Goal: Task Accomplishment & Management: Manage account settings

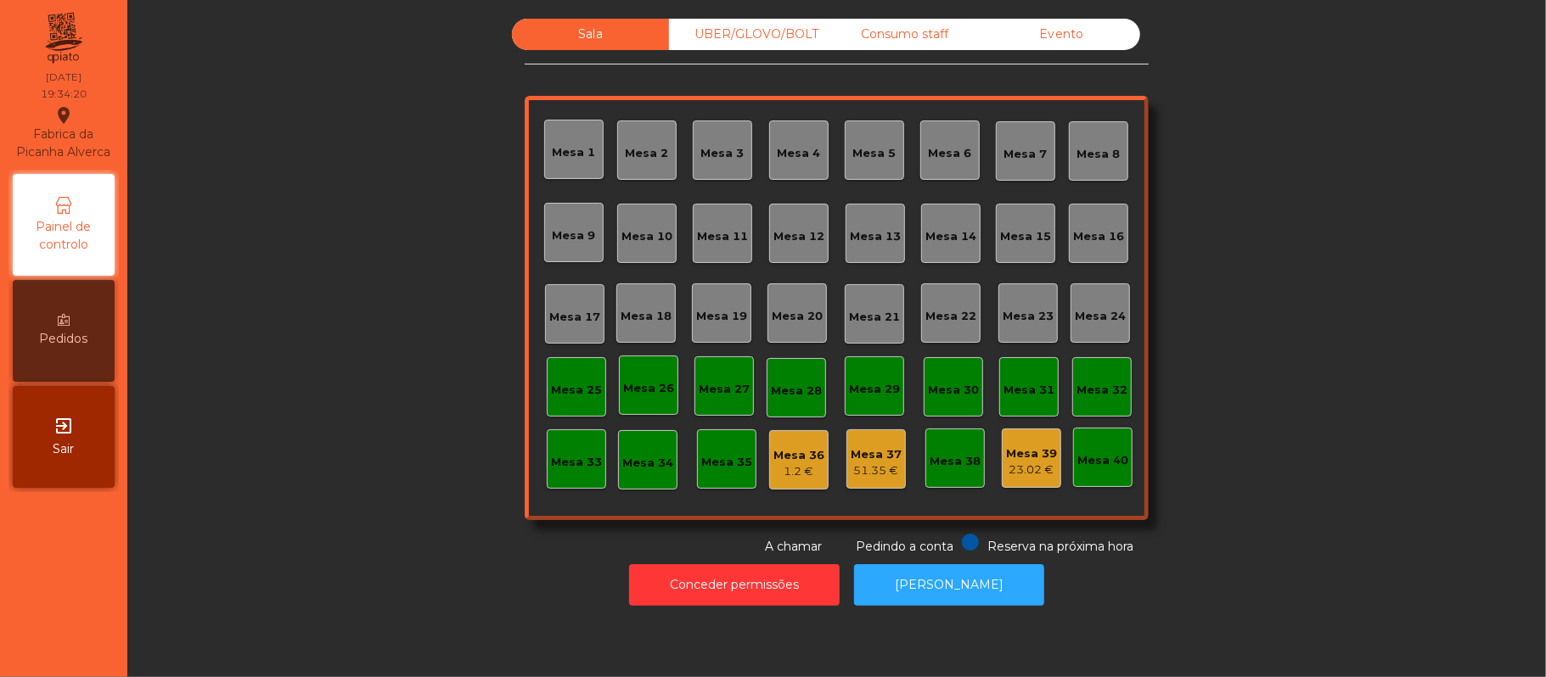
click at [775, 323] on div "Mesa 20" at bounding box center [796, 316] width 51 height 17
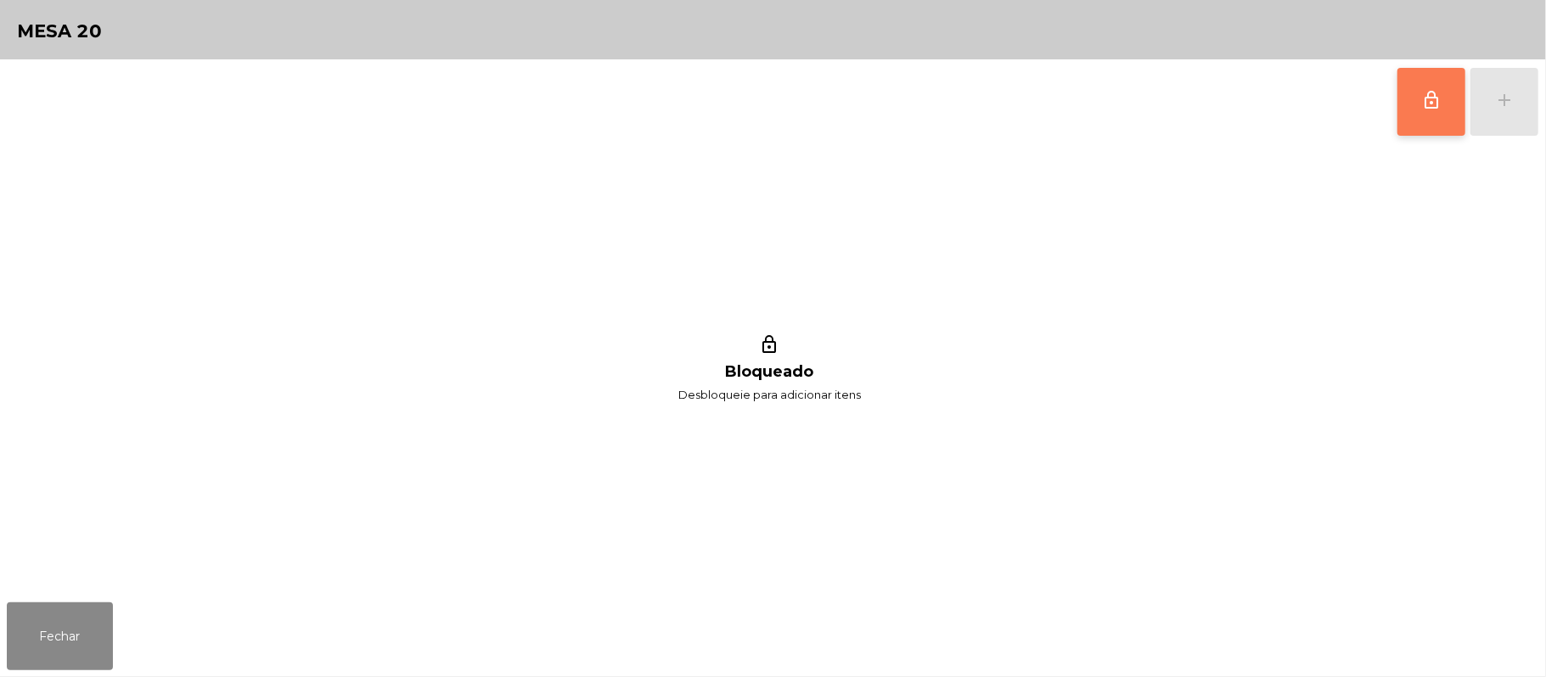
click at [1436, 102] on span "lock_outline" at bounding box center [1431, 100] width 20 height 20
click at [1526, 99] on button "add" at bounding box center [1504, 102] width 68 height 68
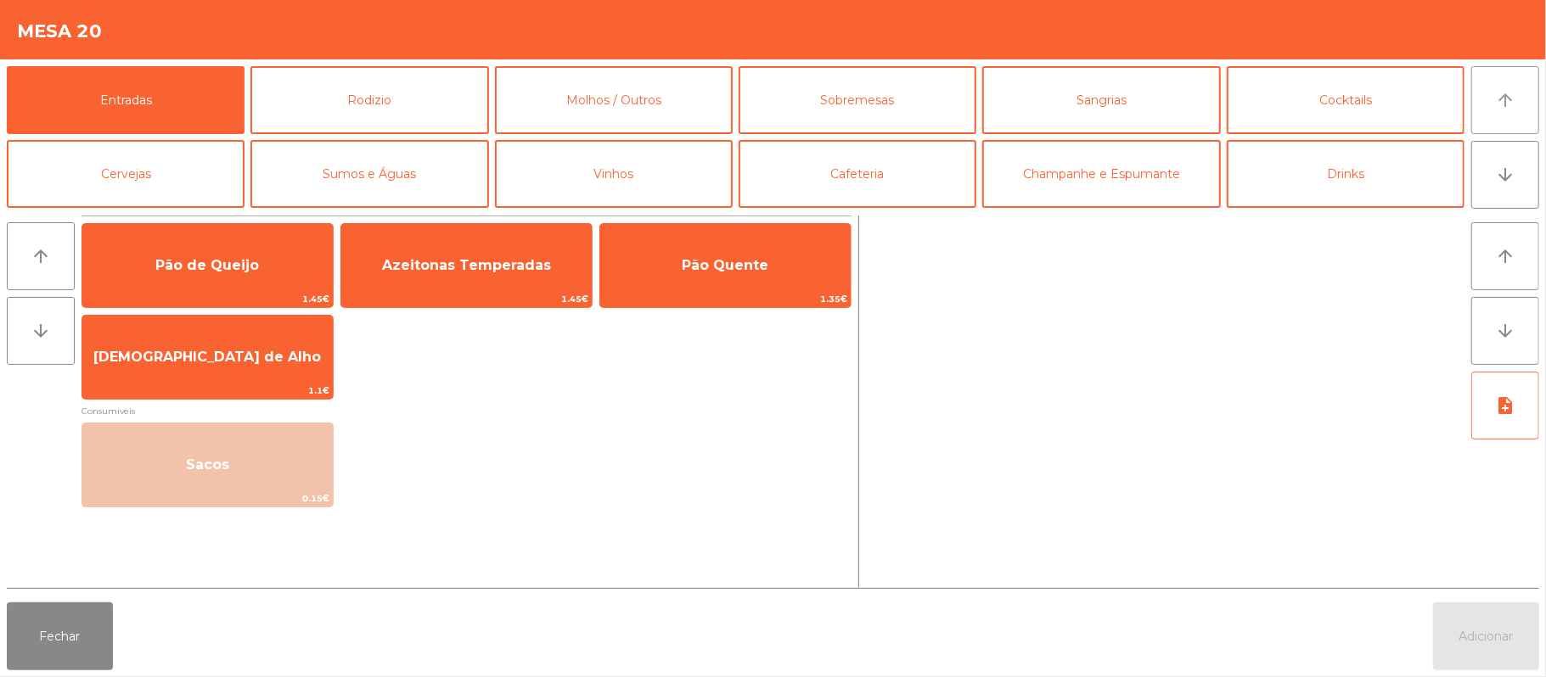
click at [1488, 102] on button "arrow_upward" at bounding box center [1505, 100] width 68 height 68
click at [399, 98] on button "Rodizio" at bounding box center [369, 100] width 238 height 68
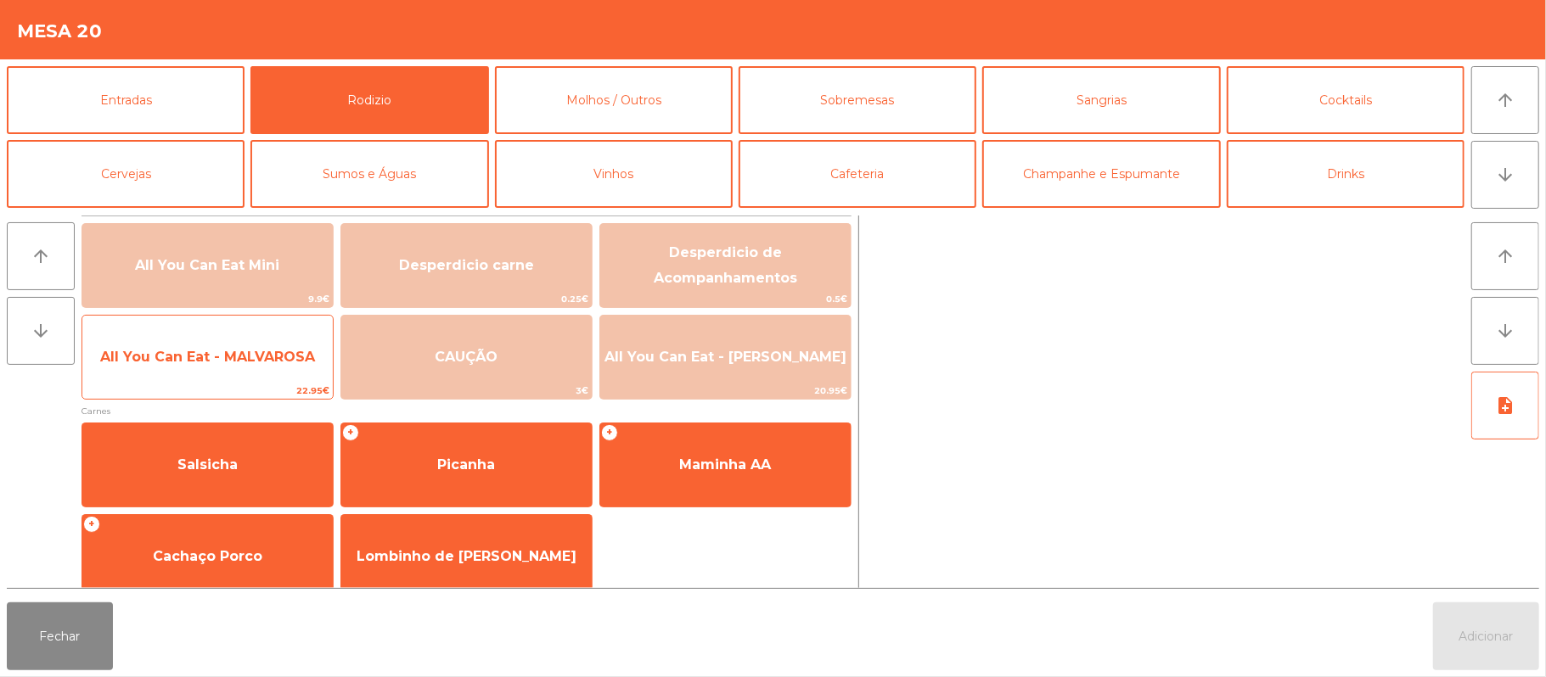
click at [236, 350] on span "All You Can Eat - MALVAROSA" at bounding box center [207, 357] width 215 height 16
click at [234, 360] on span "All You Can Eat - MALVAROSA" at bounding box center [207, 357] width 215 height 16
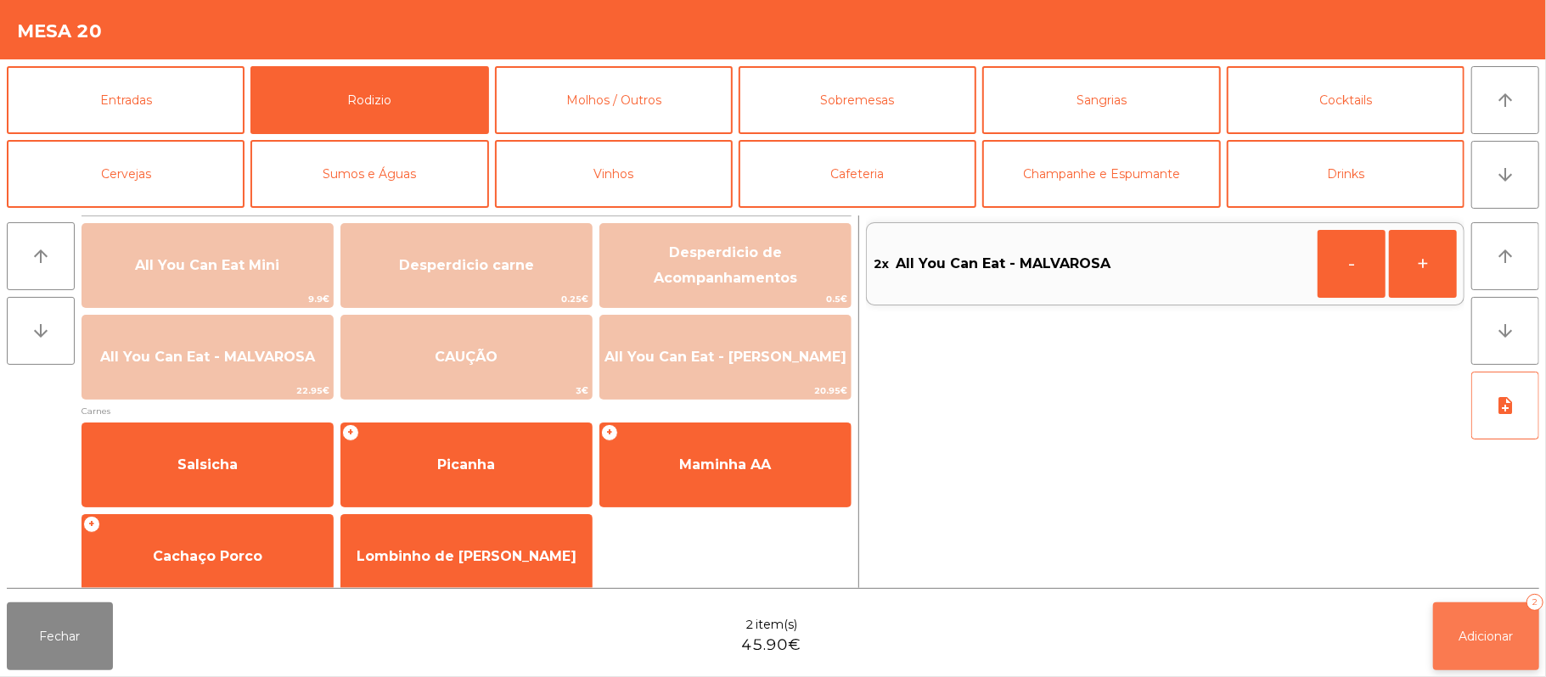
click at [1475, 640] on span "Adicionar" at bounding box center [1486, 636] width 54 height 15
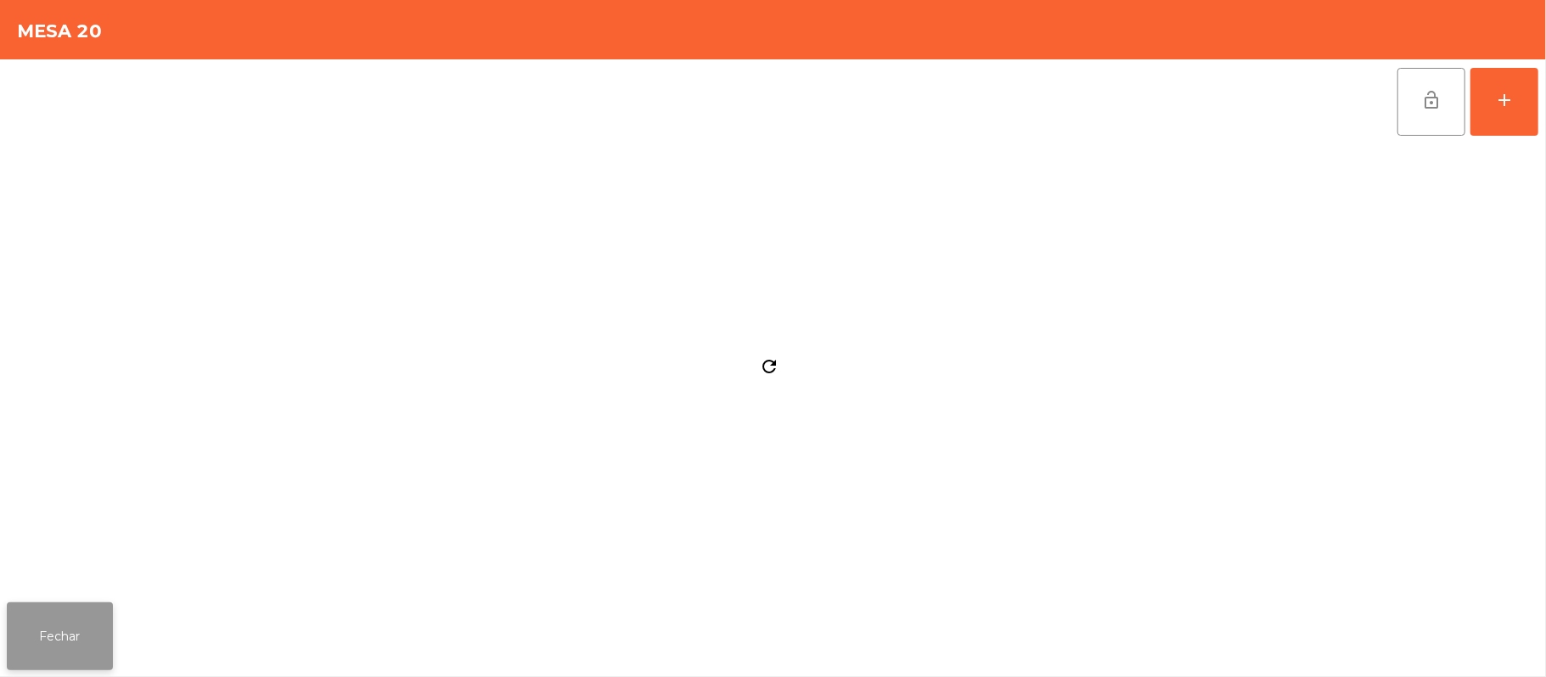
click at [96, 631] on button "Fechar" at bounding box center [60, 637] width 106 height 68
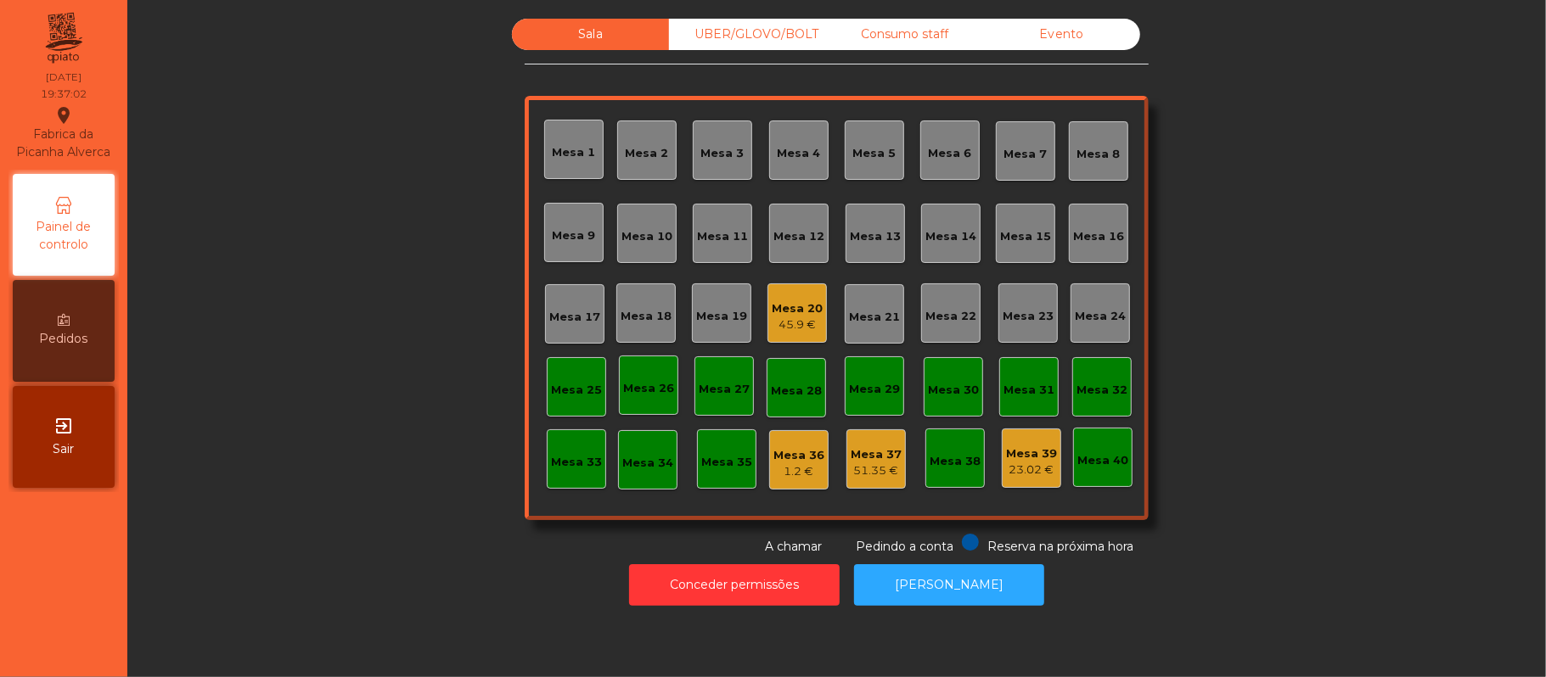
click at [742, 31] on div "UBER/GLOVO/BOLT" at bounding box center [747, 34] width 157 height 31
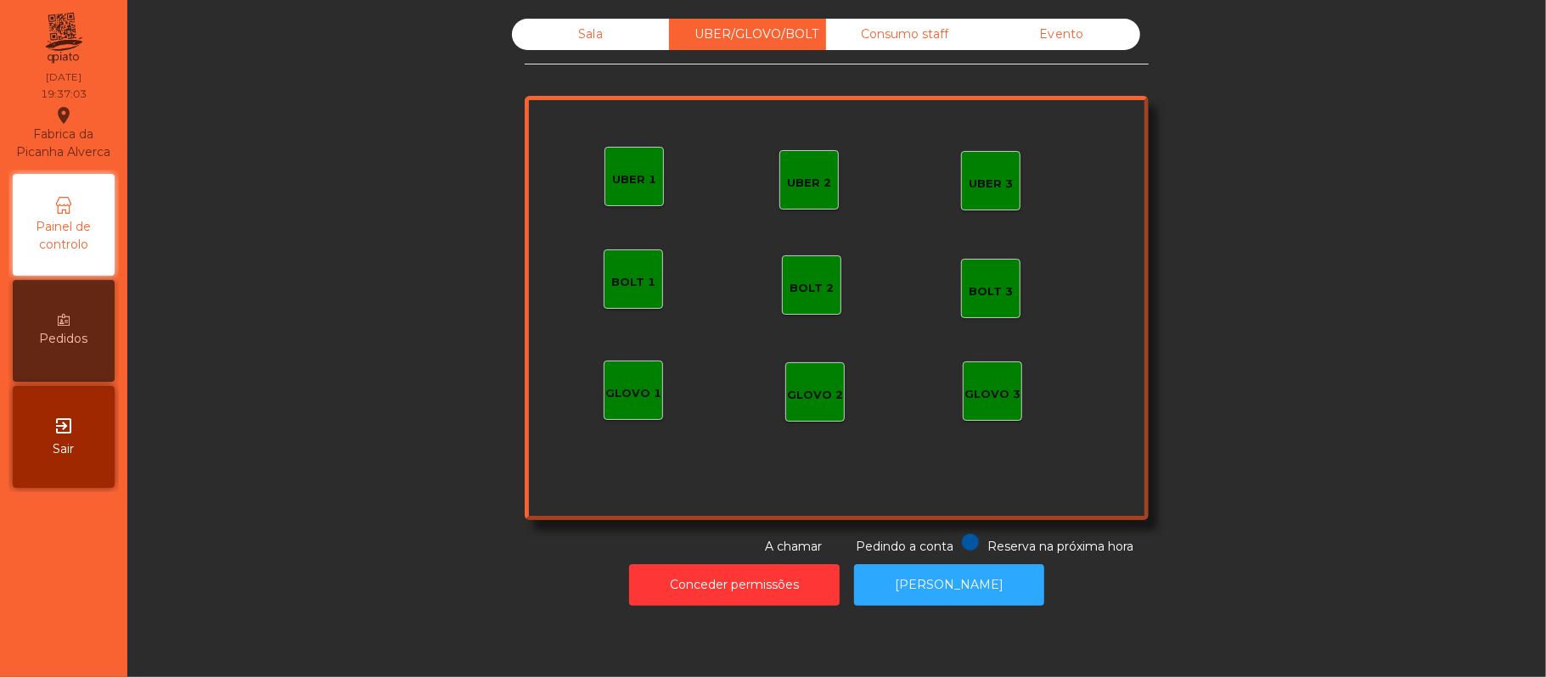
click at [646, 194] on div "UBER 1" at bounding box center [633, 176] width 59 height 59
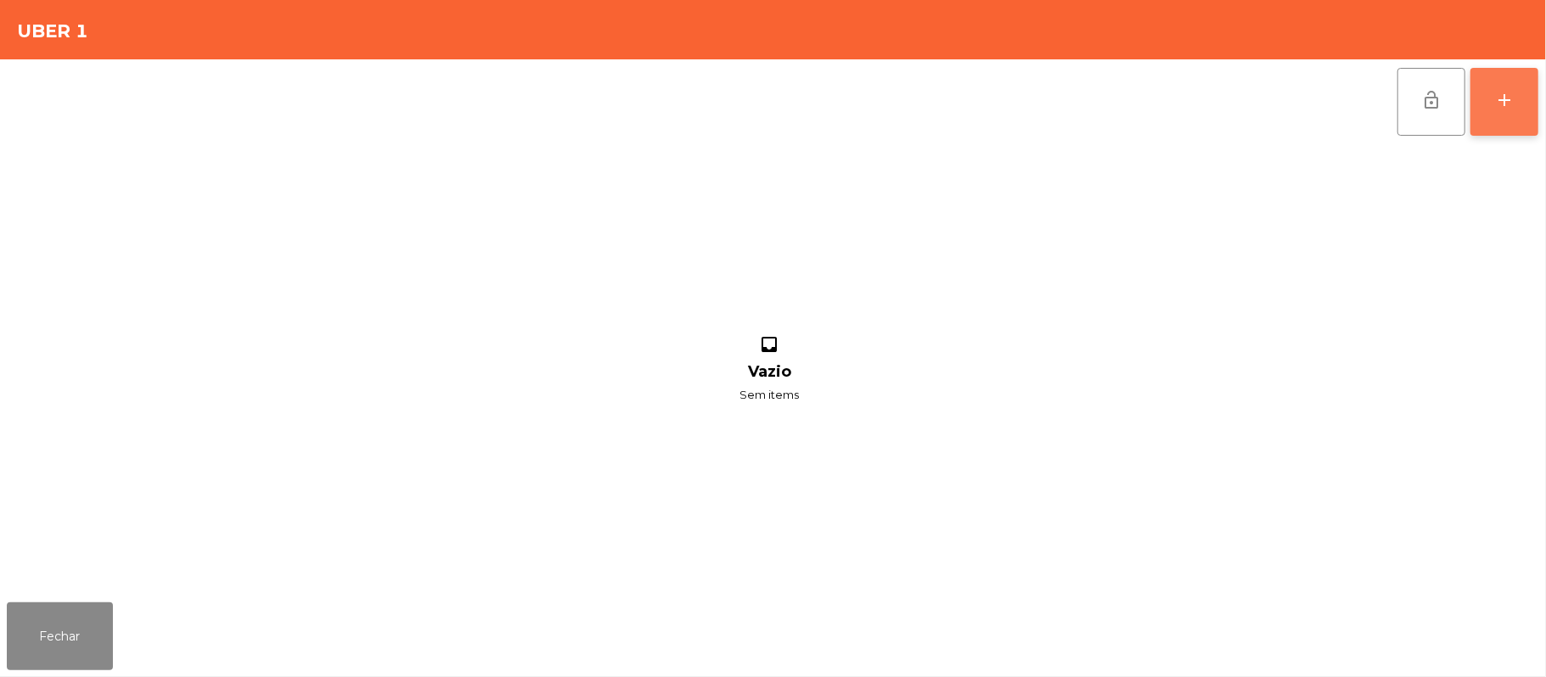
click at [1498, 109] on div "add" at bounding box center [1504, 100] width 20 height 20
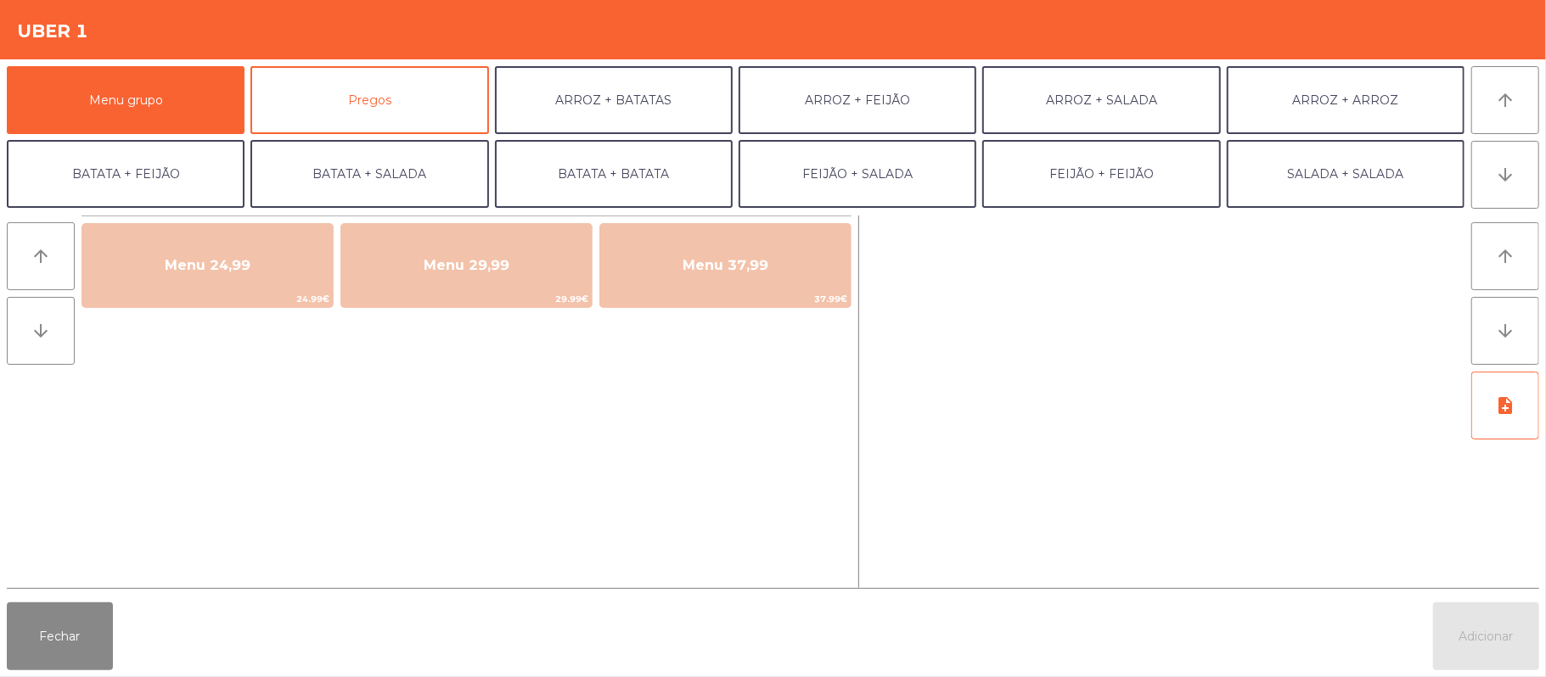
scroll to position [1, 0]
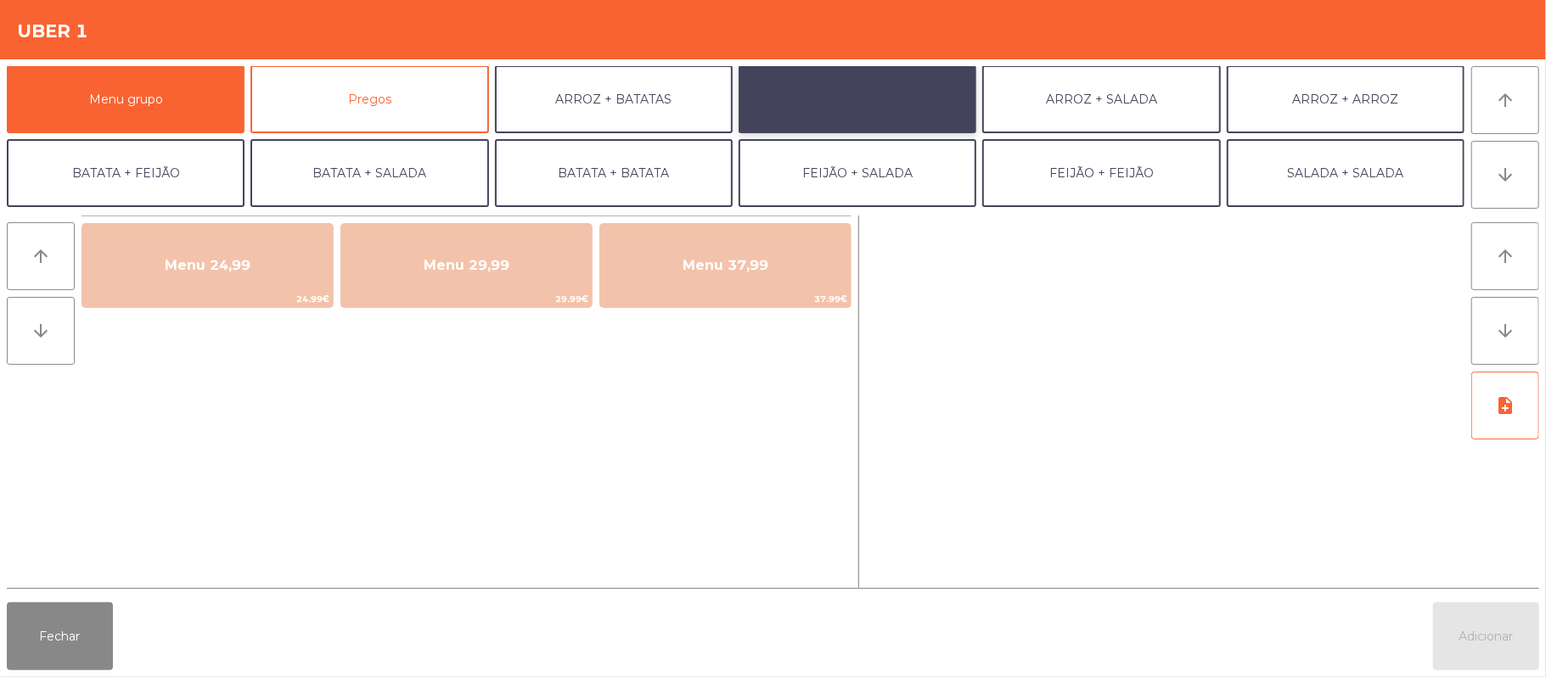
click at [874, 82] on button "ARROZ + FEIJÃO" at bounding box center [857, 99] width 238 height 68
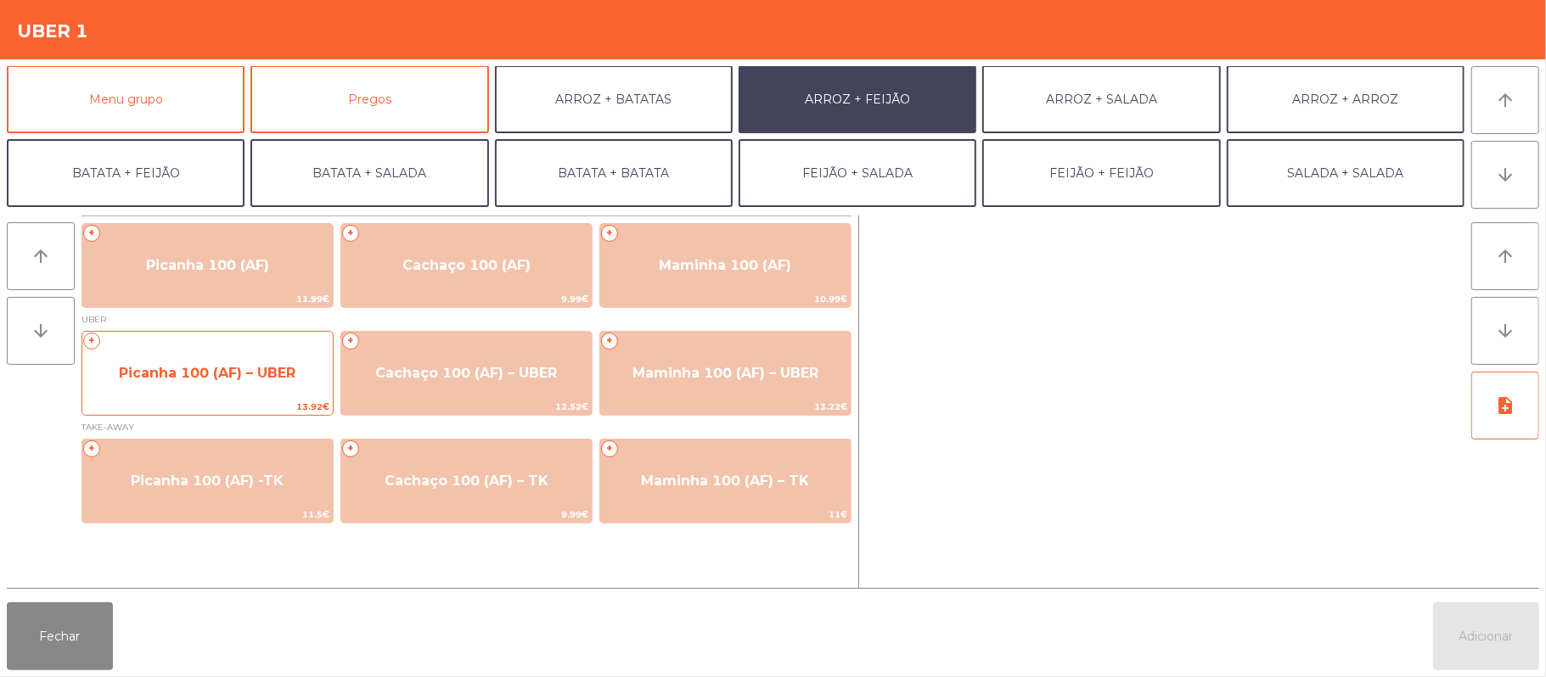
click at [221, 371] on span "Picanha 100 (AF) – UBER" at bounding box center [207, 373] width 177 height 16
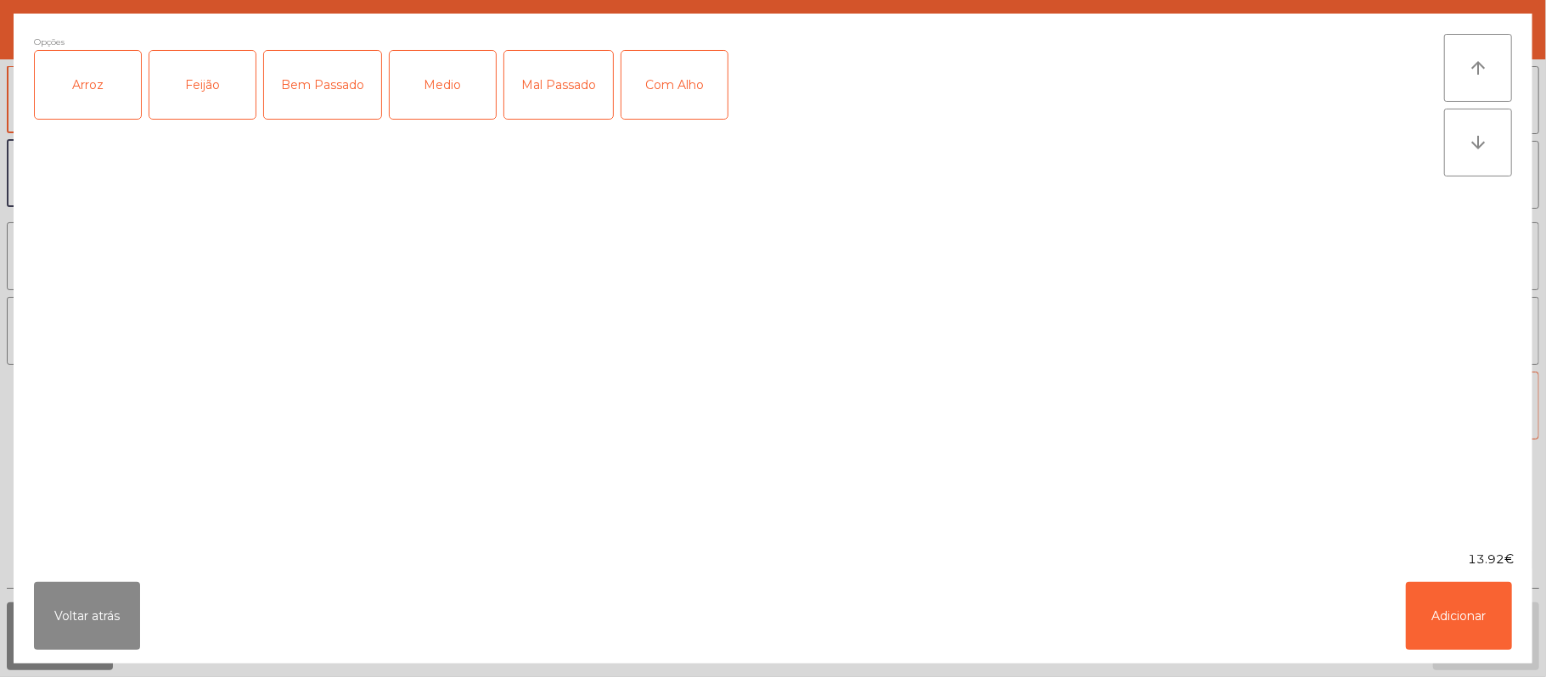
click at [82, 98] on div "Arroz" at bounding box center [88, 85] width 106 height 68
click at [208, 80] on div "Feijão" at bounding box center [202, 85] width 106 height 68
click at [433, 95] on div "Medio" at bounding box center [443, 85] width 106 height 68
click at [687, 90] on div "Com Alho" at bounding box center [674, 85] width 106 height 68
click at [1460, 614] on button "Adicionar" at bounding box center [1458, 616] width 106 height 68
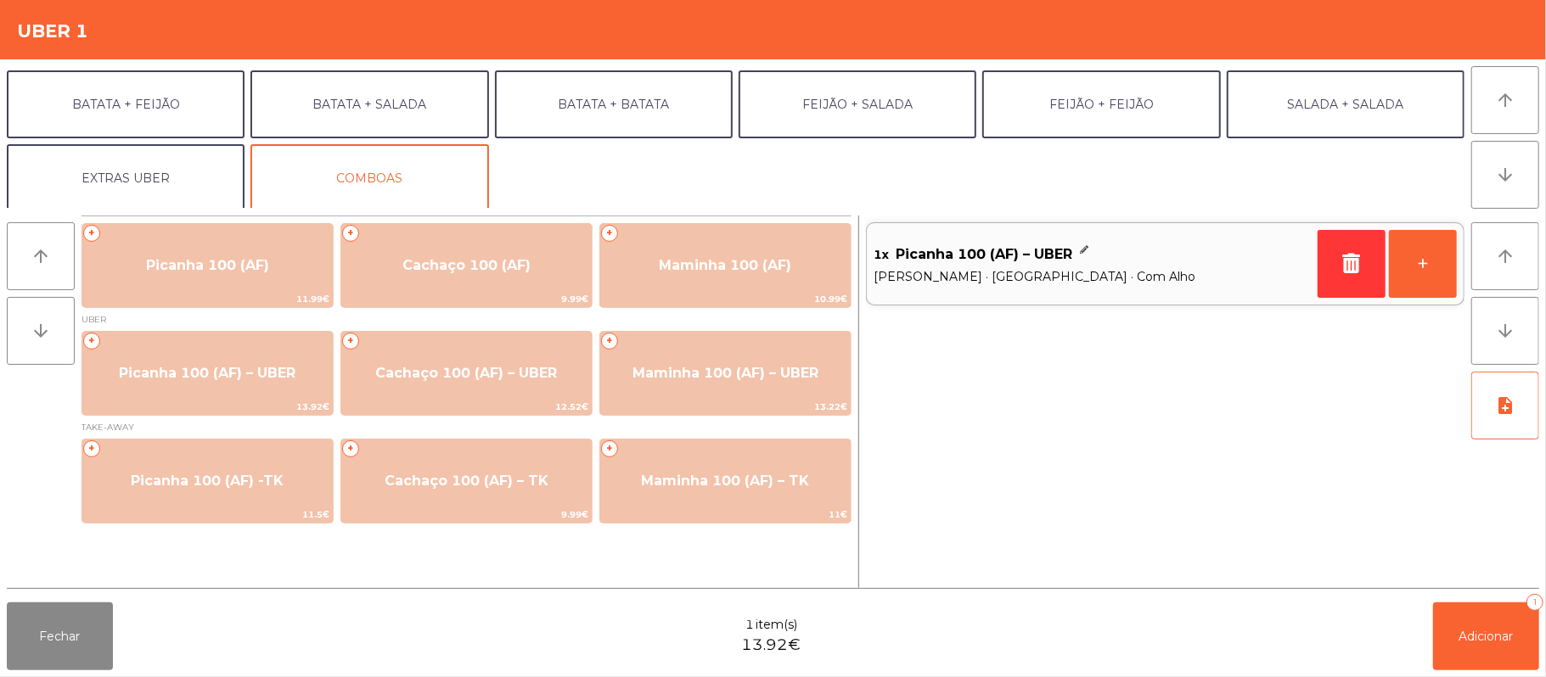
scroll to position [73, 0]
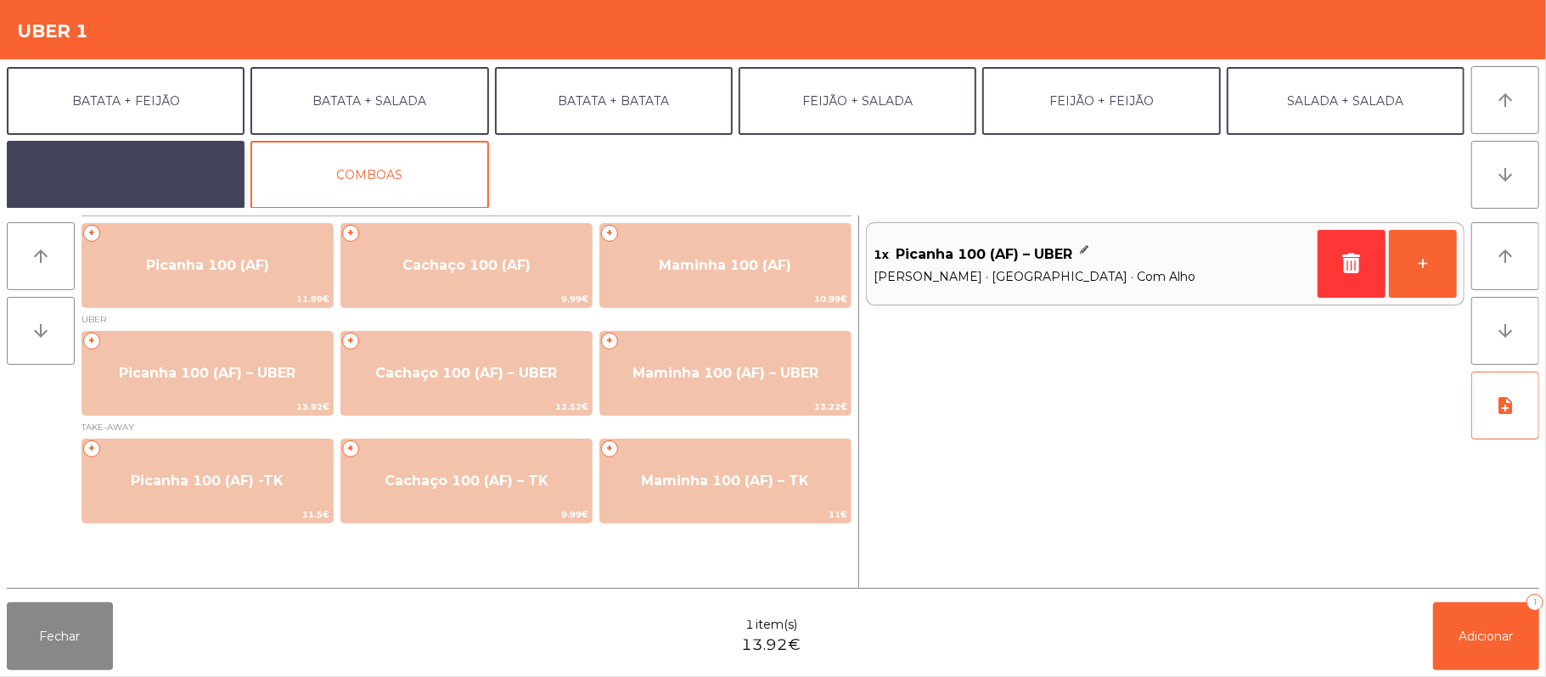
click at [192, 167] on button "EXTRAS UBER" at bounding box center [126, 175] width 238 height 68
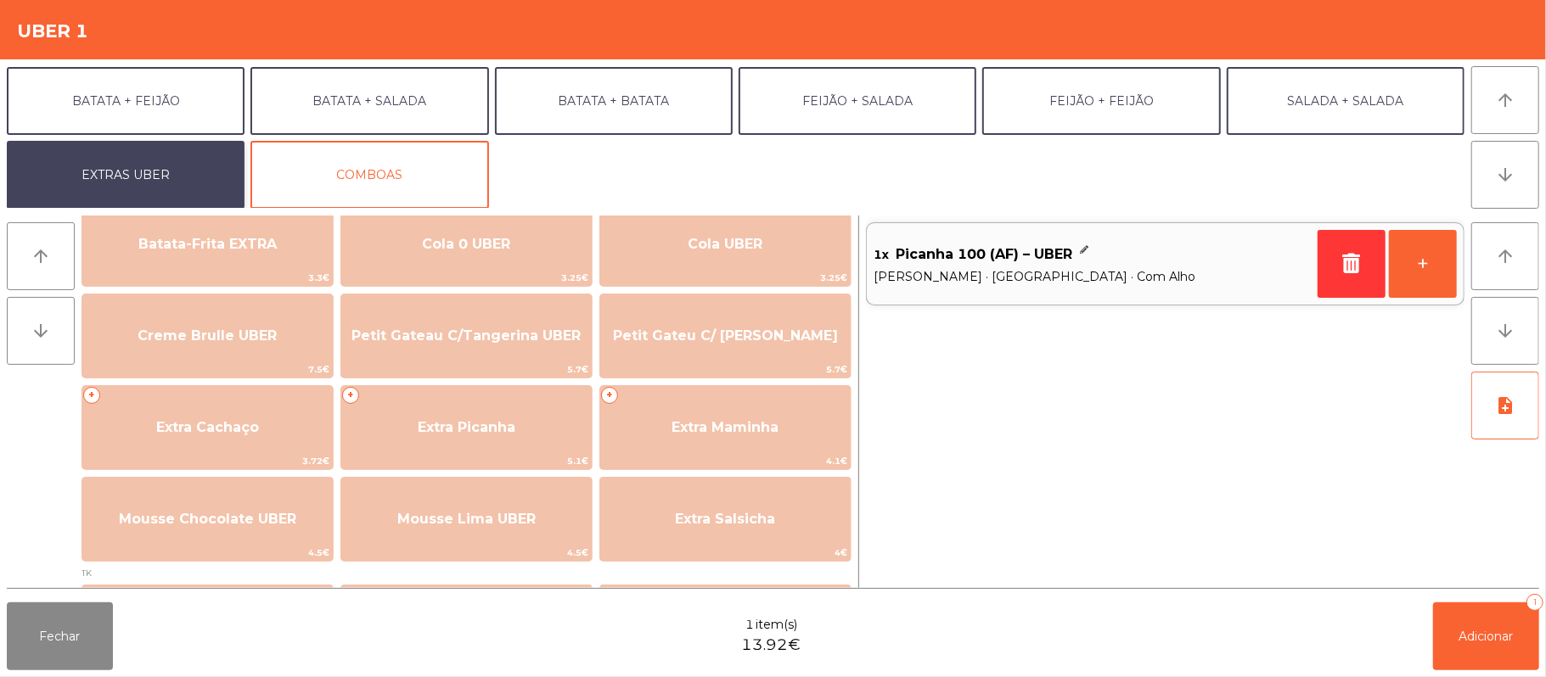
scroll to position [323, 0]
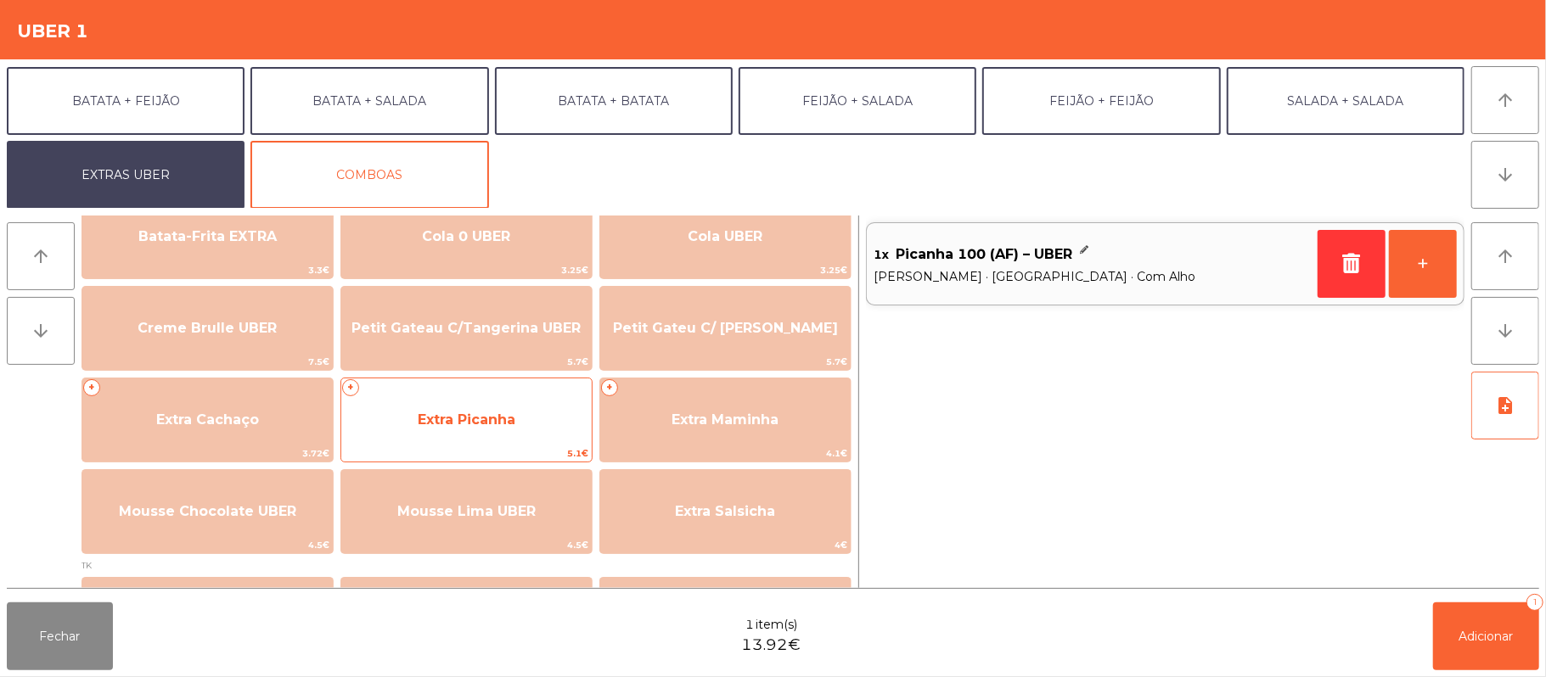
click at [470, 405] on span "Extra Picanha" at bounding box center [466, 420] width 250 height 46
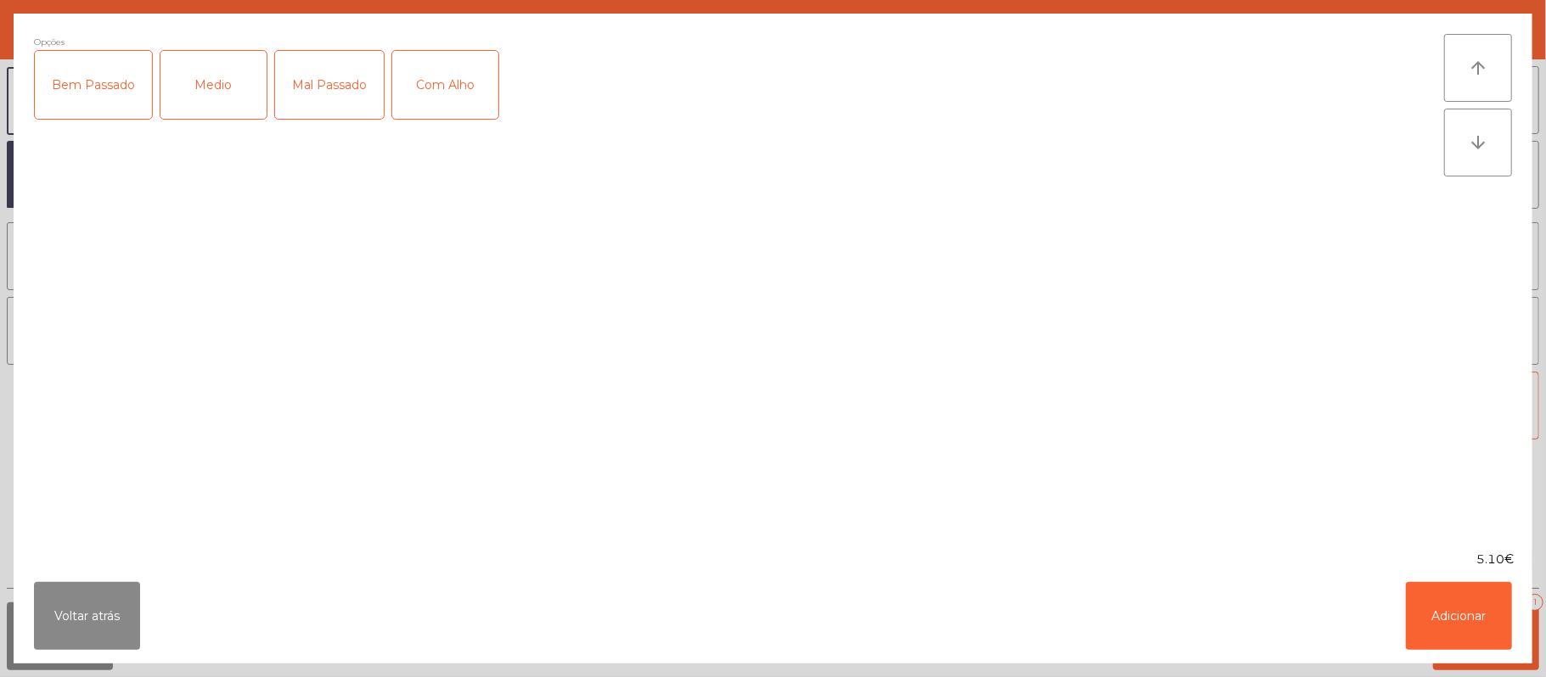
click at [211, 82] on div "Medio" at bounding box center [213, 85] width 106 height 68
click at [458, 81] on div "Com Alho" at bounding box center [445, 85] width 106 height 68
click at [1439, 633] on button "Adicionar" at bounding box center [1458, 616] width 106 height 68
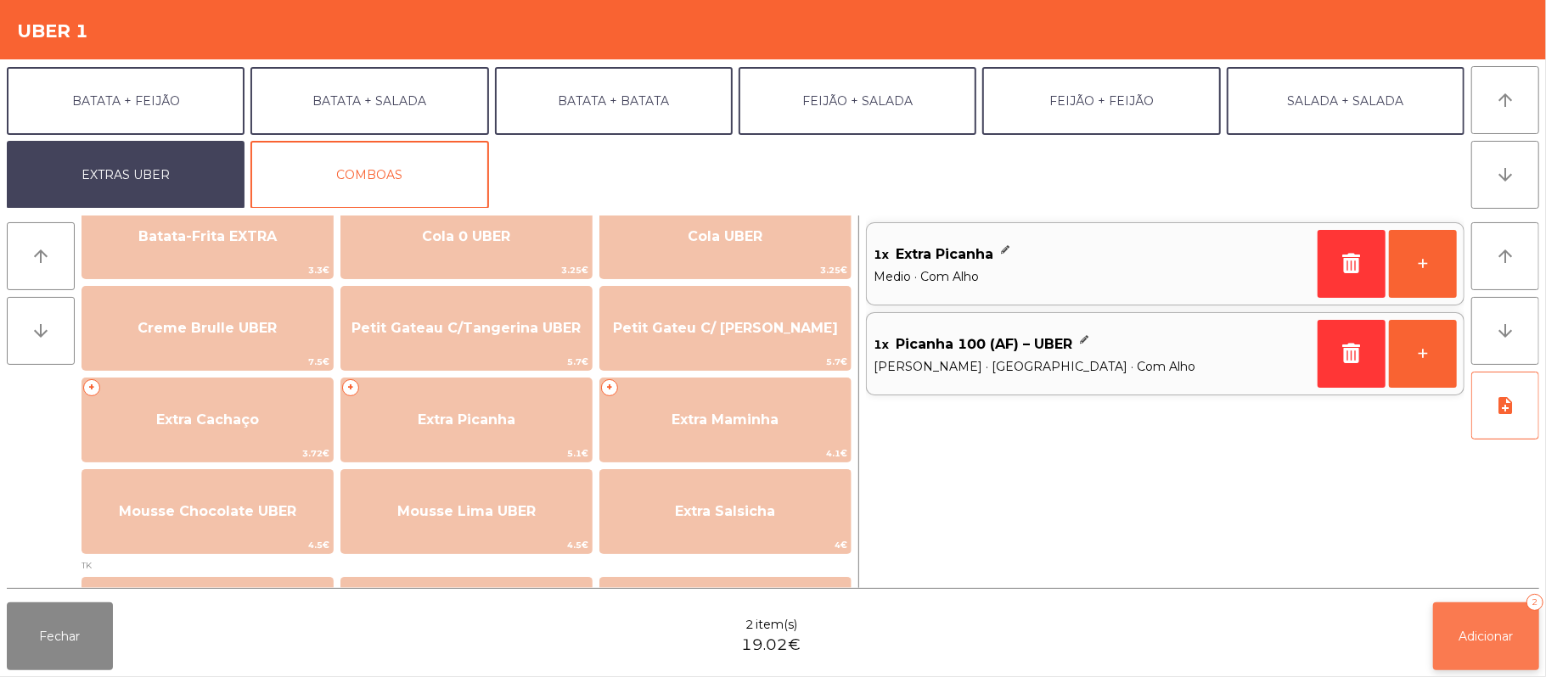
click at [1477, 622] on button "Adicionar 2" at bounding box center [1486, 637] width 106 height 68
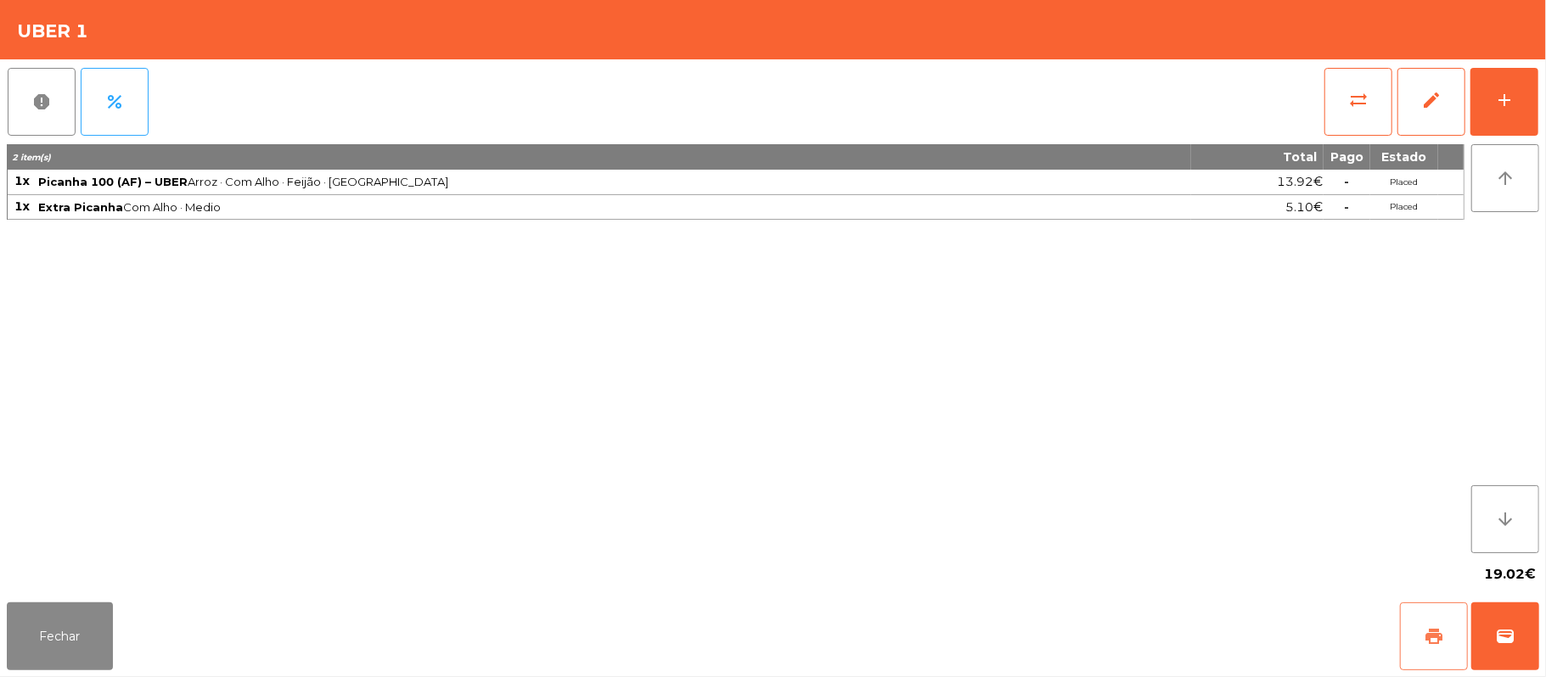
click at [1402, 623] on button "print" at bounding box center [1434, 637] width 68 height 68
click at [1410, 630] on button "print" at bounding box center [1434, 637] width 68 height 68
click at [1501, 633] on span "wallet" at bounding box center [1505, 636] width 20 height 20
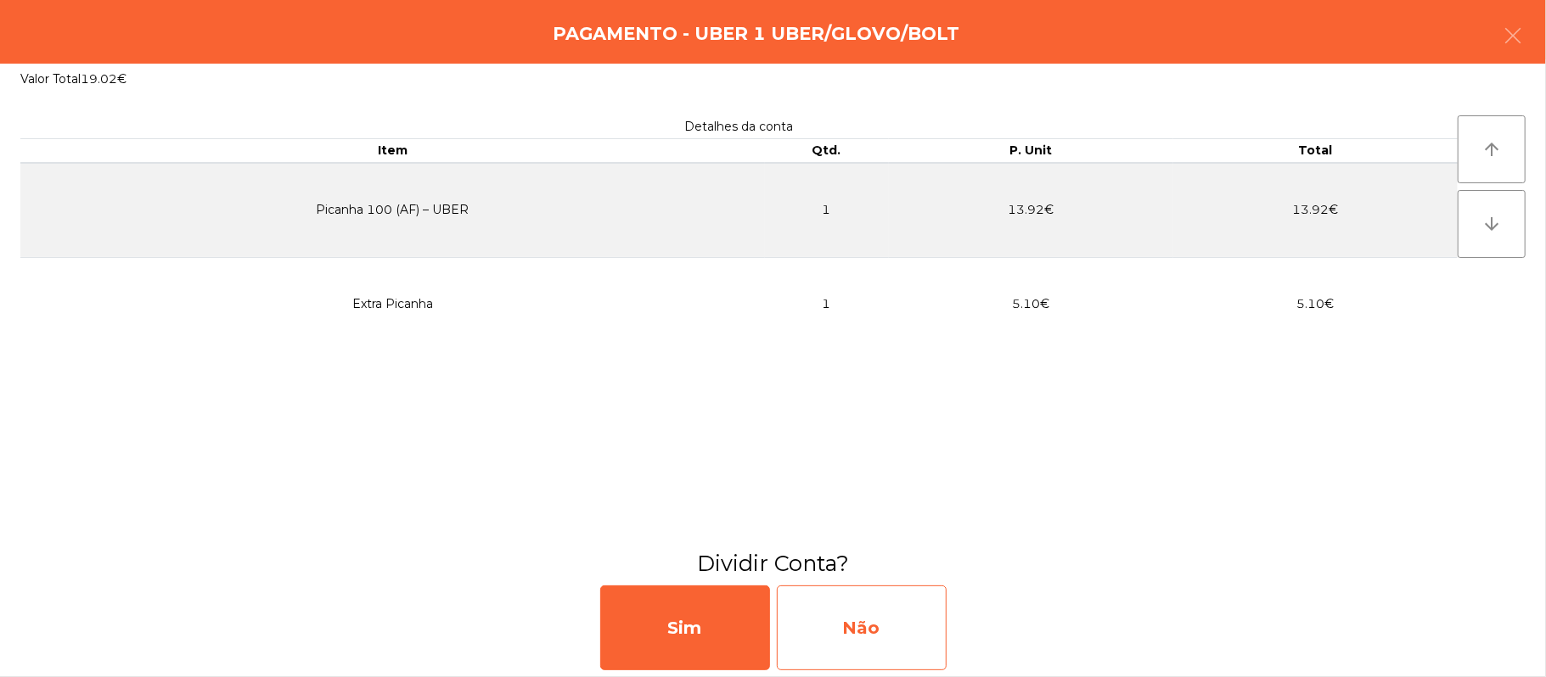
click at [869, 635] on div "Não" at bounding box center [862, 628] width 170 height 85
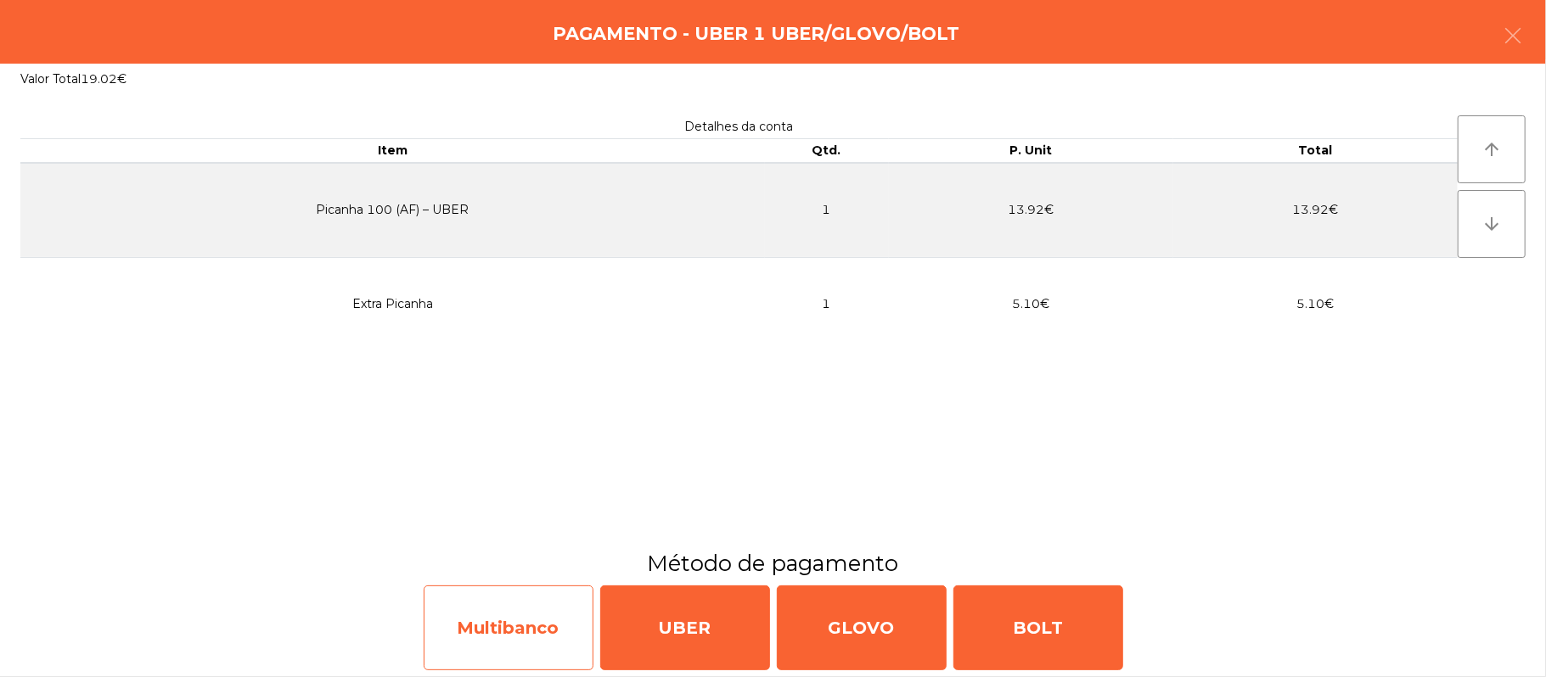
click at [507, 635] on div "Multibanco" at bounding box center [509, 628] width 170 height 85
select select "**"
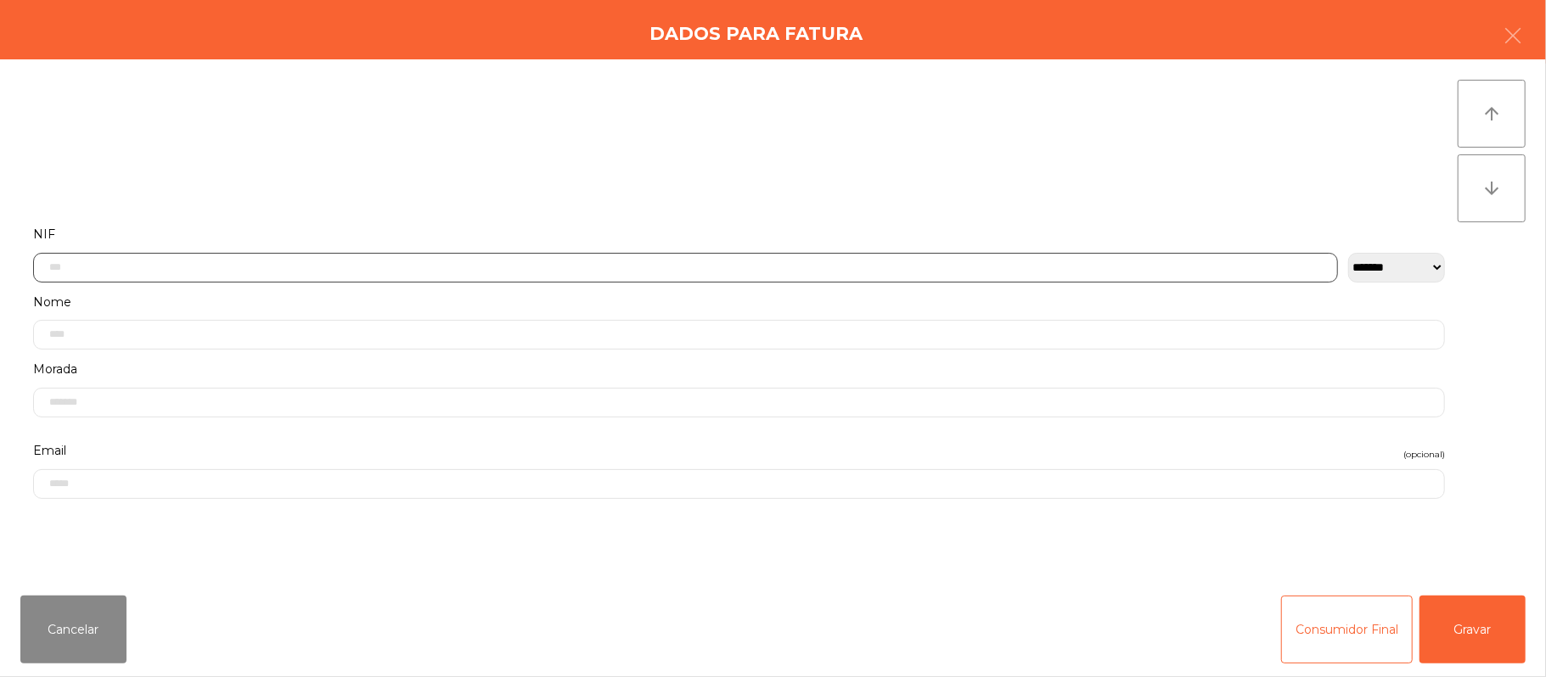
click at [557, 266] on input "text" at bounding box center [685, 268] width 1304 height 30
click at [1222, 474] on div "` 1 2 3 4 5 6 7 8 9 0 - = keyboard_backspace keyboard_tab q w e r t y u i o p […" at bounding box center [773, 572] width 1546 height 210
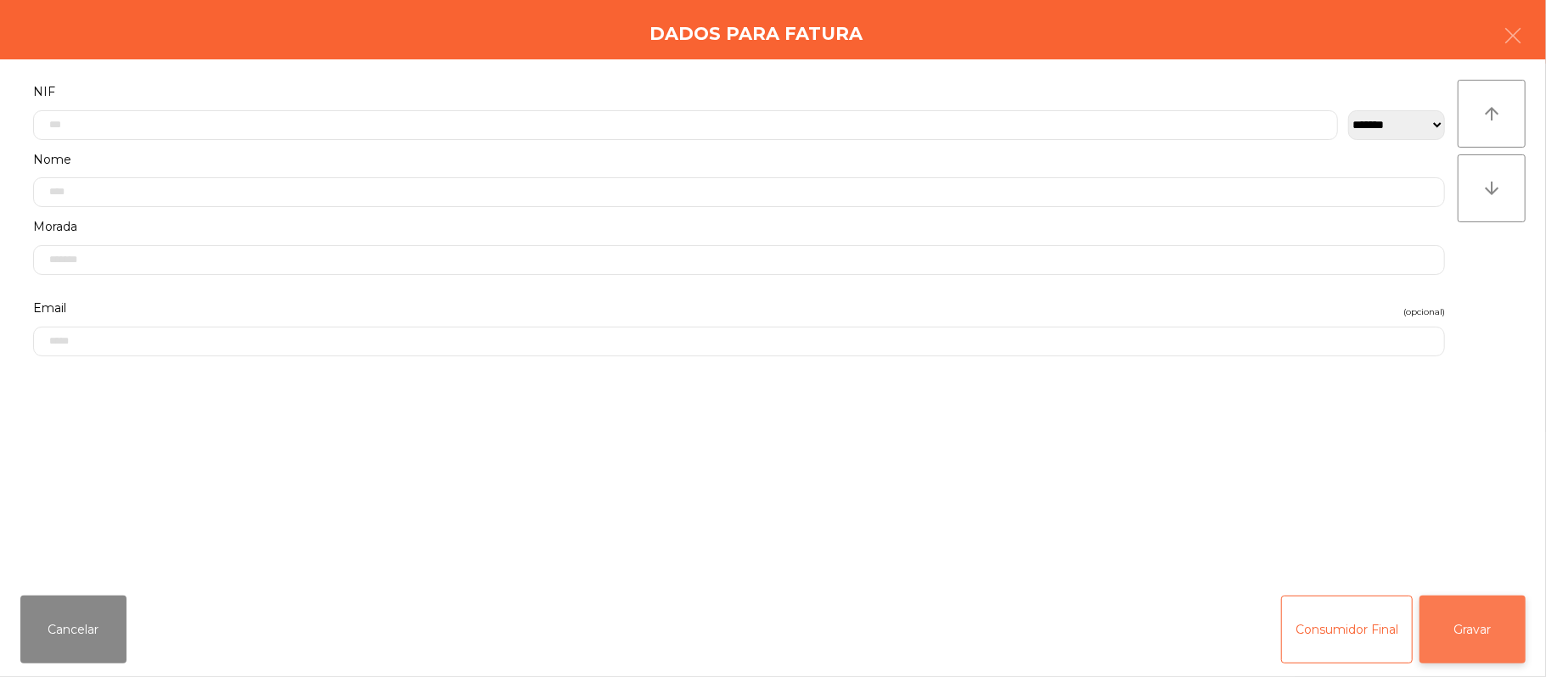
click at [1484, 616] on button "Gravar" at bounding box center [1472, 630] width 106 height 68
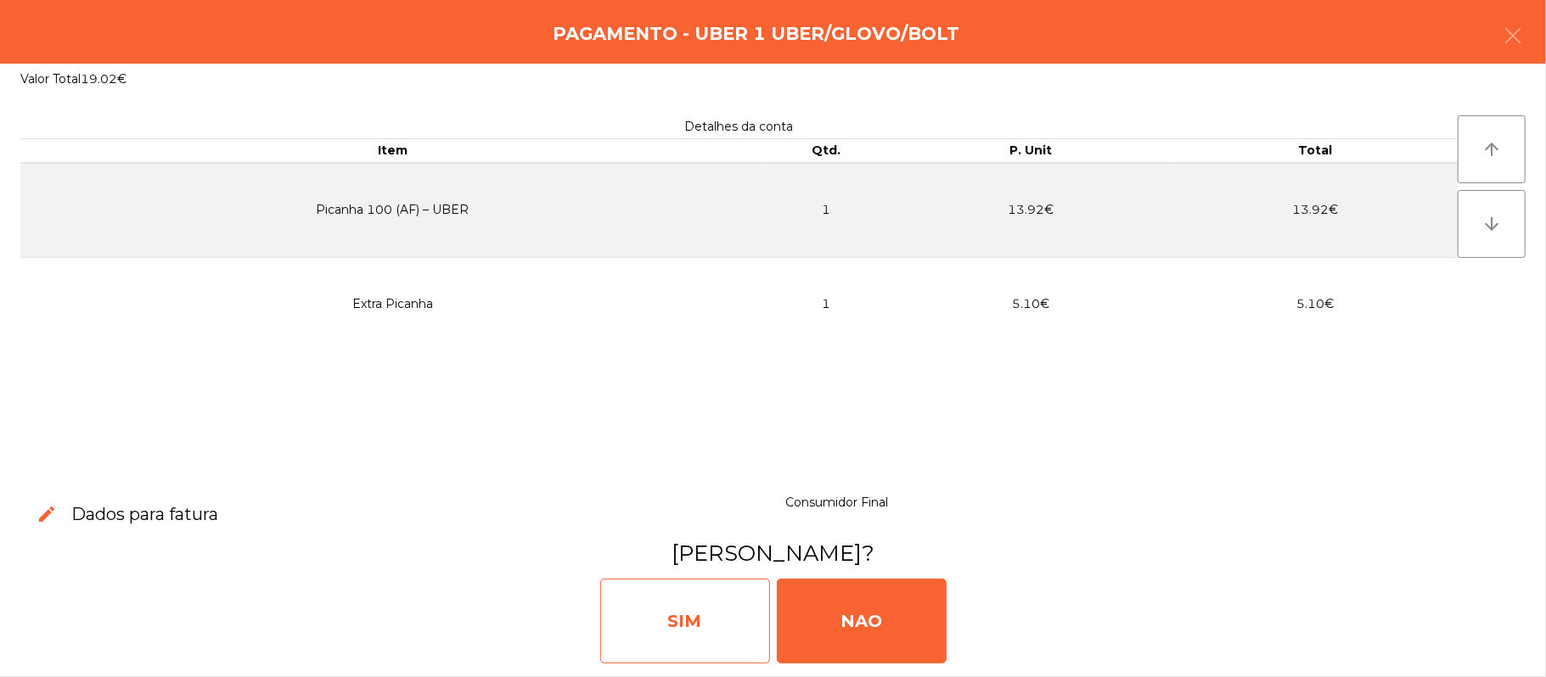
click at [704, 630] on div "SIM" at bounding box center [685, 621] width 170 height 85
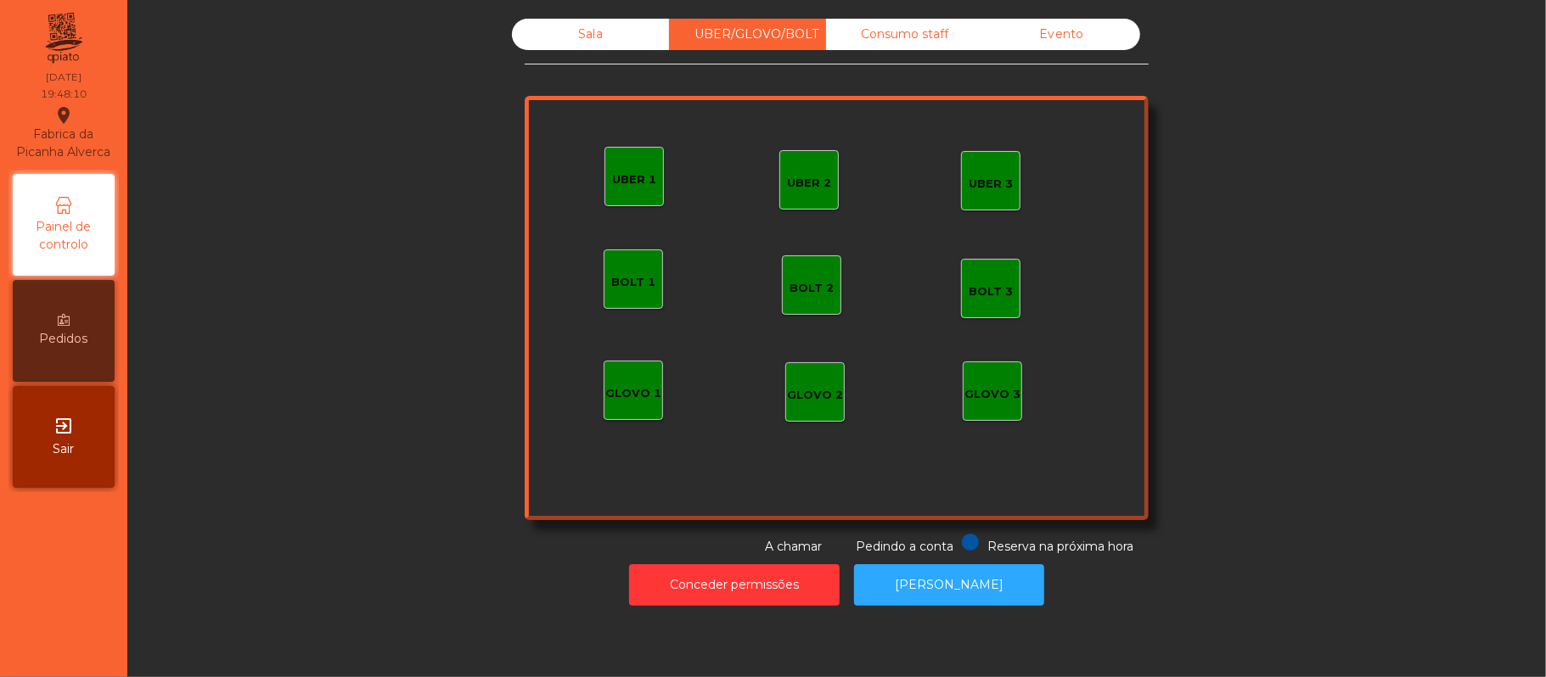
click at [557, 48] on div "Sala" at bounding box center [590, 34] width 157 height 31
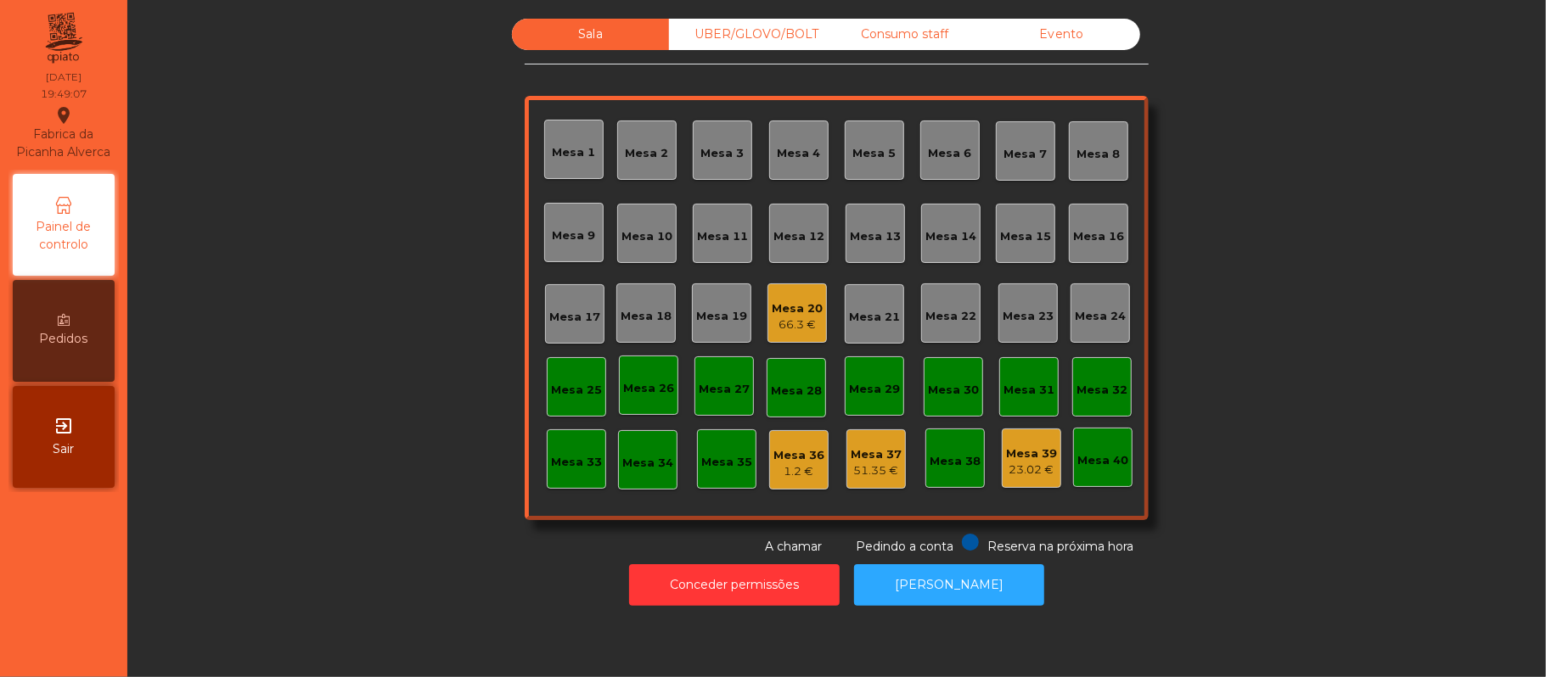
click at [911, 32] on div "Consumo staff" at bounding box center [904, 34] width 157 height 31
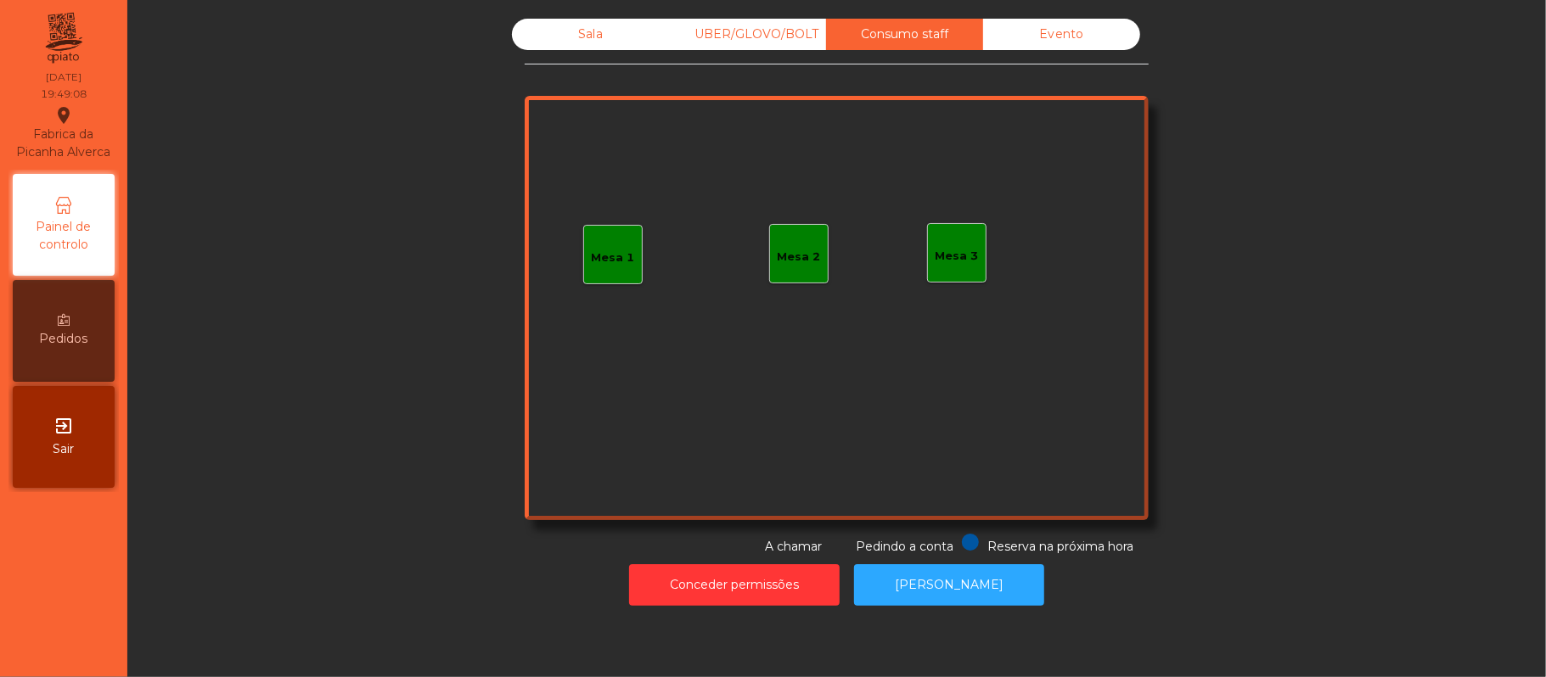
click at [583, 239] on div "Mesa 1" at bounding box center [612, 254] width 59 height 59
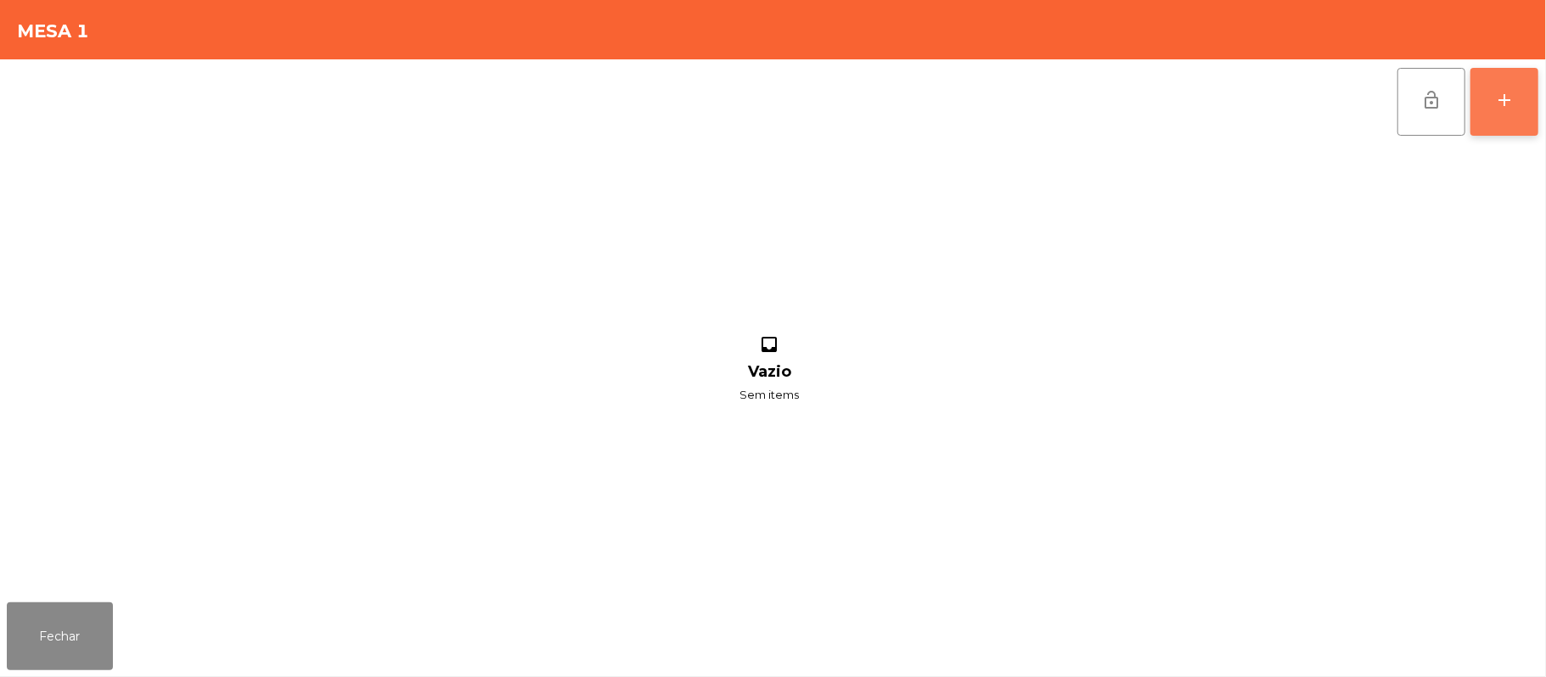
click at [1538, 109] on button "add" at bounding box center [1504, 102] width 68 height 68
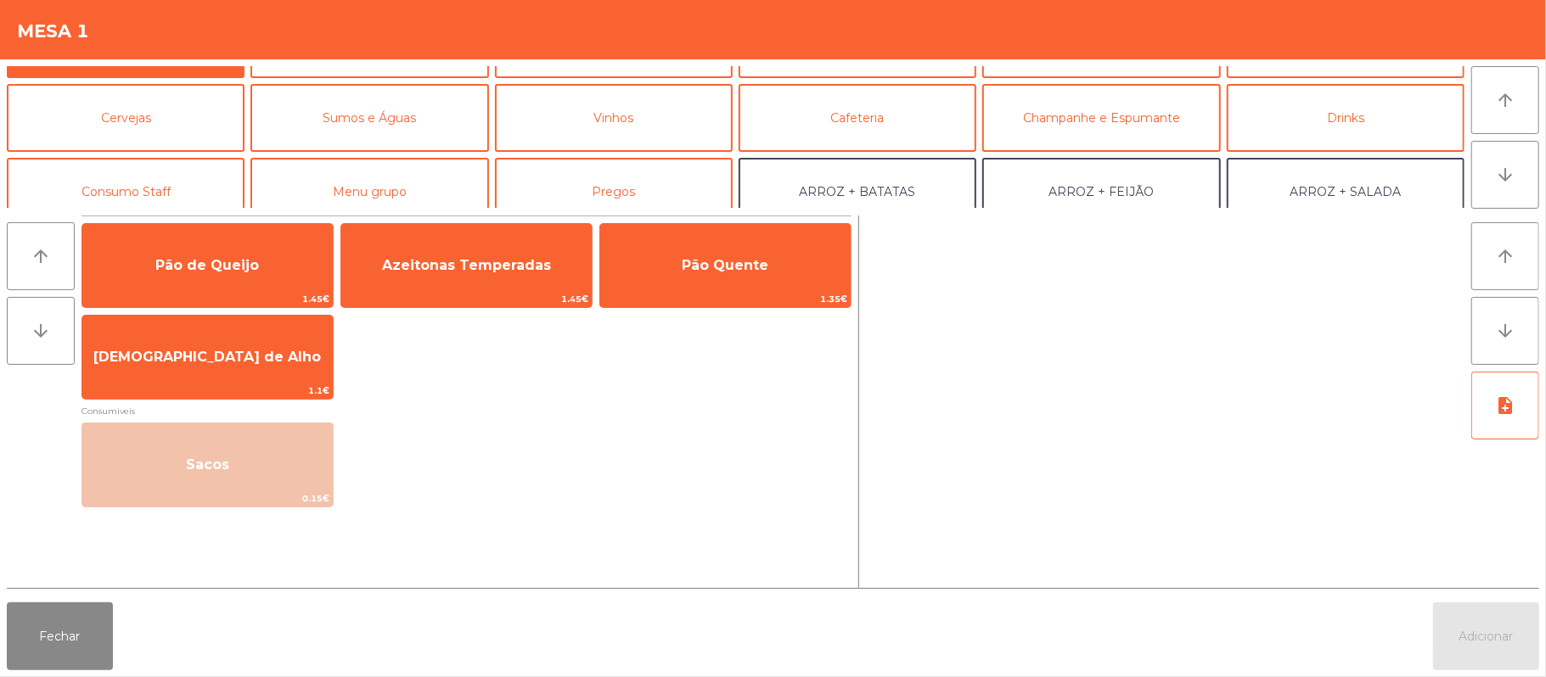
scroll to position [69, 0]
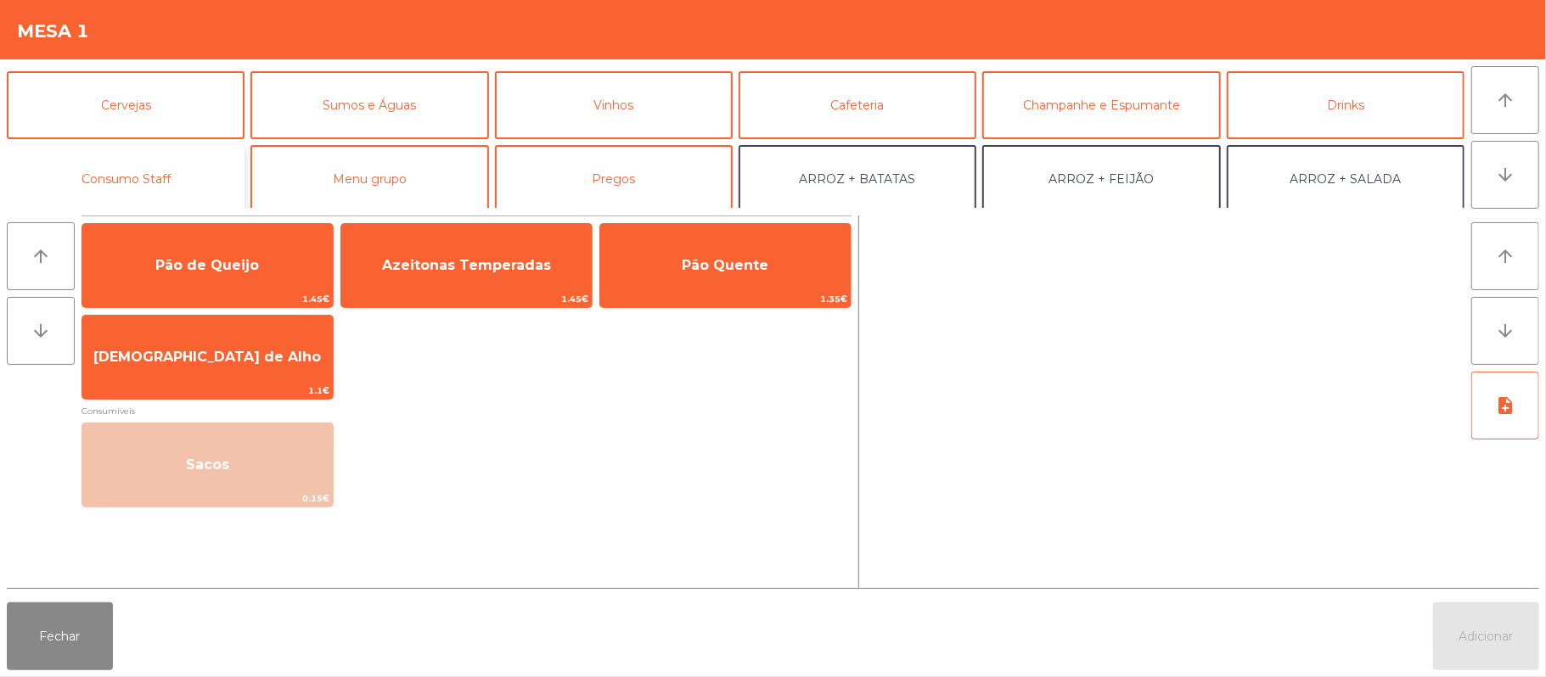
click at [140, 181] on button "Consumo Staff" at bounding box center [126, 179] width 238 height 68
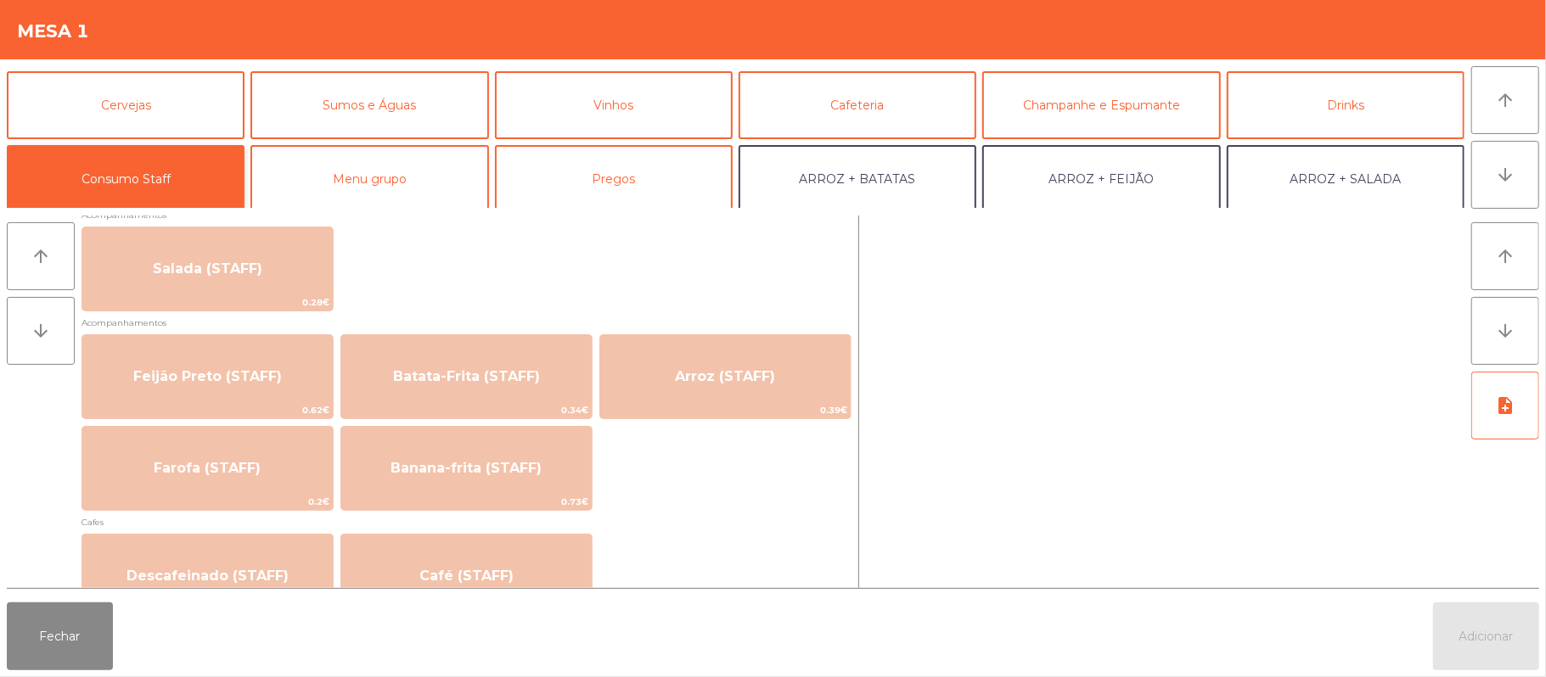
scroll to position [713, 0]
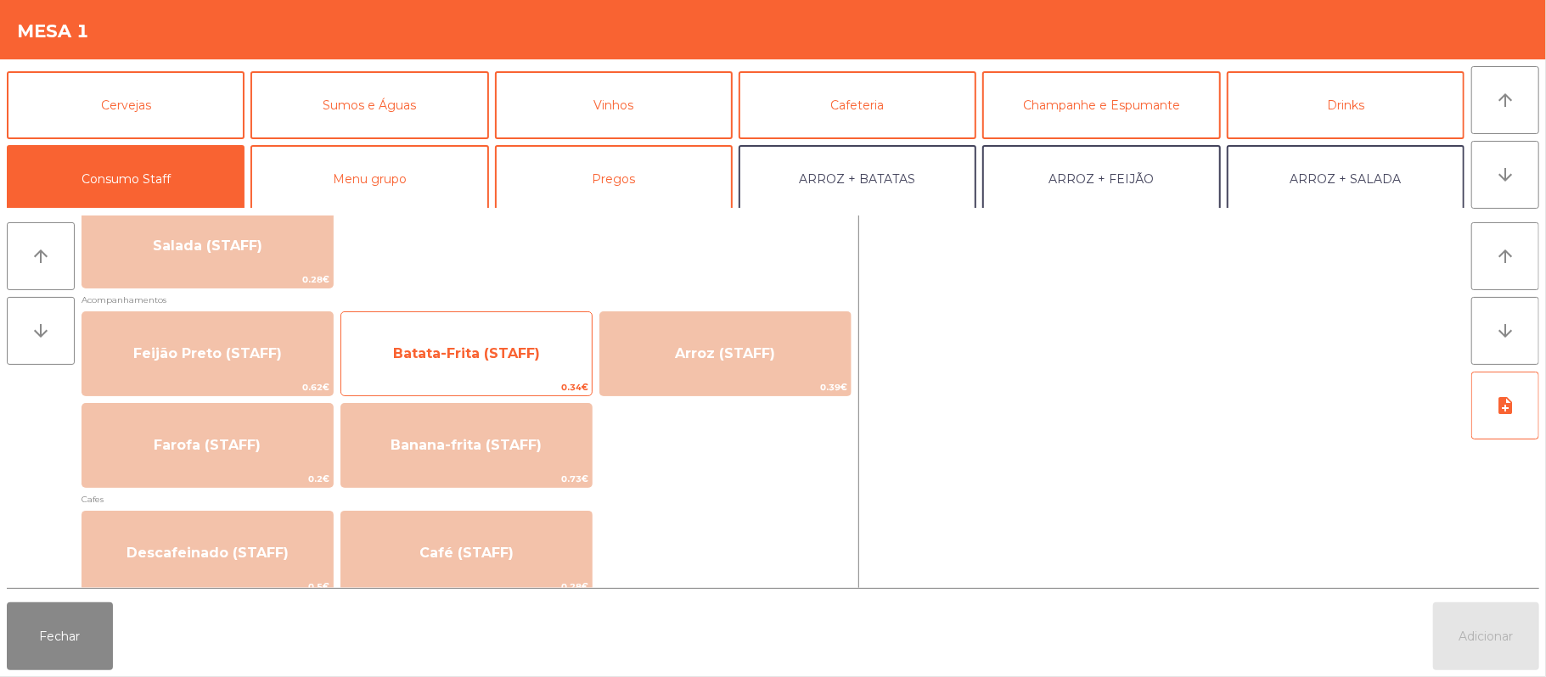
click at [510, 360] on span "Batata-Frita (STAFF)" at bounding box center [466, 353] width 147 height 16
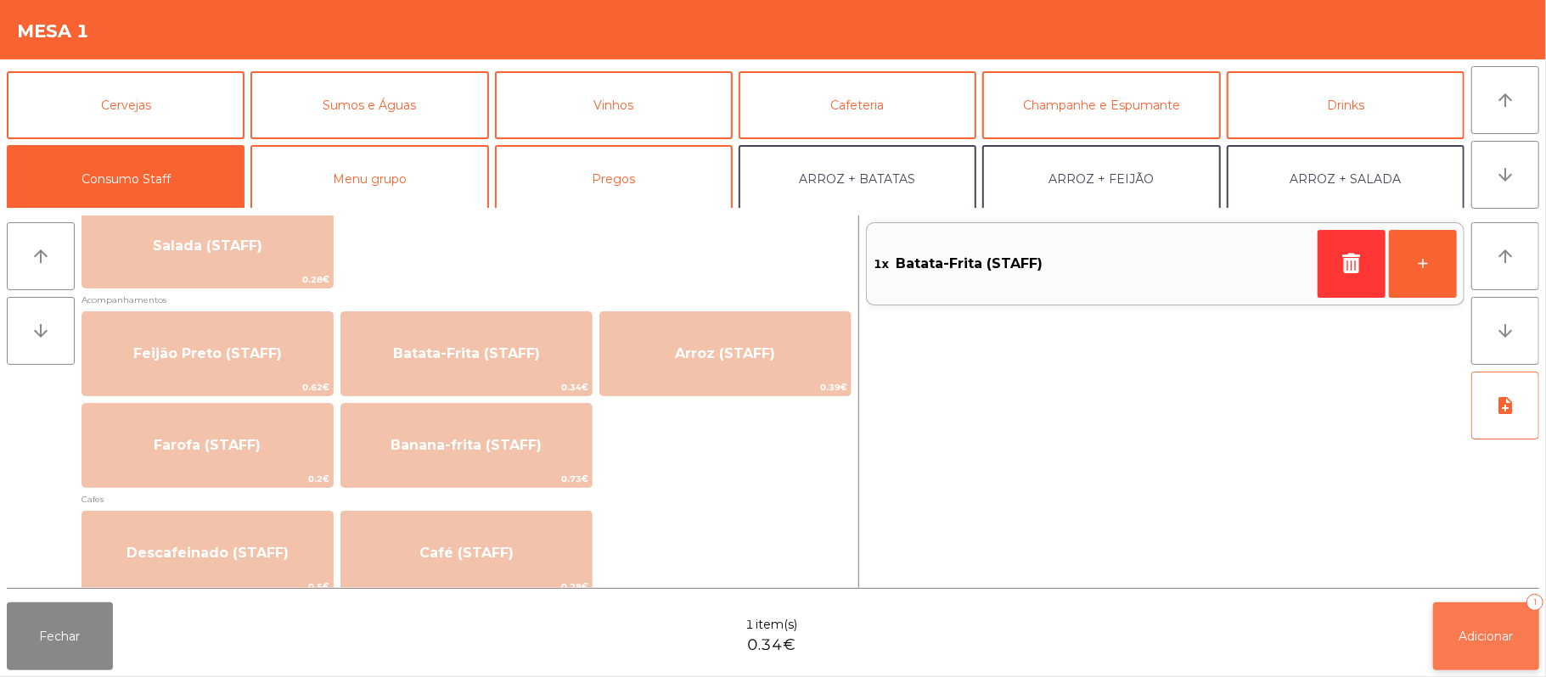
click at [1460, 640] on span "Adicionar" at bounding box center [1486, 636] width 54 height 15
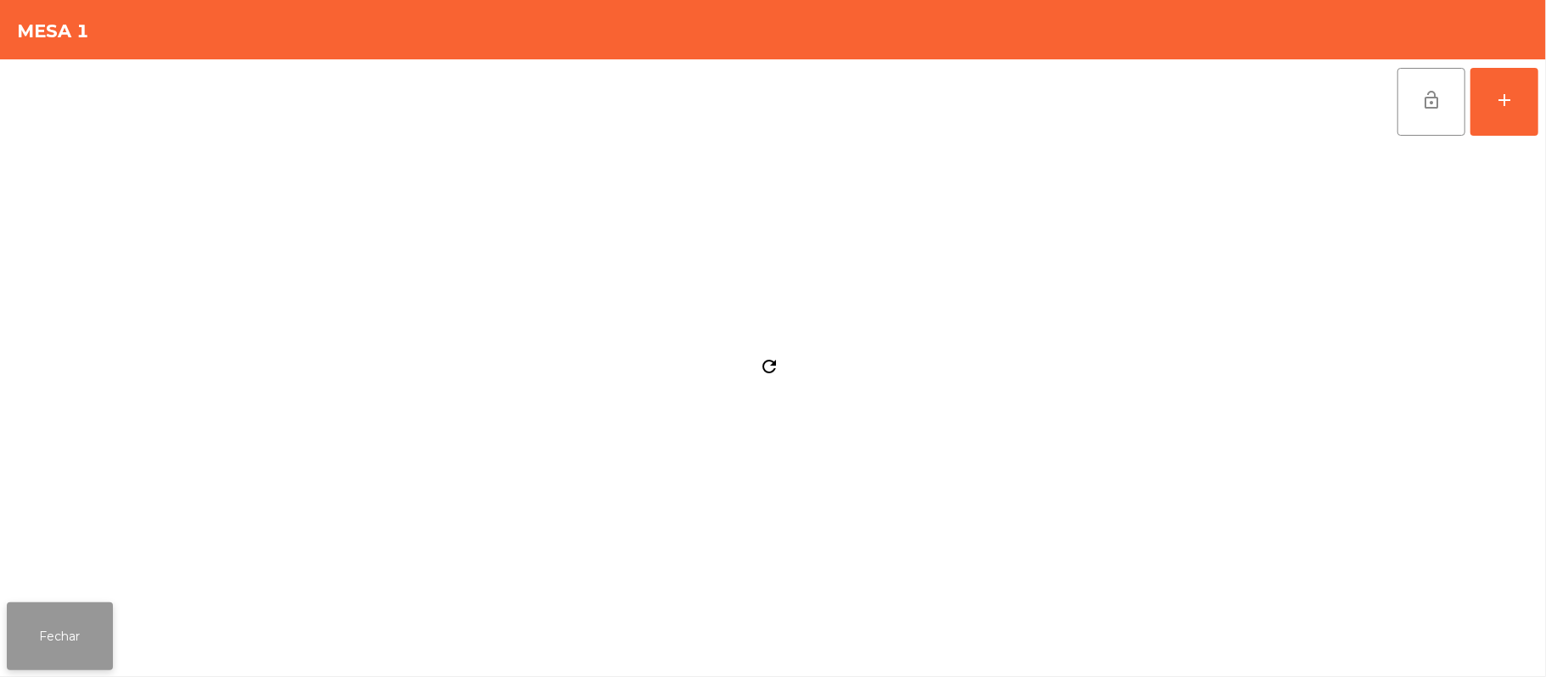
click at [88, 630] on button "Fechar" at bounding box center [60, 637] width 106 height 68
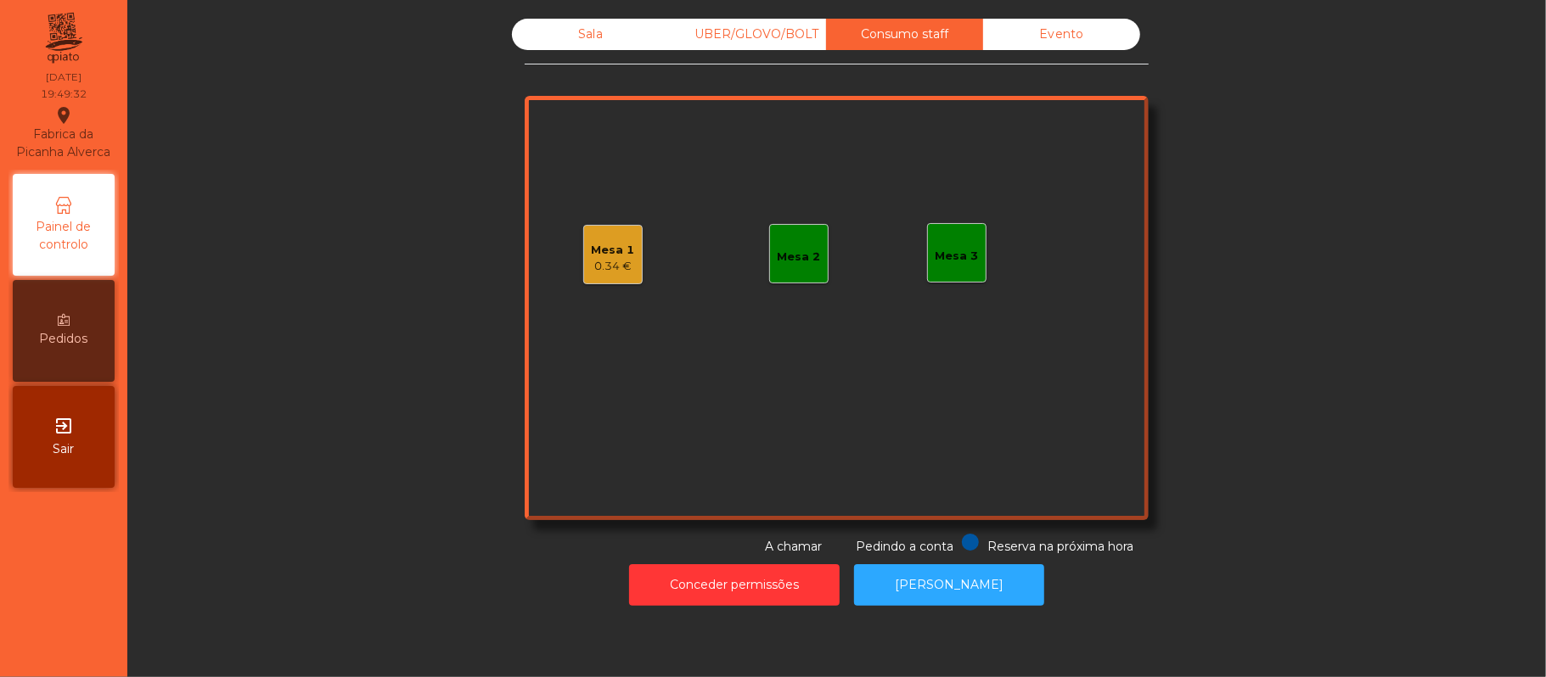
click at [587, 72] on div "Sala UBER/GLOVO/BOLT Consumo staff Evento Mesa 1 0.34 € Mesa 2 Mesa 3 Reserva n…" at bounding box center [837, 287] width 624 height 537
click at [604, 46] on div "Sala" at bounding box center [590, 34] width 157 height 31
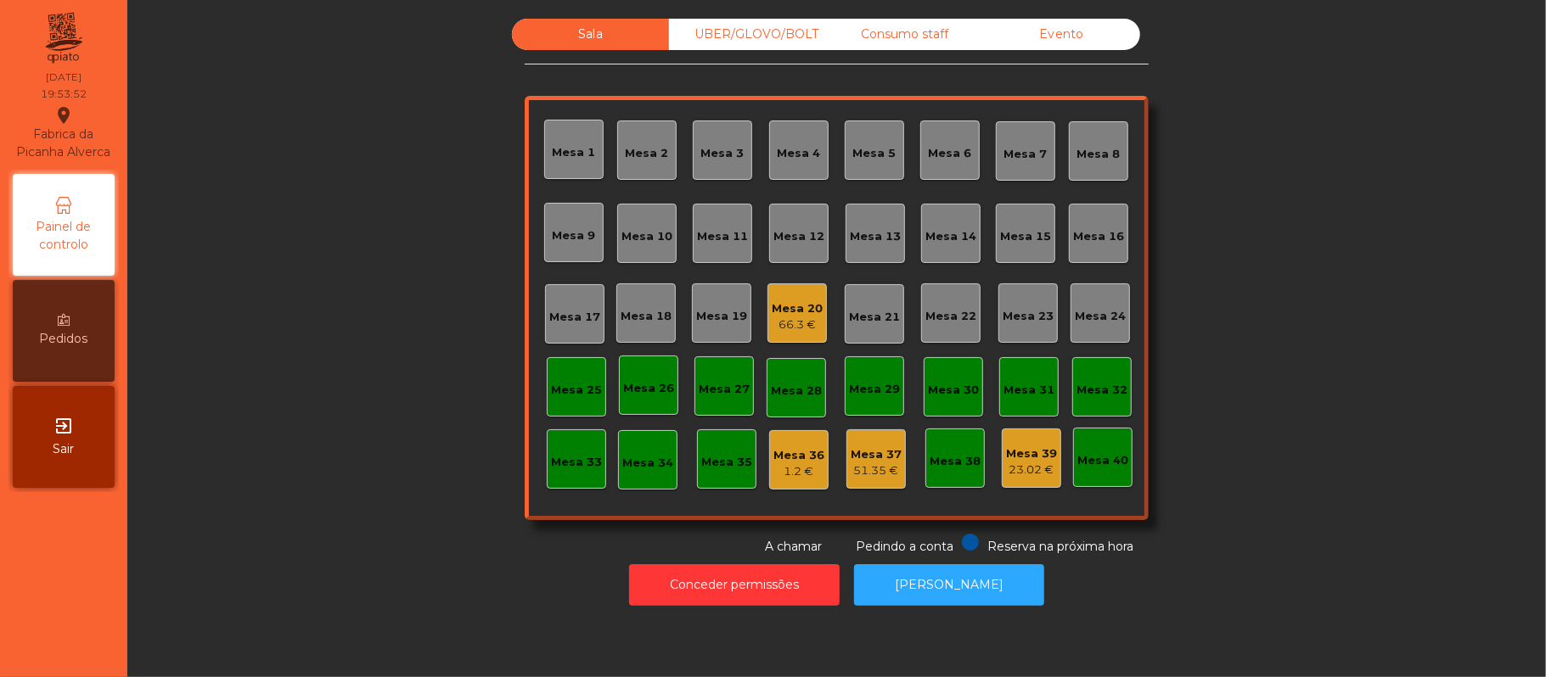
click at [799, 338] on div "Mesa 20 66.3 €" at bounding box center [796, 312] width 59 height 59
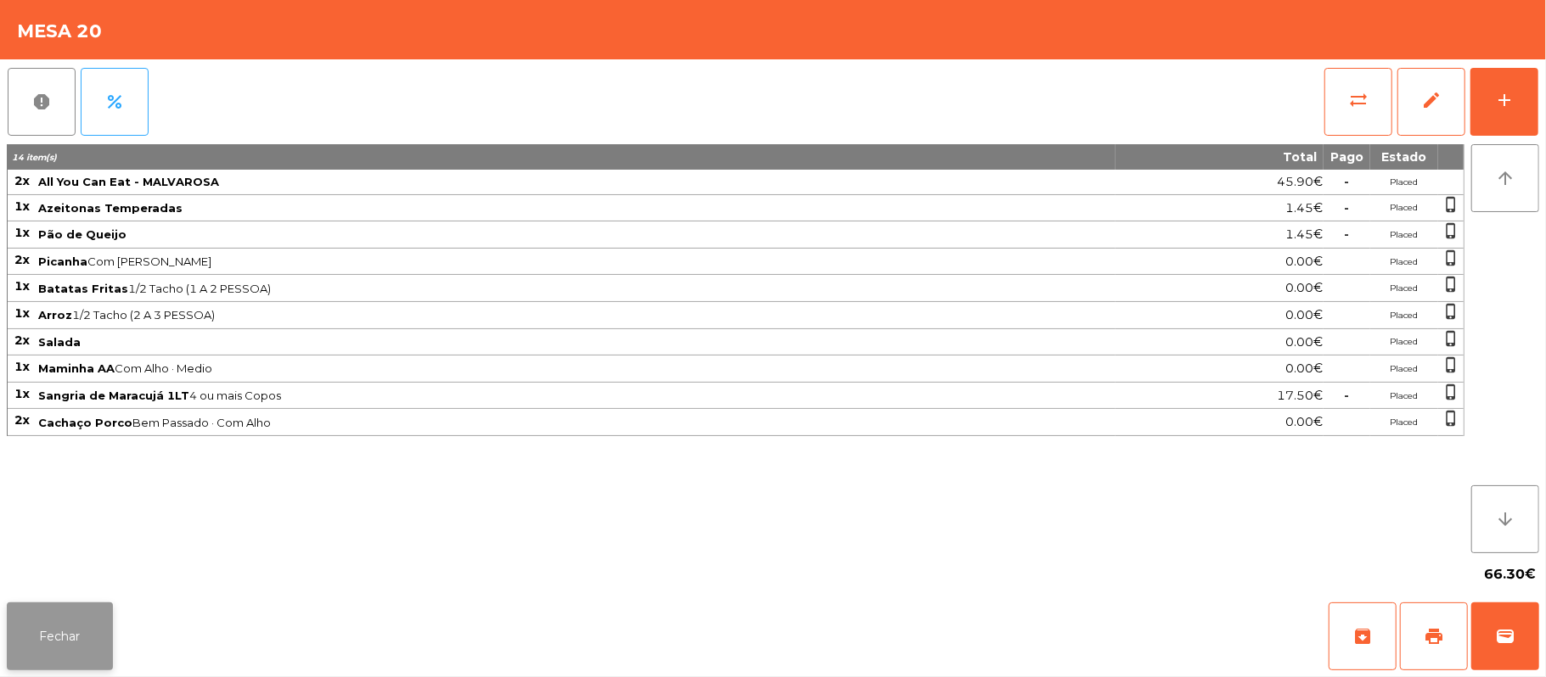
click at [105, 626] on button "Fechar" at bounding box center [60, 637] width 106 height 68
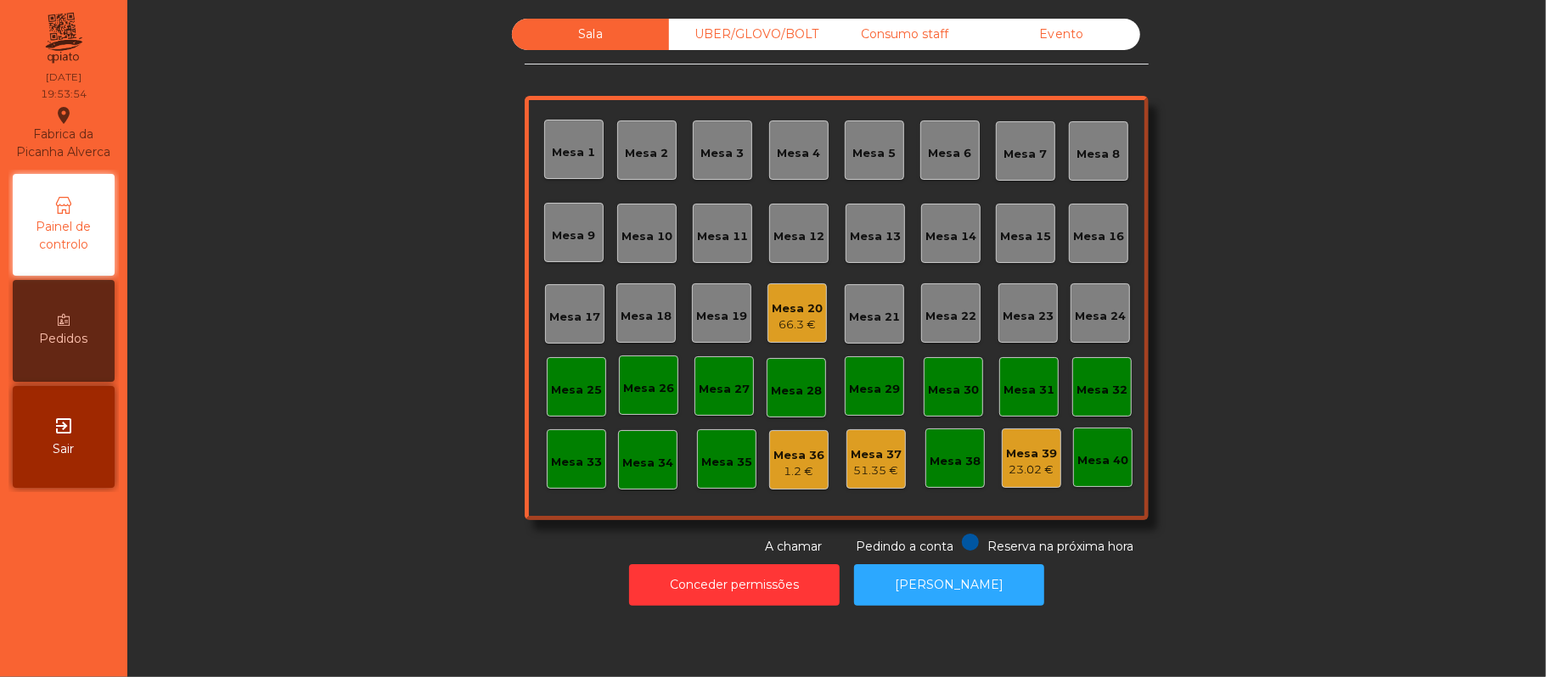
click at [922, 25] on div "Consumo staff" at bounding box center [904, 34] width 157 height 31
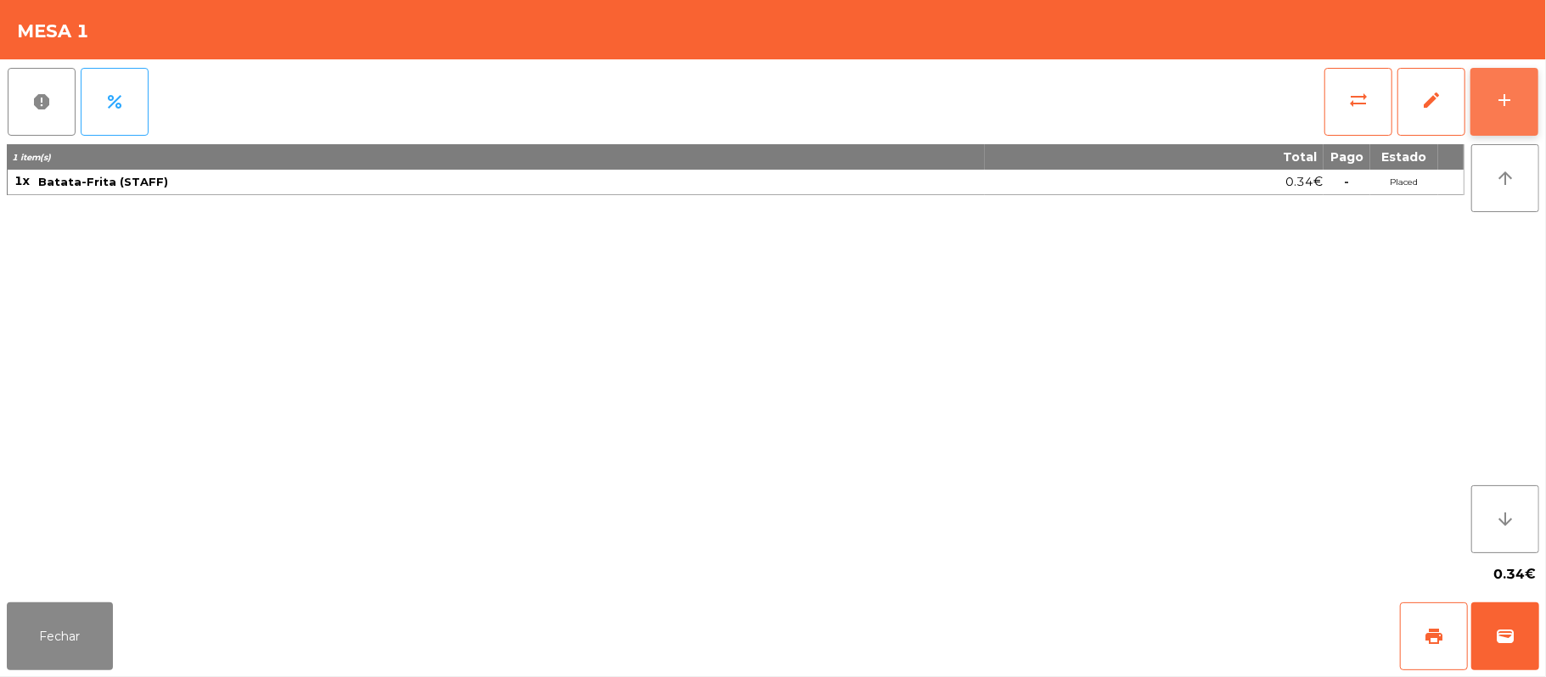
click at [1526, 112] on button "add" at bounding box center [1504, 102] width 68 height 68
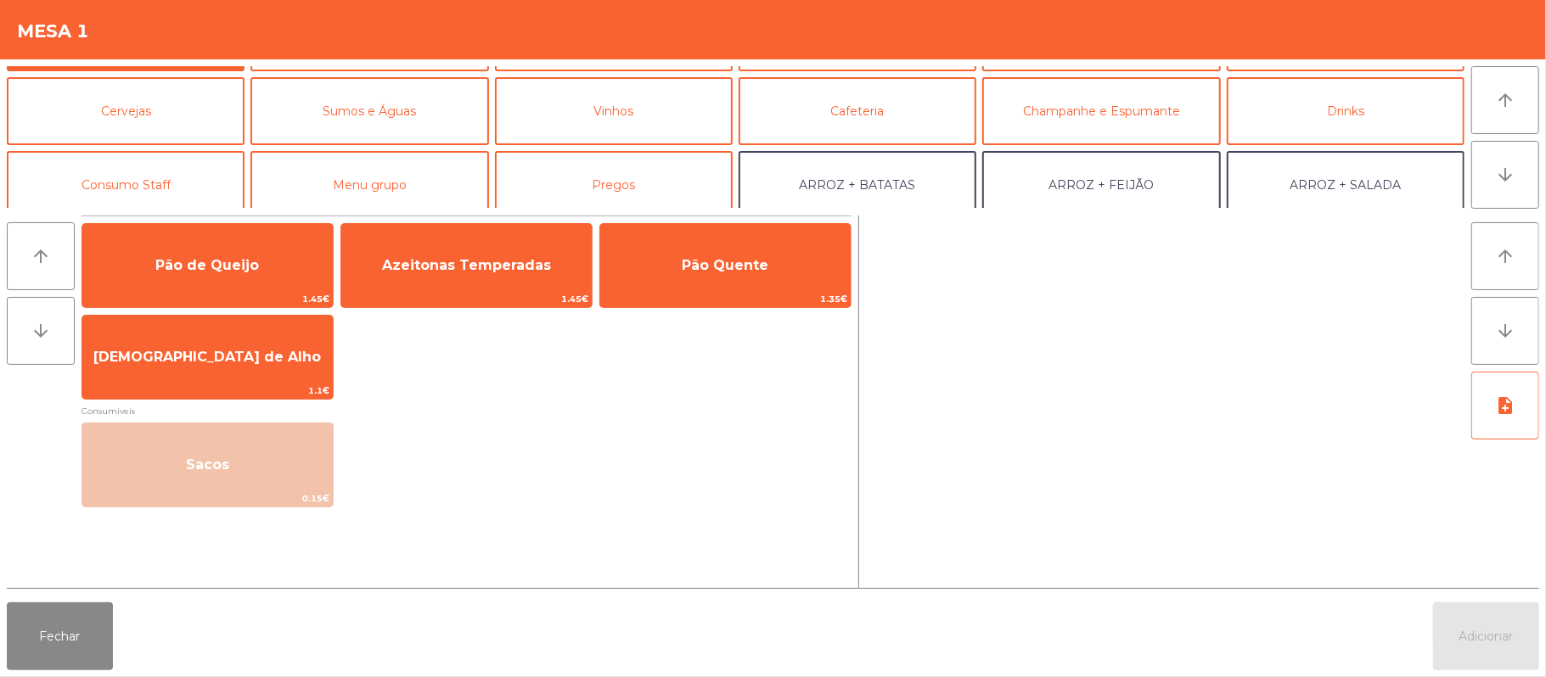
scroll to position [82, 0]
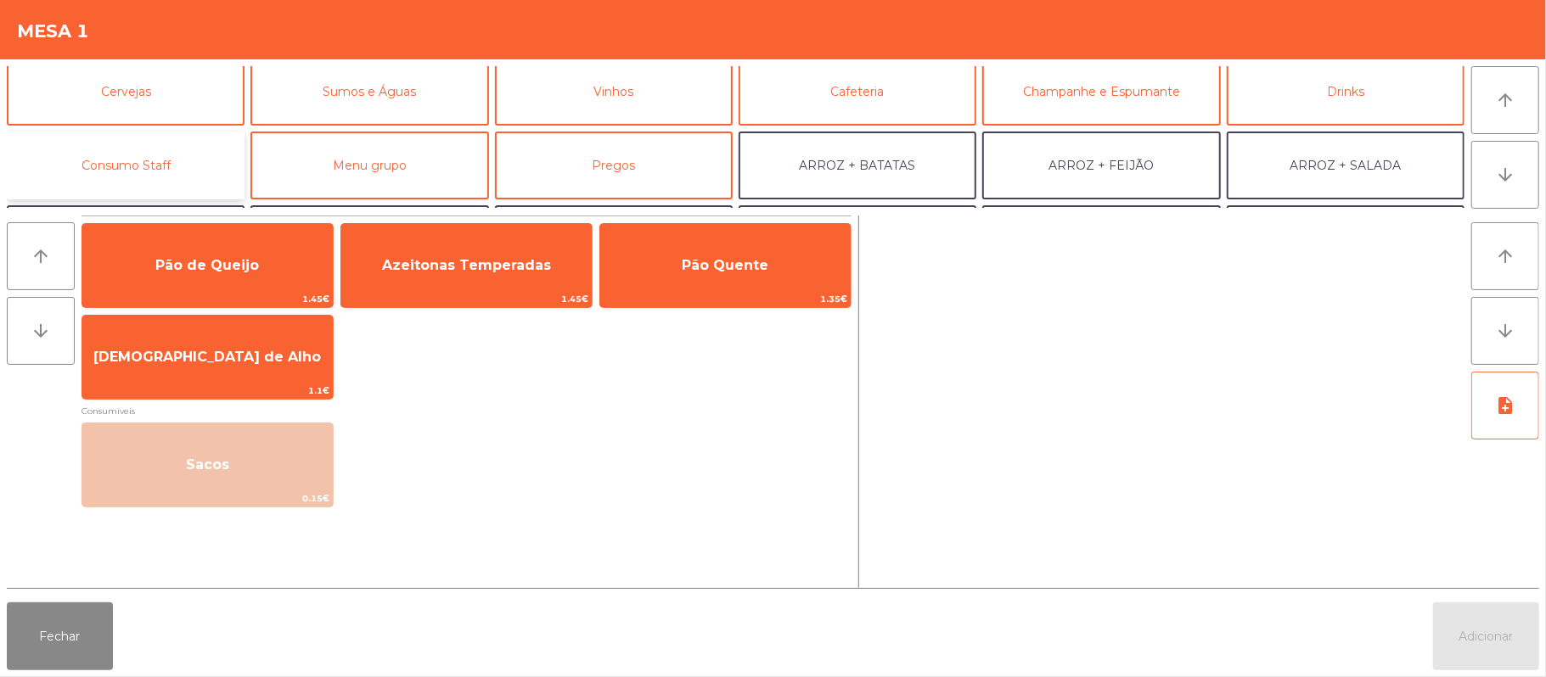
click at [161, 164] on button "Consumo Staff" at bounding box center [126, 166] width 238 height 68
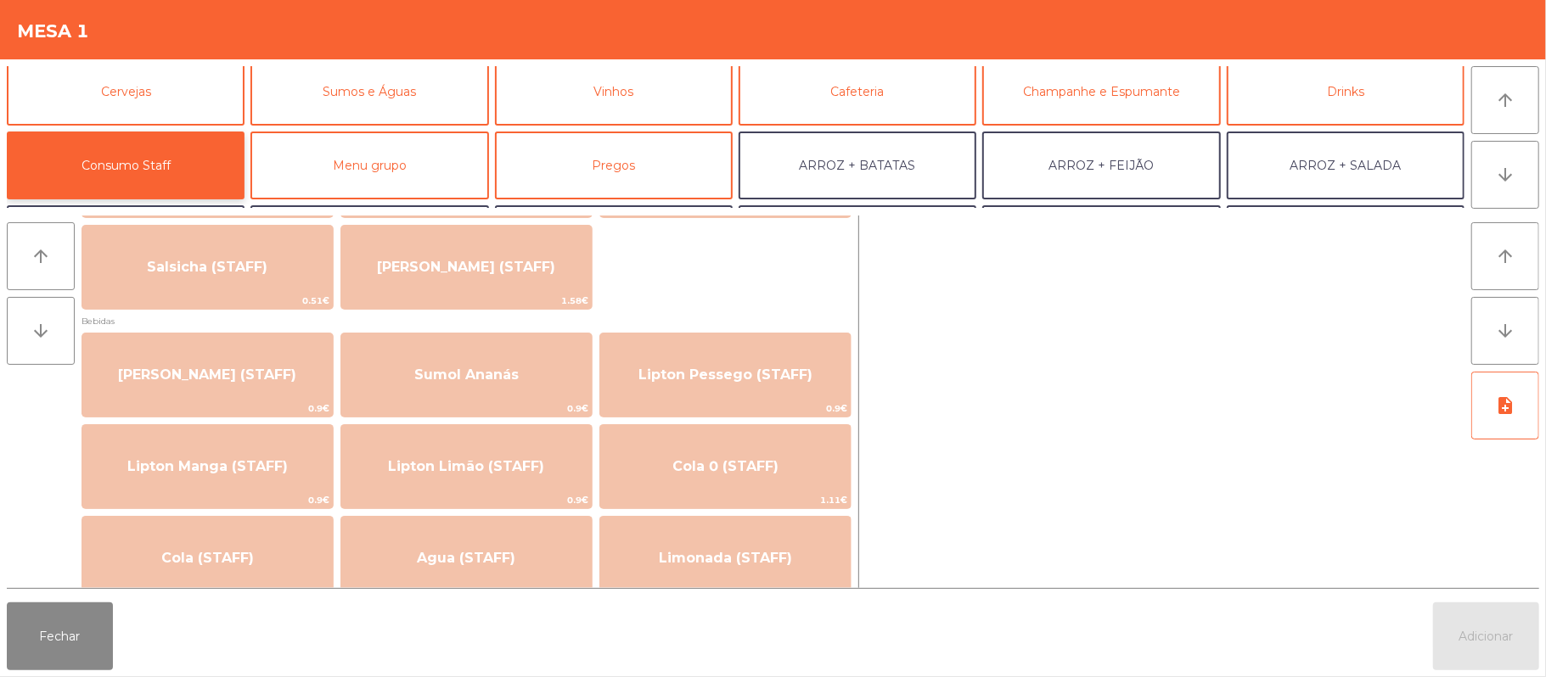
scroll to position [156, 0]
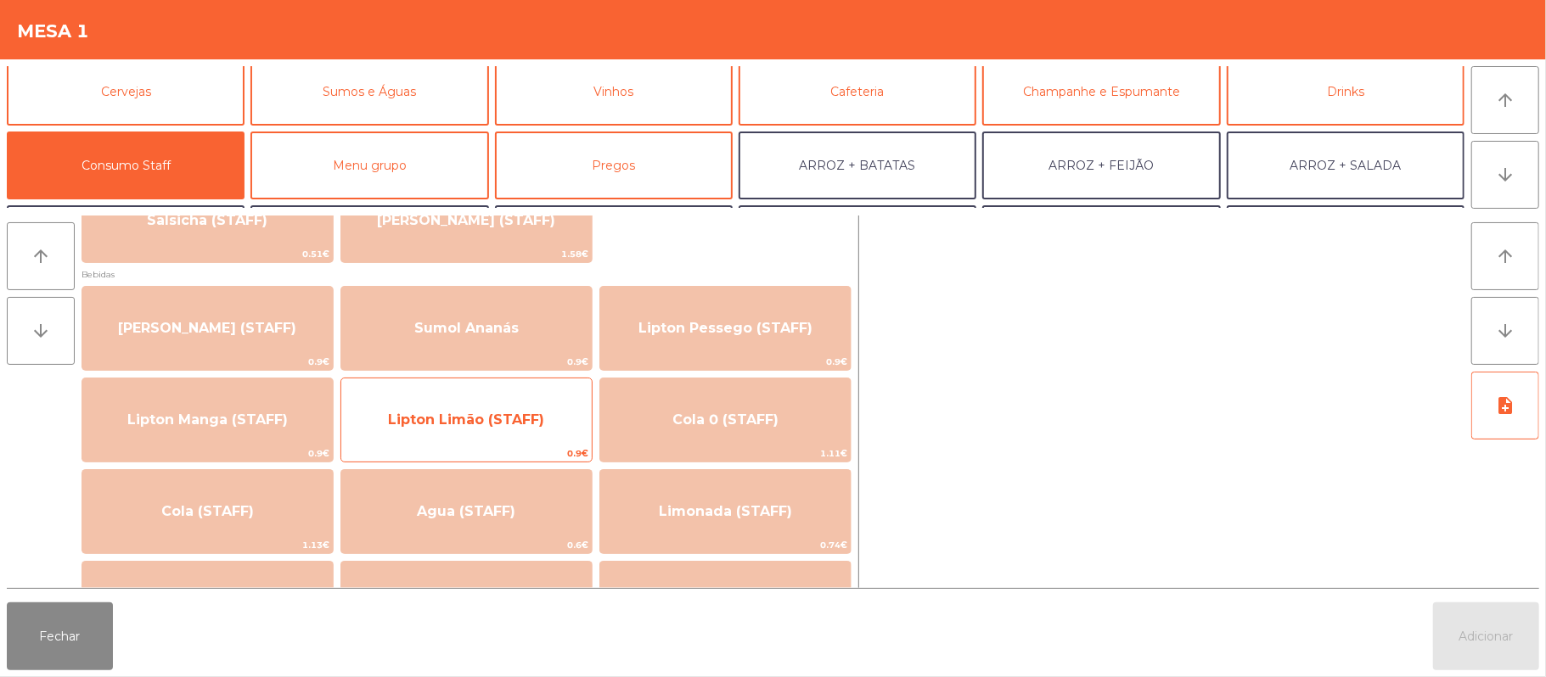
click at [473, 423] on span "Lipton Limão (STAFF)" at bounding box center [466, 420] width 156 height 16
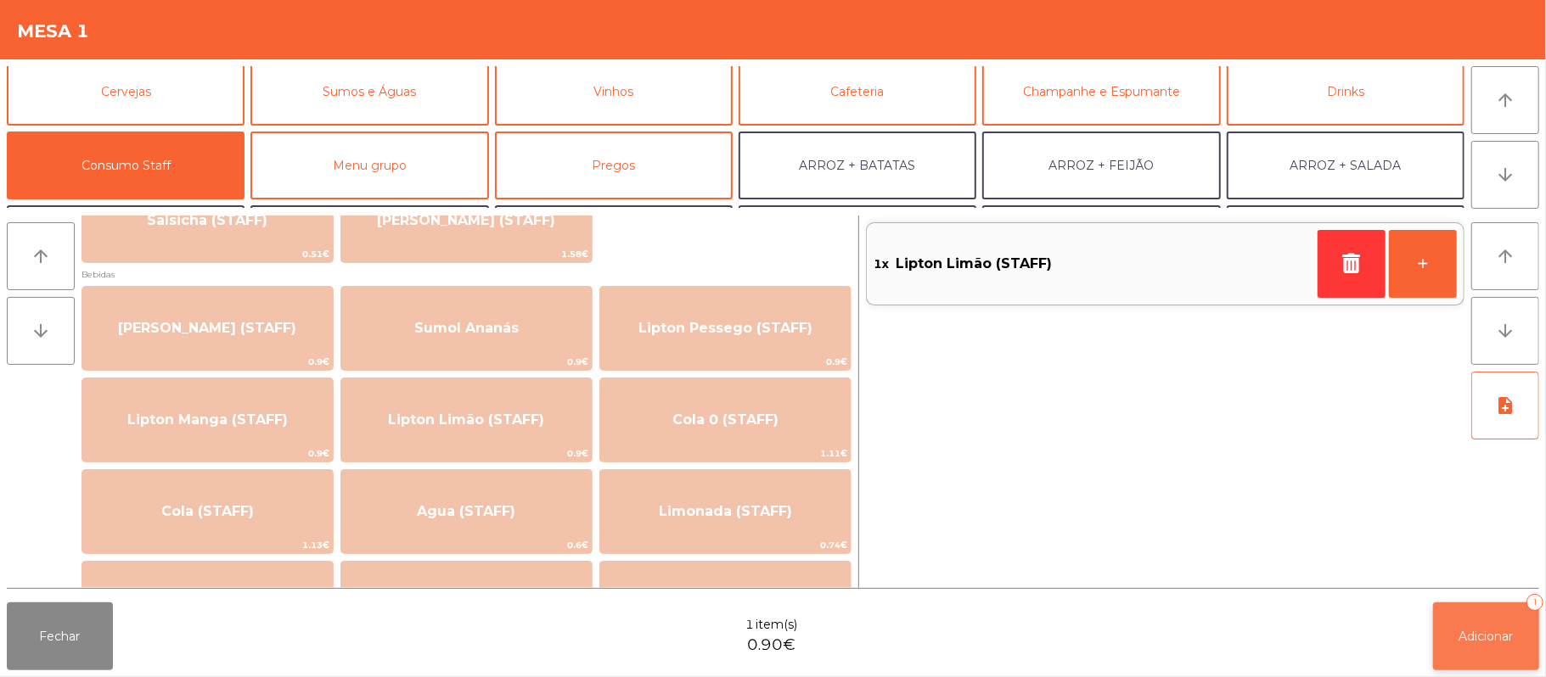
click at [1481, 619] on button "Adicionar 1" at bounding box center [1486, 637] width 106 height 68
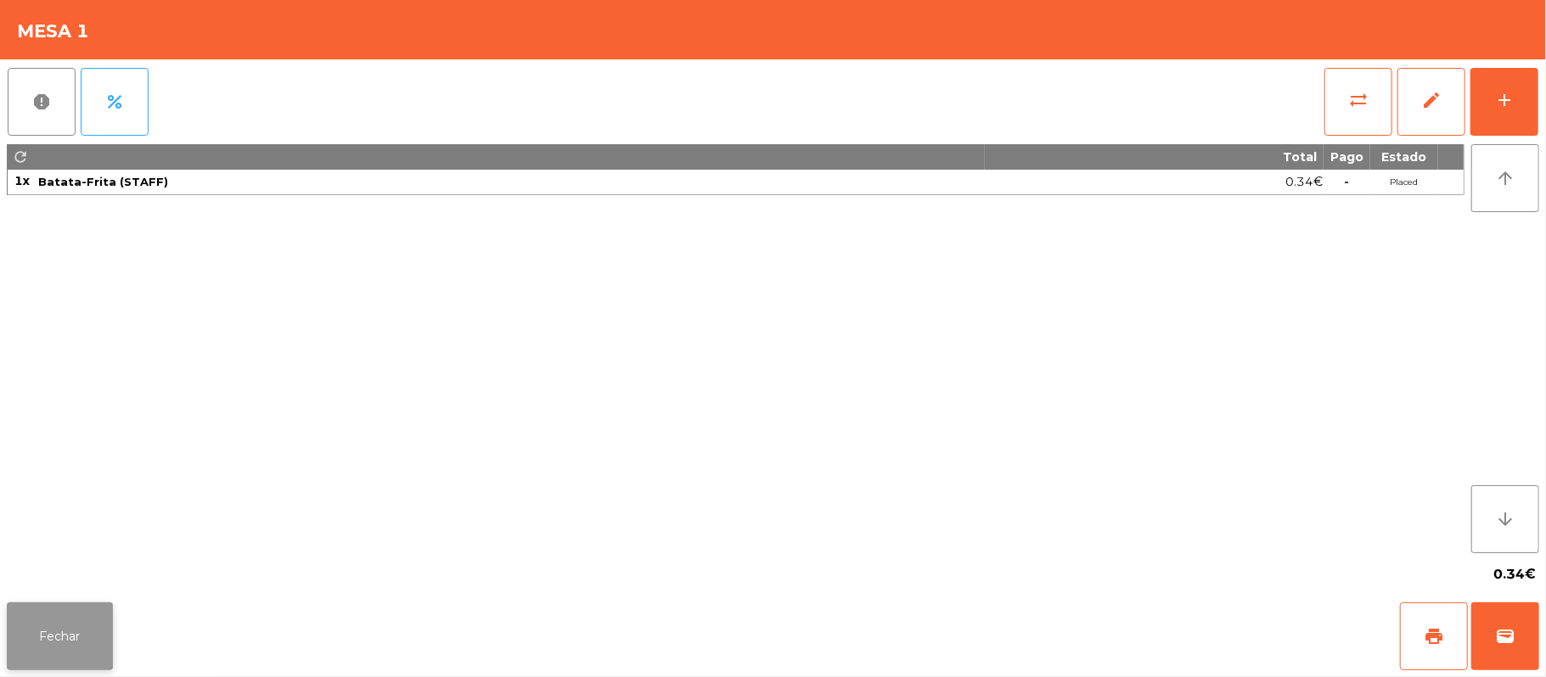
click at [102, 642] on button "Fechar" at bounding box center [60, 637] width 106 height 68
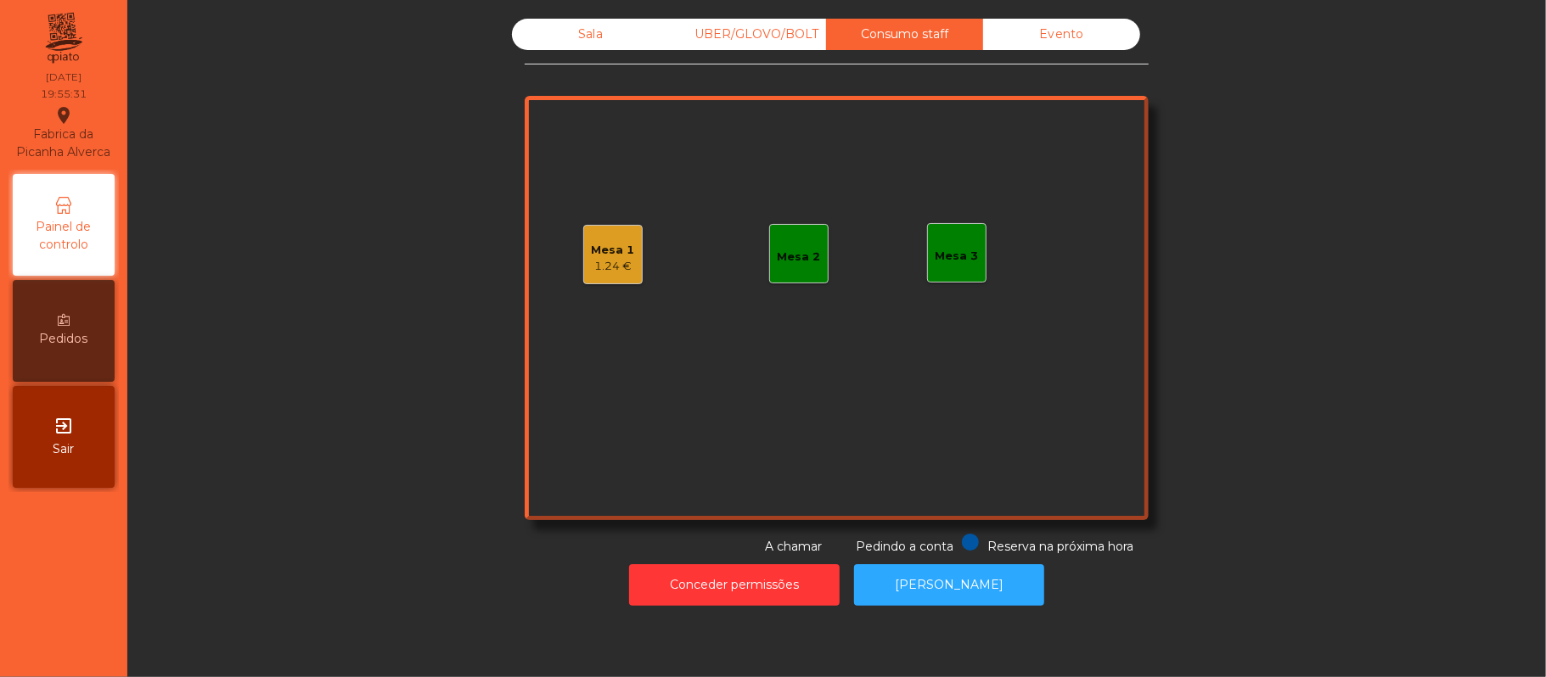
click at [564, 39] on div "Sala" at bounding box center [590, 34] width 157 height 31
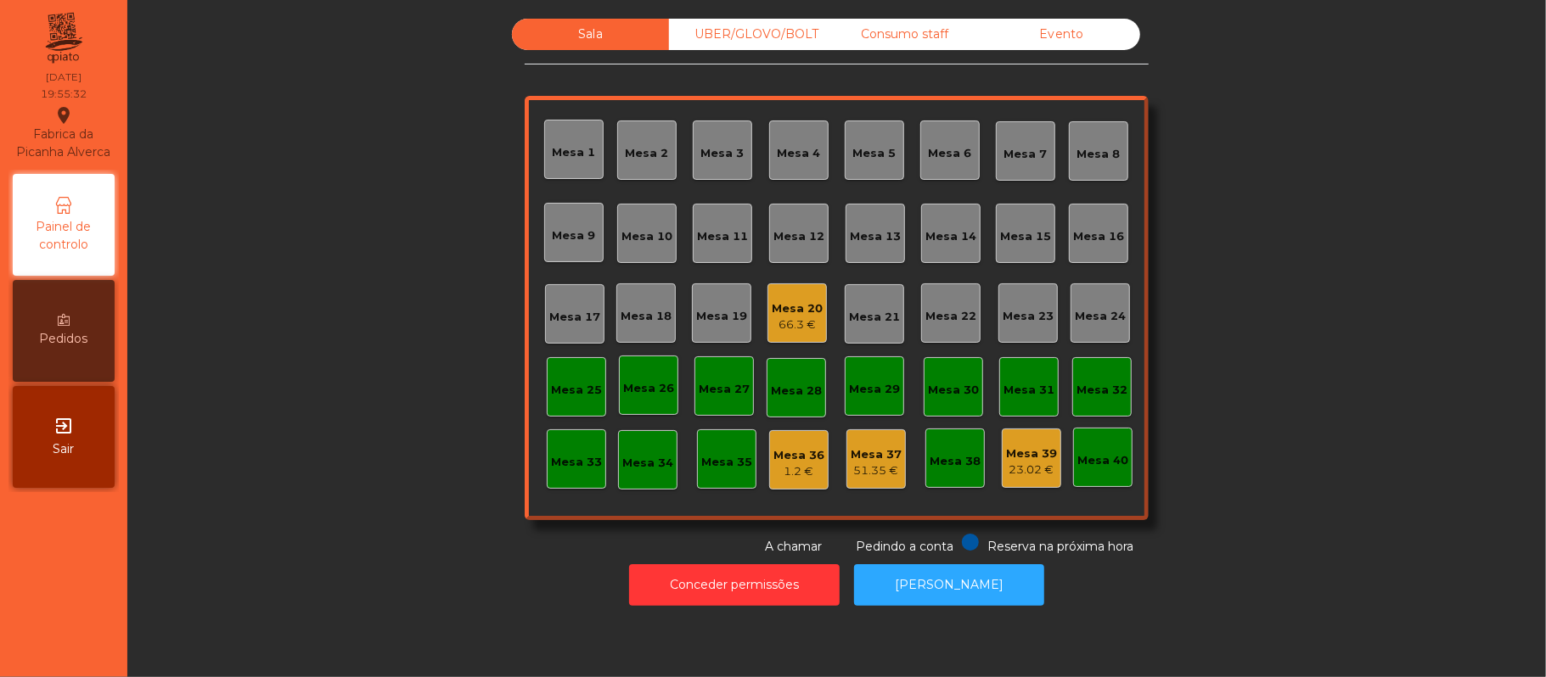
click at [401, 283] on div "Sala UBER/GLOVO/BOLT Consumo staff Evento Mesa 1 Mesa 2 [GEOGRAPHIC_DATA] 4 [GE…" at bounding box center [836, 287] width 1372 height 537
click at [1270, 183] on div "Sala UBER/GLOVO/BOLT Consumo staff Evento Mesa 1 Mesa 2 [GEOGRAPHIC_DATA] 4 [GE…" at bounding box center [836, 287] width 1372 height 537
click at [707, 311] on div "Mesa 19" at bounding box center [721, 316] width 51 height 17
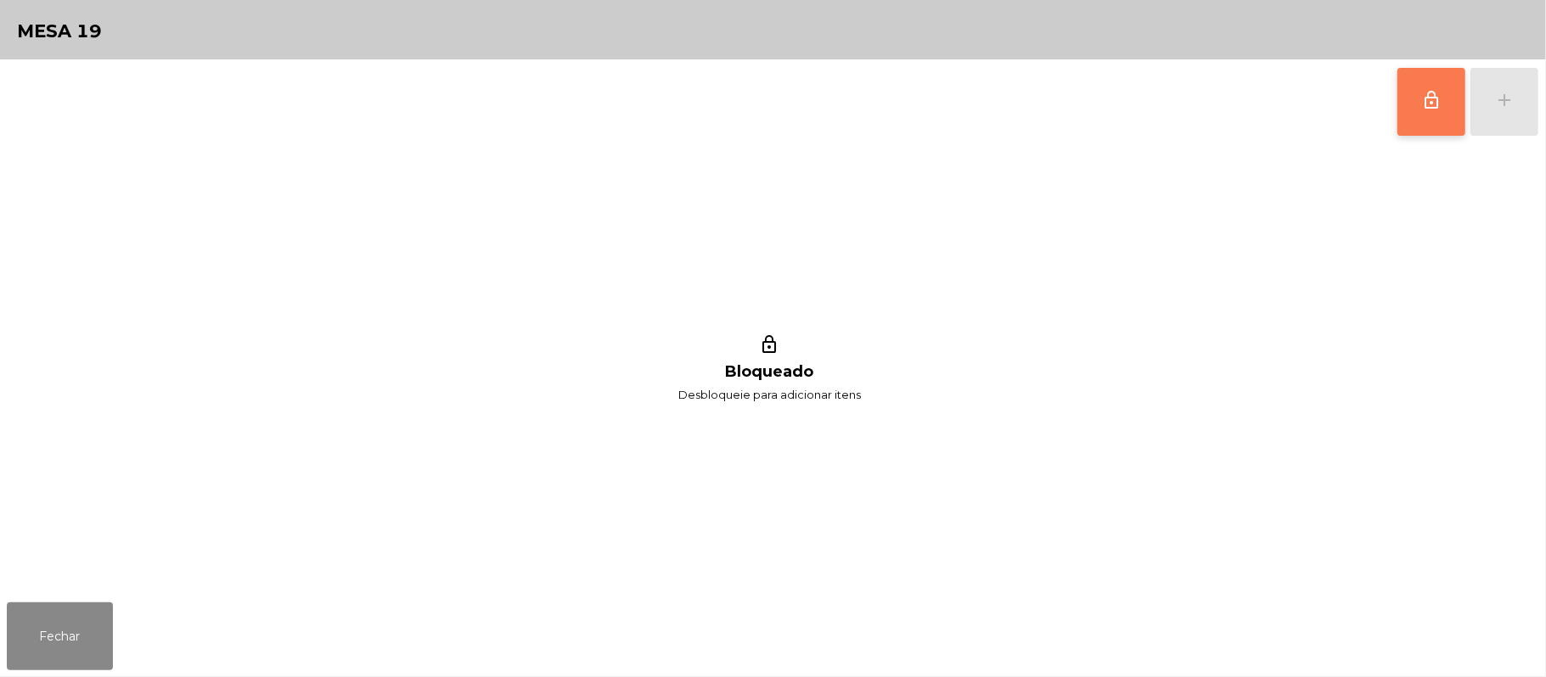
click at [1420, 78] on button "lock_outline" at bounding box center [1431, 102] width 68 height 68
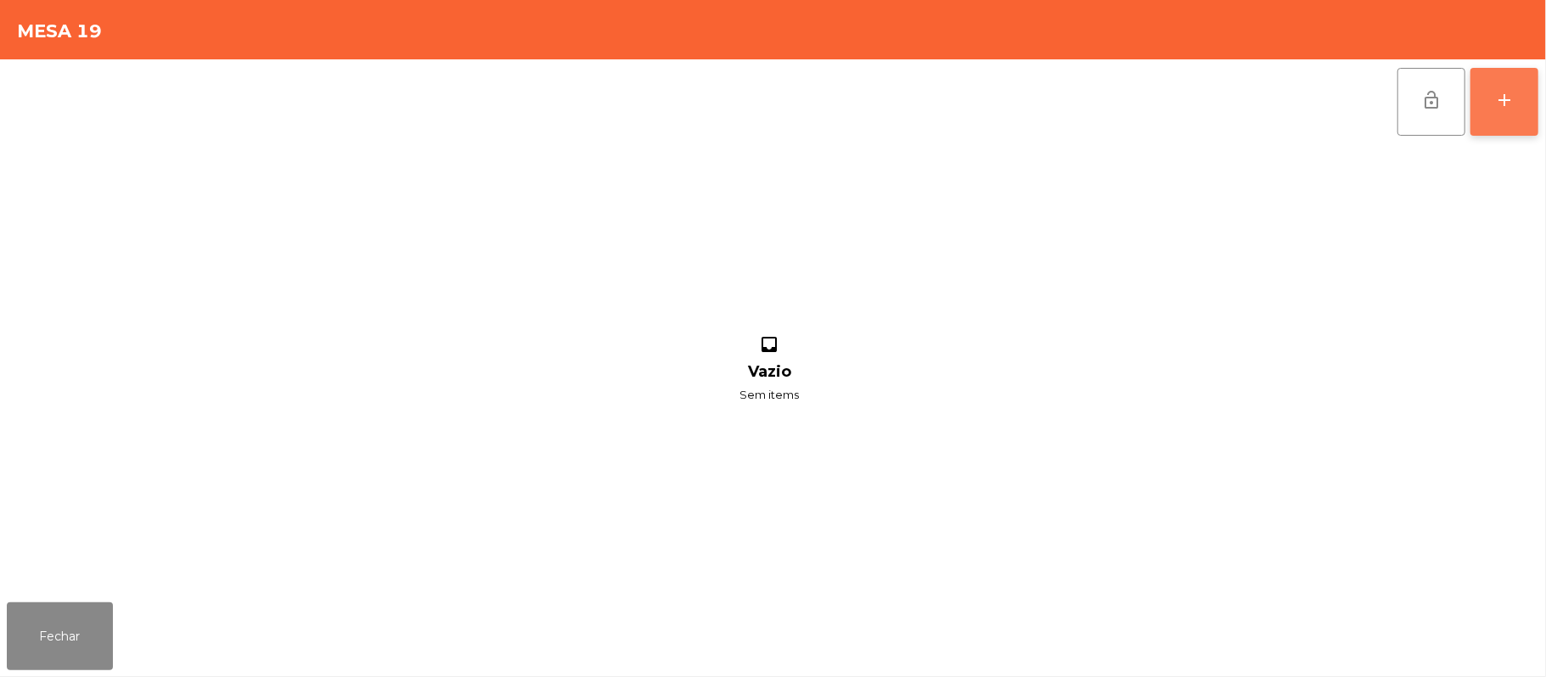
click at [1518, 102] on button "add" at bounding box center [1504, 102] width 68 height 68
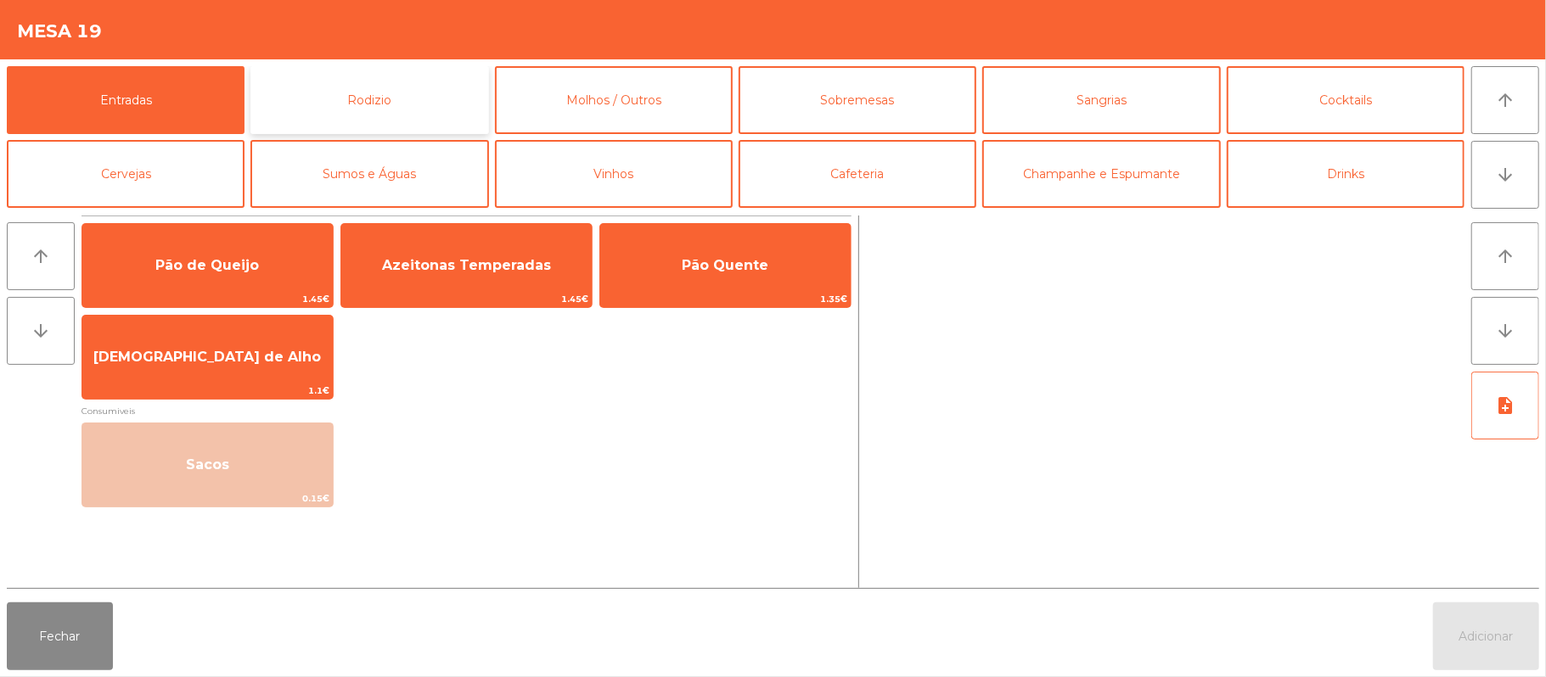
click at [397, 83] on button "Rodizio" at bounding box center [369, 100] width 238 height 68
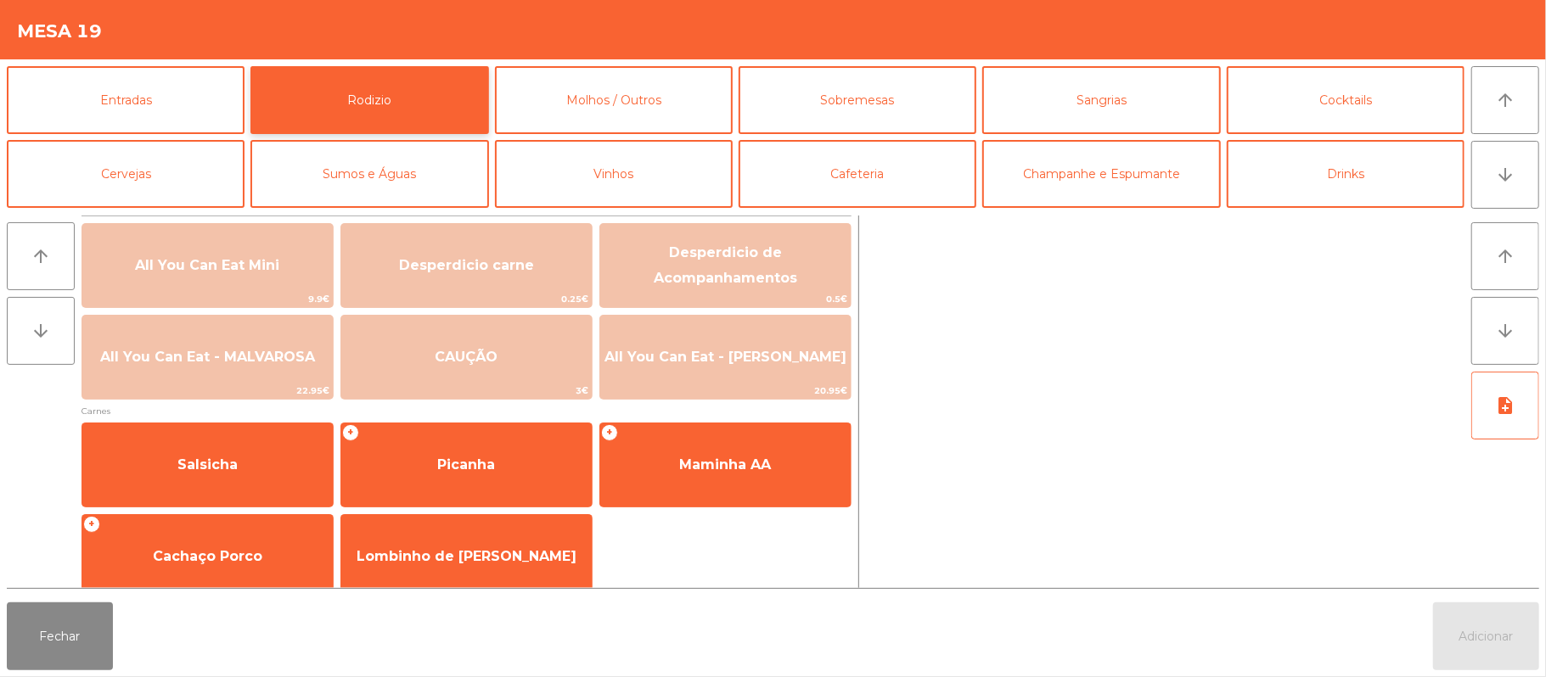
scroll to position [1, 0]
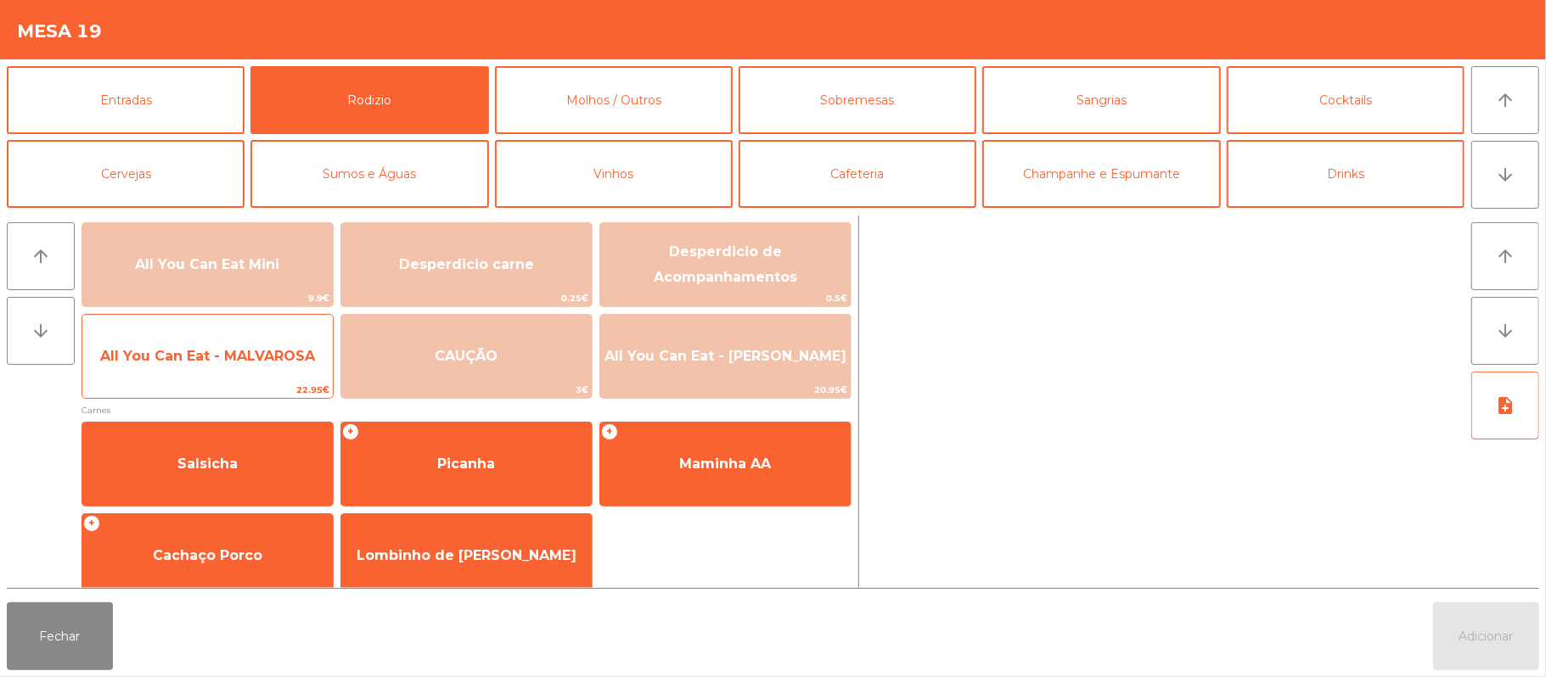
click at [242, 367] on span "All You Can Eat - MALVAROSA" at bounding box center [207, 357] width 250 height 46
click at [243, 353] on span "All You Can Eat - MALVAROSA" at bounding box center [207, 356] width 215 height 16
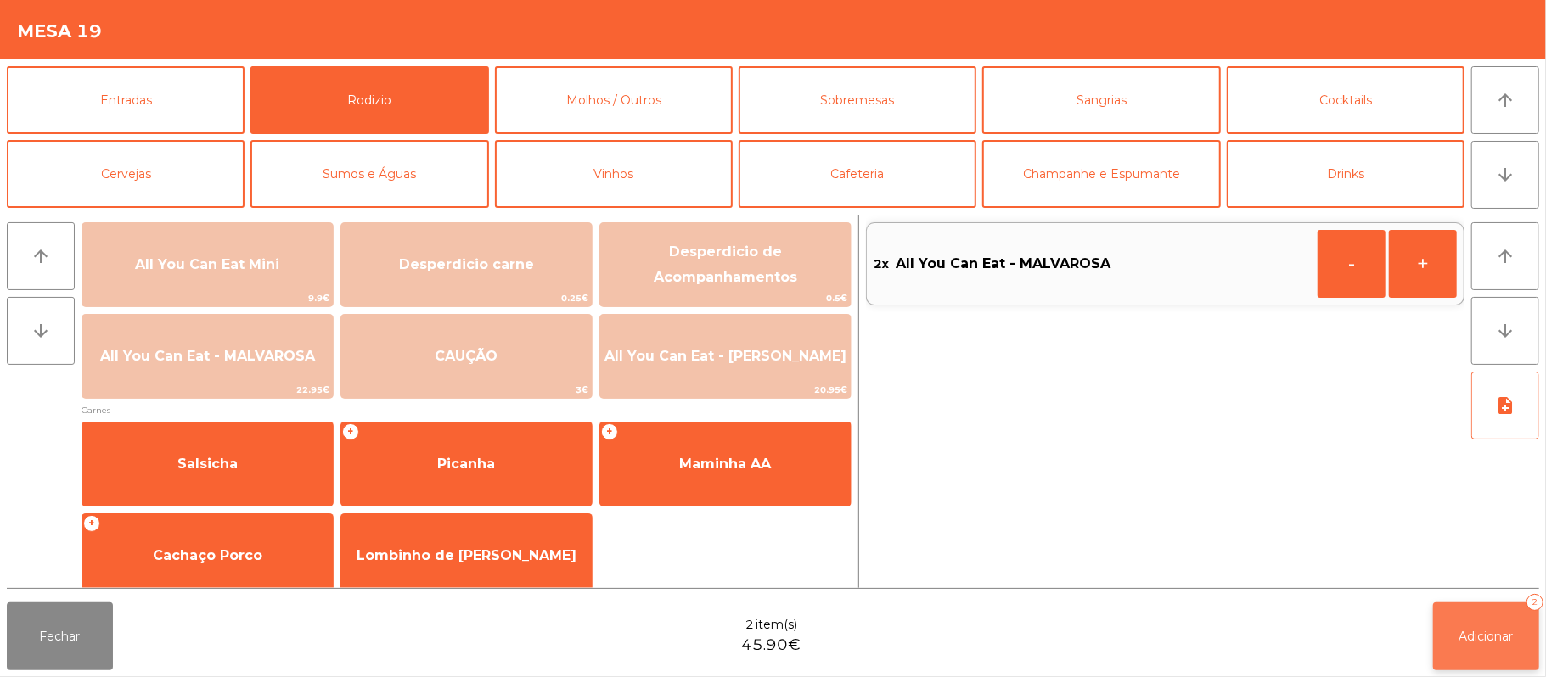
click at [1482, 626] on button "Adicionar 2" at bounding box center [1486, 637] width 106 height 68
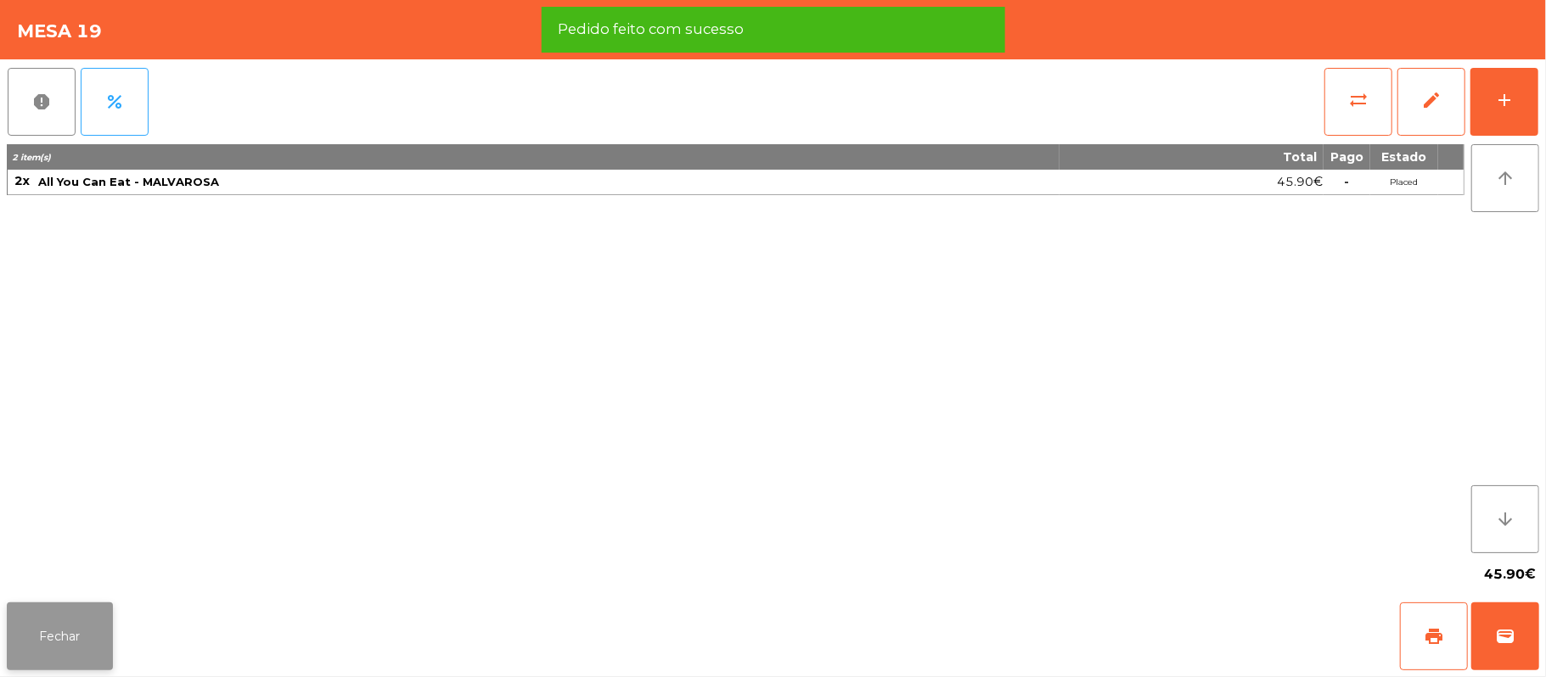
click at [63, 605] on button "Fechar" at bounding box center [60, 637] width 106 height 68
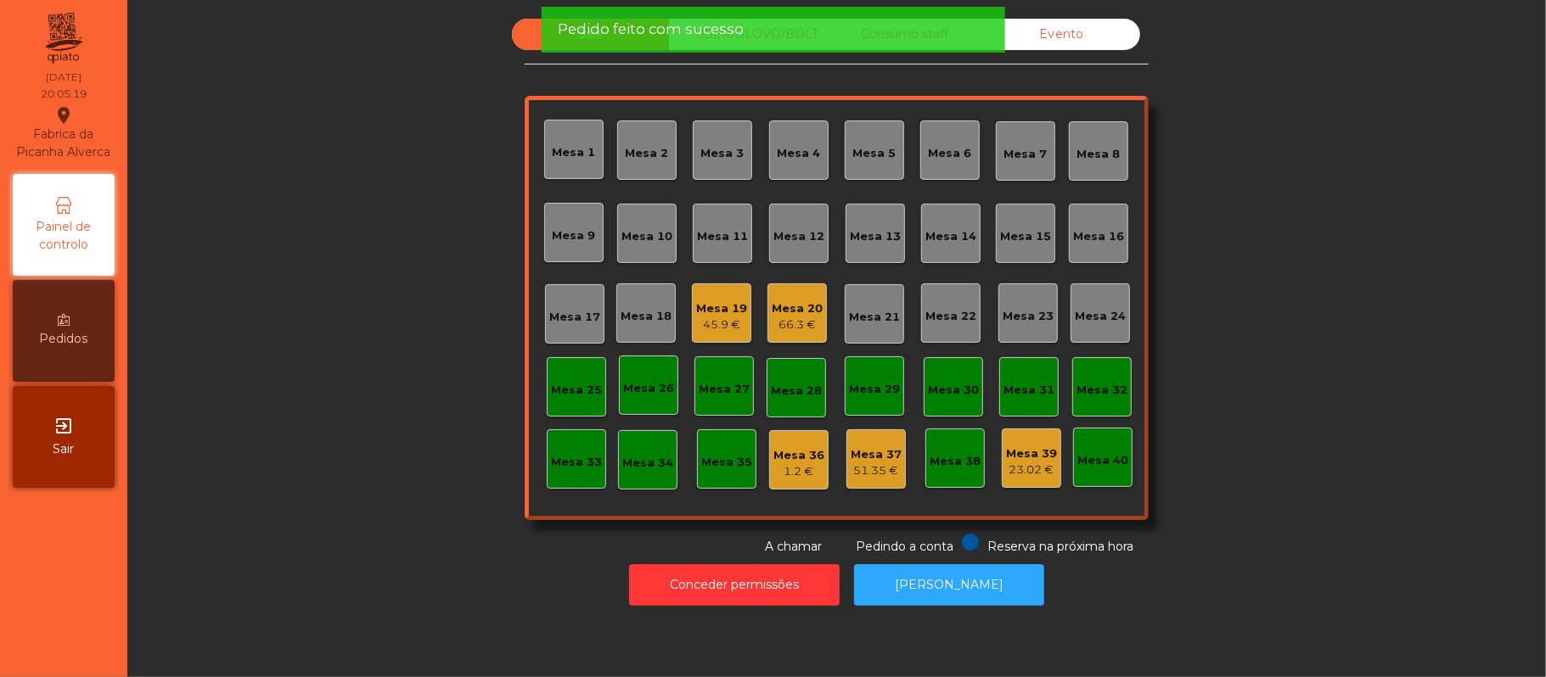
click at [405, 367] on div "Sala UBER/[GEOGRAPHIC_DATA]/BOLT Consumo staff Evento [GEOGRAPHIC_DATA] 2 [GEOG…" at bounding box center [836, 287] width 1372 height 537
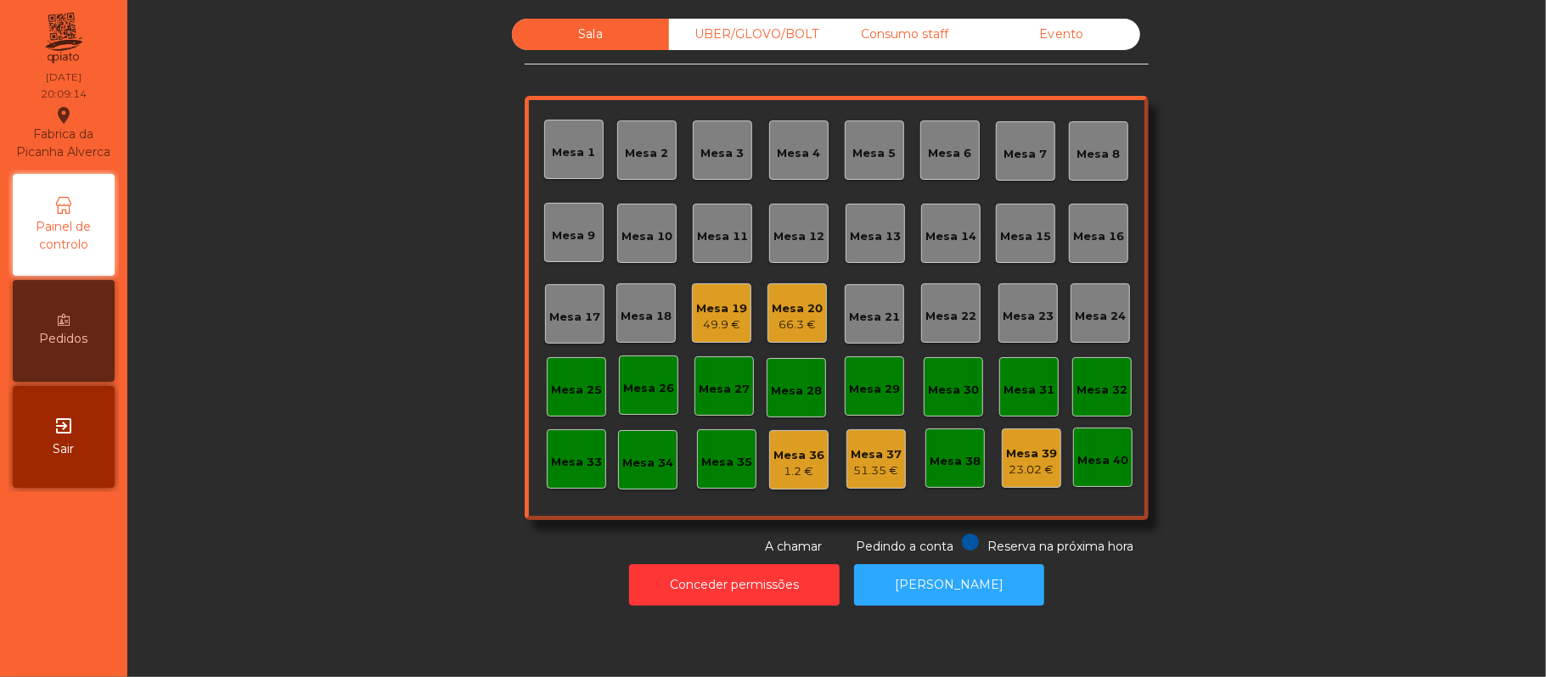
click at [876, 249] on div "Mesa 13" at bounding box center [874, 233] width 59 height 59
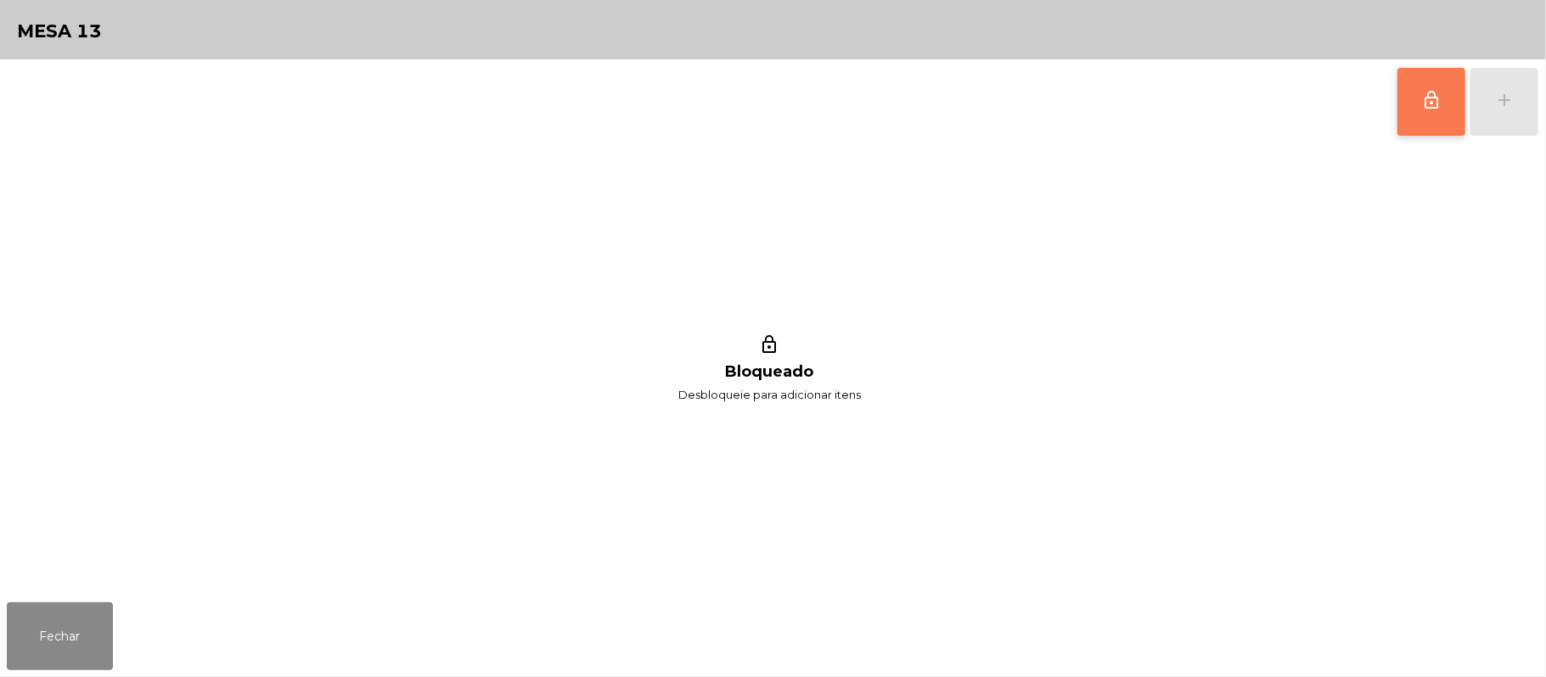
click at [1443, 106] on button "lock_outline" at bounding box center [1431, 102] width 68 height 68
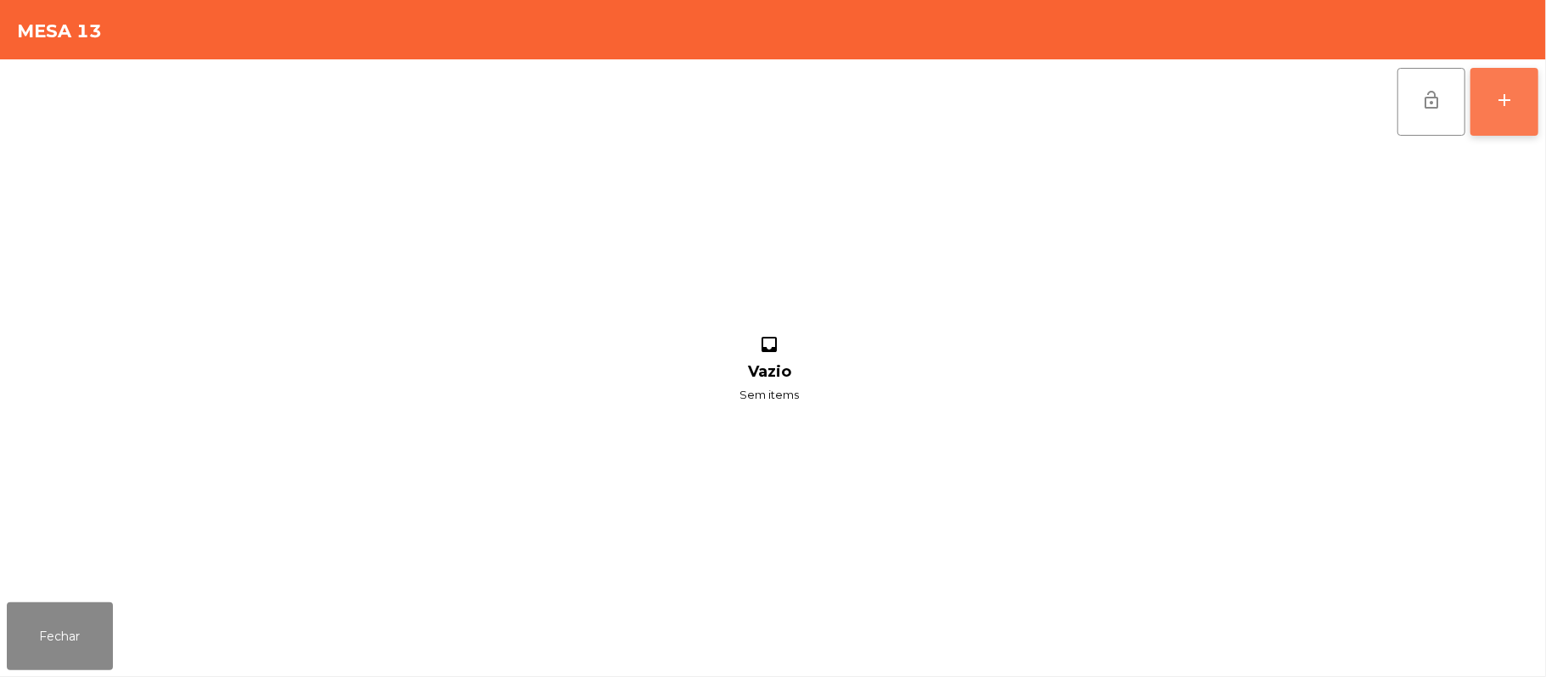
click at [1494, 109] on div "add" at bounding box center [1504, 100] width 20 height 20
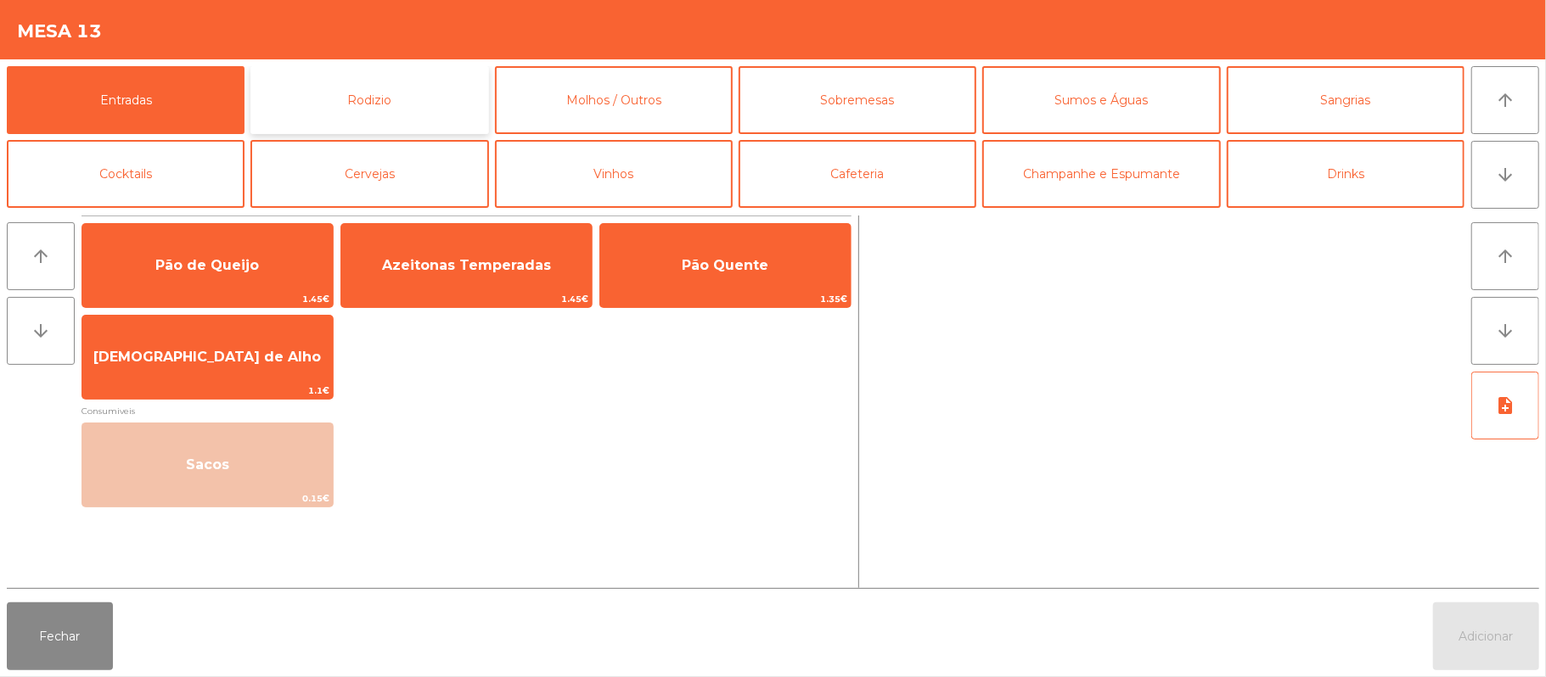
click at [396, 106] on button "Rodizio" at bounding box center [369, 100] width 238 height 68
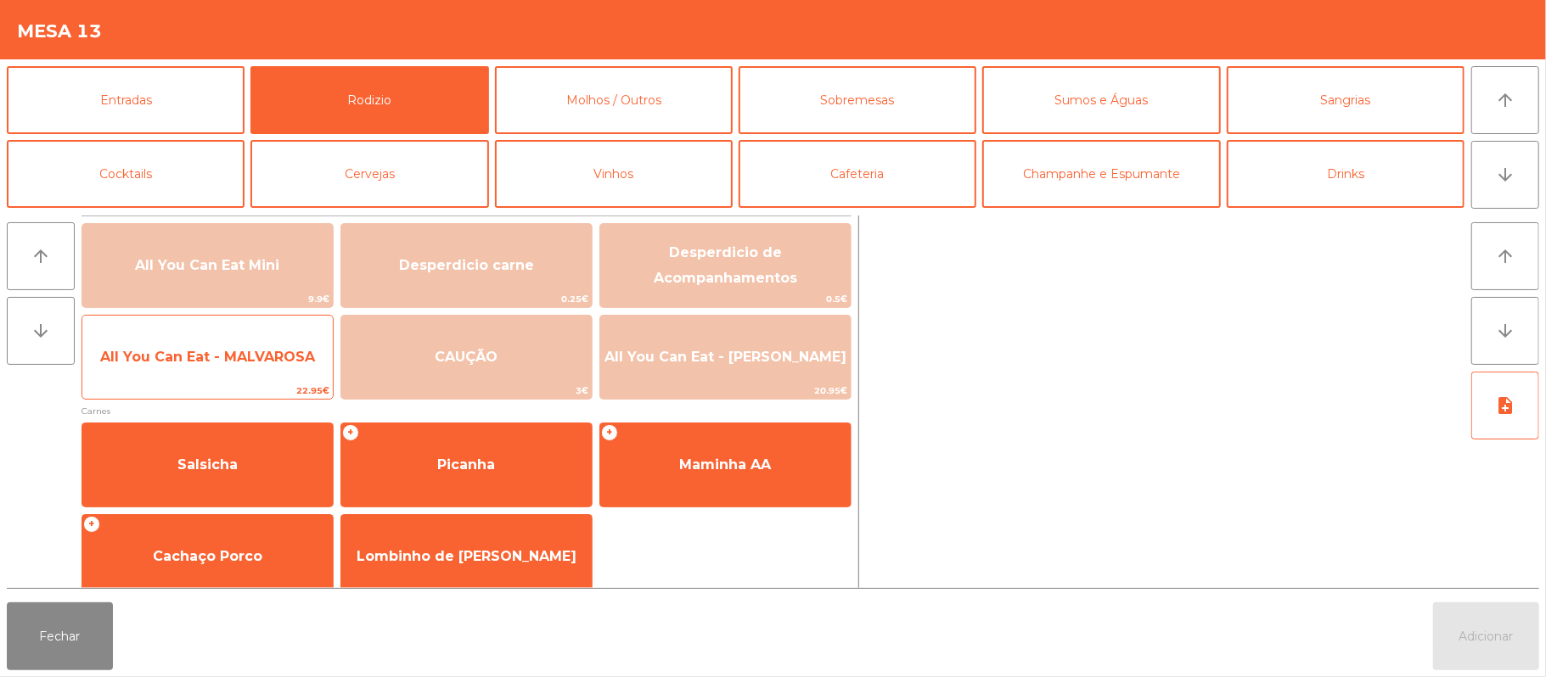
click at [194, 349] on span "All You Can Eat - MALVAROSA" at bounding box center [207, 357] width 215 height 16
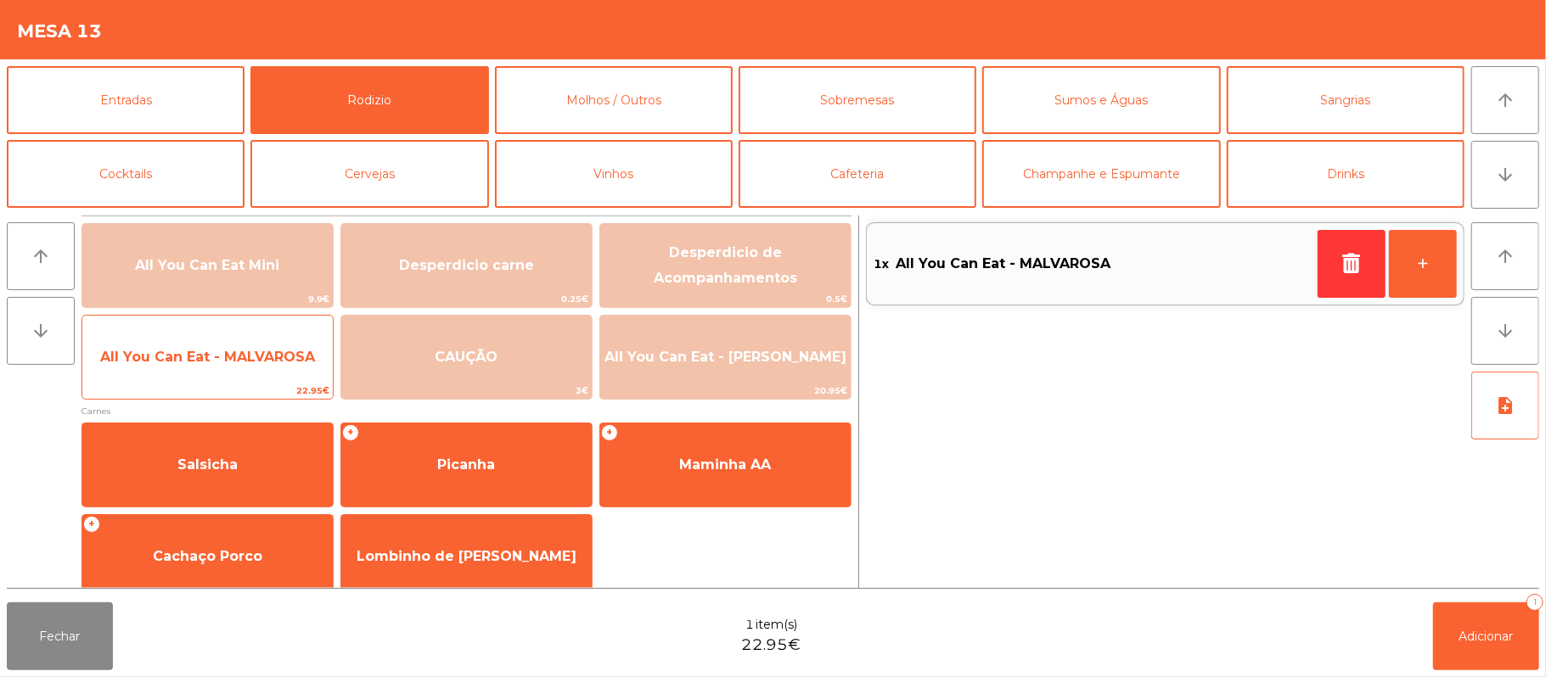
click at [180, 351] on span "All You Can Eat - MALVAROSA" at bounding box center [207, 357] width 215 height 16
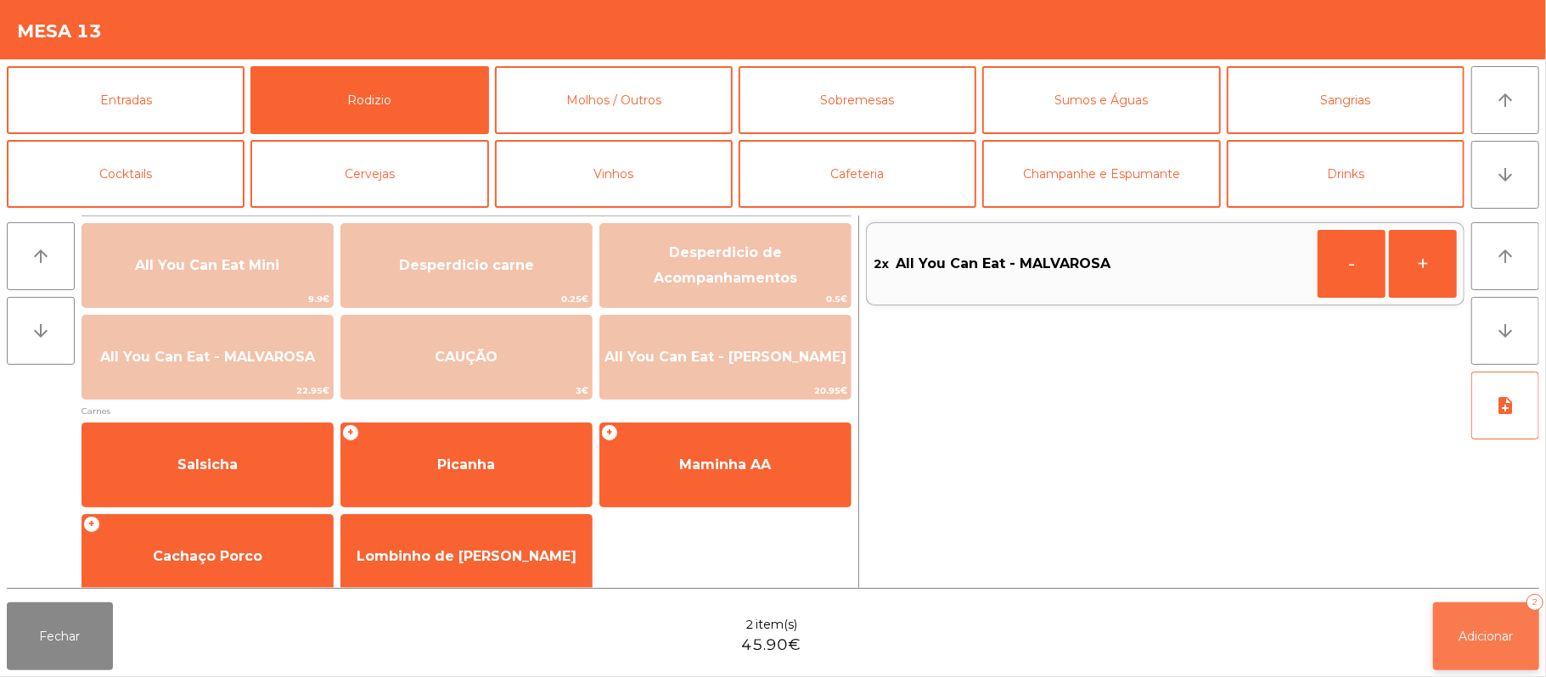
click at [1484, 635] on span "Adicionar" at bounding box center [1486, 636] width 54 height 15
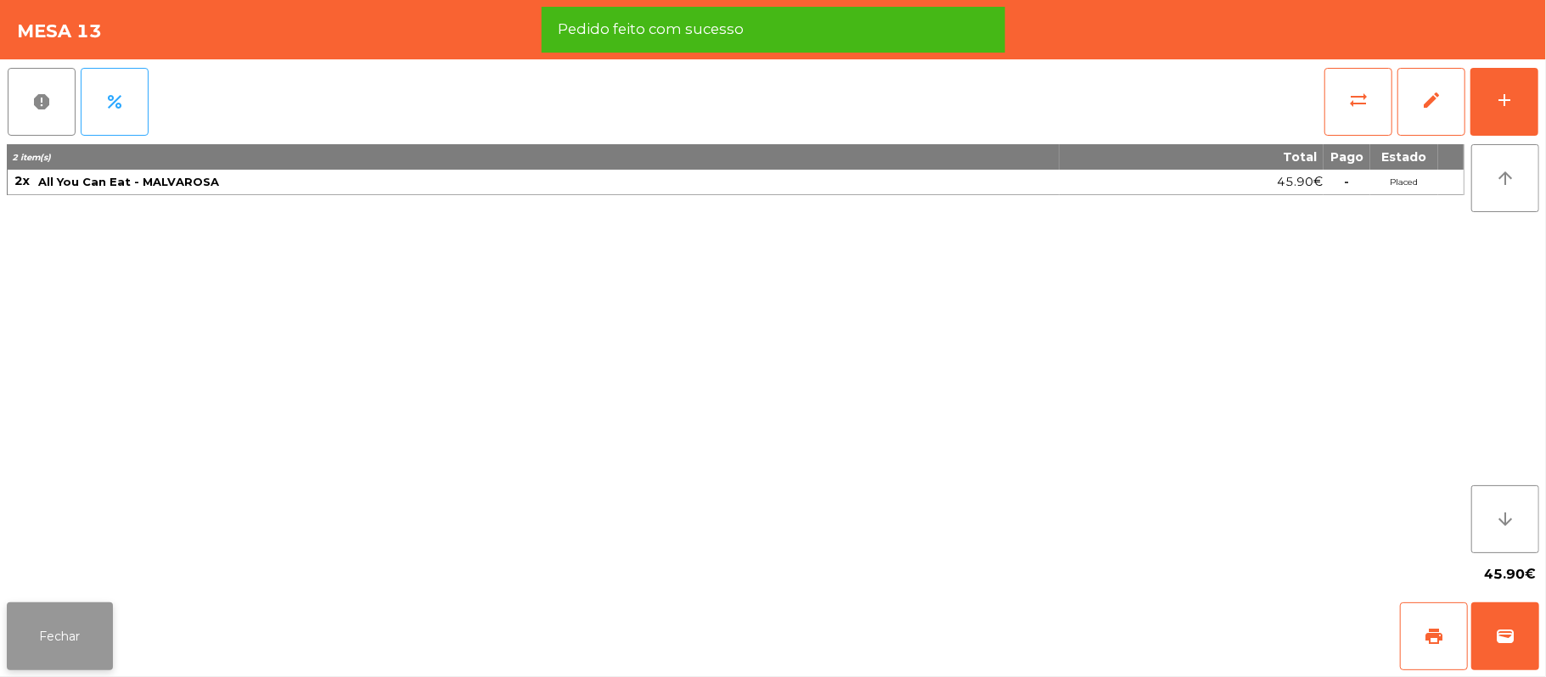
click at [45, 639] on button "Fechar" at bounding box center [60, 637] width 106 height 68
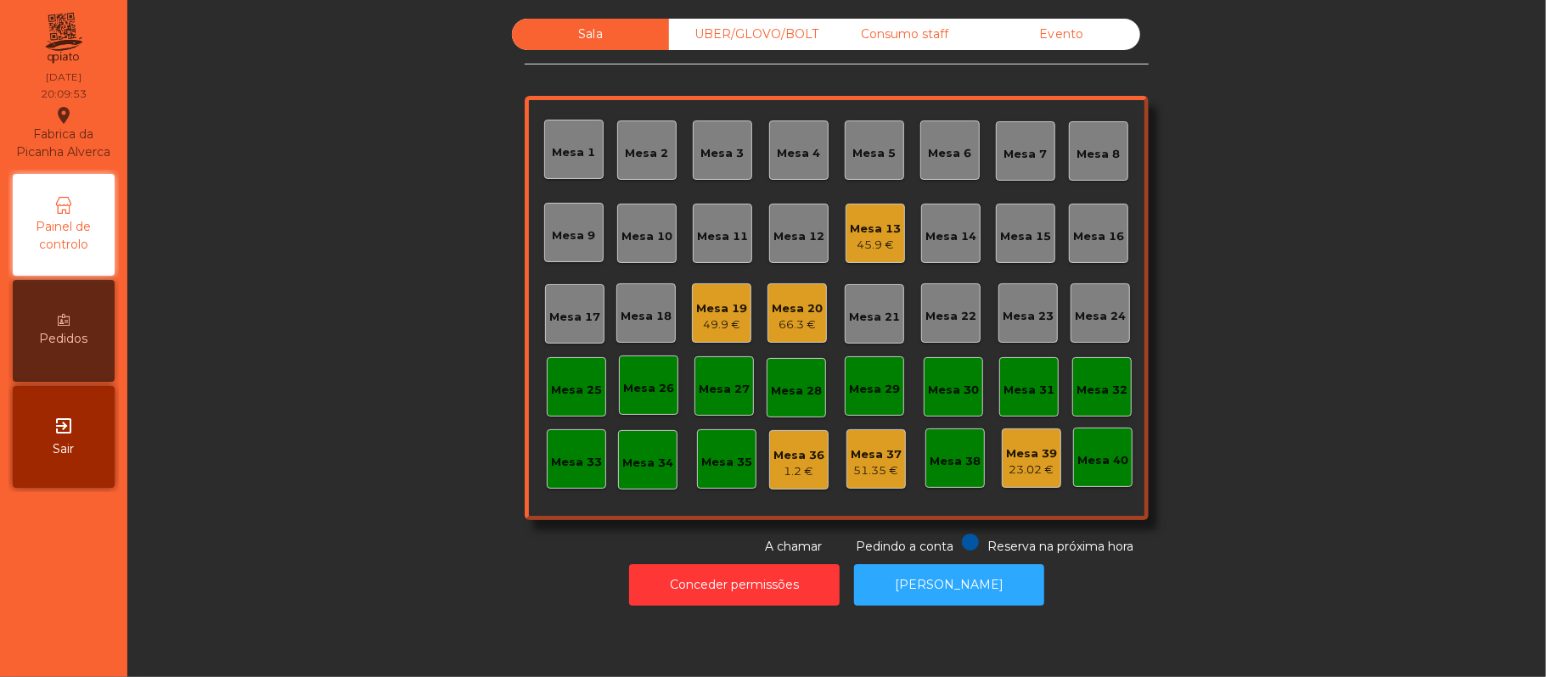
click at [653, 238] on div "Mesa 10" at bounding box center [646, 236] width 51 height 17
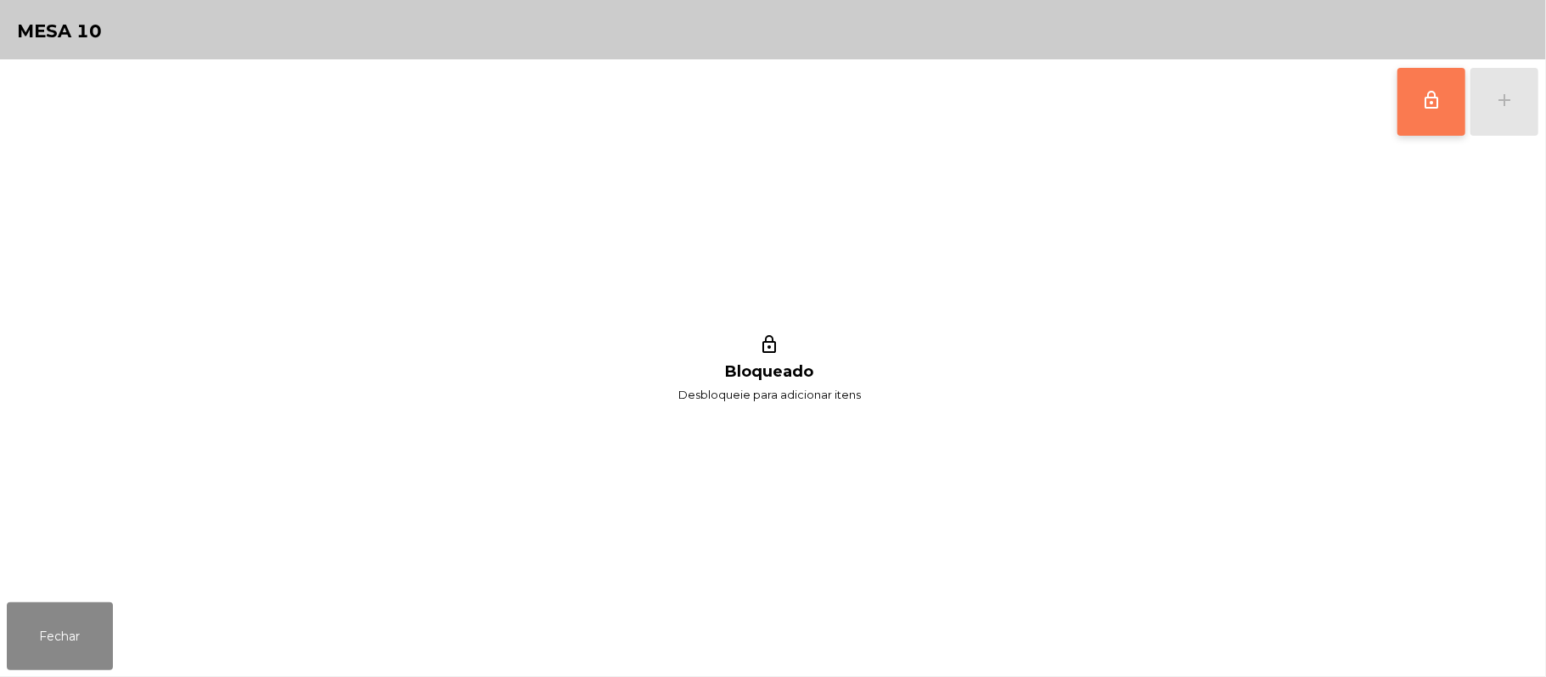
click at [1410, 115] on button "lock_outline" at bounding box center [1431, 102] width 68 height 68
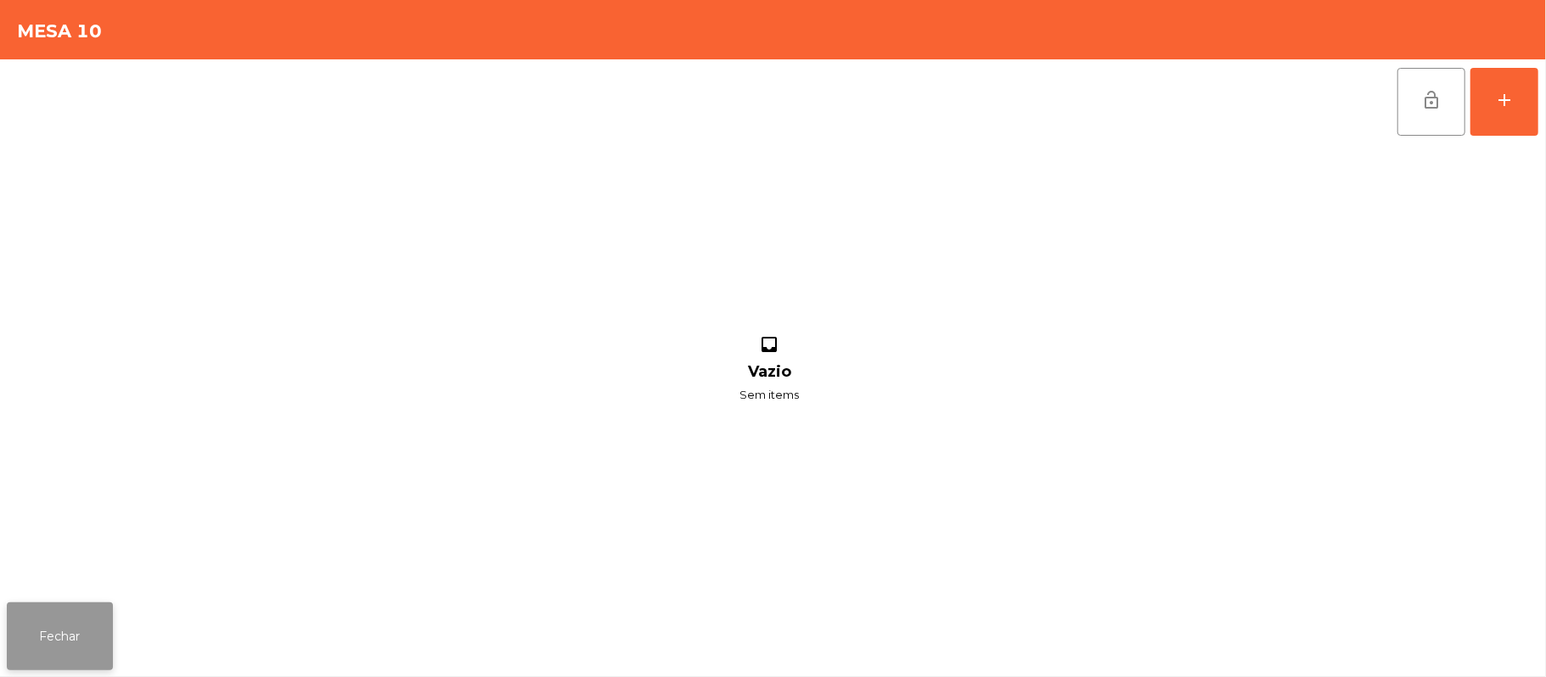
click at [98, 645] on button "Fechar" at bounding box center [60, 637] width 106 height 68
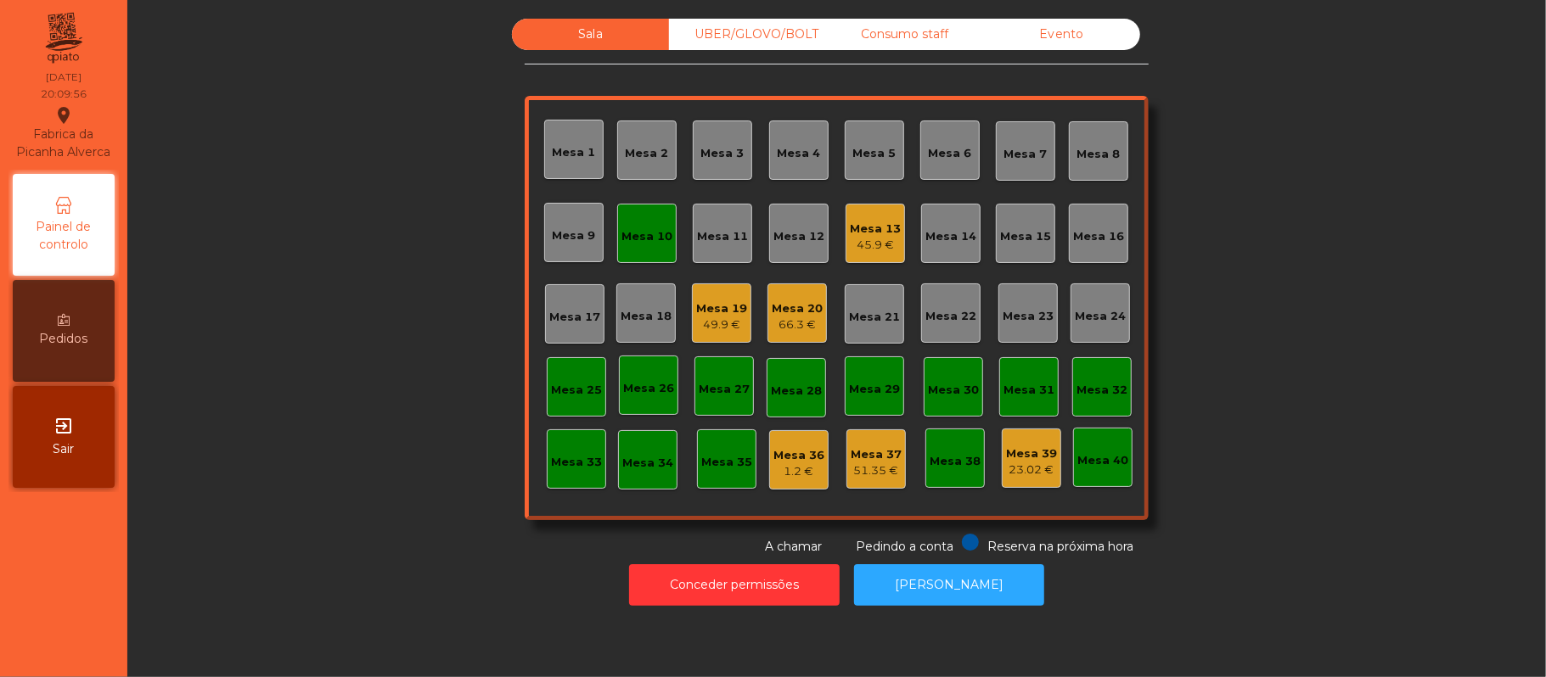
click at [880, 248] on div "45.9 €" at bounding box center [875, 245] width 51 height 17
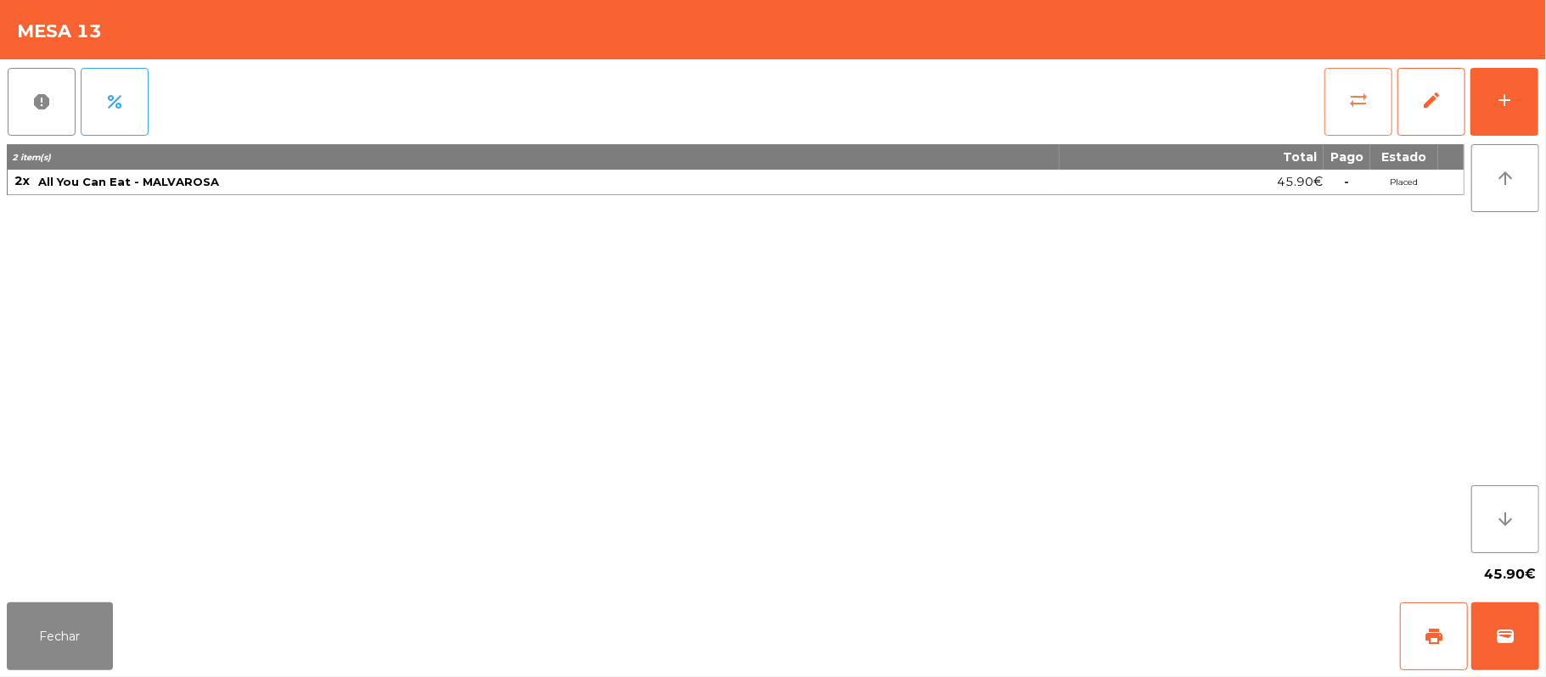
click at [1346, 104] on button "sync_alt" at bounding box center [1358, 102] width 68 height 68
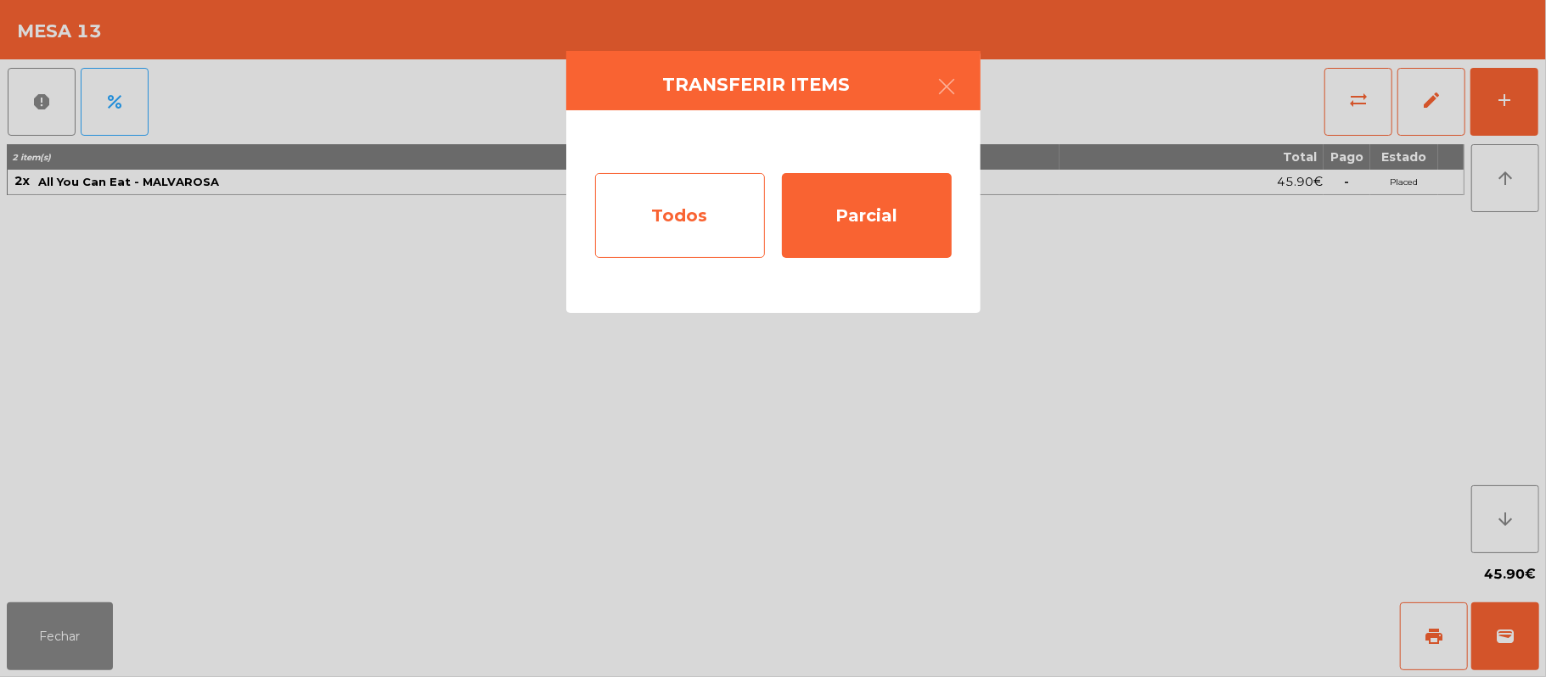
click at [694, 219] on div "Todos" at bounding box center [680, 215] width 170 height 85
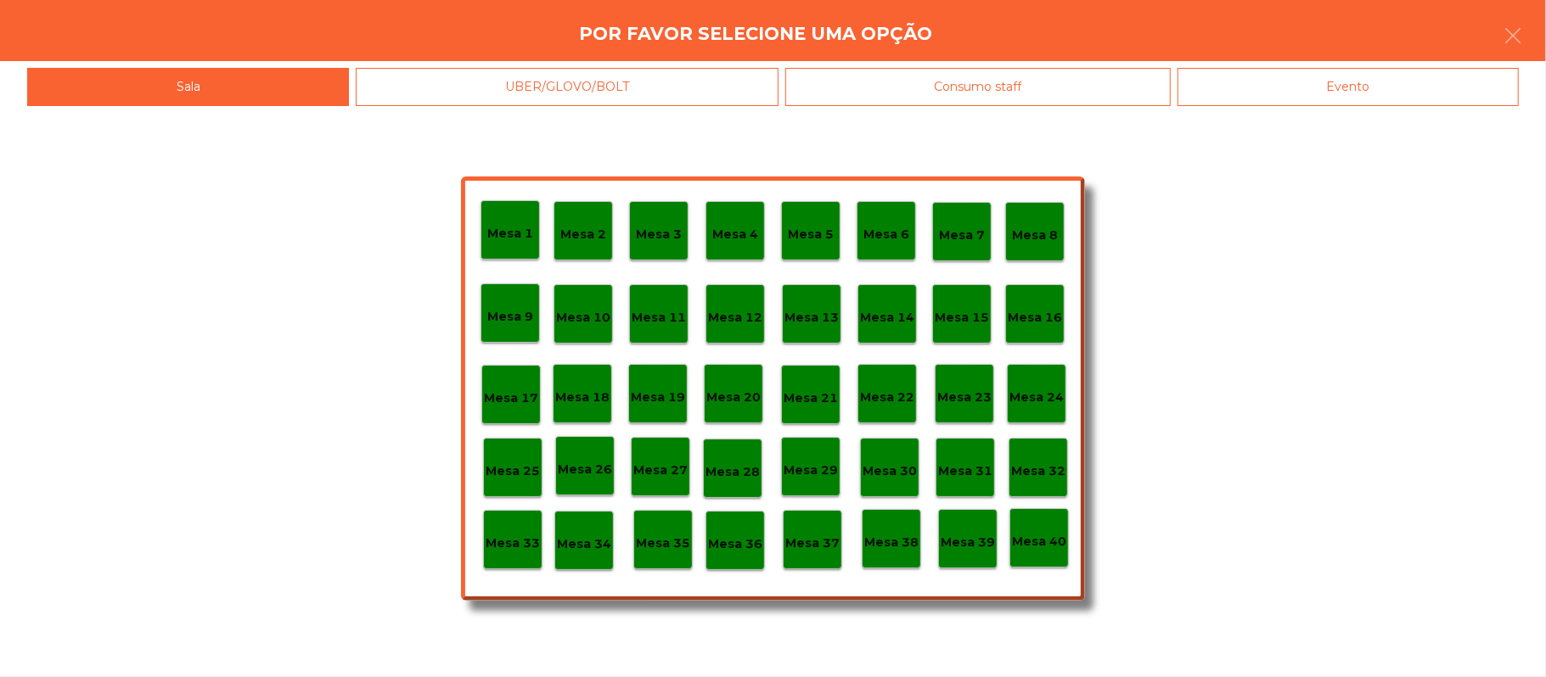
click at [592, 330] on div "Mesa 10" at bounding box center [582, 313] width 59 height 59
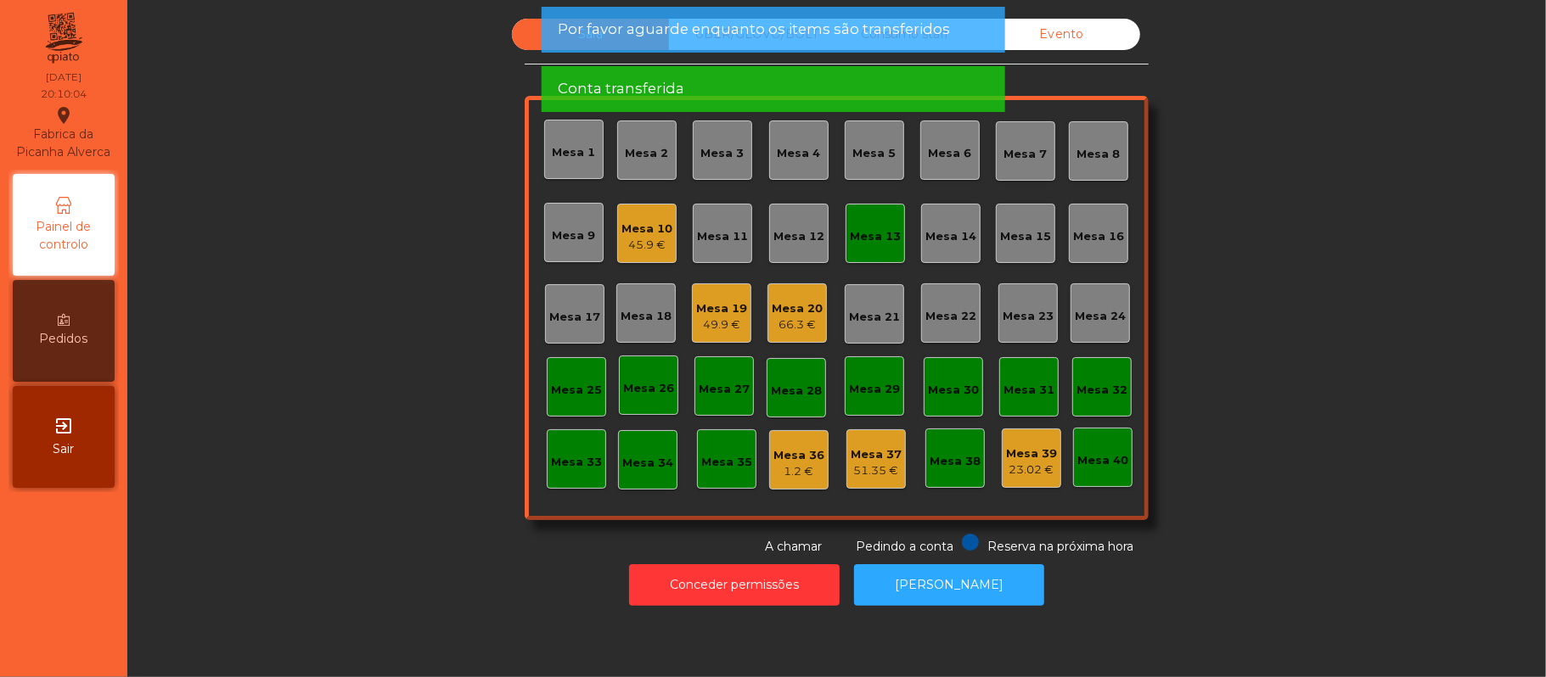
click at [879, 222] on div "Mesa 13" at bounding box center [875, 234] width 51 height 24
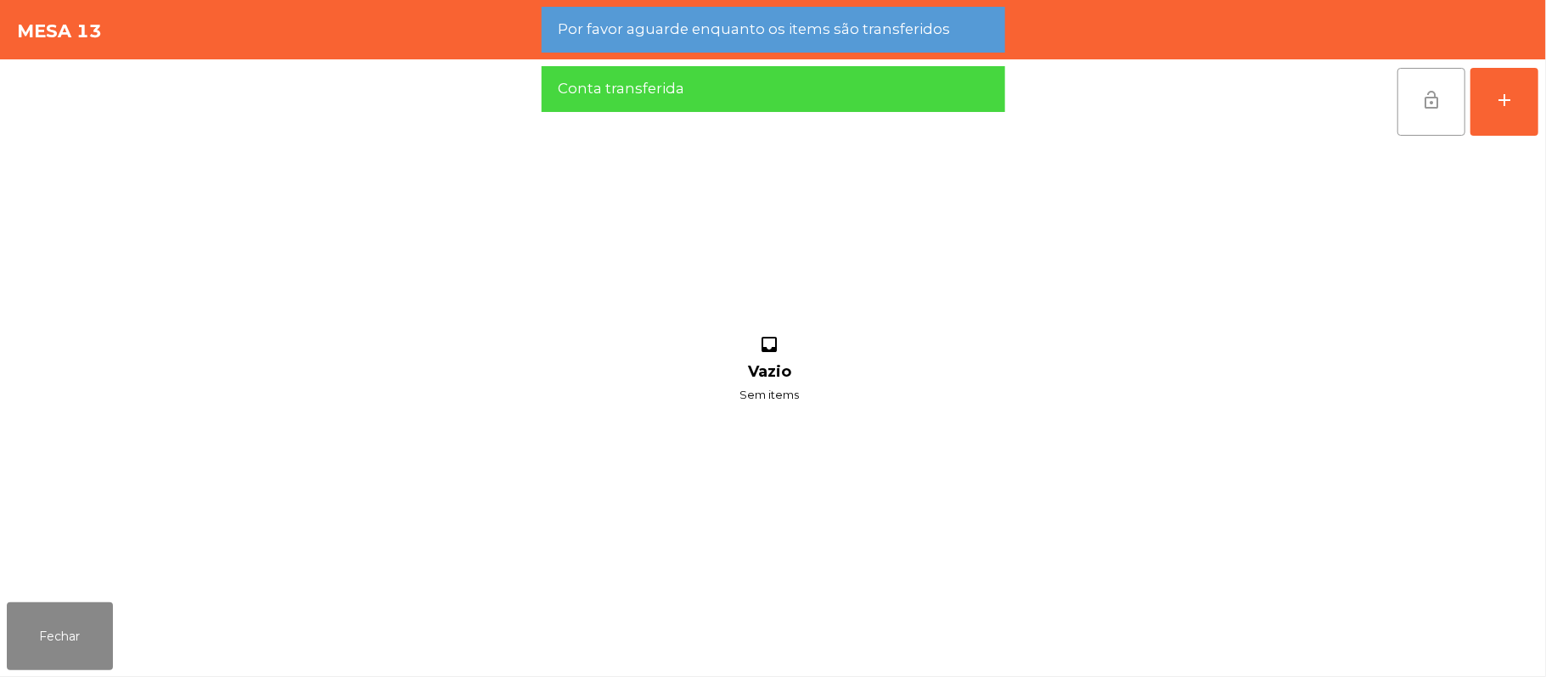
click at [1421, 98] on span "lock_open" at bounding box center [1431, 100] width 20 height 20
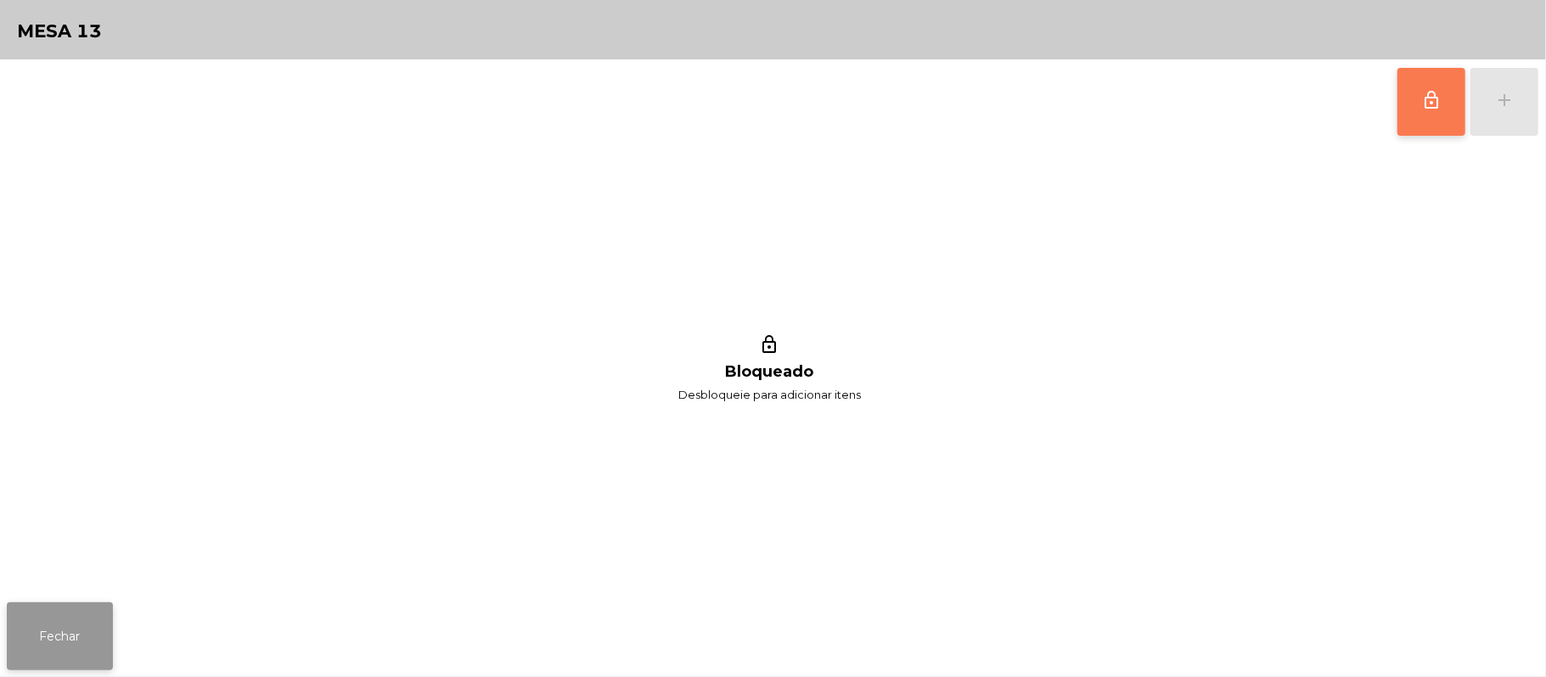
click at [61, 628] on button "Fechar" at bounding box center [60, 637] width 106 height 68
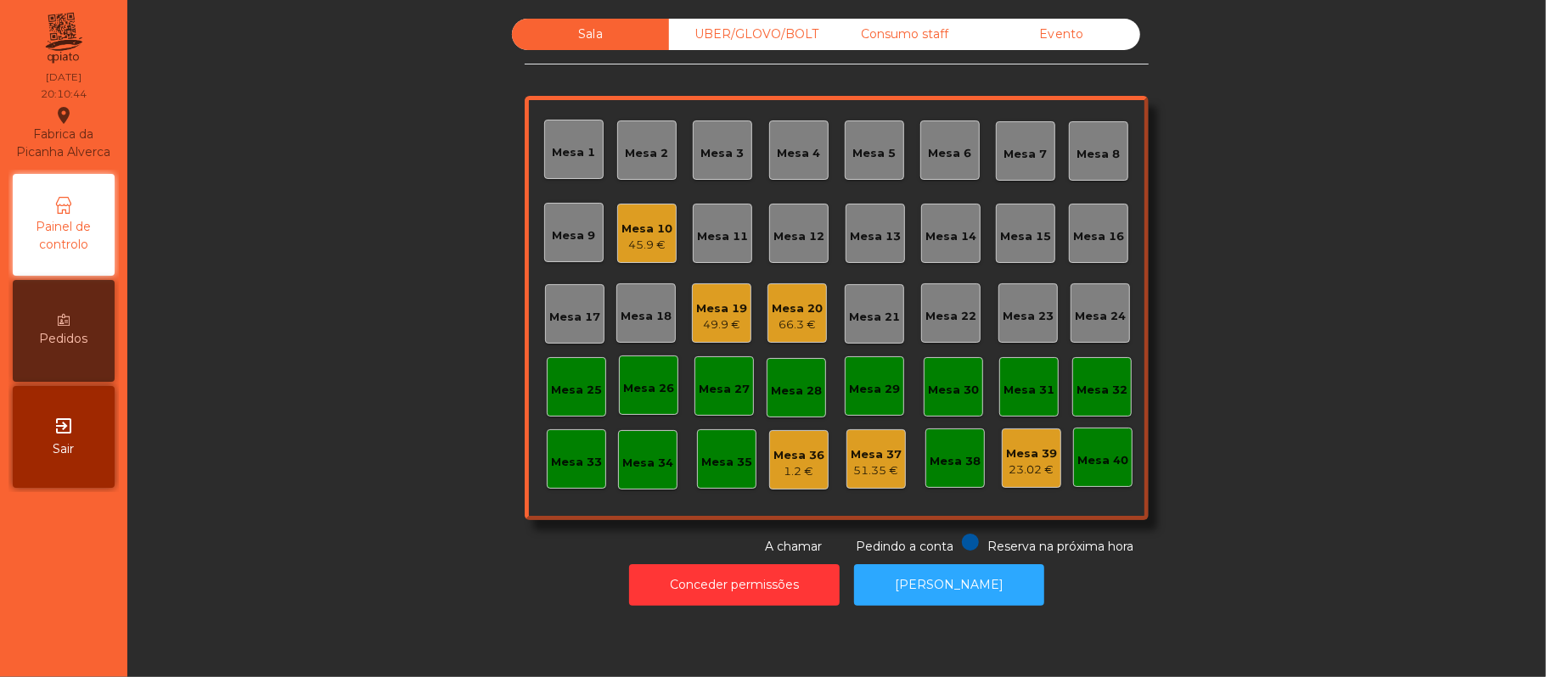
click at [1083, 229] on div "Mesa 16" at bounding box center [1098, 236] width 51 height 17
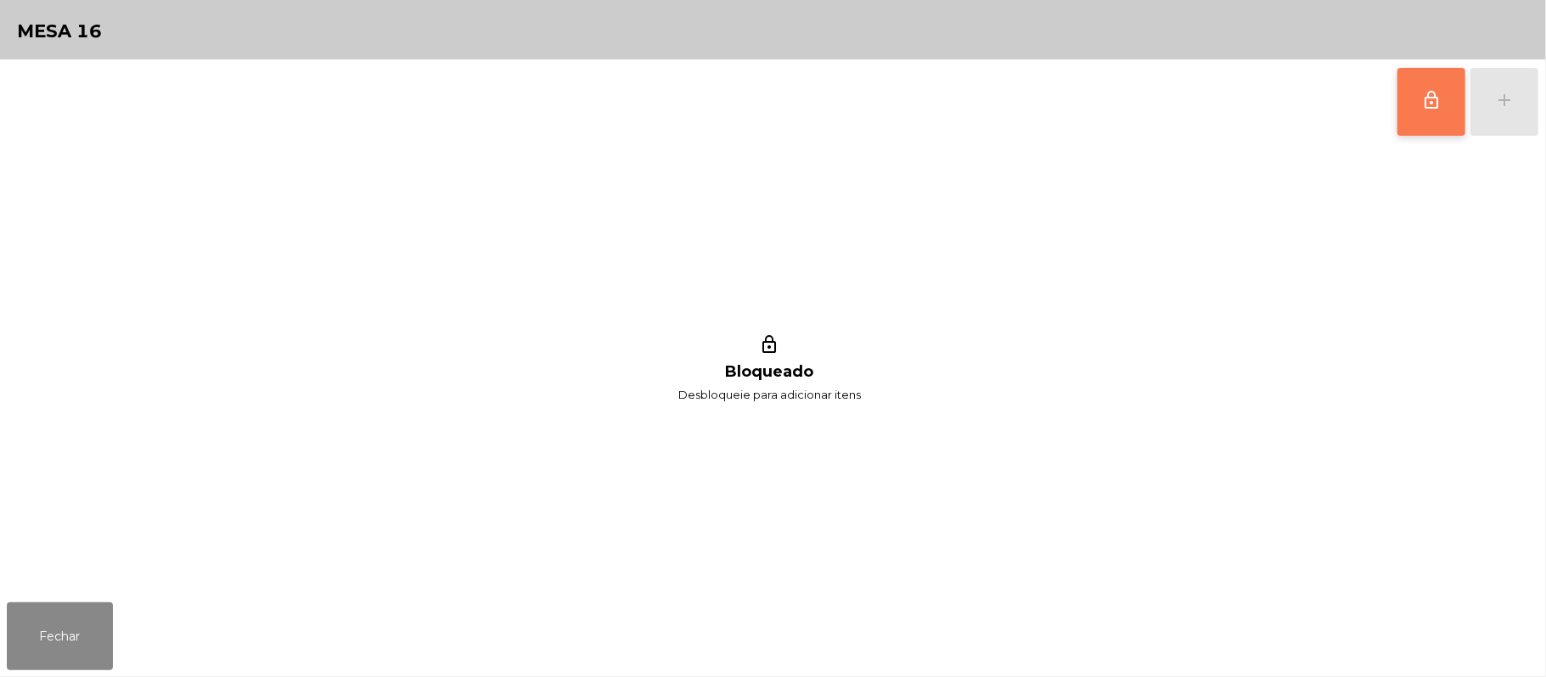
click at [1421, 109] on span "lock_outline" at bounding box center [1431, 100] width 20 height 20
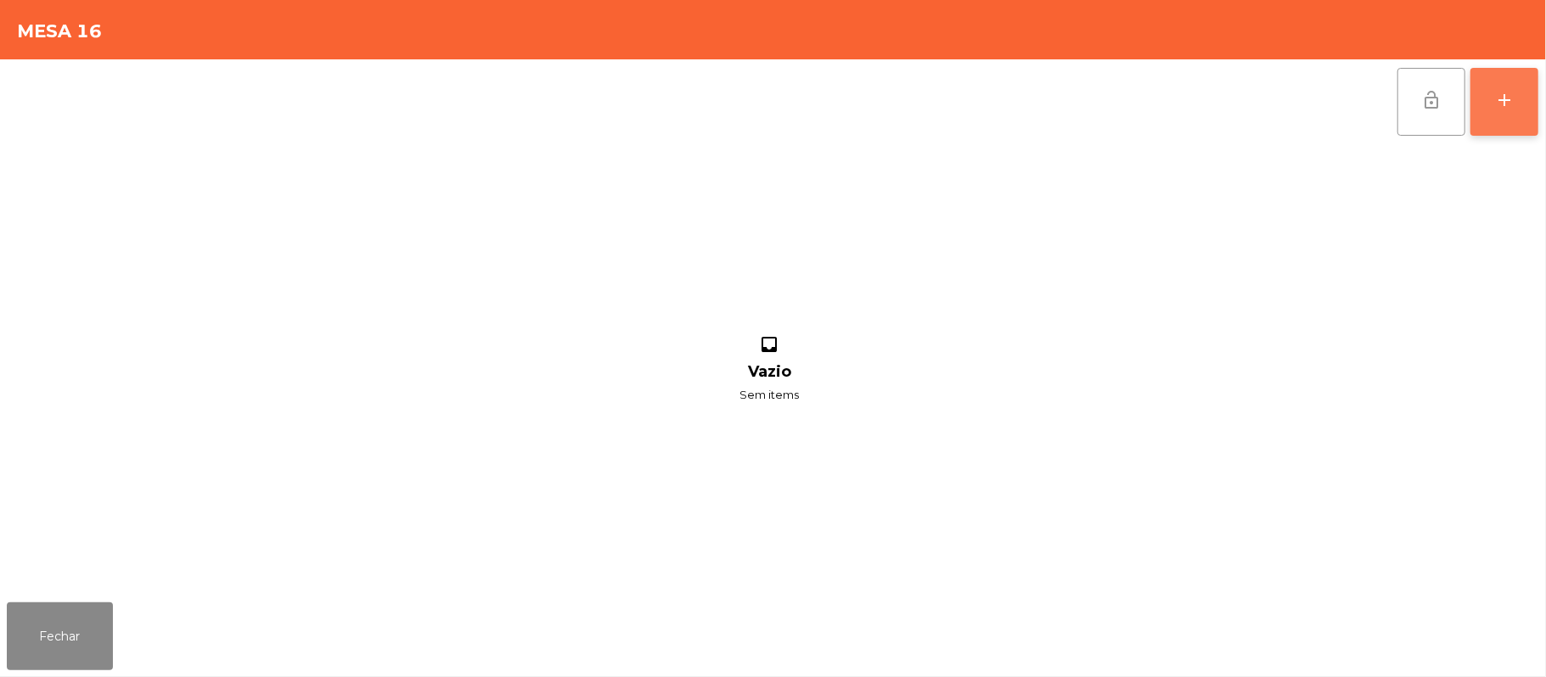
click at [1523, 106] on button "add" at bounding box center [1504, 102] width 68 height 68
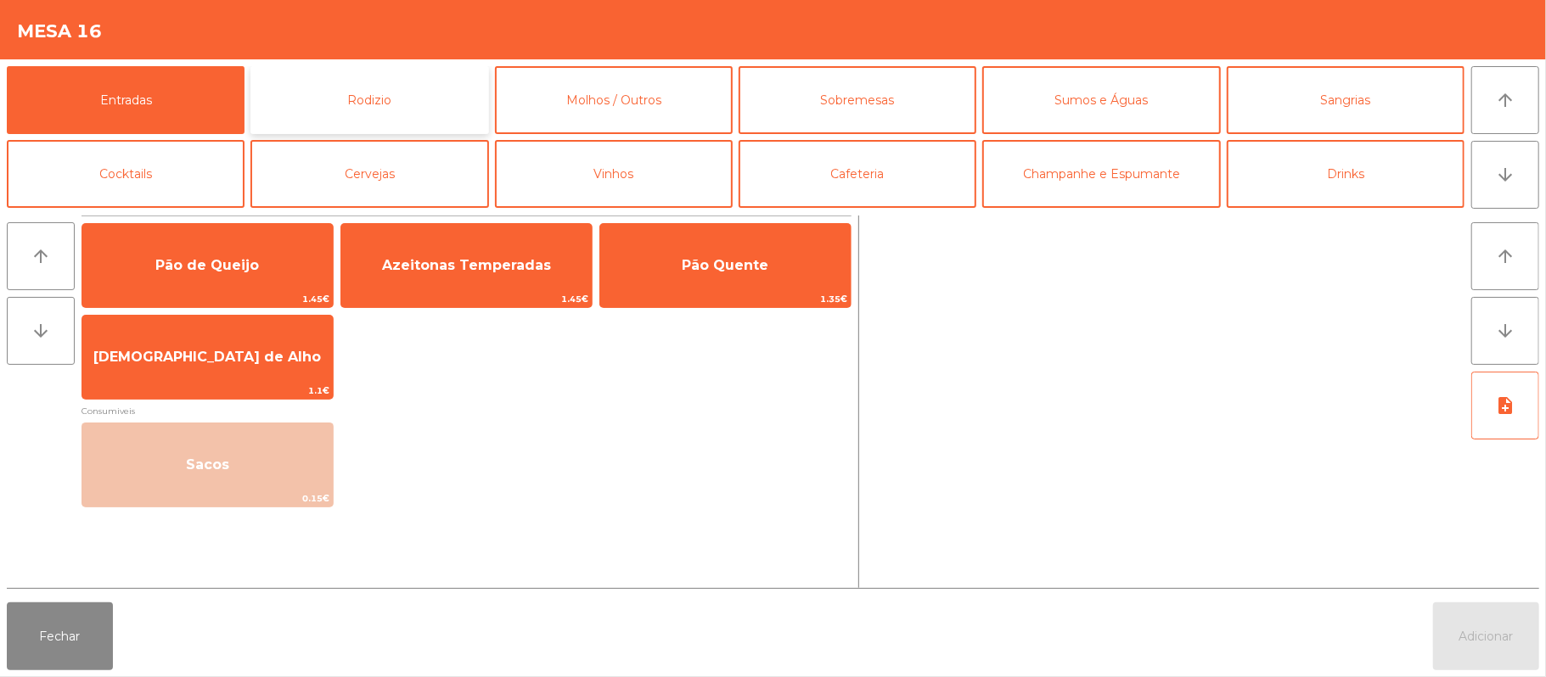
click at [368, 109] on button "Rodizio" at bounding box center [369, 100] width 238 height 68
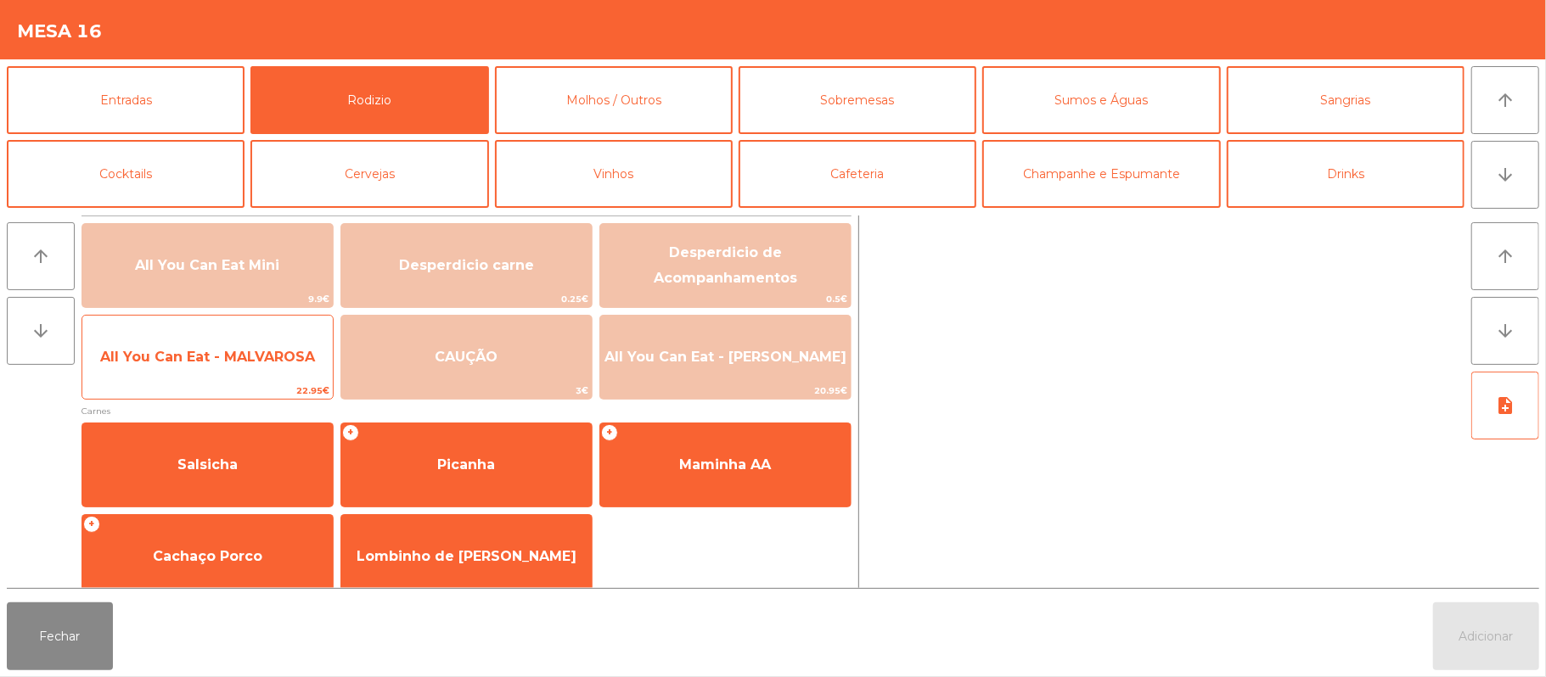
click at [226, 371] on span "All You Can Eat - MALVAROSA" at bounding box center [207, 357] width 250 height 46
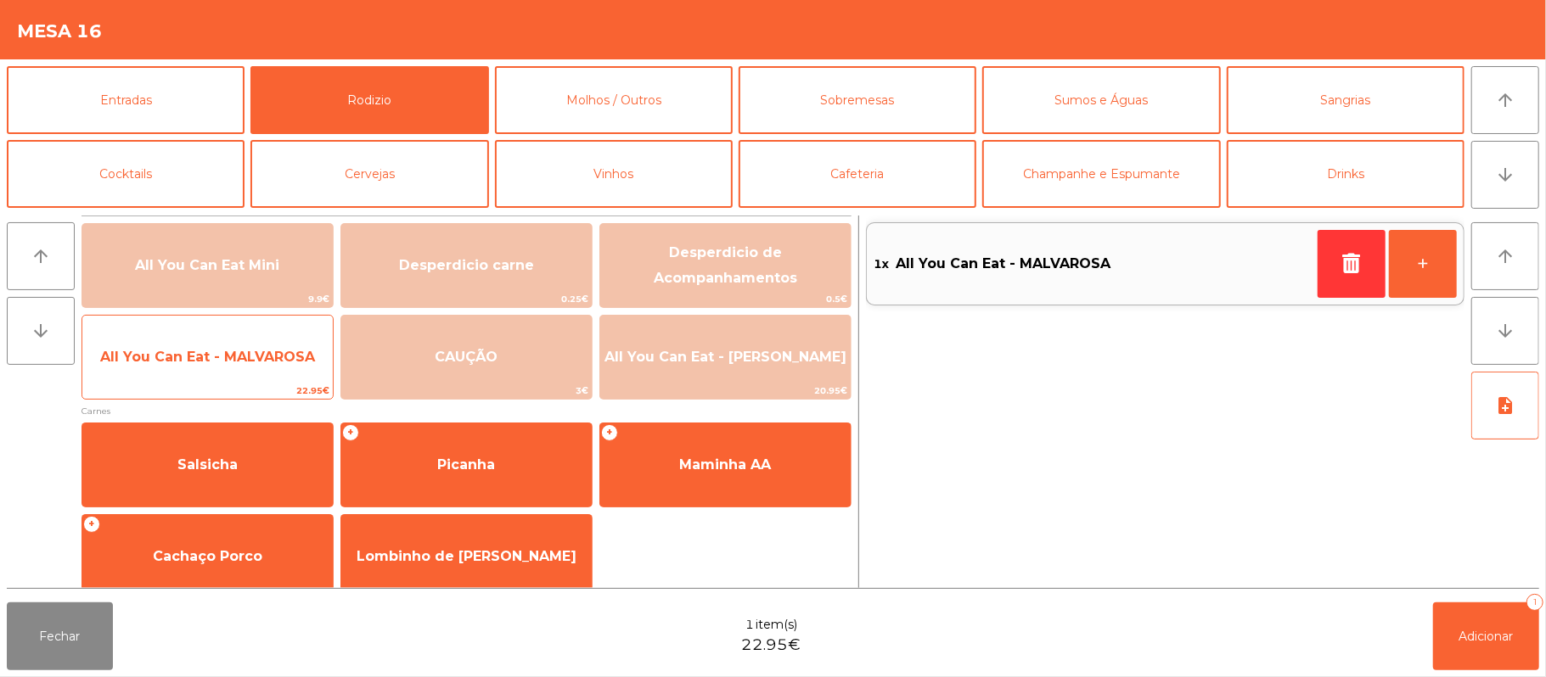
click at [215, 349] on span "All You Can Eat - MALVAROSA" at bounding box center [207, 357] width 215 height 16
click at [197, 358] on span "All You Can Eat - MALVAROSA" at bounding box center [207, 357] width 215 height 16
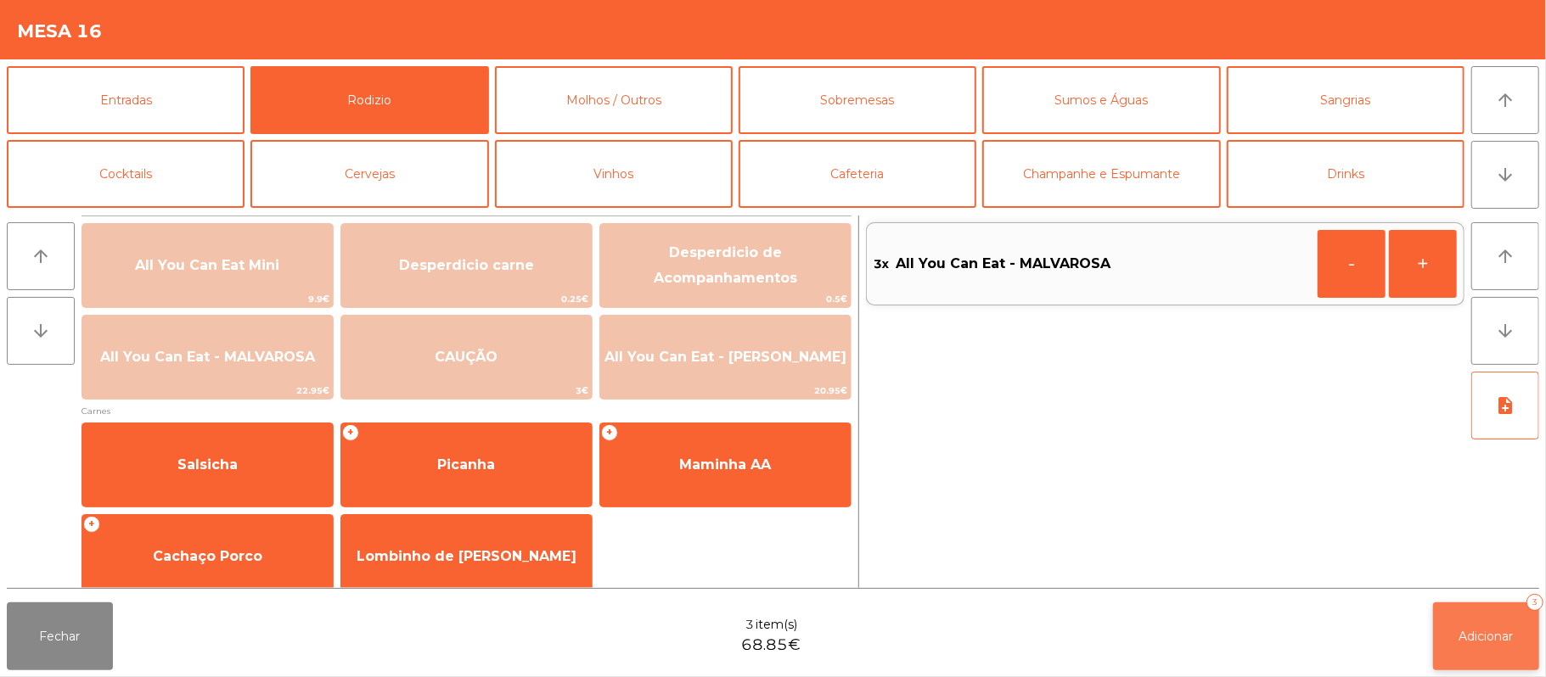
click at [1495, 618] on button "Adicionar 3" at bounding box center [1486, 637] width 106 height 68
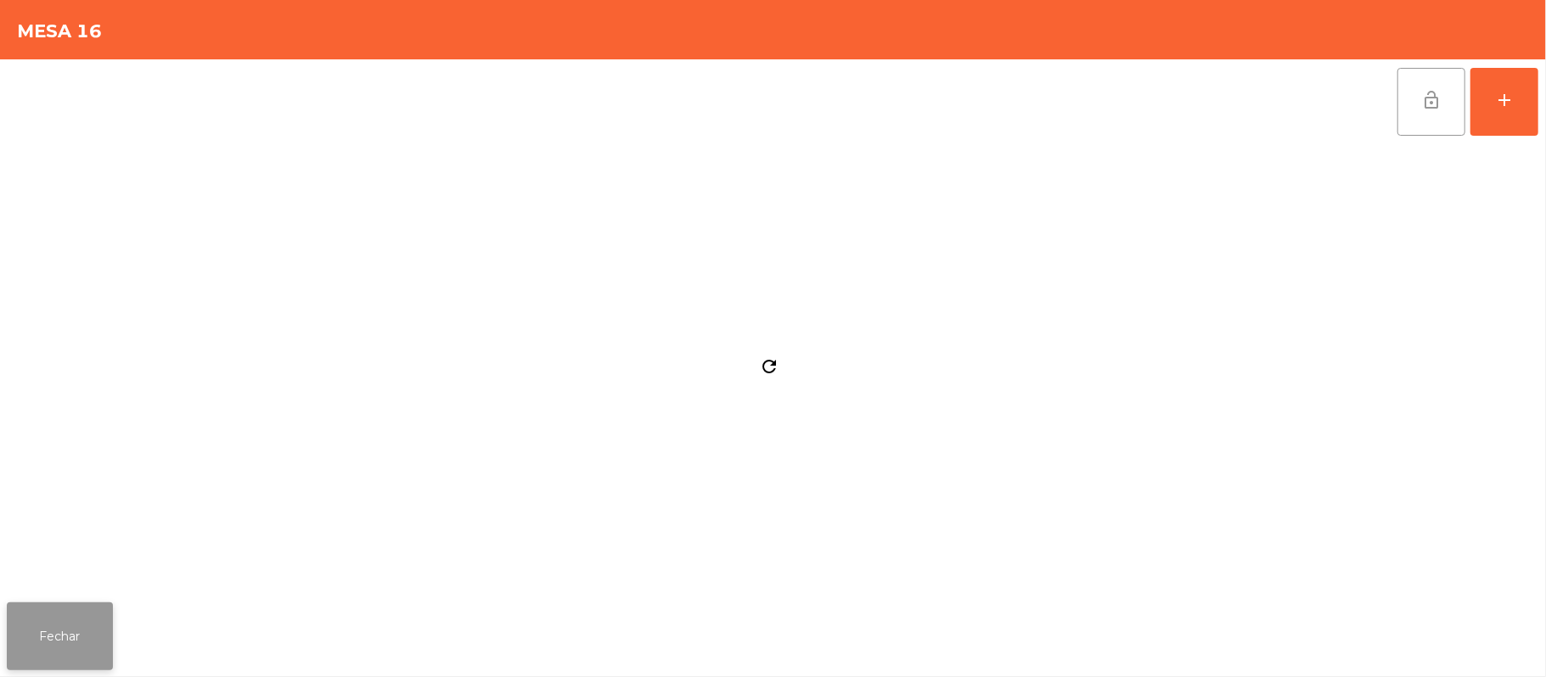
click at [66, 614] on button "Fechar" at bounding box center [60, 637] width 106 height 68
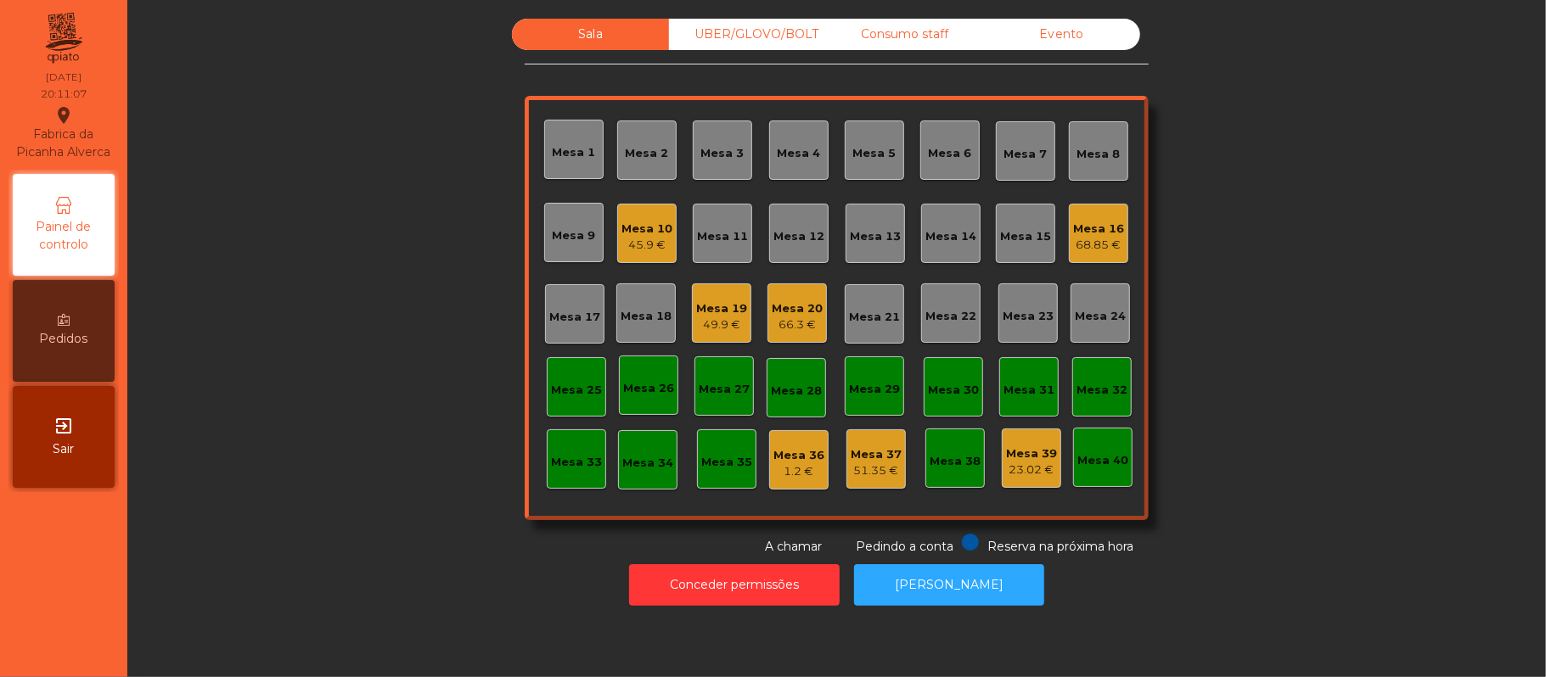
click at [720, 44] on div "UBER/GLOVO/BOLT" at bounding box center [747, 34] width 157 height 31
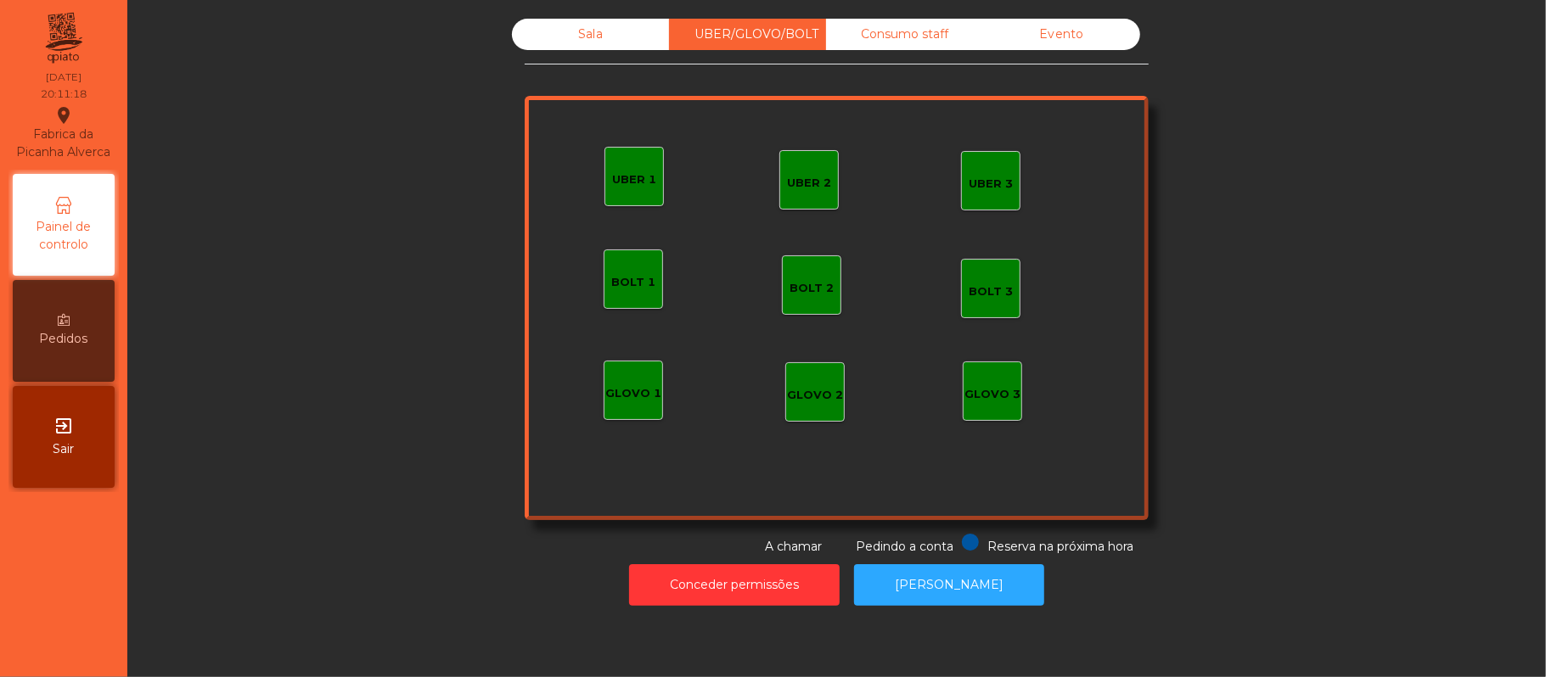
click at [626, 177] on div "UBER 1" at bounding box center [634, 179] width 44 height 17
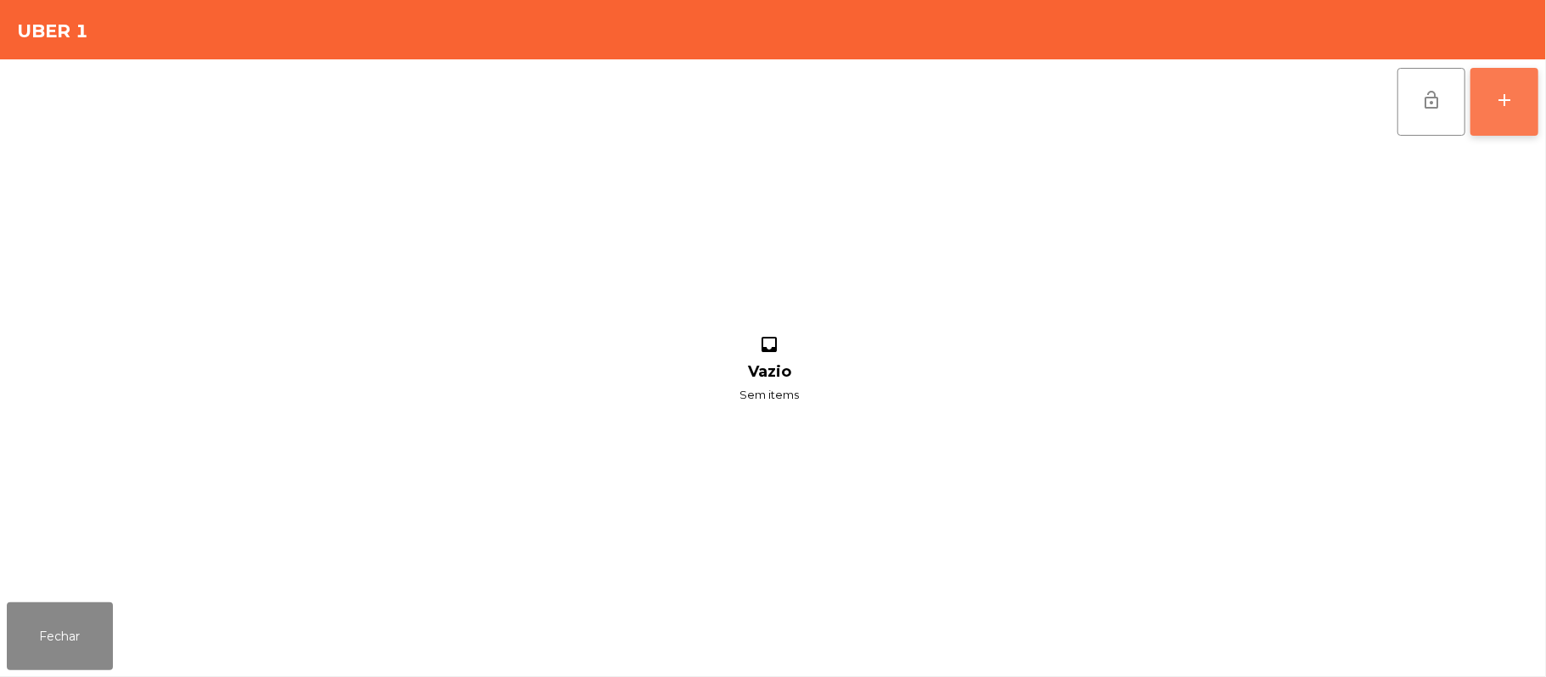
click at [1506, 110] on button "add" at bounding box center [1504, 102] width 68 height 68
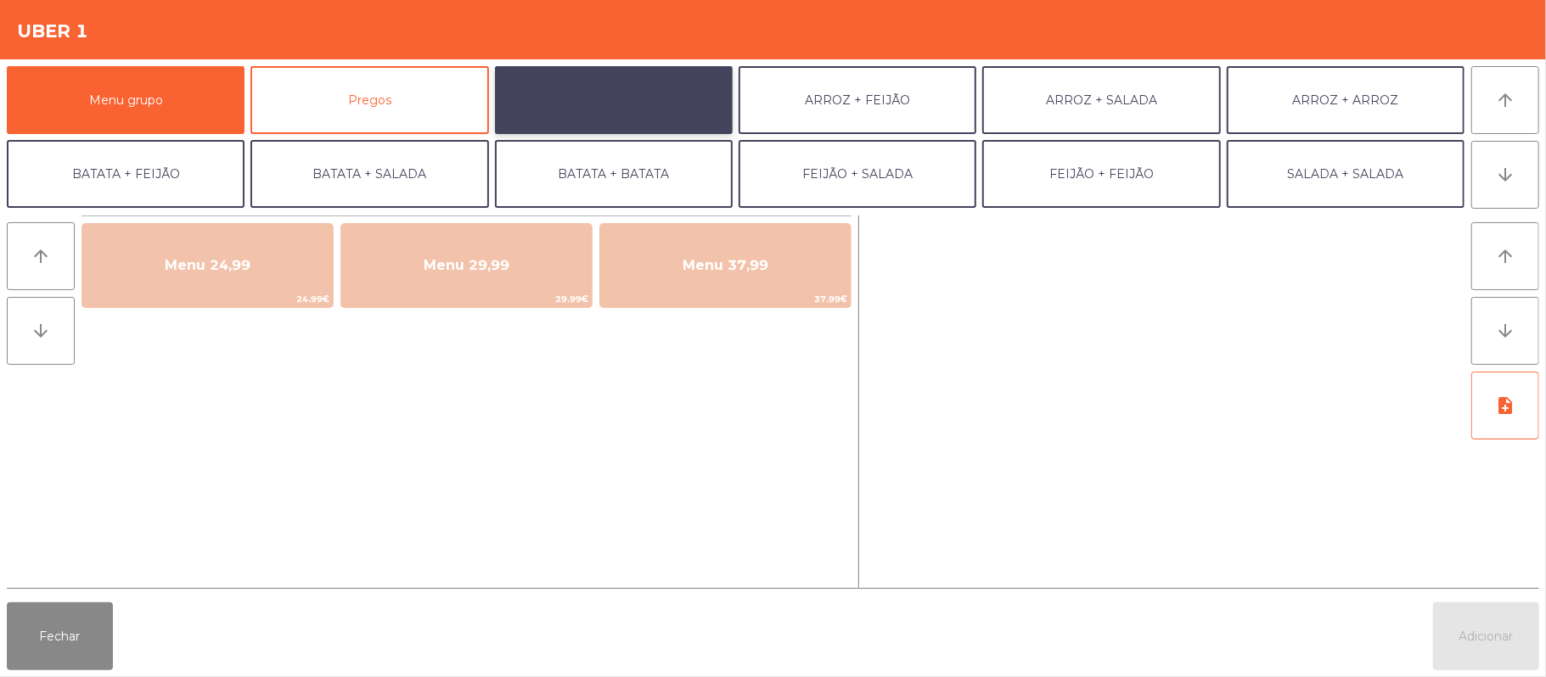
click at [606, 93] on button "ARROZ + BATATAS" at bounding box center [614, 100] width 238 height 68
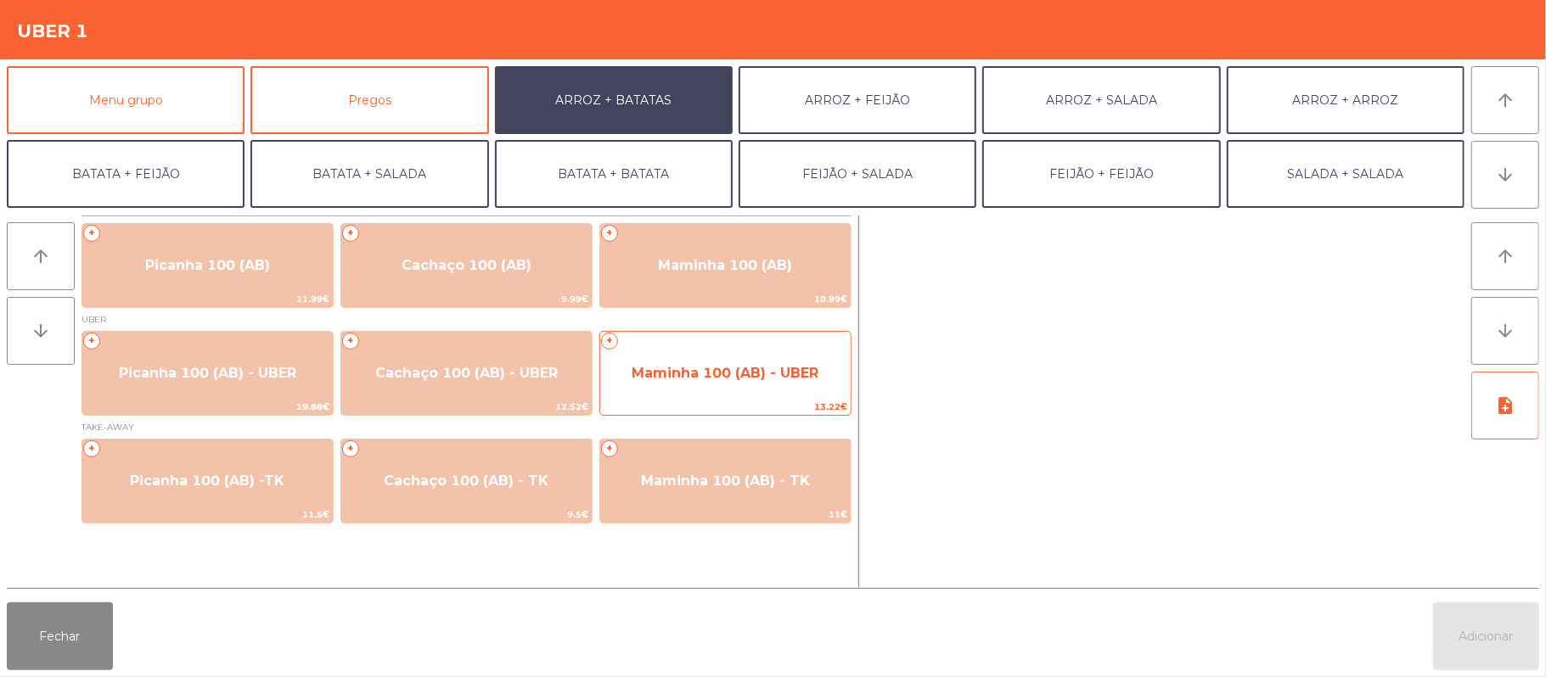
click at [684, 375] on span "Maminha 100 (AB) - UBER" at bounding box center [724, 373] width 187 height 16
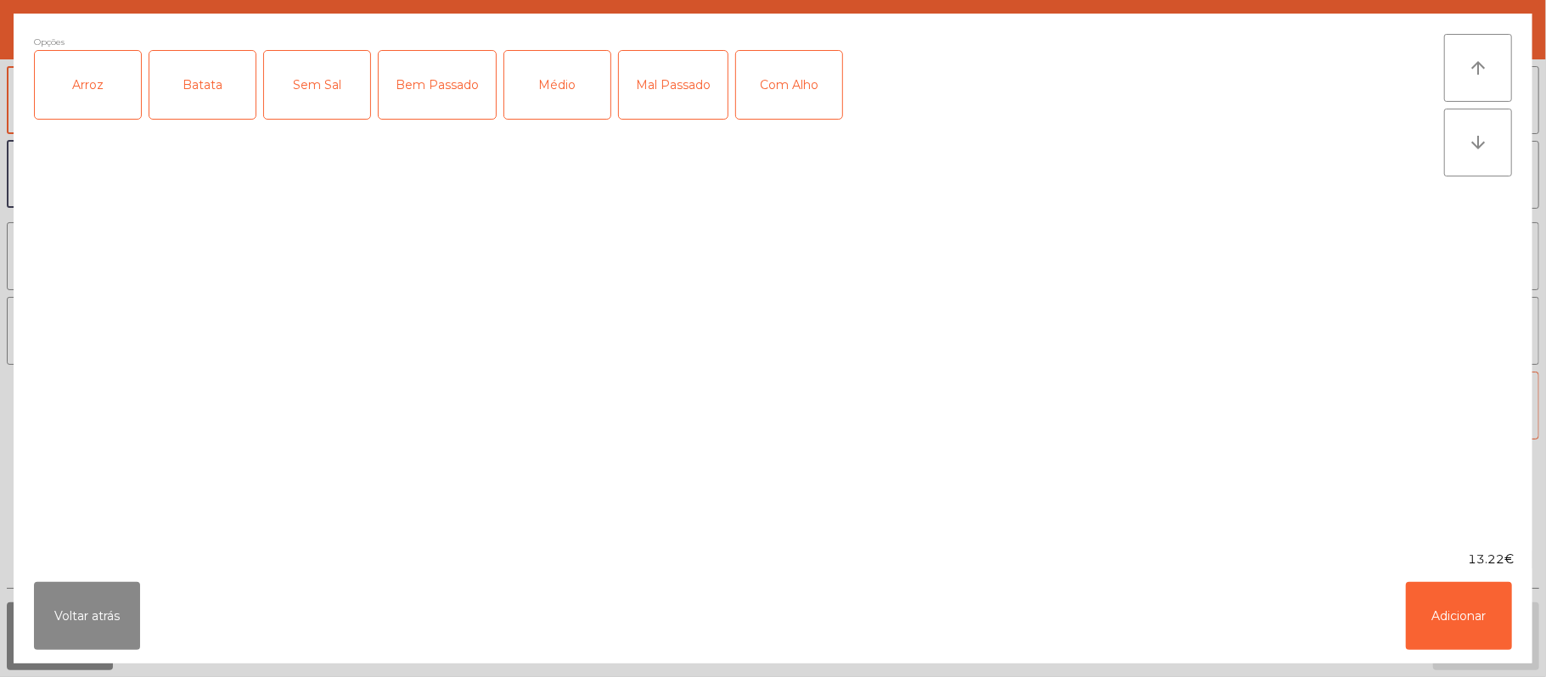
click at [553, 99] on div "Médio" at bounding box center [557, 85] width 106 height 68
click at [788, 99] on div "Com Alho" at bounding box center [789, 85] width 106 height 68
click at [1450, 611] on button "Adicionar" at bounding box center [1458, 616] width 106 height 68
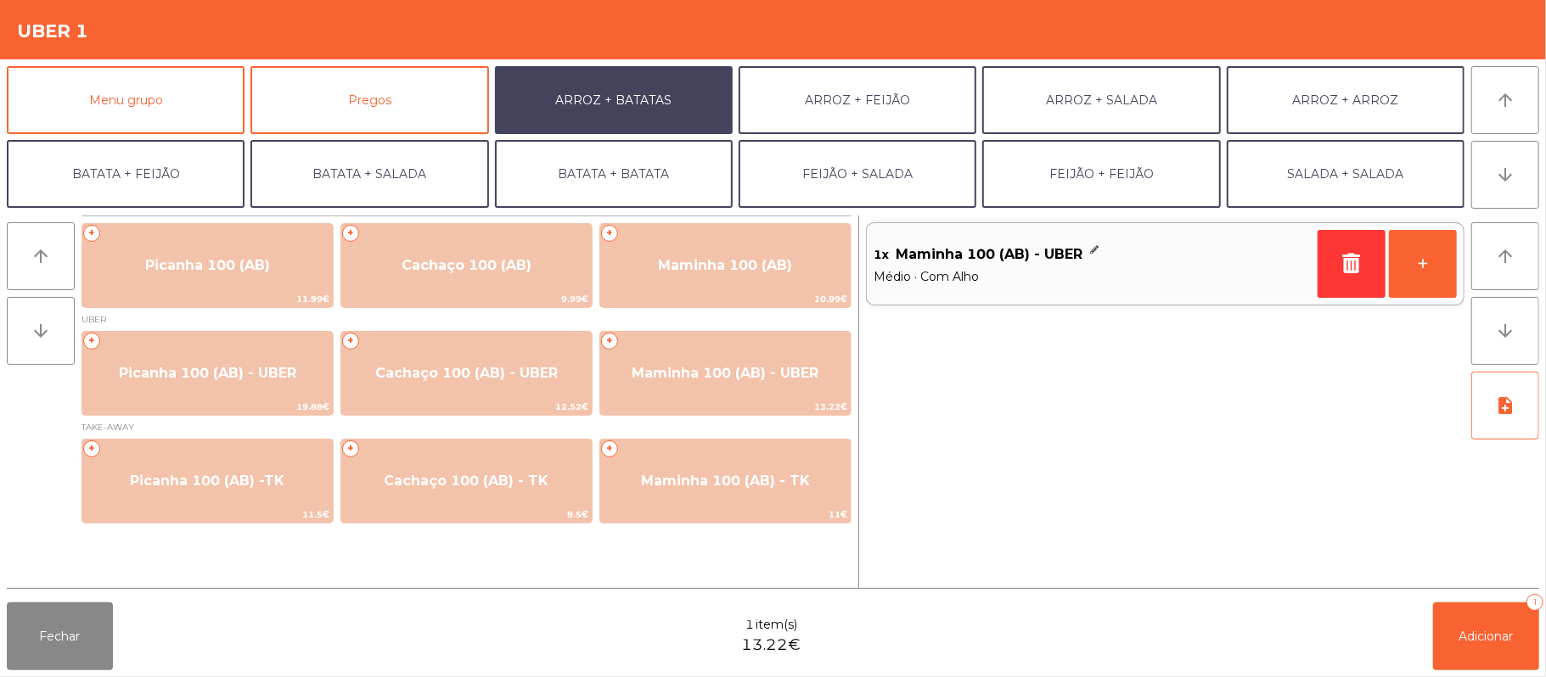
scroll to position [73, 0]
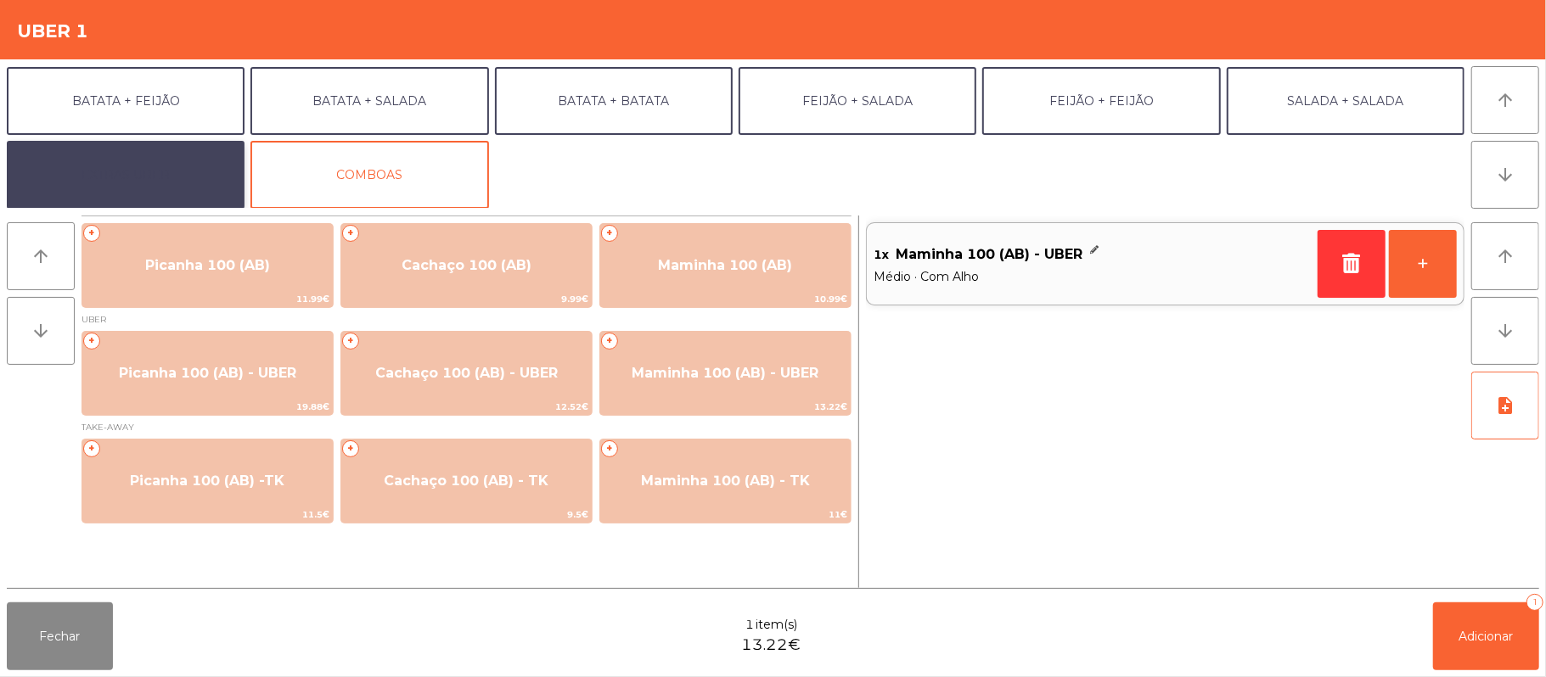
click at [175, 175] on button "EXTRAS UBER" at bounding box center [126, 175] width 238 height 68
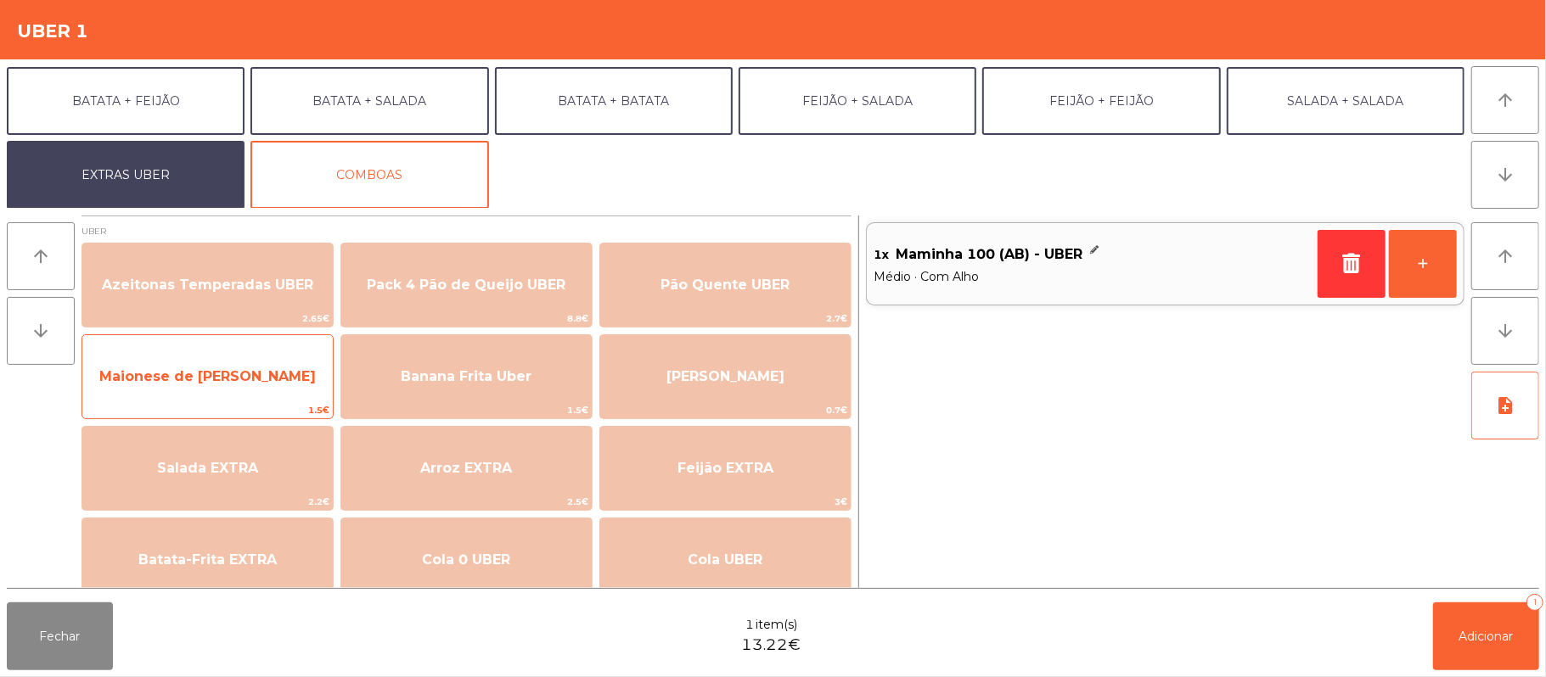
click at [222, 368] on span "Maionese de [PERSON_NAME]" at bounding box center [207, 376] width 216 height 16
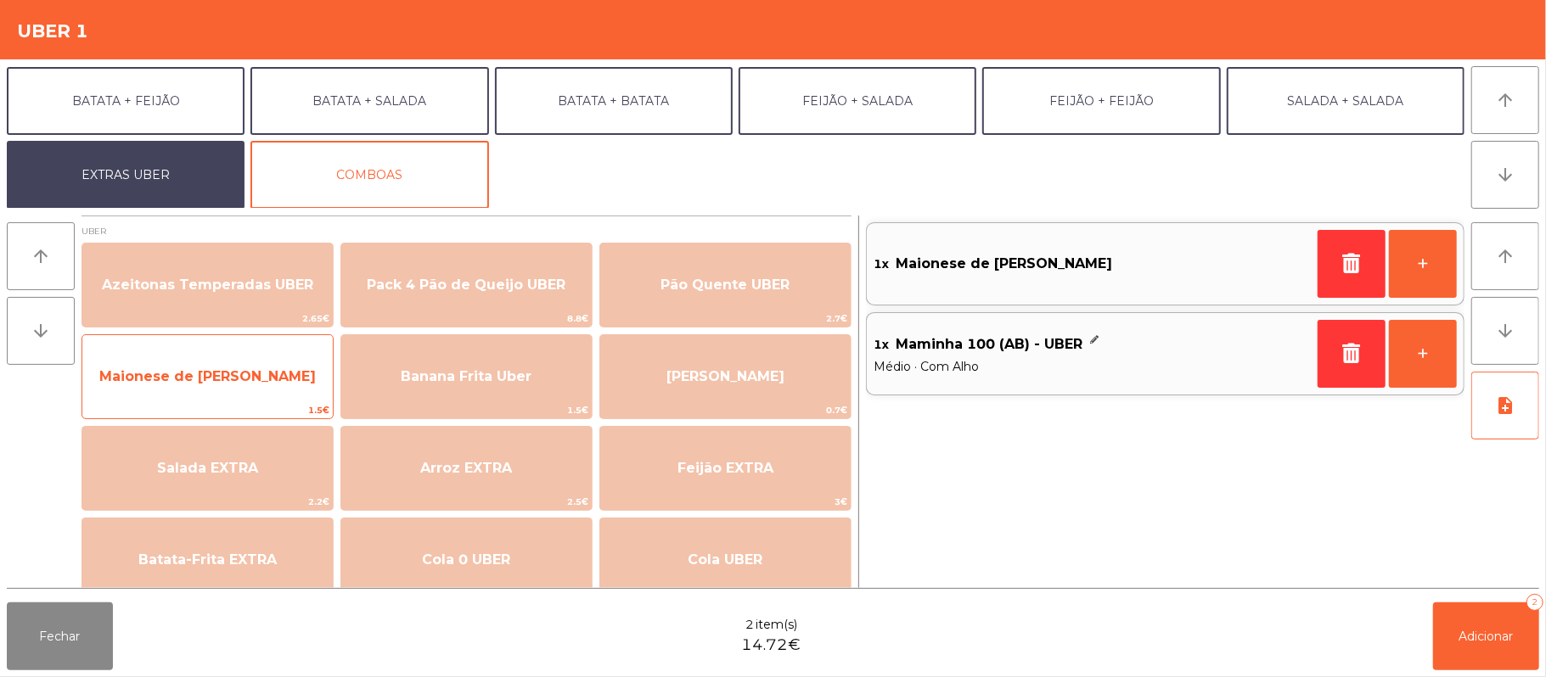
scroll to position [0, 0]
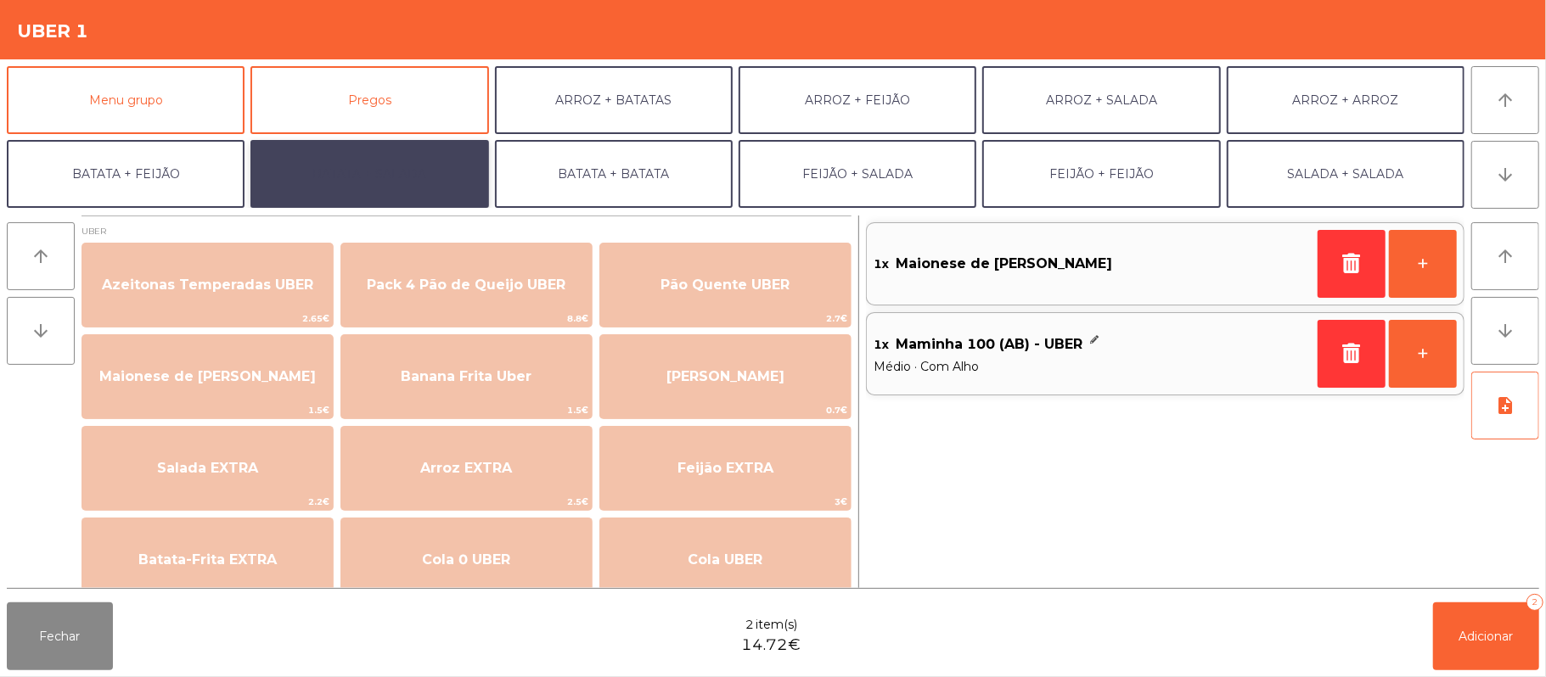
click at [390, 173] on button "BATATA + SALADA" at bounding box center [369, 174] width 238 height 68
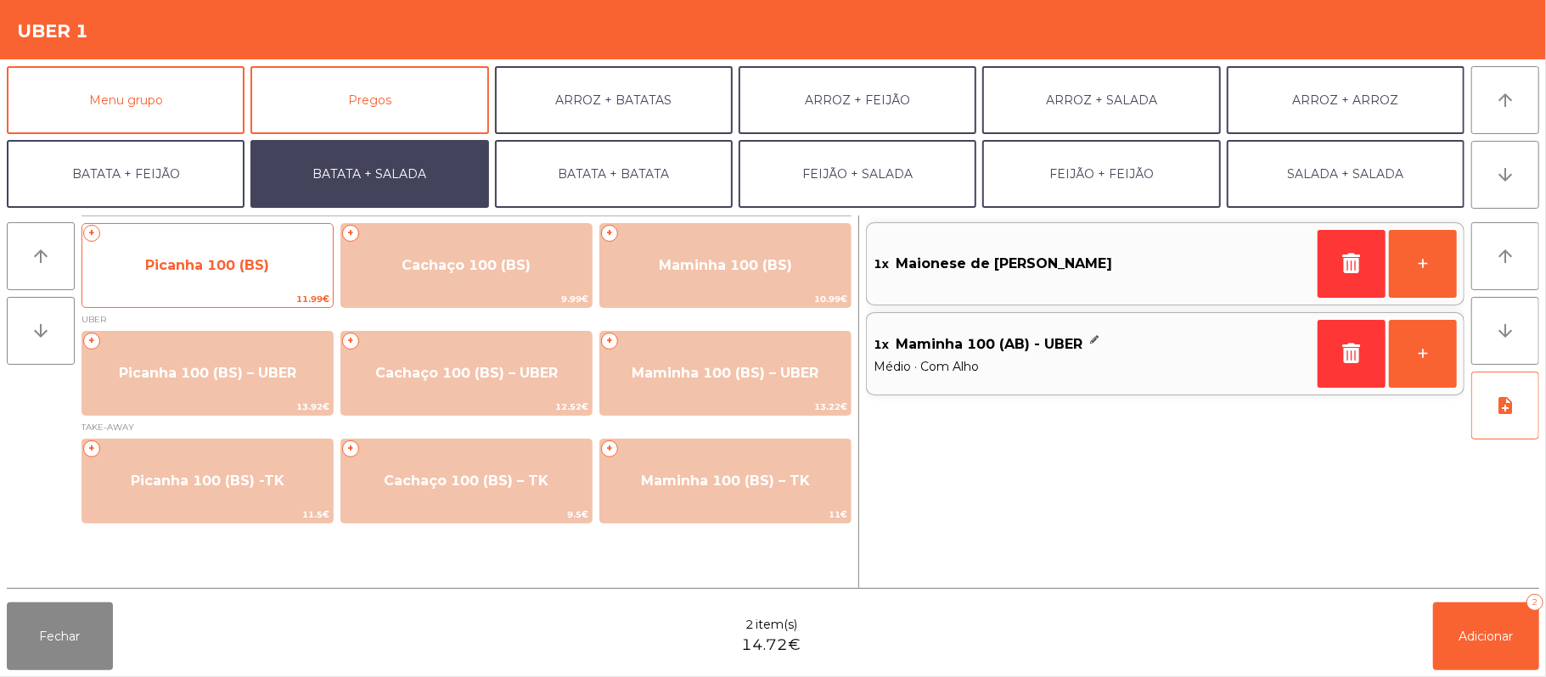
click at [183, 268] on span "Picanha 100 (BS)" at bounding box center [207, 265] width 124 height 16
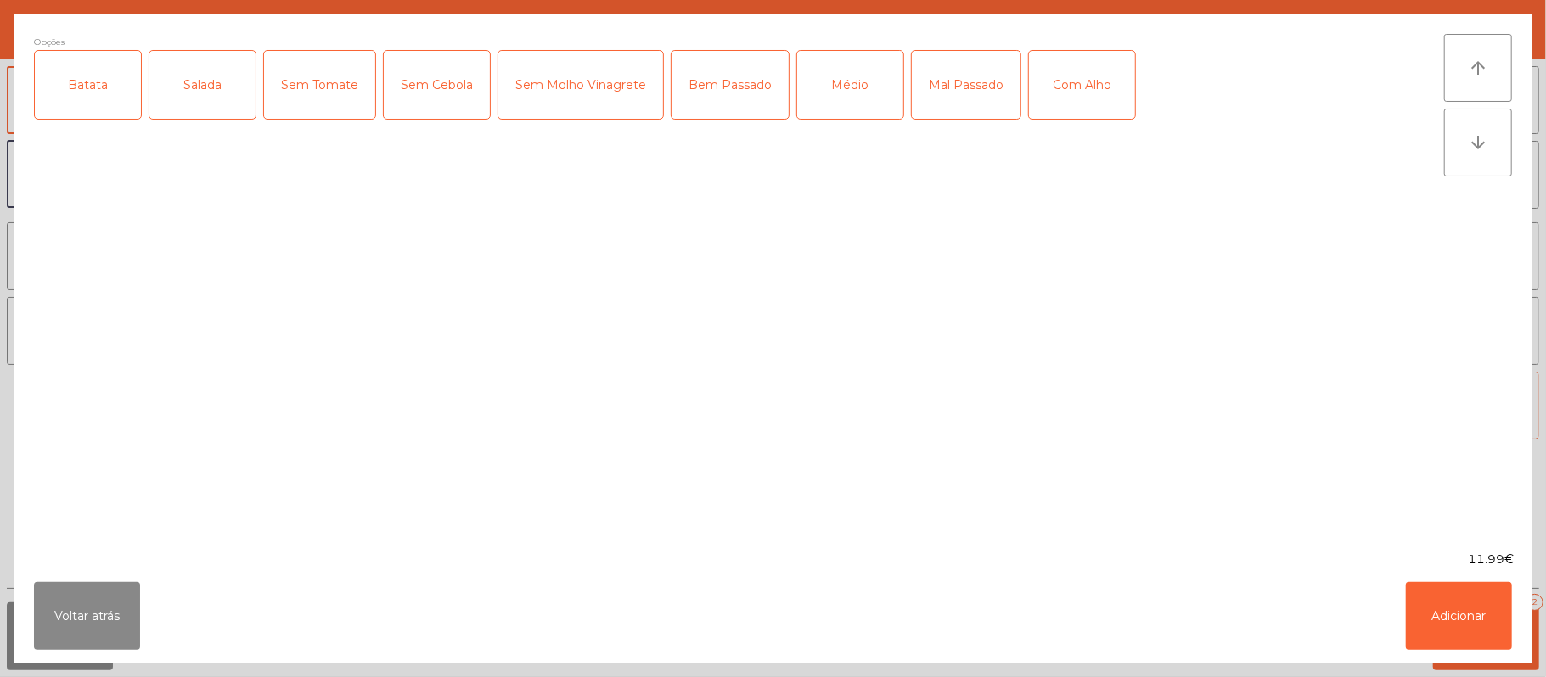
click at [830, 93] on div "Médio" at bounding box center [850, 85] width 106 height 68
click at [1080, 92] on div "Com Alho" at bounding box center [1082, 85] width 106 height 68
click at [1439, 635] on button "Adicionar" at bounding box center [1458, 616] width 106 height 68
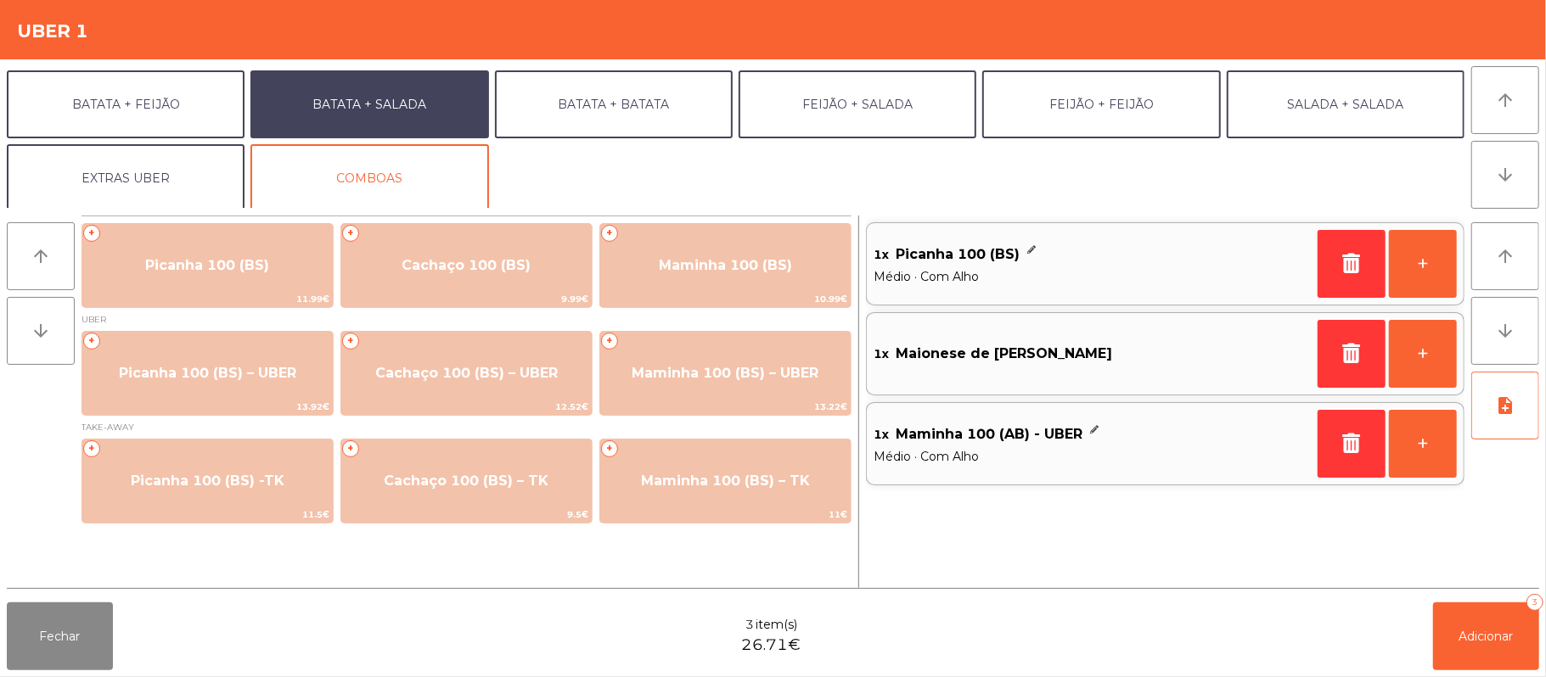
scroll to position [73, 0]
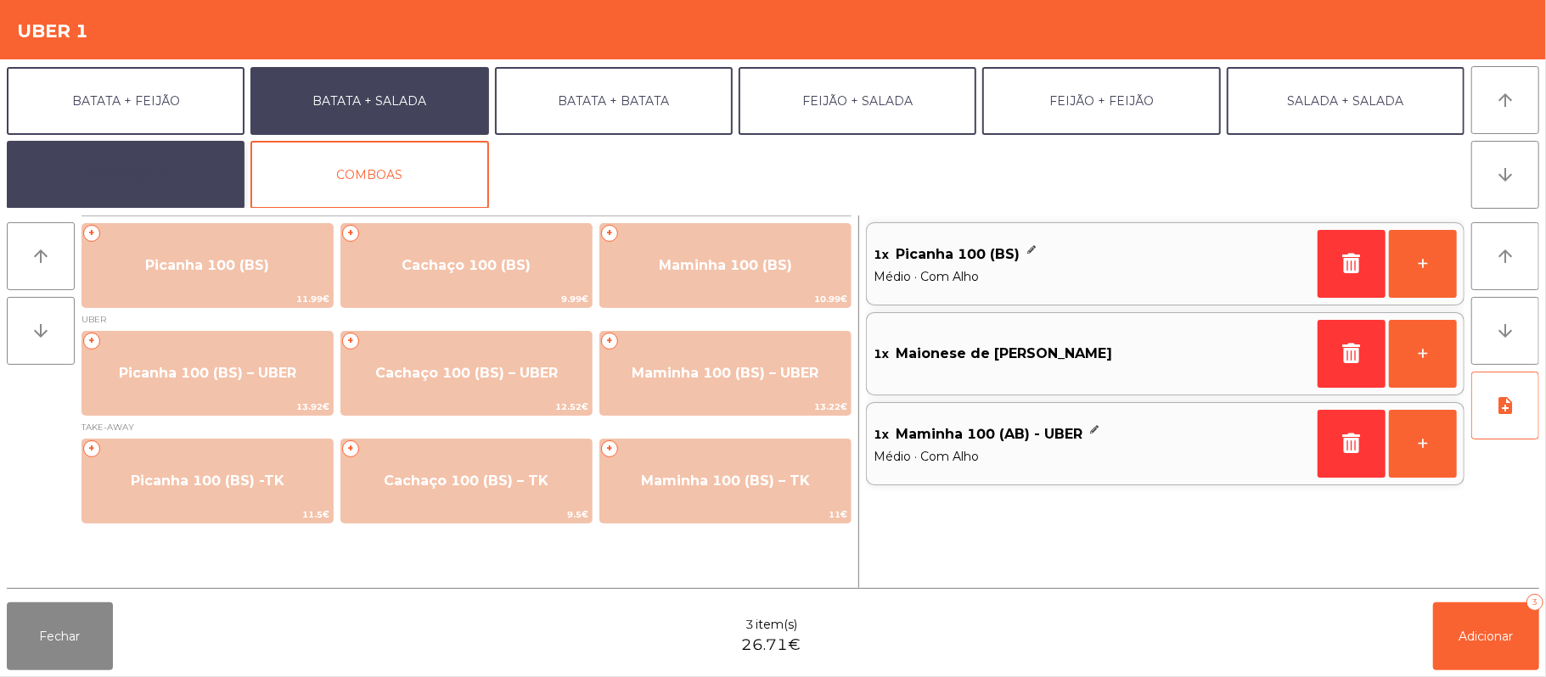
click at [150, 170] on button "EXTRAS UBER" at bounding box center [126, 175] width 238 height 68
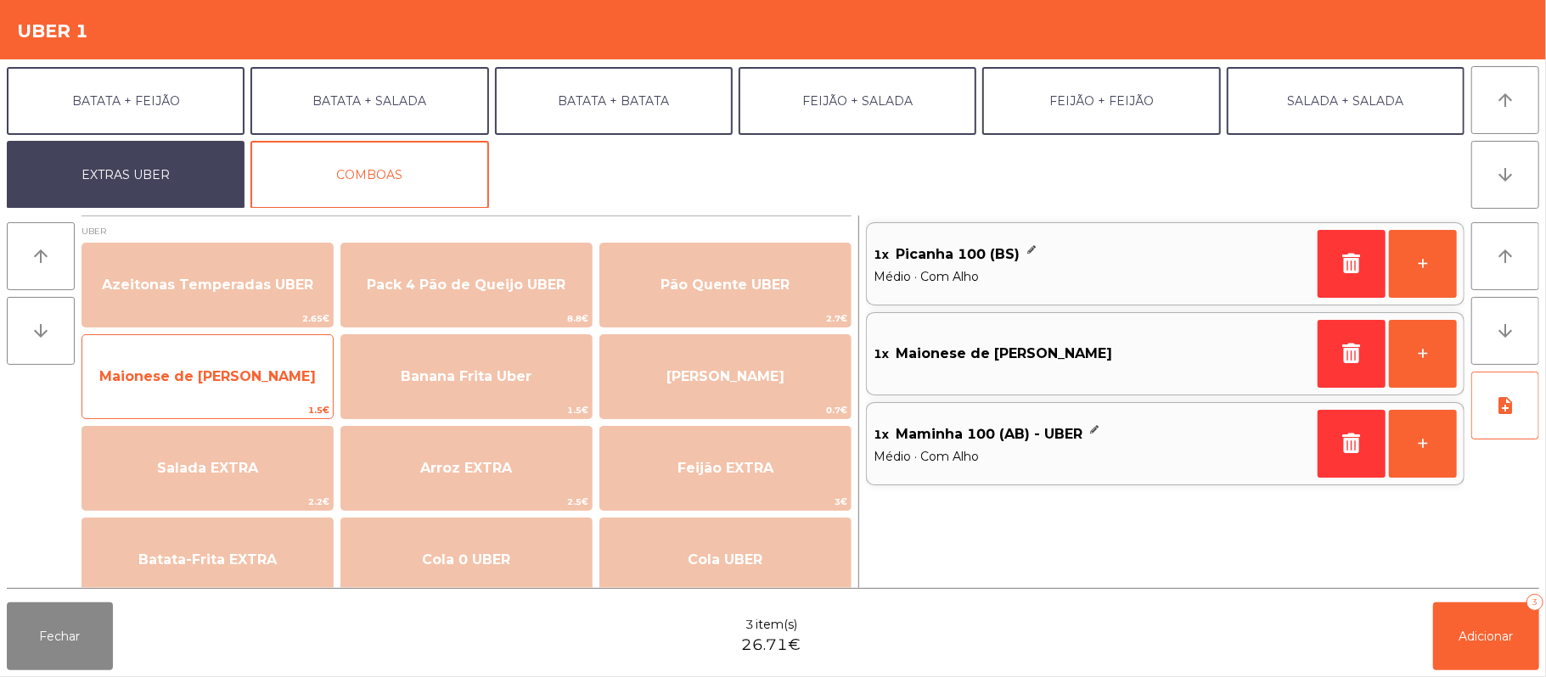
click at [231, 378] on span "Maionese de [PERSON_NAME]" at bounding box center [207, 376] width 216 height 16
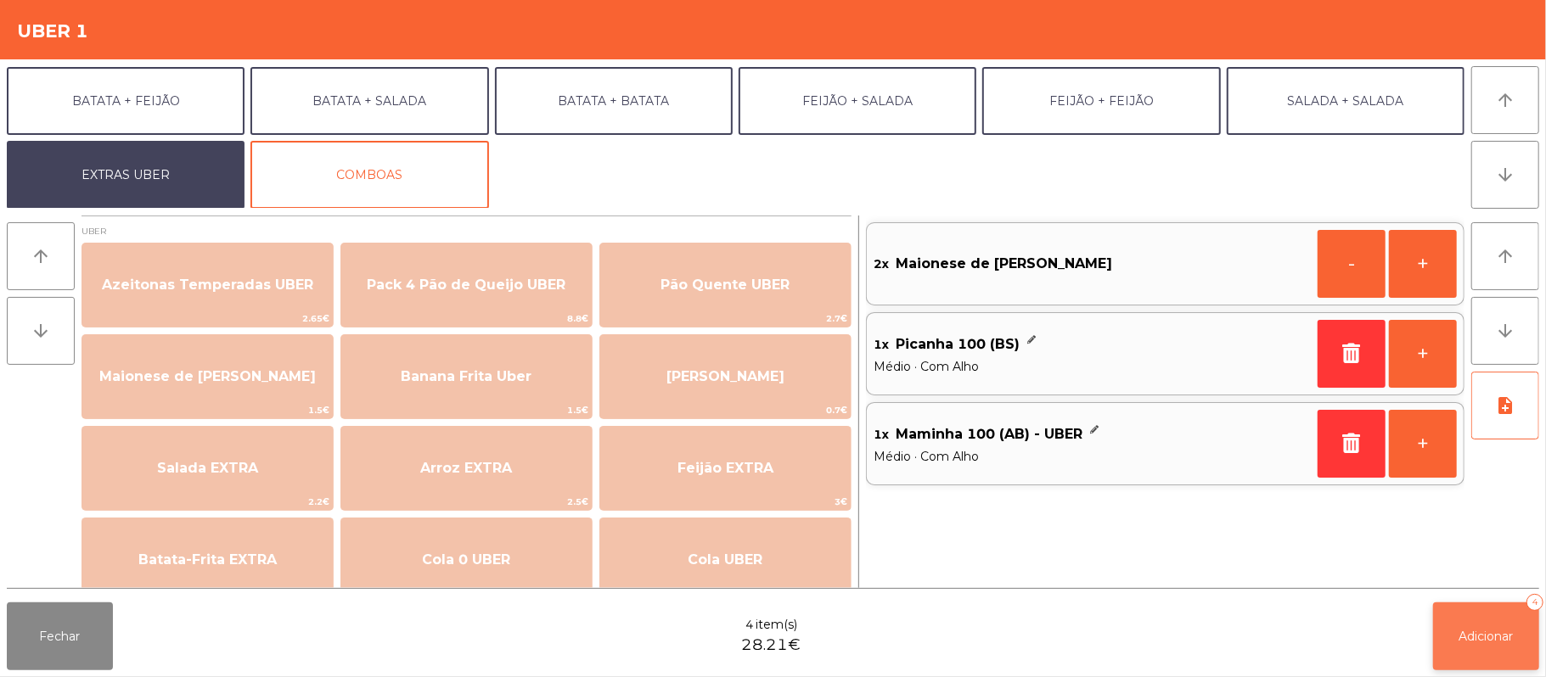
click at [1484, 619] on button "Adicionar 4" at bounding box center [1486, 637] width 106 height 68
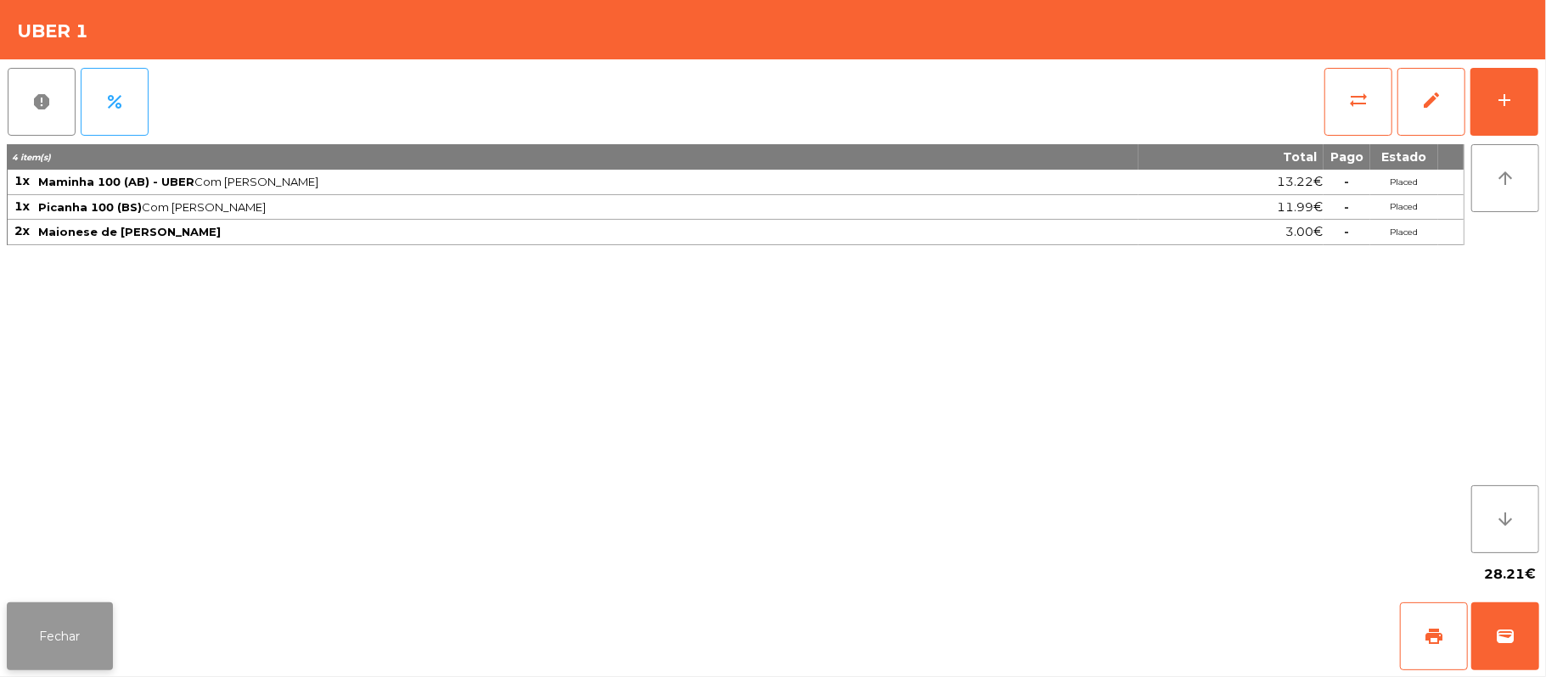
click at [54, 630] on button "Fechar" at bounding box center [60, 637] width 106 height 68
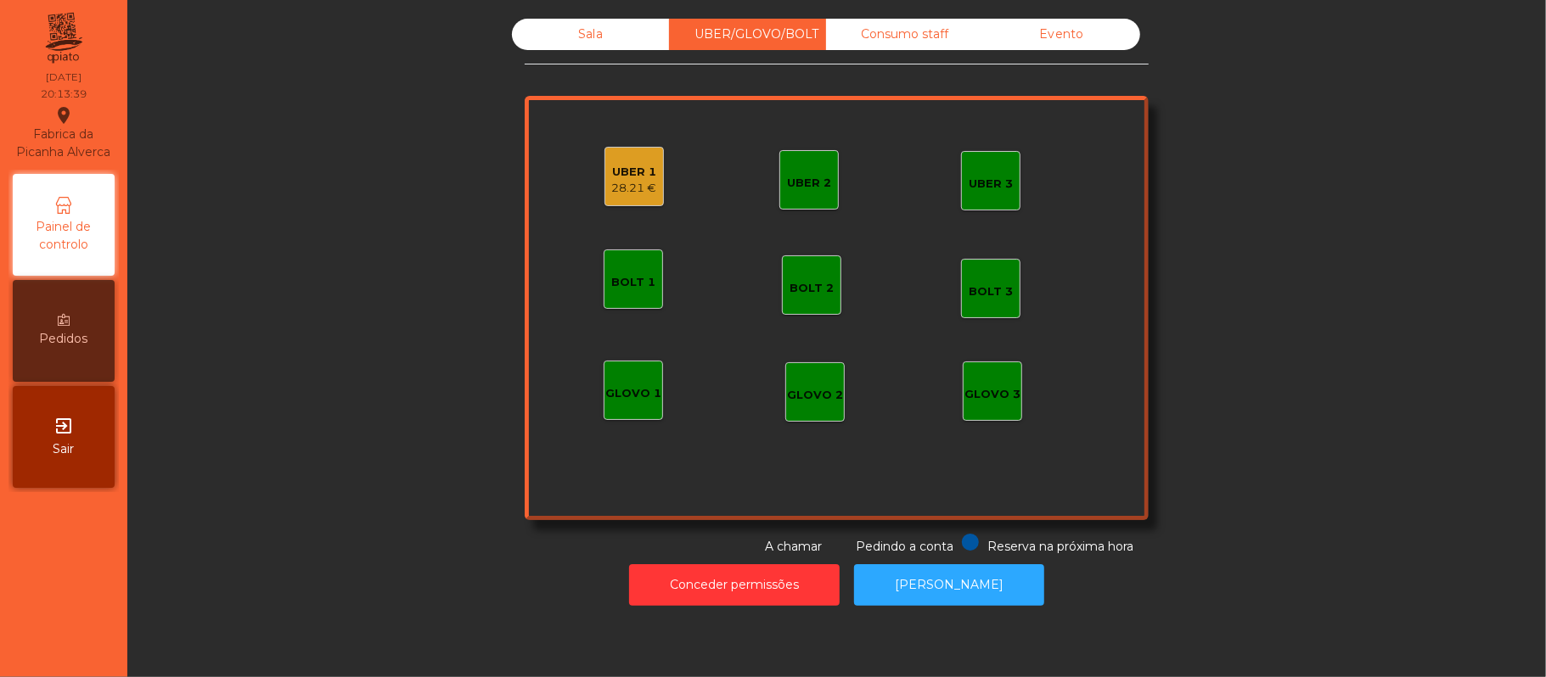
click at [631, 173] on div "UBER 1" at bounding box center [634, 172] width 45 height 17
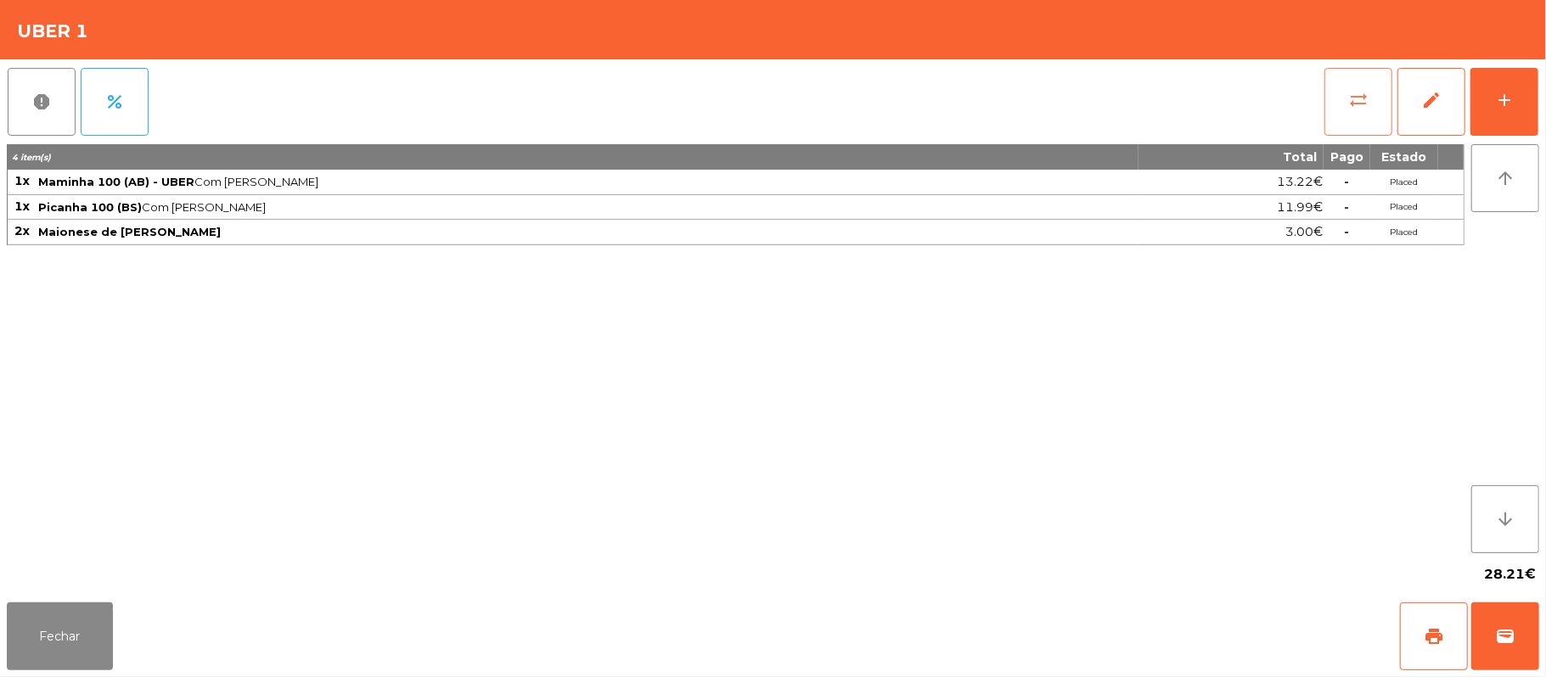
click at [1348, 95] on span "sync_alt" at bounding box center [1358, 100] width 20 height 20
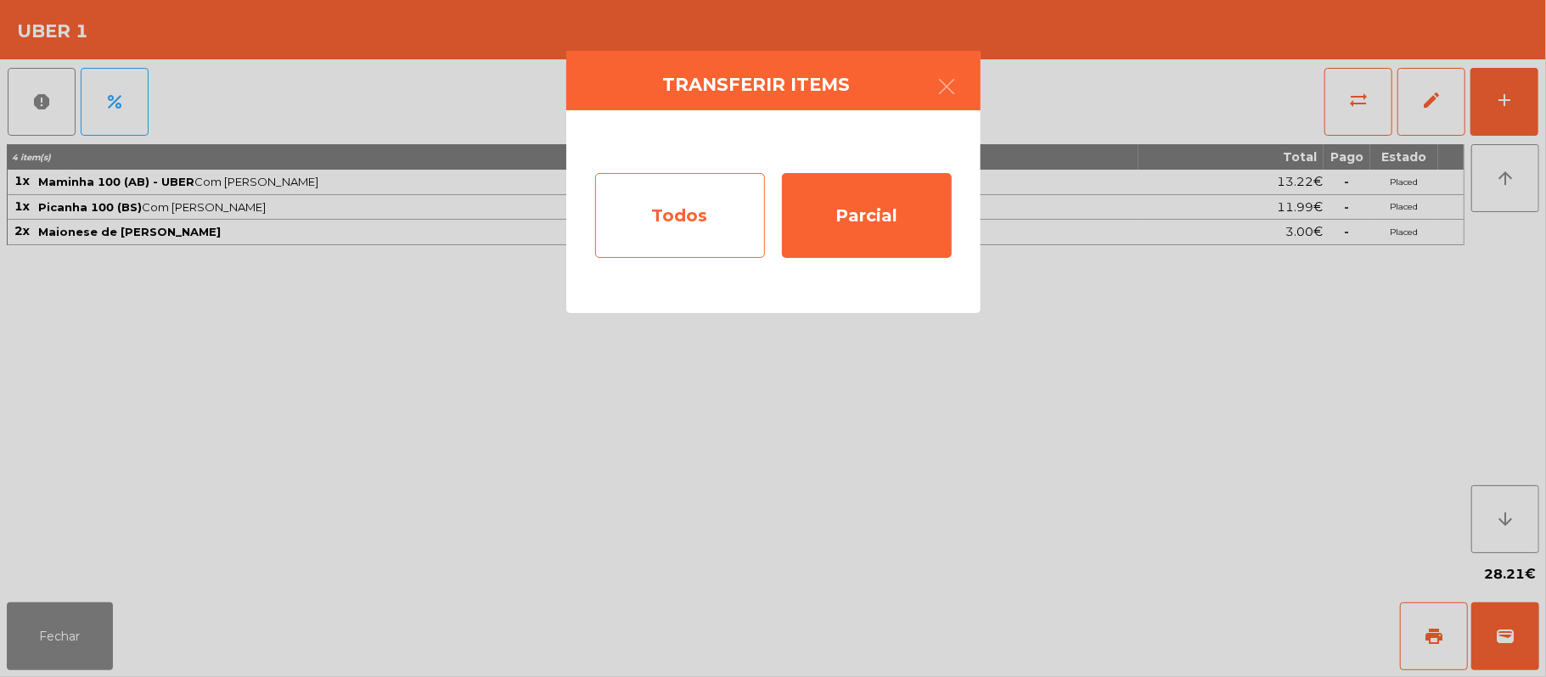
click at [682, 221] on div "Todos" at bounding box center [680, 215] width 170 height 85
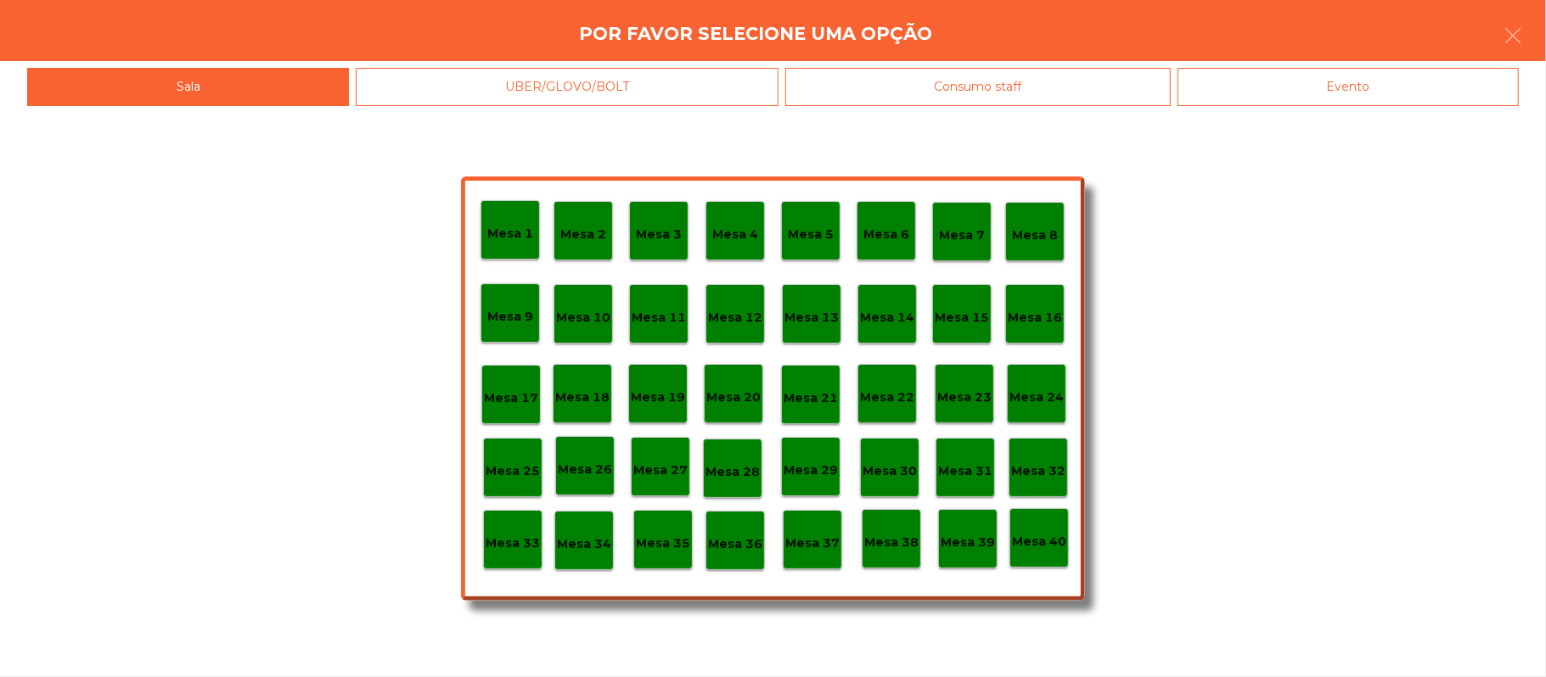
click at [808, 543] on p "Mesa 37" at bounding box center [812, 544] width 54 height 20
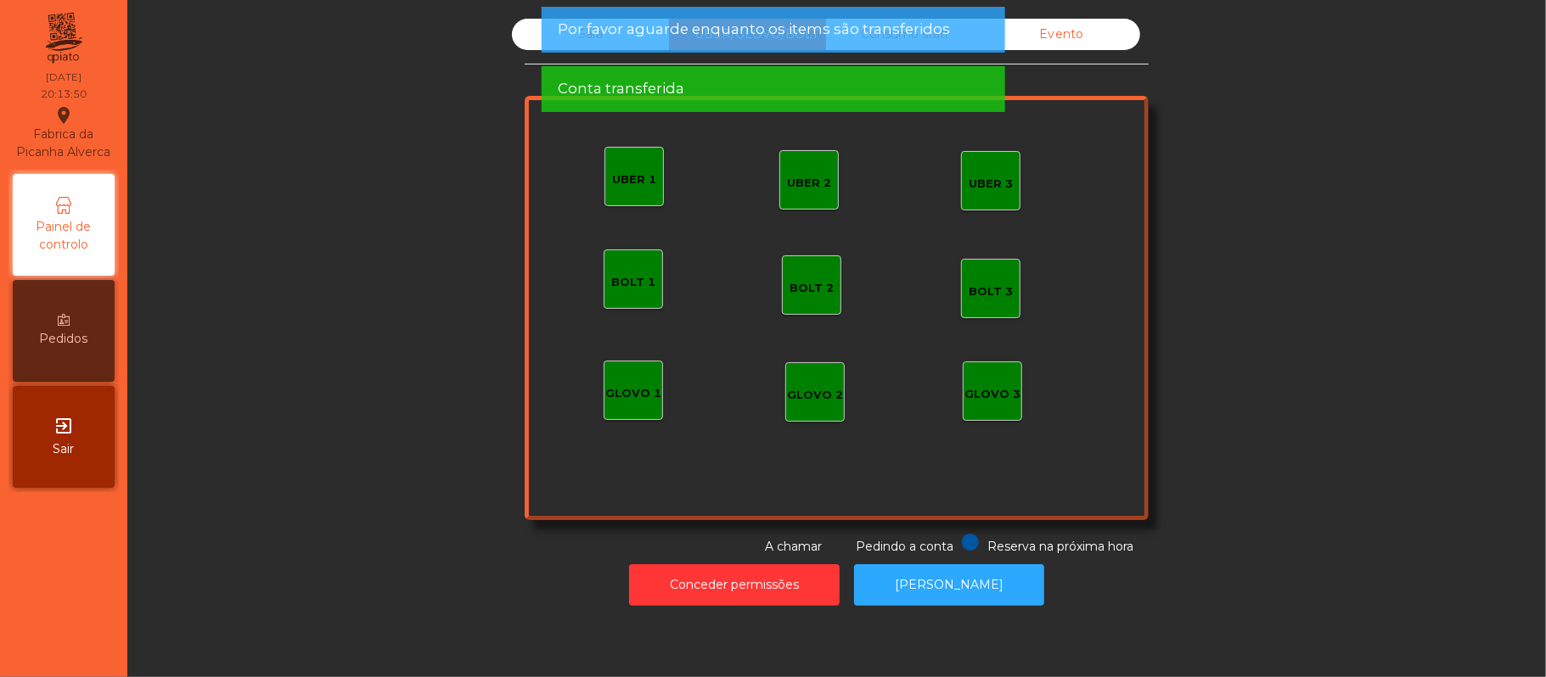
click at [623, 177] on div "UBER 1" at bounding box center [634, 179] width 44 height 17
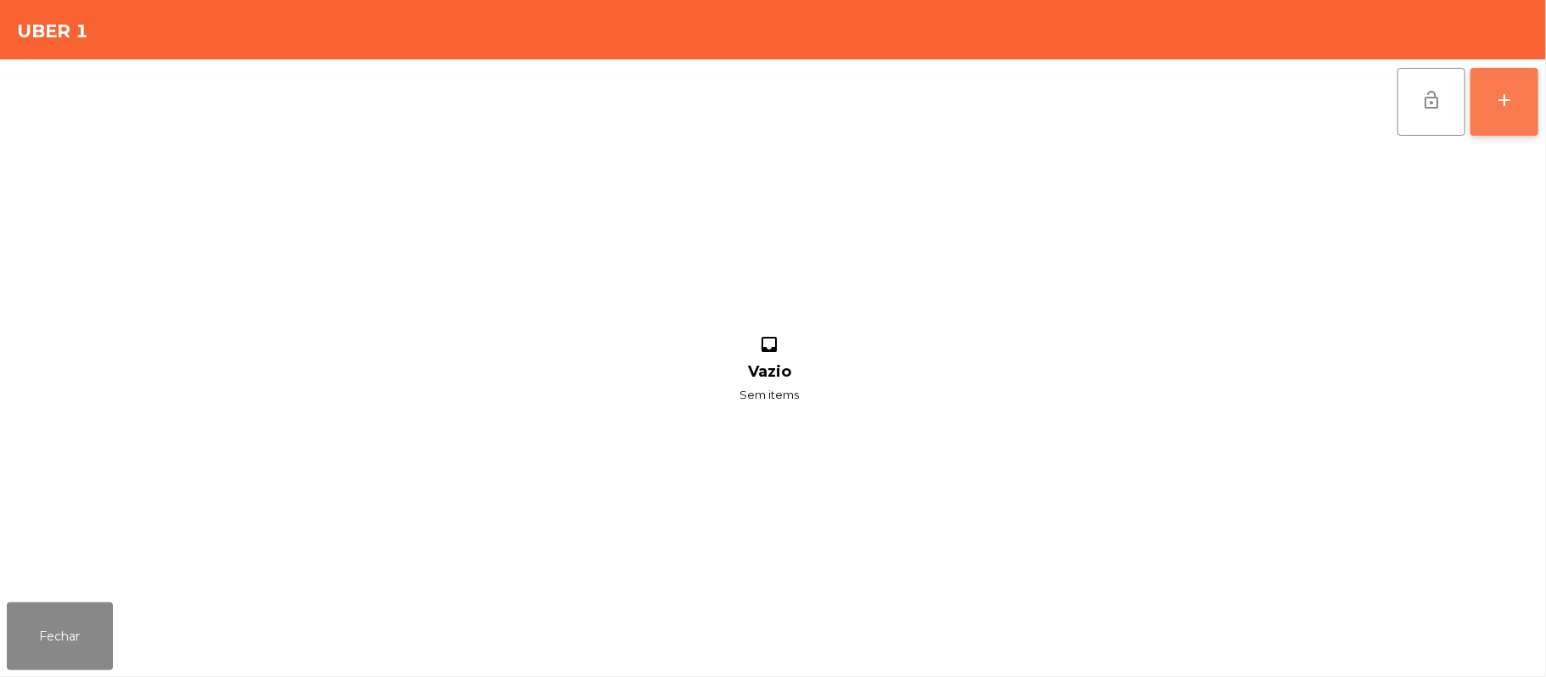
click at [1501, 110] on button "add" at bounding box center [1504, 102] width 68 height 68
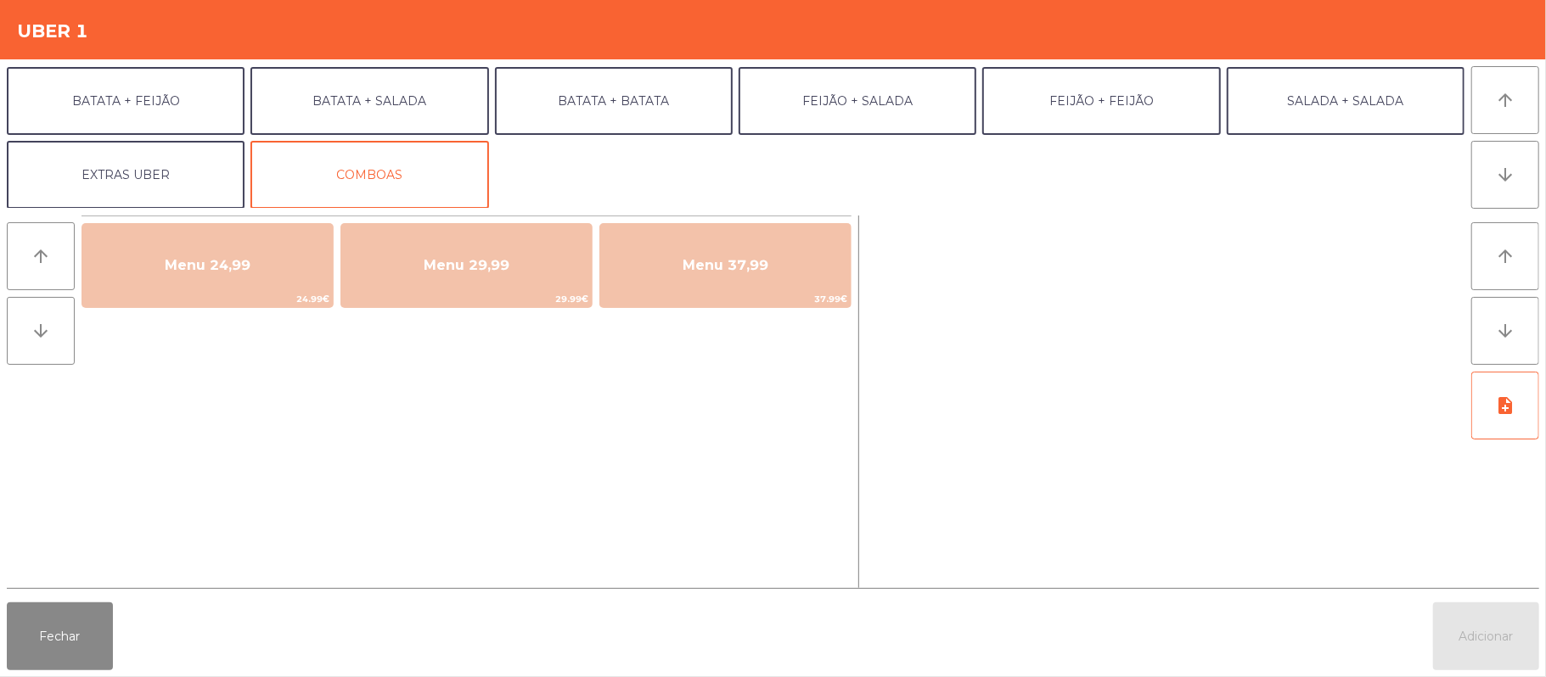
scroll to position [0, 0]
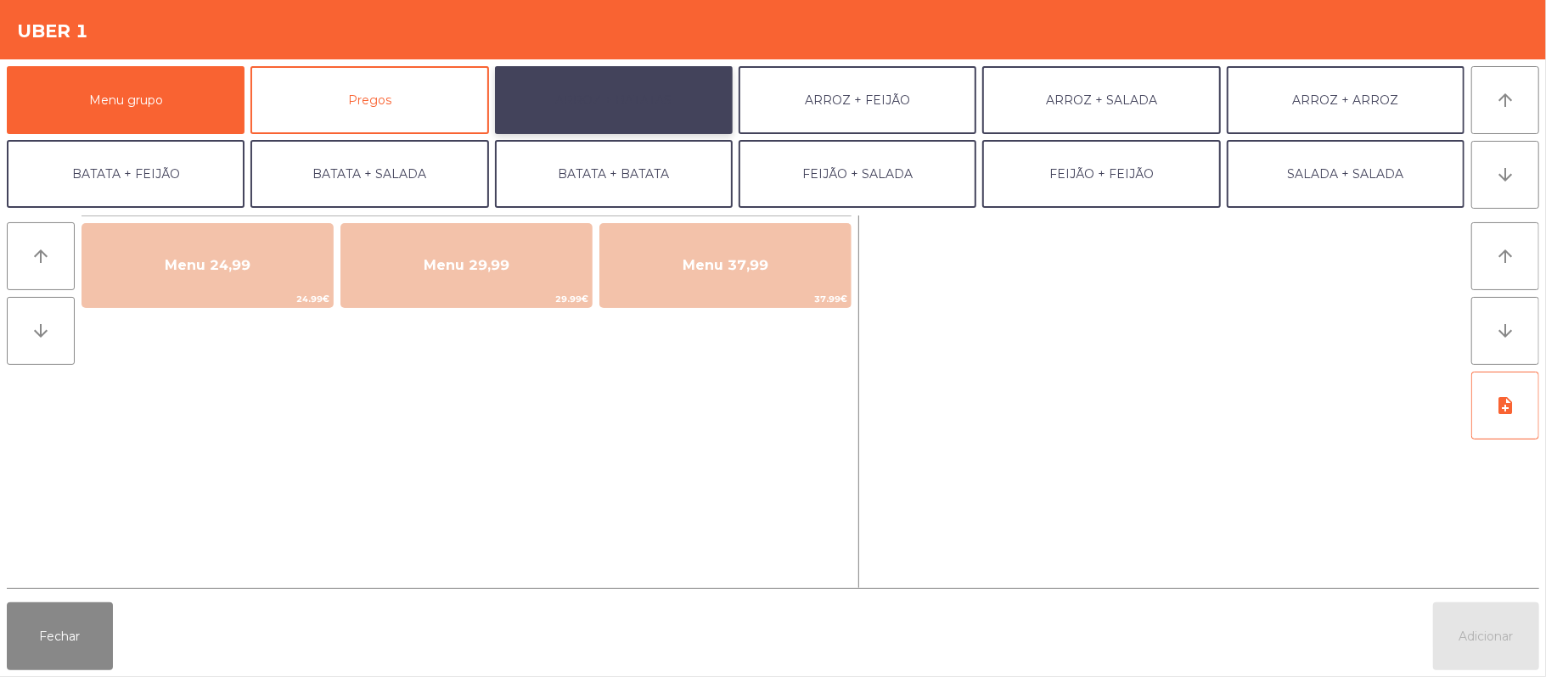
click at [631, 106] on button "ARROZ + BATATAS" at bounding box center [614, 100] width 238 height 68
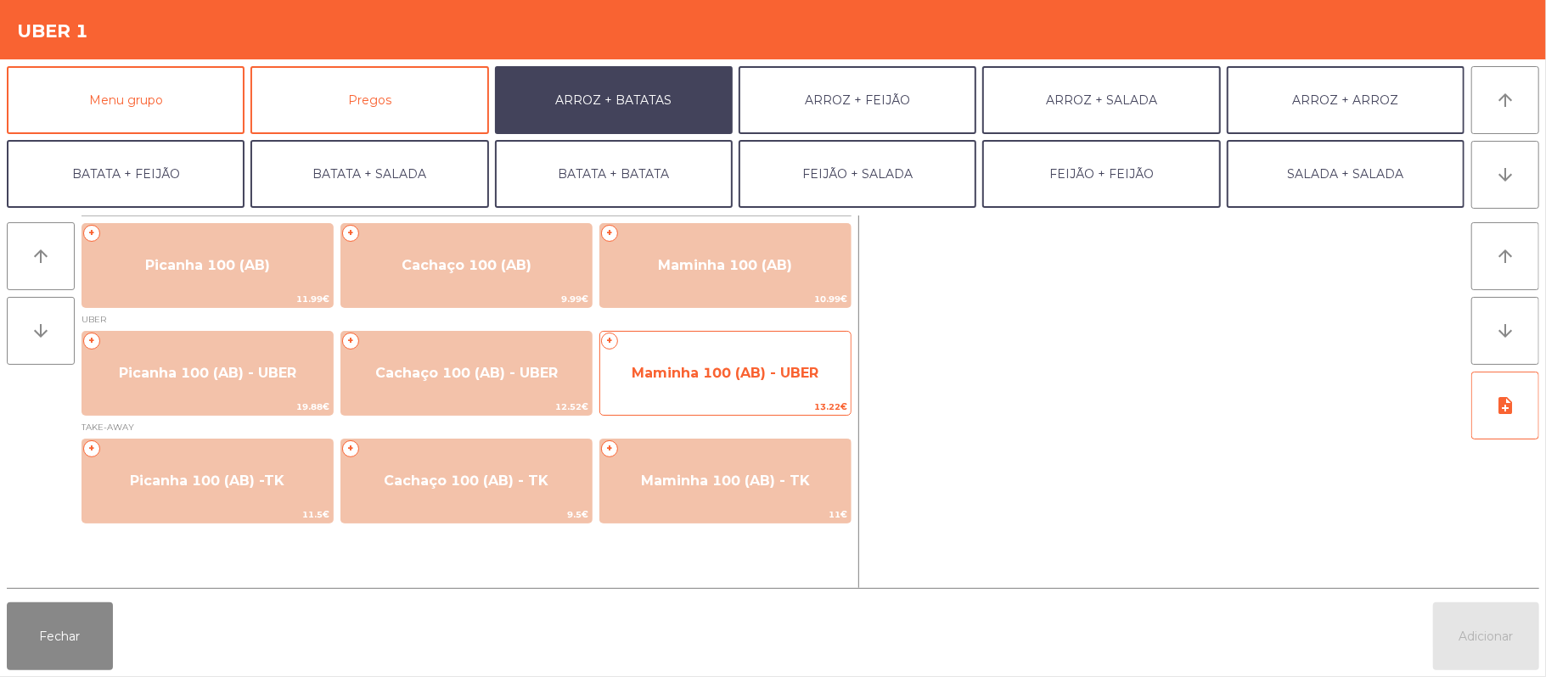
click at [777, 380] on span "Maminha 100 (AB) - UBER" at bounding box center [724, 373] width 187 height 16
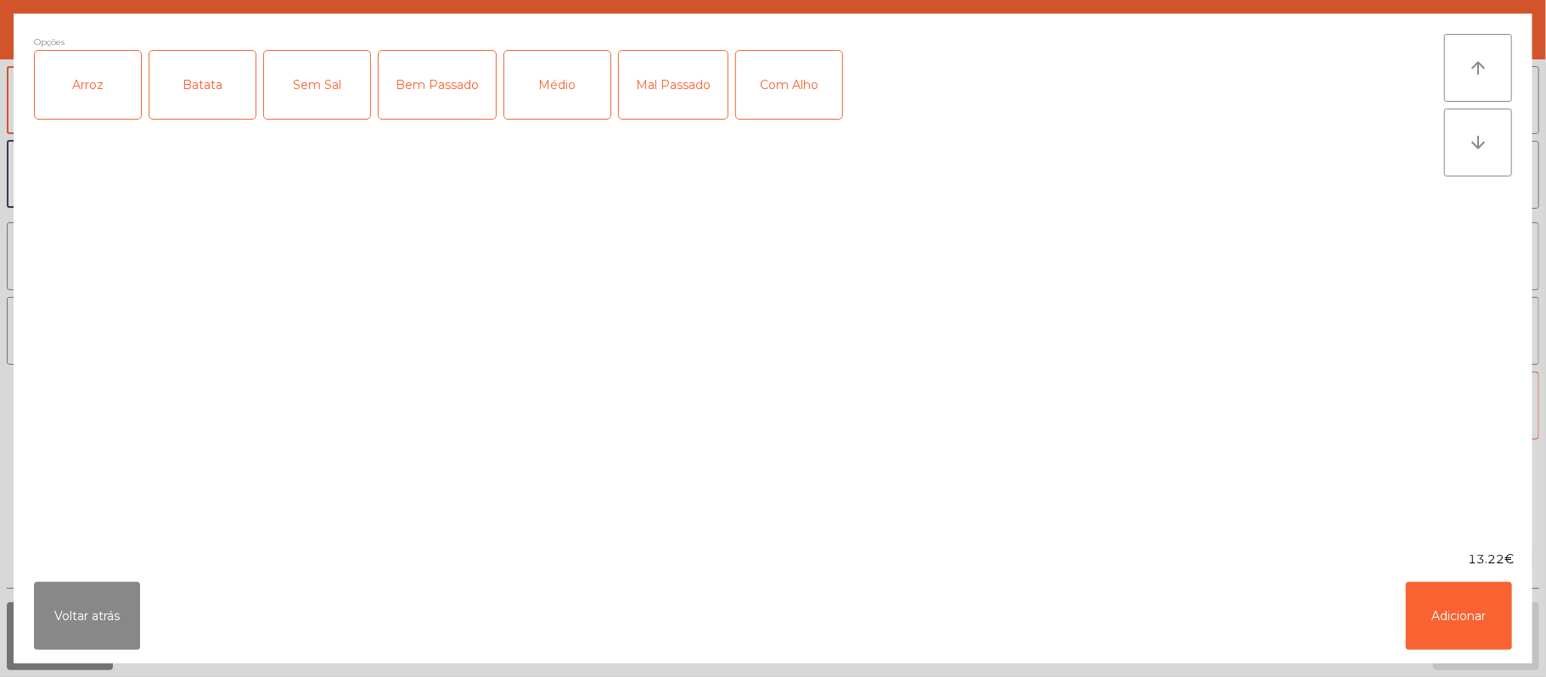
click at [552, 96] on div "Médio" at bounding box center [557, 85] width 106 height 68
click at [802, 106] on div "Com Alho" at bounding box center [789, 85] width 106 height 68
click at [1453, 625] on button "Adicionar" at bounding box center [1458, 616] width 106 height 68
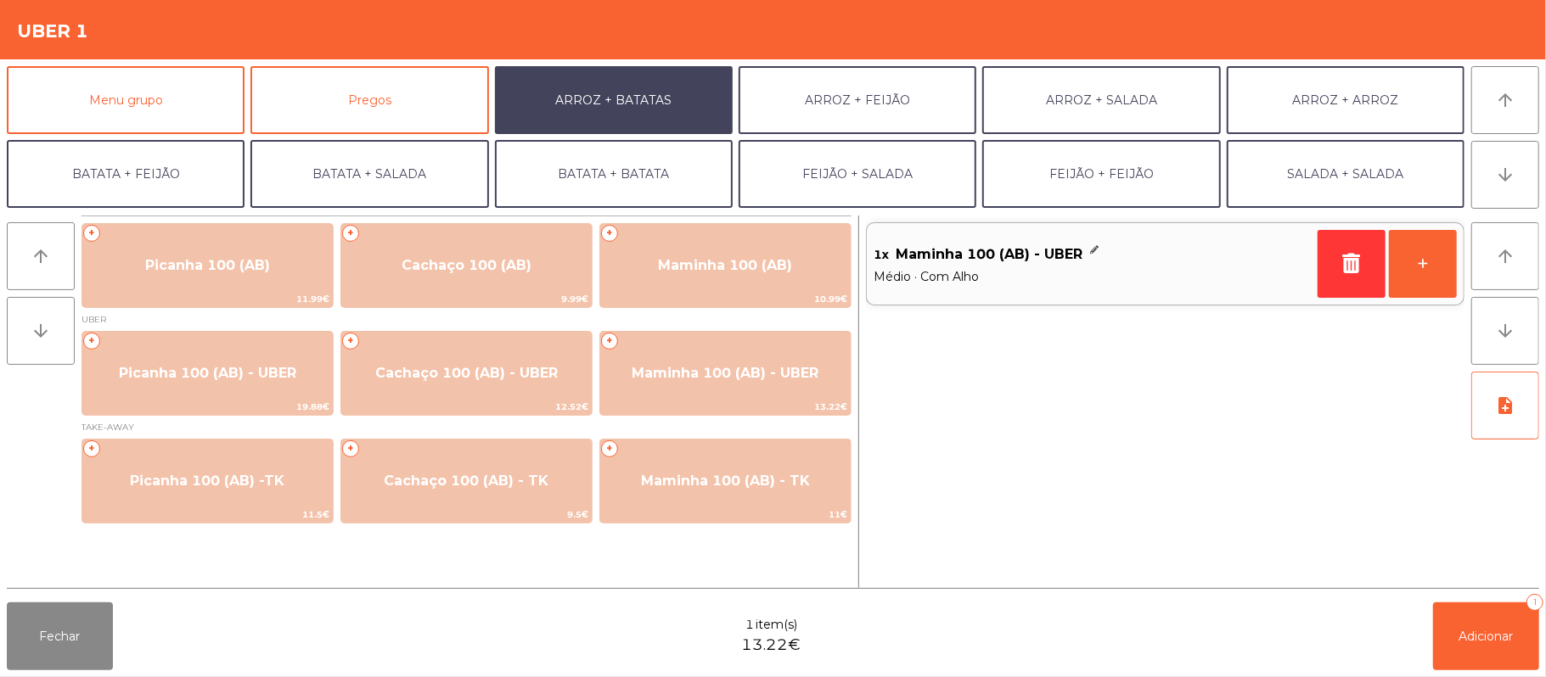
scroll to position [73, 0]
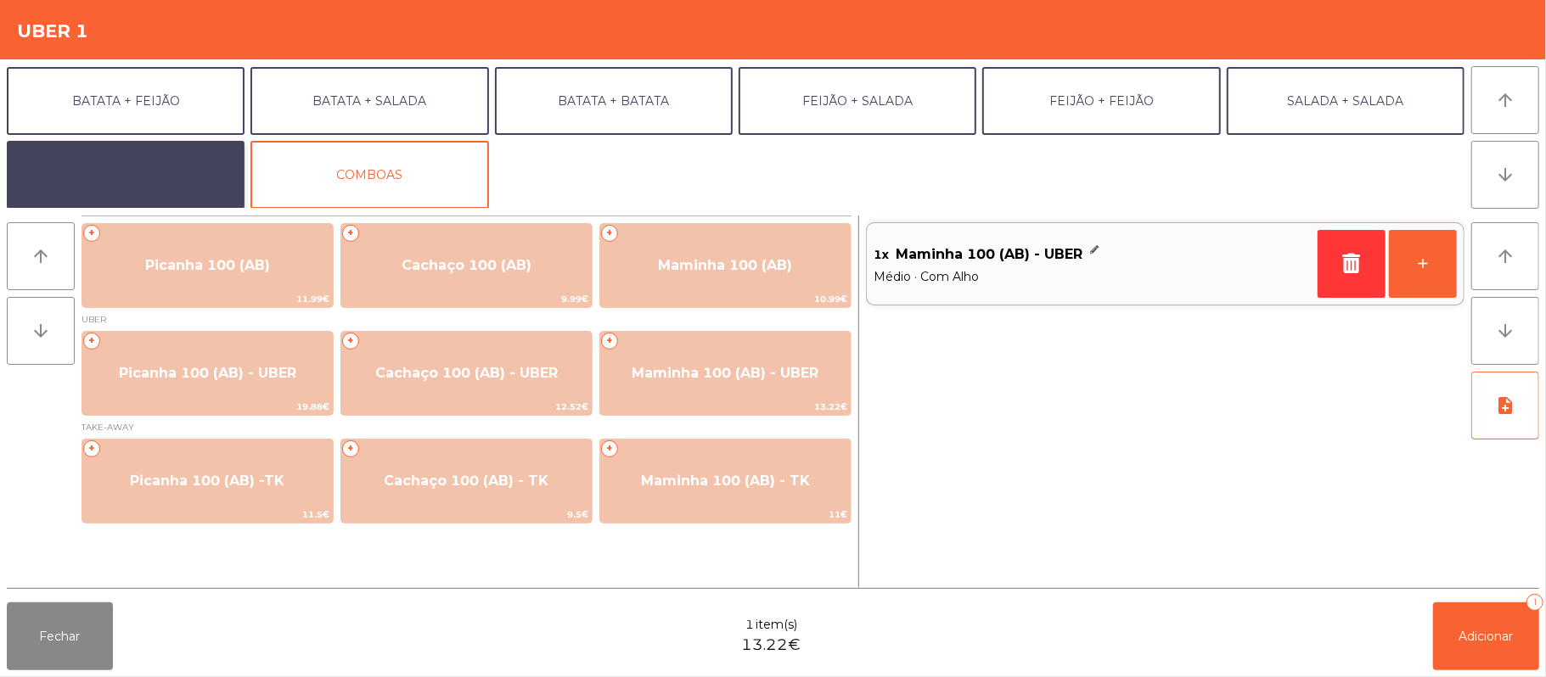
click at [168, 168] on button "EXTRAS UBER" at bounding box center [126, 175] width 238 height 68
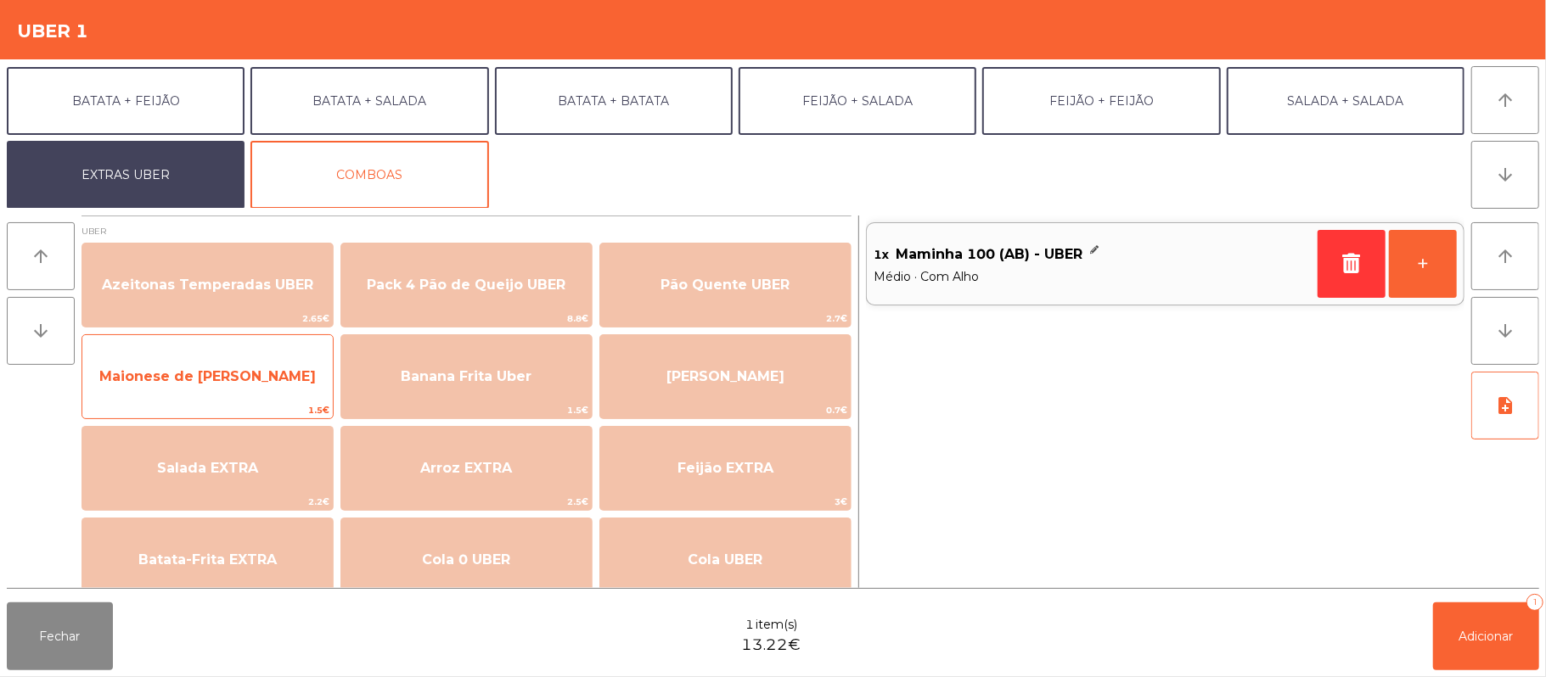
click at [236, 379] on span "Maionese de [PERSON_NAME]" at bounding box center [207, 376] width 216 height 16
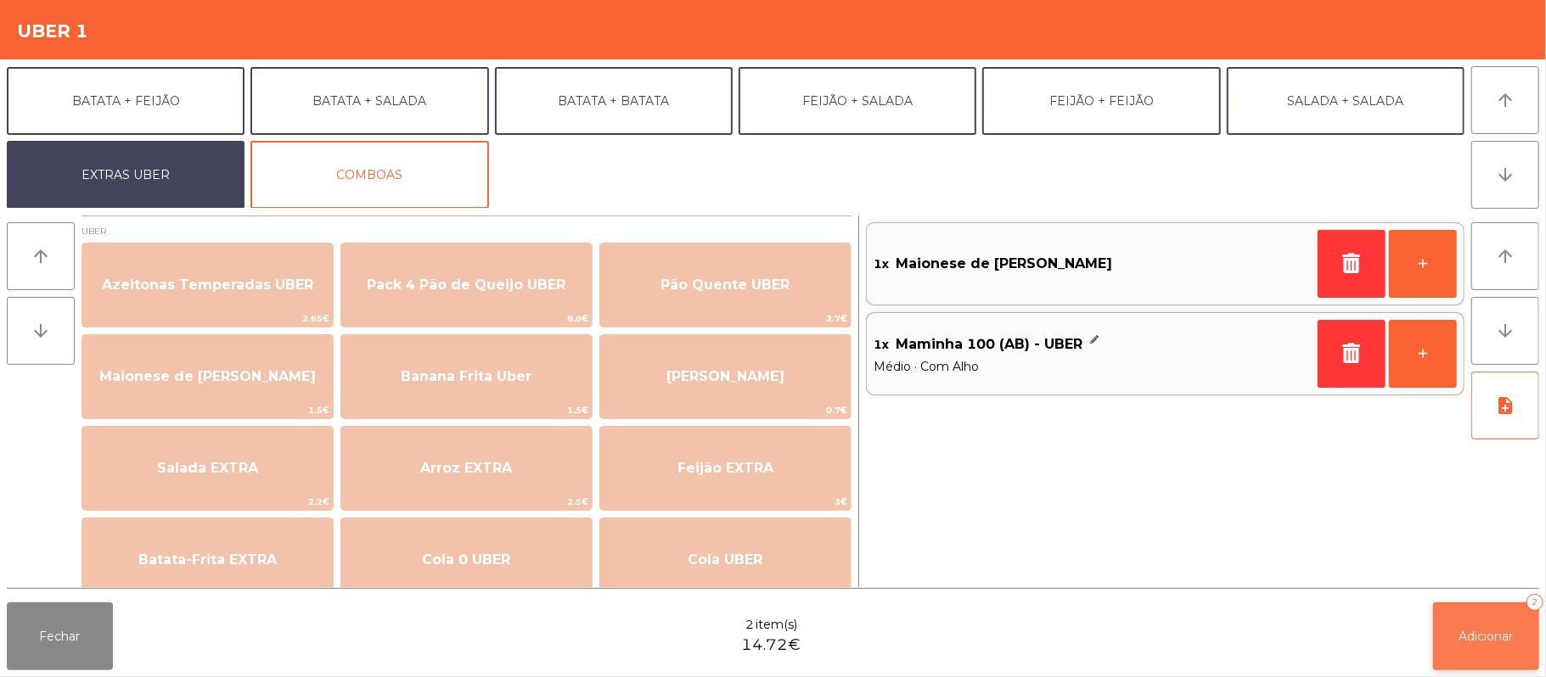
click at [1484, 636] on span "Adicionar" at bounding box center [1486, 636] width 54 height 15
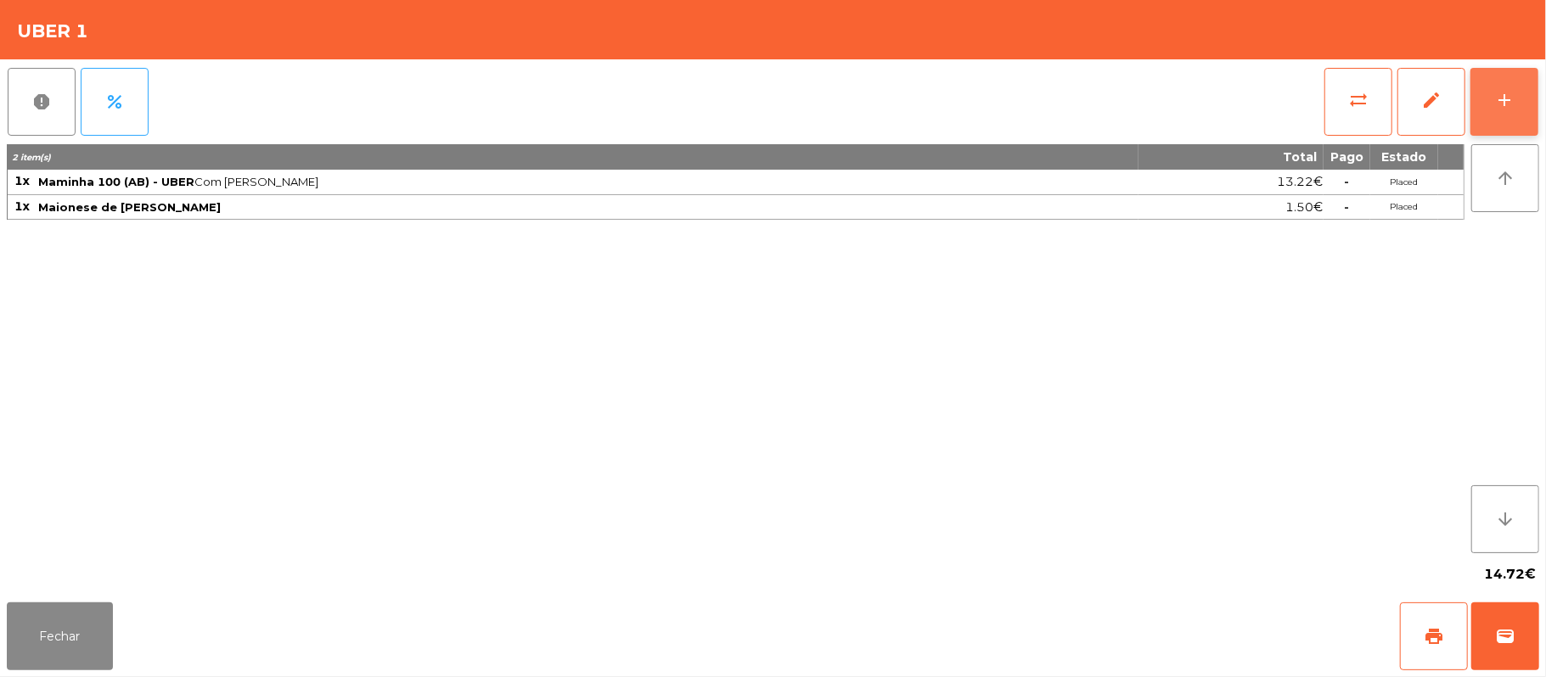
click at [1501, 106] on div "add" at bounding box center [1504, 100] width 20 height 20
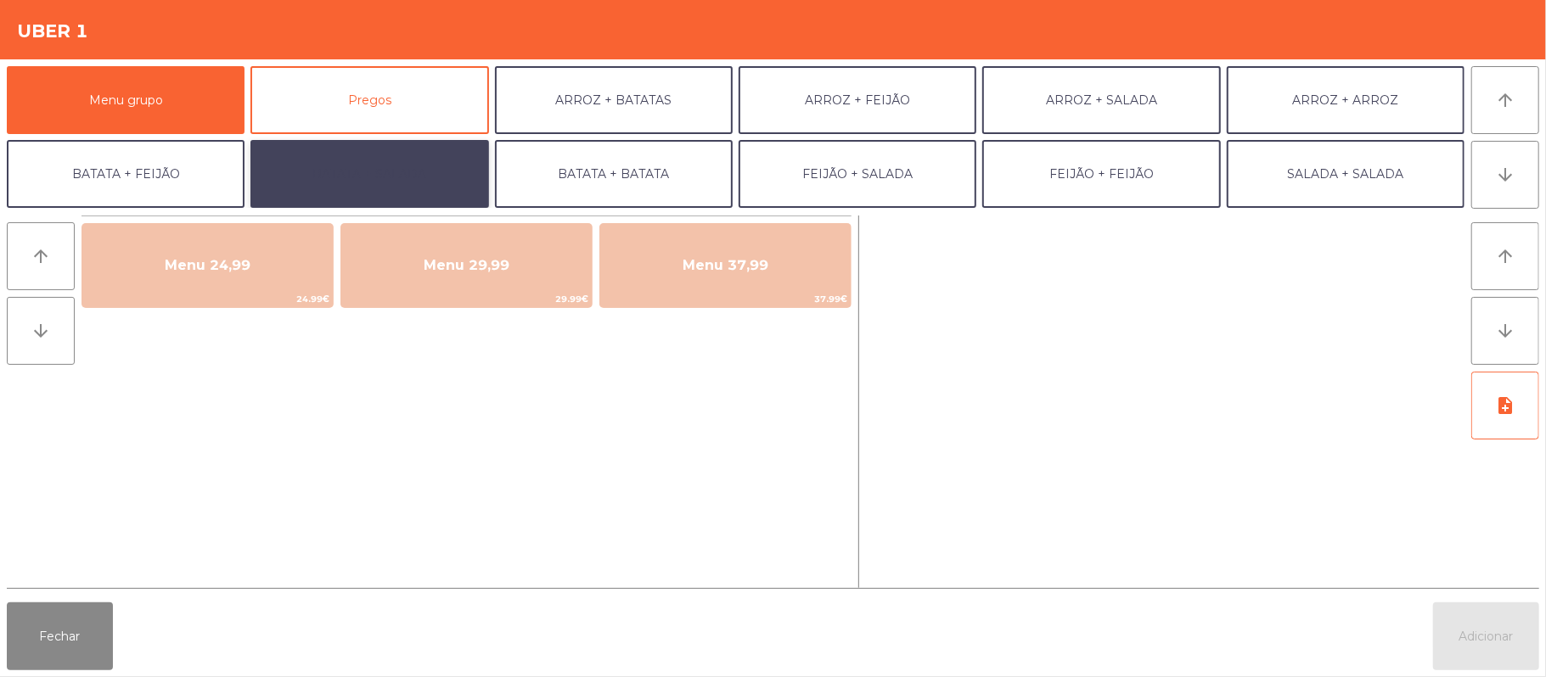
click at [381, 168] on button "BATATA + SALADA" at bounding box center [369, 174] width 238 height 68
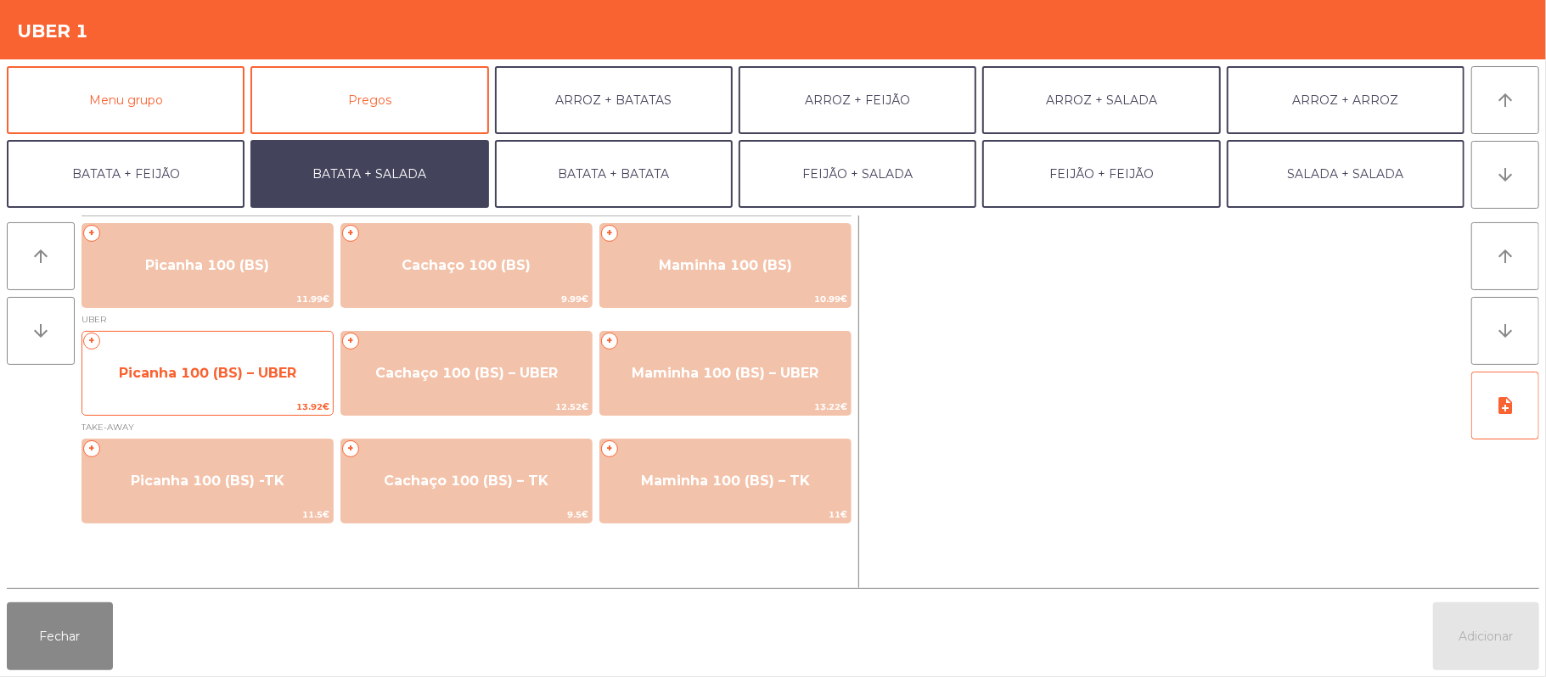
click at [245, 374] on span "Picanha 100 (BS) – UBER" at bounding box center [207, 373] width 177 height 16
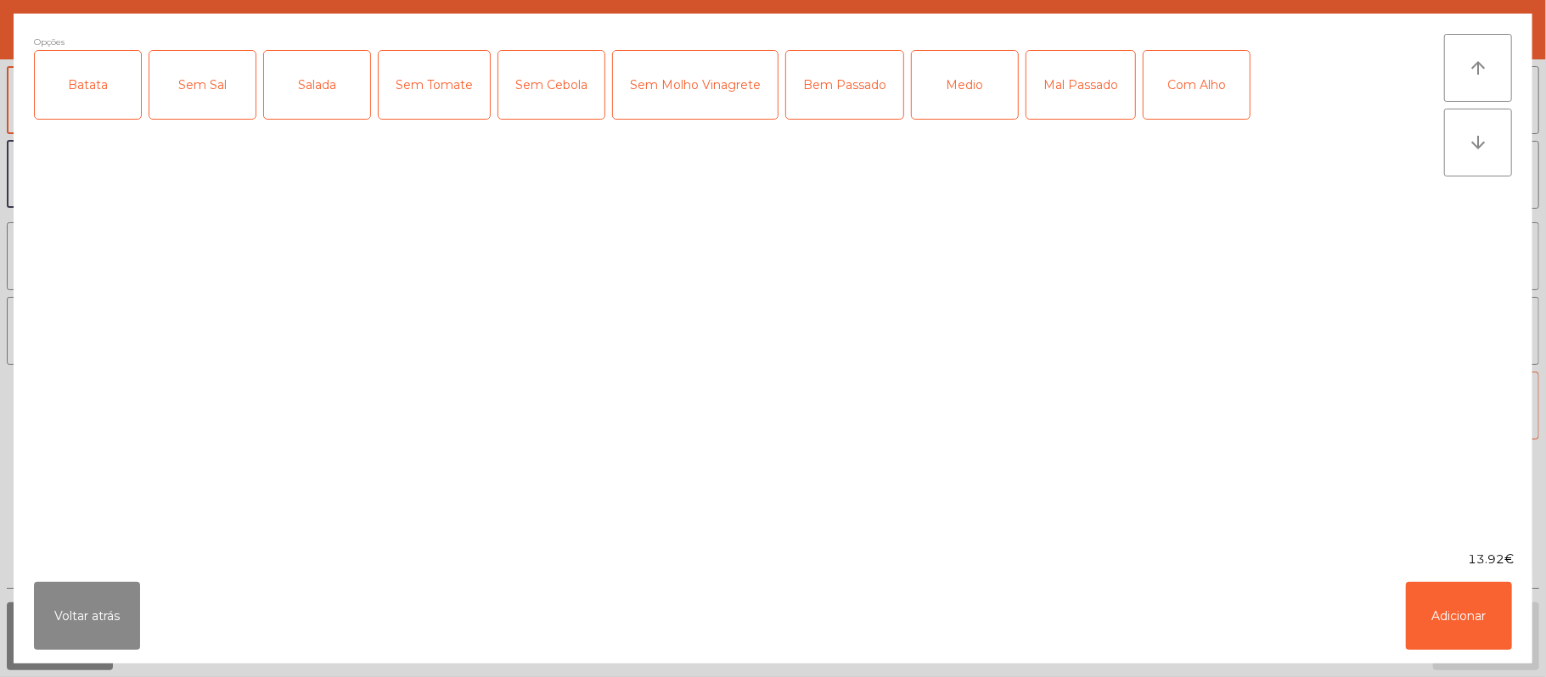
click at [80, 85] on div "Batata" at bounding box center [88, 85] width 106 height 68
click at [317, 73] on div "Salada" at bounding box center [317, 85] width 106 height 68
click at [962, 88] on div "Medio" at bounding box center [965, 85] width 106 height 68
click at [1197, 85] on div "Com Alho" at bounding box center [1196, 85] width 106 height 68
click at [1451, 605] on button "Adicionar" at bounding box center [1458, 616] width 106 height 68
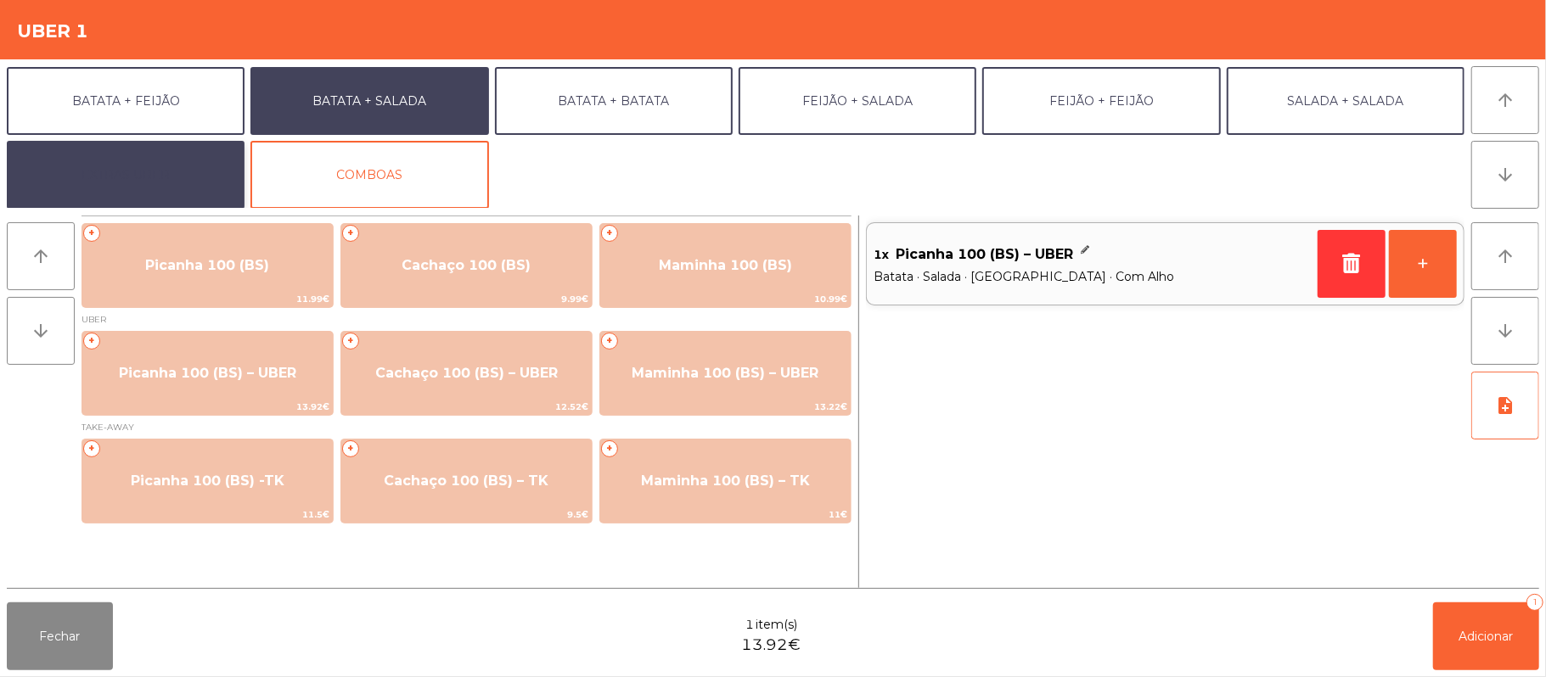
click at [127, 178] on button "EXTRAS UBER" at bounding box center [126, 175] width 238 height 68
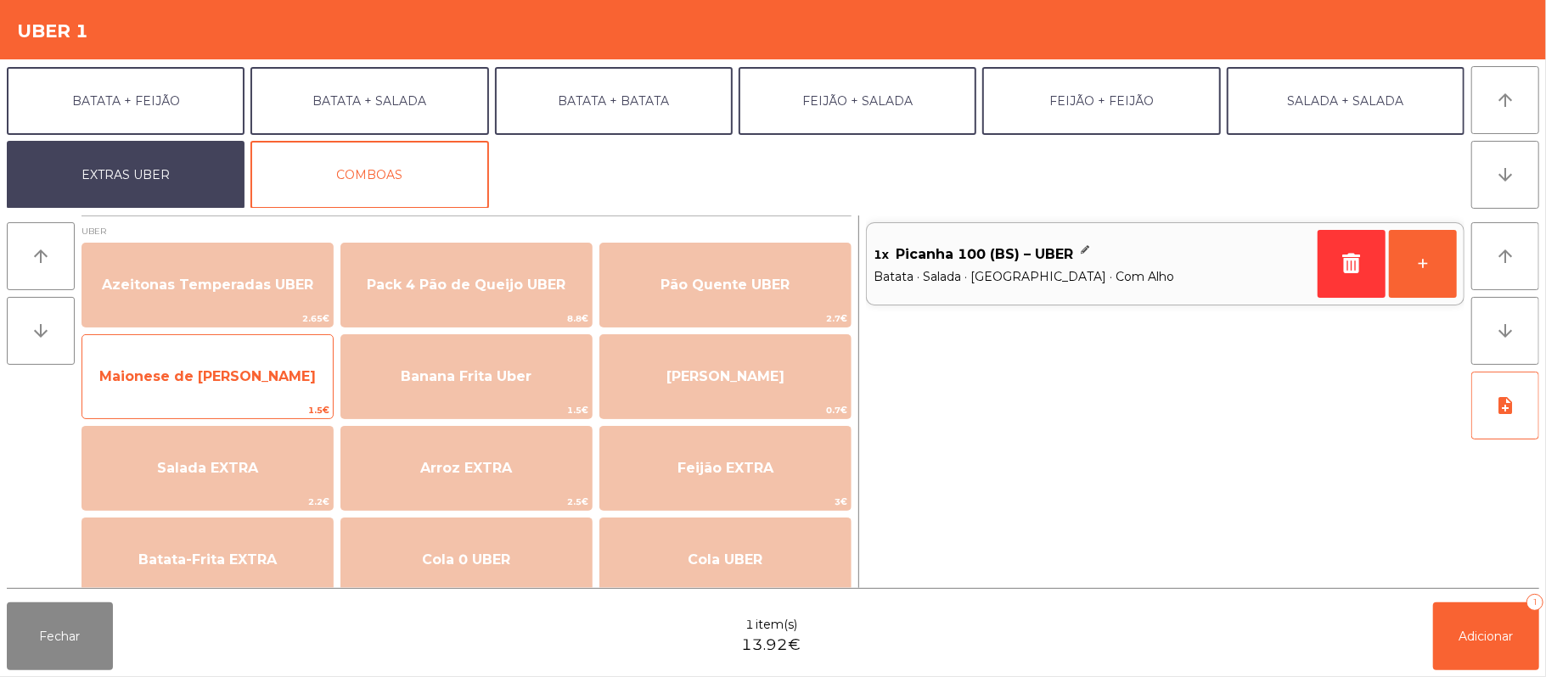
click at [207, 379] on span "Maionese de [PERSON_NAME]" at bounding box center [207, 376] width 216 height 16
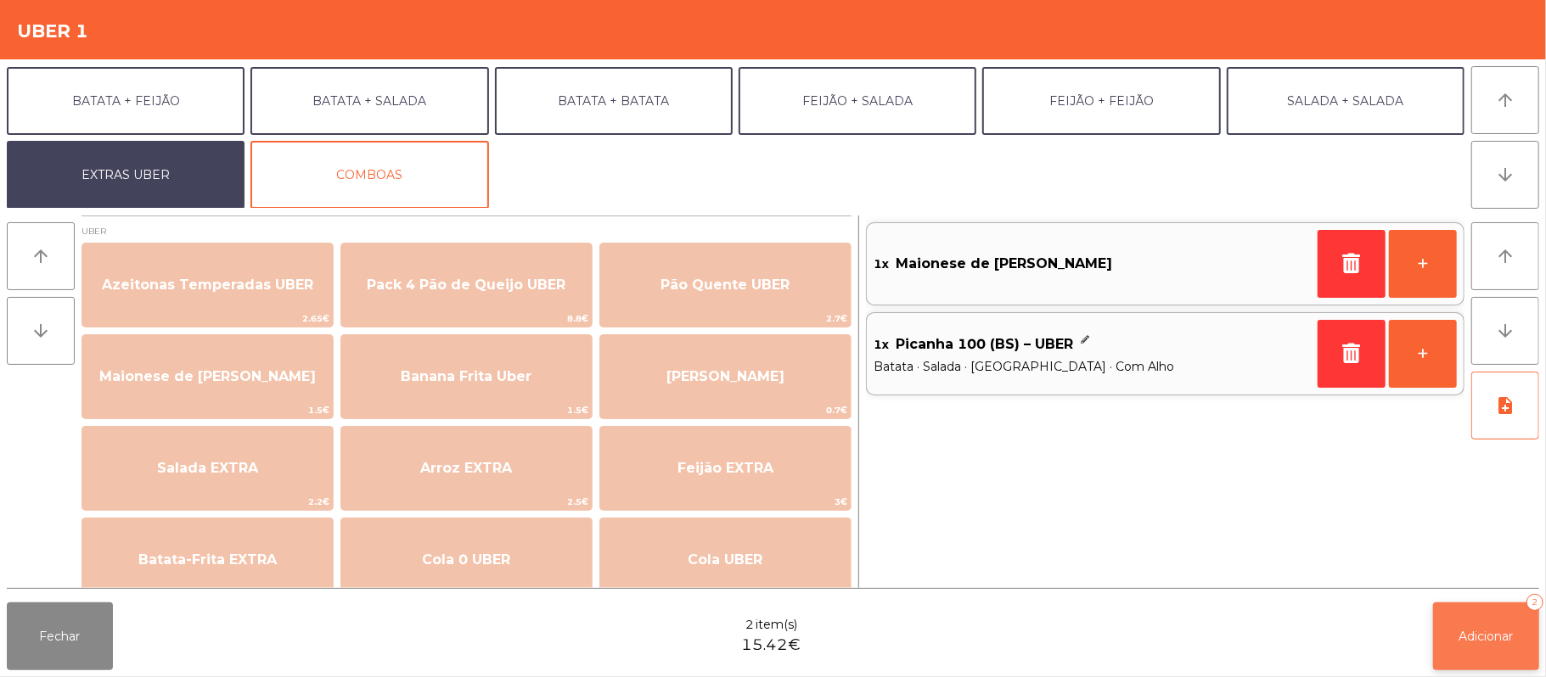
click at [1487, 635] on span "Adicionar" at bounding box center [1486, 636] width 54 height 15
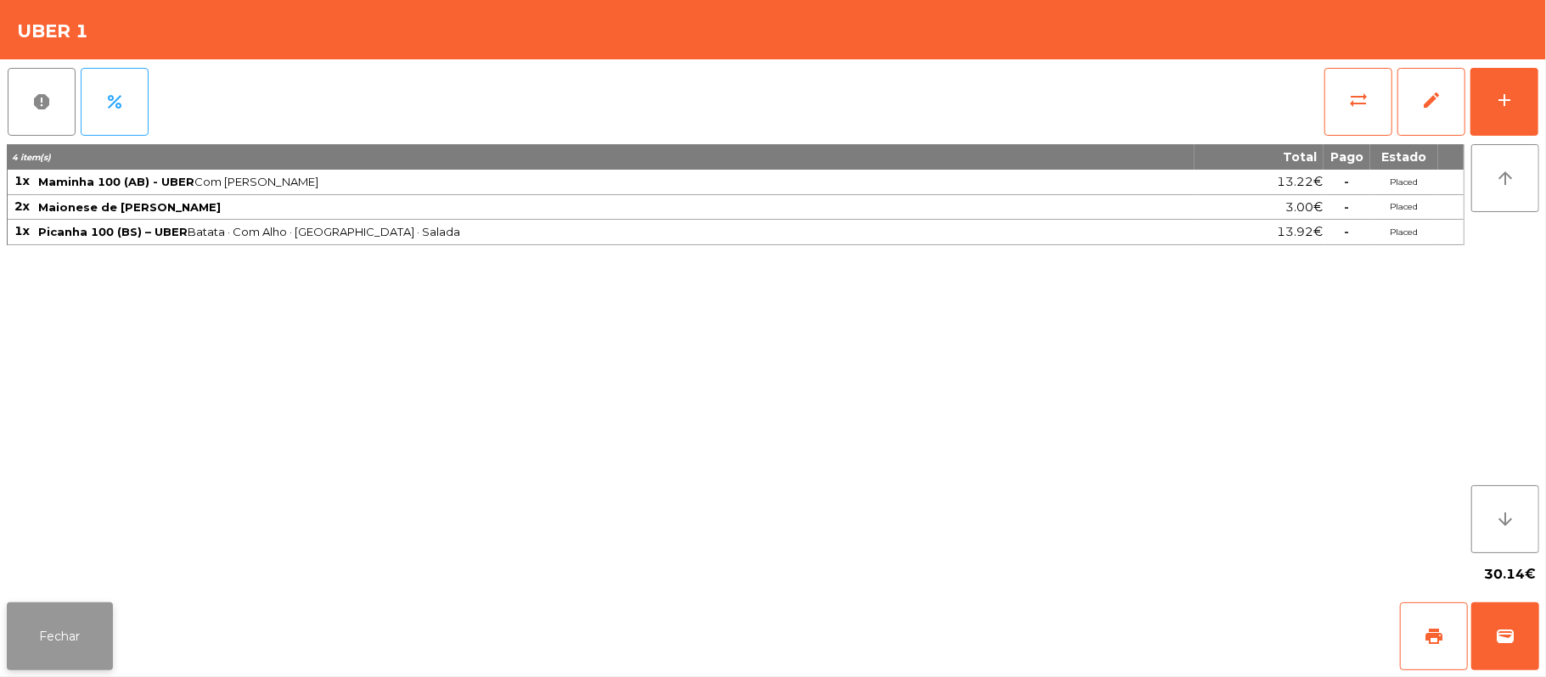
click at [80, 613] on button "Fechar" at bounding box center [60, 637] width 106 height 68
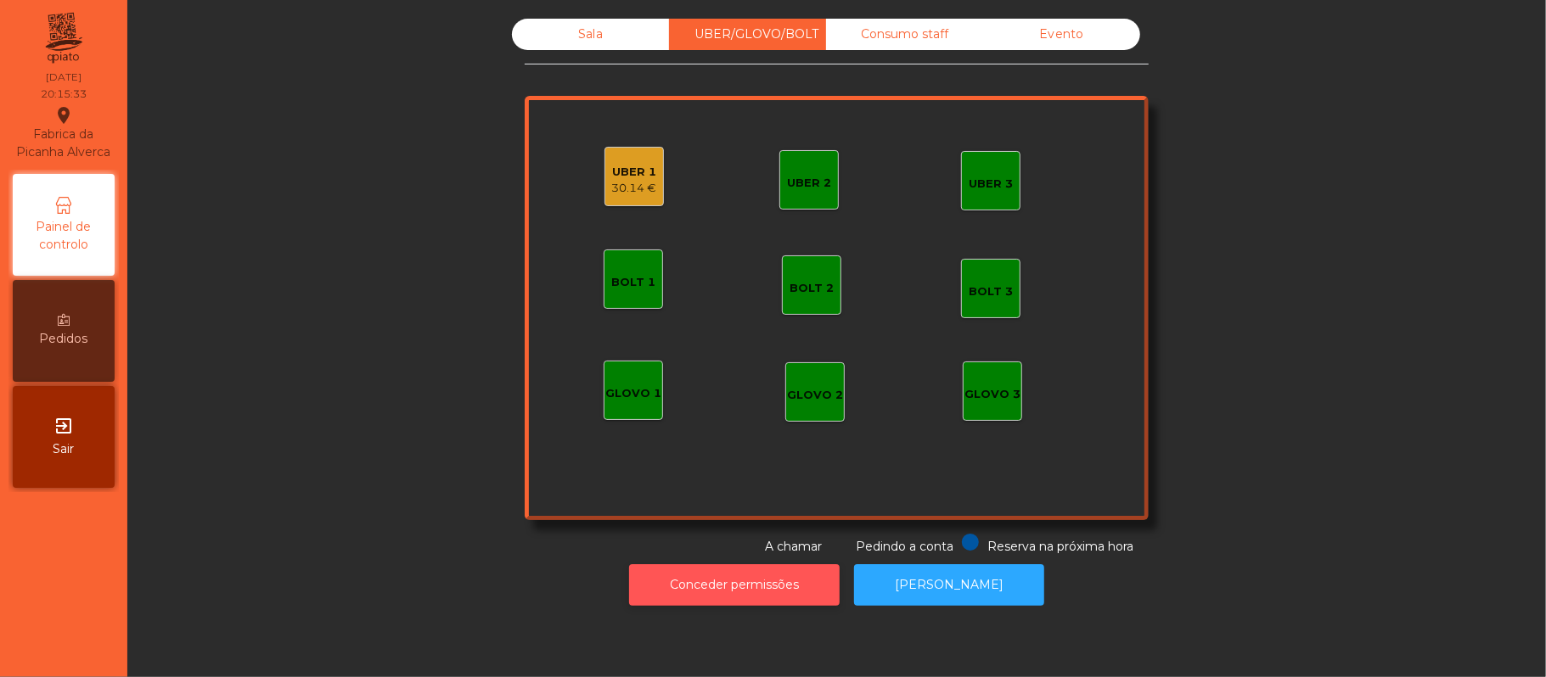
click at [761, 570] on button "Conceder permissões" at bounding box center [734, 585] width 210 height 42
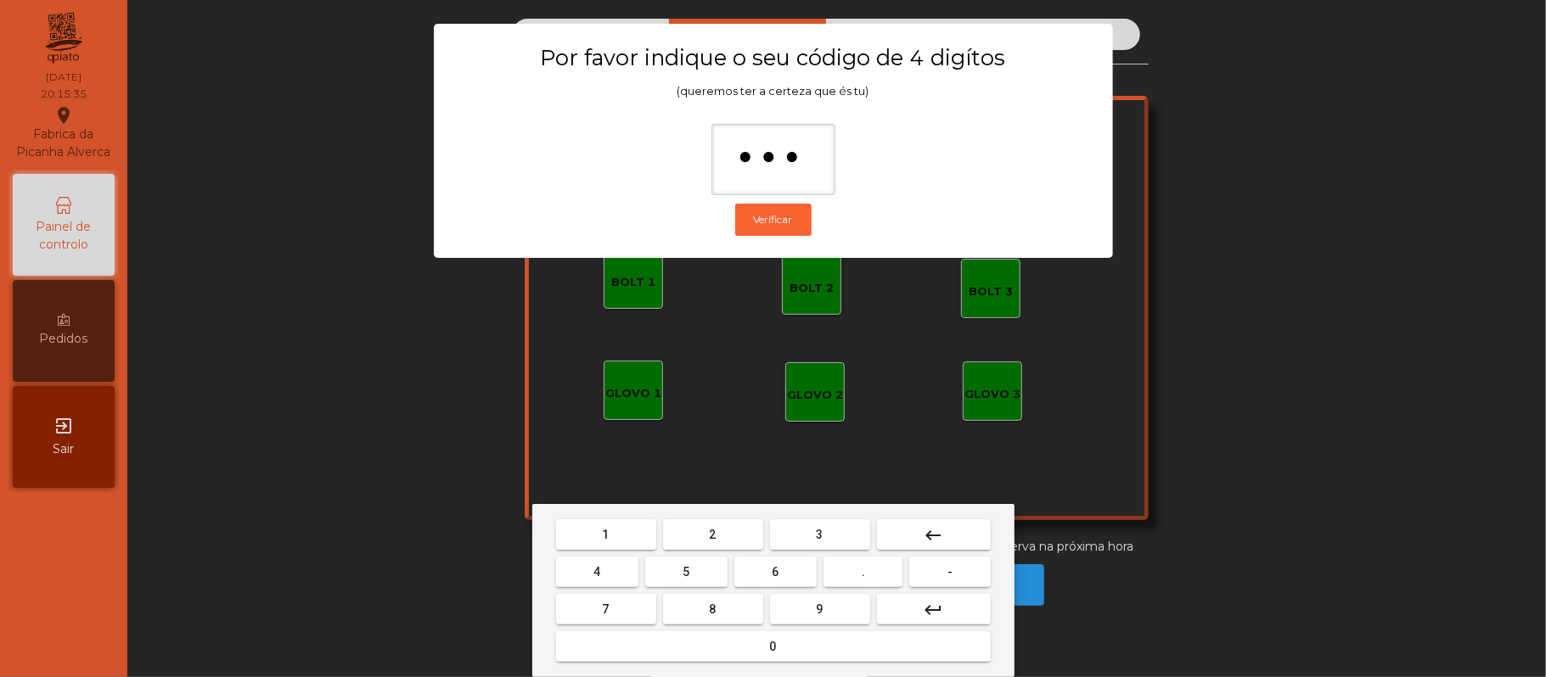
type input "****"
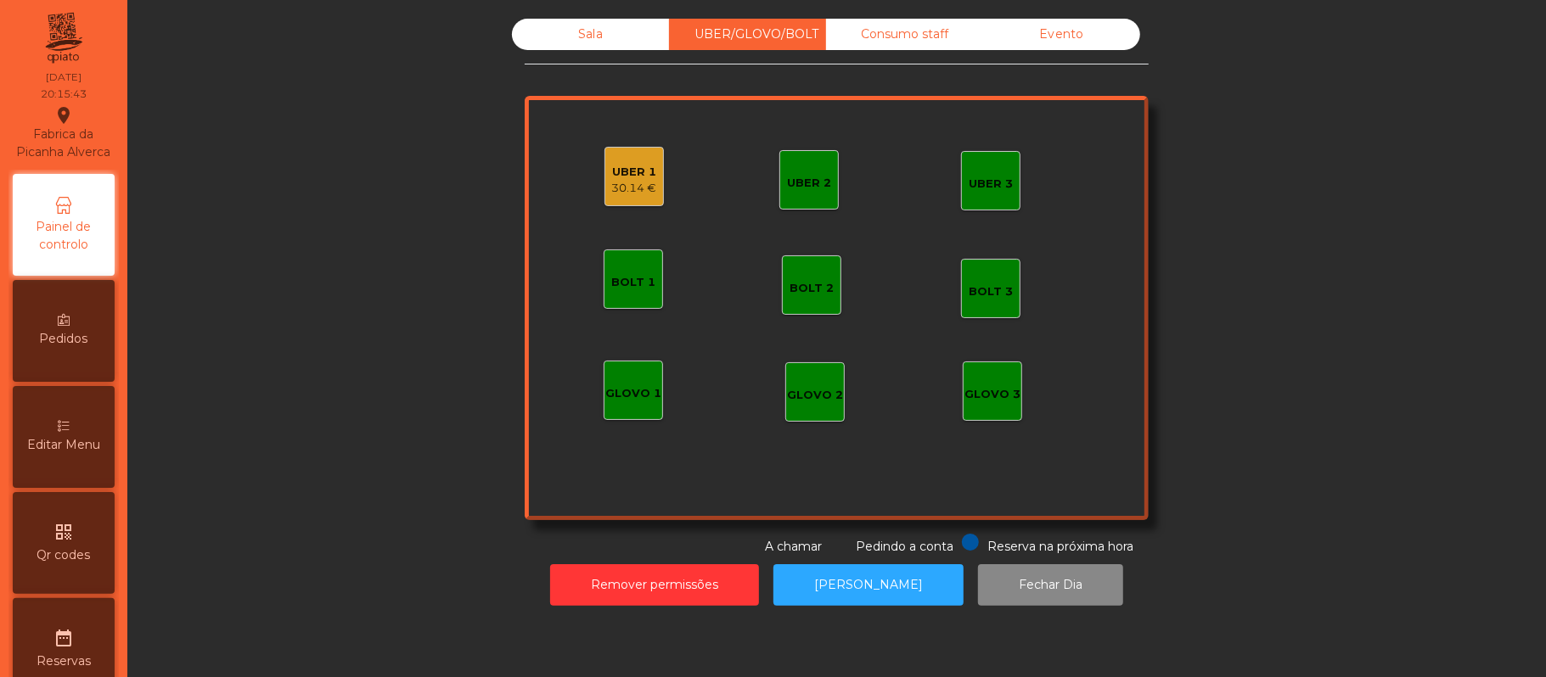
click at [373, 372] on div "Sala UBER/GLOVO/BOLT Consumo staff Evento UBER 2 UBER 3 BOLT 1 BOLT 2 BOLT 3 GL…" at bounding box center [836, 287] width 1372 height 537
click at [618, 585] on button "Remover permissões" at bounding box center [654, 585] width 209 height 42
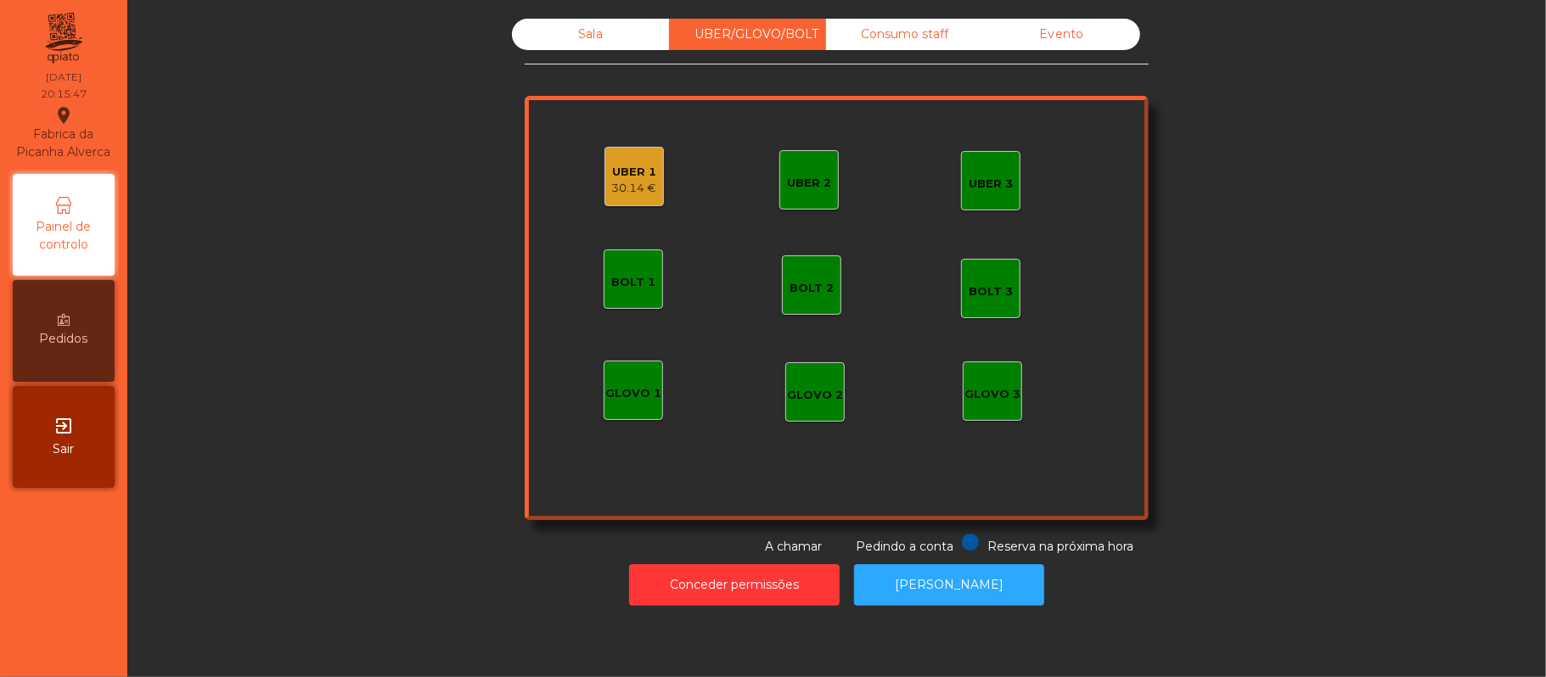
click at [628, 182] on div "30.14 €" at bounding box center [634, 188] width 45 height 17
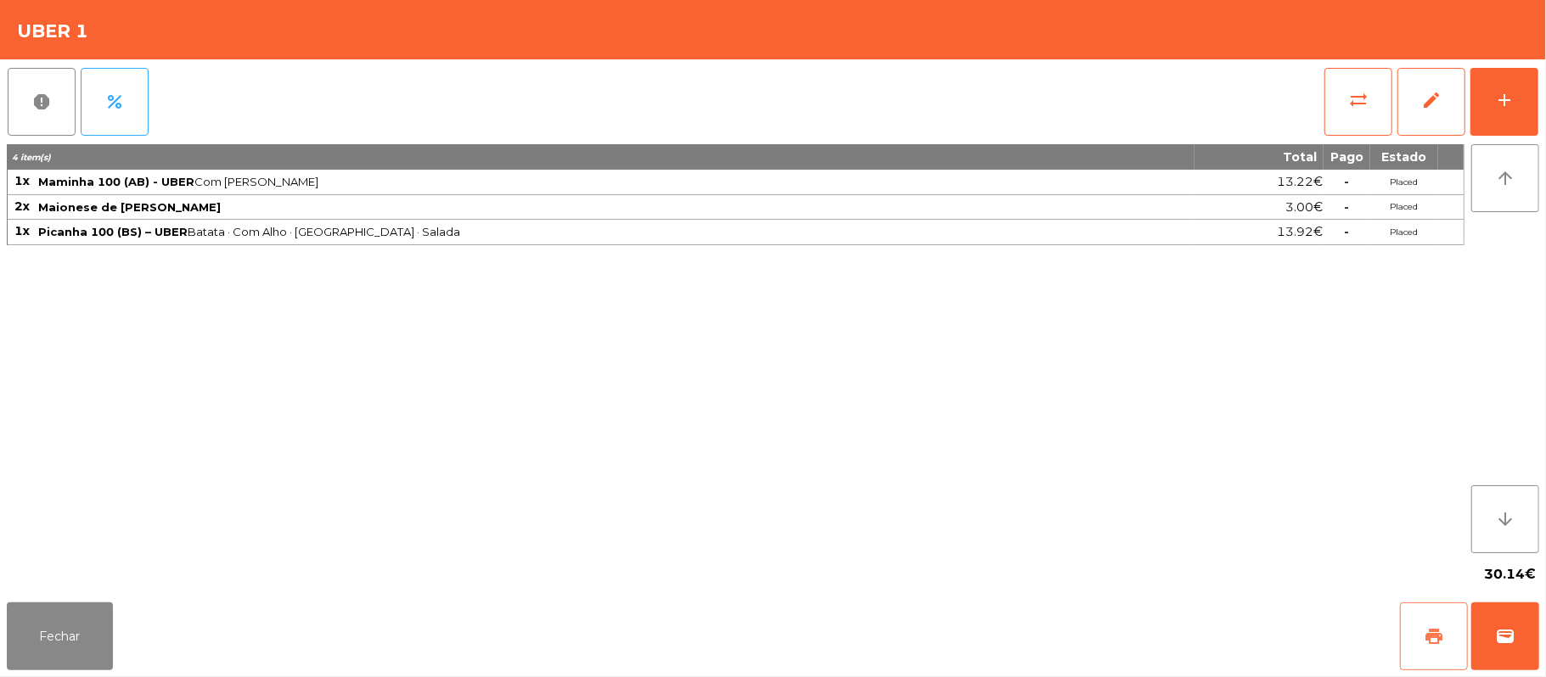
click at [1420, 630] on button "print" at bounding box center [1434, 637] width 68 height 68
click at [1497, 638] on span "wallet" at bounding box center [1505, 636] width 20 height 20
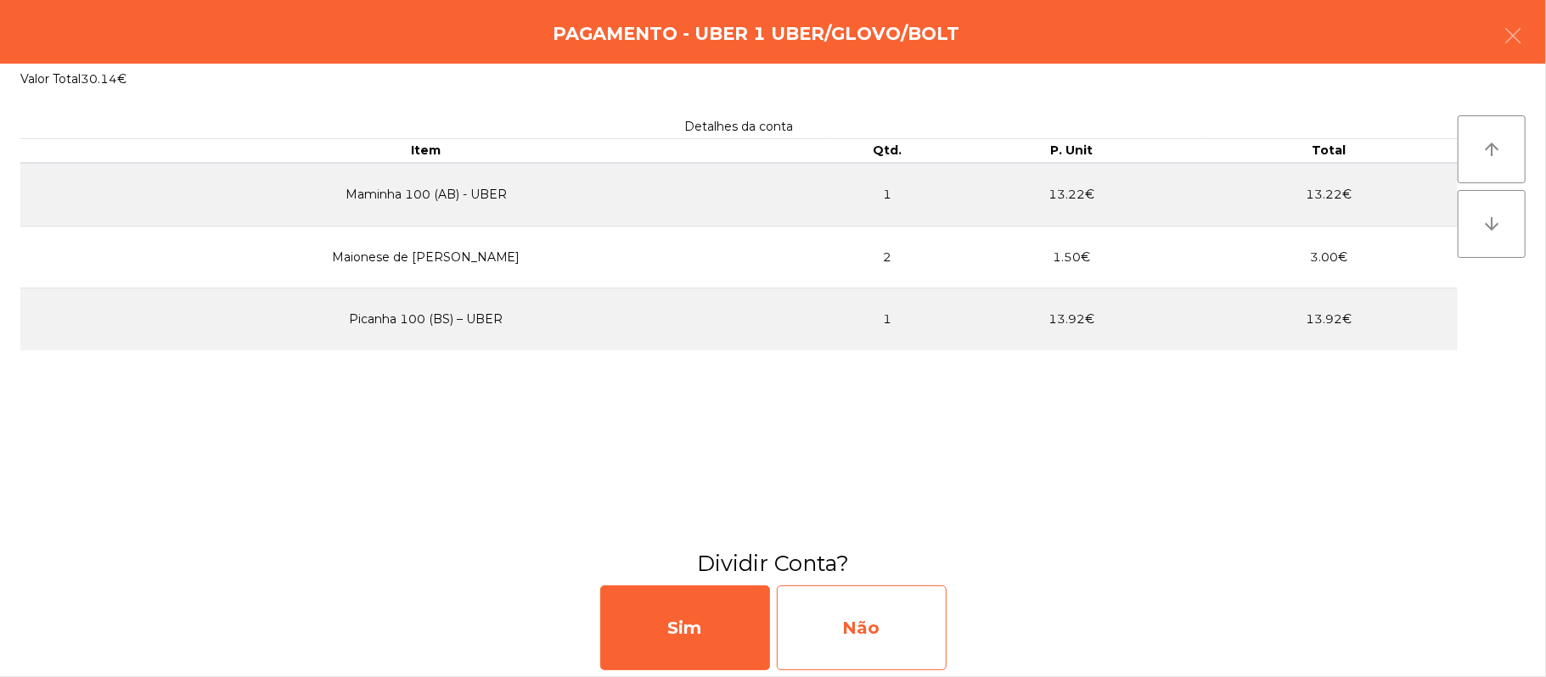
click at [873, 637] on div "Não" at bounding box center [862, 628] width 170 height 85
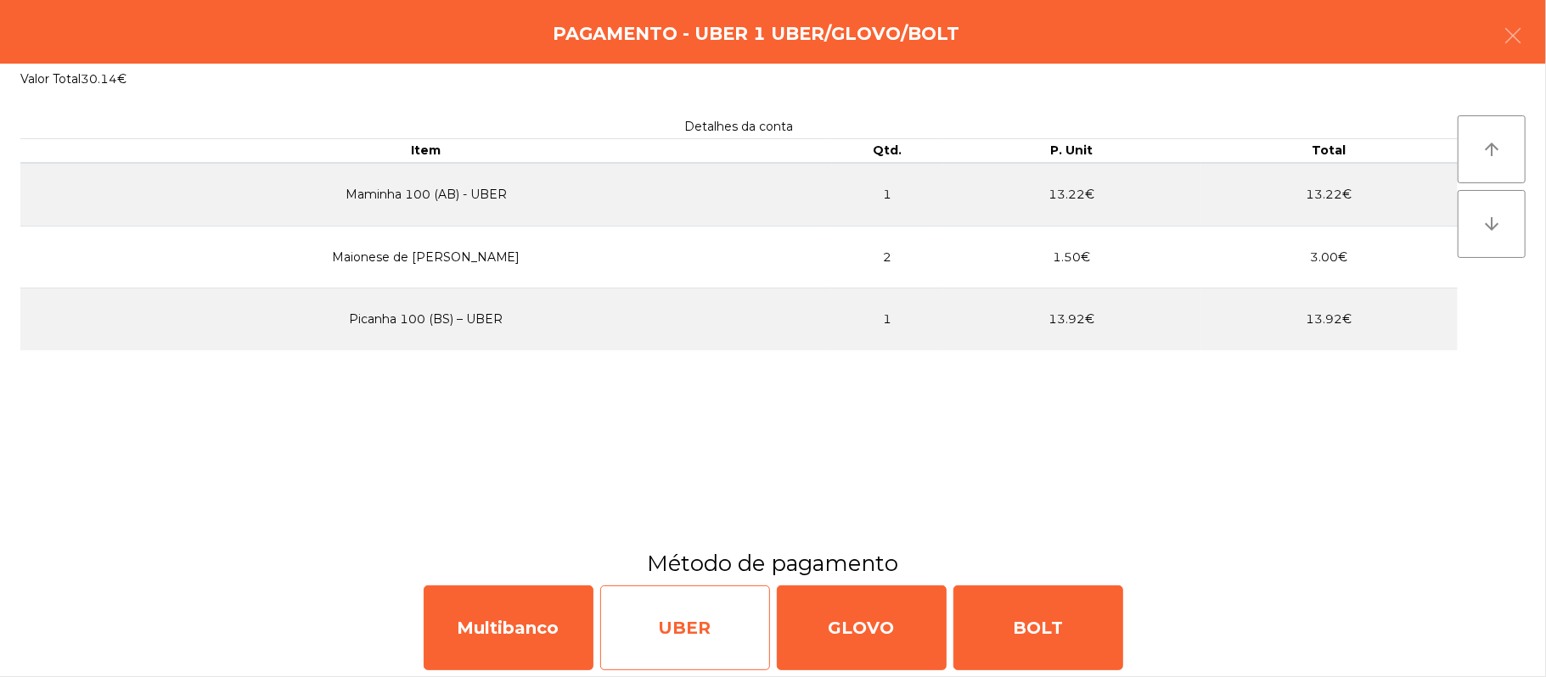
click at [669, 632] on div "UBER" at bounding box center [685, 628] width 170 height 85
select select "**"
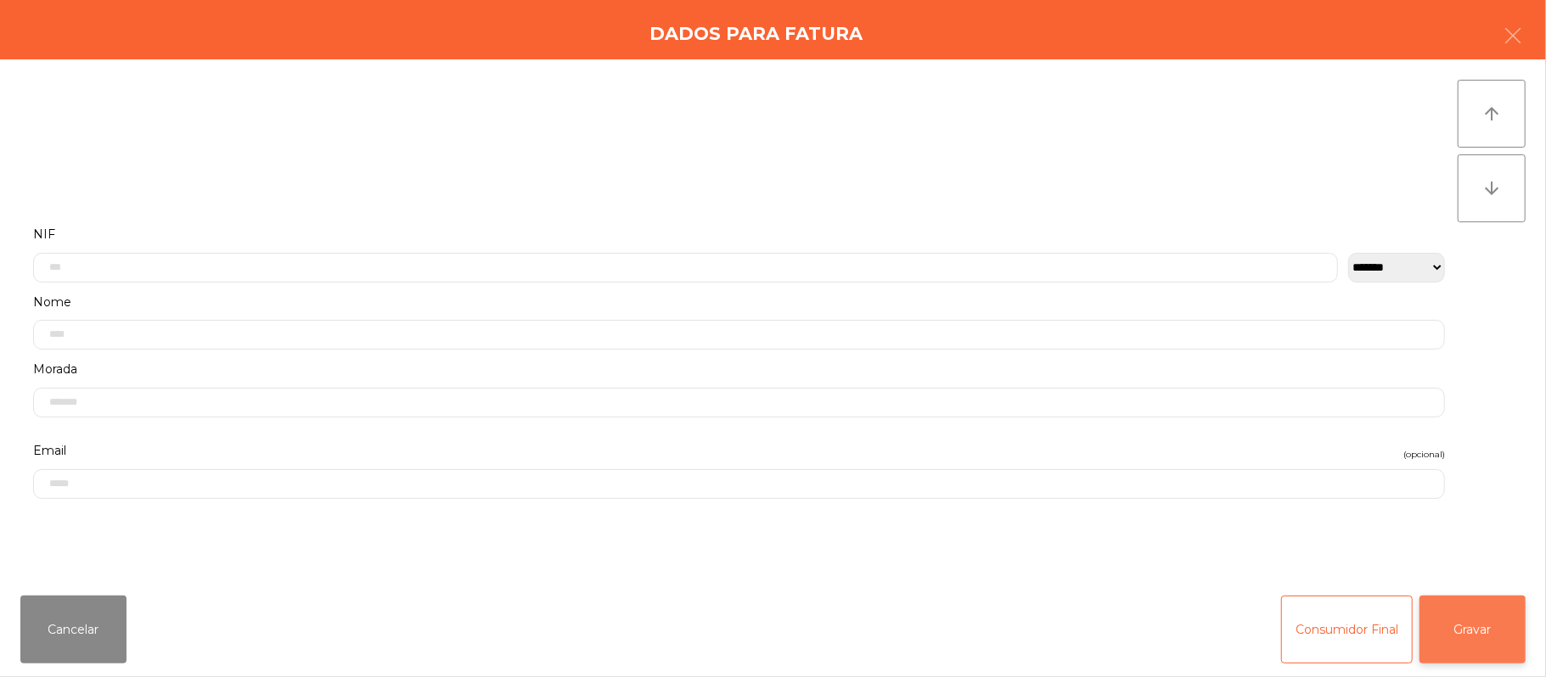
click at [1489, 639] on button "Gravar" at bounding box center [1472, 630] width 106 height 68
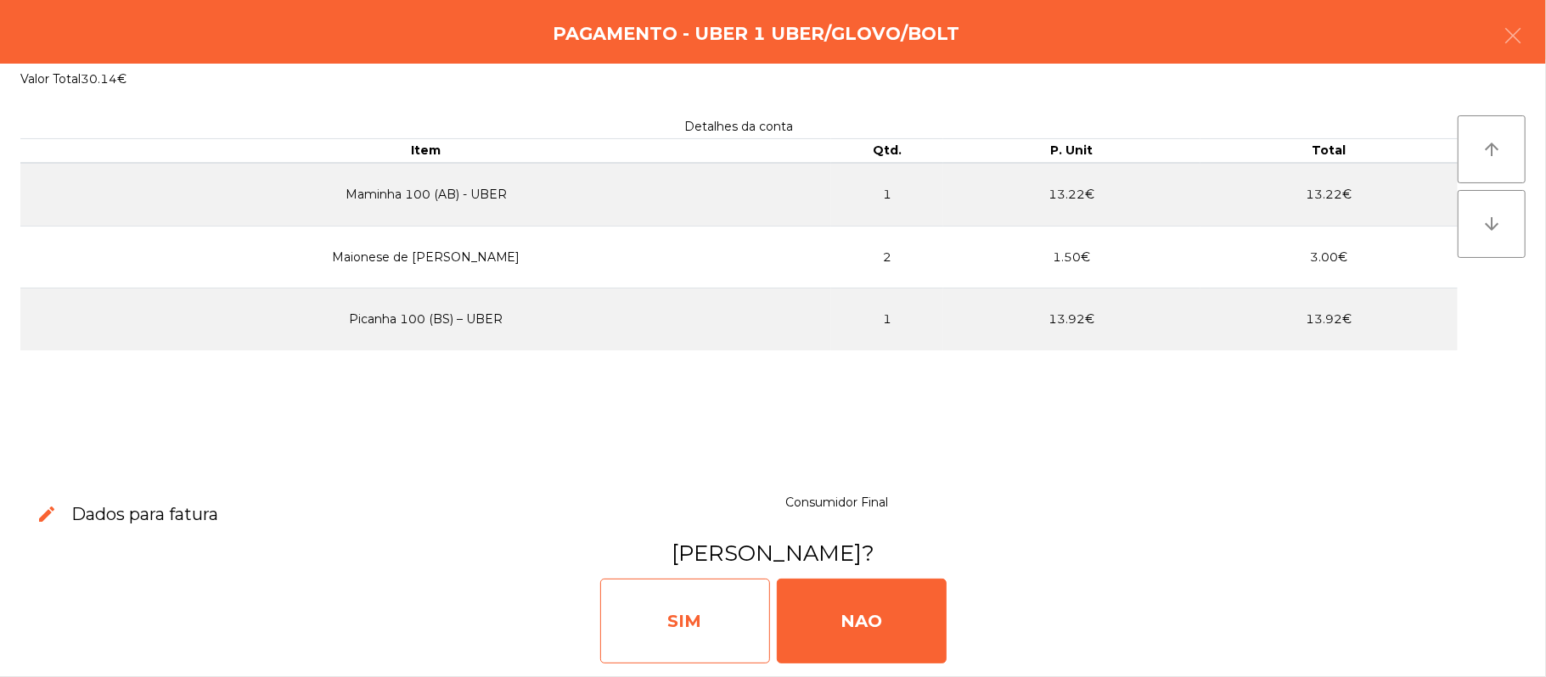
click at [666, 622] on div "SIM" at bounding box center [685, 621] width 170 height 85
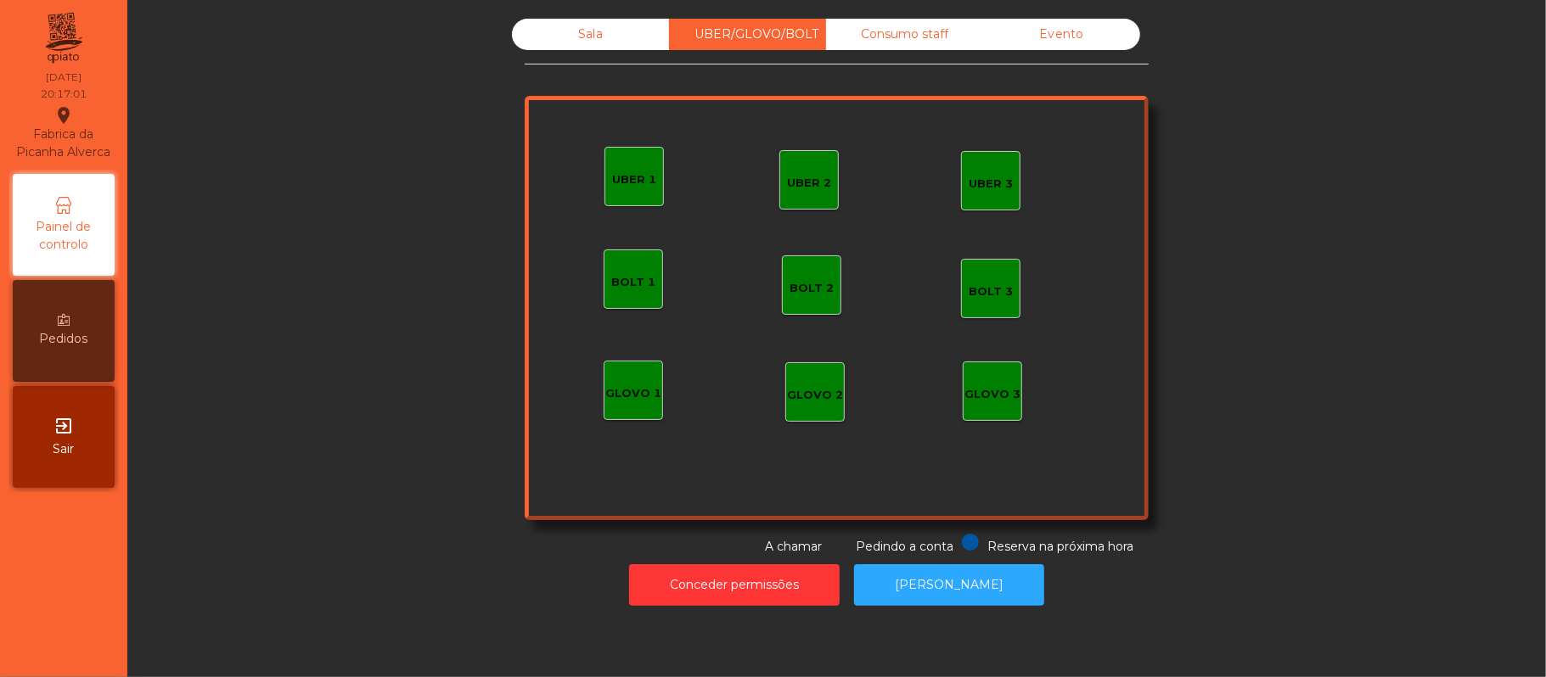
click at [592, 34] on div "Sala" at bounding box center [590, 34] width 157 height 31
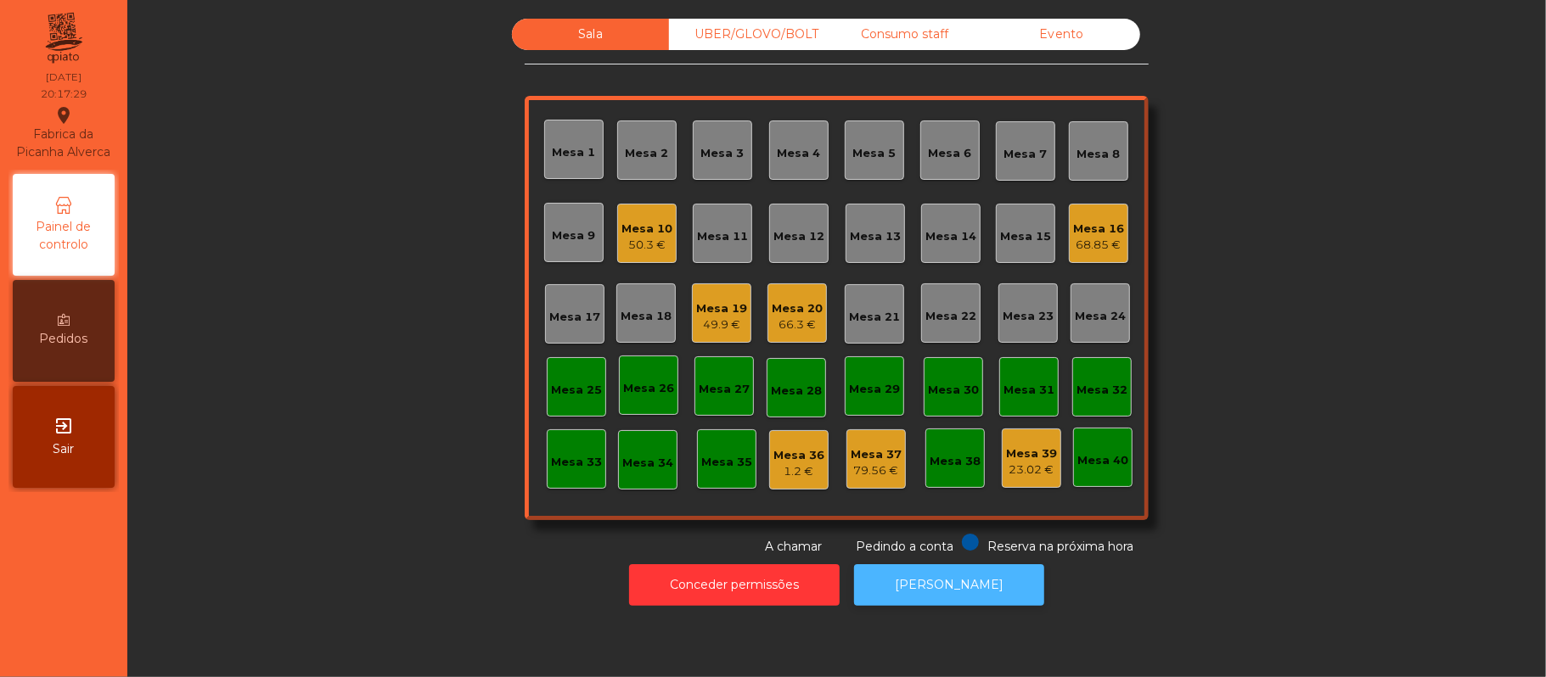
click at [935, 585] on button "[PERSON_NAME]" at bounding box center [949, 585] width 190 height 42
click at [788, 465] on div "1.2 €" at bounding box center [798, 471] width 51 height 17
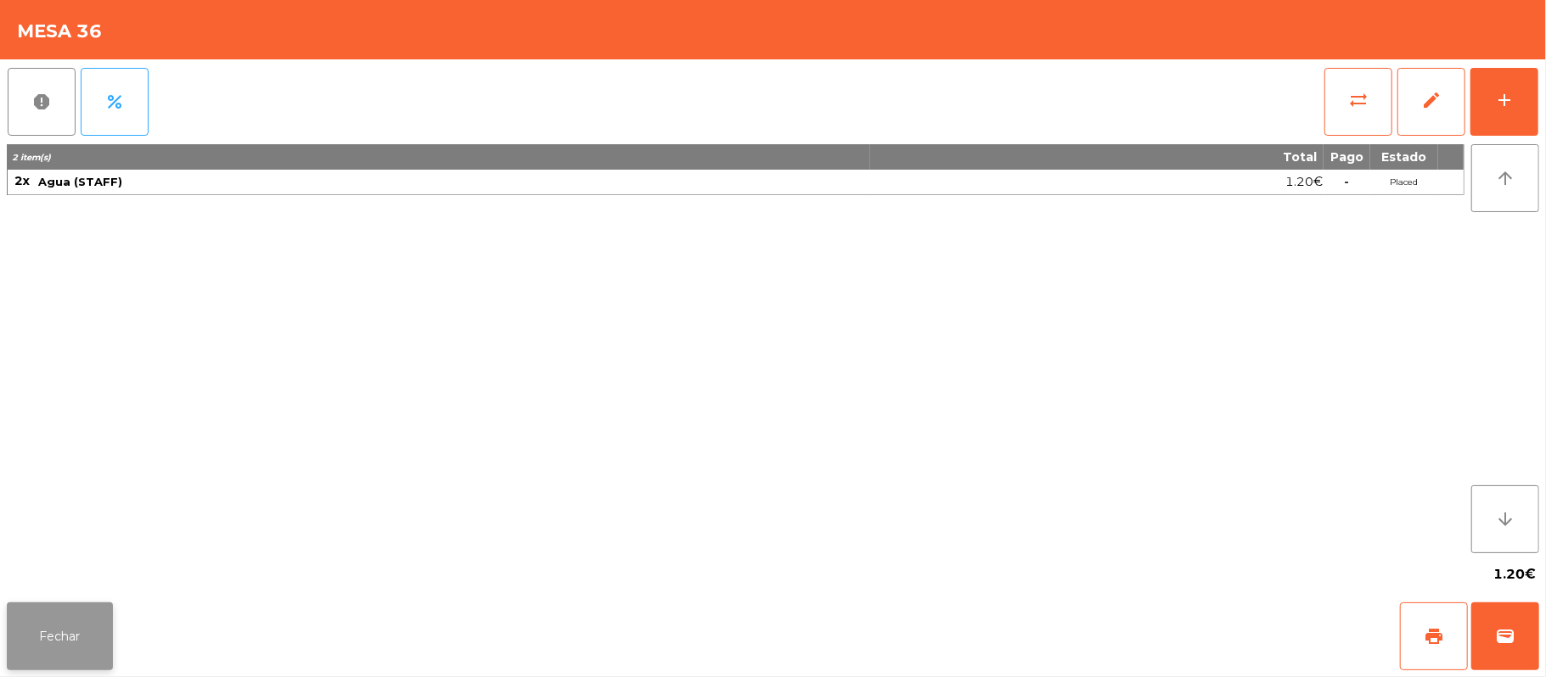
click at [48, 638] on button "Fechar" at bounding box center [60, 637] width 106 height 68
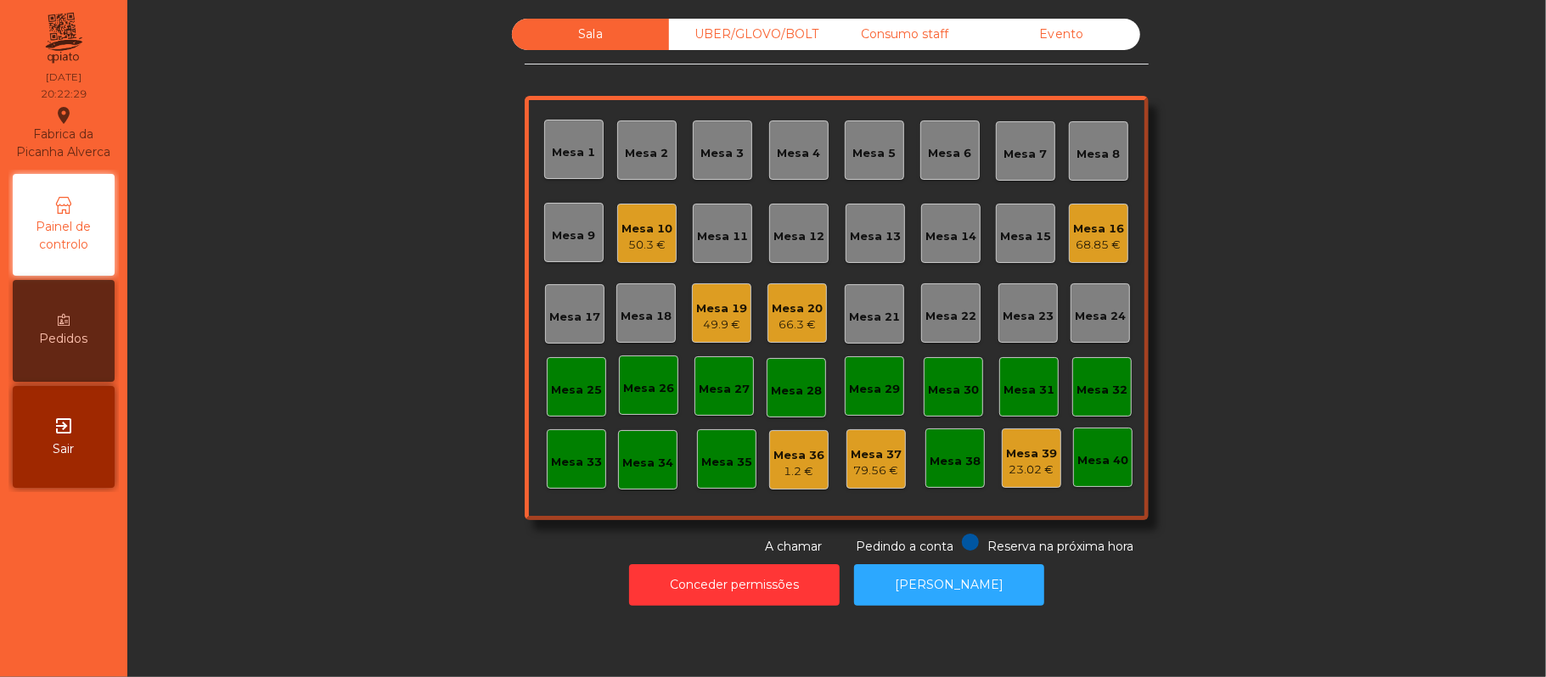
click at [748, 25] on div "UBER/GLOVO/BOLT" at bounding box center [747, 34] width 157 height 31
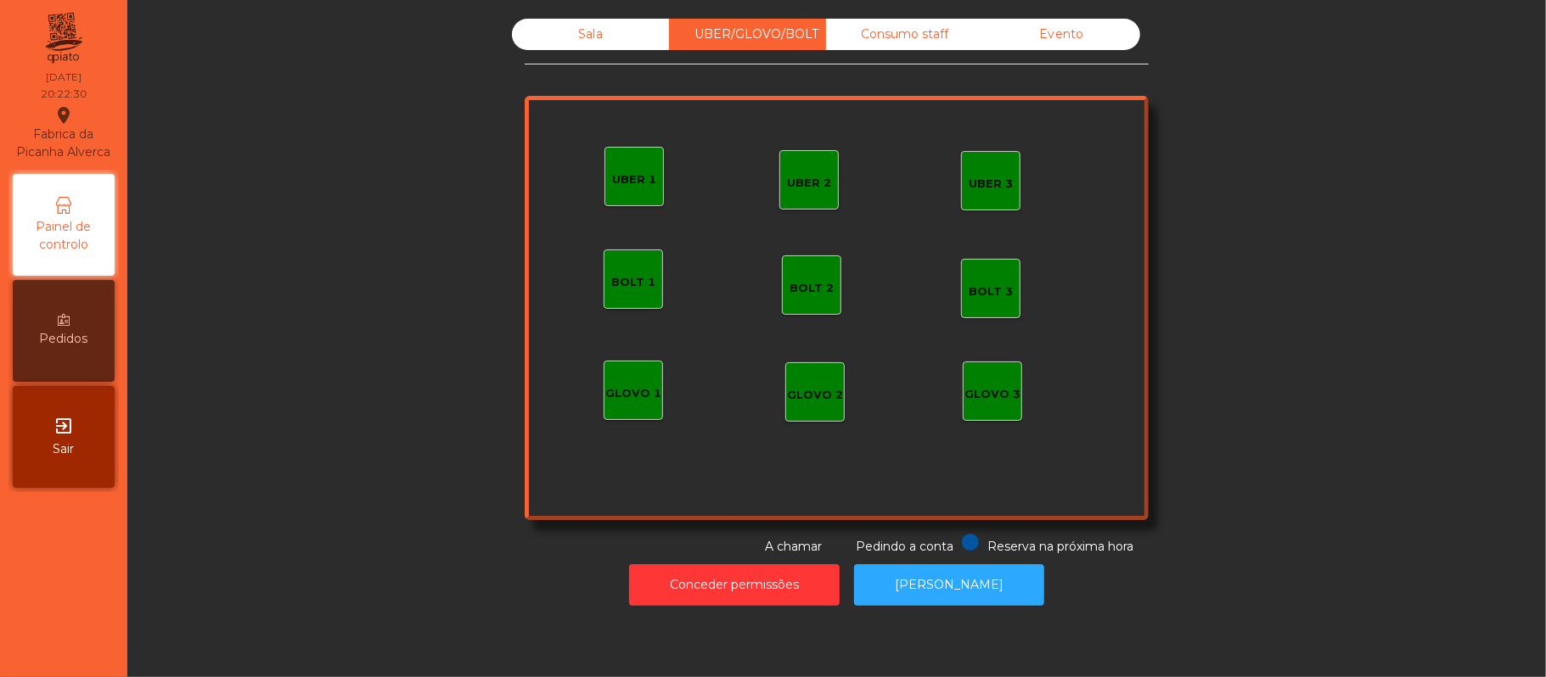
click at [605, 405] on div "GLOVO 1" at bounding box center [632, 390] width 59 height 59
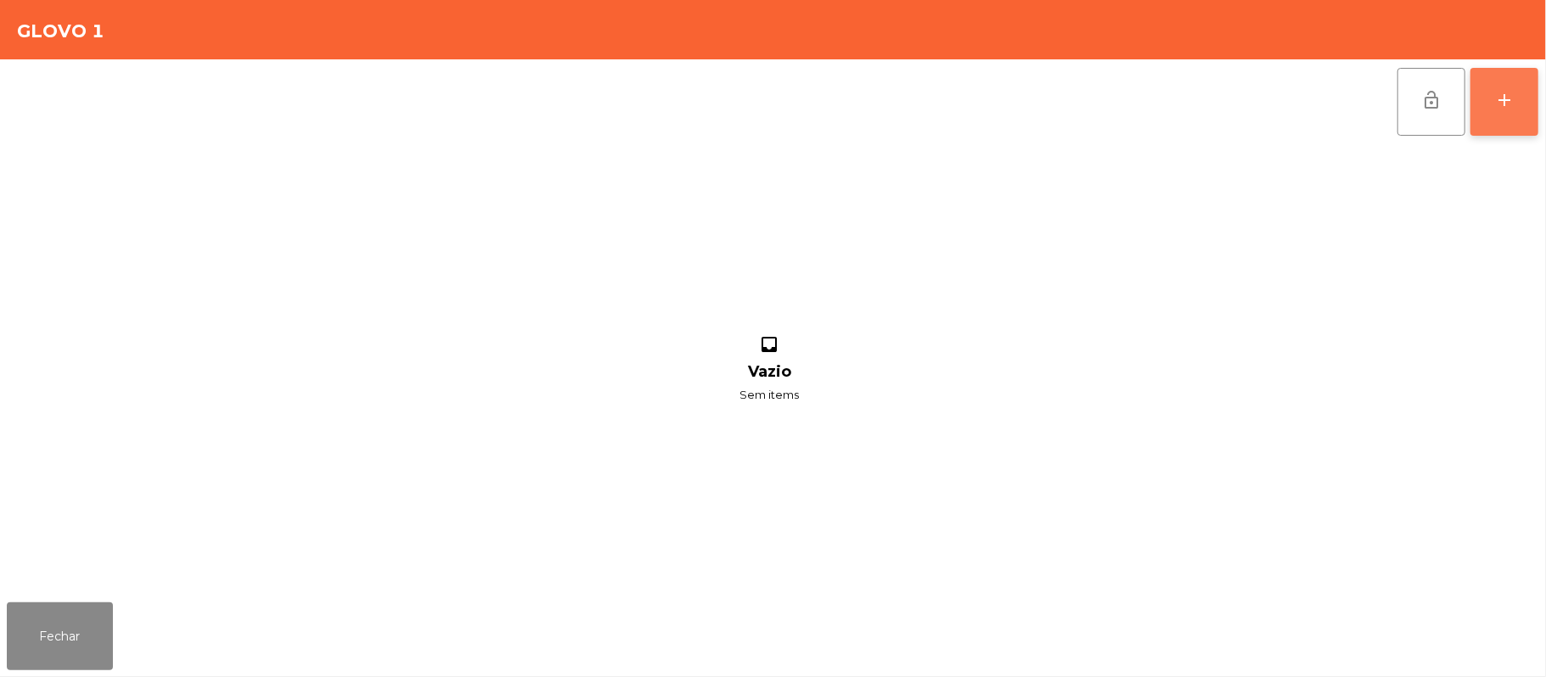
click at [1515, 114] on button "add" at bounding box center [1504, 102] width 68 height 68
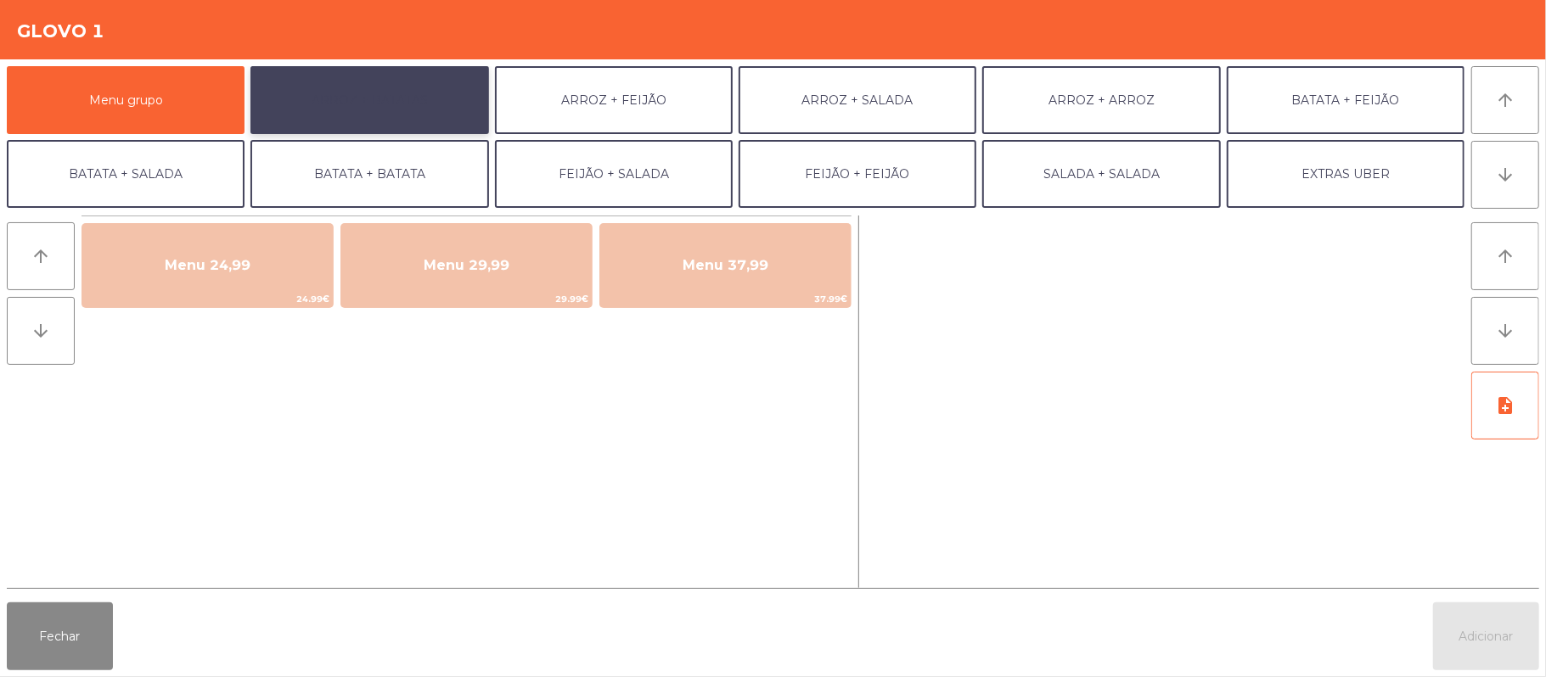
click at [435, 106] on button "ARROZ + BATATAS" at bounding box center [369, 100] width 238 height 68
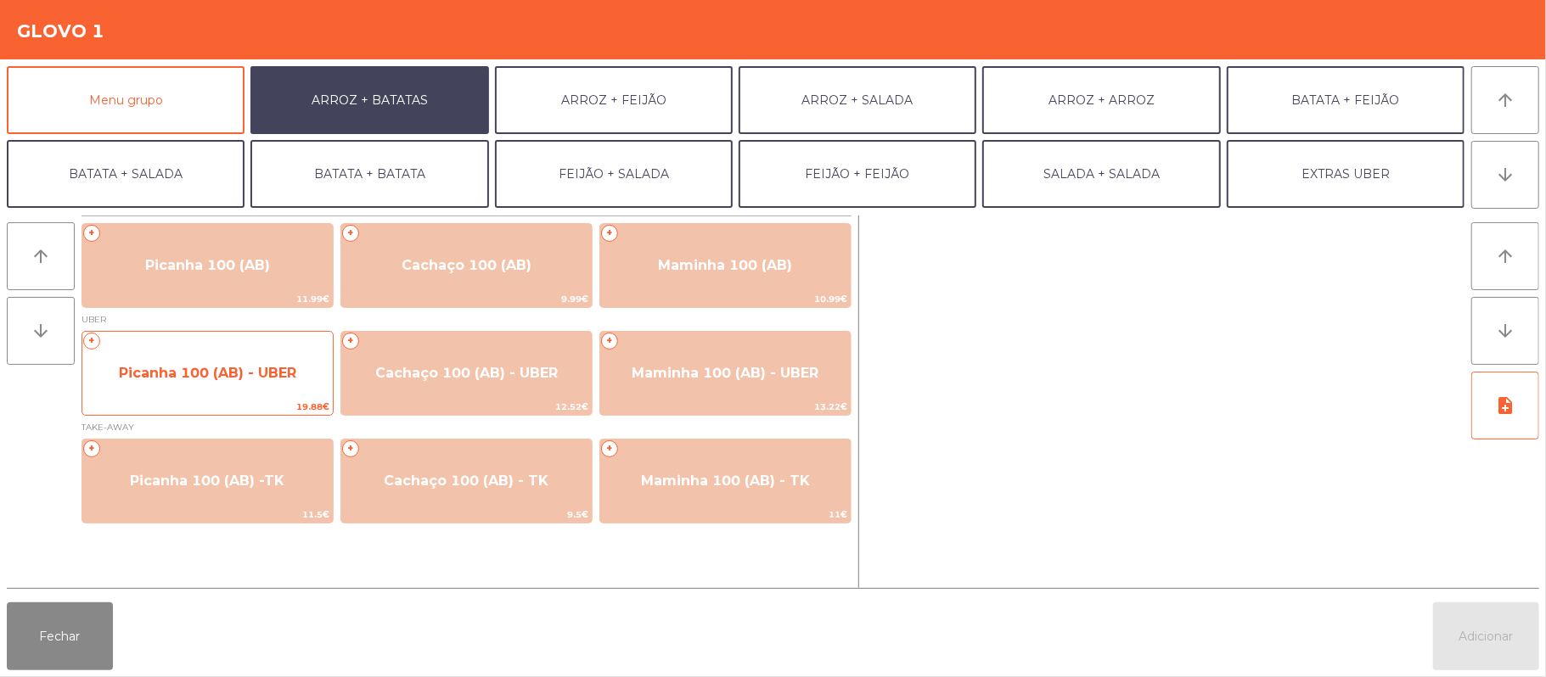
click at [246, 385] on span "Picanha 100 (AB) - UBER" at bounding box center [207, 374] width 250 height 46
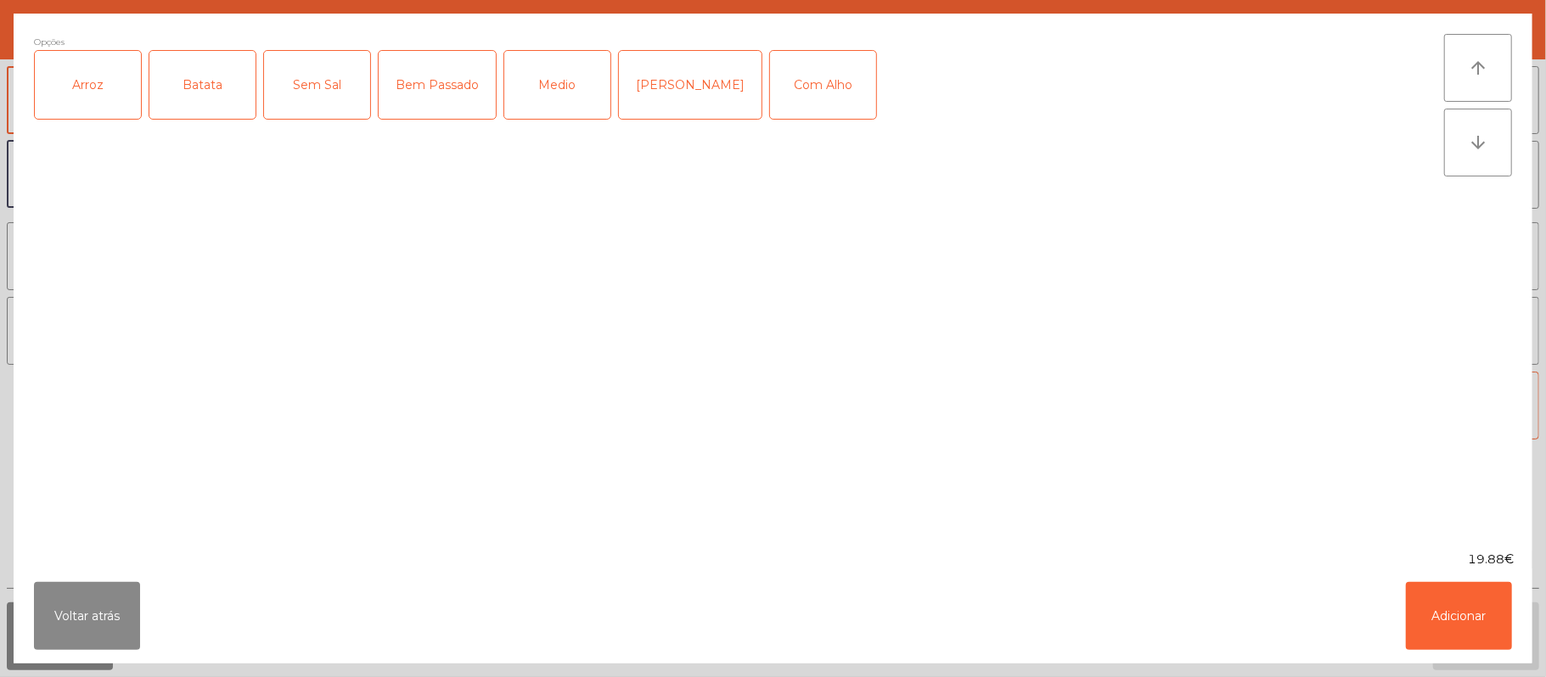
click at [102, 107] on div "Arroz" at bounding box center [88, 85] width 106 height 68
click at [195, 96] on div "Batata" at bounding box center [202, 85] width 106 height 68
click at [552, 107] on div "Medio" at bounding box center [557, 85] width 106 height 68
click at [771, 97] on div "Com Alho" at bounding box center [823, 85] width 106 height 68
click at [1507, 594] on button "Adicionar" at bounding box center [1458, 616] width 106 height 68
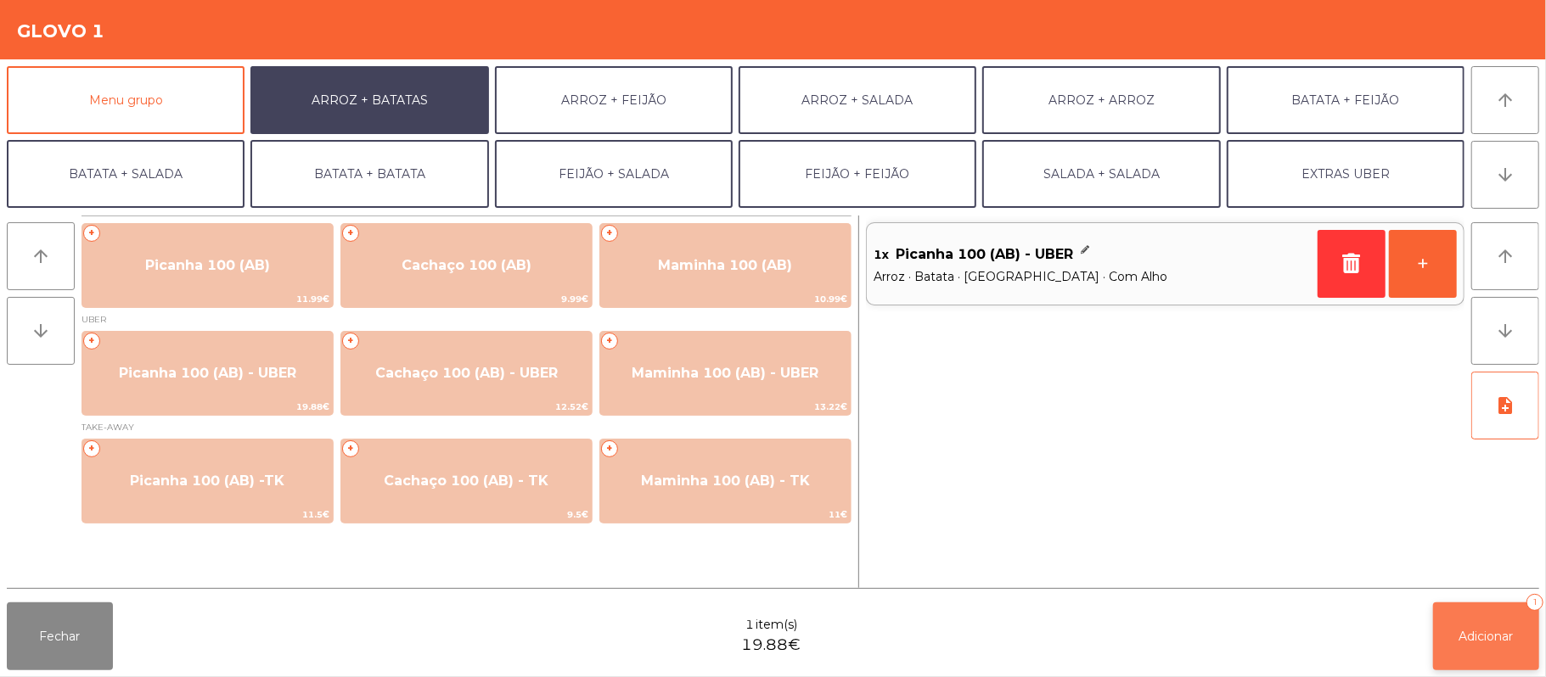
click at [1490, 642] on span "Adicionar" at bounding box center [1486, 636] width 54 height 15
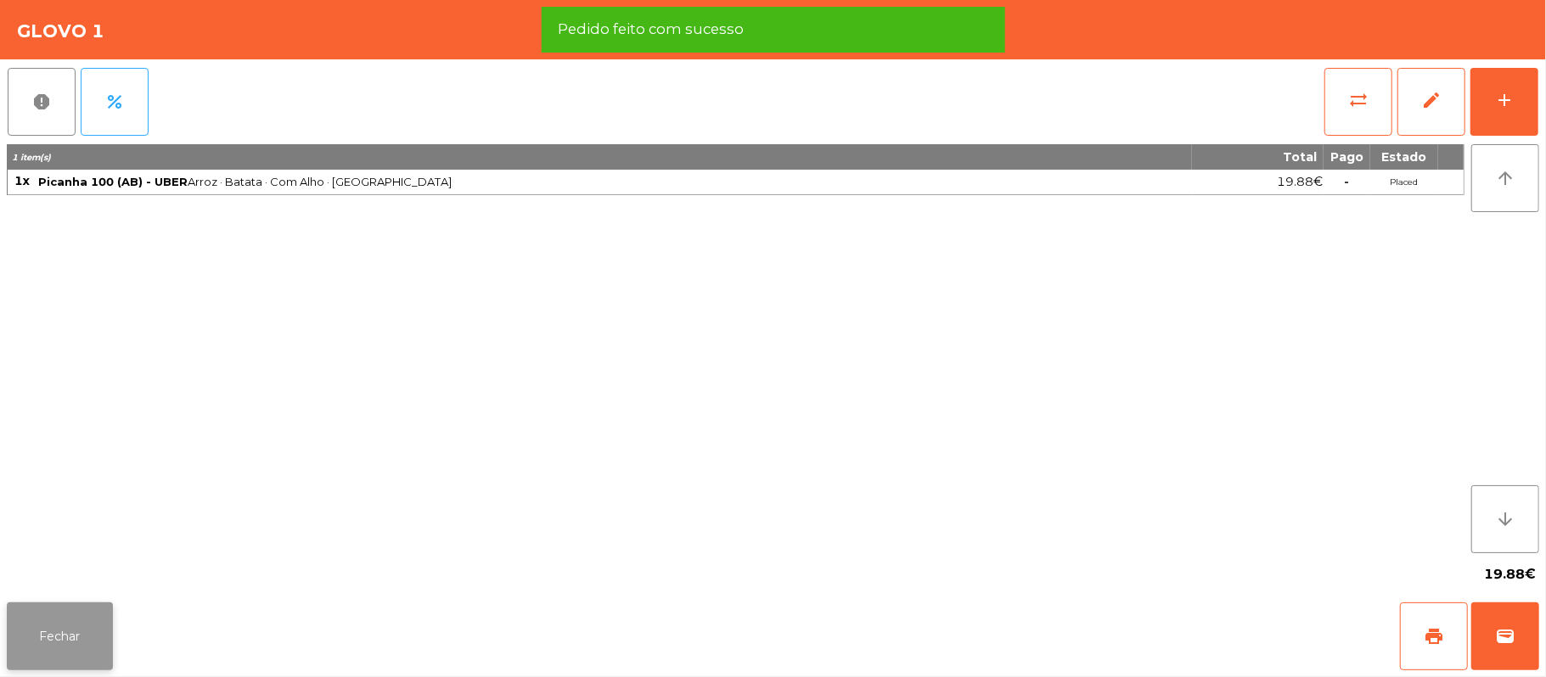
click at [95, 635] on button "Fechar" at bounding box center [60, 637] width 106 height 68
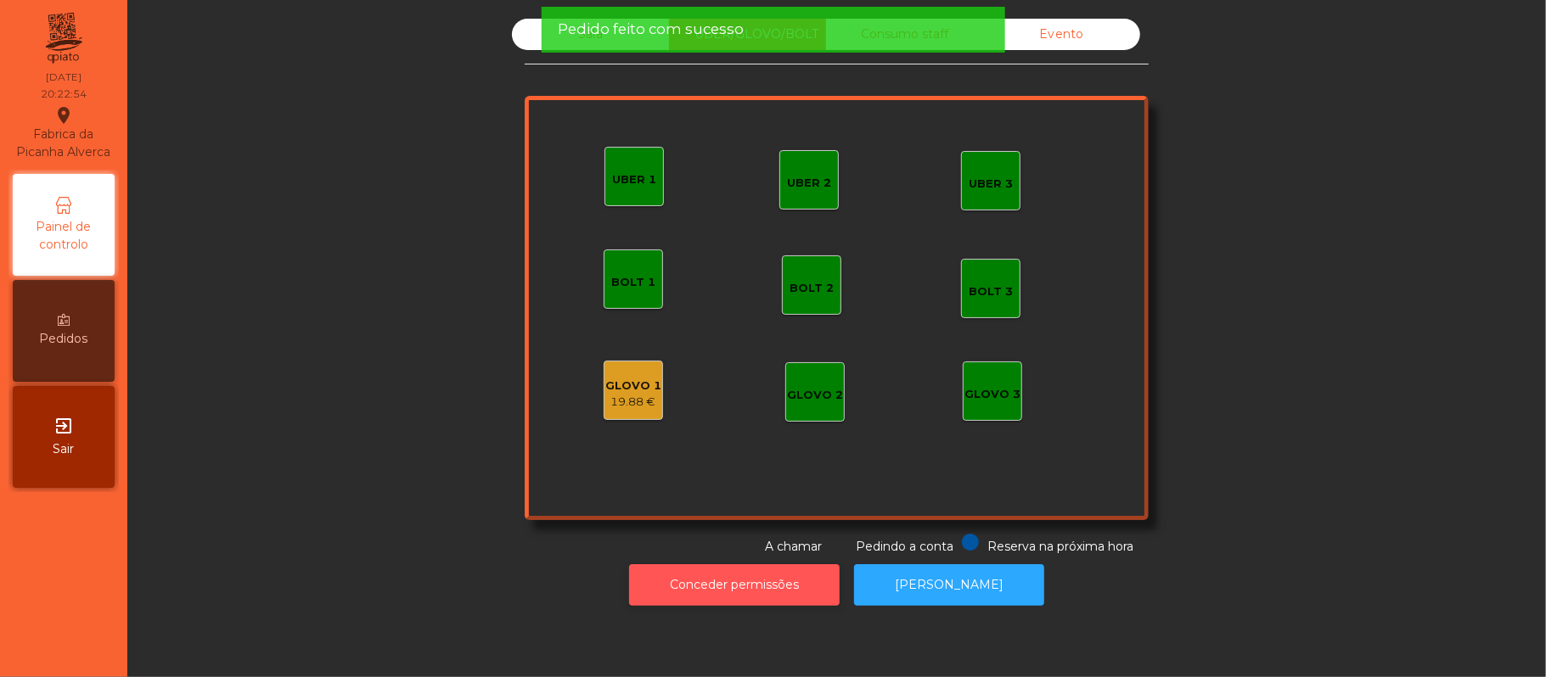
click at [799, 599] on button "Conceder permissões" at bounding box center [734, 585] width 210 height 42
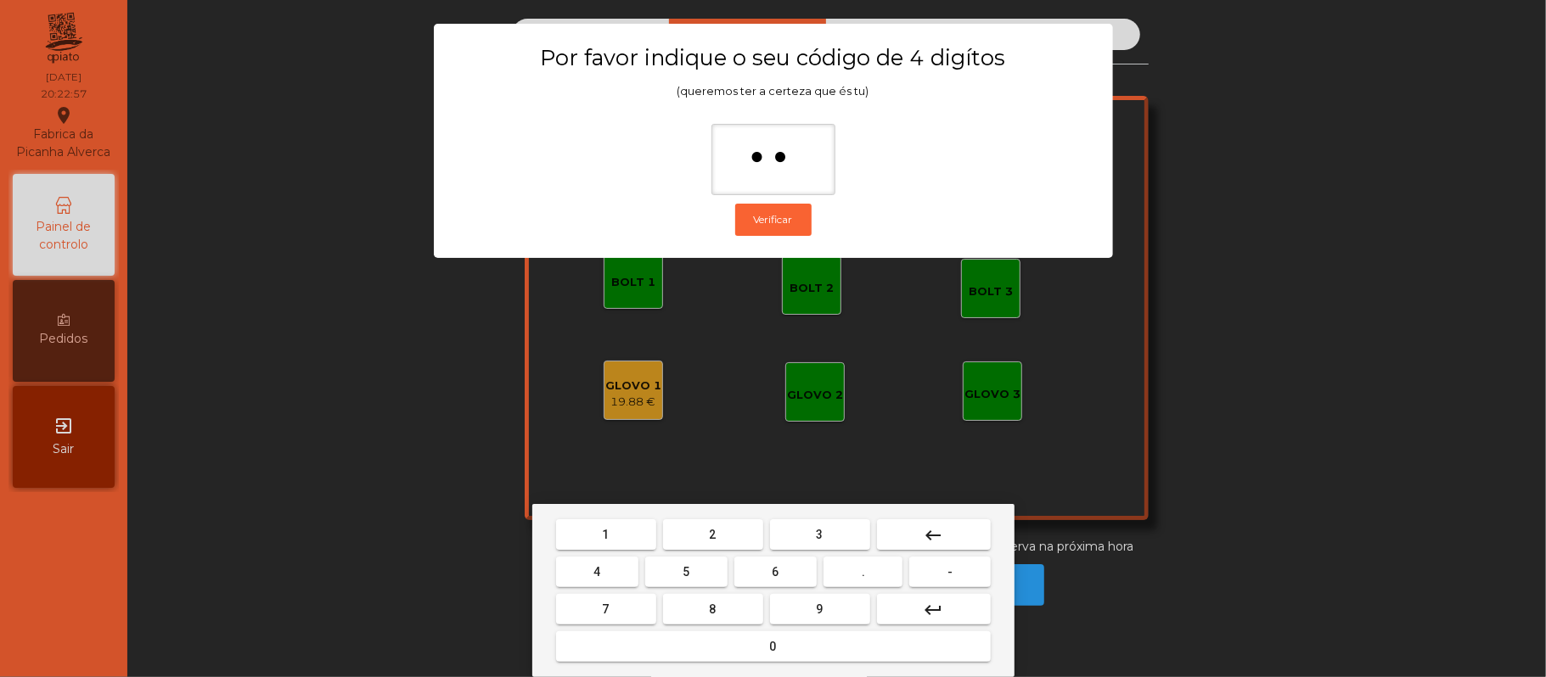
type input "***"
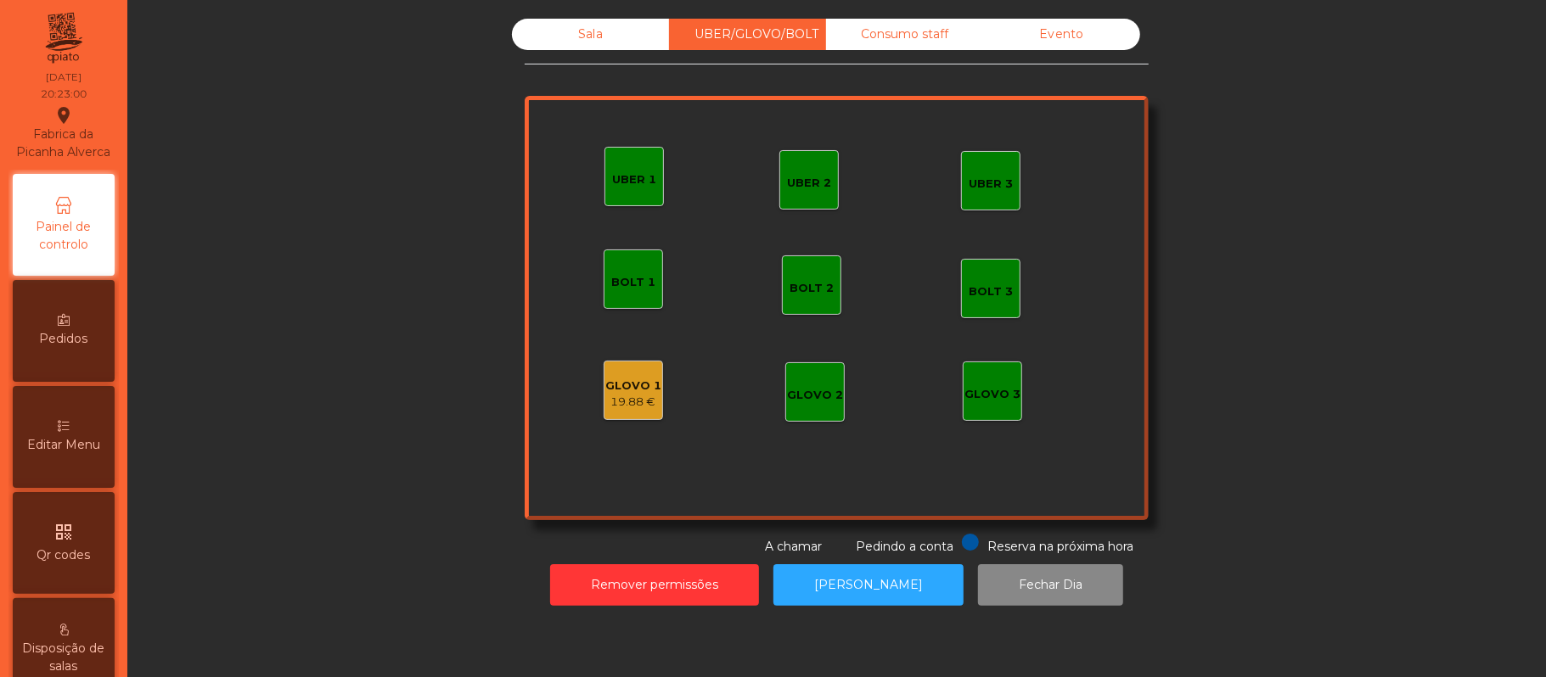
click at [614, 395] on div "19.88 €" at bounding box center [633, 402] width 56 height 17
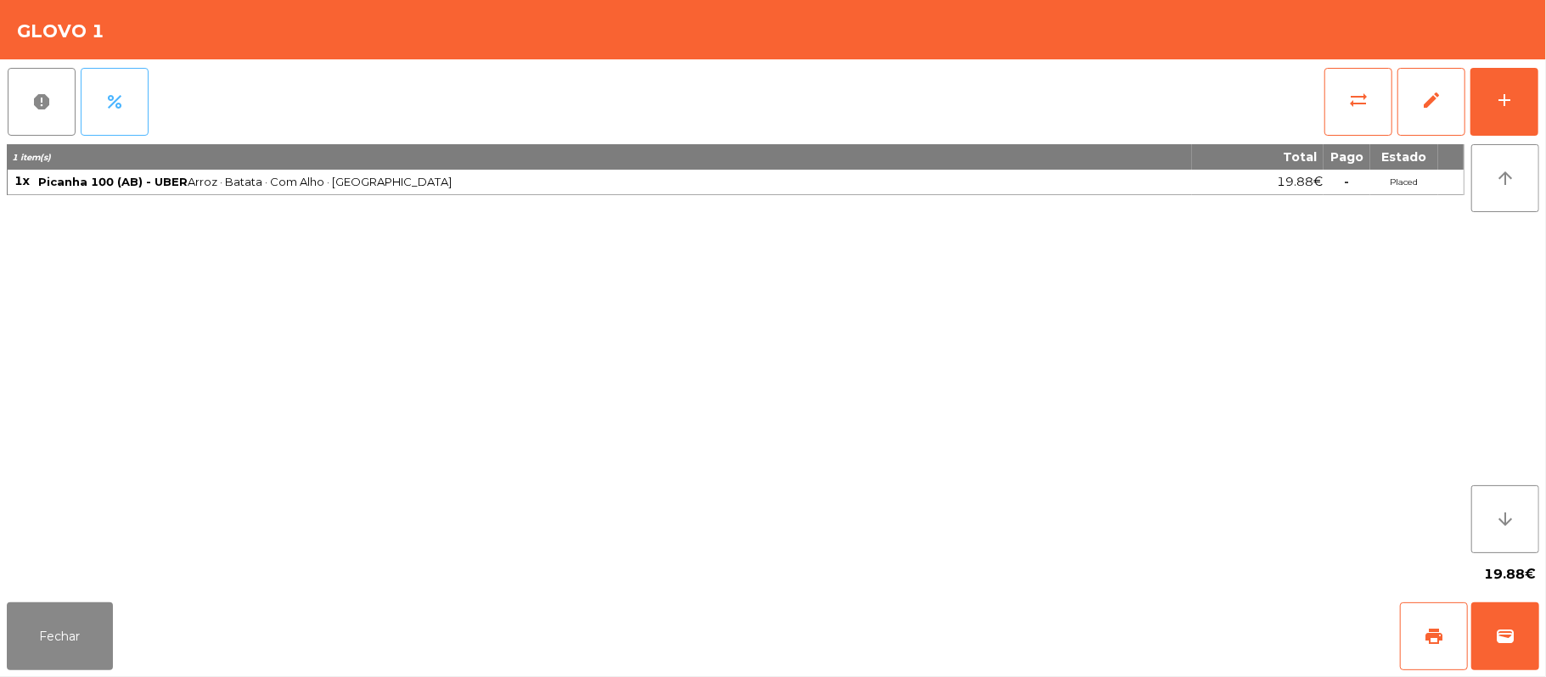
click at [126, 105] on button "percent" at bounding box center [115, 102] width 68 height 68
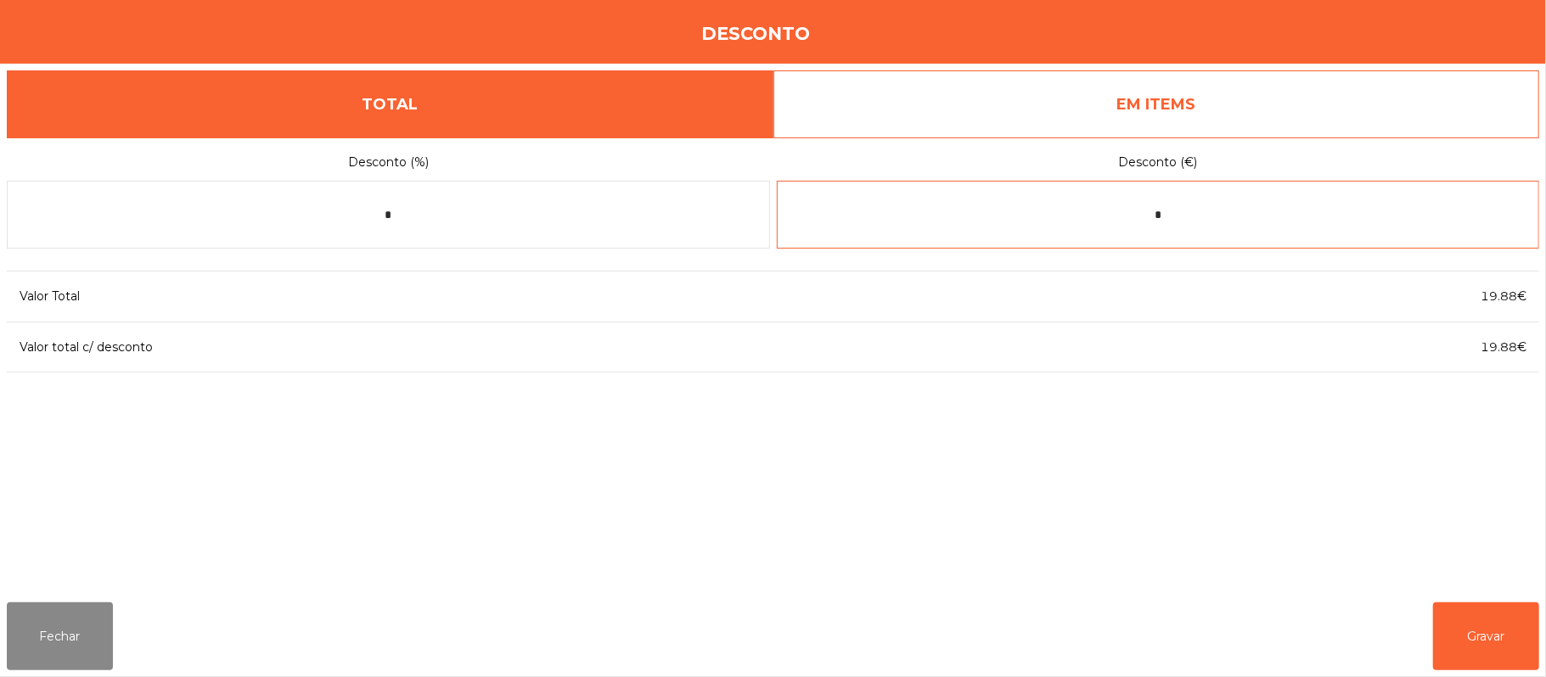
click at [1219, 211] on input "*" at bounding box center [1158, 215] width 763 height 68
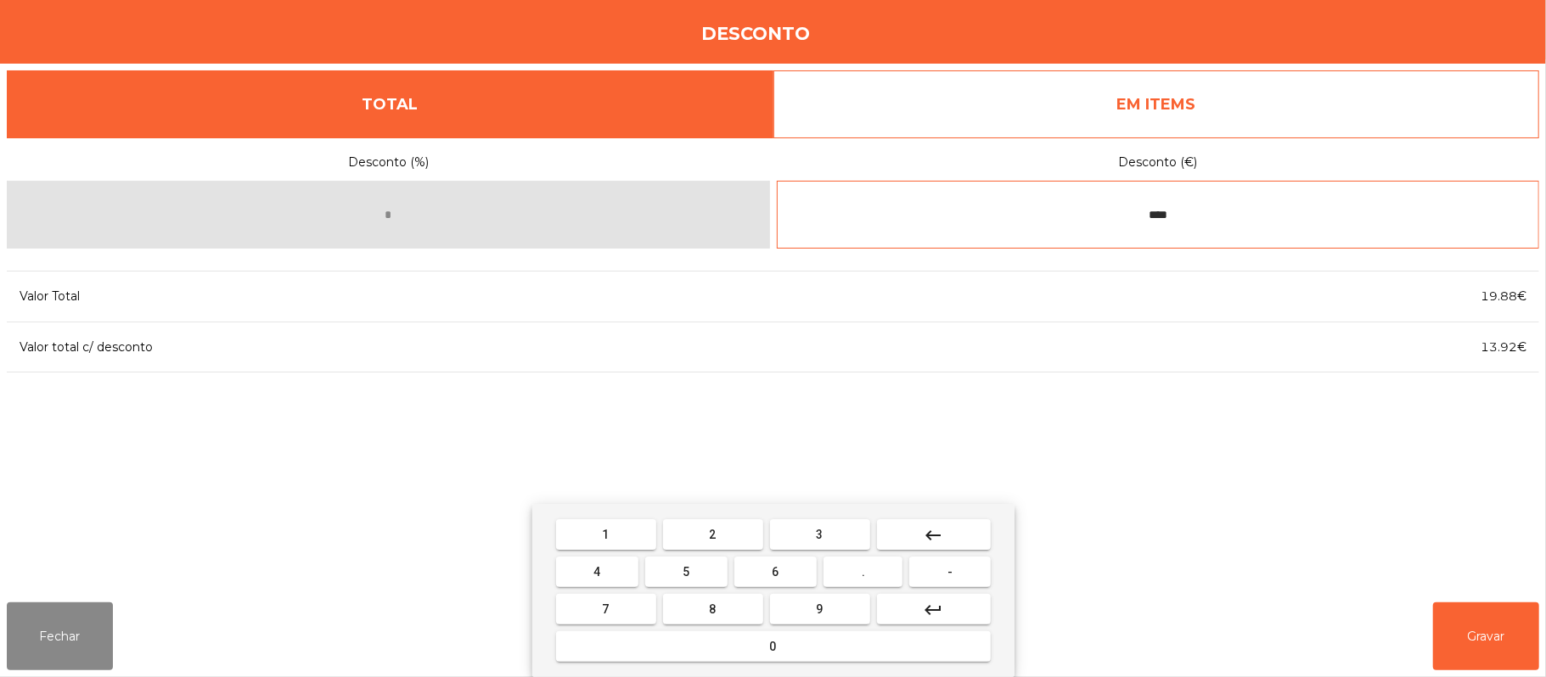
type input "****"
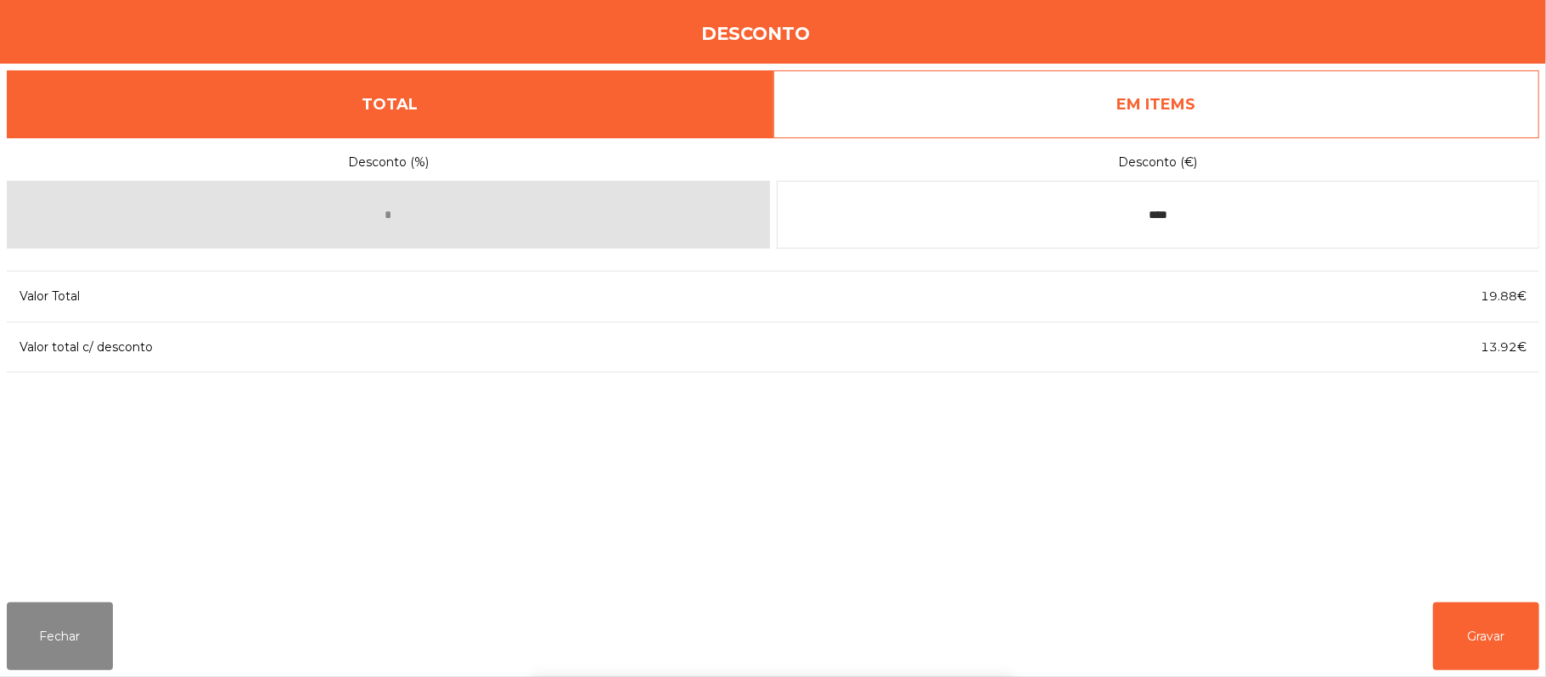
click at [1489, 630] on div "1 2 3 keyboard_backspace 4 5 6 . - 7 8 9 keyboard_return 0" at bounding box center [773, 590] width 1546 height 173
click at [1487, 637] on button "Gravar" at bounding box center [1486, 637] width 106 height 68
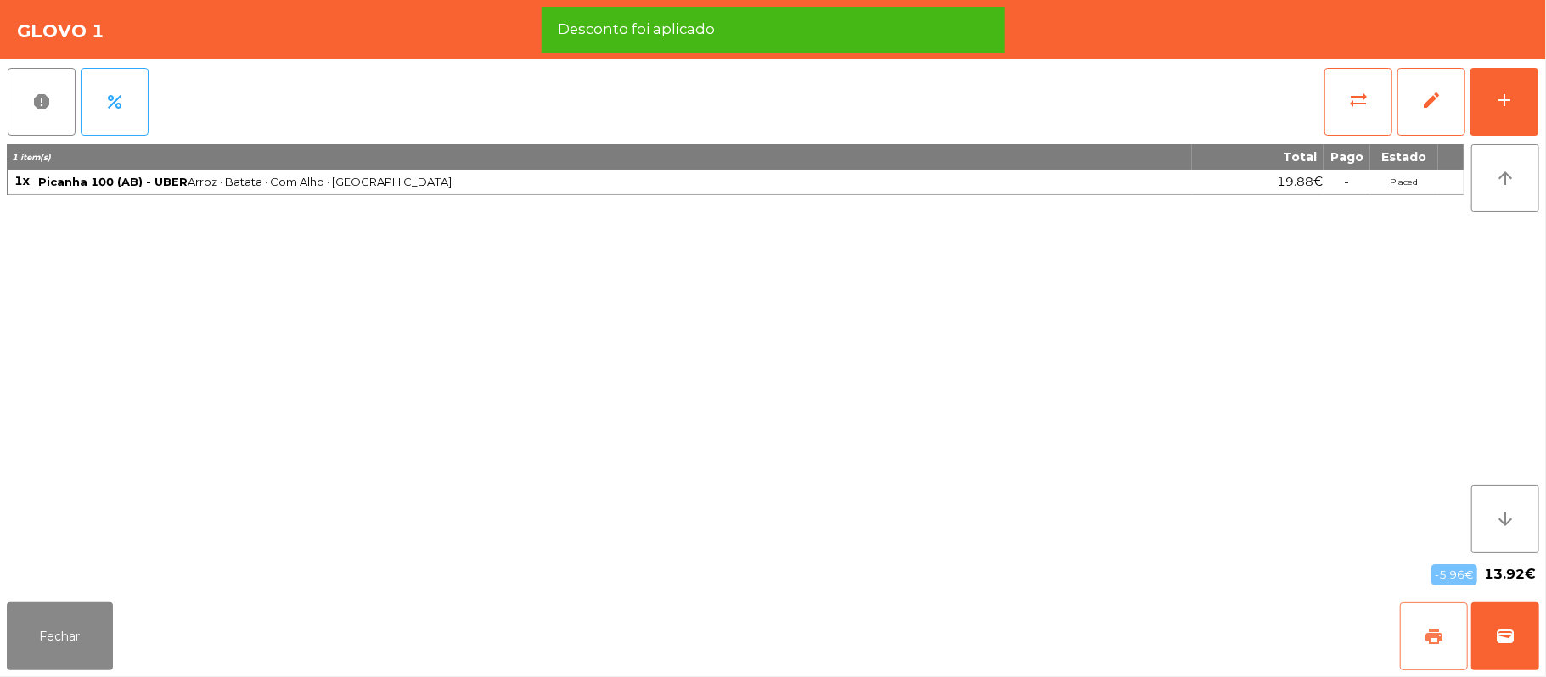
click at [1433, 637] on span "print" at bounding box center [1433, 636] width 20 height 20
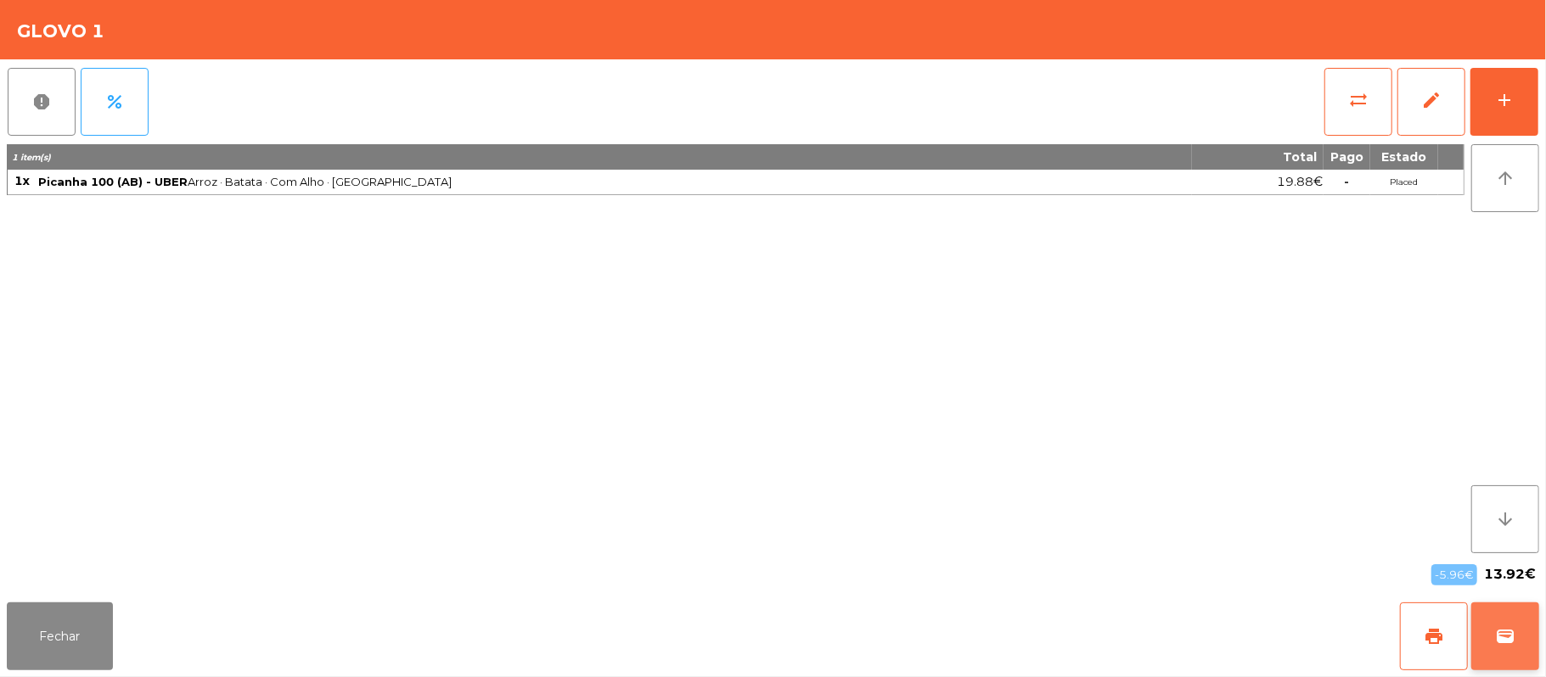
click at [1508, 635] on span "wallet" at bounding box center [1505, 636] width 20 height 20
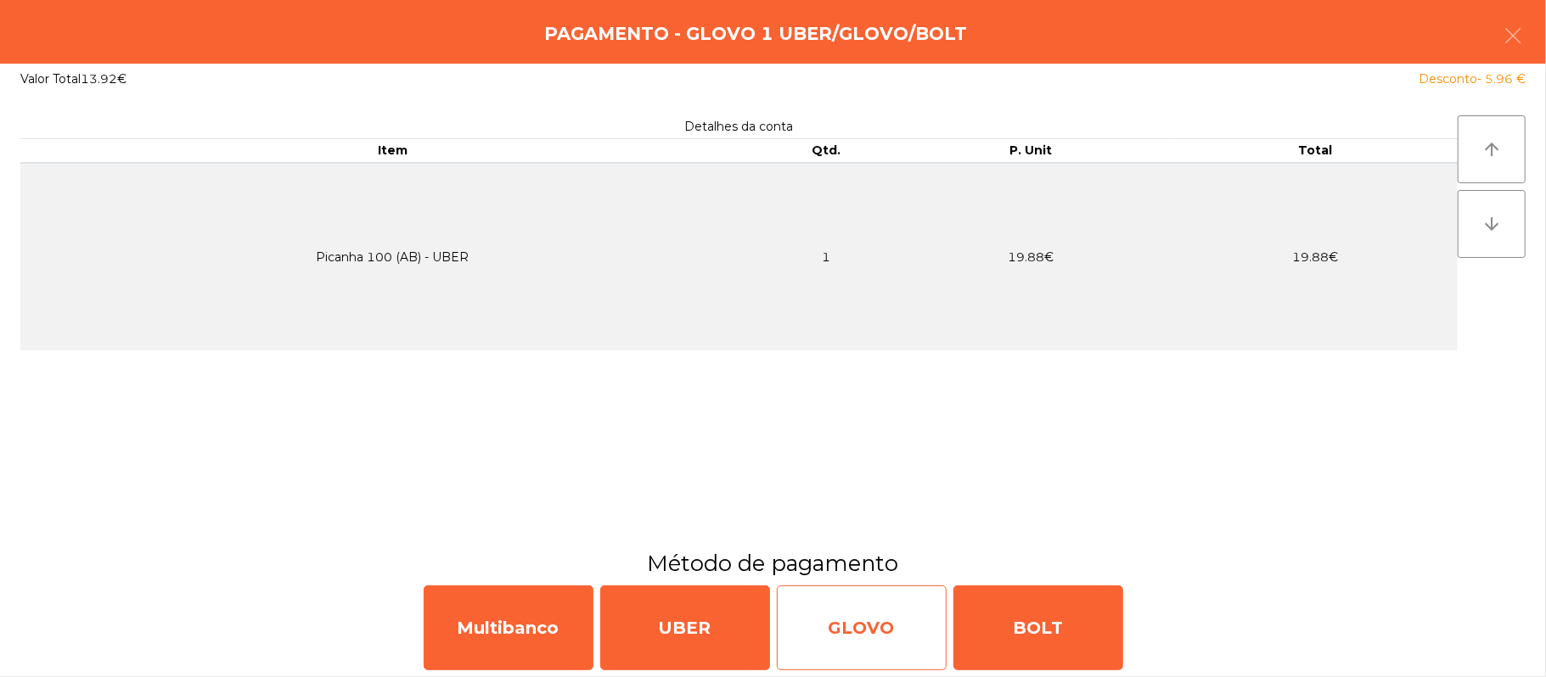
click at [850, 609] on div "GLOVO" at bounding box center [862, 628] width 170 height 85
select select "**"
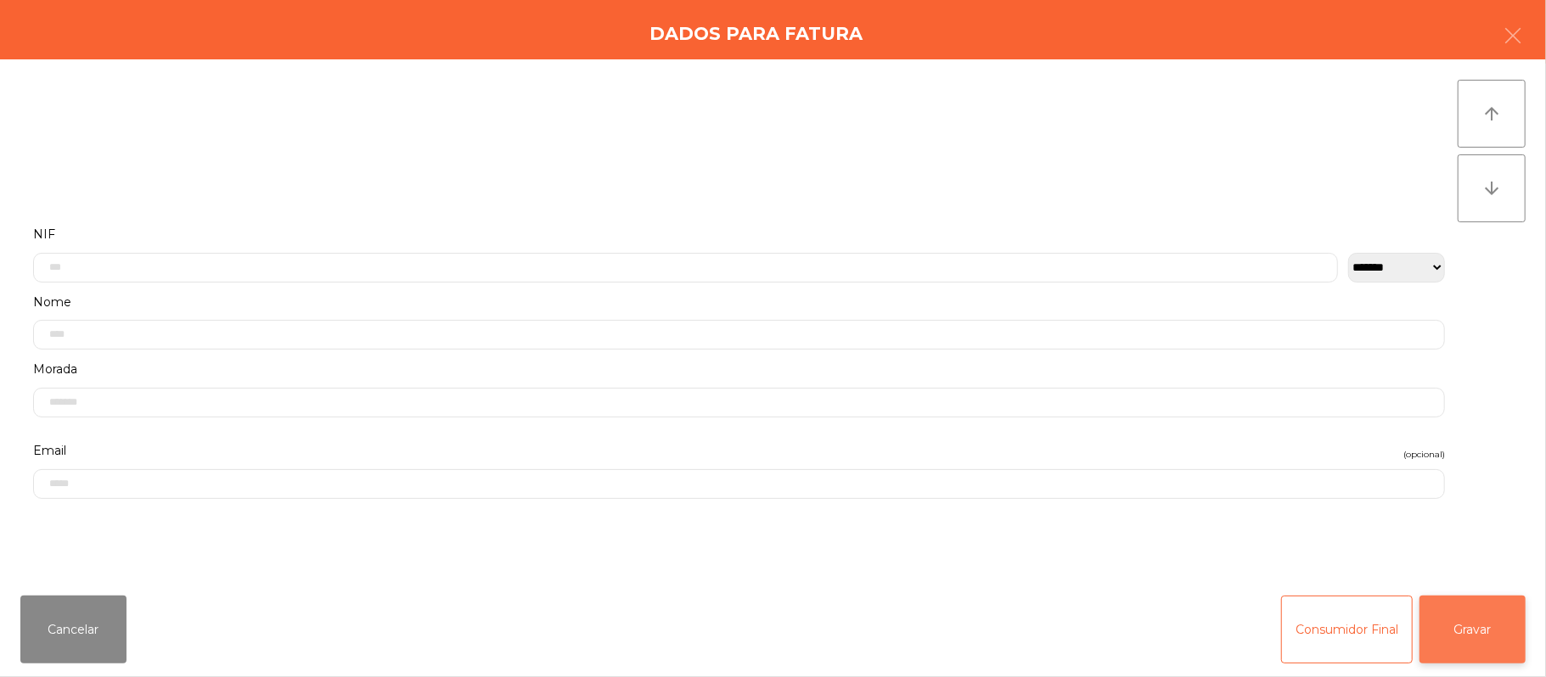
click at [1490, 613] on button "Gravar" at bounding box center [1472, 630] width 106 height 68
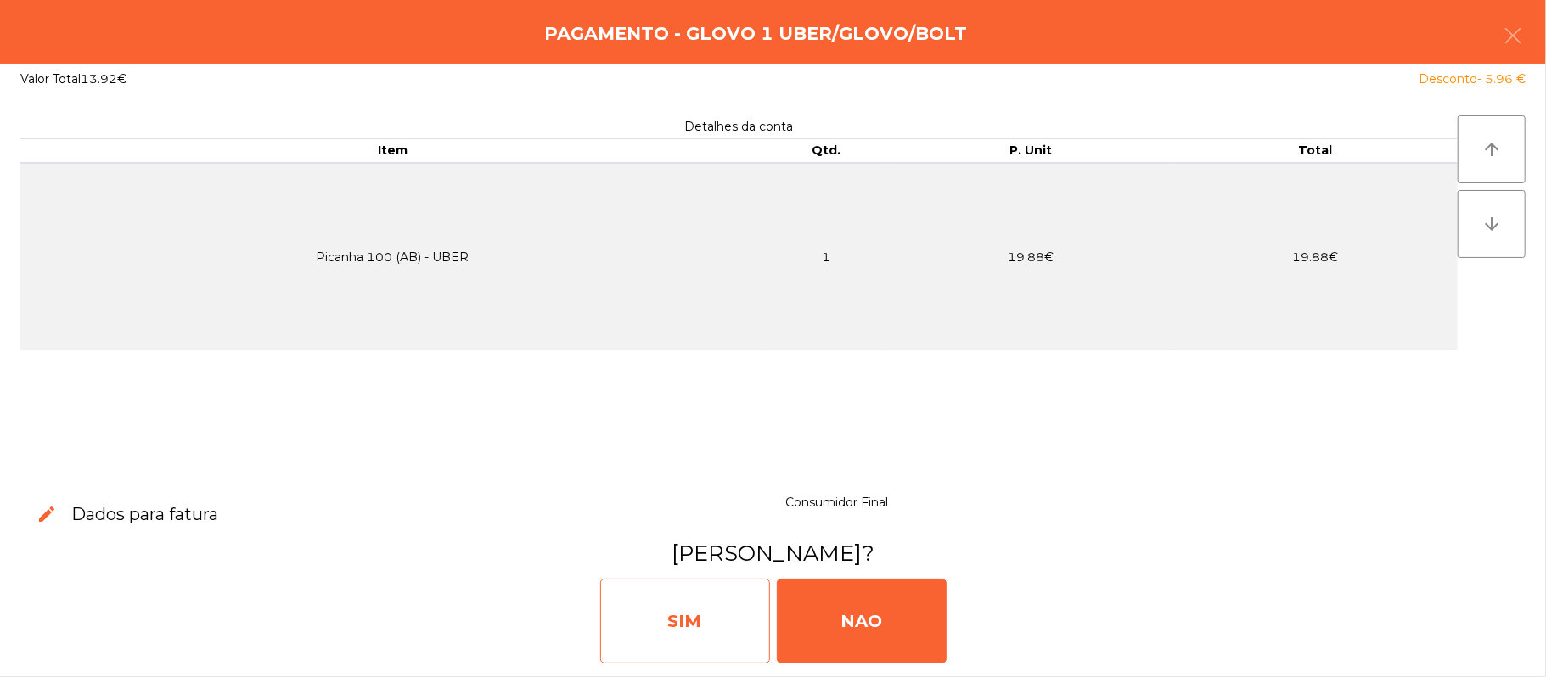
click at [704, 626] on div "SIM" at bounding box center [685, 621] width 170 height 85
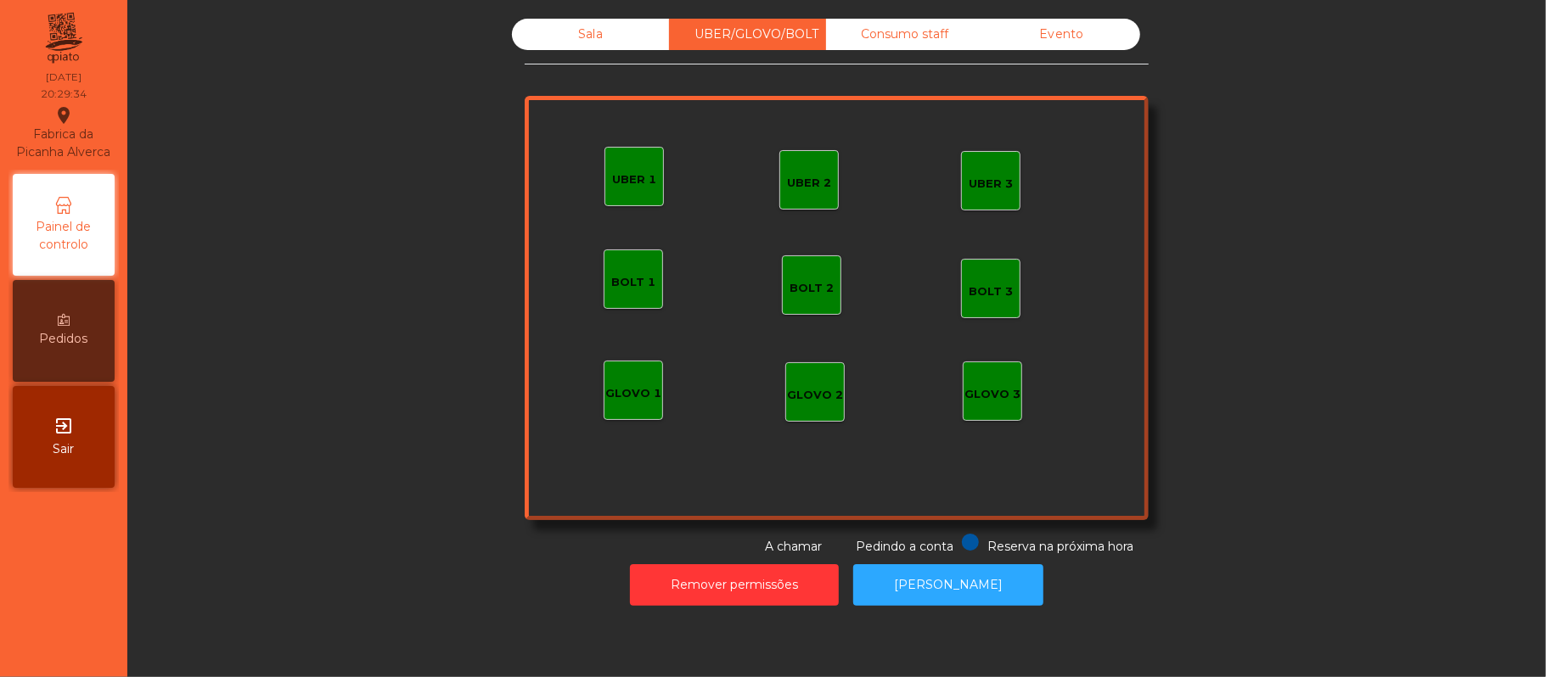
click at [584, 32] on div "Sala" at bounding box center [590, 34] width 157 height 31
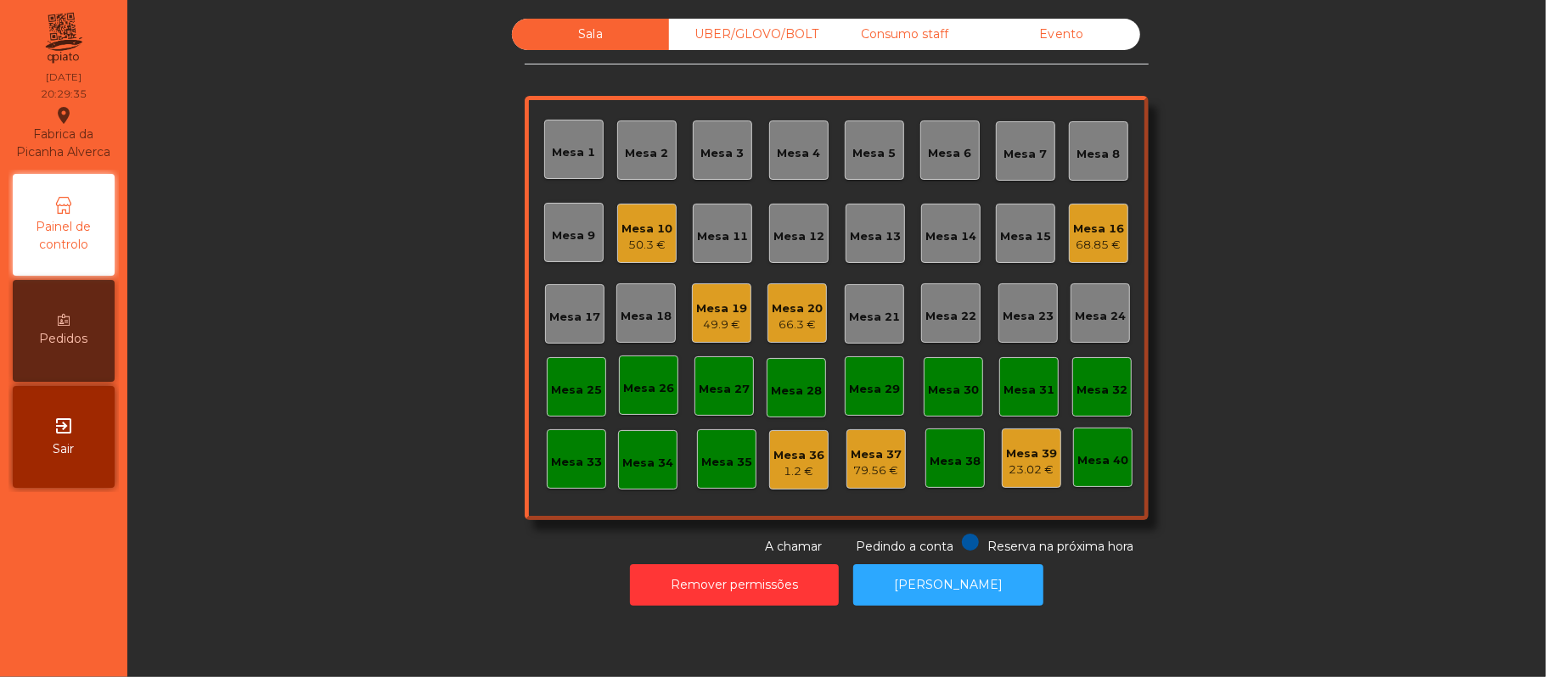
click at [418, 222] on div "Sala UBER/[GEOGRAPHIC_DATA]/BOLT Consumo staff Evento Mesa 1 Mesa 2 Mesa 3 [GEO…" at bounding box center [836, 287] width 1372 height 537
click at [621, 244] on div "50.3 €" at bounding box center [646, 245] width 51 height 17
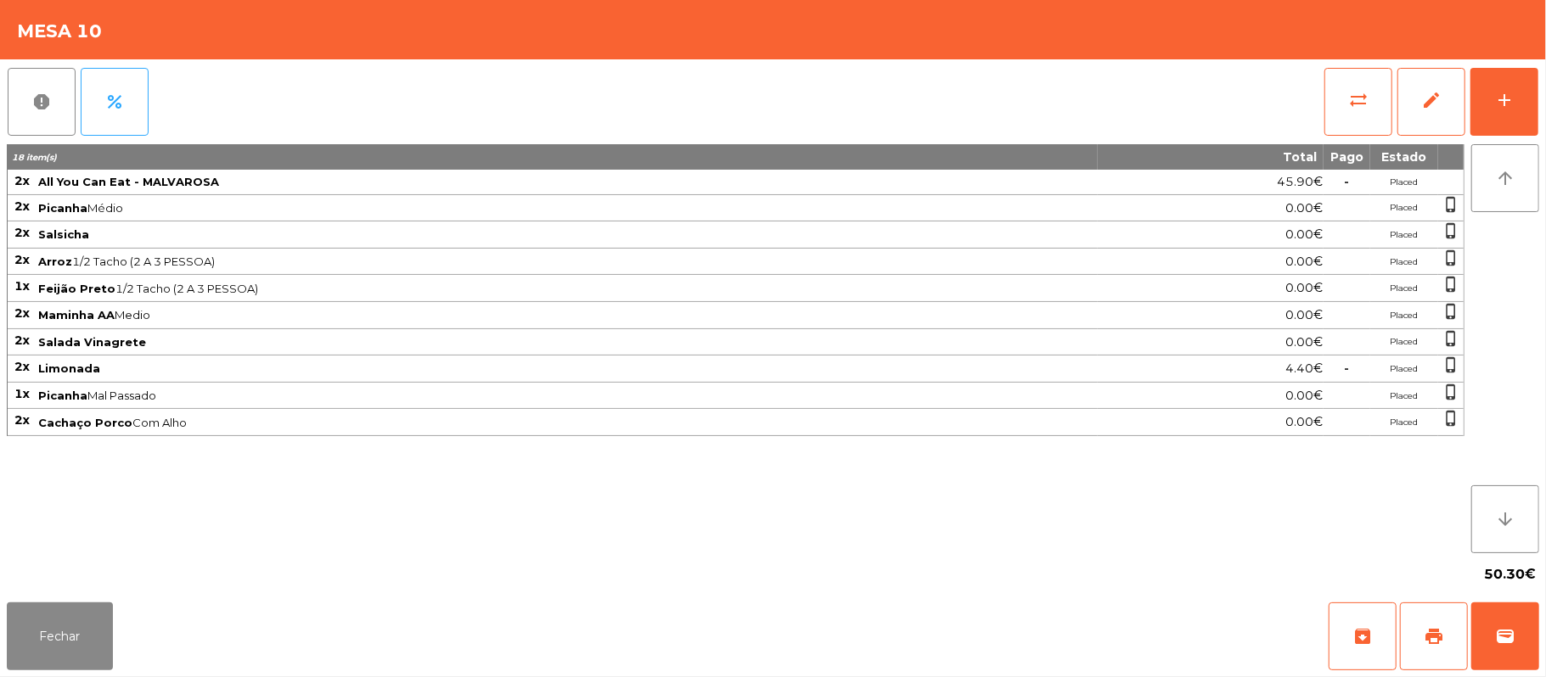
click at [483, 184] on span "All You Can Eat - MALVAROSA" at bounding box center [567, 182] width 1058 height 14
click at [1420, 643] on button "print" at bounding box center [1434, 637] width 68 height 68
click at [99, 631] on button "Fechar" at bounding box center [60, 637] width 106 height 68
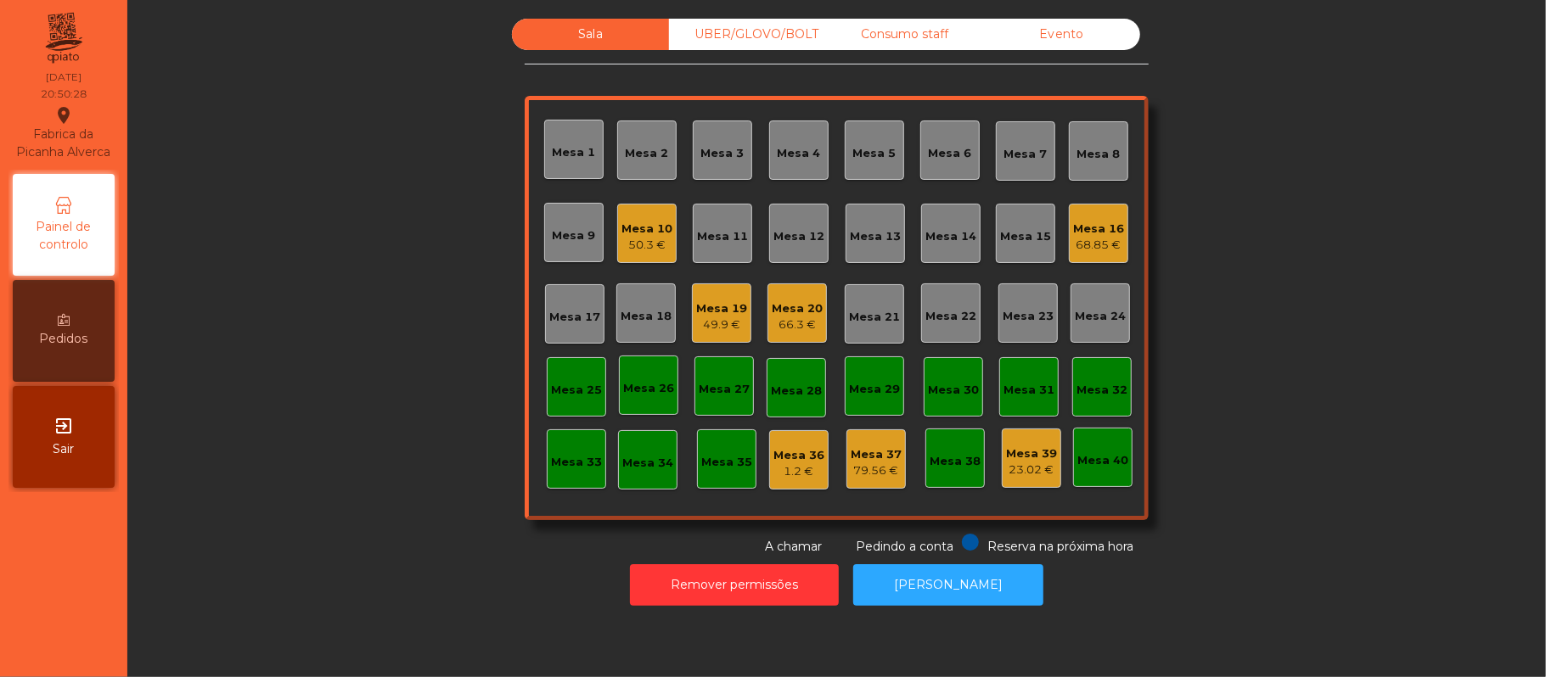
click at [642, 211] on div "Mesa 10 50.3 €" at bounding box center [646, 233] width 59 height 59
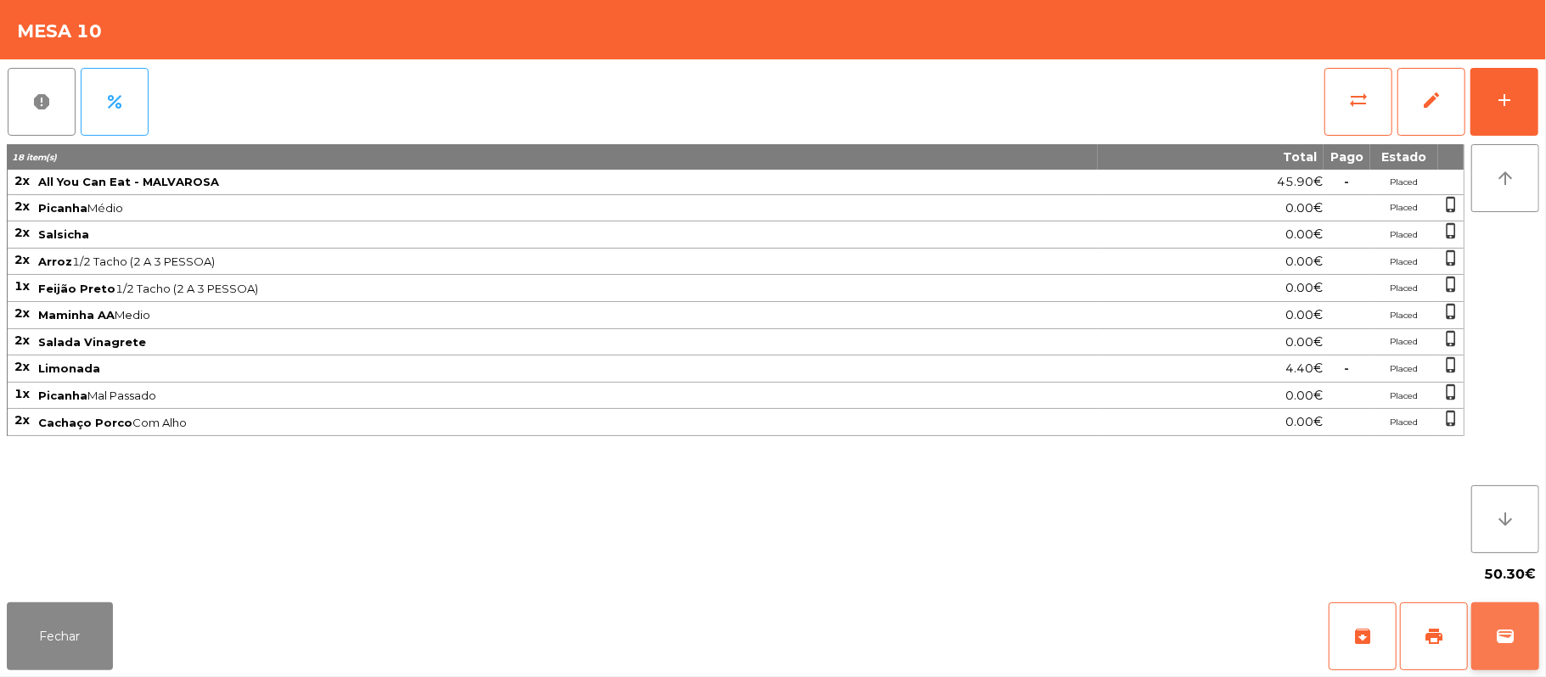
click at [1532, 642] on button "wallet" at bounding box center [1505, 637] width 68 height 68
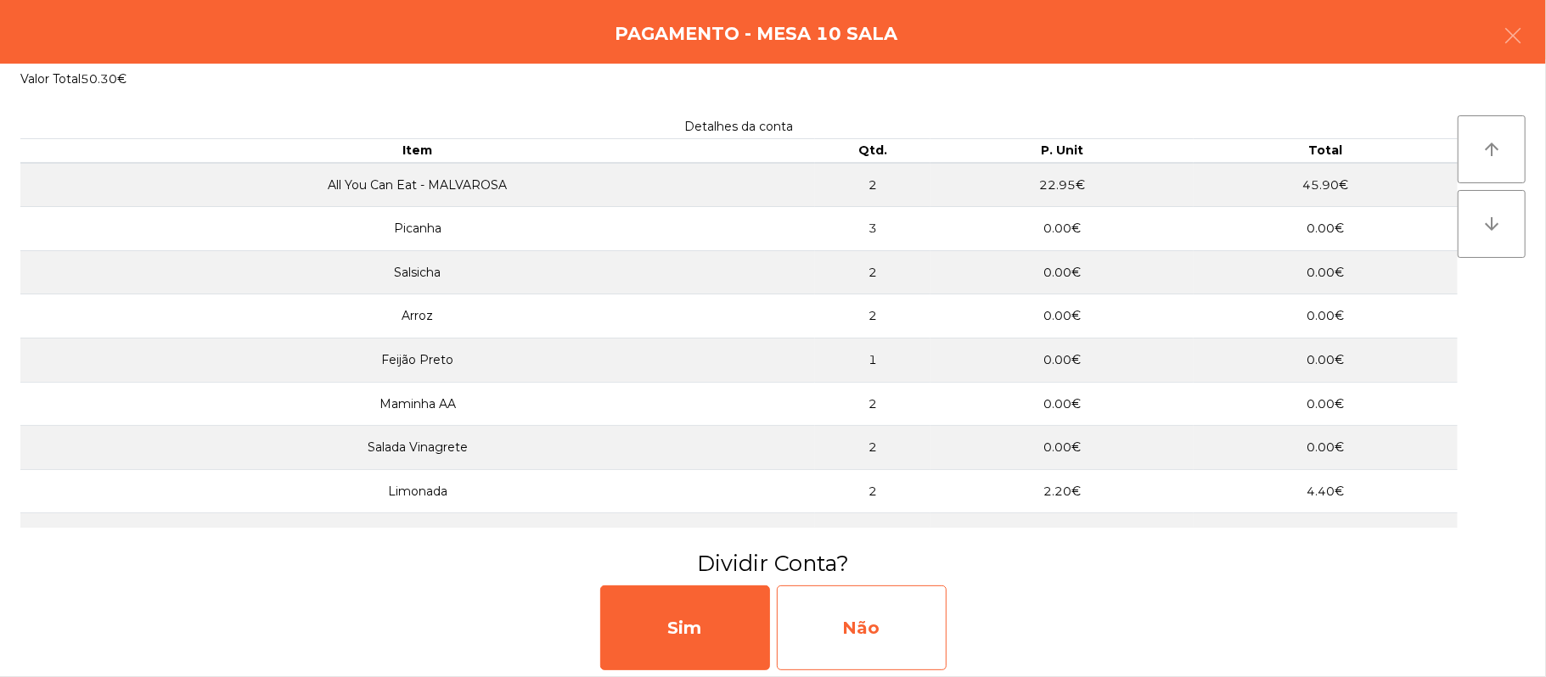
click at [880, 623] on div "Não" at bounding box center [862, 628] width 170 height 85
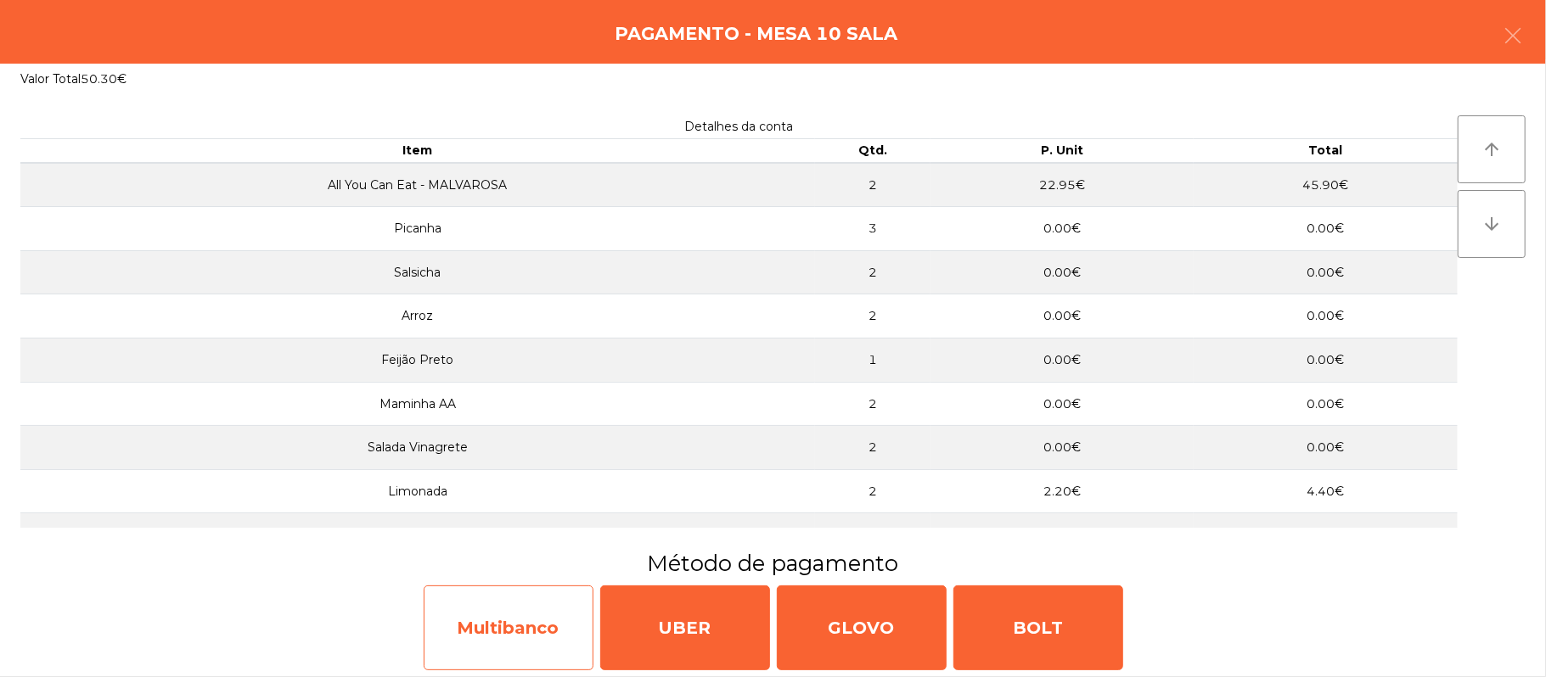
click at [528, 637] on div "Multibanco" at bounding box center [509, 628] width 170 height 85
select select "**"
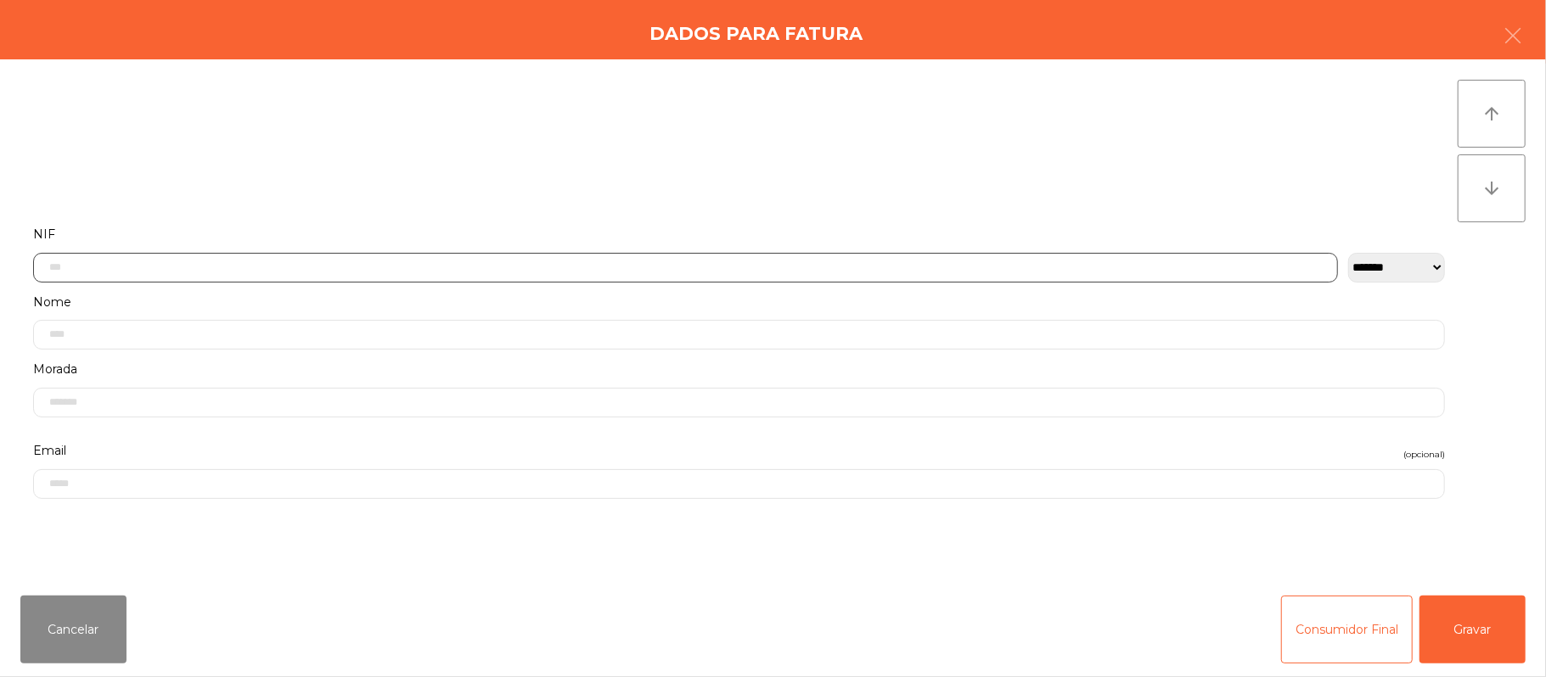
click at [727, 266] on input "text" at bounding box center [685, 268] width 1304 height 30
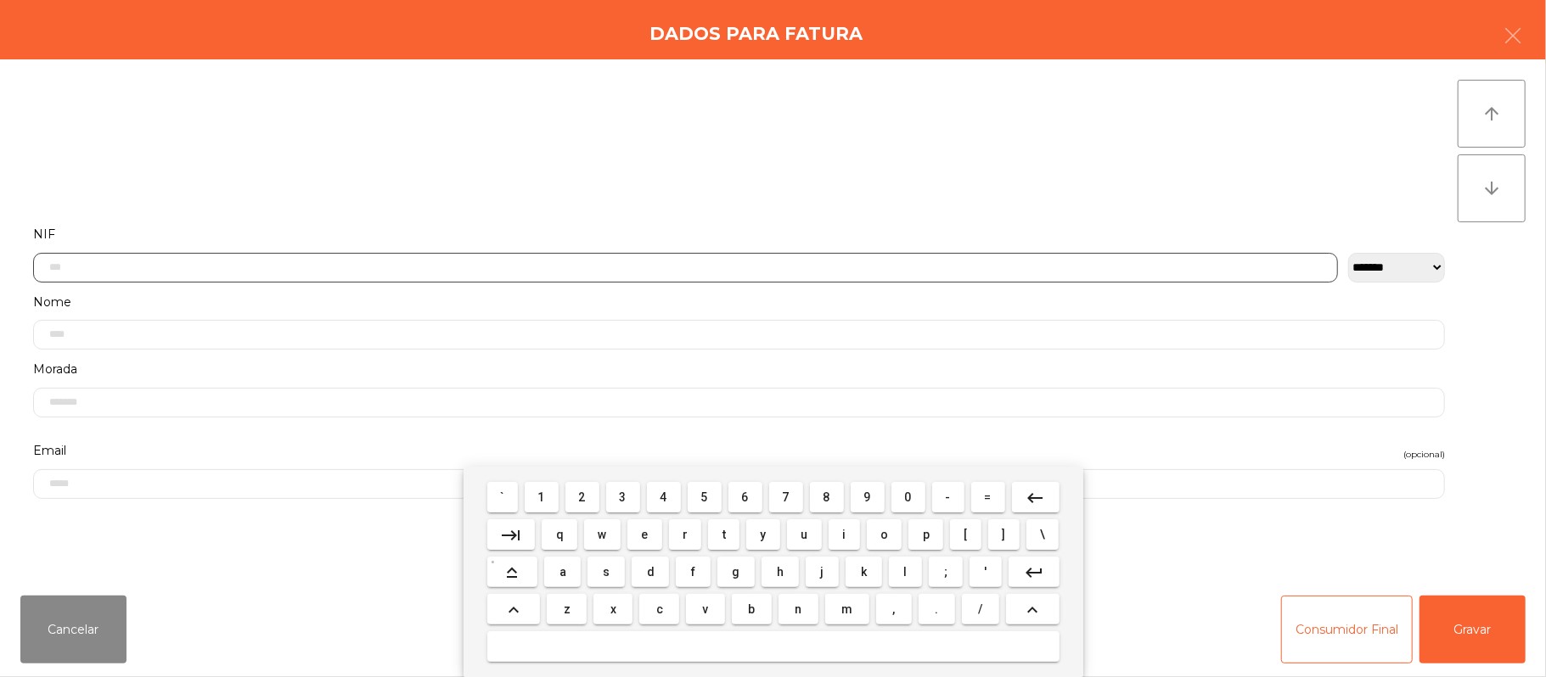
scroll to position [143, 0]
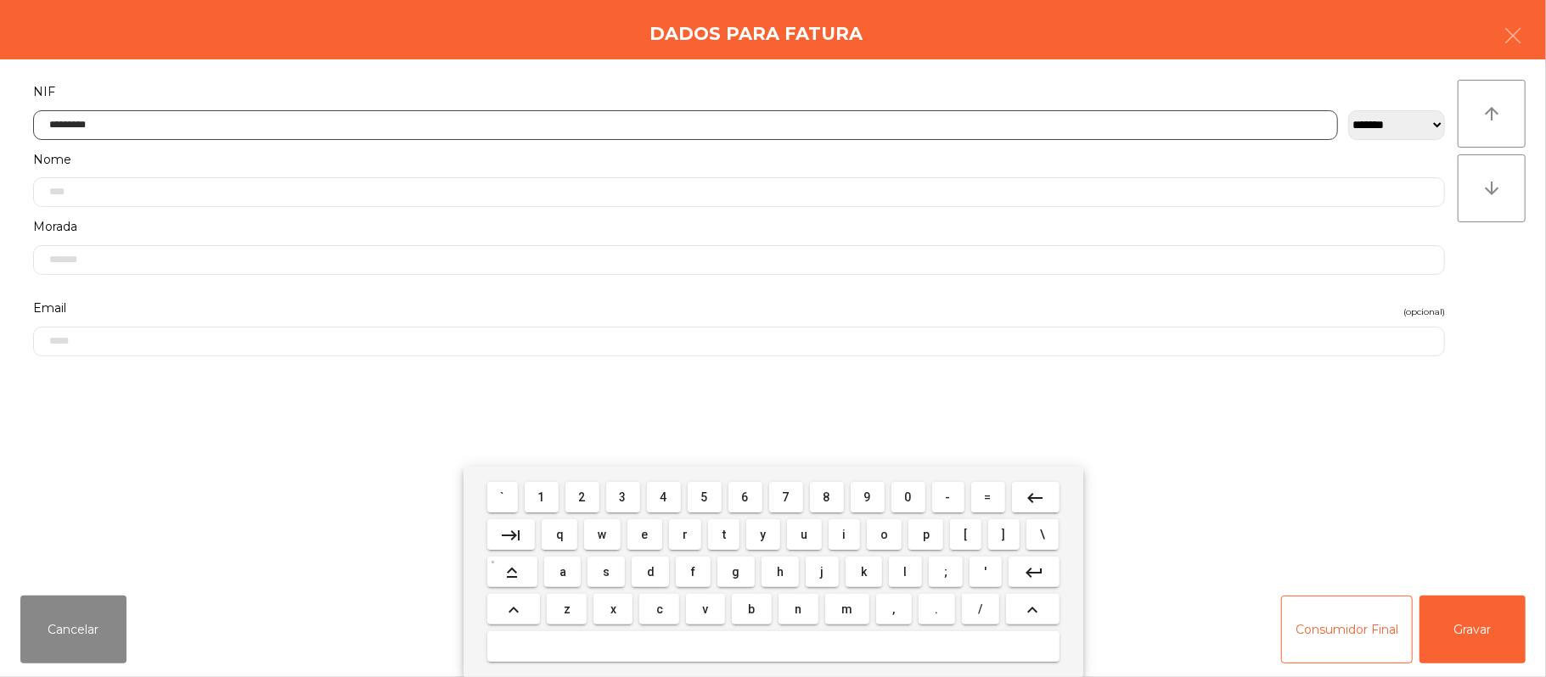
type input "*********"
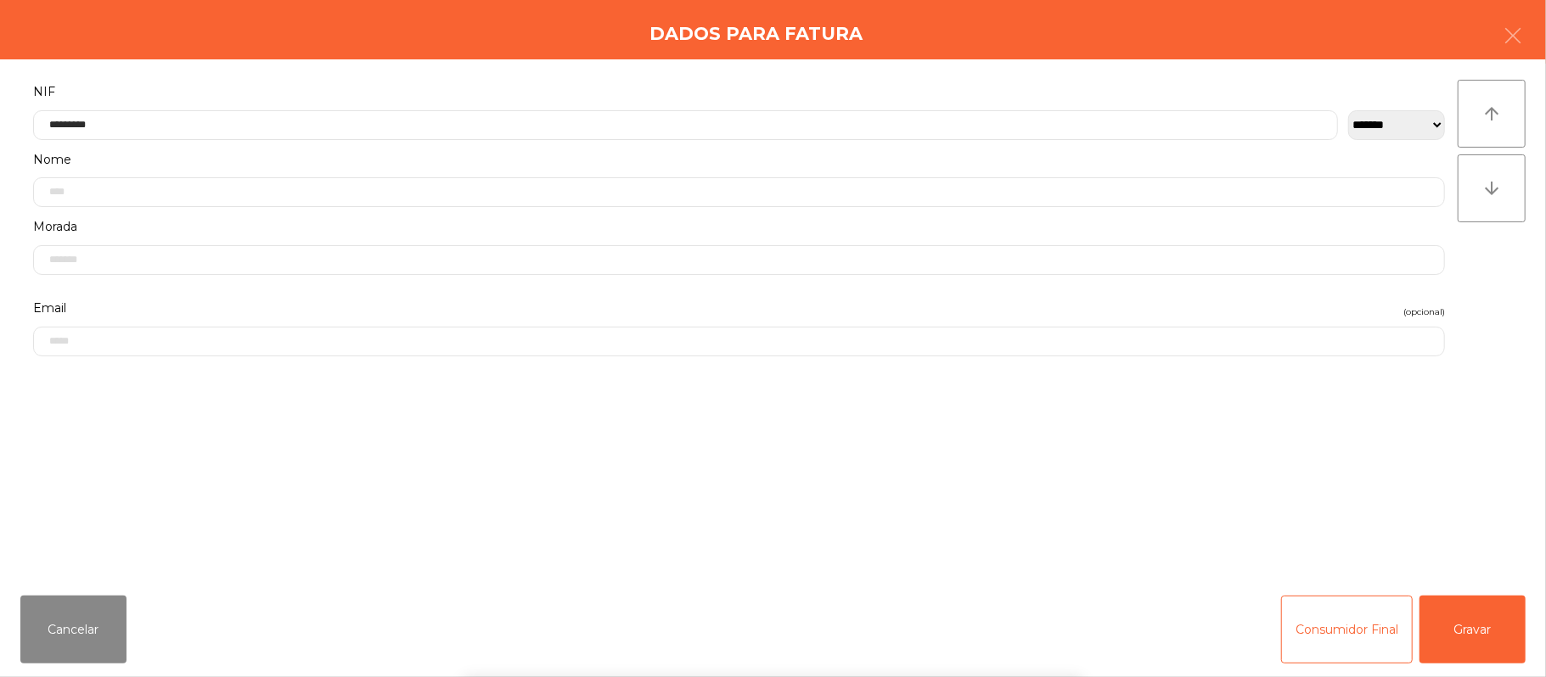
click at [1490, 637] on div "` 1 2 3 4 5 6 7 8 9 0 - = keyboard_backspace keyboard_tab q w e r t y u i o p […" at bounding box center [773, 572] width 1546 height 210
click at [1463, 615] on button "Gravar" at bounding box center [1472, 630] width 106 height 68
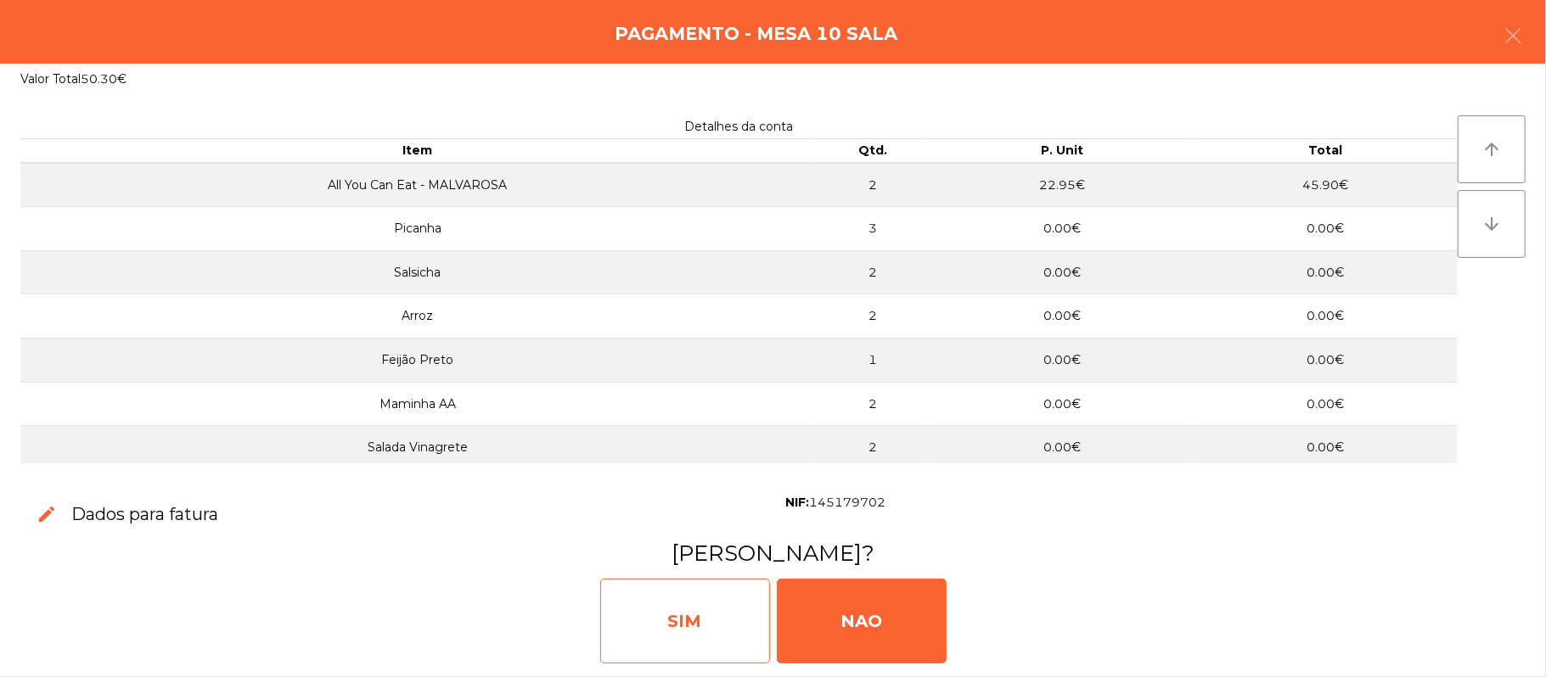
click at [728, 601] on div "SIM" at bounding box center [685, 621] width 170 height 85
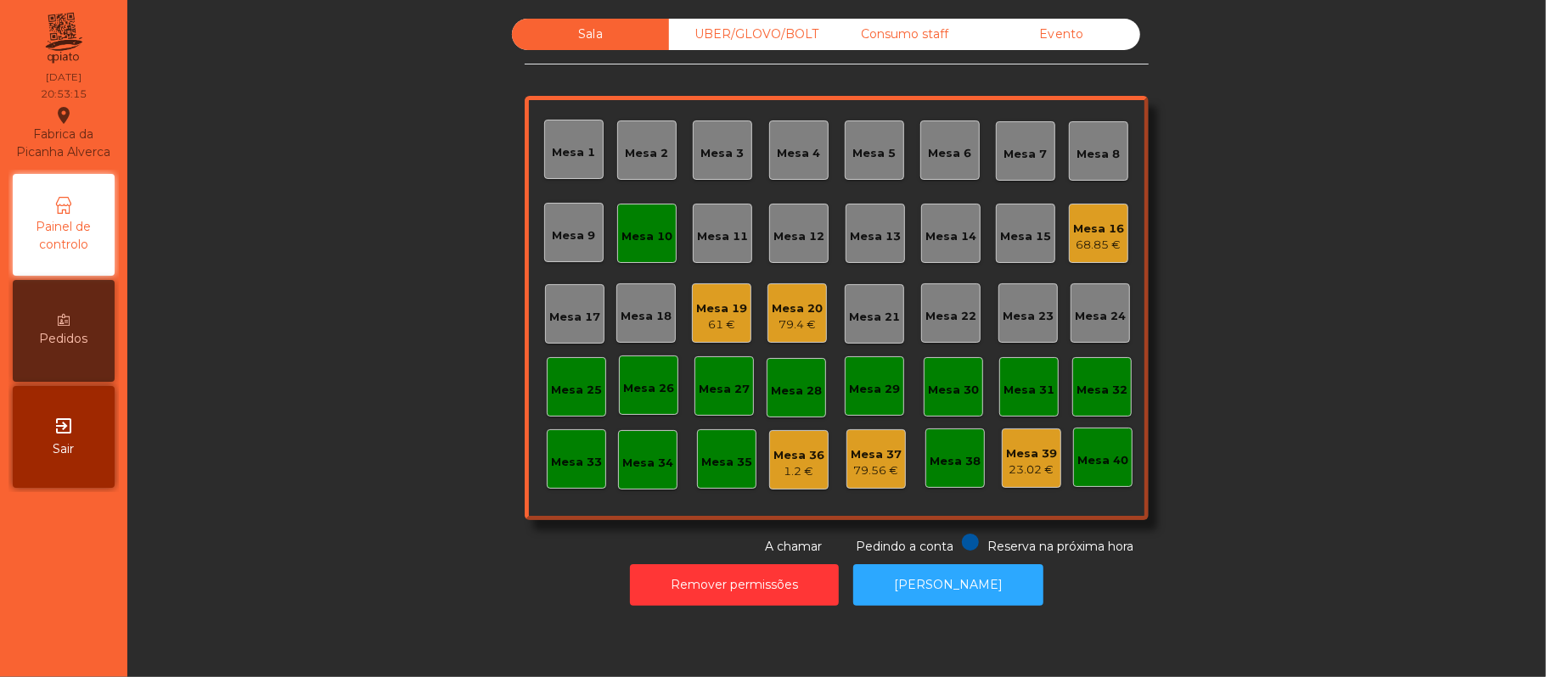
click at [652, 232] on div "Mesa 10" at bounding box center [646, 236] width 51 height 17
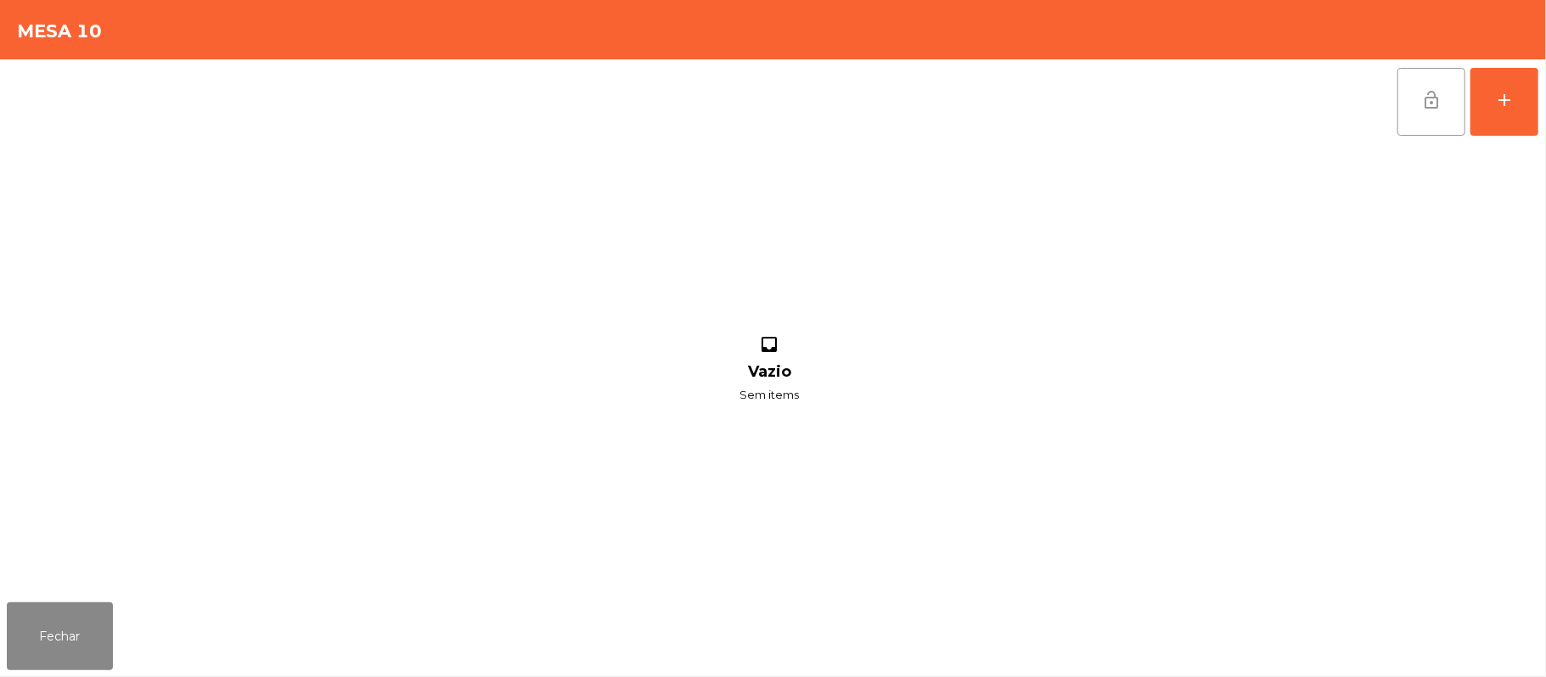
click at [1438, 93] on span "lock_open" at bounding box center [1431, 100] width 20 height 20
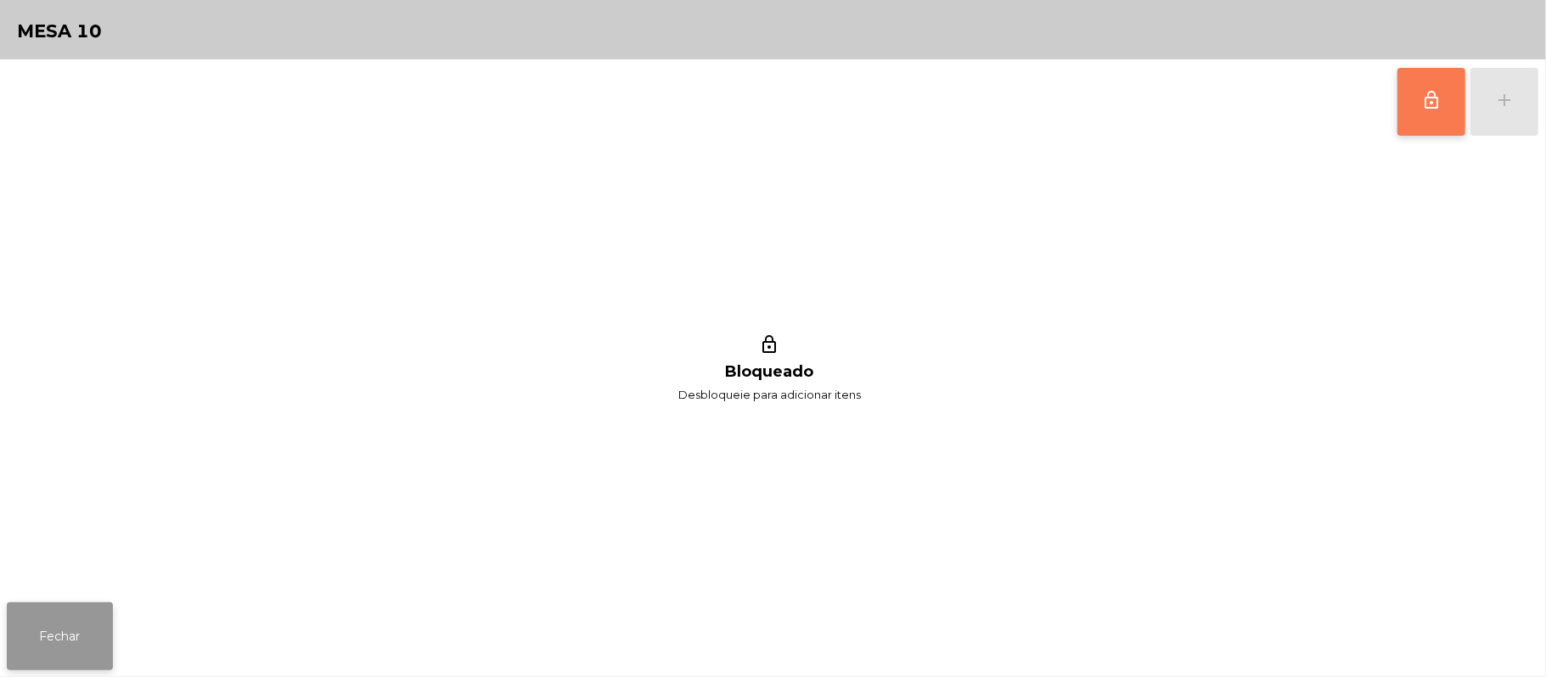
click at [68, 642] on button "Fechar" at bounding box center [60, 637] width 106 height 68
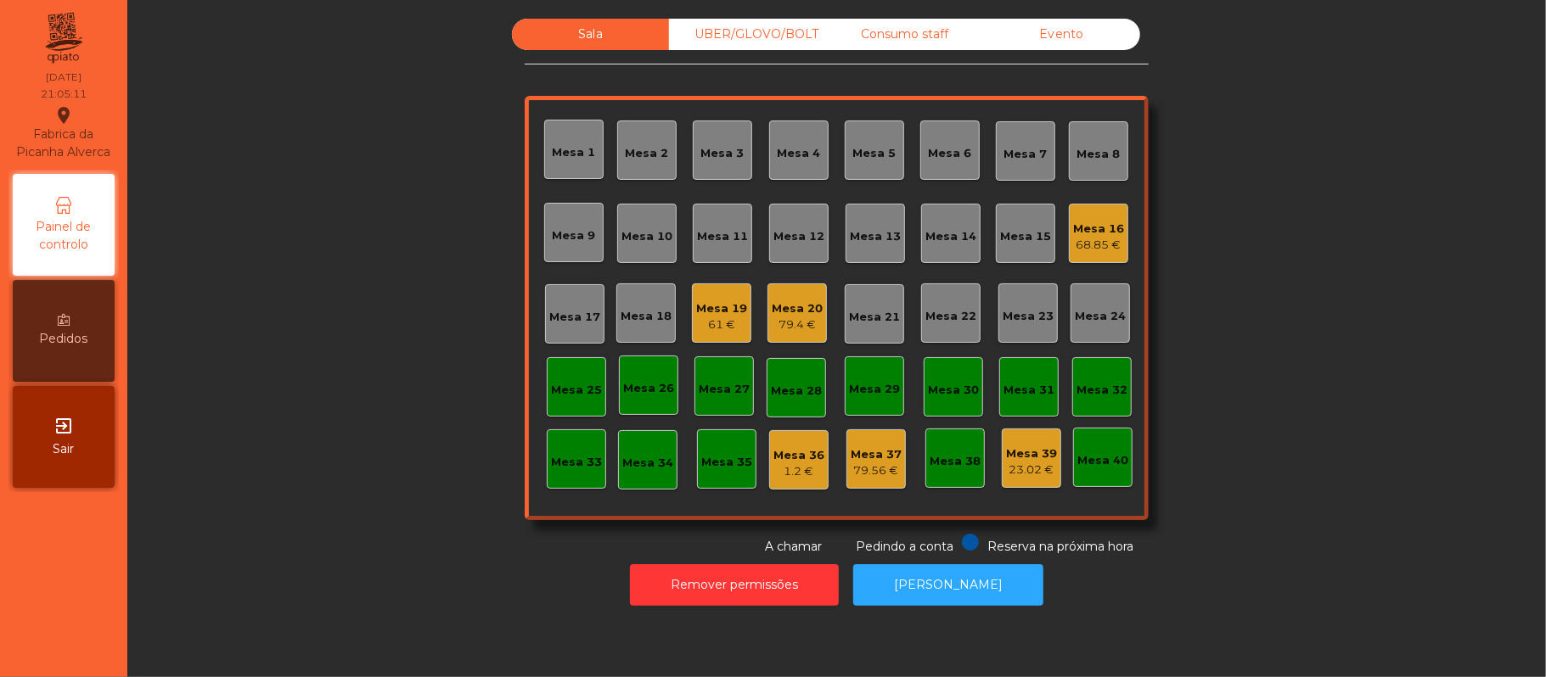
click at [1095, 251] on div "68.85 €" at bounding box center [1098, 245] width 51 height 17
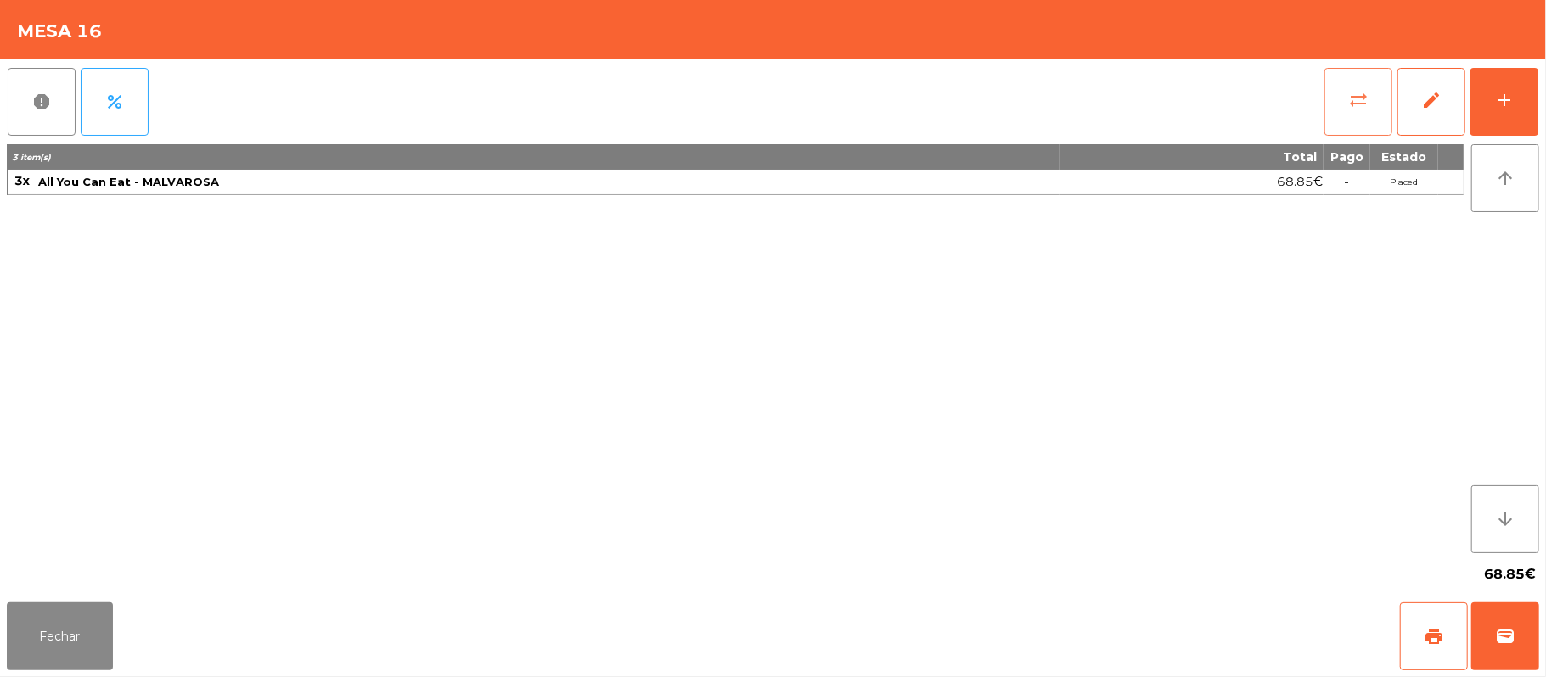
click at [1372, 107] on button "sync_alt" at bounding box center [1358, 102] width 68 height 68
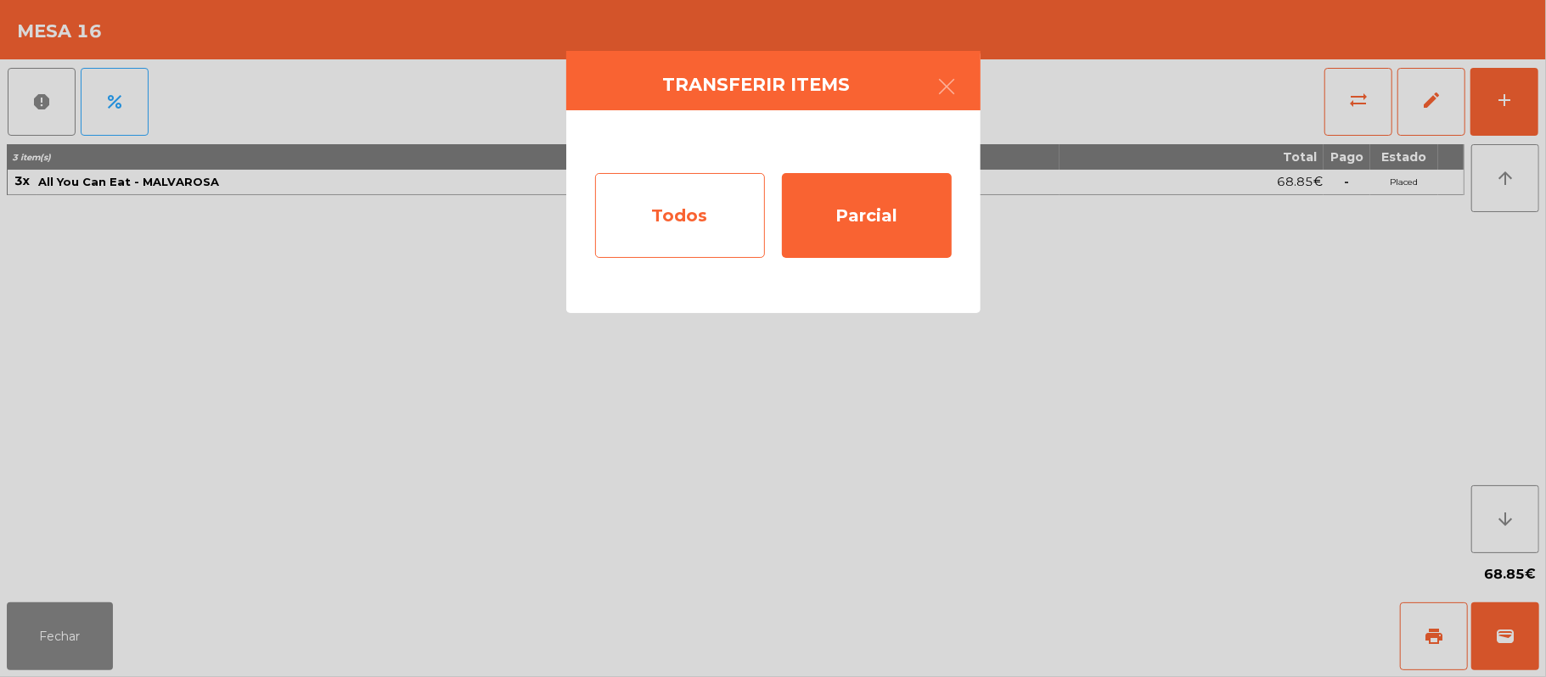
click at [684, 221] on div "Todos" at bounding box center [680, 215] width 170 height 85
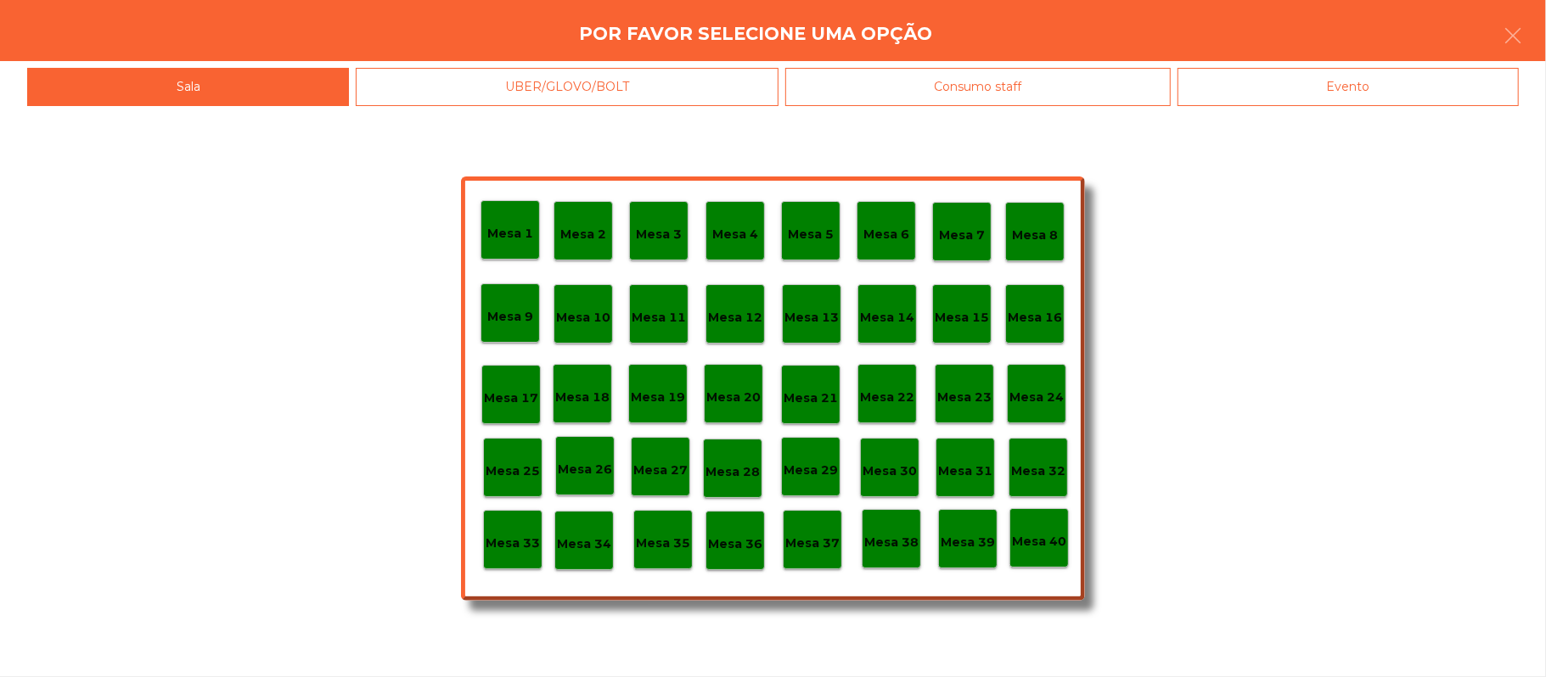
click at [822, 534] on p "Mesa 37" at bounding box center [812, 544] width 54 height 20
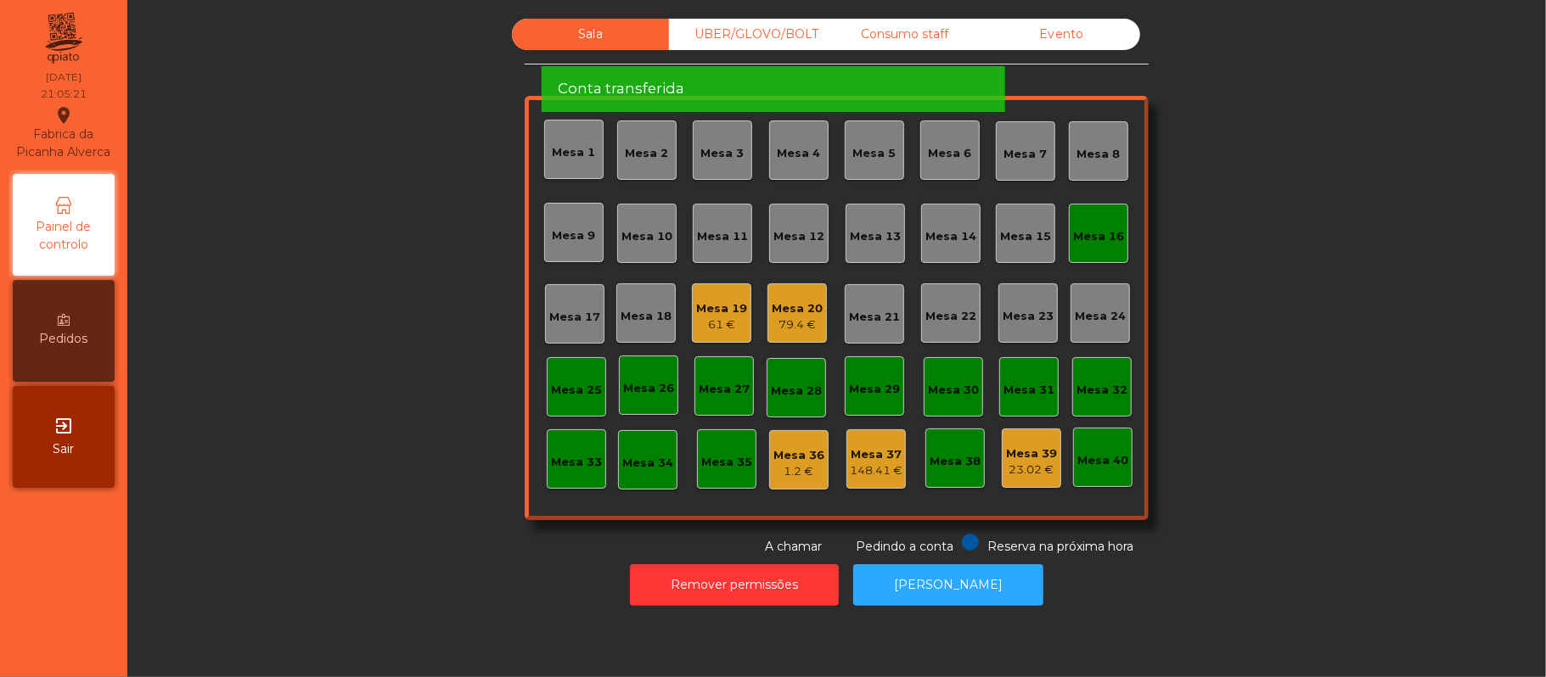
click at [1110, 242] on div "Mesa 16" at bounding box center [1098, 236] width 51 height 17
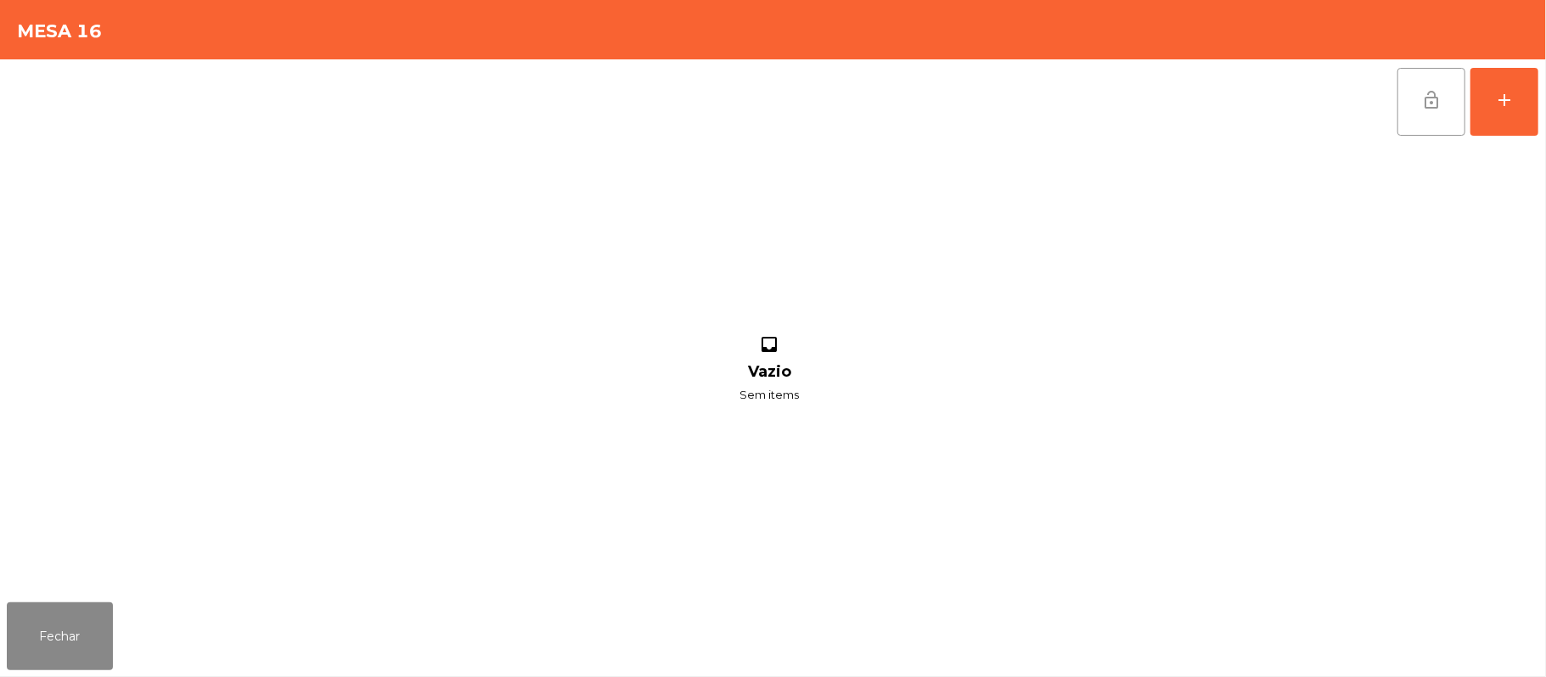
click at [1414, 116] on button "lock_open" at bounding box center [1431, 102] width 68 height 68
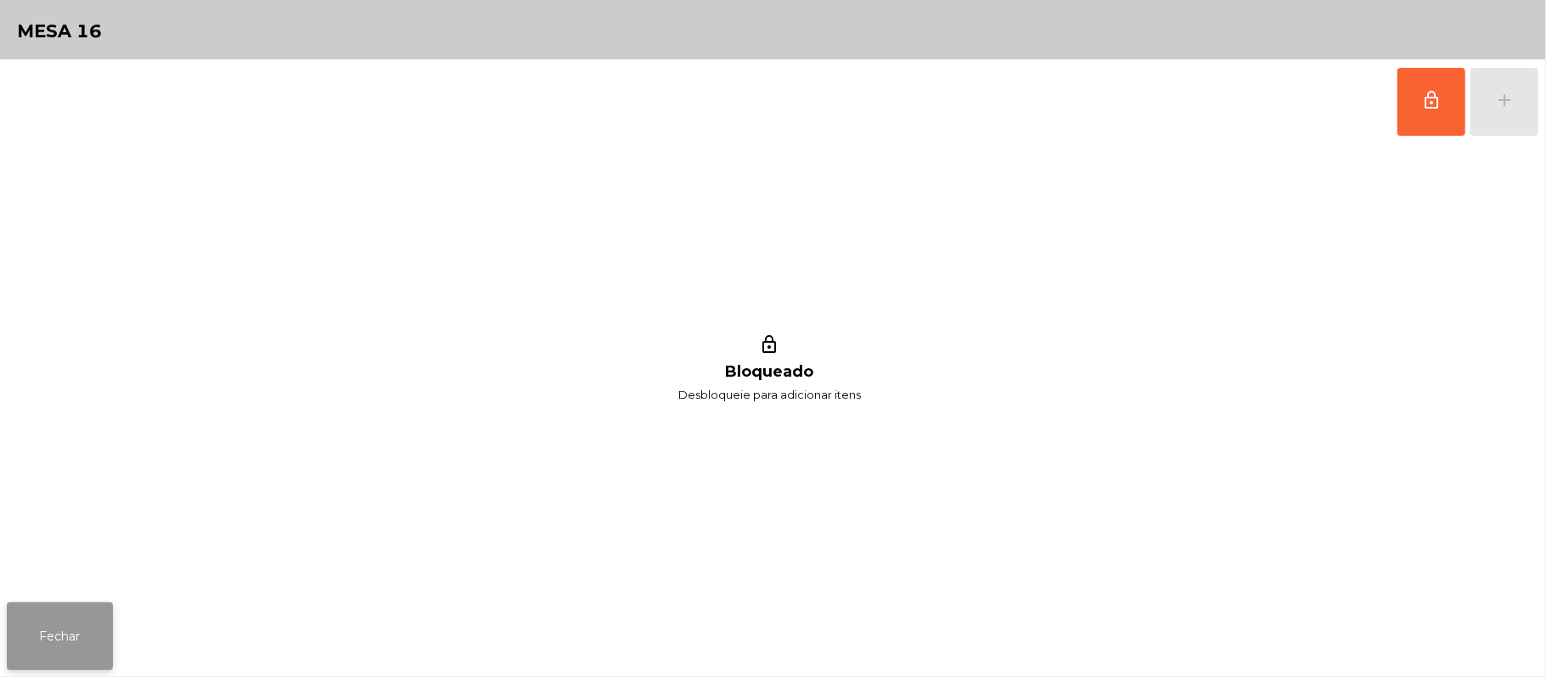
click at [76, 620] on button "Fechar" at bounding box center [60, 637] width 106 height 68
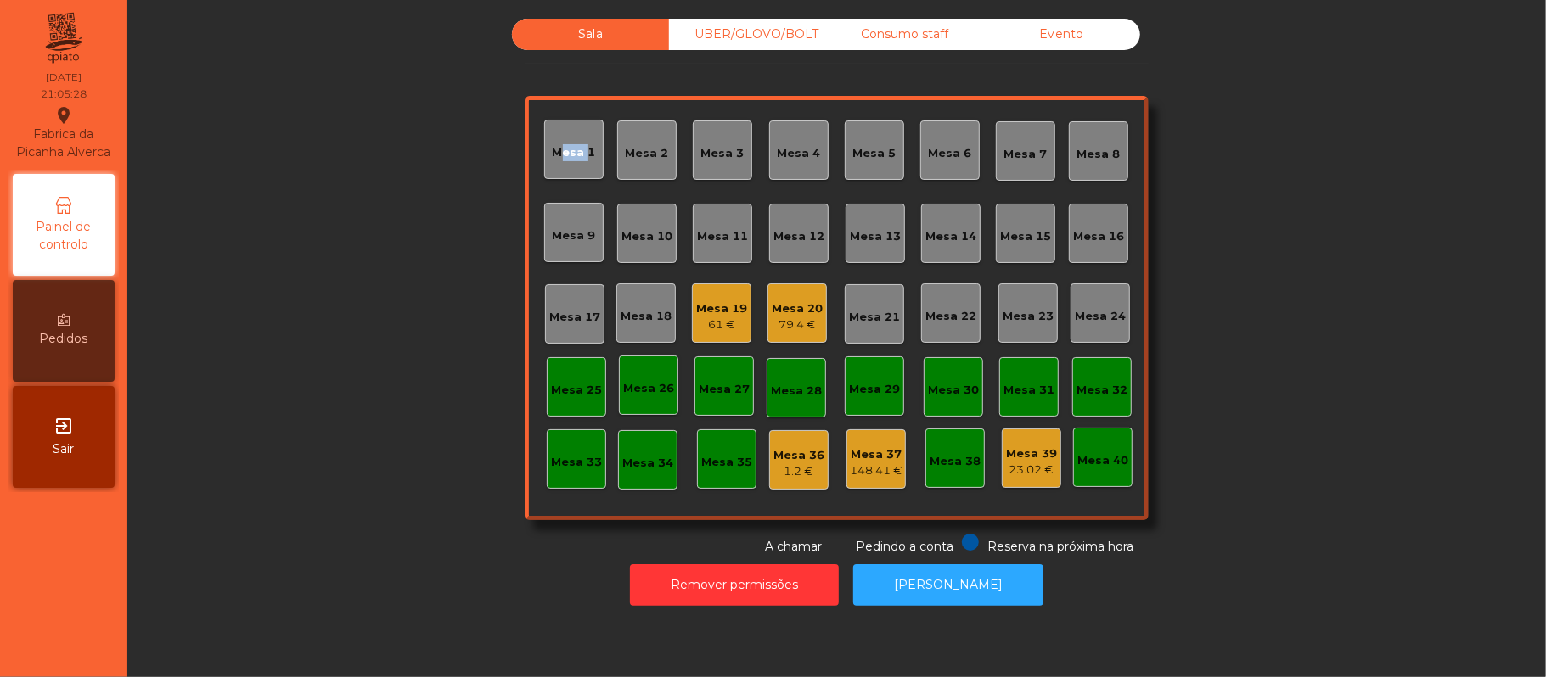
click at [1226, 141] on div "Sala UBER/[GEOGRAPHIC_DATA]/BOLT Consumo staff Evento Mesa 1 Mesa 2 [GEOGRAPHIC…" at bounding box center [836, 287] width 1372 height 537
click at [309, 432] on div "Sala UBER/[GEOGRAPHIC_DATA]/BOLT Consumo staff Evento Mesa 1 Mesa 2 [GEOGRAPHIC…" at bounding box center [836, 287] width 1372 height 537
click at [1260, 260] on div "Sala UBER/[GEOGRAPHIC_DATA]/BOLT Consumo staff Evento Mesa 1 Mesa 2 [GEOGRAPHIC…" at bounding box center [836, 287] width 1372 height 537
click at [718, 39] on div "UBER/GLOVO/BOLT" at bounding box center [747, 34] width 157 height 31
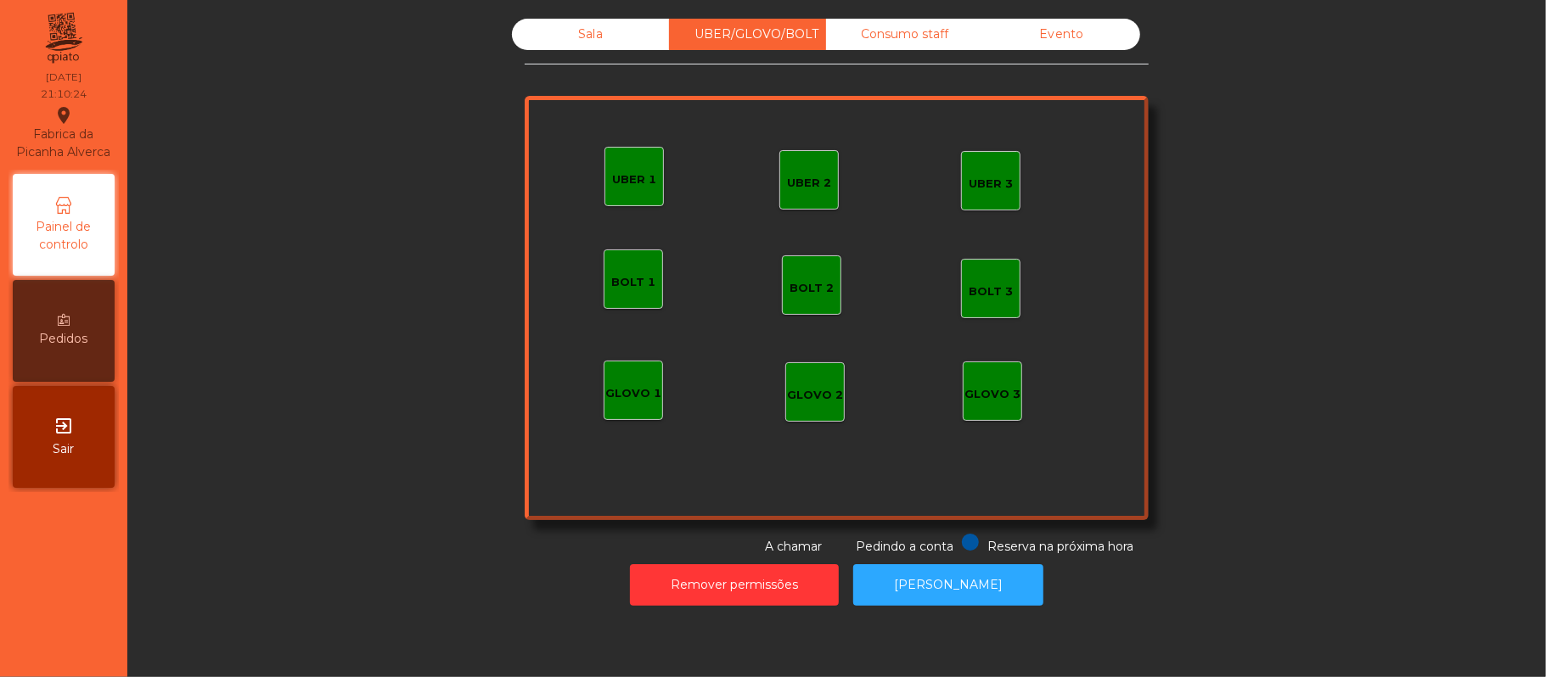
click at [646, 387] on div "GLOVO 1" at bounding box center [633, 393] width 56 height 17
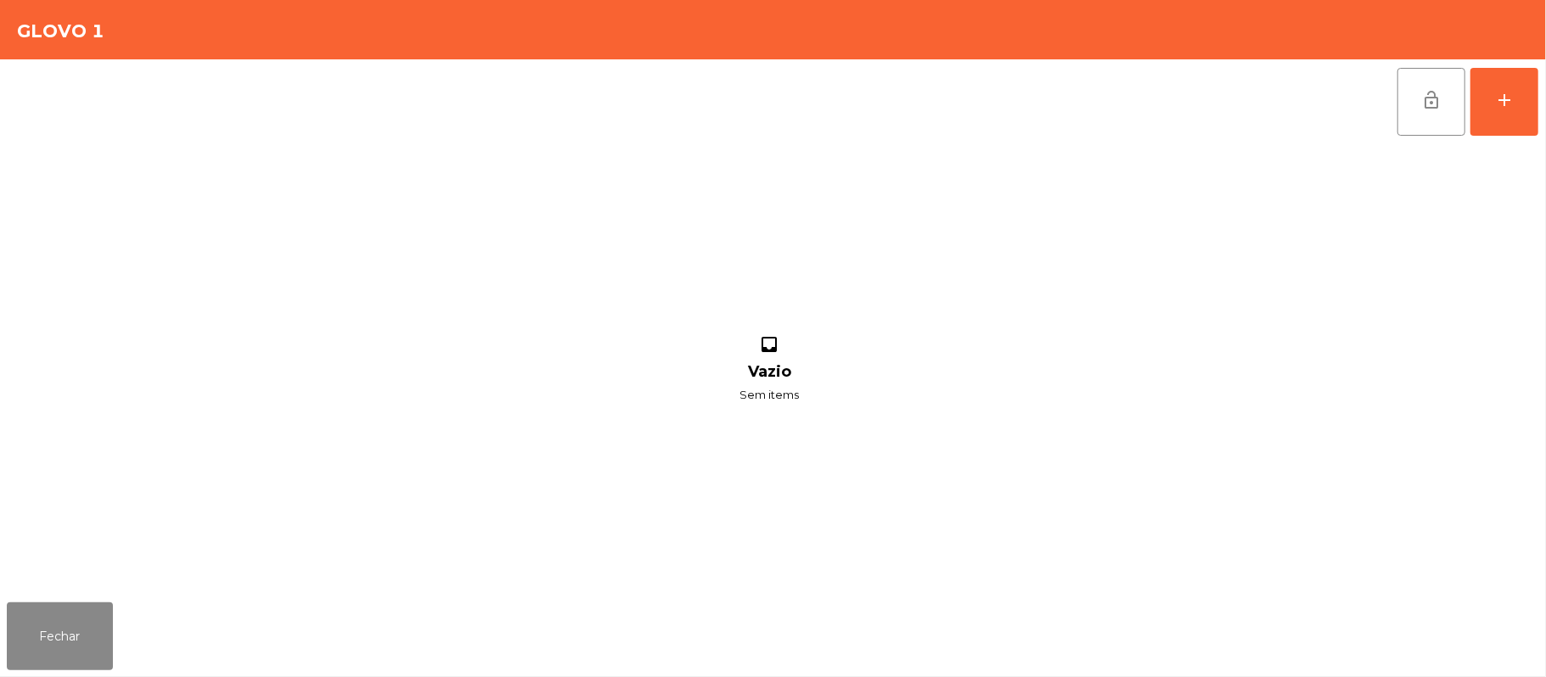
click at [1542, 99] on div "lock_open add inbox Vazio Sem items" at bounding box center [773, 327] width 1546 height 536
click at [1524, 96] on button "add" at bounding box center [1504, 102] width 68 height 68
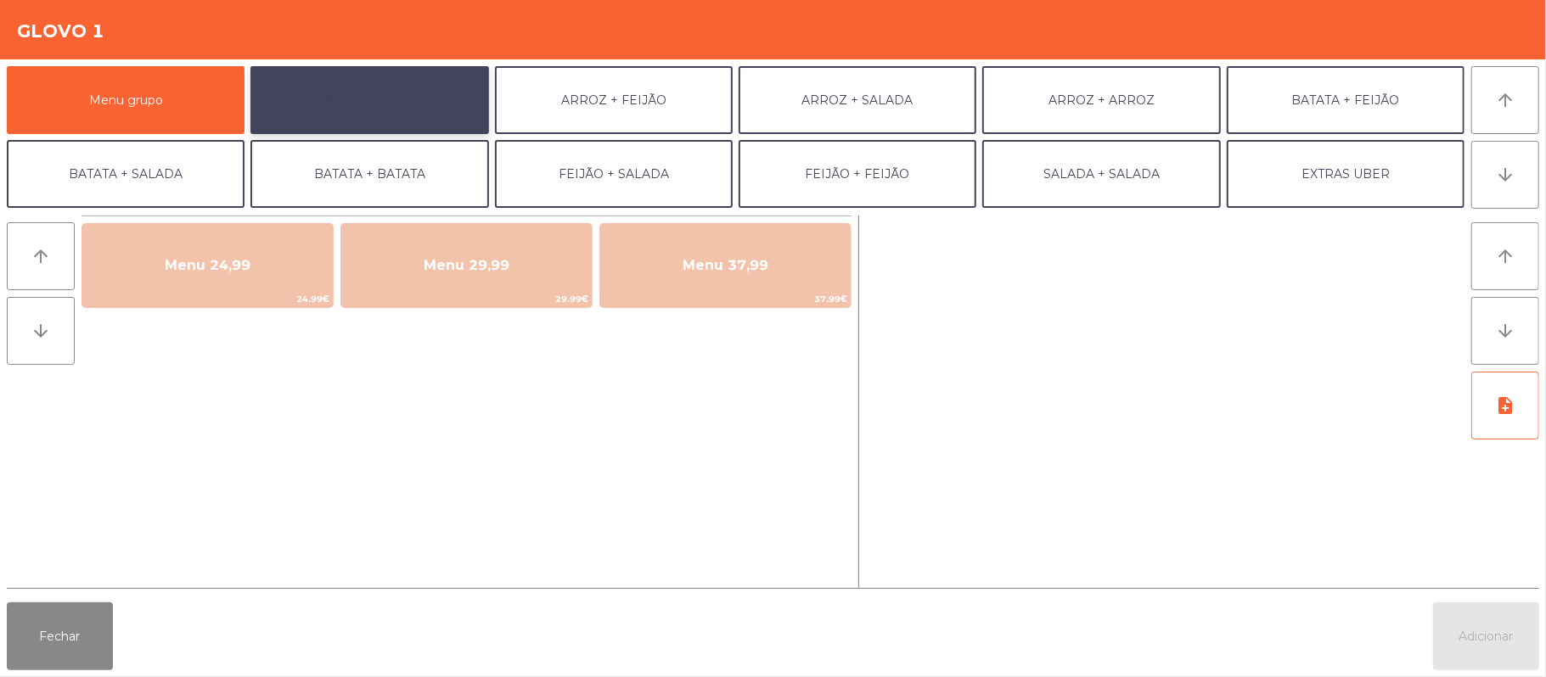
click at [409, 82] on button "ARROZ + BATATAS" at bounding box center [369, 100] width 238 height 68
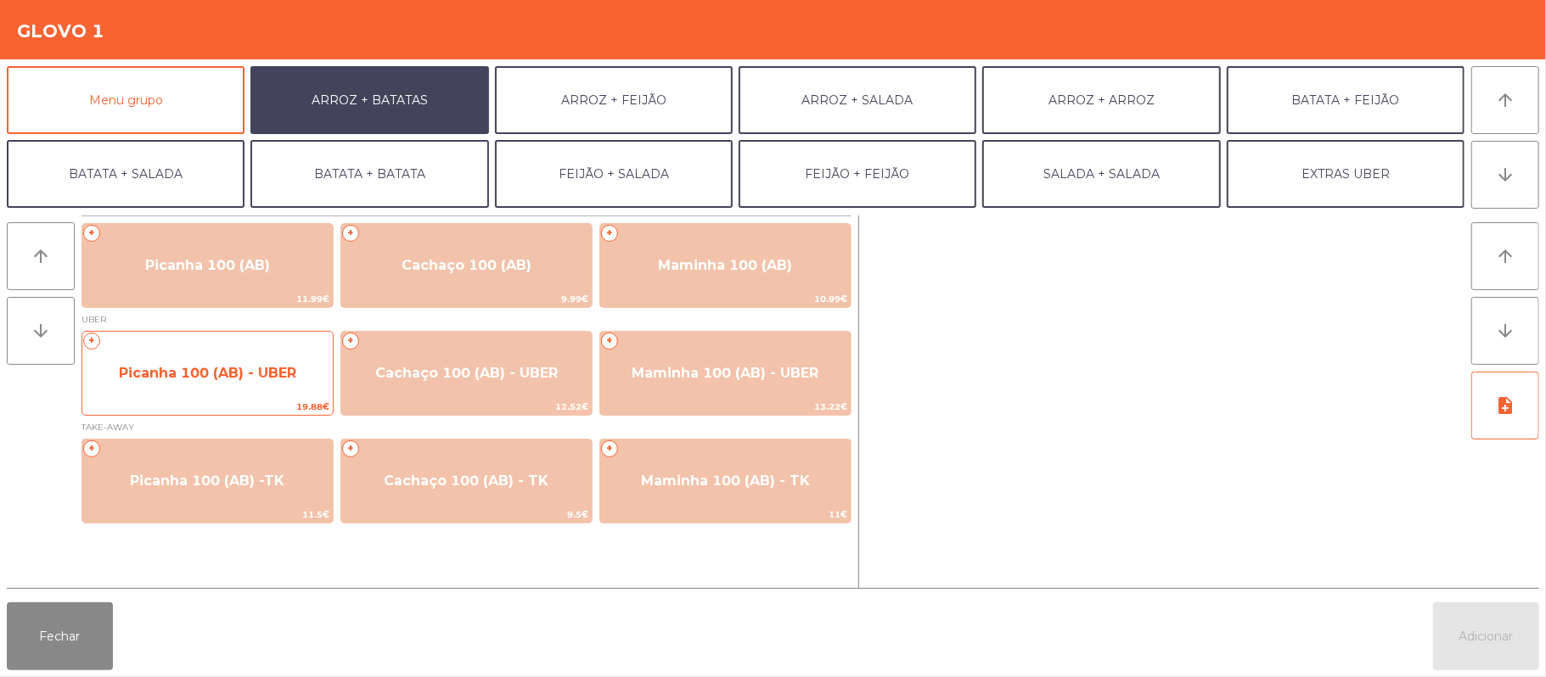
click at [218, 378] on span "Picanha 100 (AB) - UBER" at bounding box center [207, 373] width 177 height 16
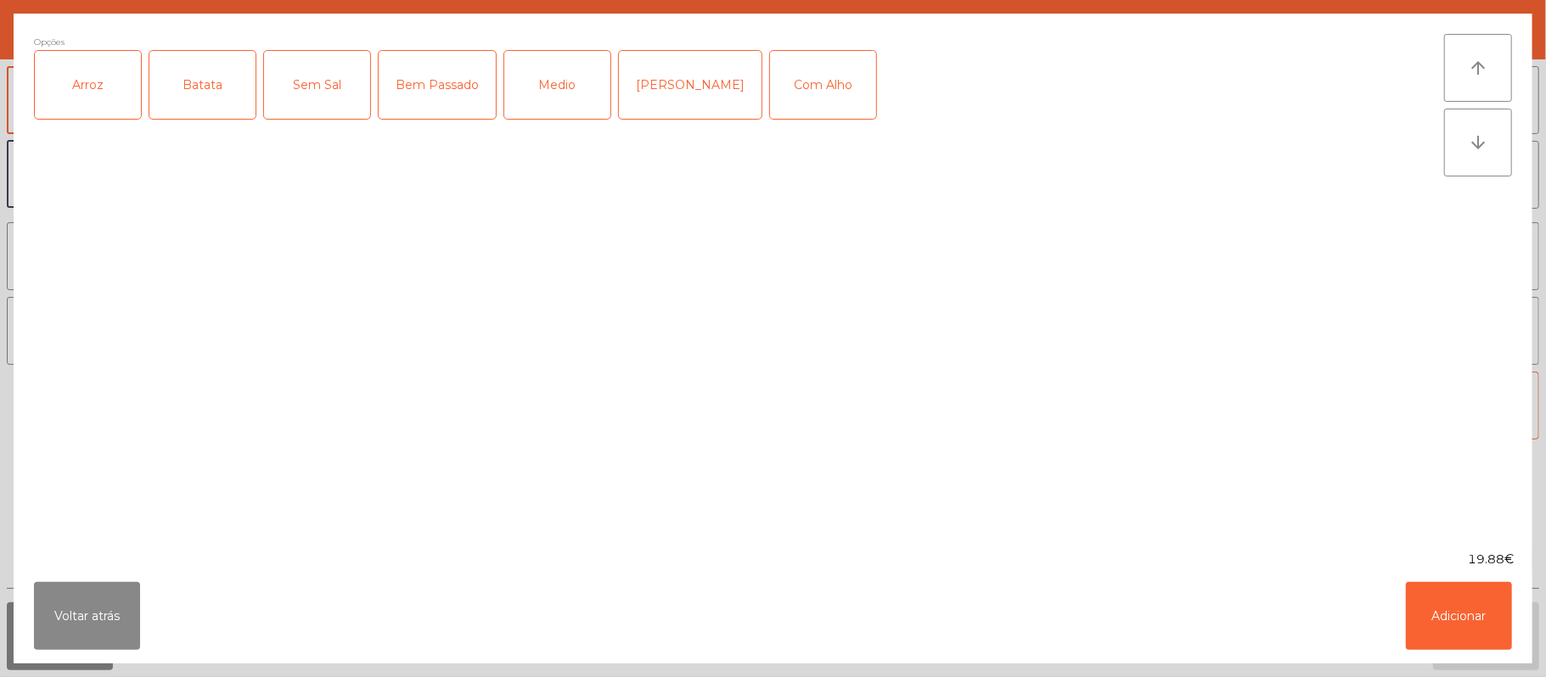
click at [110, 78] on div "Arroz" at bounding box center [88, 85] width 106 height 68
click at [188, 97] on div "Batata" at bounding box center [202, 85] width 106 height 68
click at [547, 87] on div "Medio" at bounding box center [557, 85] width 106 height 68
click at [1444, 630] on button "Adicionar" at bounding box center [1458, 616] width 106 height 68
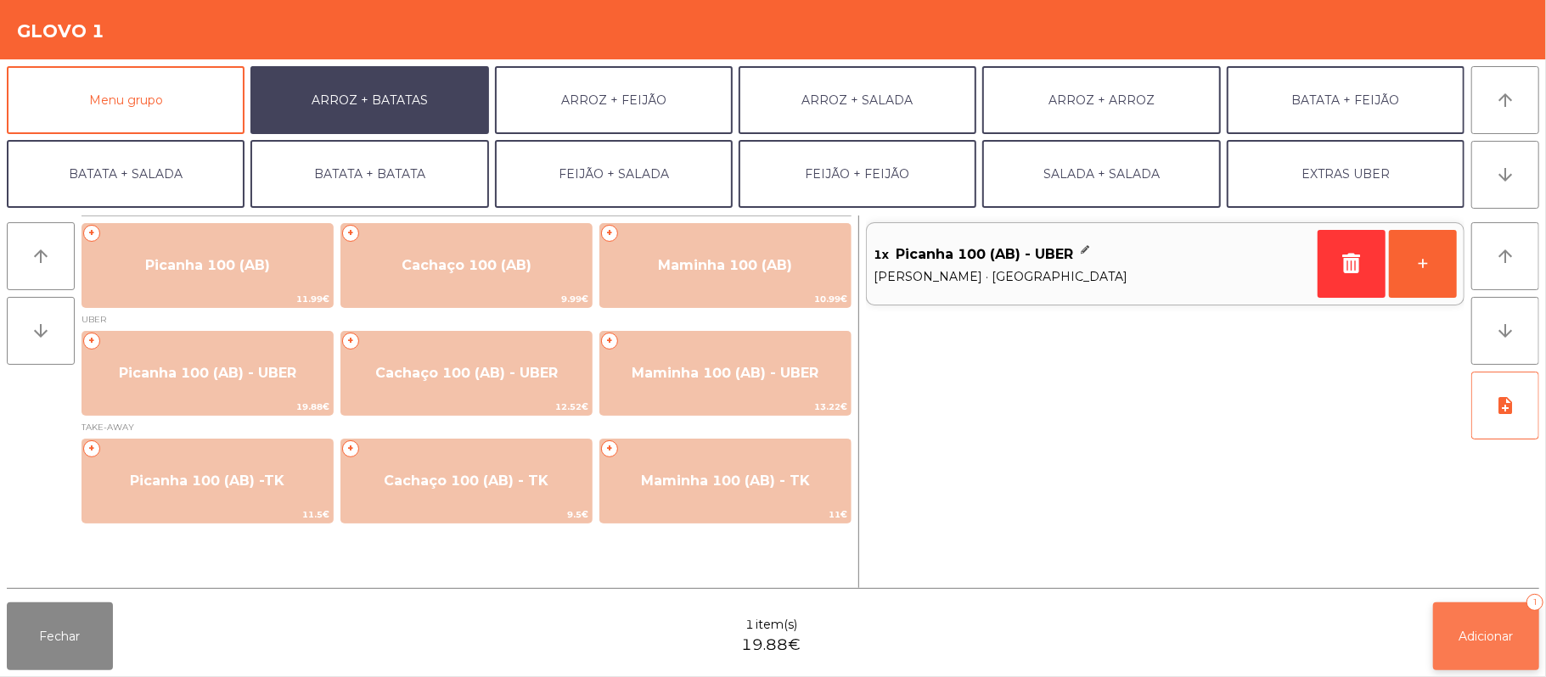
click at [1461, 654] on button "Adicionar 1" at bounding box center [1486, 637] width 106 height 68
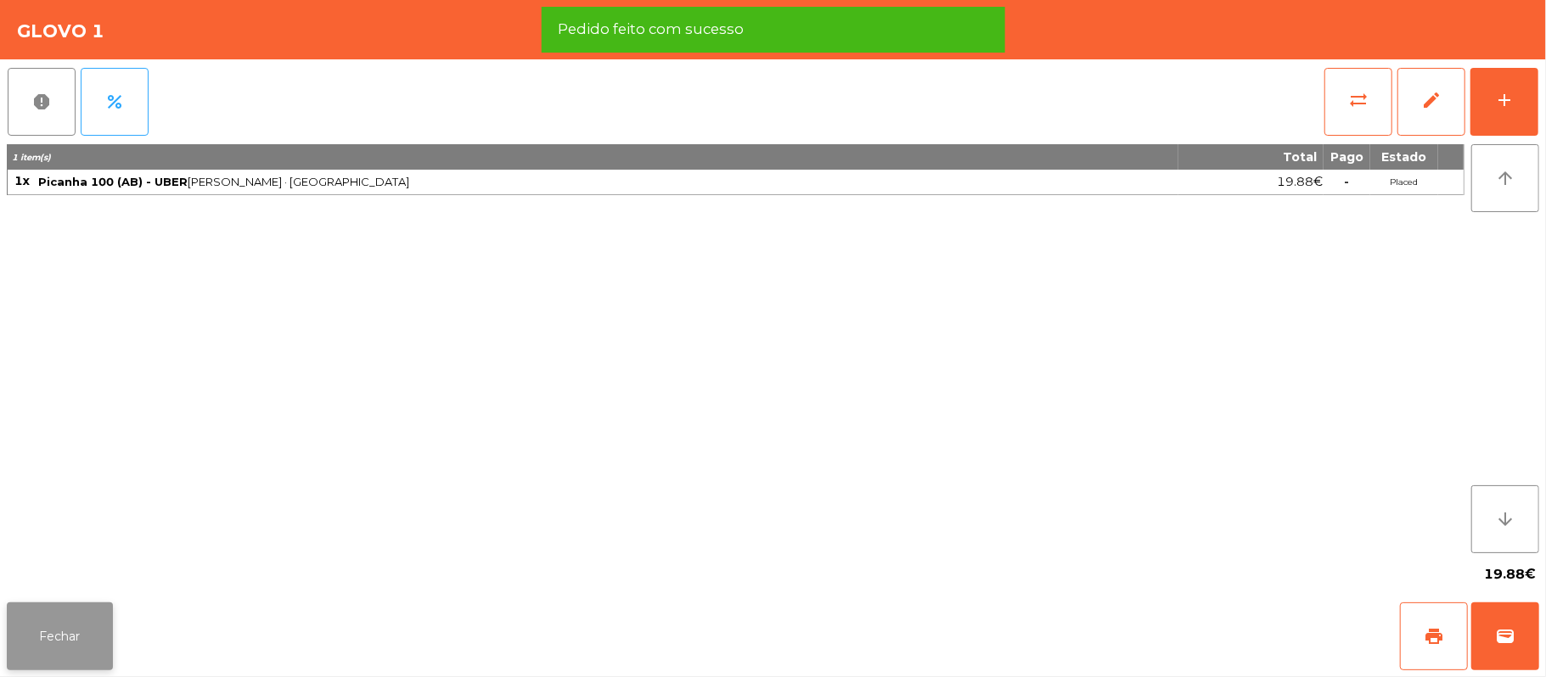
click at [14, 614] on button "Fechar" at bounding box center [60, 637] width 106 height 68
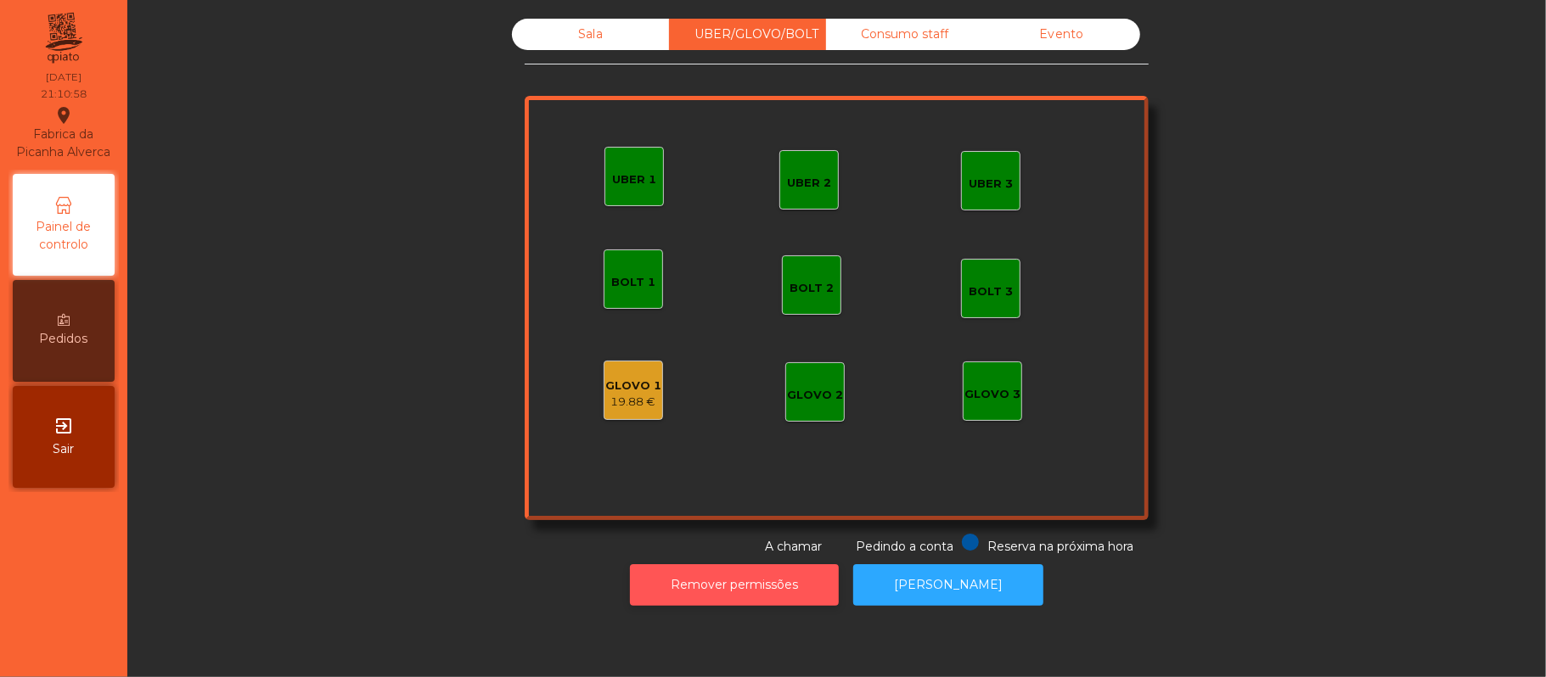
click at [766, 597] on button "Remover permissões" at bounding box center [734, 585] width 209 height 42
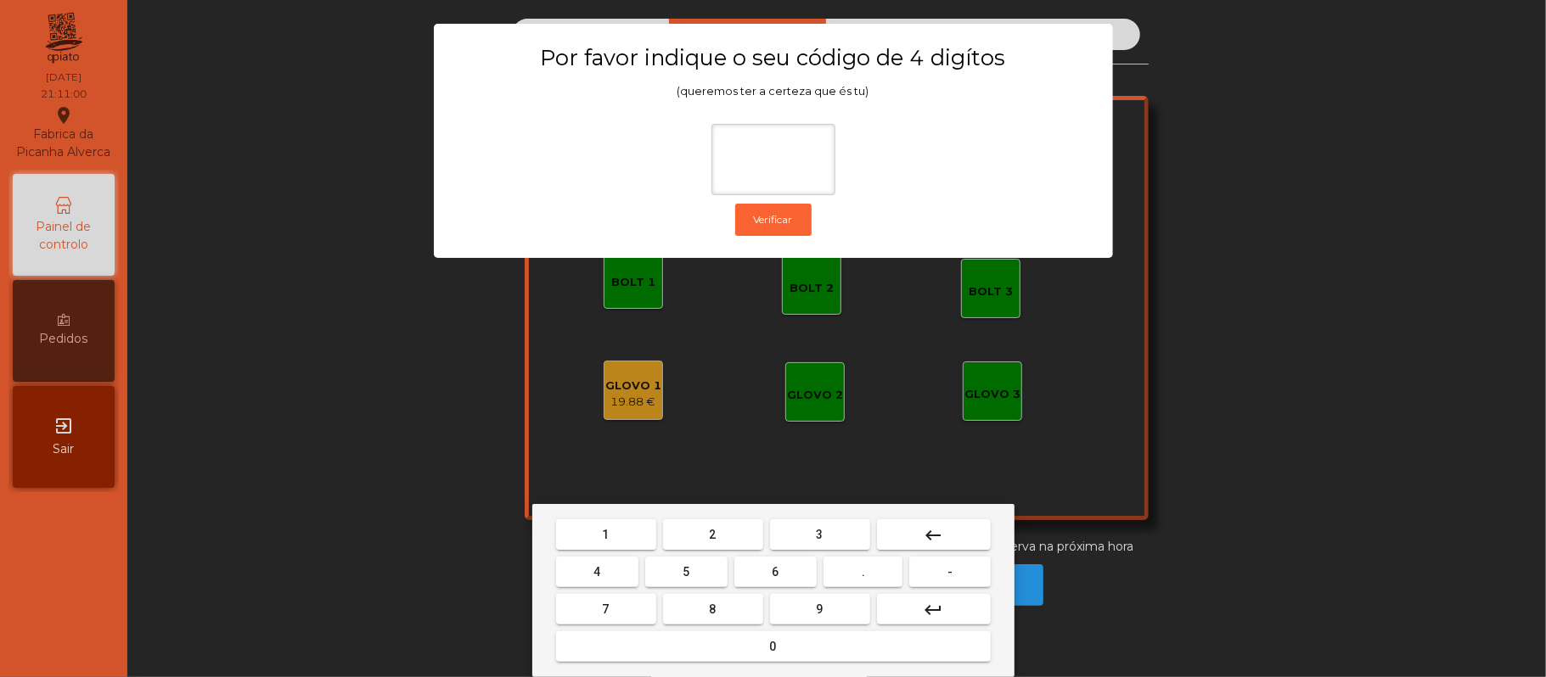
click at [731, 527] on button "2" at bounding box center [713, 534] width 100 height 31
click at [774, 570] on span "6" at bounding box center [775, 572] width 7 height 14
click at [605, 535] on span "1" at bounding box center [606, 535] width 7 height 14
click at [666, 579] on button "5" at bounding box center [686, 572] width 82 height 31
type input "****"
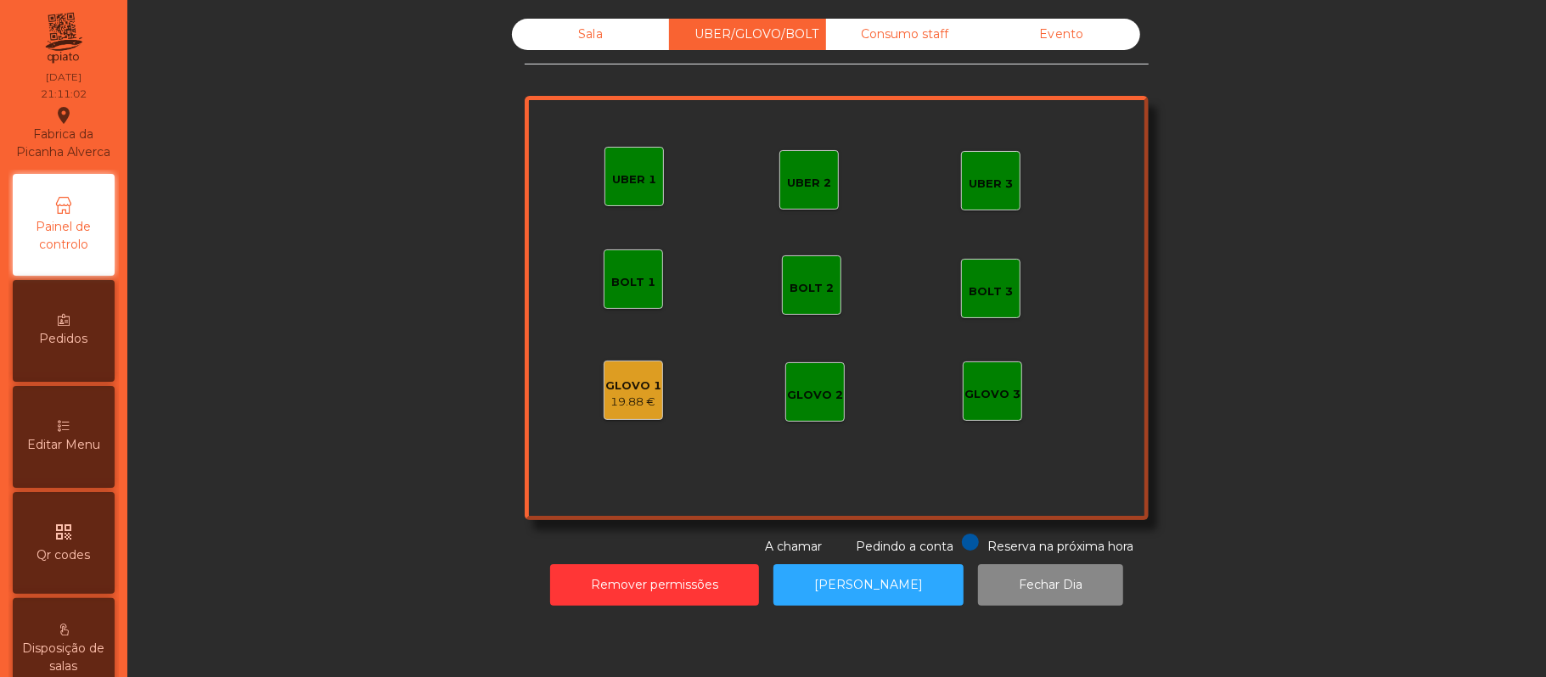
click at [619, 384] on div "GLOVO 1" at bounding box center [633, 386] width 56 height 17
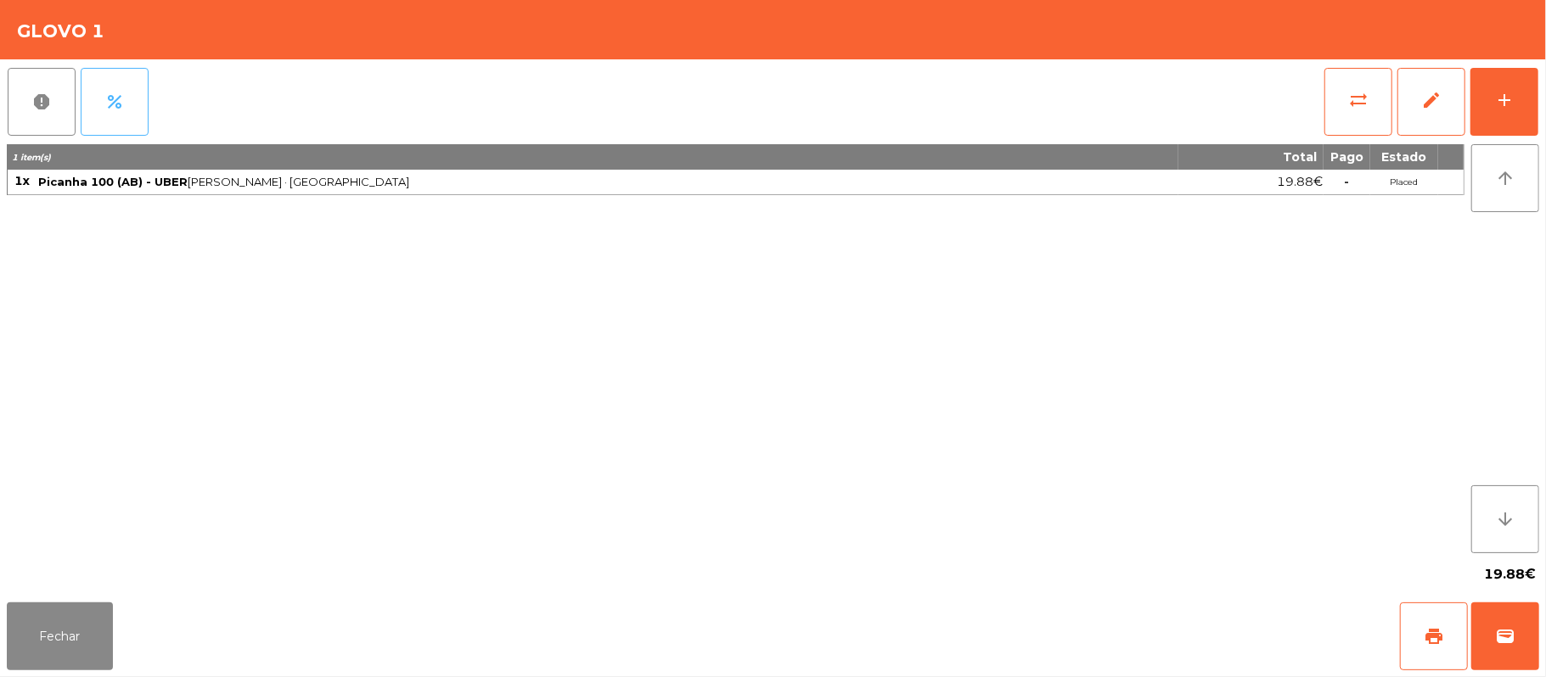
click at [123, 92] on span "percent" at bounding box center [114, 102] width 20 height 20
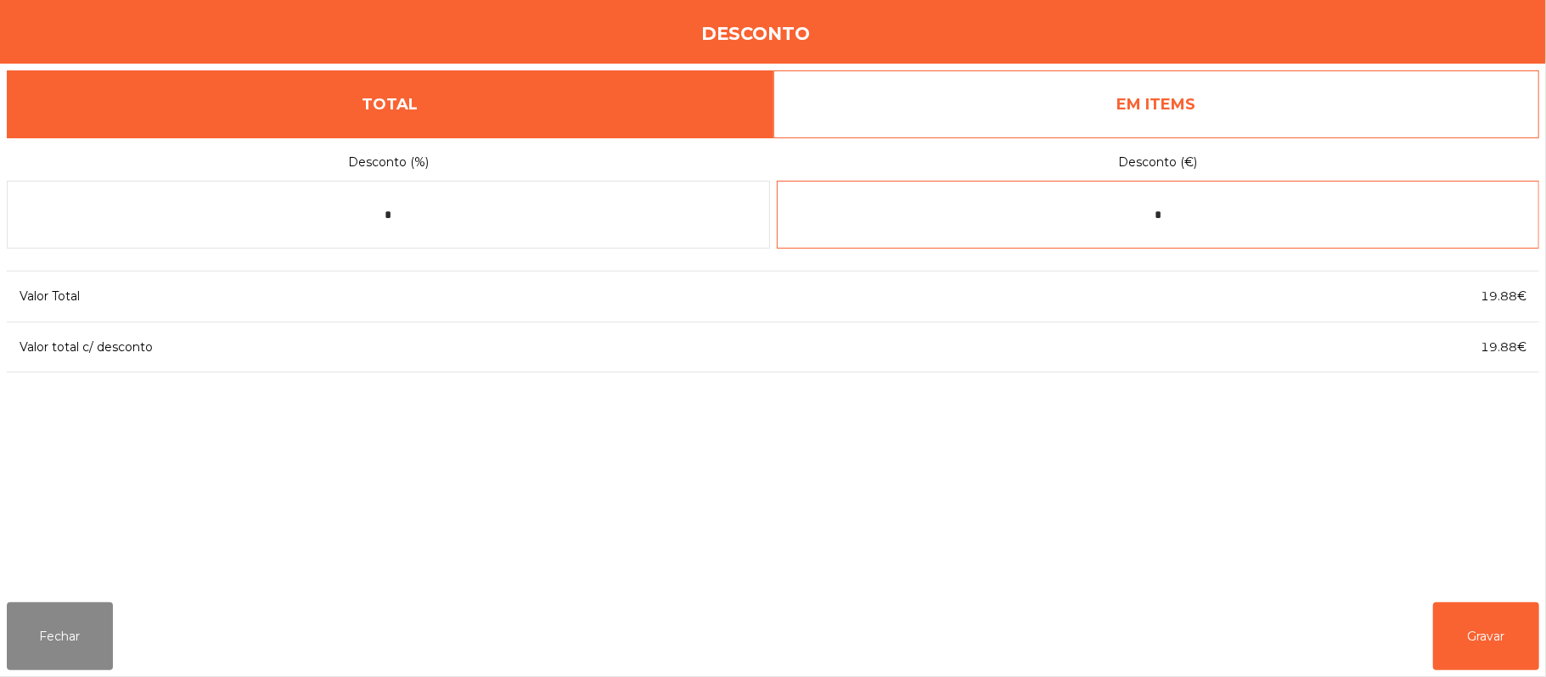
click at [1226, 210] on input "*" at bounding box center [1158, 215] width 763 height 68
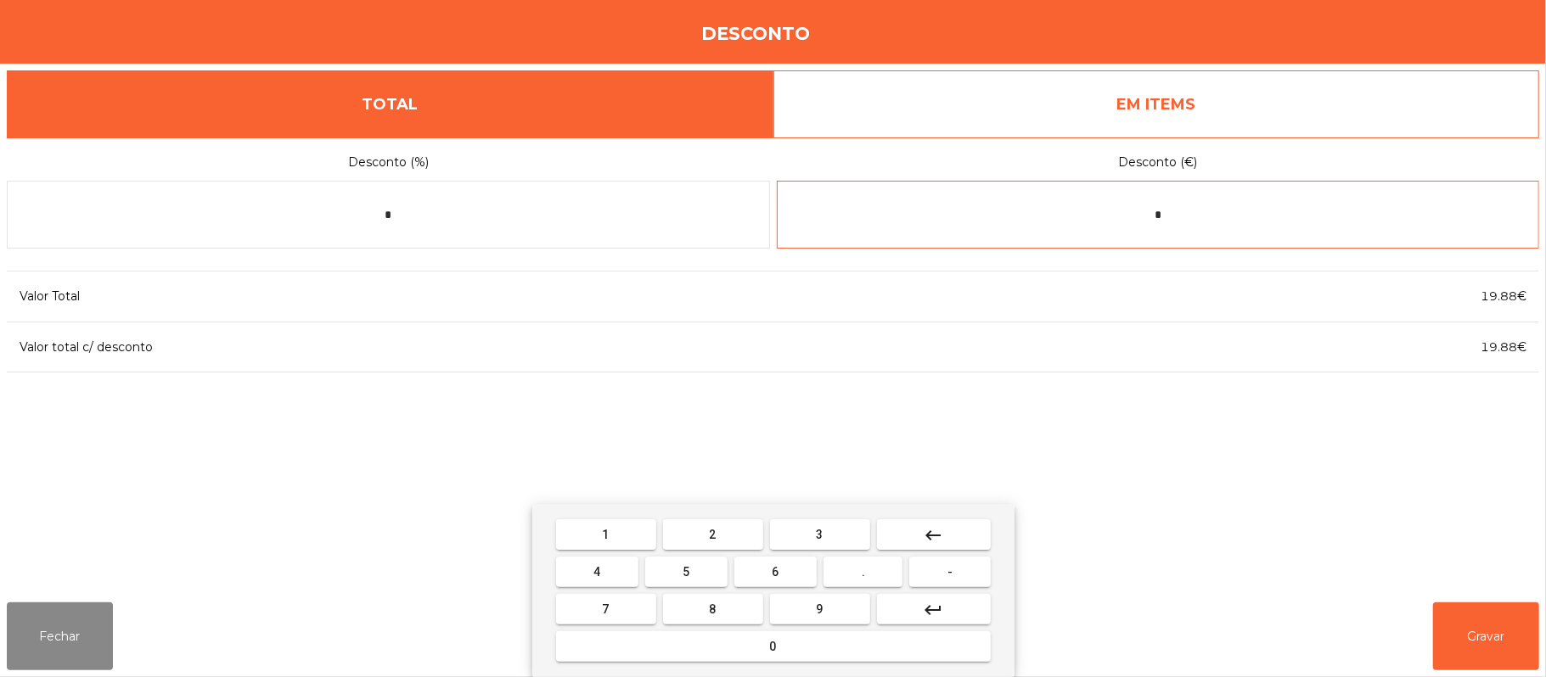
click at [686, 570] on span "5" at bounding box center [685, 572] width 7 height 14
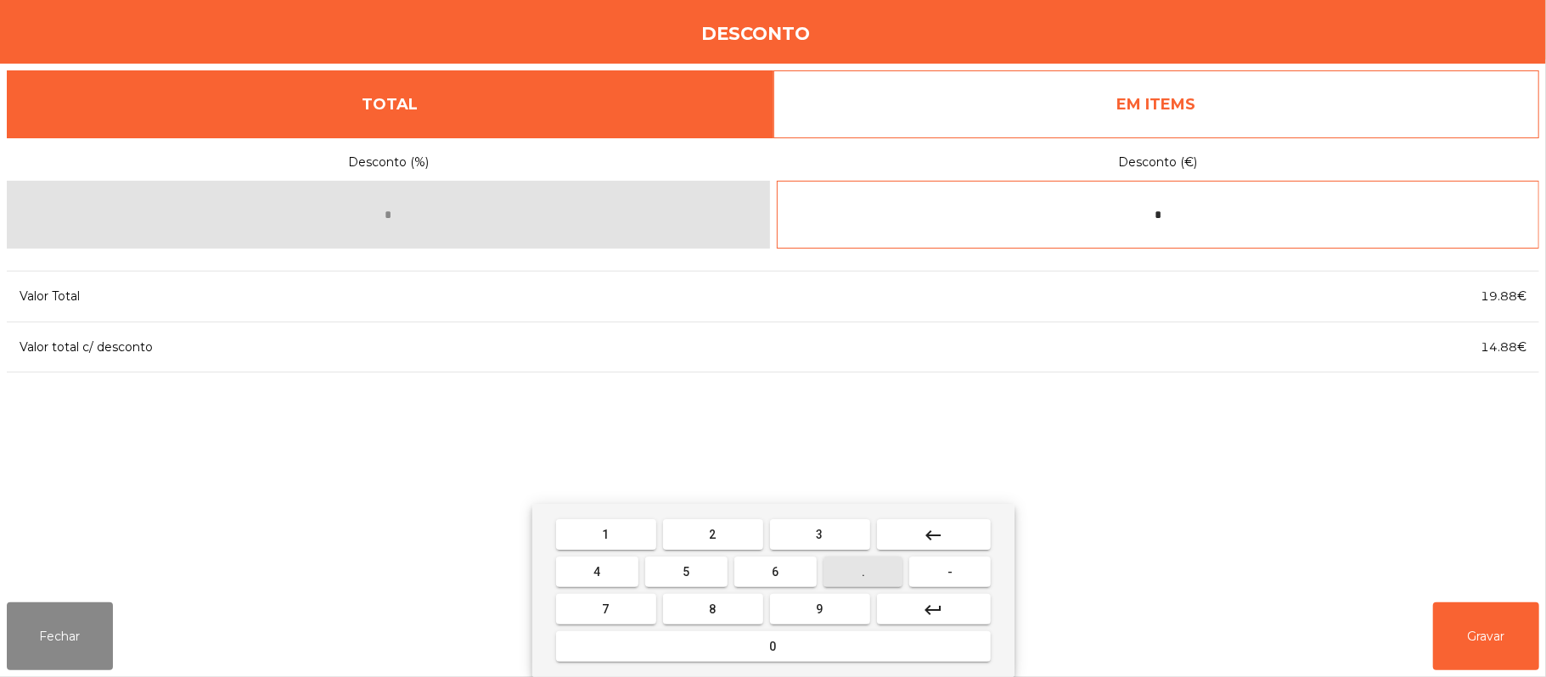
click at [870, 572] on button "." at bounding box center [862, 572] width 79 height 31
click at [711, 609] on span "8" at bounding box center [713, 610] width 7 height 14
click at [732, 614] on button "8" at bounding box center [713, 609] width 100 height 31
type input "****"
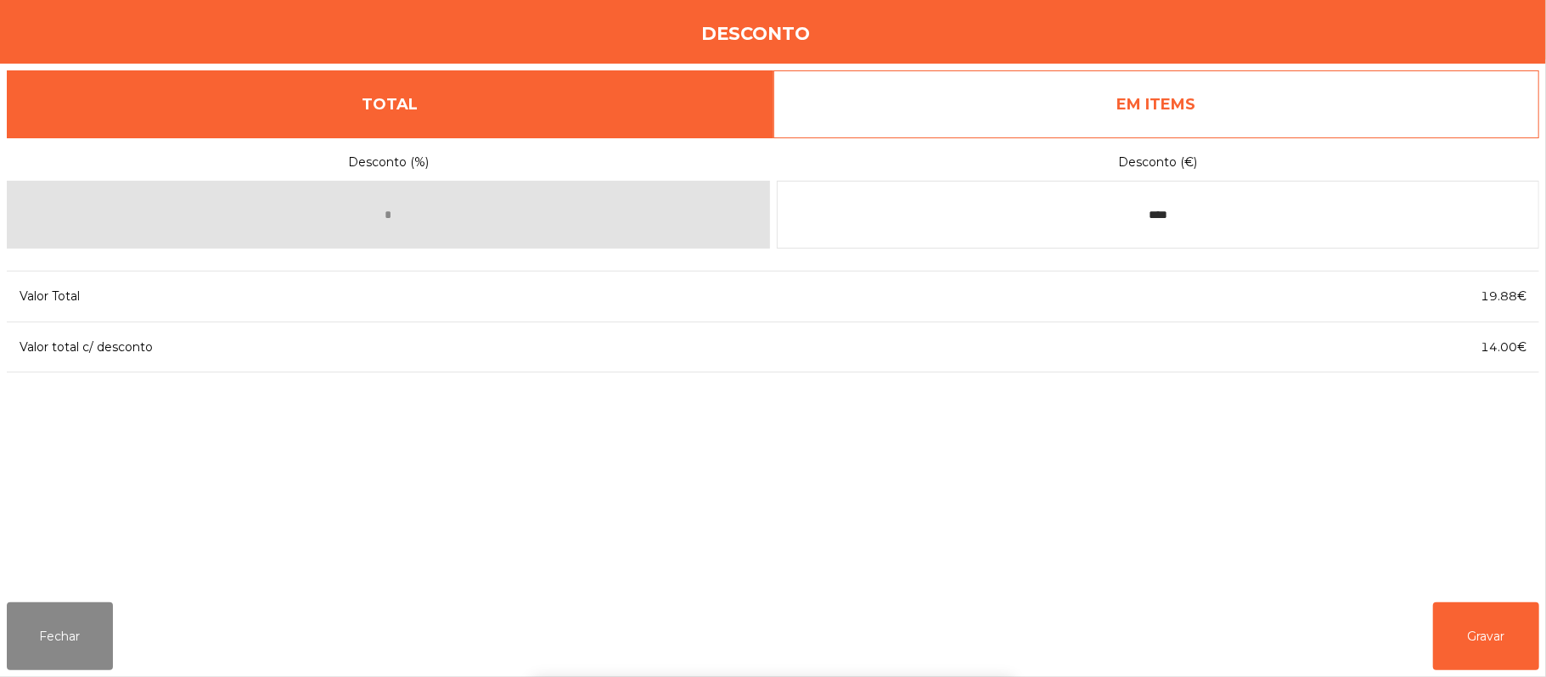
click at [1489, 628] on div "1 2 3 keyboard_backspace 4 5 6 . - 7 8 9 keyboard_return 0" at bounding box center [773, 590] width 1546 height 173
click at [1463, 631] on button "Gravar" at bounding box center [1486, 637] width 106 height 68
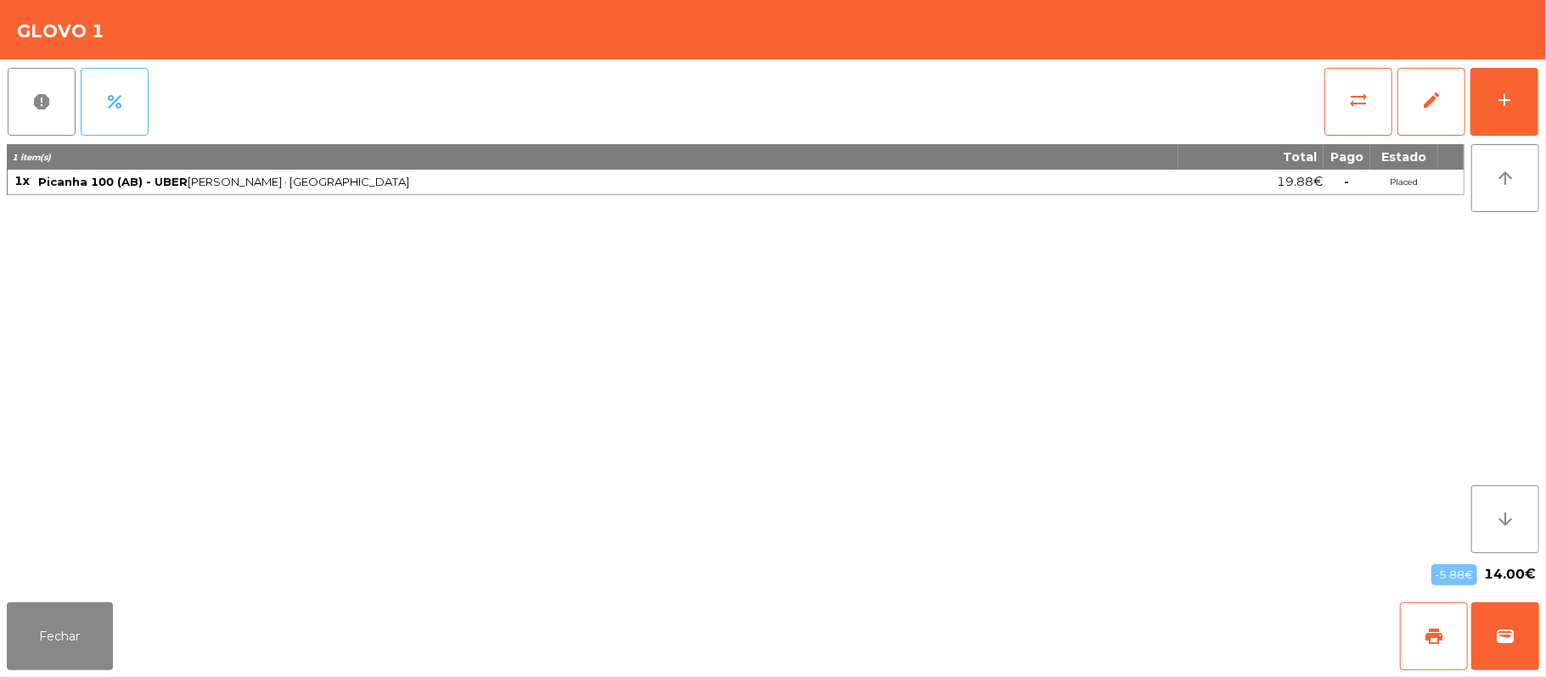
click at [130, 110] on button "percent" at bounding box center [115, 102] width 68 height 68
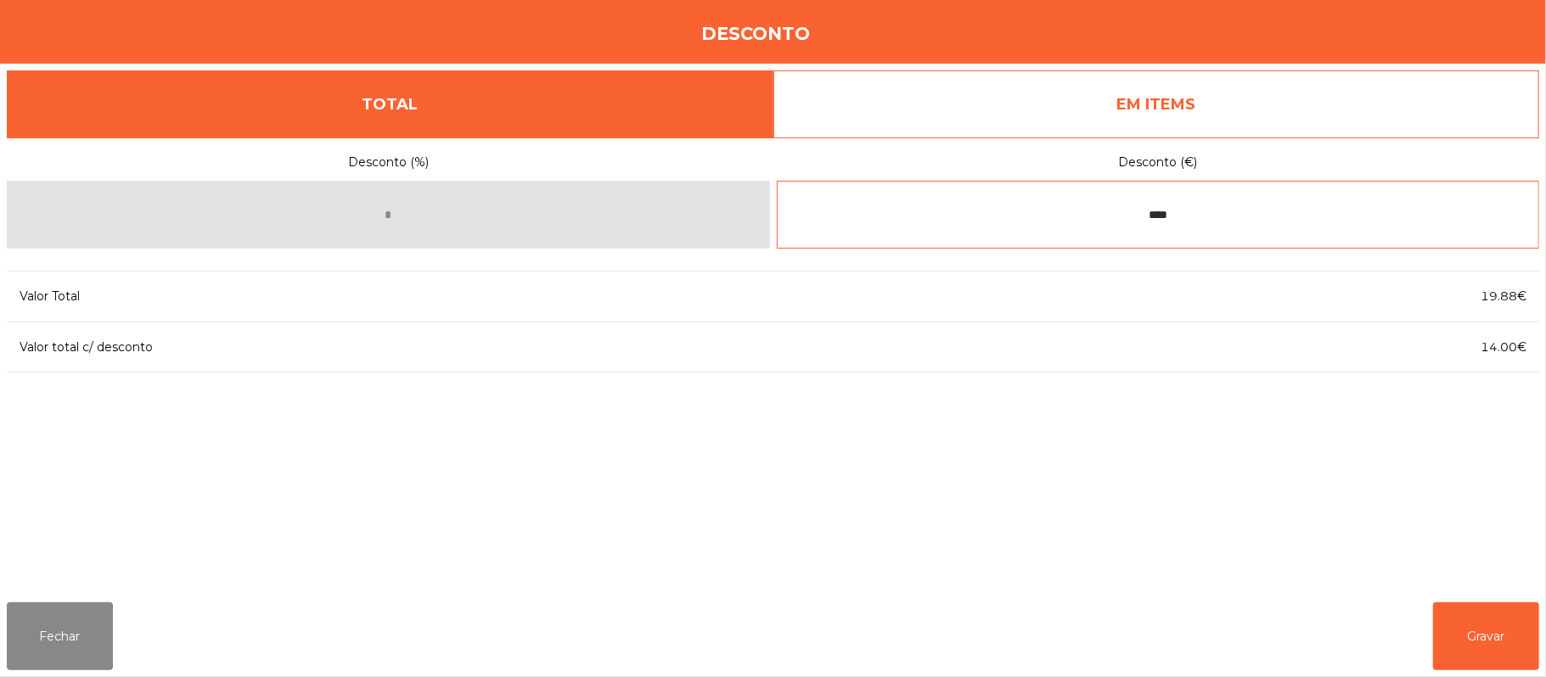
click at [1217, 215] on input "****" at bounding box center [1158, 215] width 763 height 68
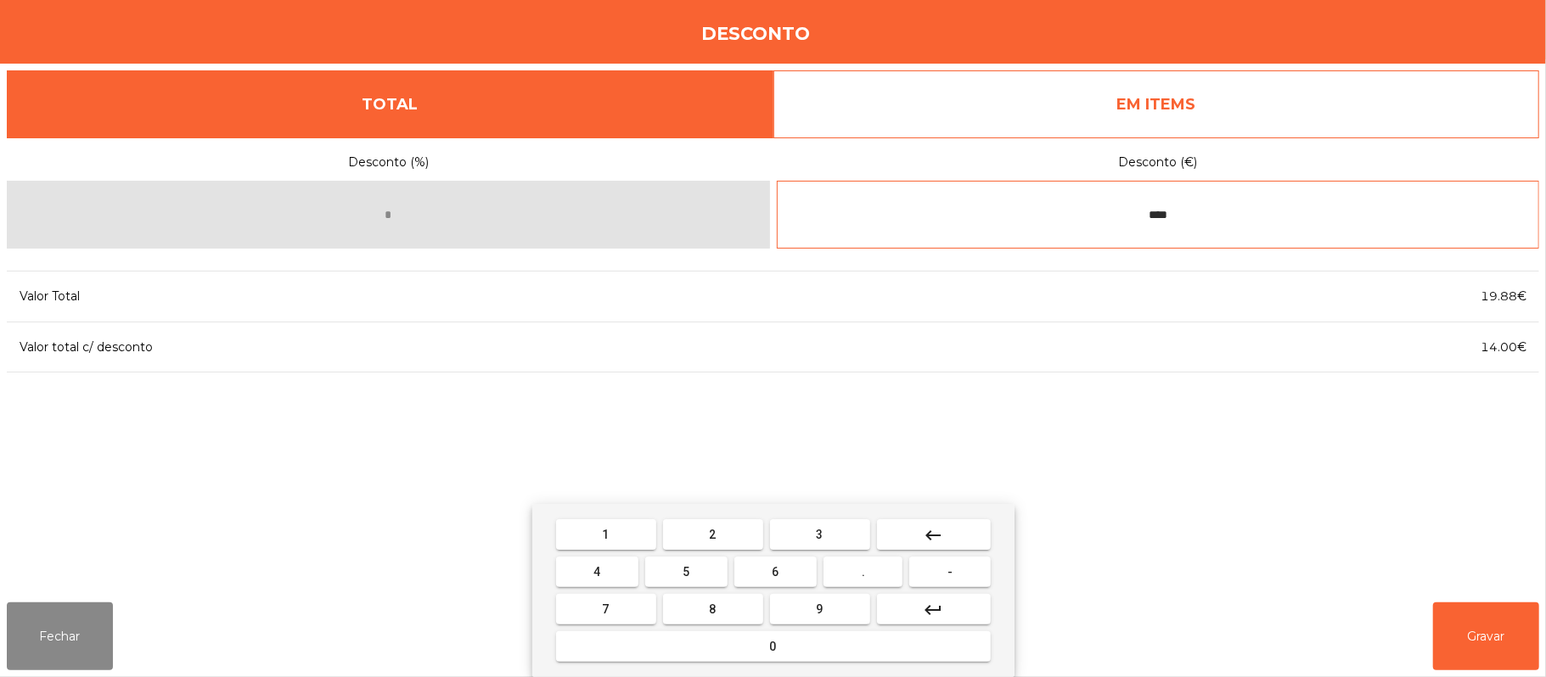
click at [920, 533] on button "keyboard_backspace" at bounding box center [934, 534] width 114 height 31
click at [917, 523] on button "keyboard_backspace" at bounding box center [934, 534] width 114 height 31
click at [833, 608] on button "9" at bounding box center [820, 609] width 100 height 31
click at [775, 572] on span "6" at bounding box center [775, 572] width 7 height 14
type input "****"
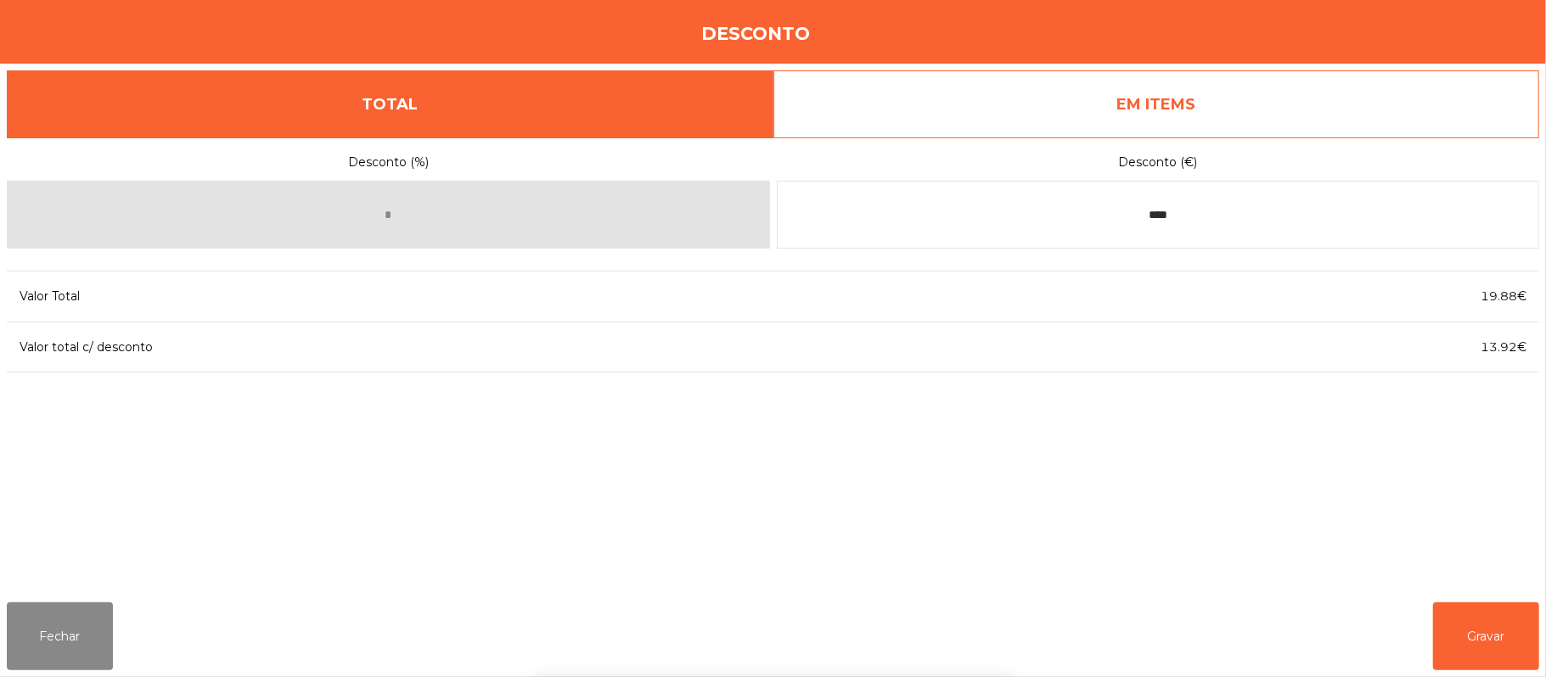
click at [1458, 638] on div "1 2 3 keyboard_backspace 4 5 6 . - 7 8 9 keyboard_return 0" at bounding box center [773, 590] width 1546 height 173
click at [1461, 628] on button "Gravar" at bounding box center [1486, 637] width 106 height 68
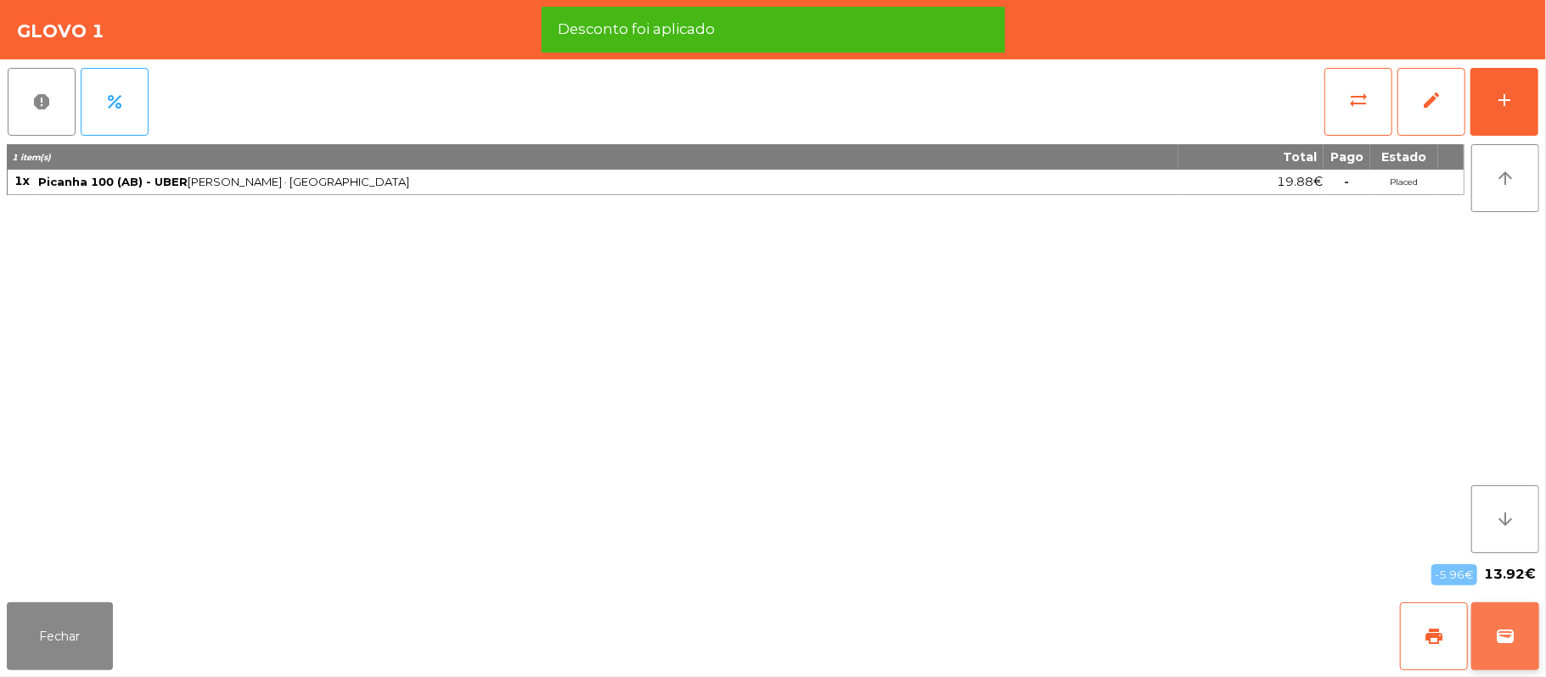
click at [1526, 611] on button "wallet" at bounding box center [1505, 637] width 68 height 68
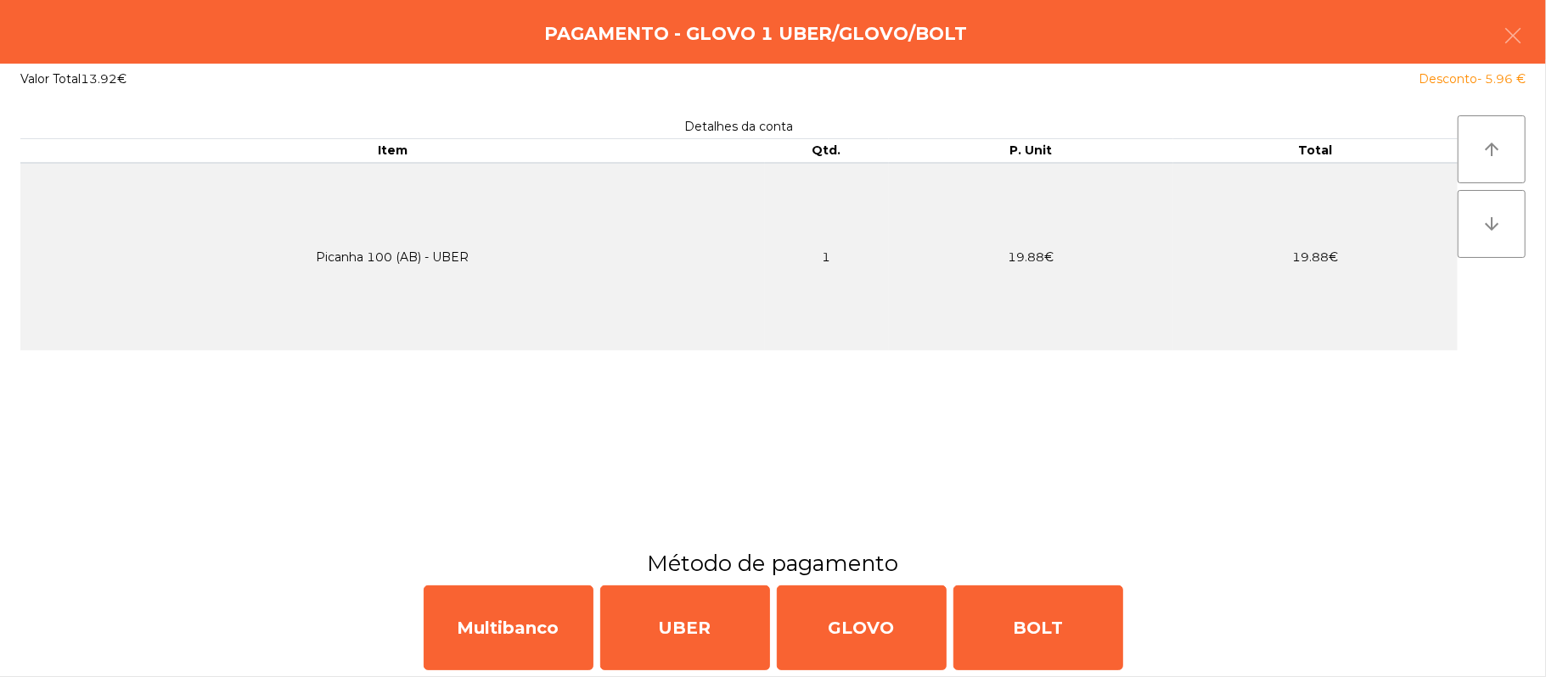
click at [1074, 406] on div "Detalhes da conta Item Qtd. P. Unit Total Picanha 100 (AB) - UBER 1 19.88€ 19.8…" at bounding box center [738, 321] width 1437 height 412
click at [1505, 41] on icon "button" at bounding box center [1512, 35] width 20 height 20
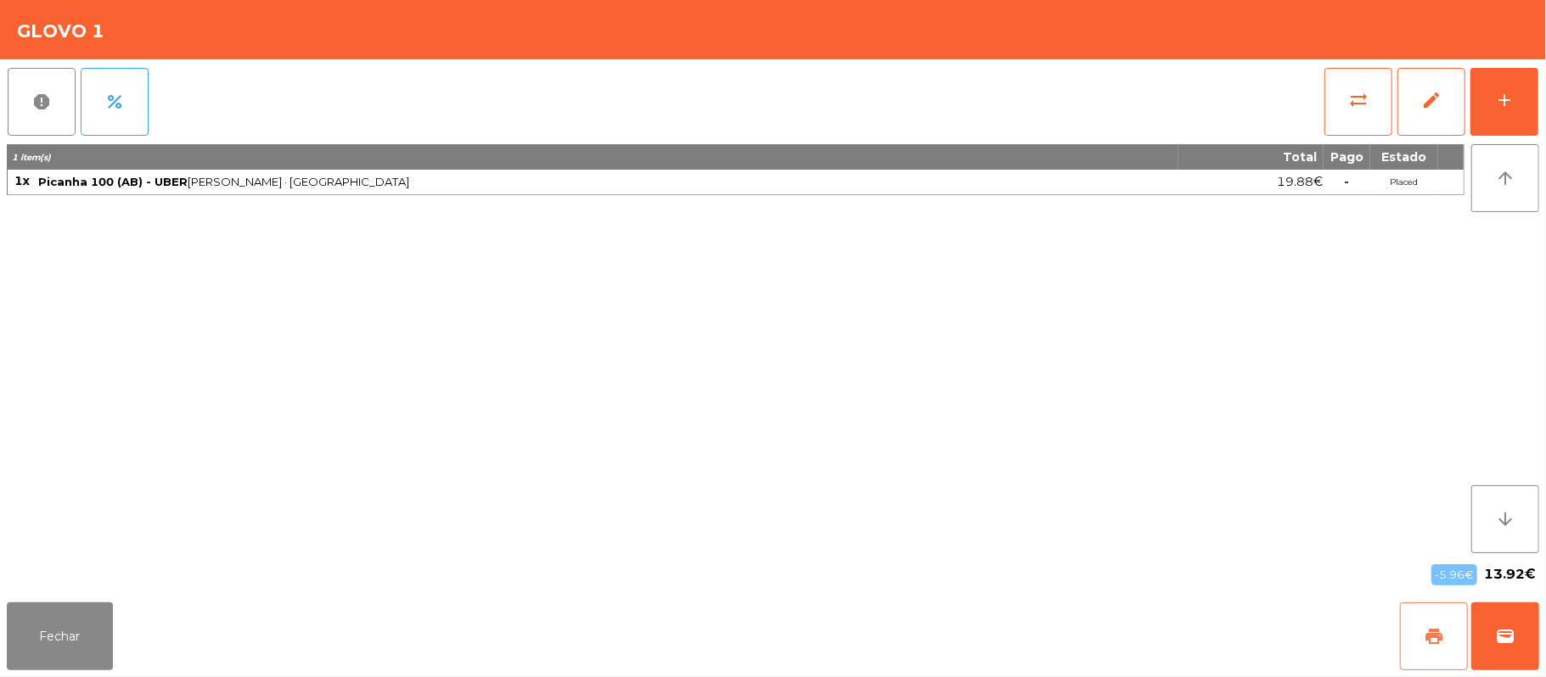
click at [1405, 663] on button "print" at bounding box center [1434, 637] width 68 height 68
click at [1505, 635] on span "wallet" at bounding box center [1505, 636] width 20 height 20
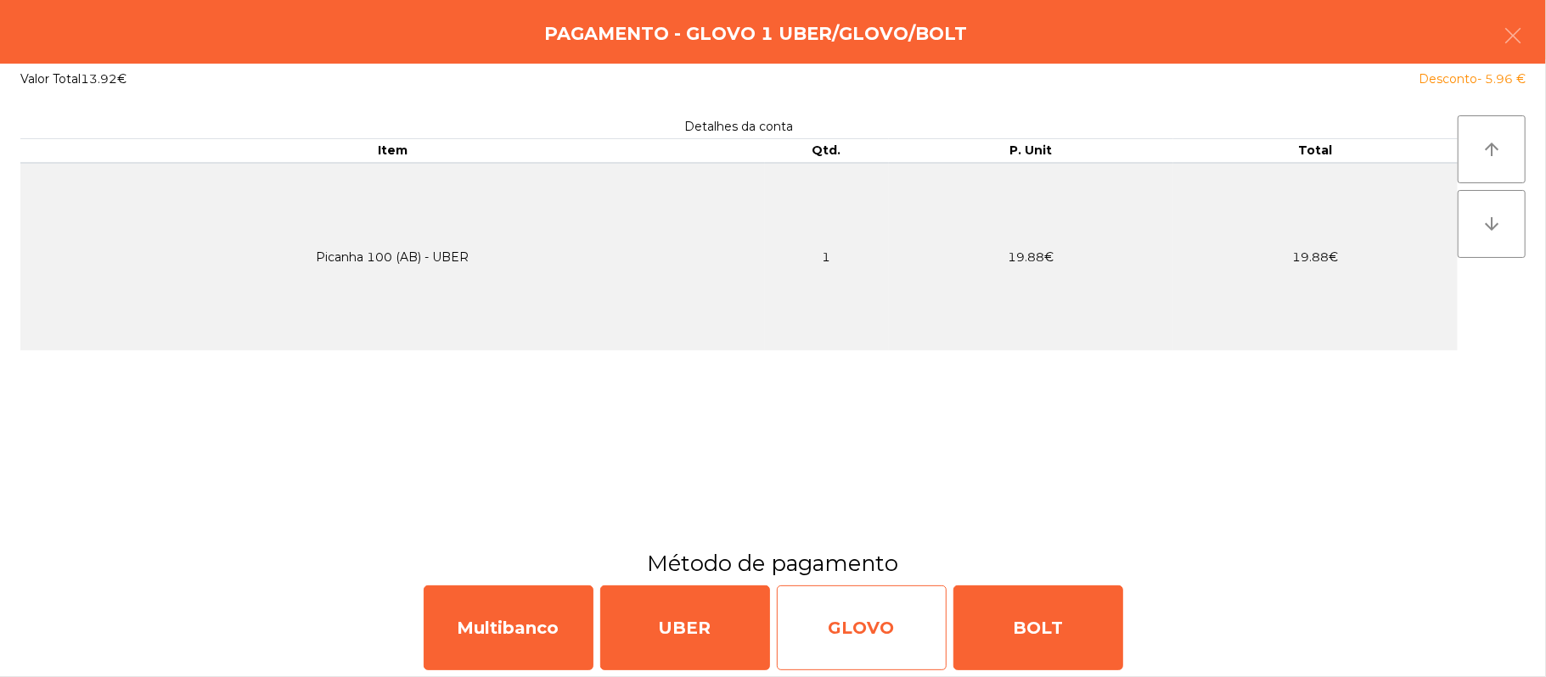
click at [847, 630] on div "GLOVO" at bounding box center [862, 628] width 170 height 85
select select "**"
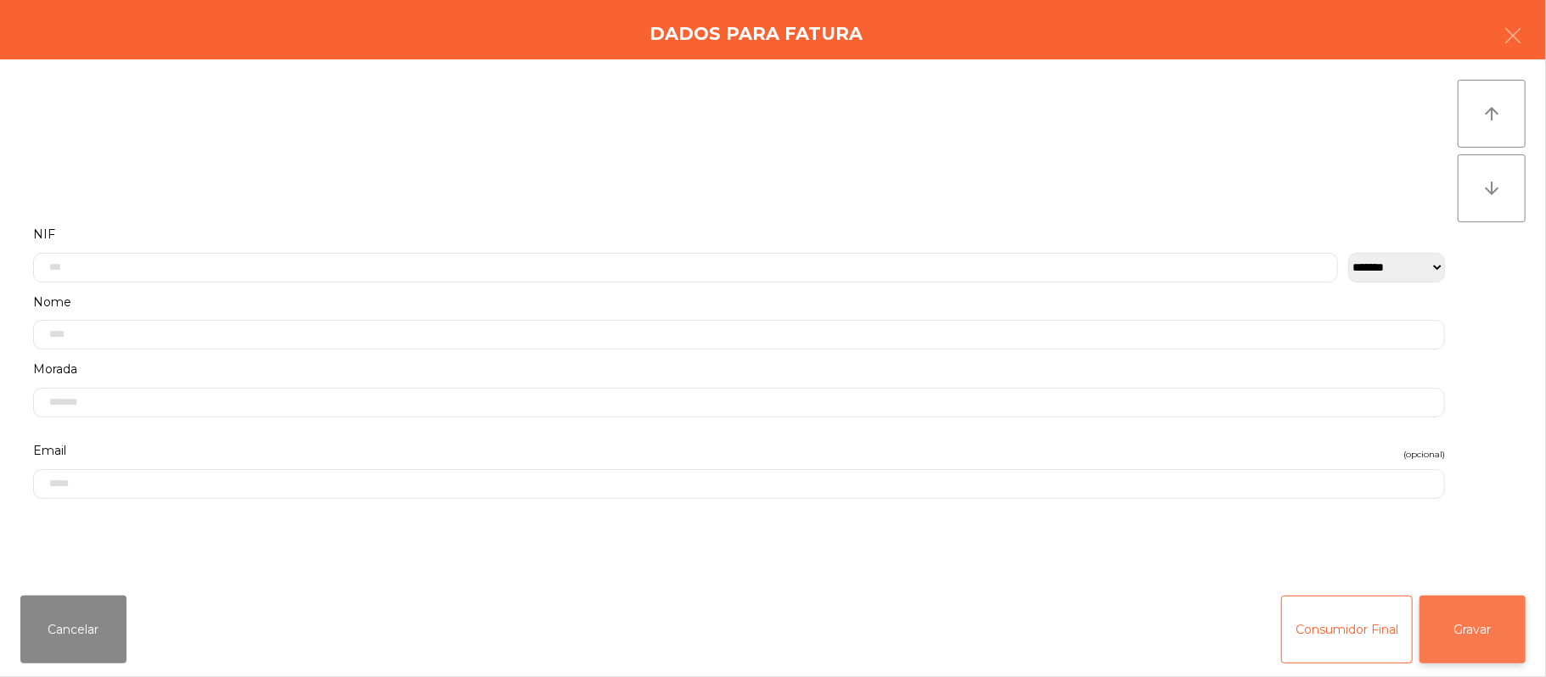
click at [1470, 647] on button "Gravar" at bounding box center [1472, 630] width 106 height 68
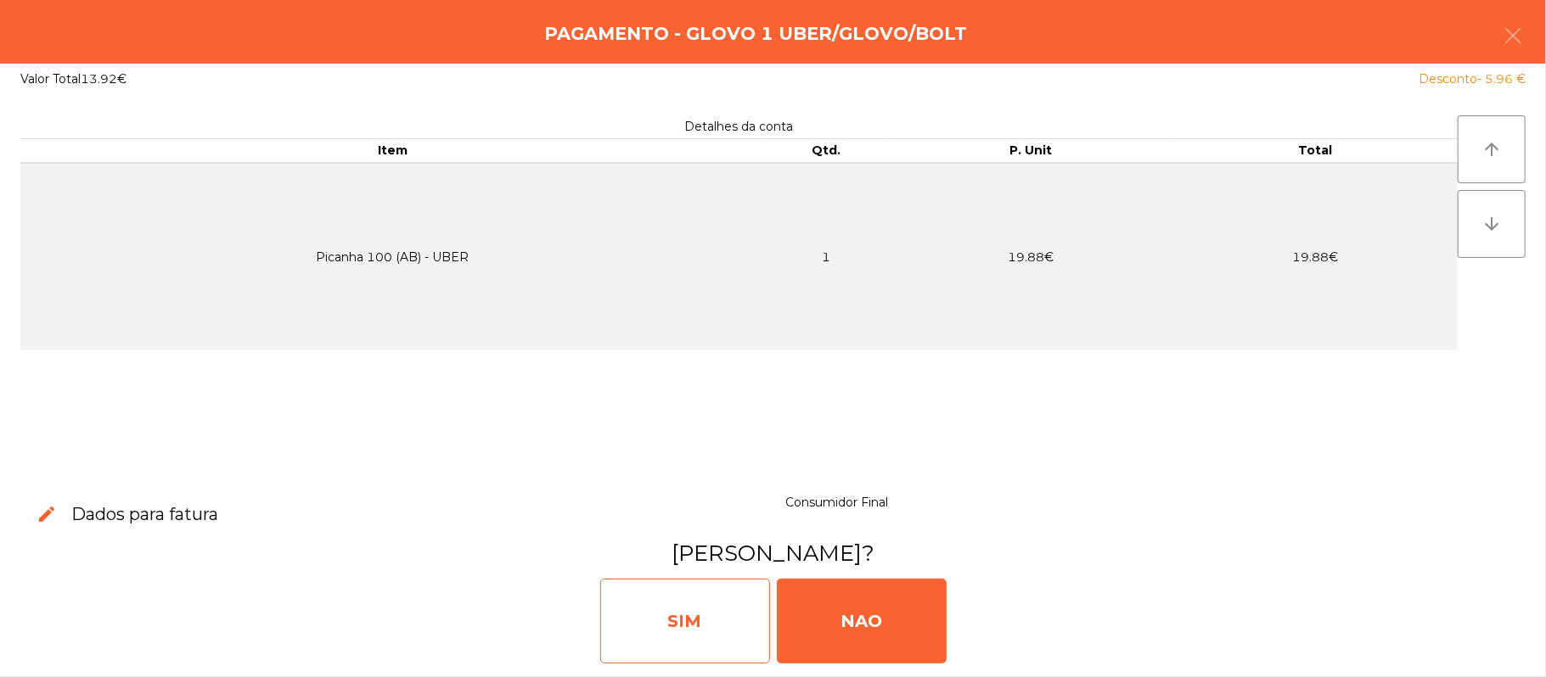
click at [693, 615] on div "SIM" at bounding box center [685, 621] width 170 height 85
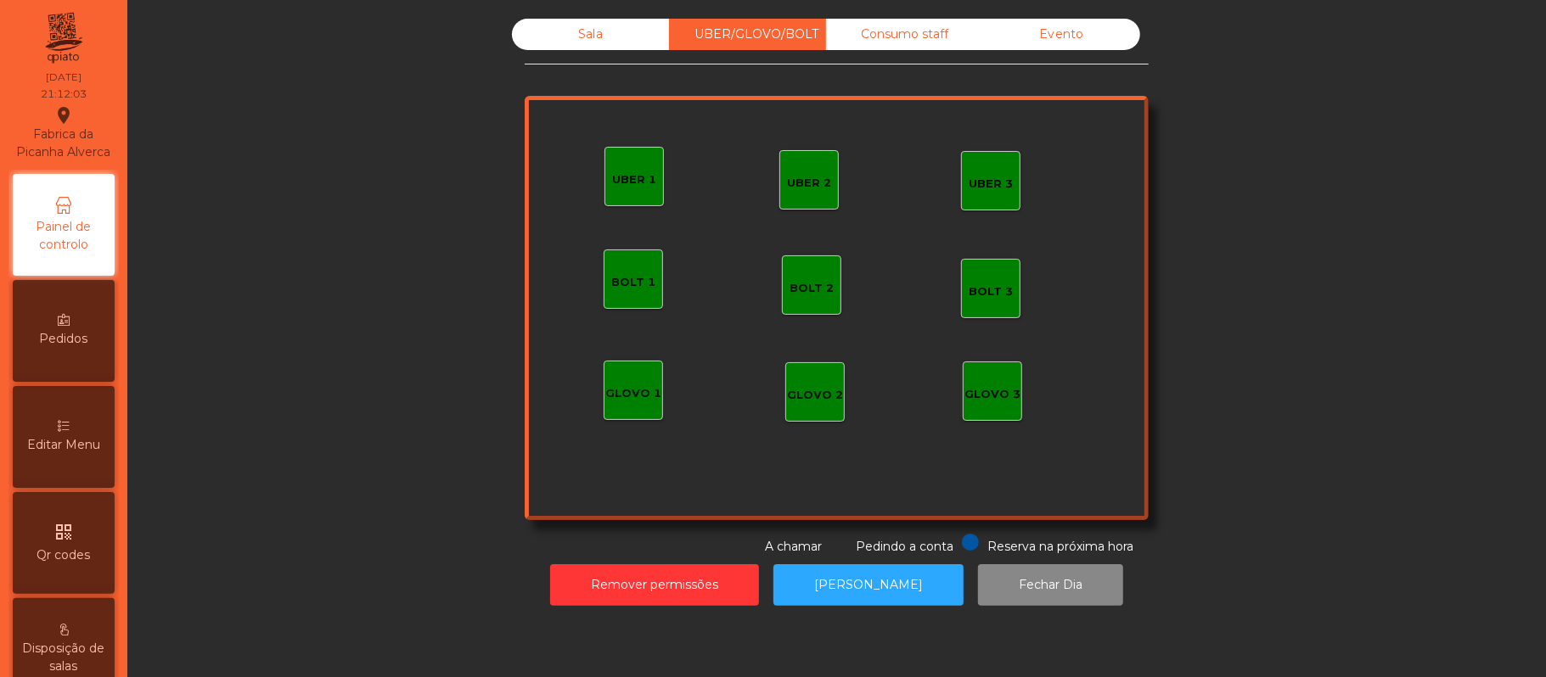
click at [581, 36] on div "Sala" at bounding box center [590, 34] width 157 height 31
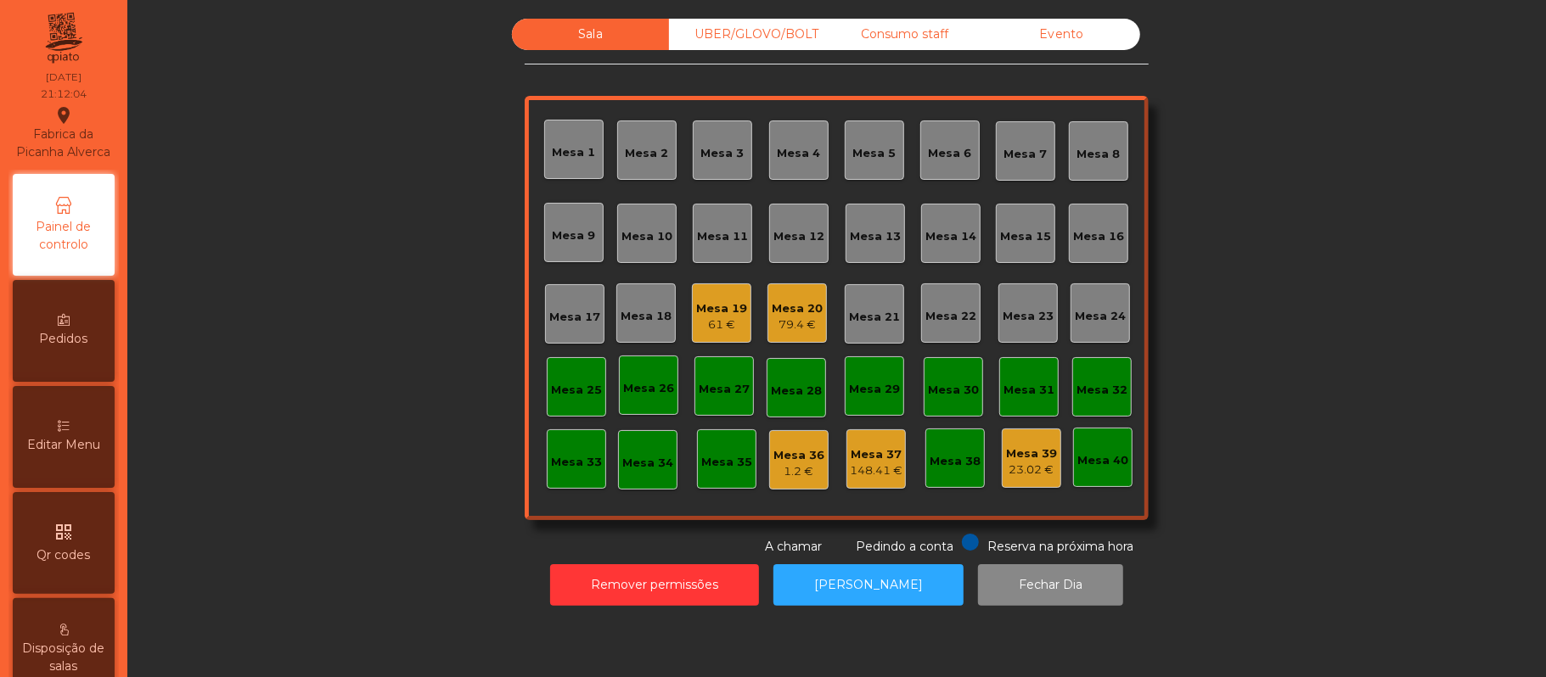
click at [311, 389] on div "Sala UBER/[GEOGRAPHIC_DATA]/BOLT Consumo staff Evento Mesa 1 Mesa 2 [GEOGRAPHIC…" at bounding box center [836, 287] width 1372 height 537
click at [789, 310] on div "Mesa 20" at bounding box center [796, 308] width 51 height 17
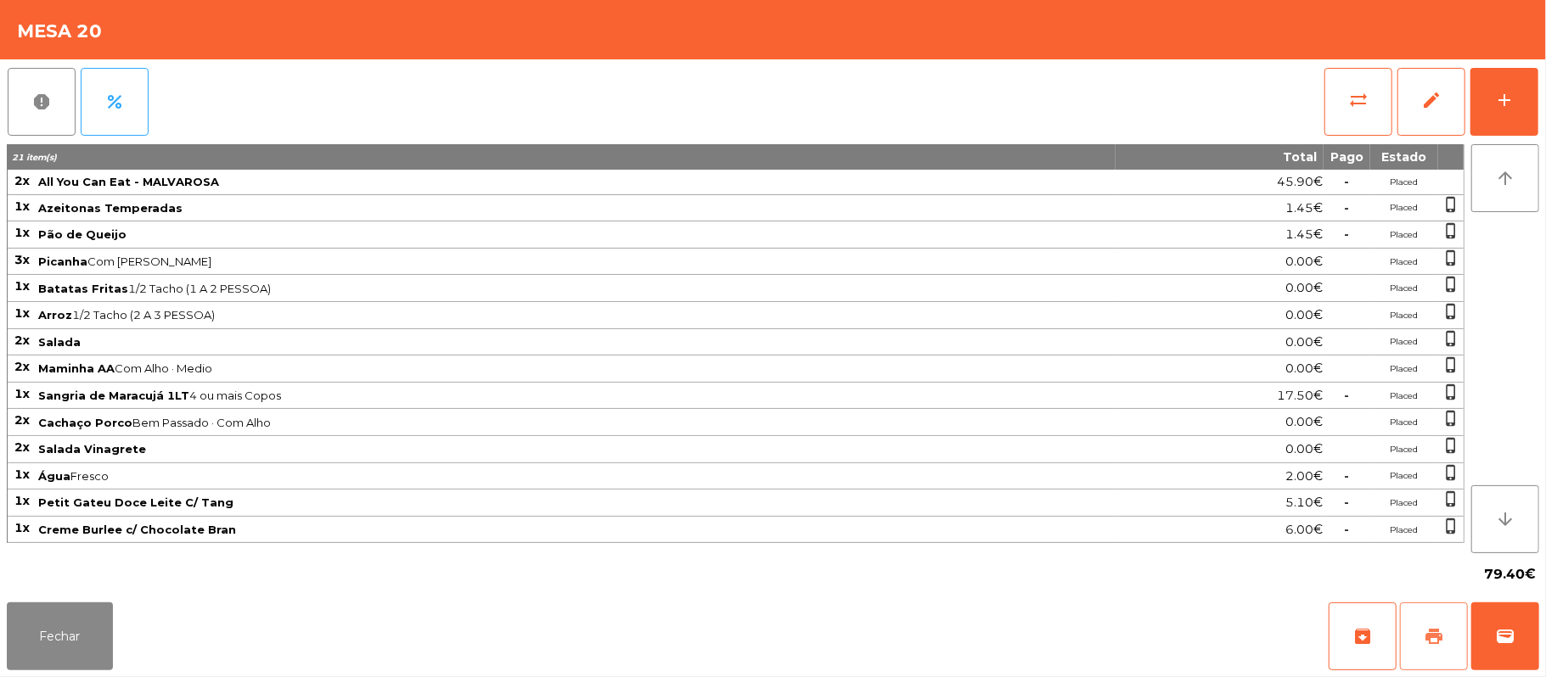
click at [1436, 633] on span "print" at bounding box center [1433, 636] width 20 height 20
click at [1427, 635] on span "print" at bounding box center [1433, 636] width 20 height 20
click at [1507, 642] on span "wallet" at bounding box center [1505, 636] width 20 height 20
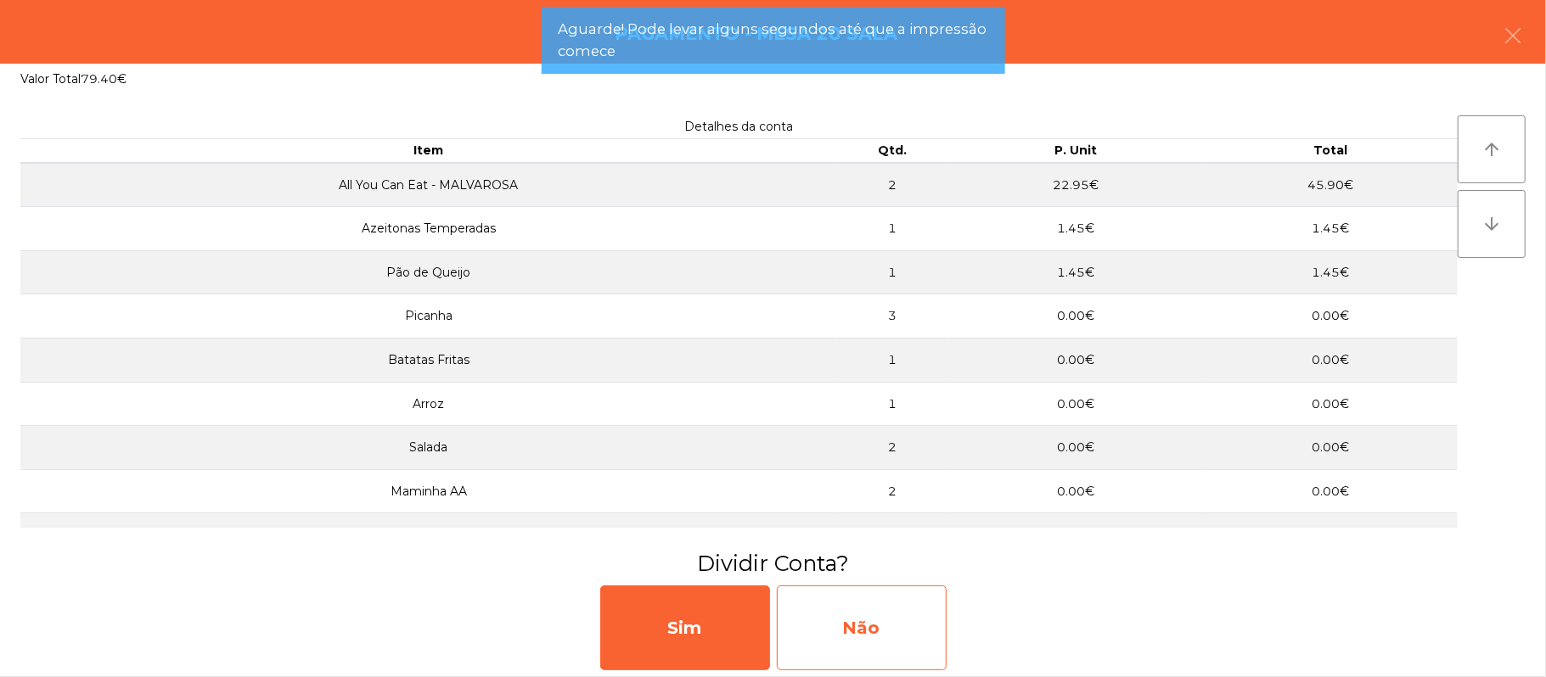
click at [862, 623] on div "Não" at bounding box center [862, 628] width 170 height 85
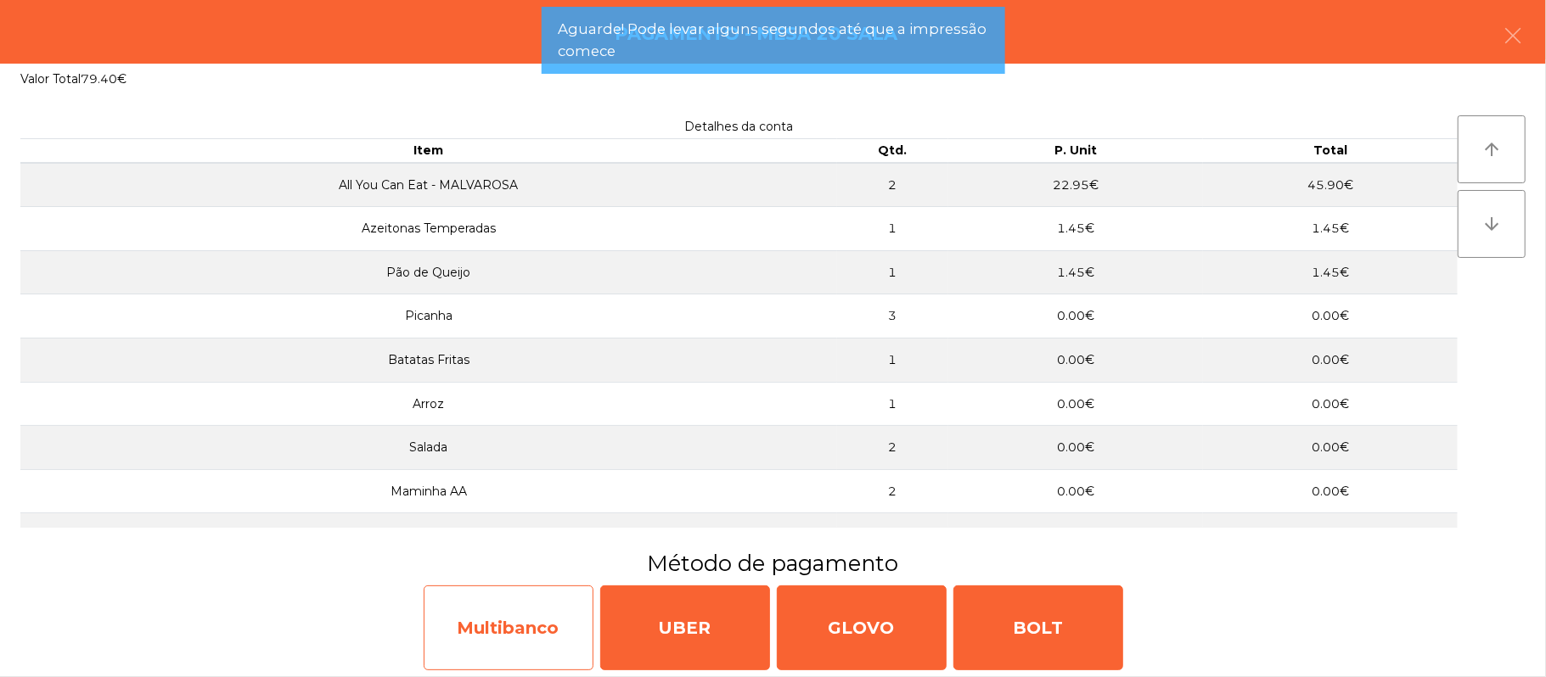
click at [526, 623] on div "Multibanco" at bounding box center [509, 628] width 170 height 85
select select "**"
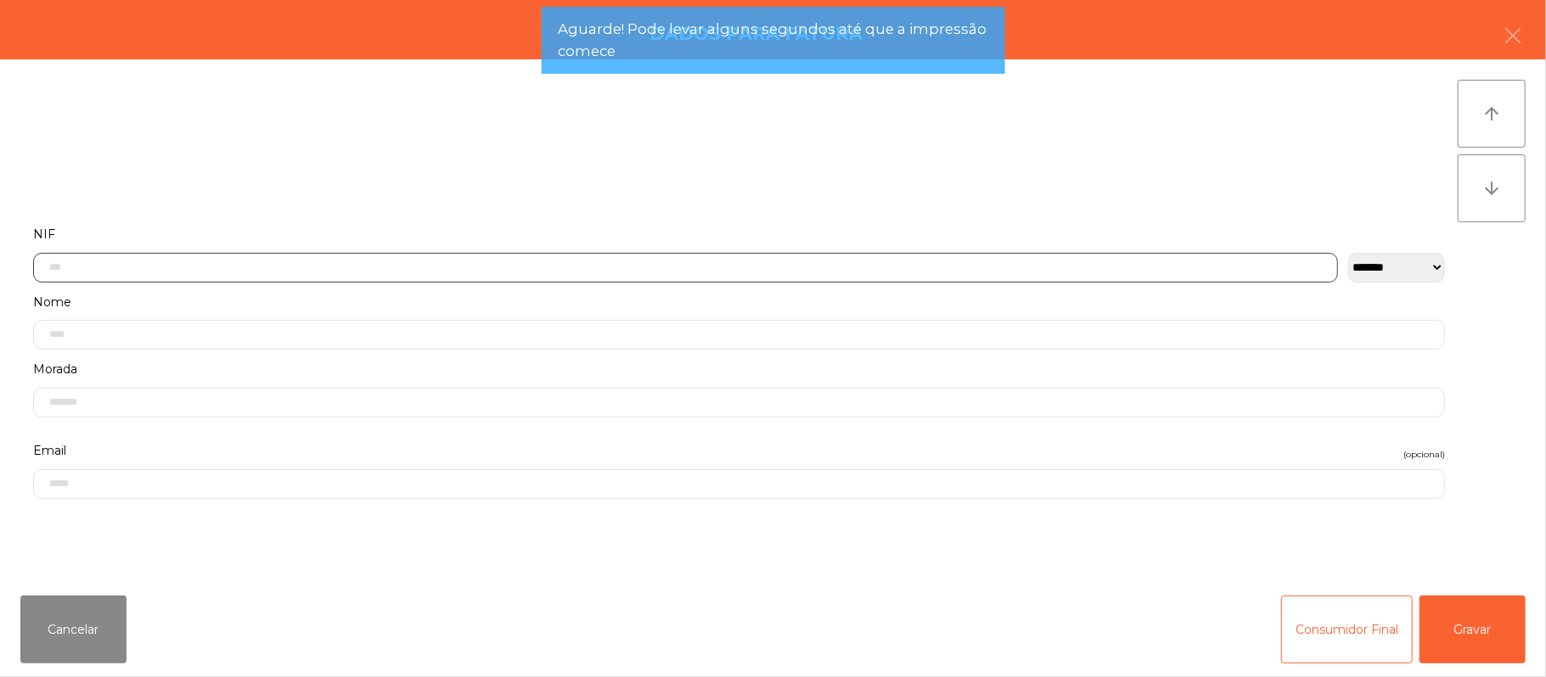
click at [742, 270] on input "text" at bounding box center [685, 268] width 1304 height 30
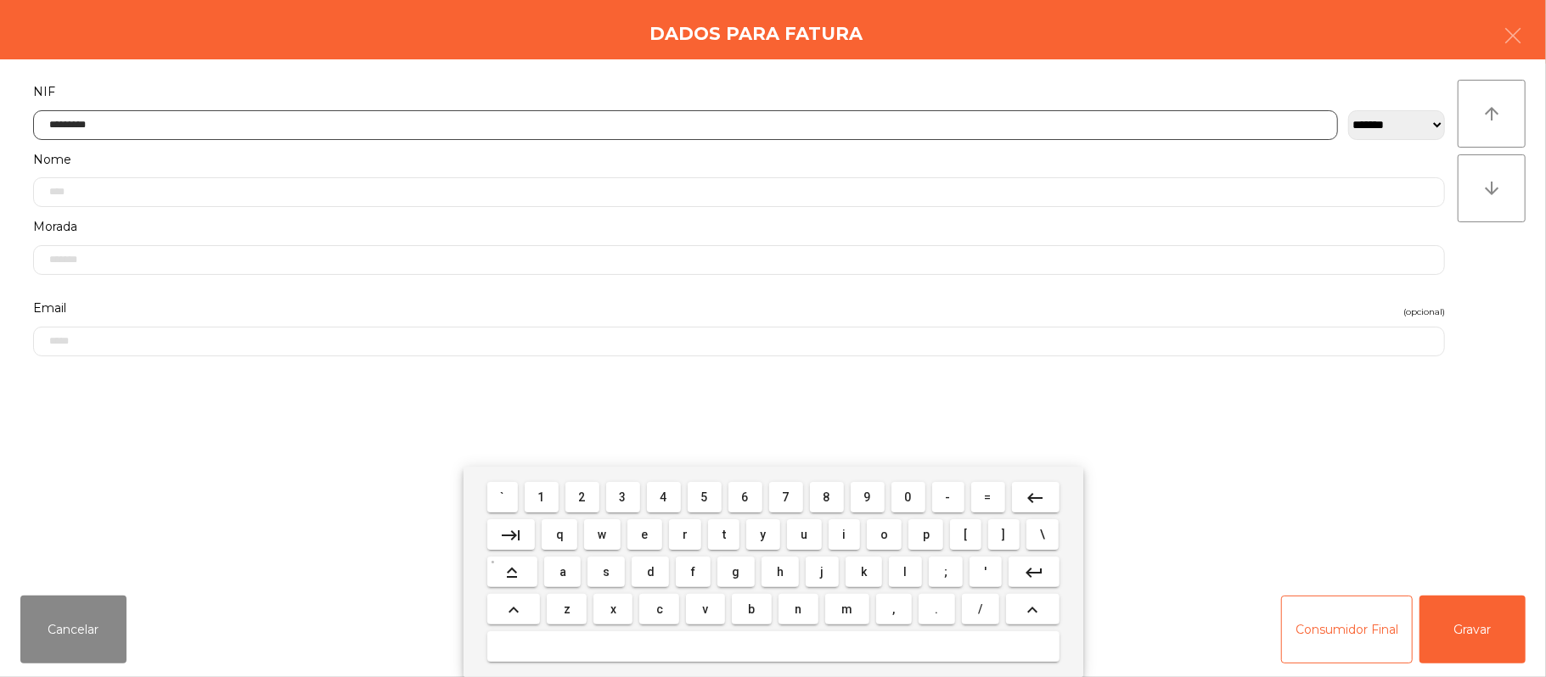
type input "*********"
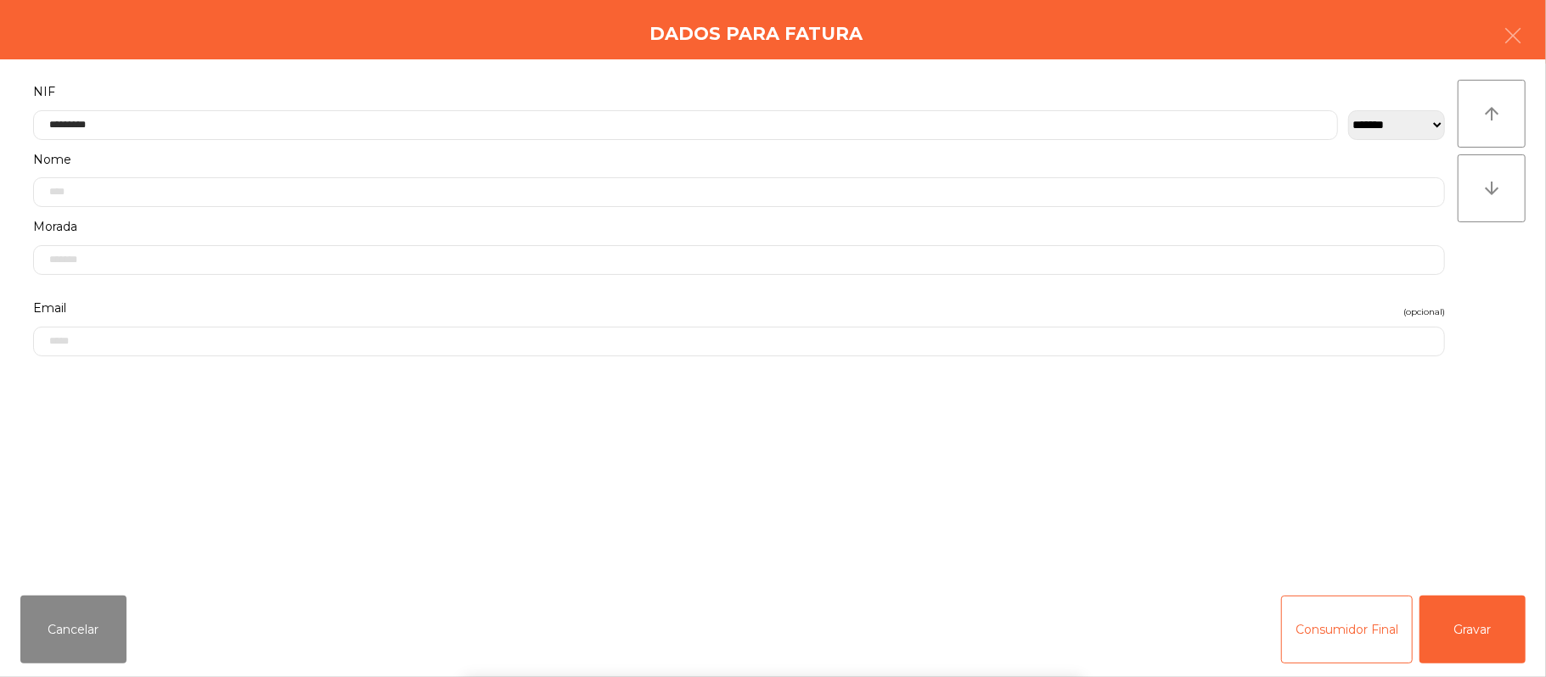
click at [1529, 626] on div "` 1 2 3 4 5 6 7 8 9 0 - = keyboard_backspace keyboard_tab q w e r t y u i o p […" at bounding box center [773, 572] width 1546 height 210
click at [1460, 637] on button "Gravar" at bounding box center [1472, 630] width 106 height 68
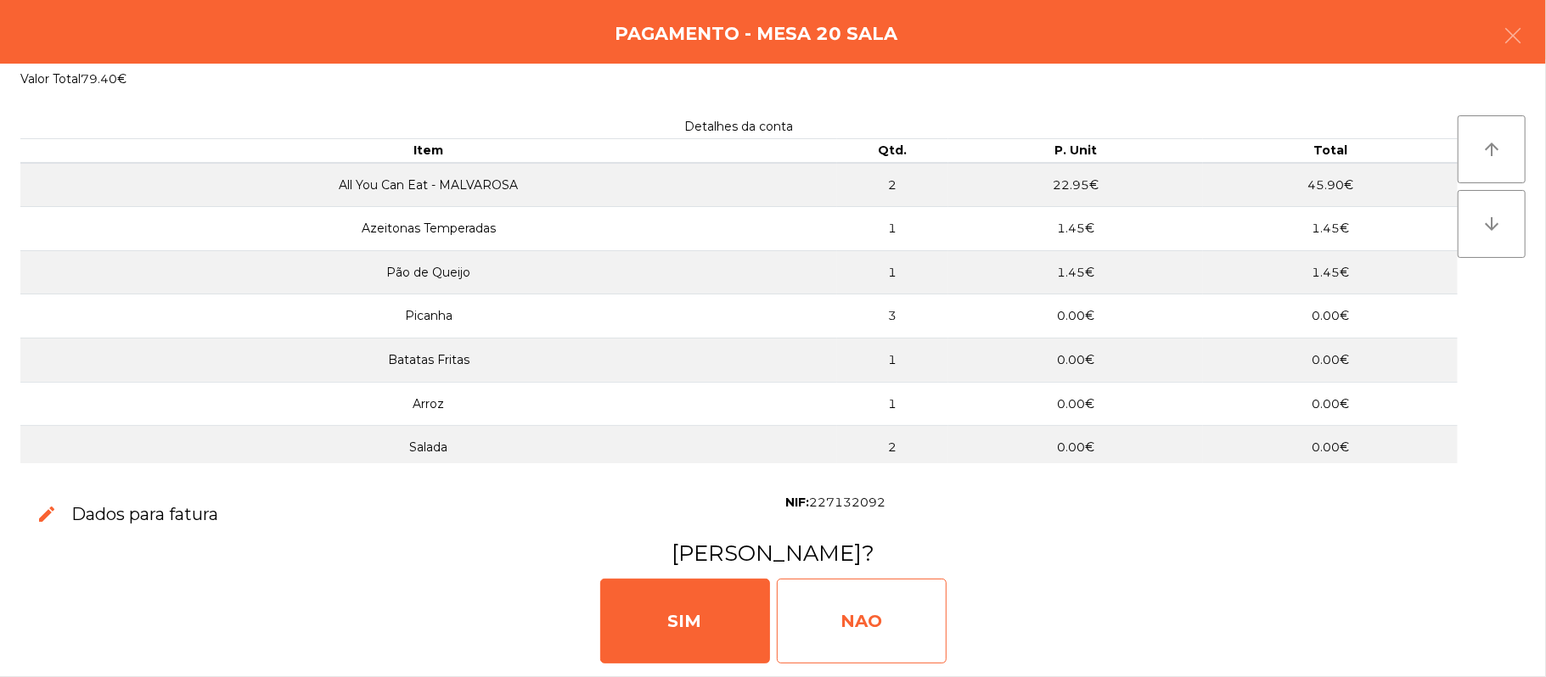
click at [883, 611] on div "NAO" at bounding box center [862, 621] width 170 height 85
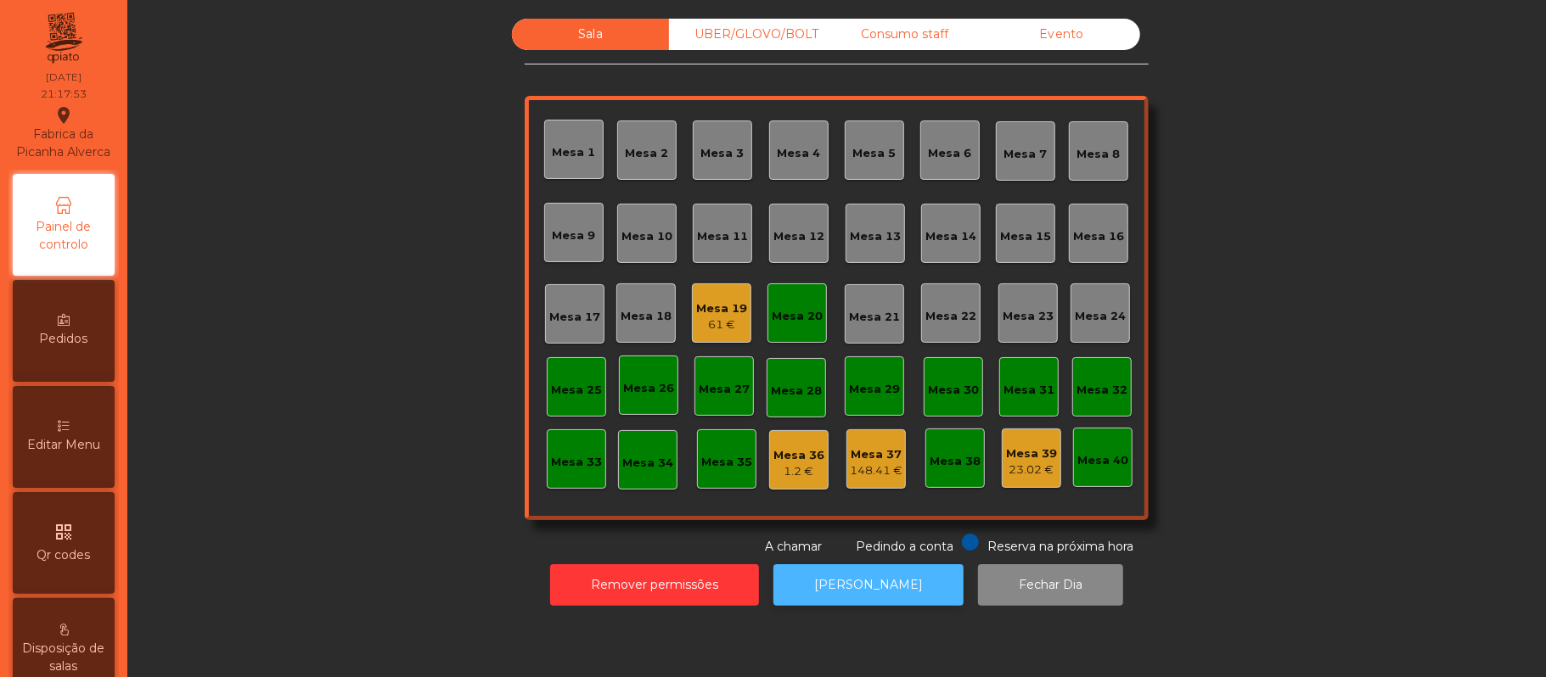
click at [908, 601] on button "[PERSON_NAME]" at bounding box center [868, 585] width 190 height 42
click at [784, 316] on div "Mesa 20" at bounding box center [796, 316] width 51 height 17
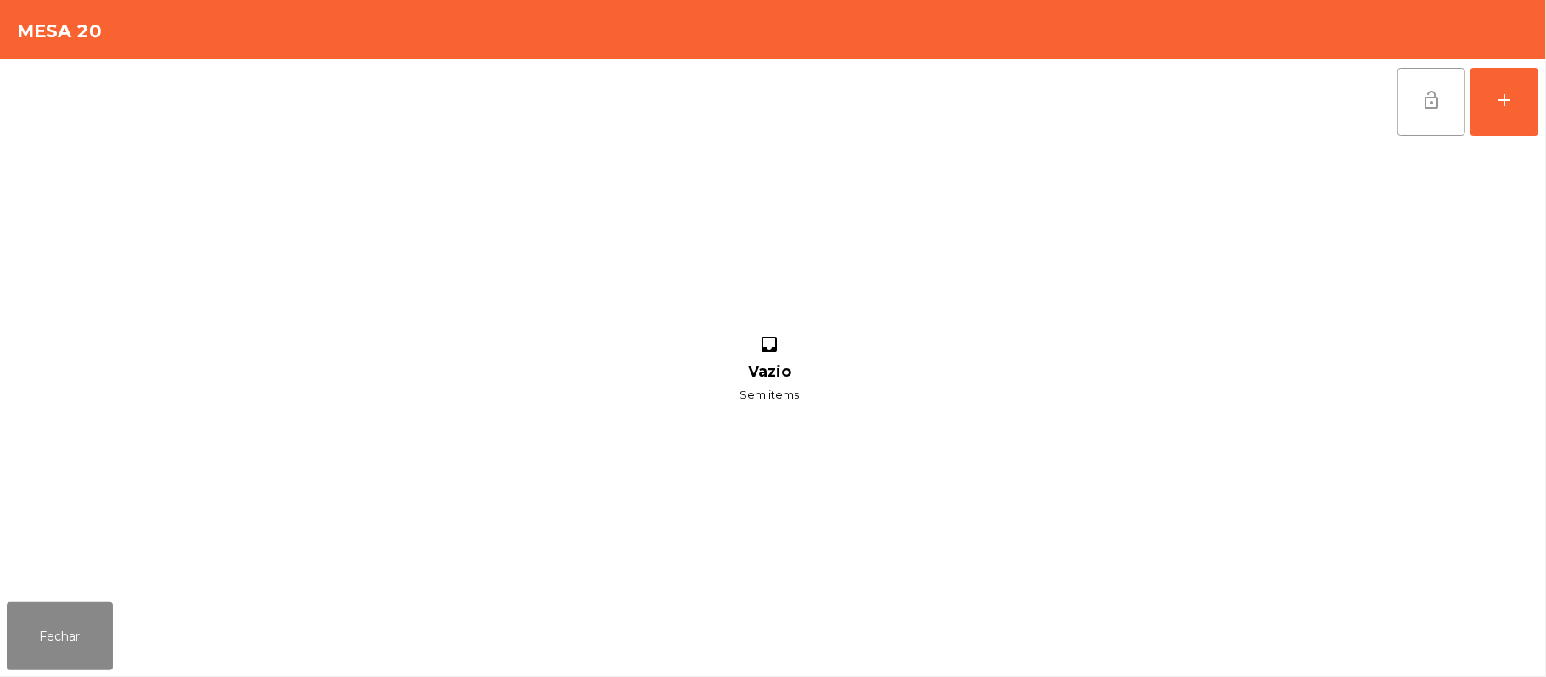
click at [1416, 116] on button "lock_open" at bounding box center [1431, 102] width 68 height 68
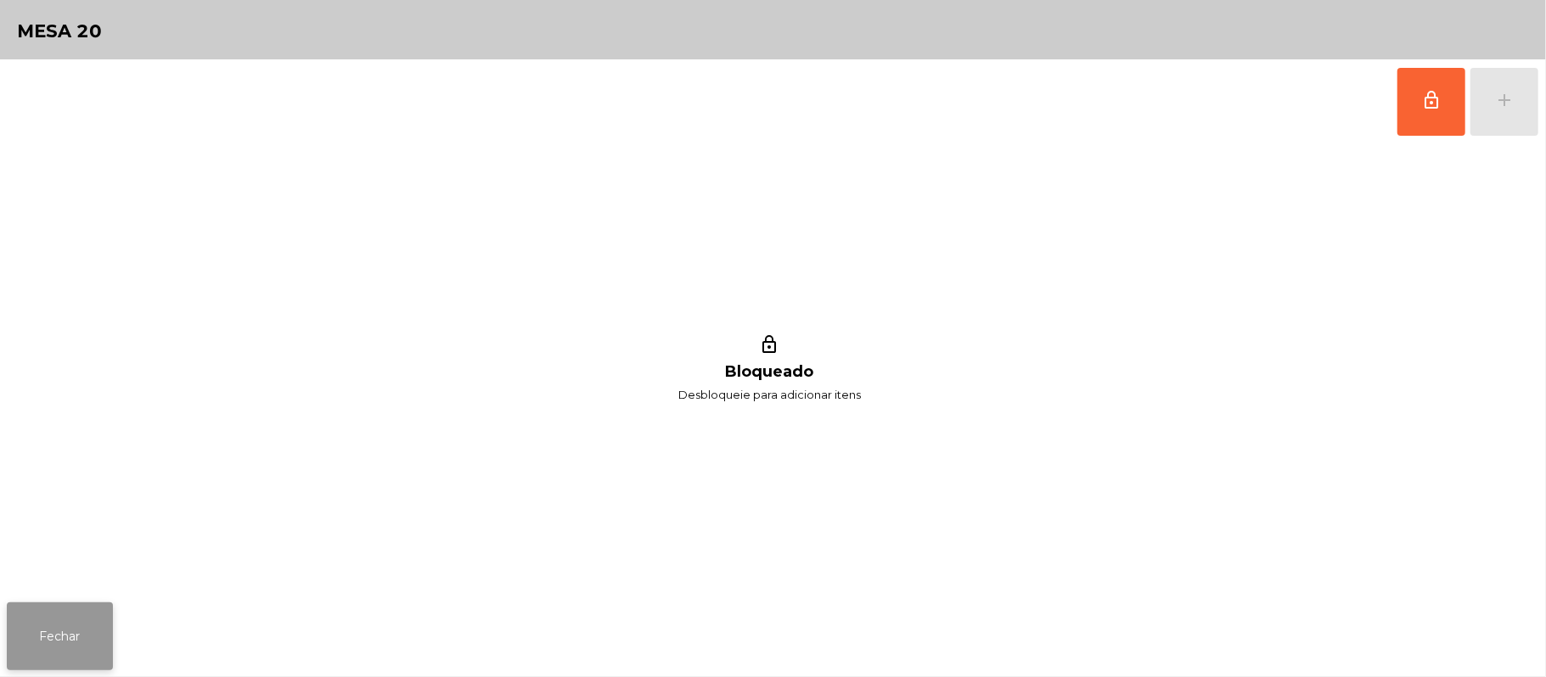
click at [81, 609] on button "Fechar" at bounding box center [60, 637] width 106 height 68
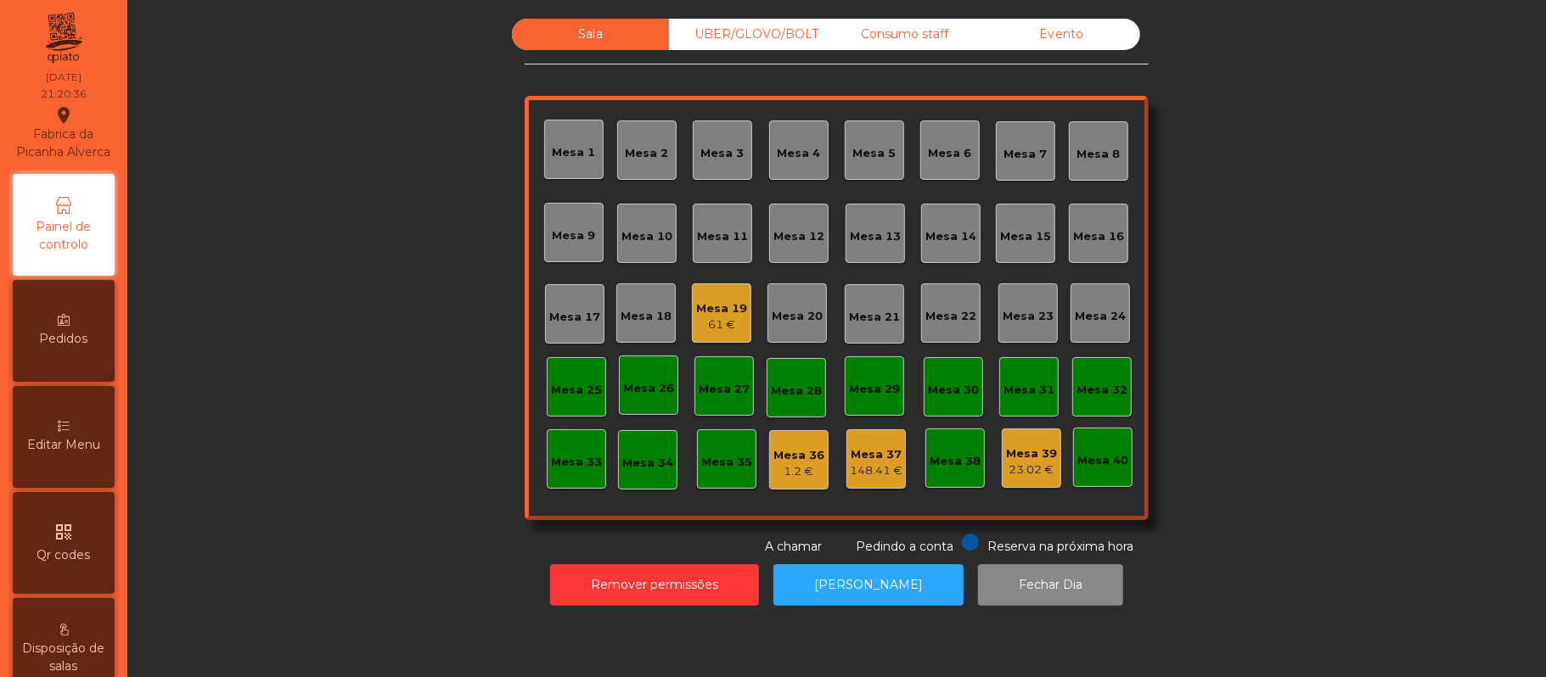
click at [707, 306] on div "Mesa 19" at bounding box center [721, 308] width 51 height 17
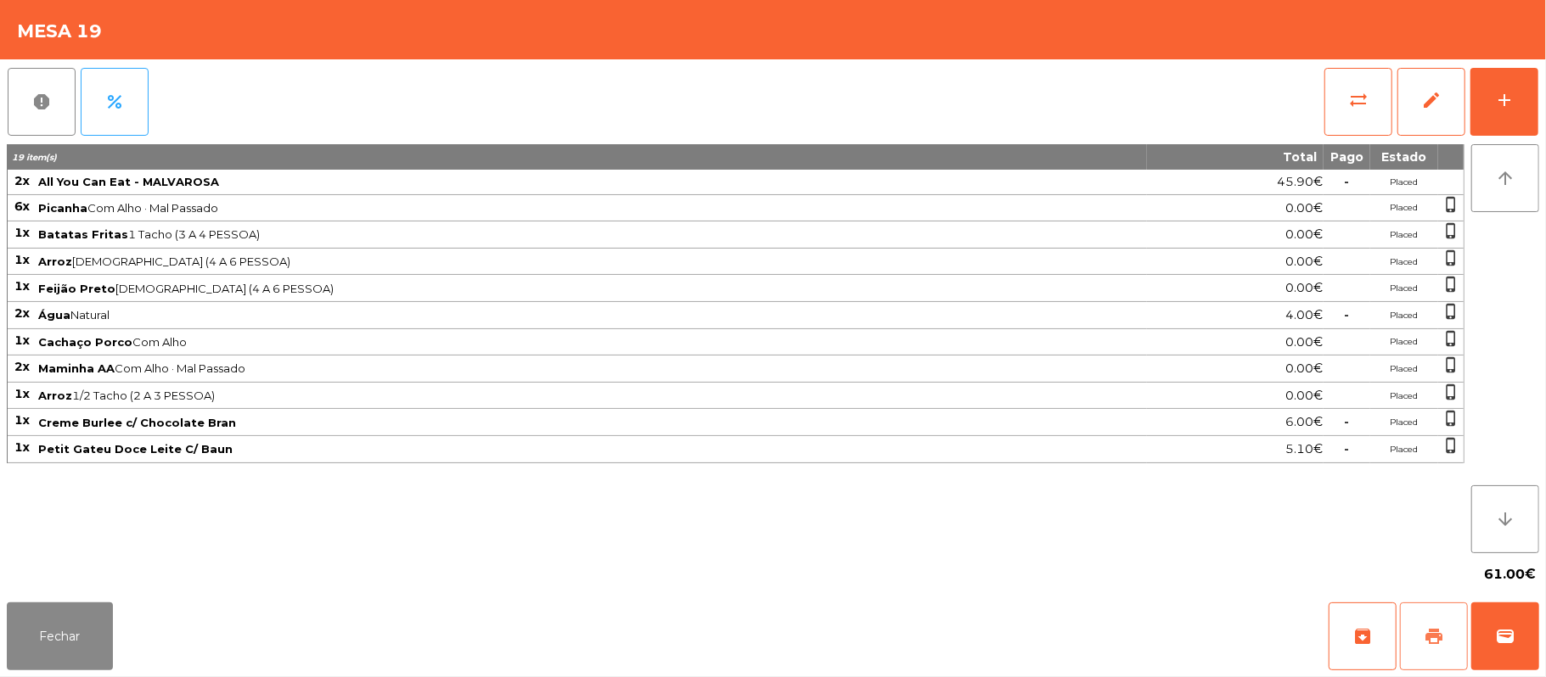
click at [1427, 650] on button "print" at bounding box center [1434, 637] width 68 height 68
click at [1531, 646] on button "wallet" at bounding box center [1505, 637] width 68 height 68
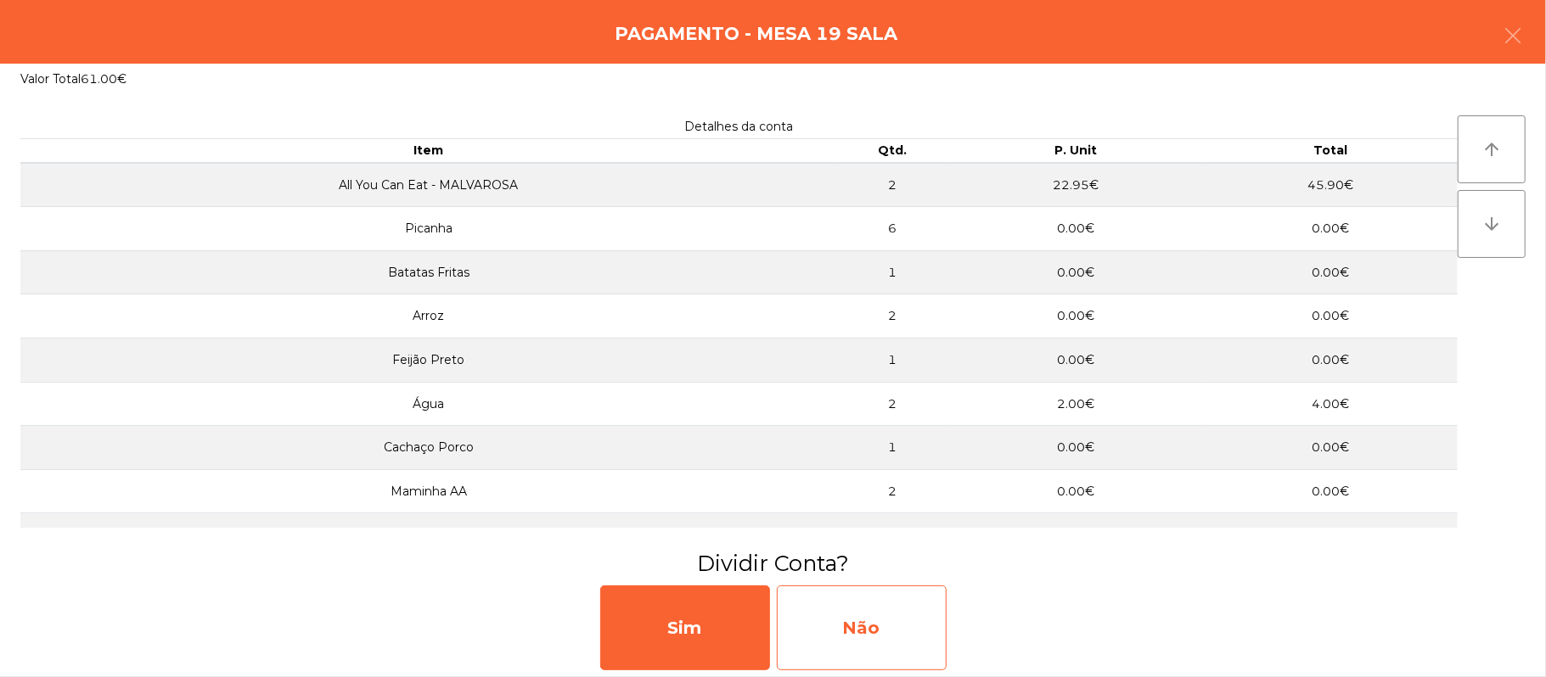
click at [883, 618] on div "Não" at bounding box center [862, 628] width 170 height 85
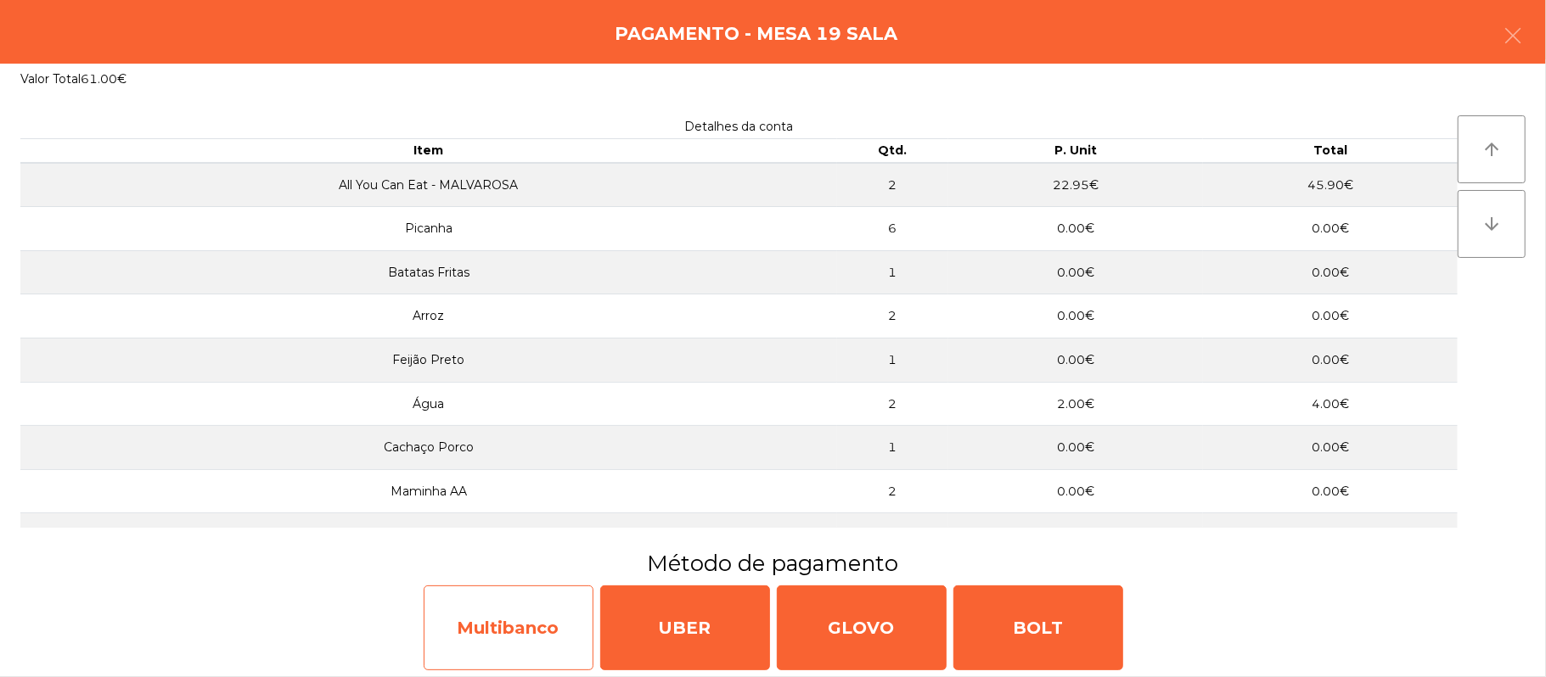
click at [509, 626] on div "Multibanco" at bounding box center [509, 628] width 170 height 85
select select "**"
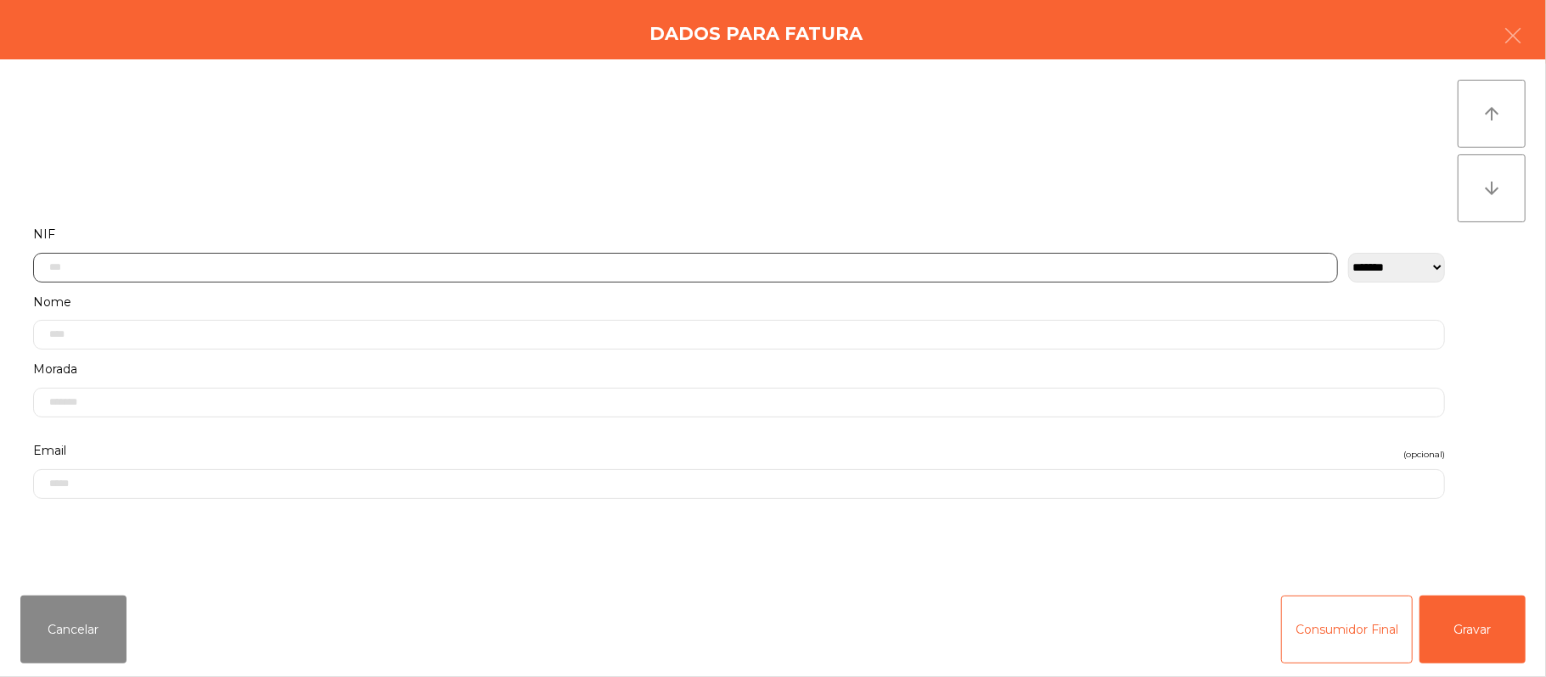
click at [620, 269] on input "text" at bounding box center [685, 268] width 1304 height 30
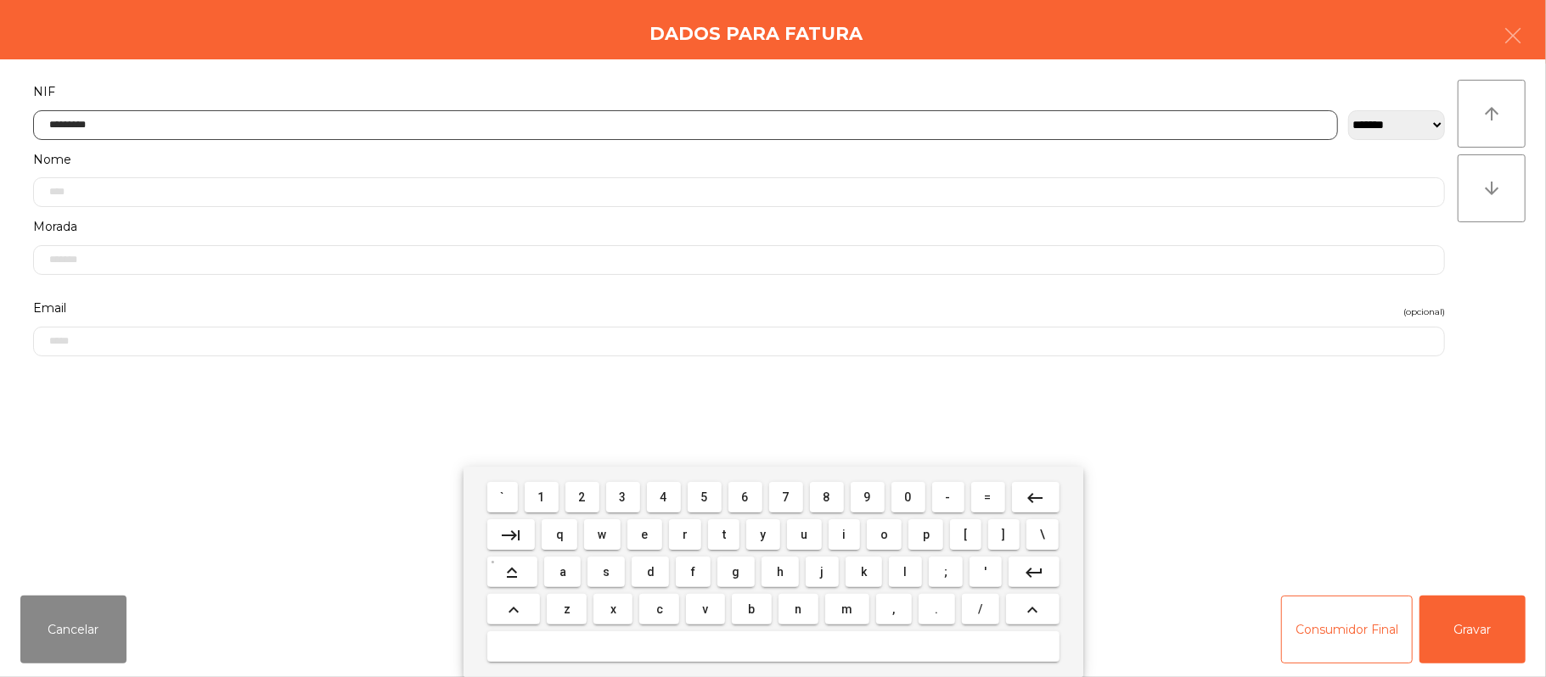
type input "*********"
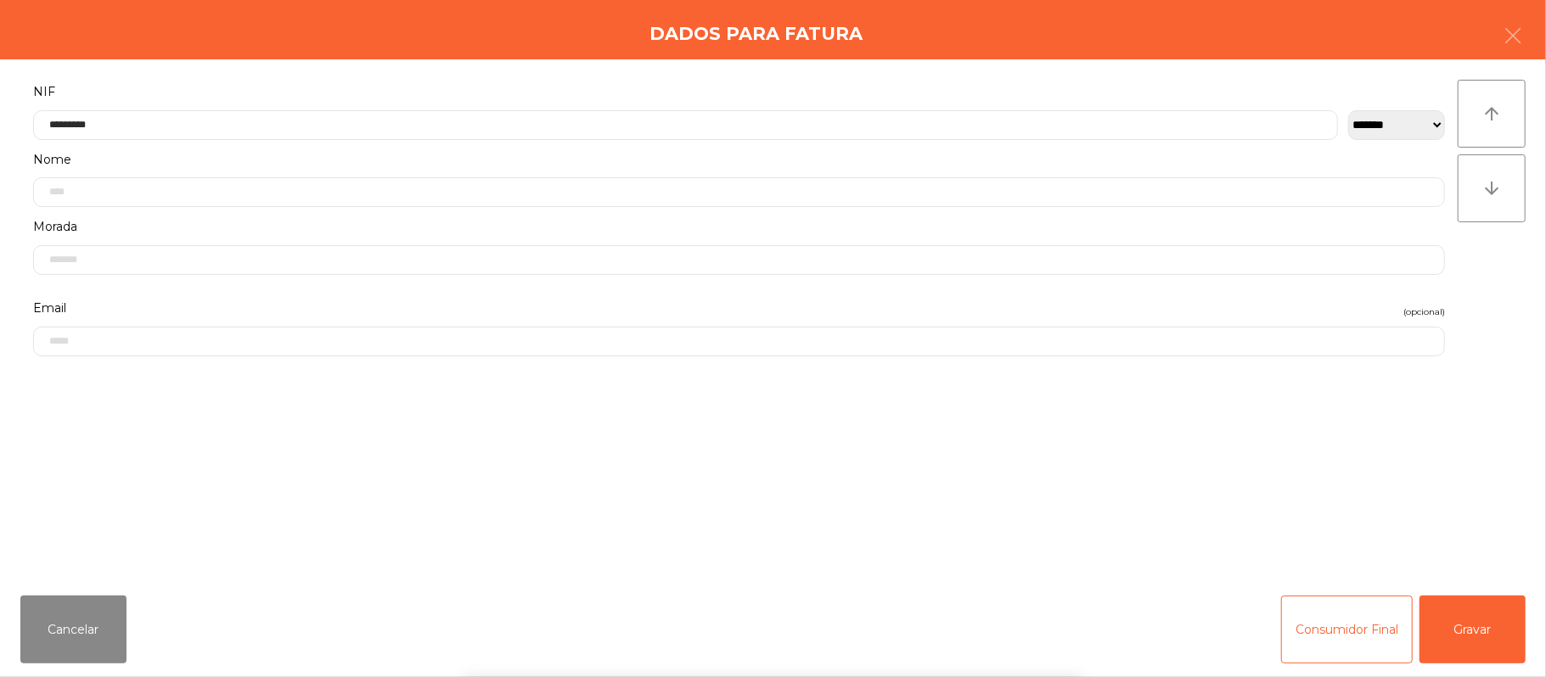
click at [1472, 616] on div "` 1 2 3 4 5 6 7 8 9 0 - = keyboard_backspace keyboard_tab q w e r t y u i o p […" at bounding box center [773, 572] width 1546 height 210
click at [1480, 613] on button "Gravar" at bounding box center [1472, 630] width 106 height 68
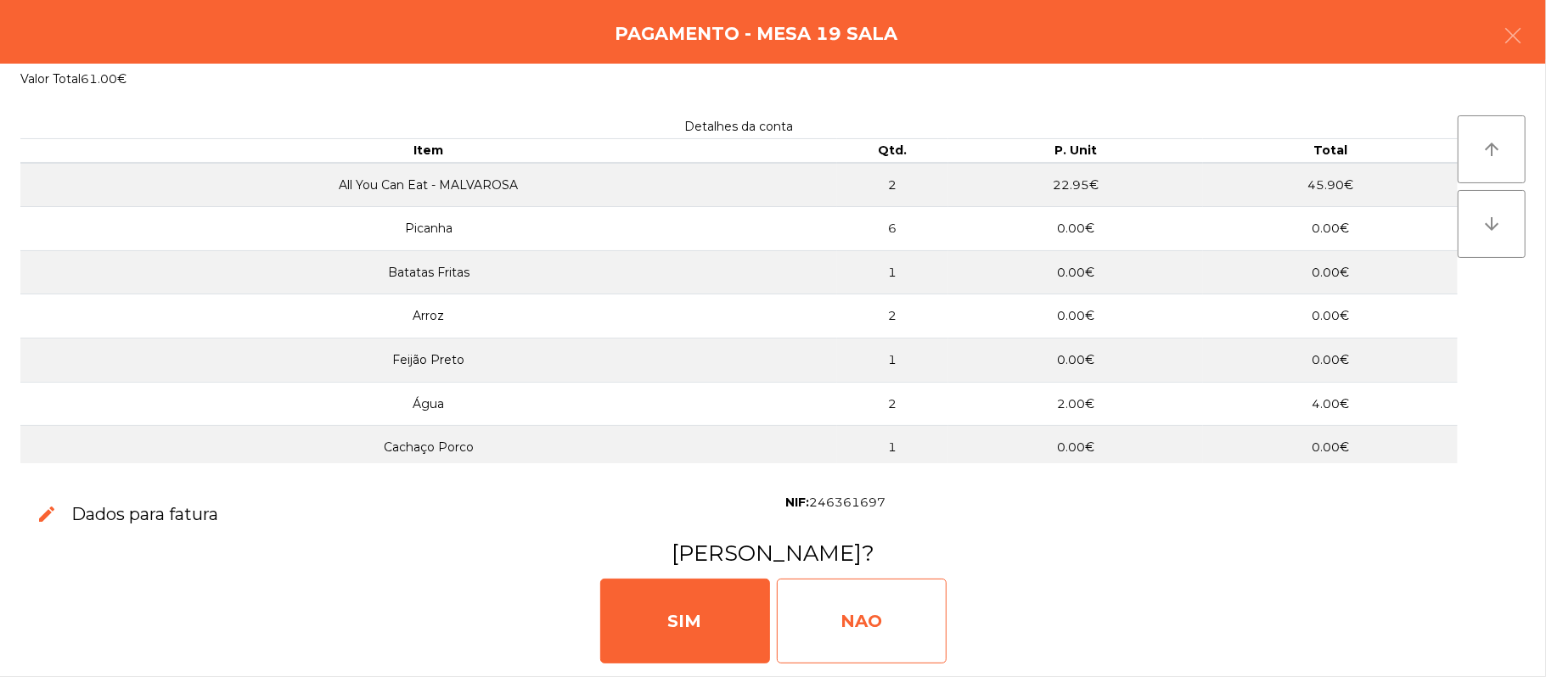
click at [860, 581] on div "NAO" at bounding box center [862, 621] width 170 height 85
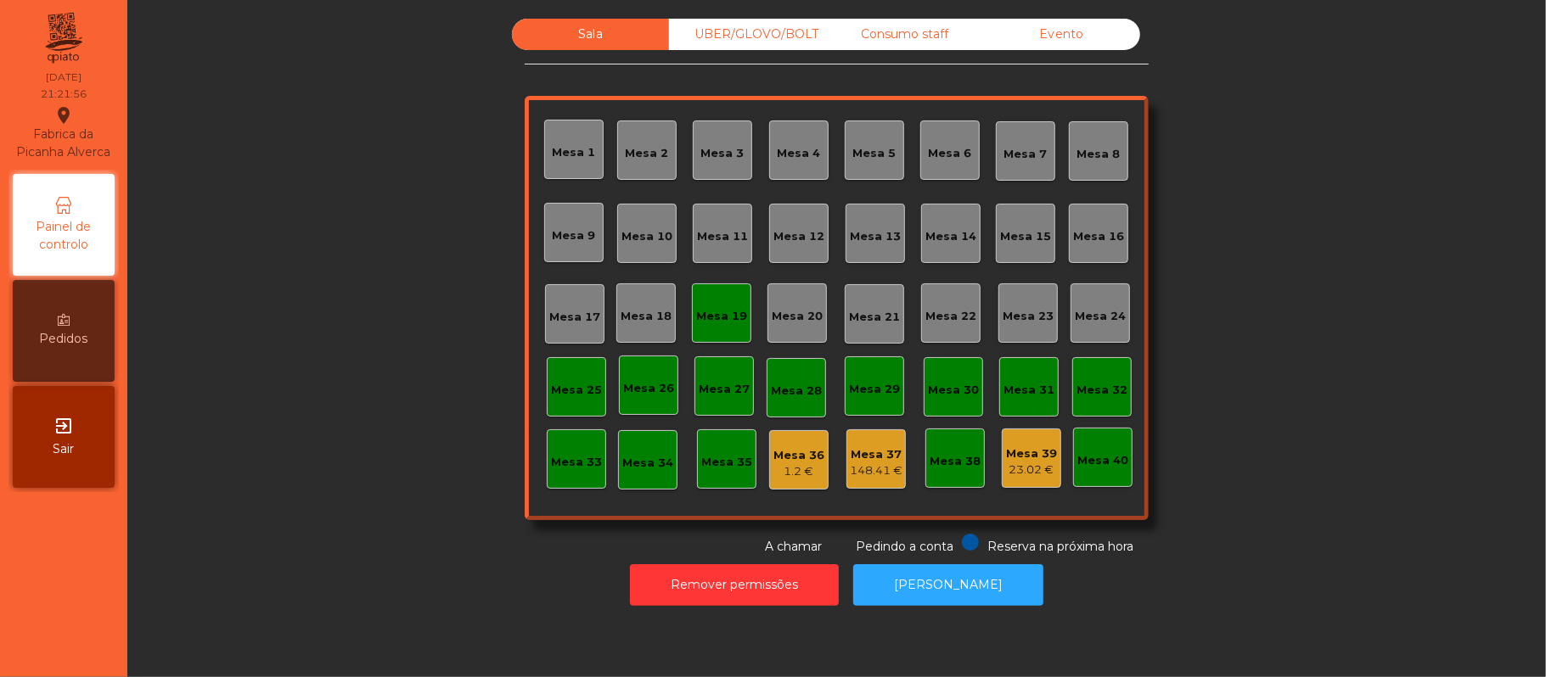
click at [721, 323] on div "Mesa 19" at bounding box center [721, 316] width 51 height 17
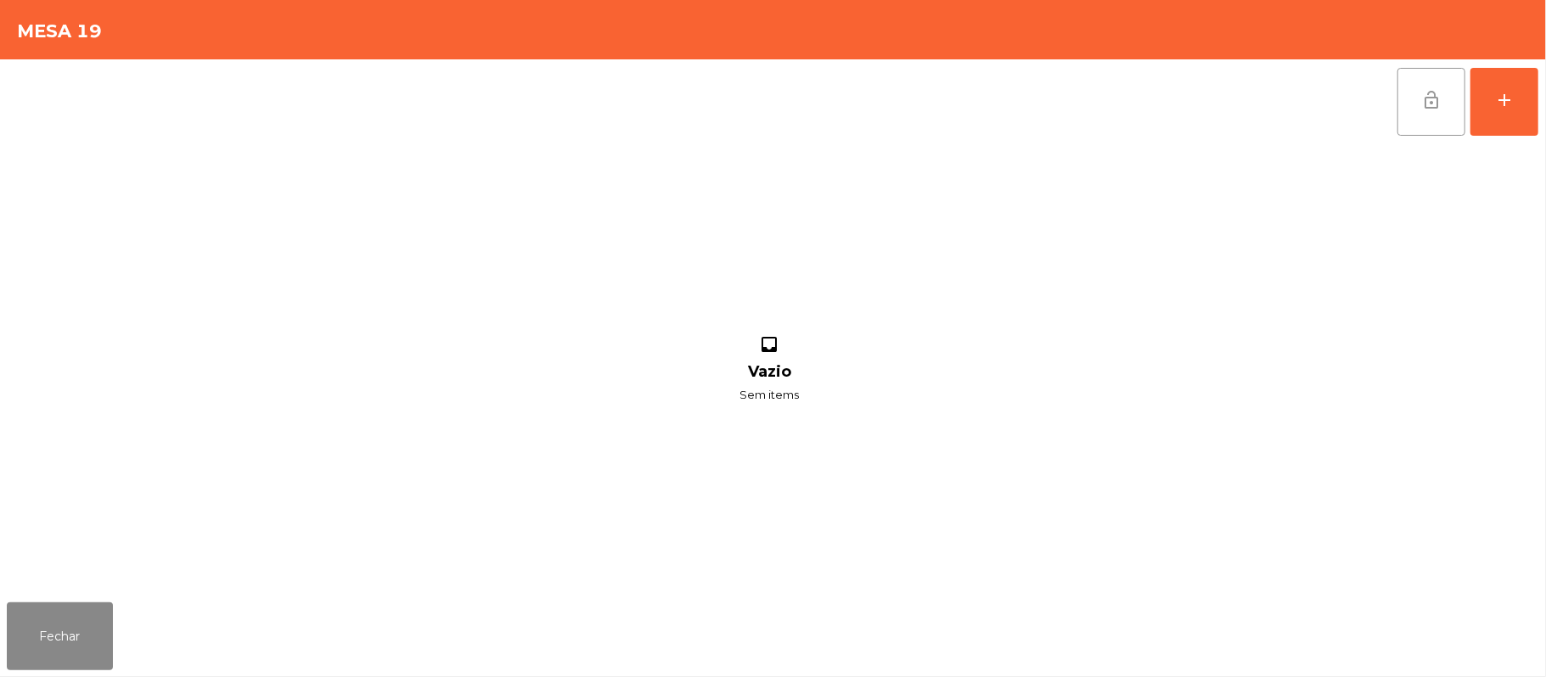
click at [1411, 116] on button "lock_open" at bounding box center [1431, 102] width 68 height 68
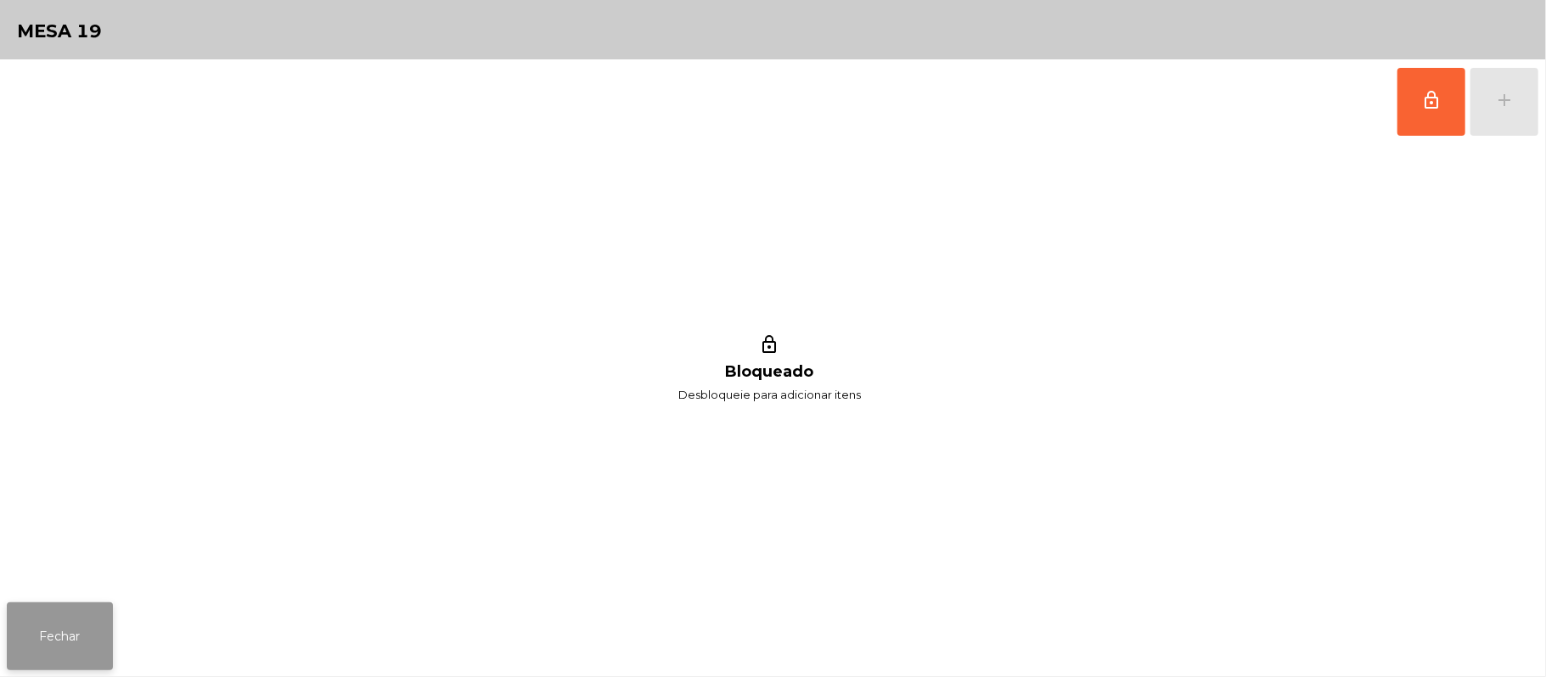
click at [98, 656] on button "Fechar" at bounding box center [60, 637] width 106 height 68
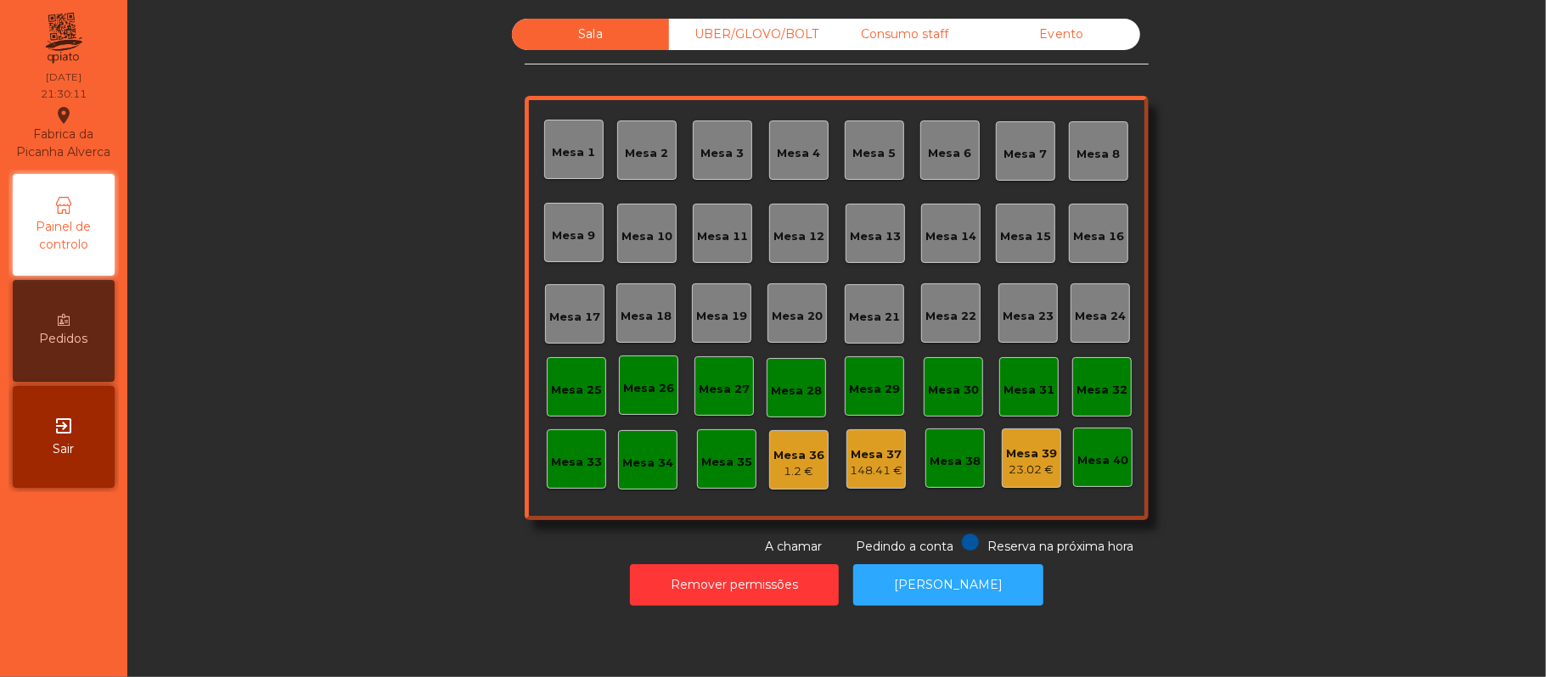
click at [1029, 467] on div "23.02 €" at bounding box center [1031, 470] width 51 height 17
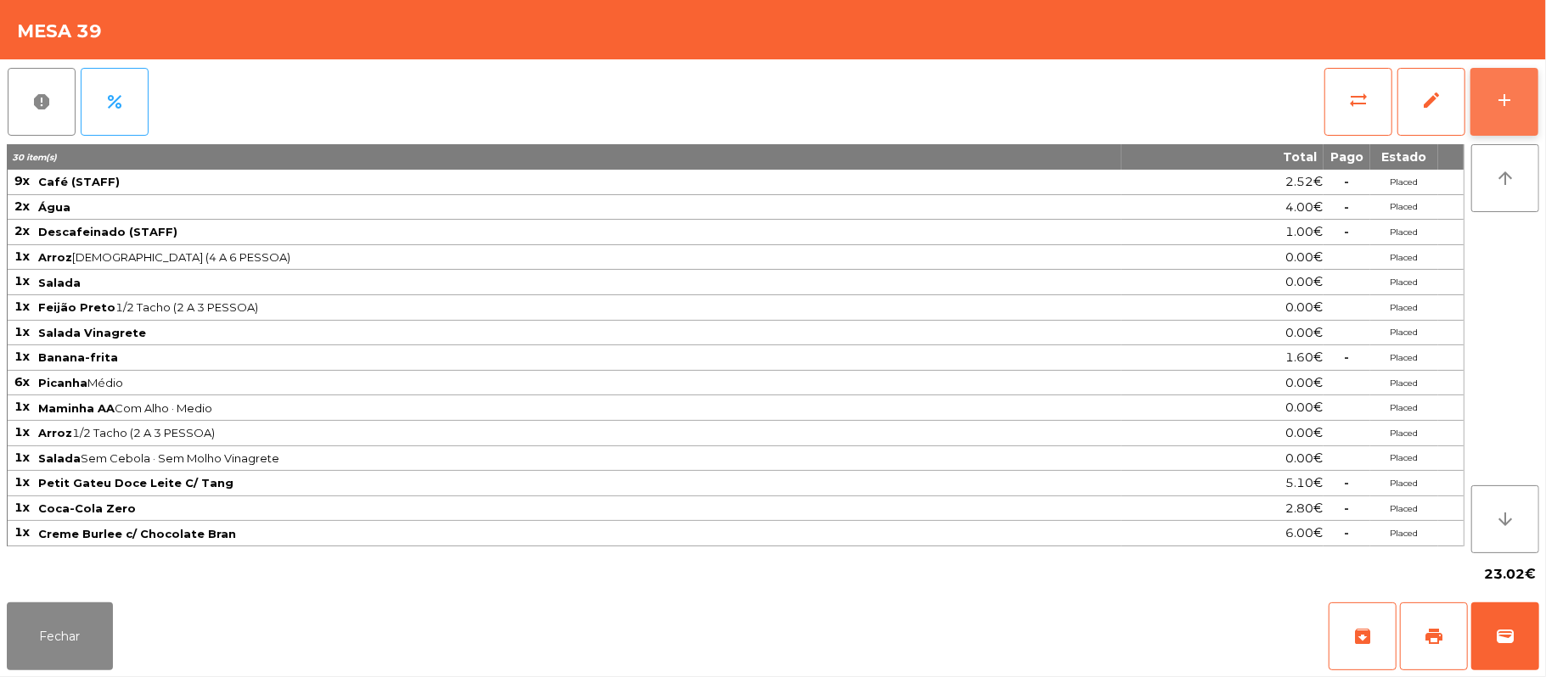
click at [1501, 130] on button "add" at bounding box center [1504, 102] width 68 height 68
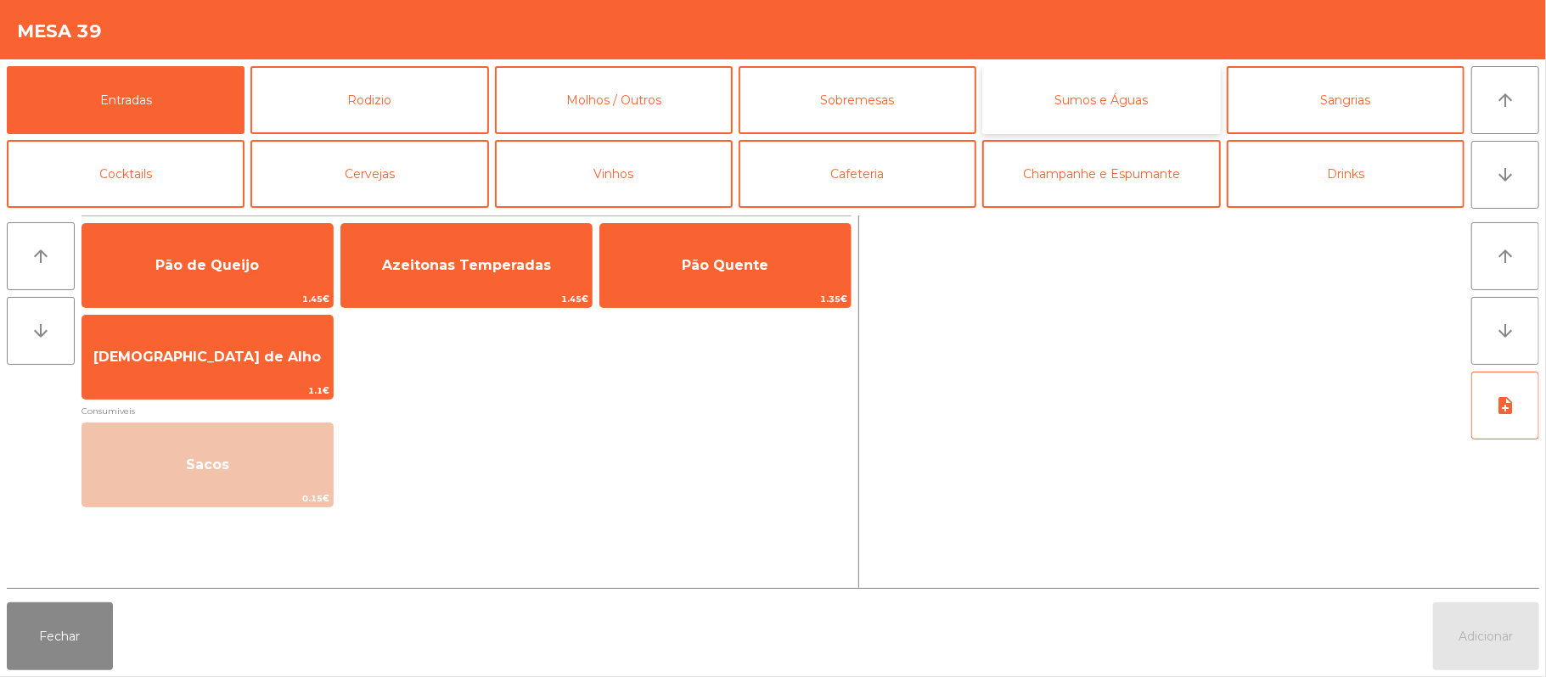
click at [1105, 89] on button "Sumos e Águas" at bounding box center [1101, 100] width 238 height 68
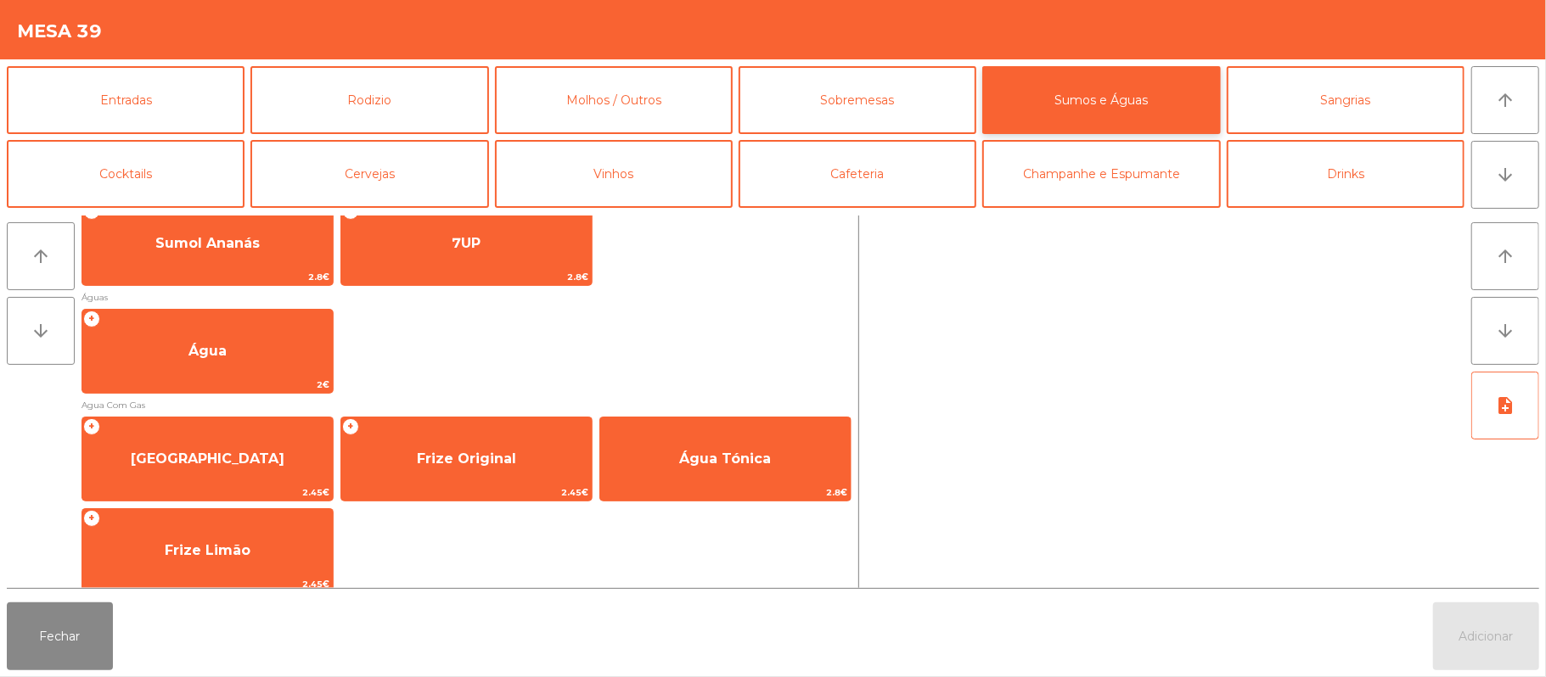
scroll to position [494, 0]
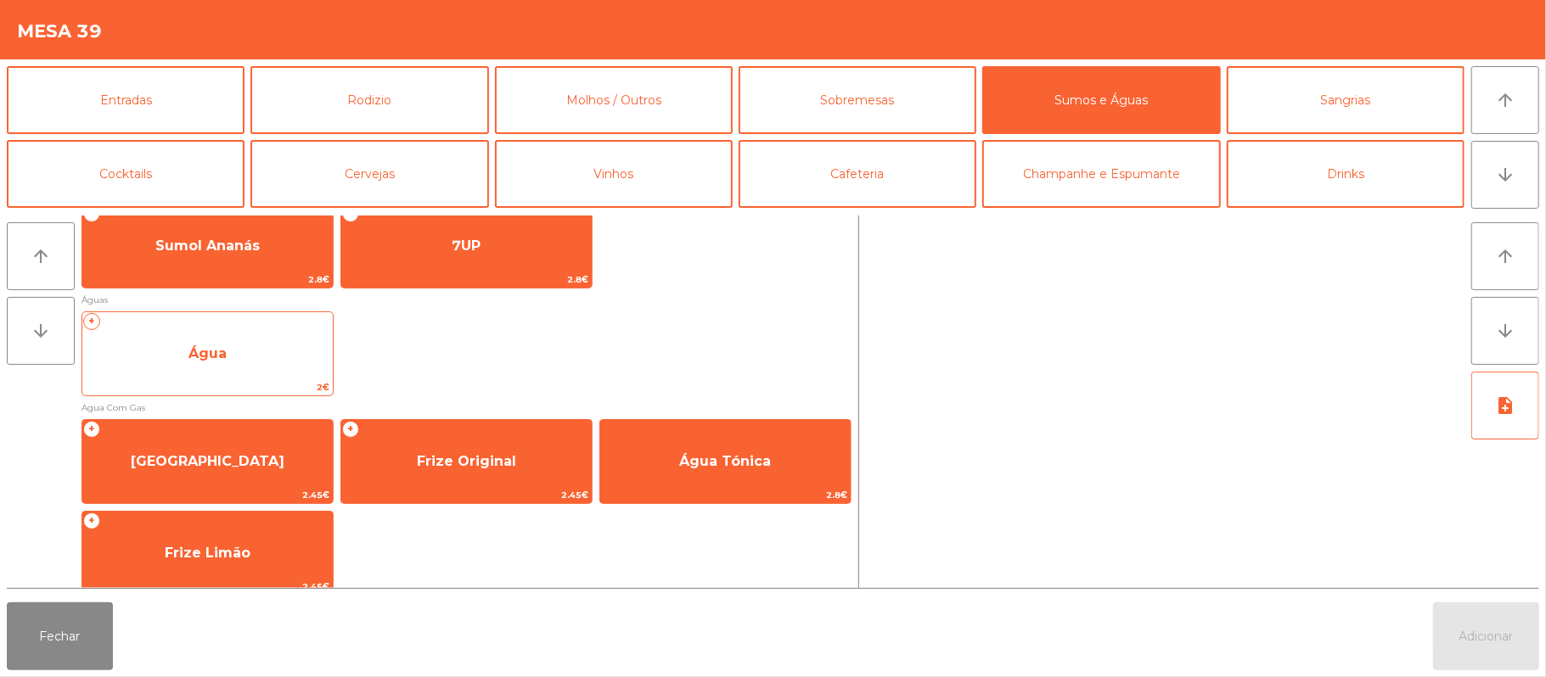
click at [250, 351] on span "Água" at bounding box center [207, 354] width 250 height 46
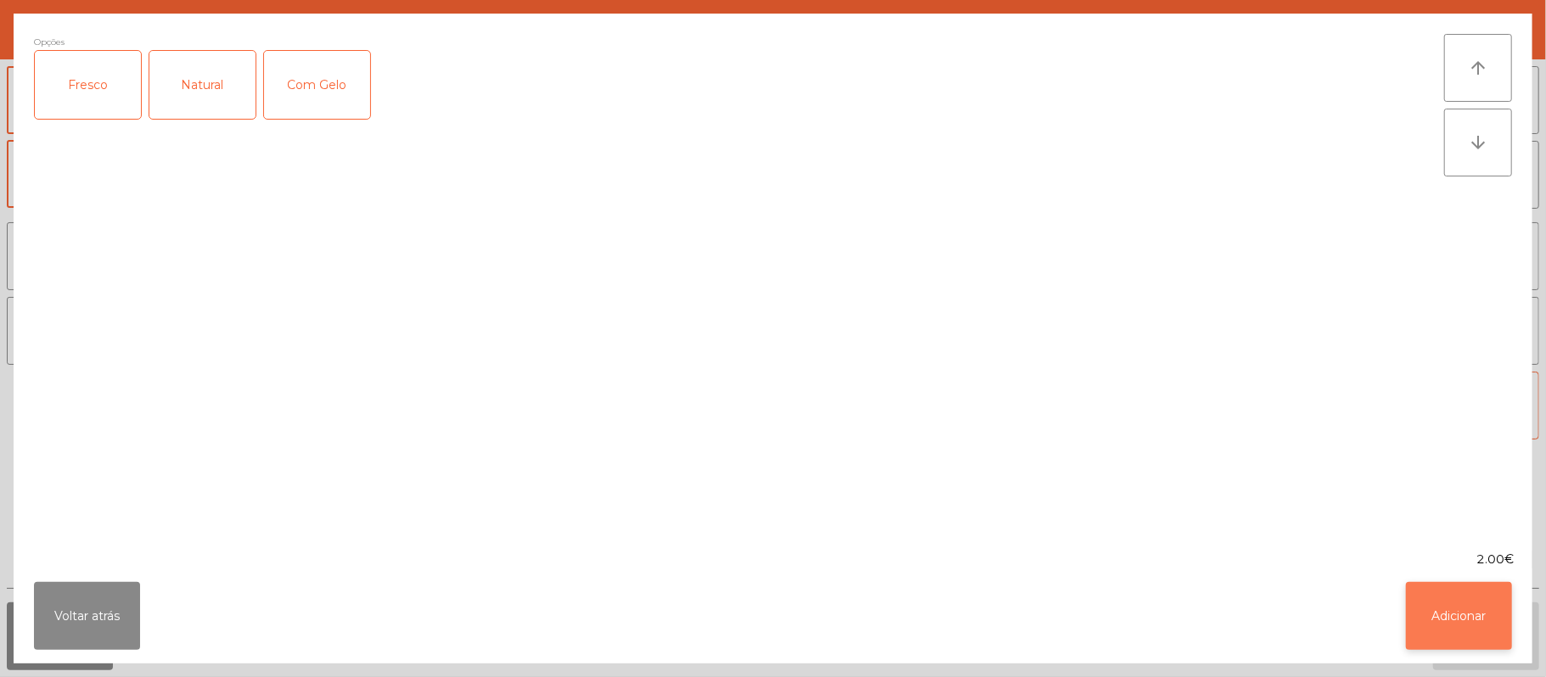
click at [1467, 602] on button "Adicionar" at bounding box center [1458, 616] width 106 height 68
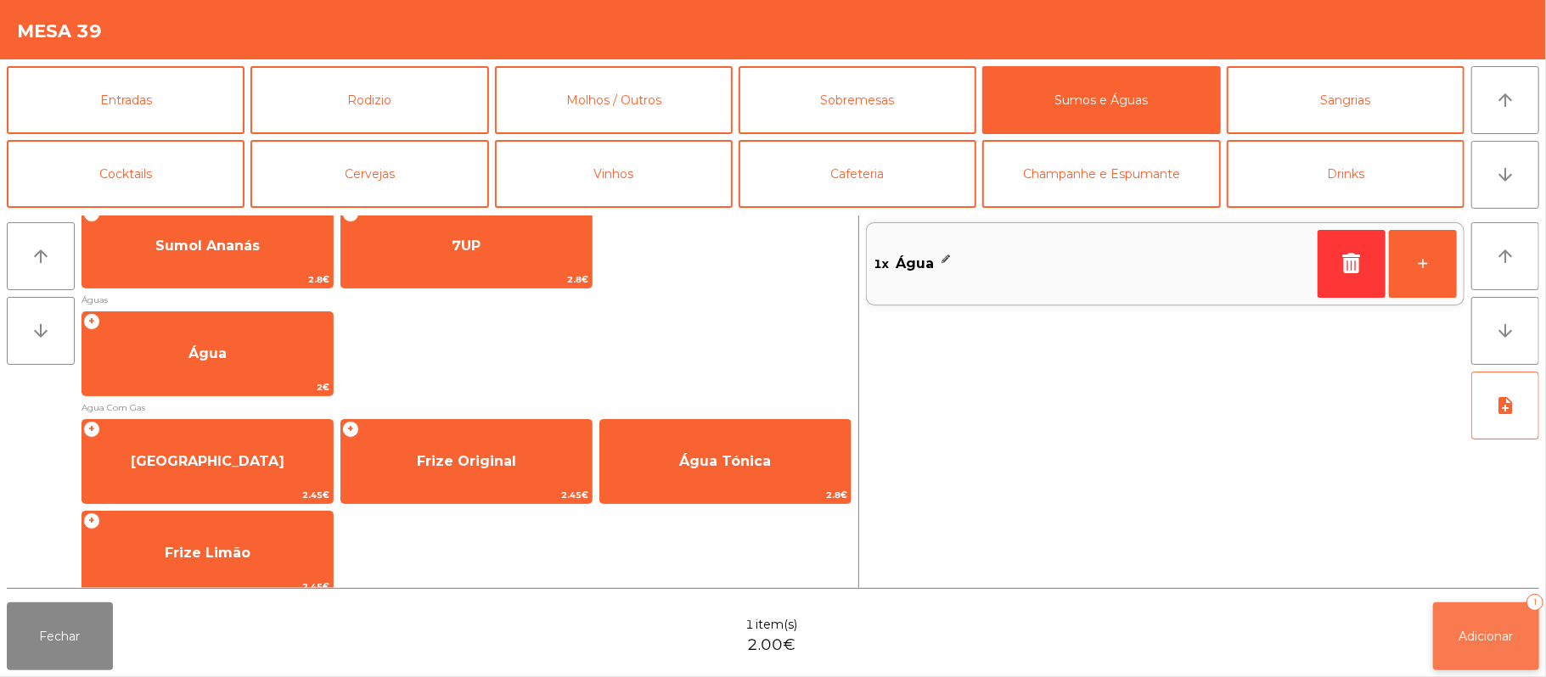
click at [1526, 643] on button "Adicionar 1" at bounding box center [1486, 637] width 106 height 68
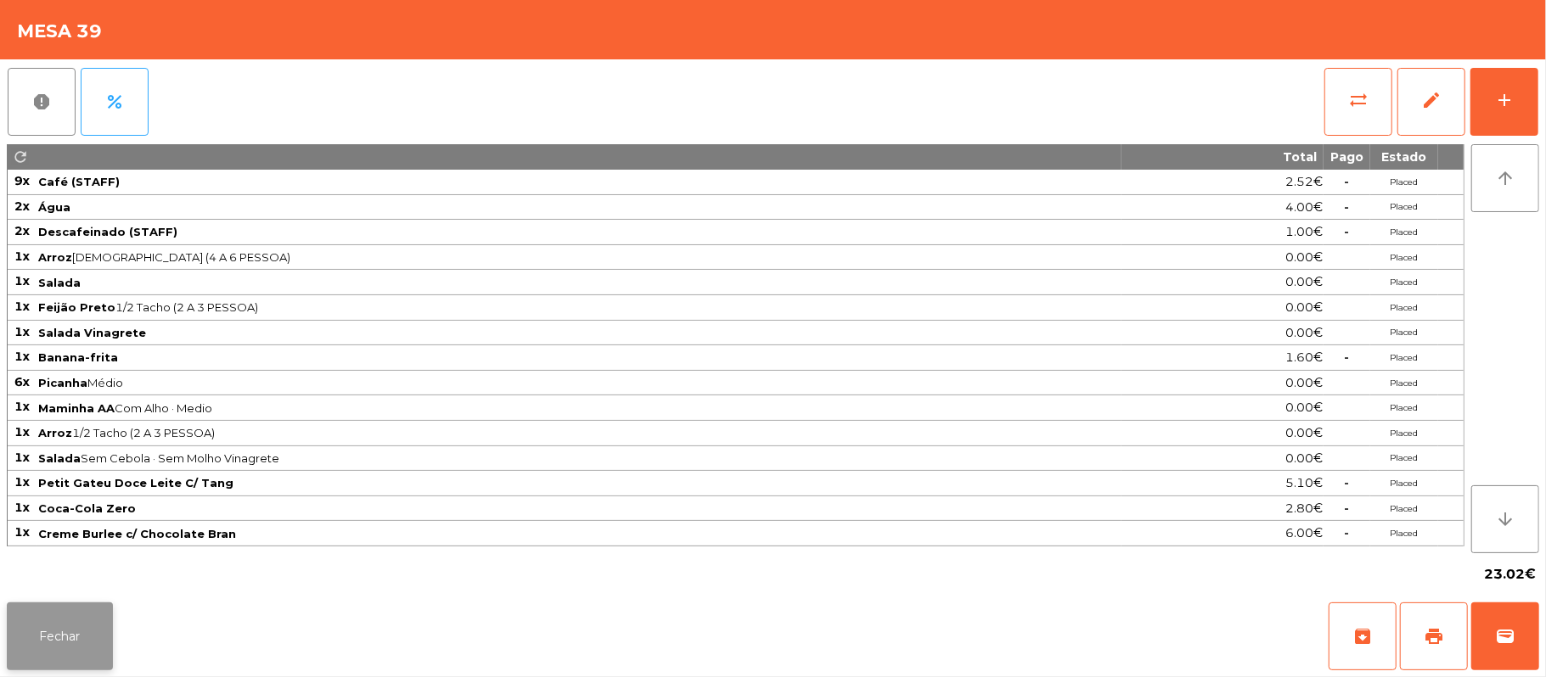
click at [59, 646] on button "Fechar" at bounding box center [60, 637] width 106 height 68
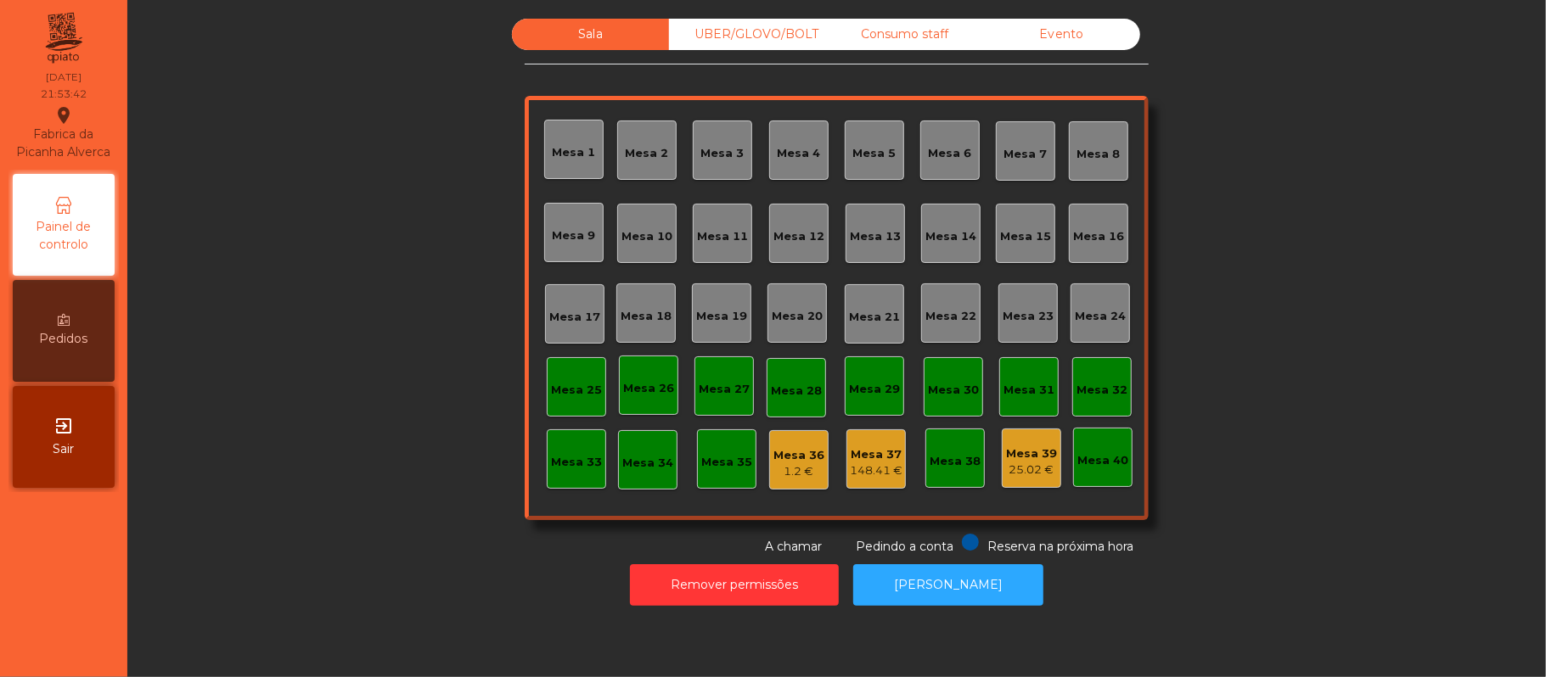
click at [921, 42] on div "Consumo staff" at bounding box center [904, 34] width 157 height 31
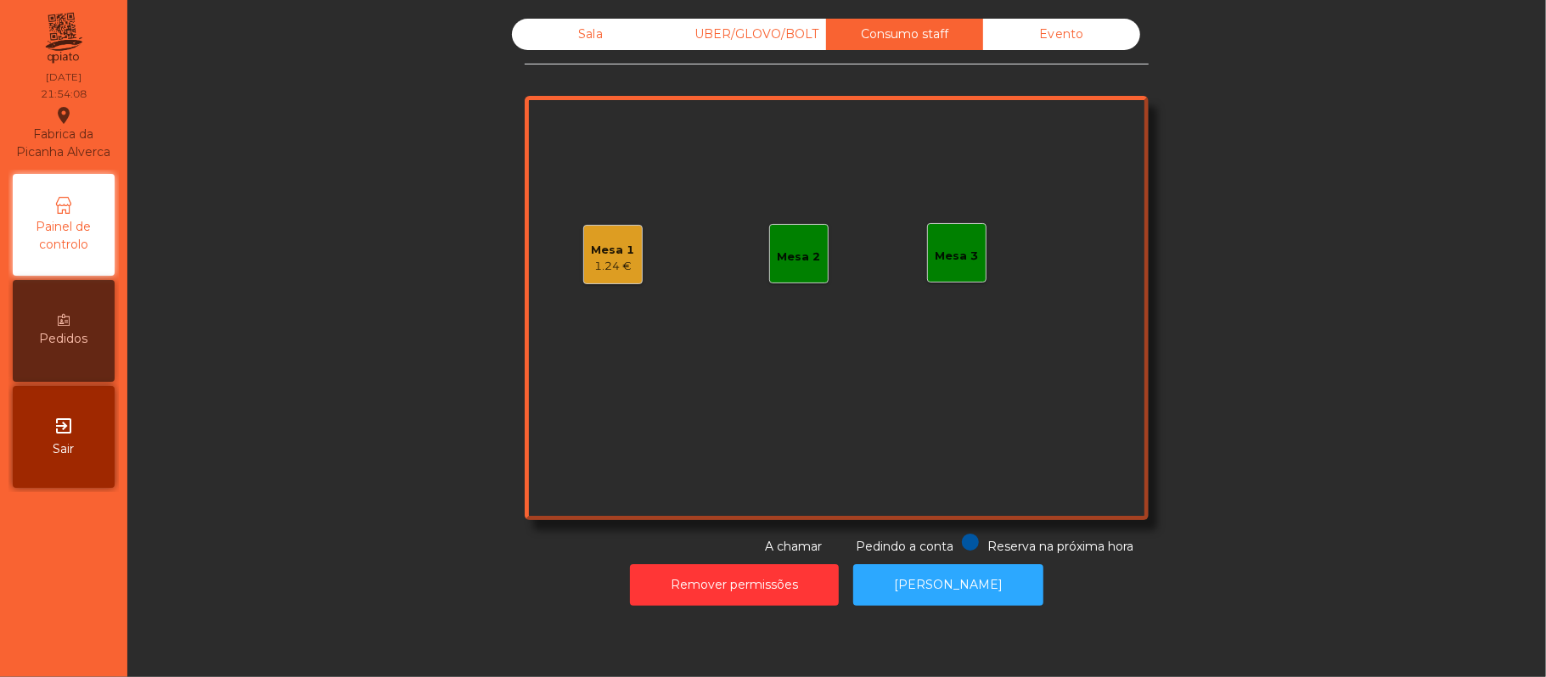
click at [604, 232] on div "Mesa 1 1.24 €" at bounding box center [612, 254] width 59 height 59
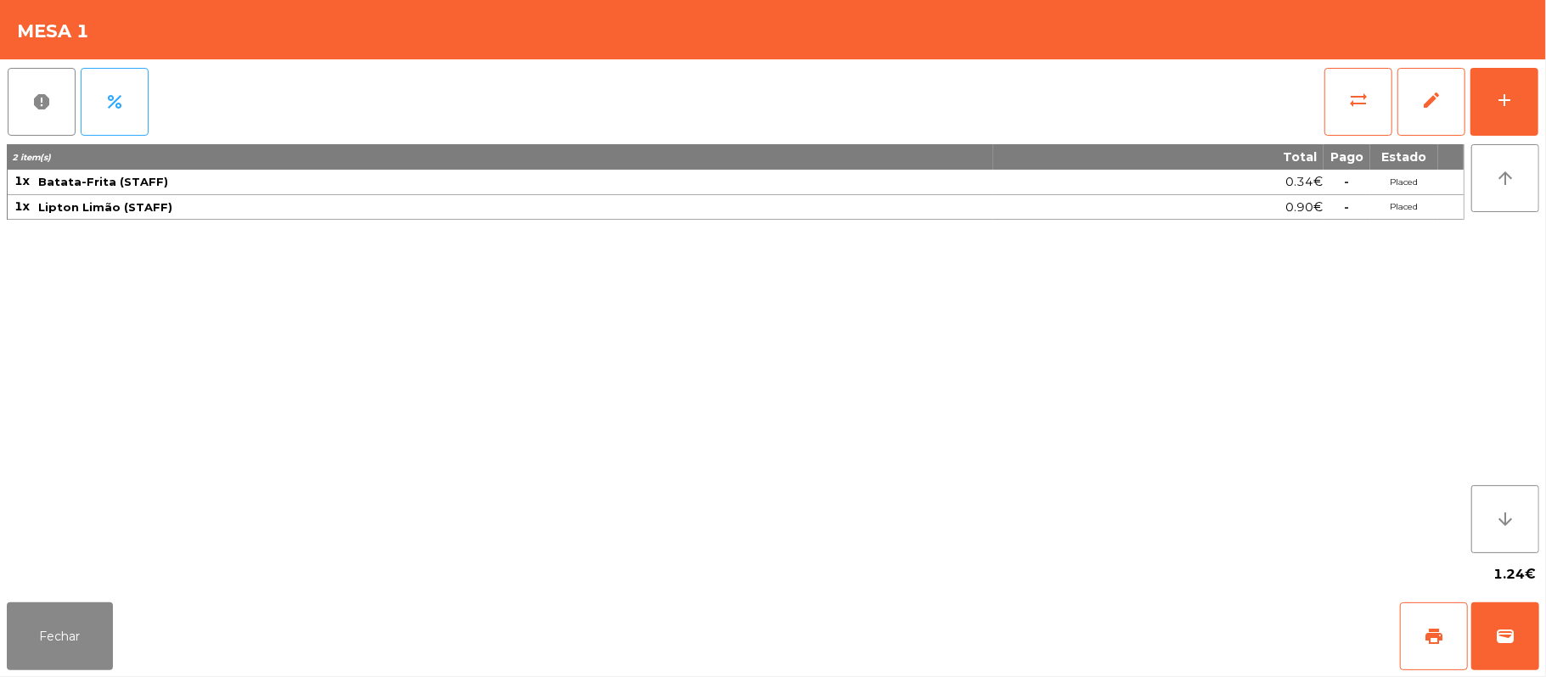
click at [1304, 109] on div "report percent sync_alt edit add" at bounding box center [773, 101] width 1532 height 85
click at [1338, 100] on button "sync_alt" at bounding box center [1358, 102] width 68 height 68
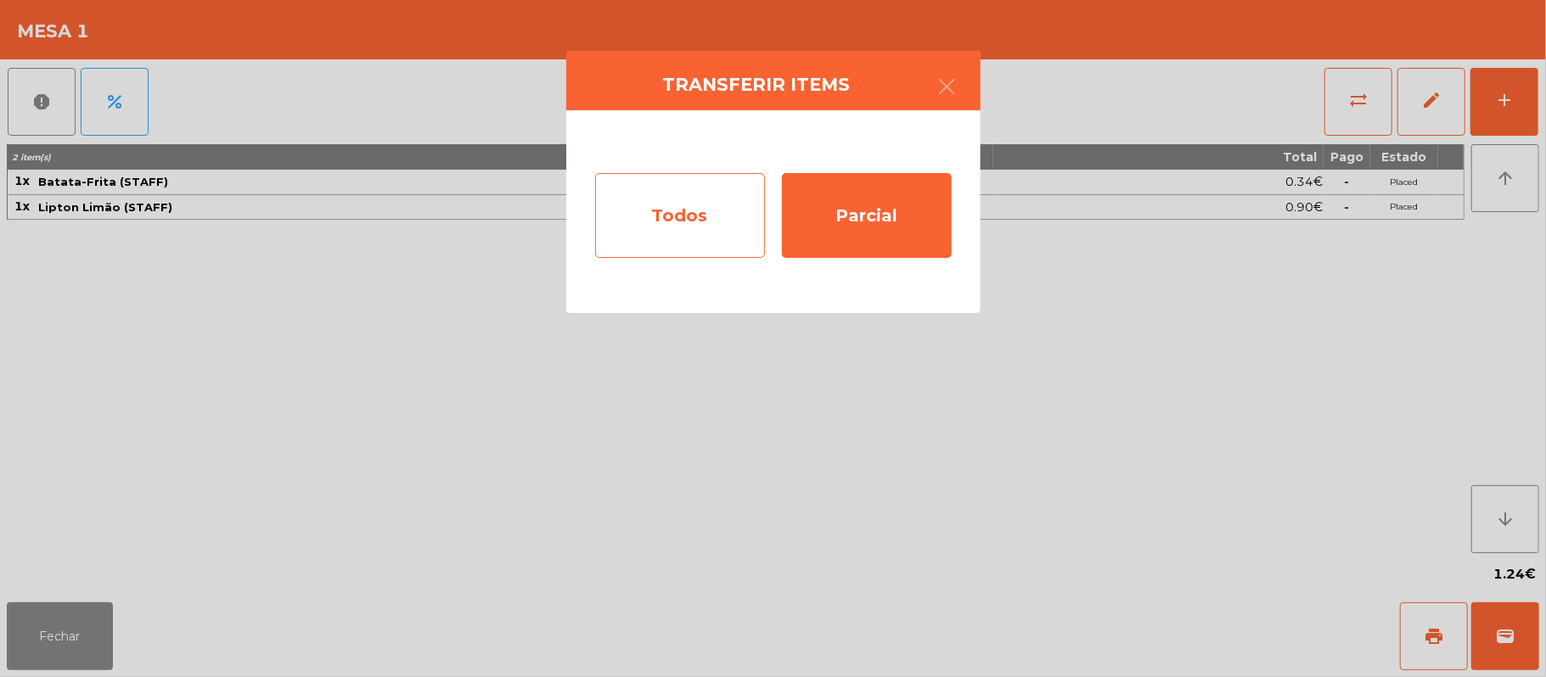
click at [699, 192] on div "Todos" at bounding box center [680, 215] width 170 height 85
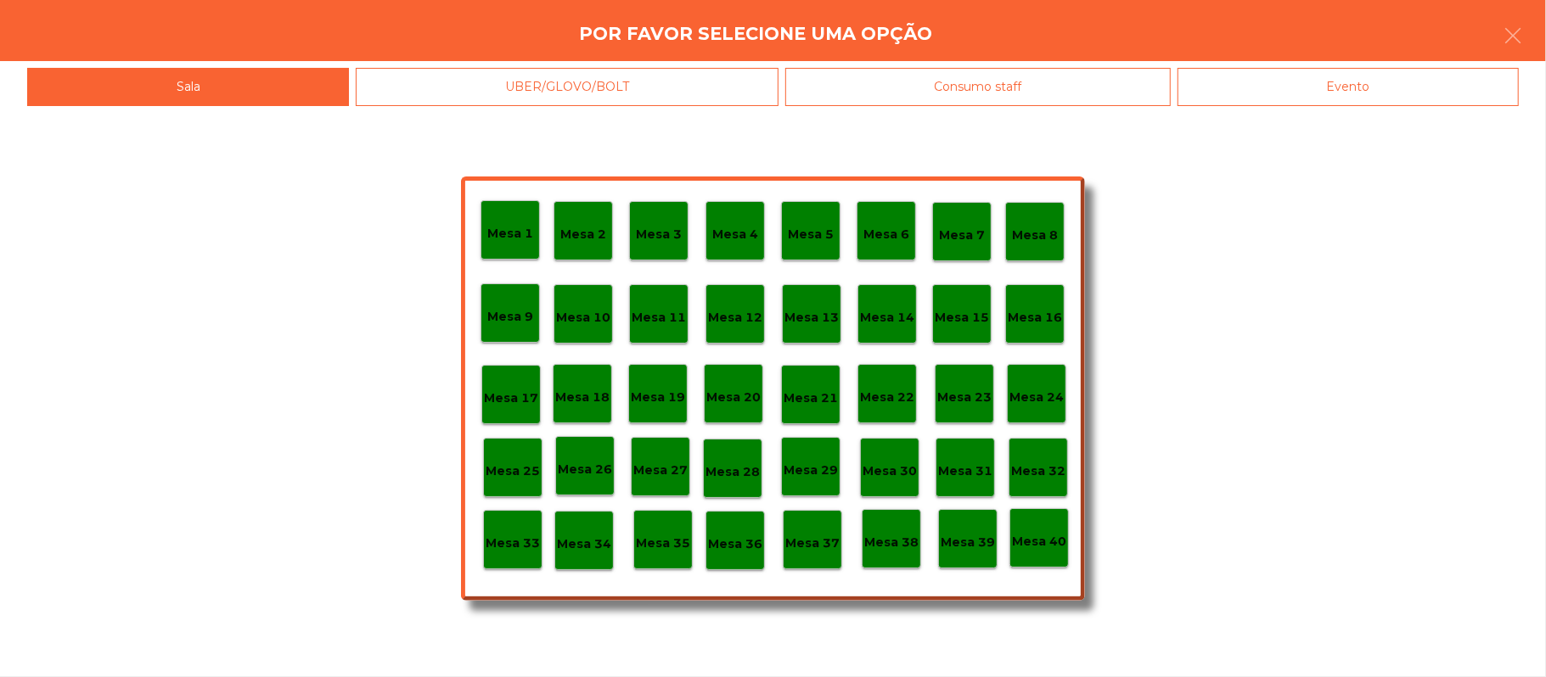
click at [1312, 81] on div "Evento" at bounding box center [1347, 87] width 341 height 38
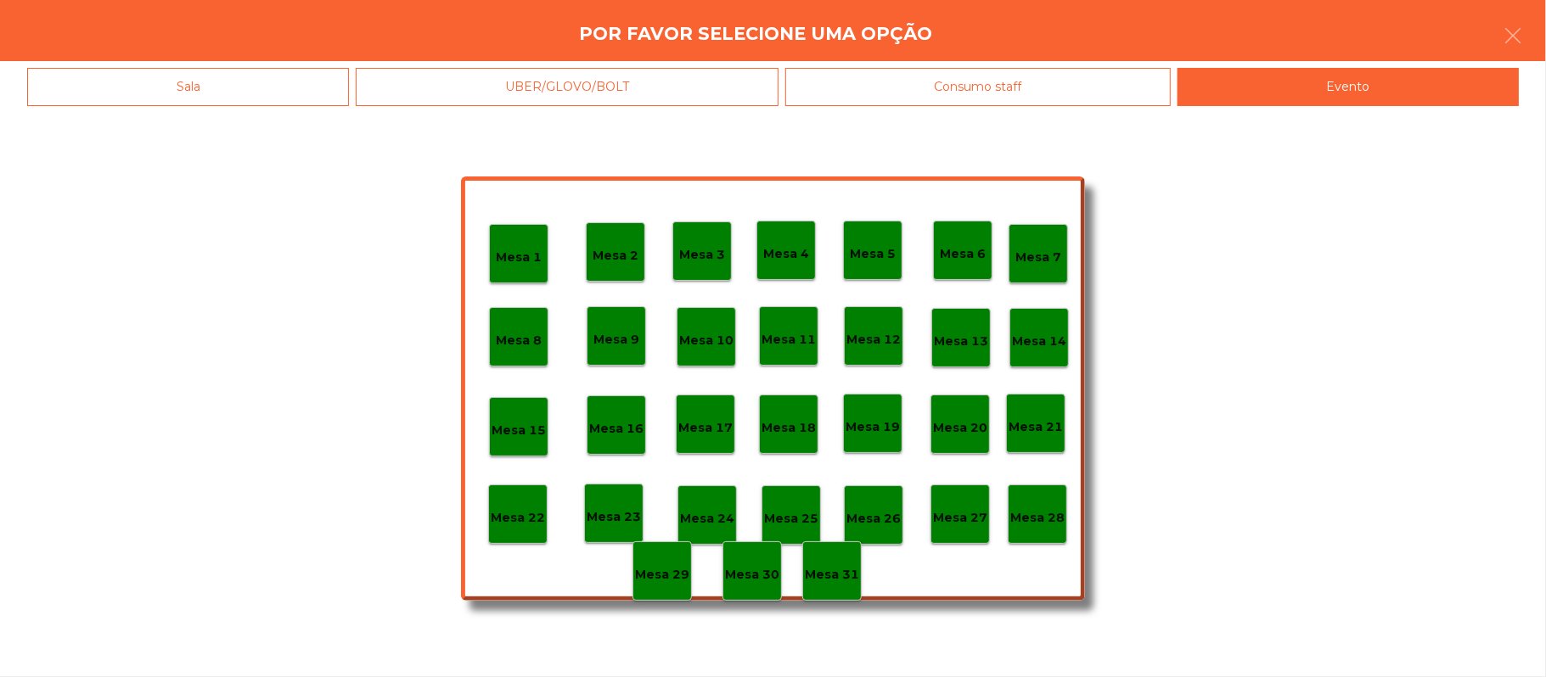
click at [1059, 530] on div "Mesa 28" at bounding box center [1036, 514] width 59 height 59
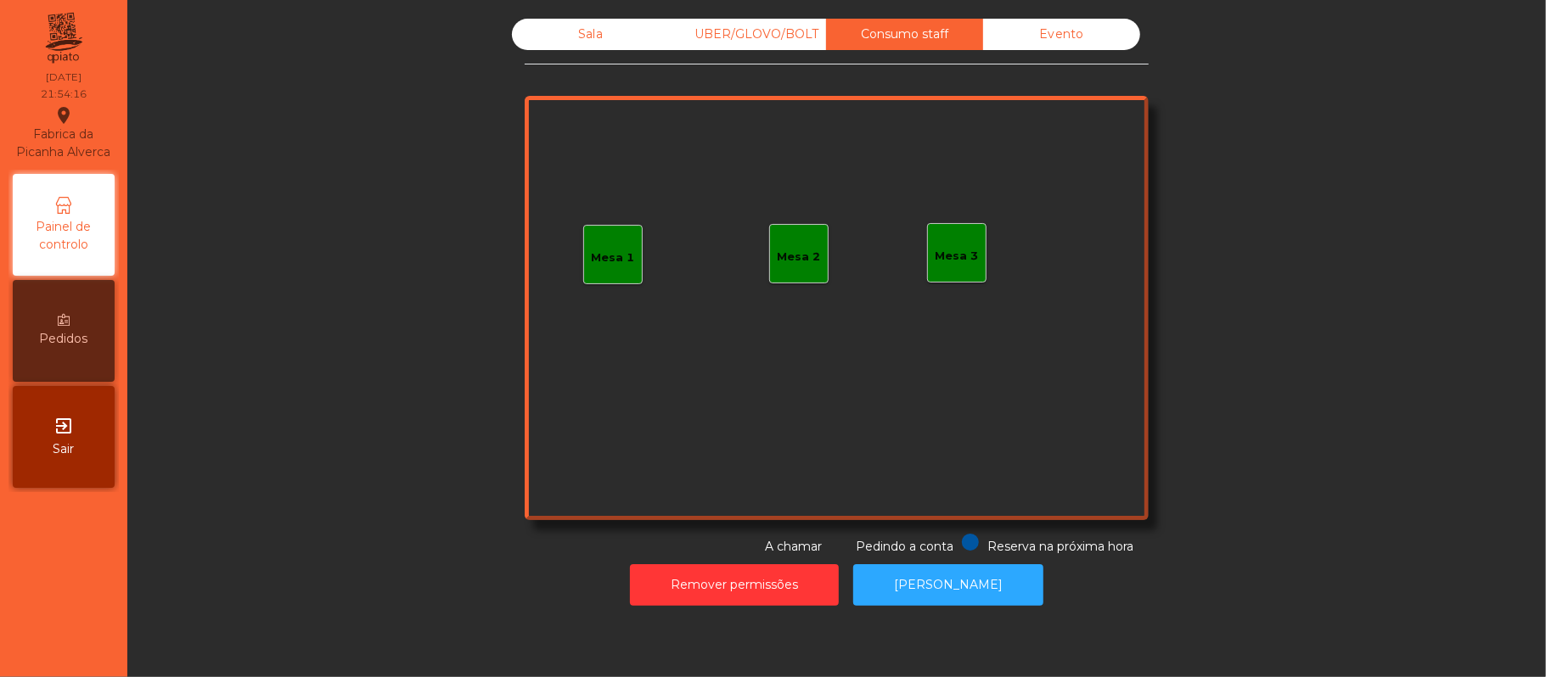
click at [591, 48] on div "Sala" at bounding box center [590, 34] width 157 height 31
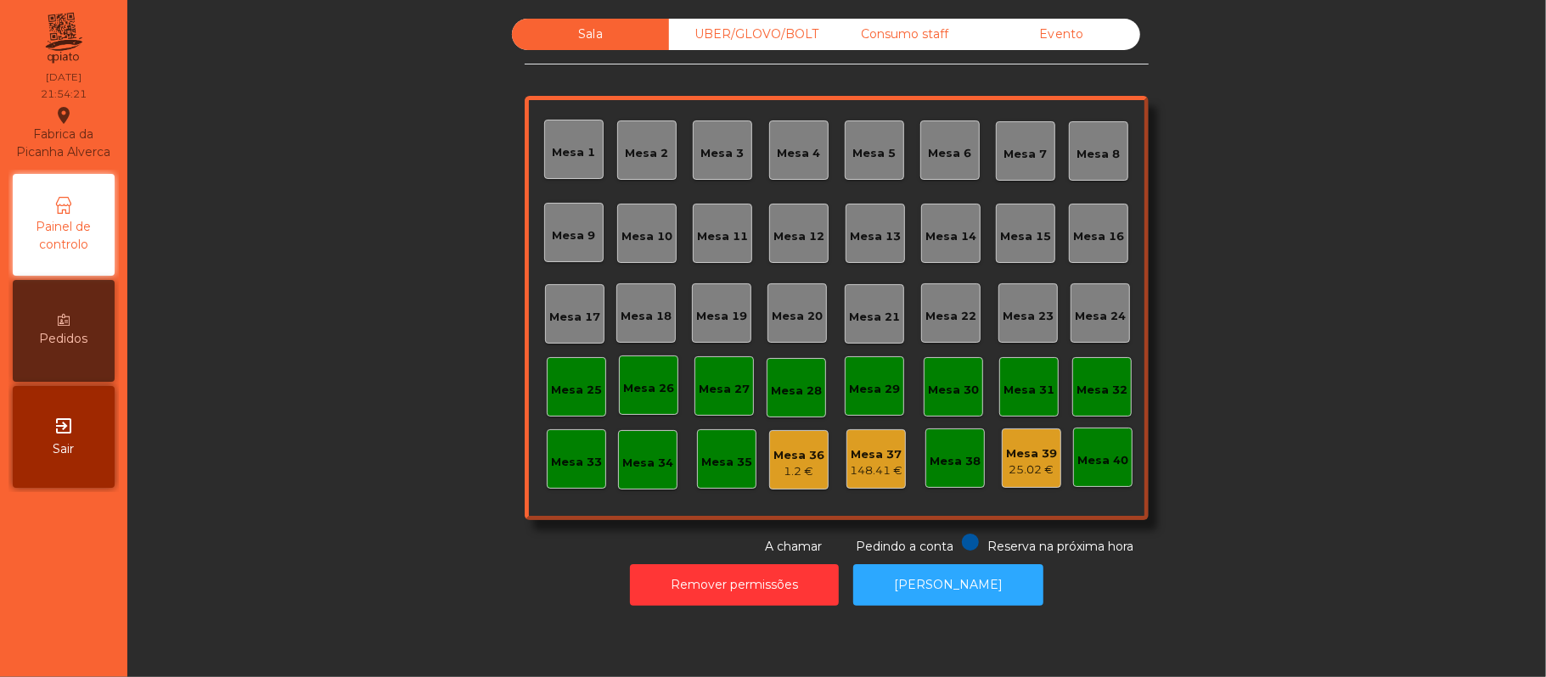
click at [869, 469] on div "148.41 €" at bounding box center [876, 471] width 53 height 17
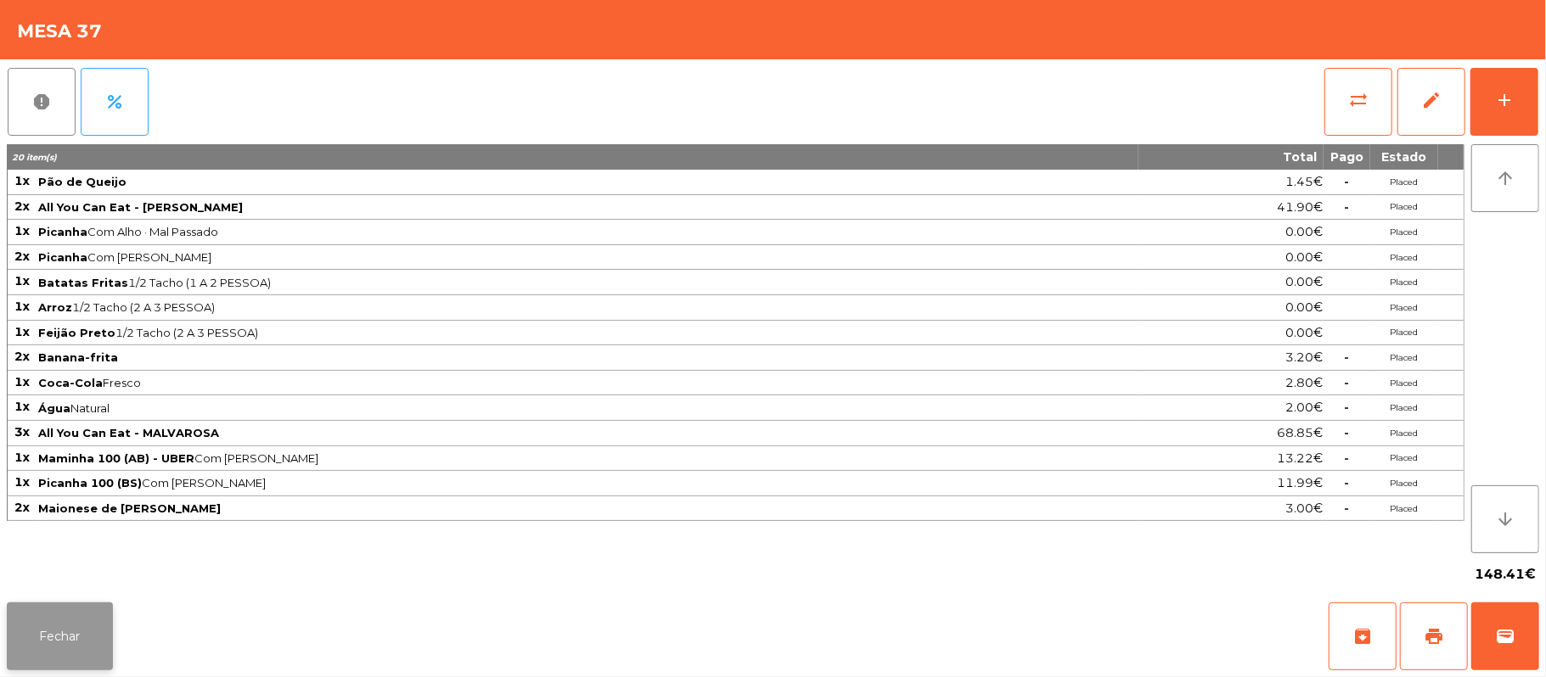
click at [89, 663] on button "Fechar" at bounding box center [60, 637] width 106 height 68
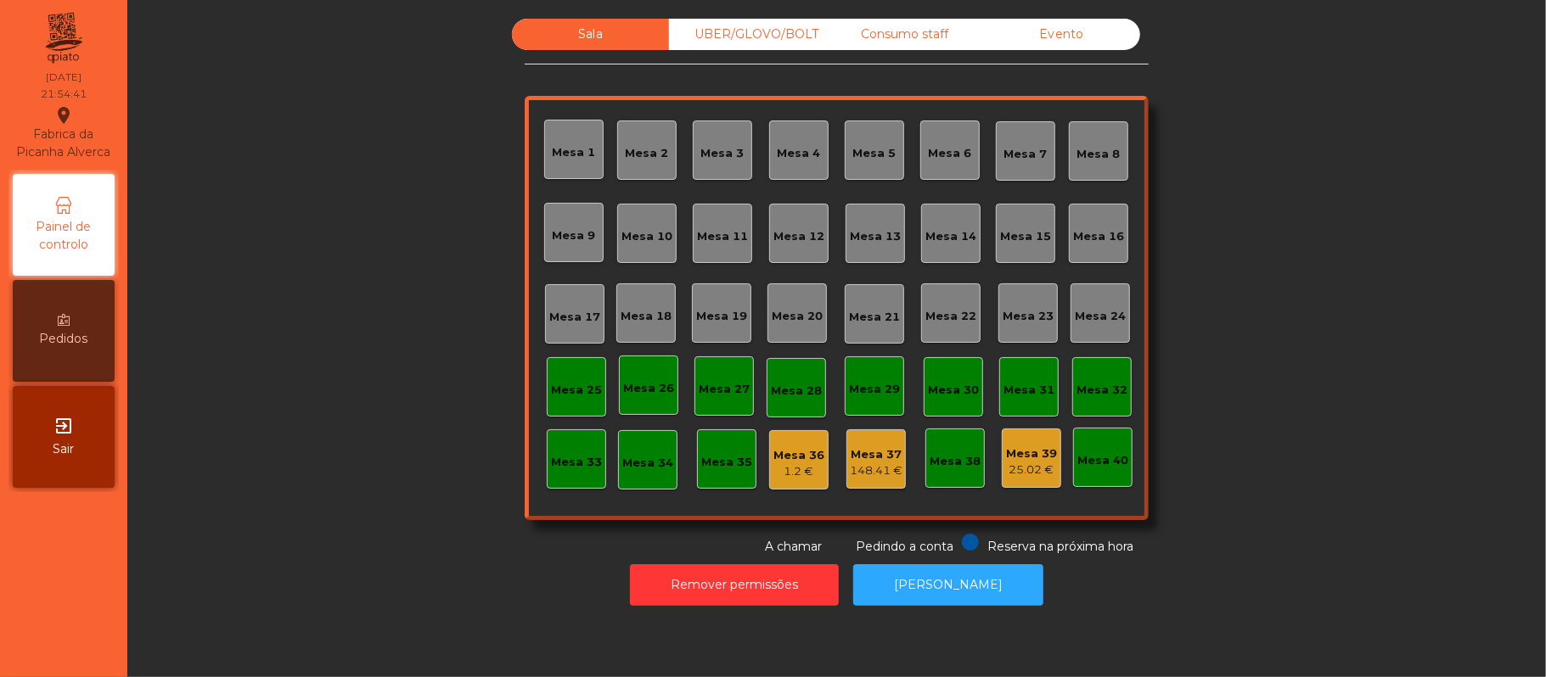
click at [1006, 446] on div "Mesa 39" at bounding box center [1031, 454] width 51 height 17
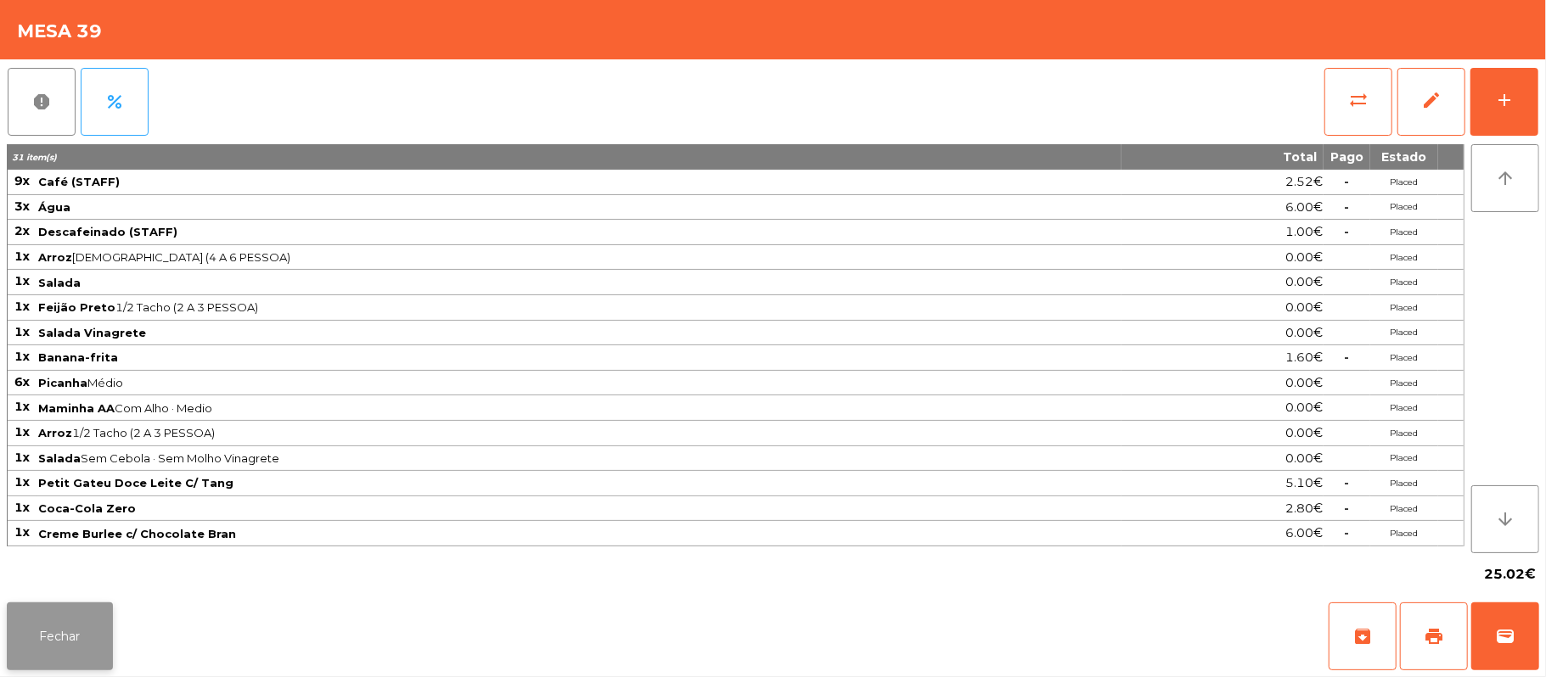
click at [86, 630] on button "Fechar" at bounding box center [60, 637] width 106 height 68
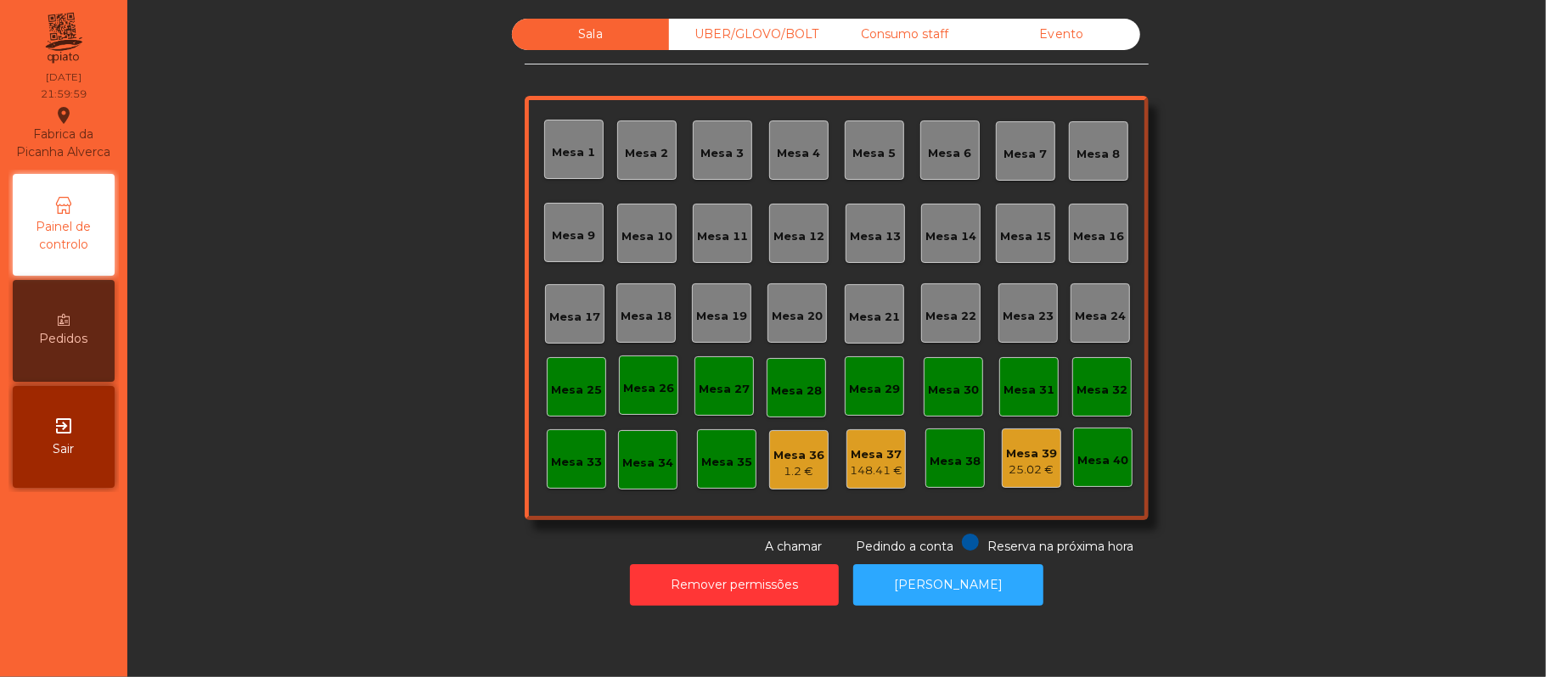
click at [762, 34] on div "UBER/GLOVO/BOLT" at bounding box center [747, 34] width 157 height 31
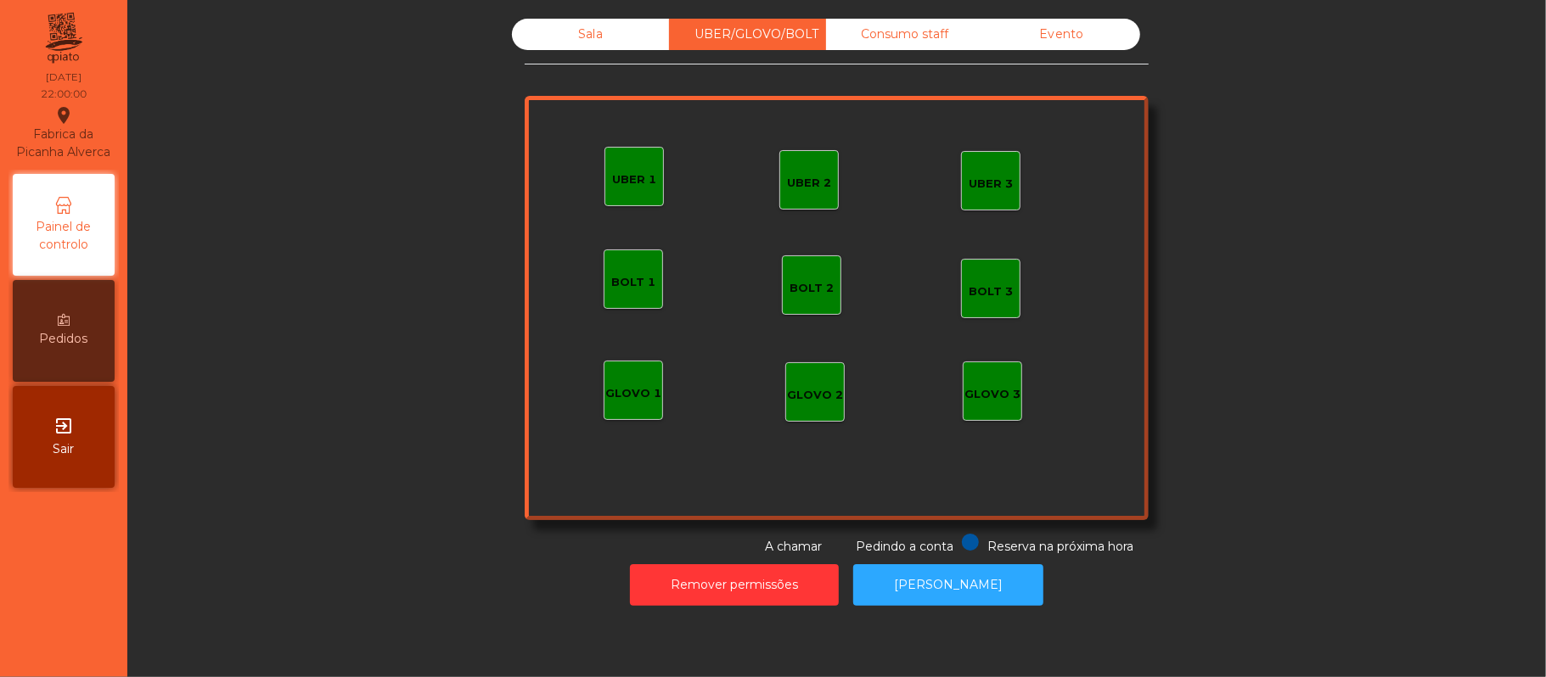
click at [625, 183] on div "UBER 1" at bounding box center [634, 179] width 44 height 17
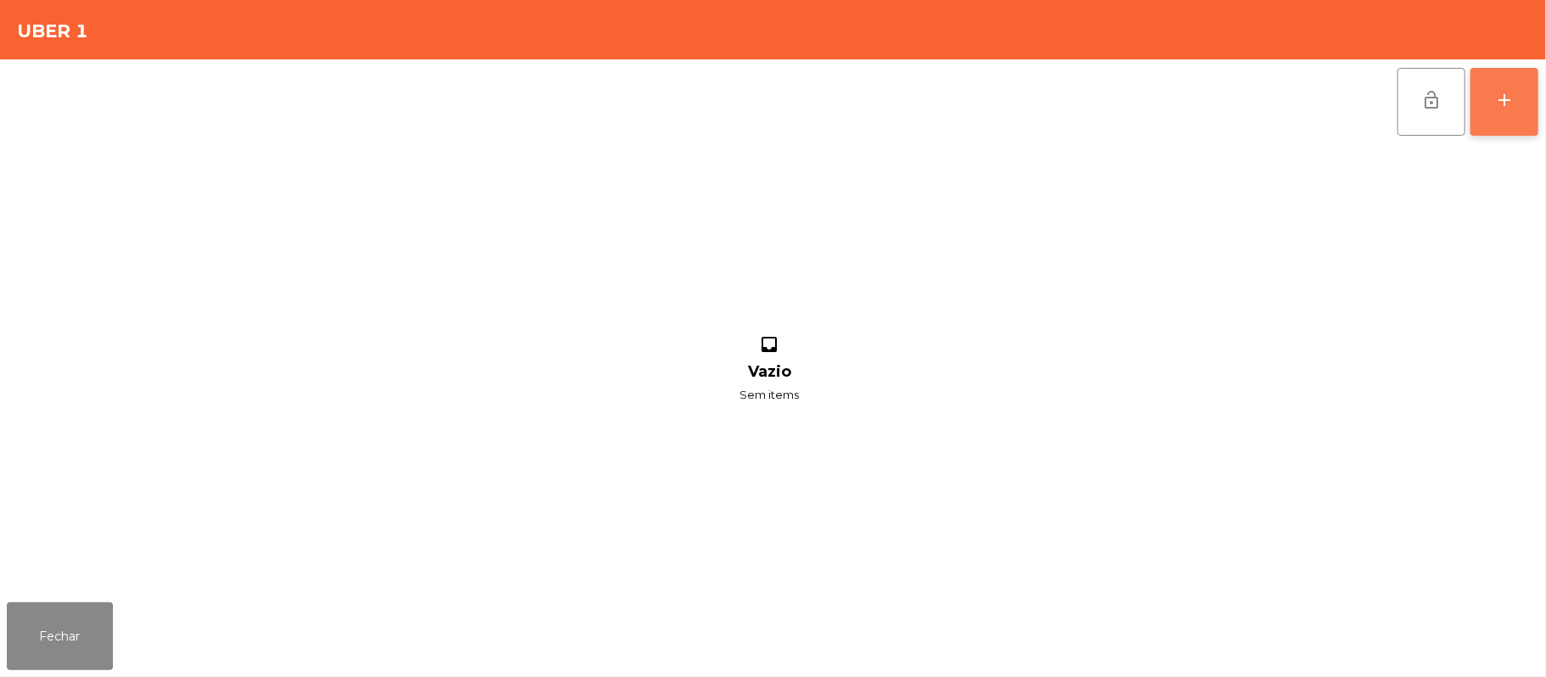
click at [1532, 109] on button "add" at bounding box center [1504, 102] width 68 height 68
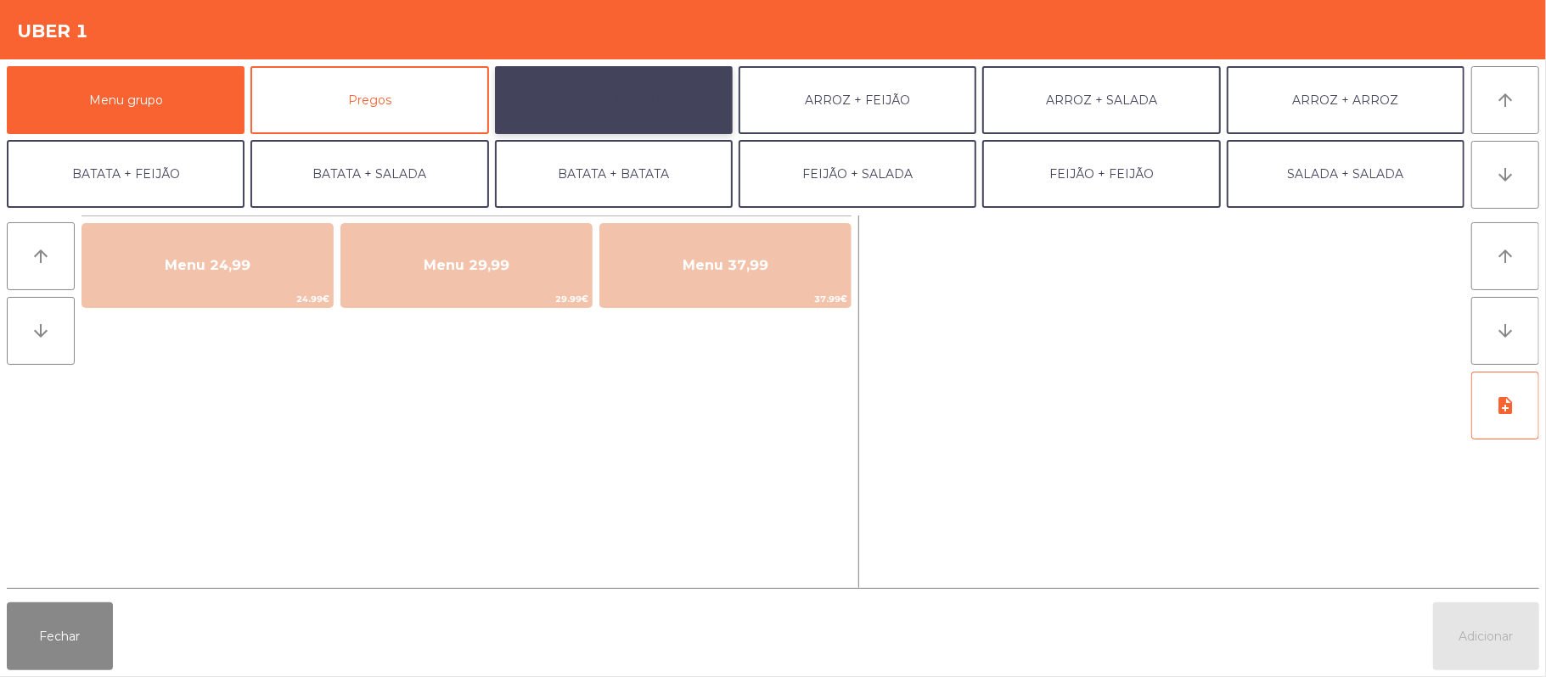
click at [626, 88] on button "ARROZ + BATATAS" at bounding box center [614, 100] width 238 height 68
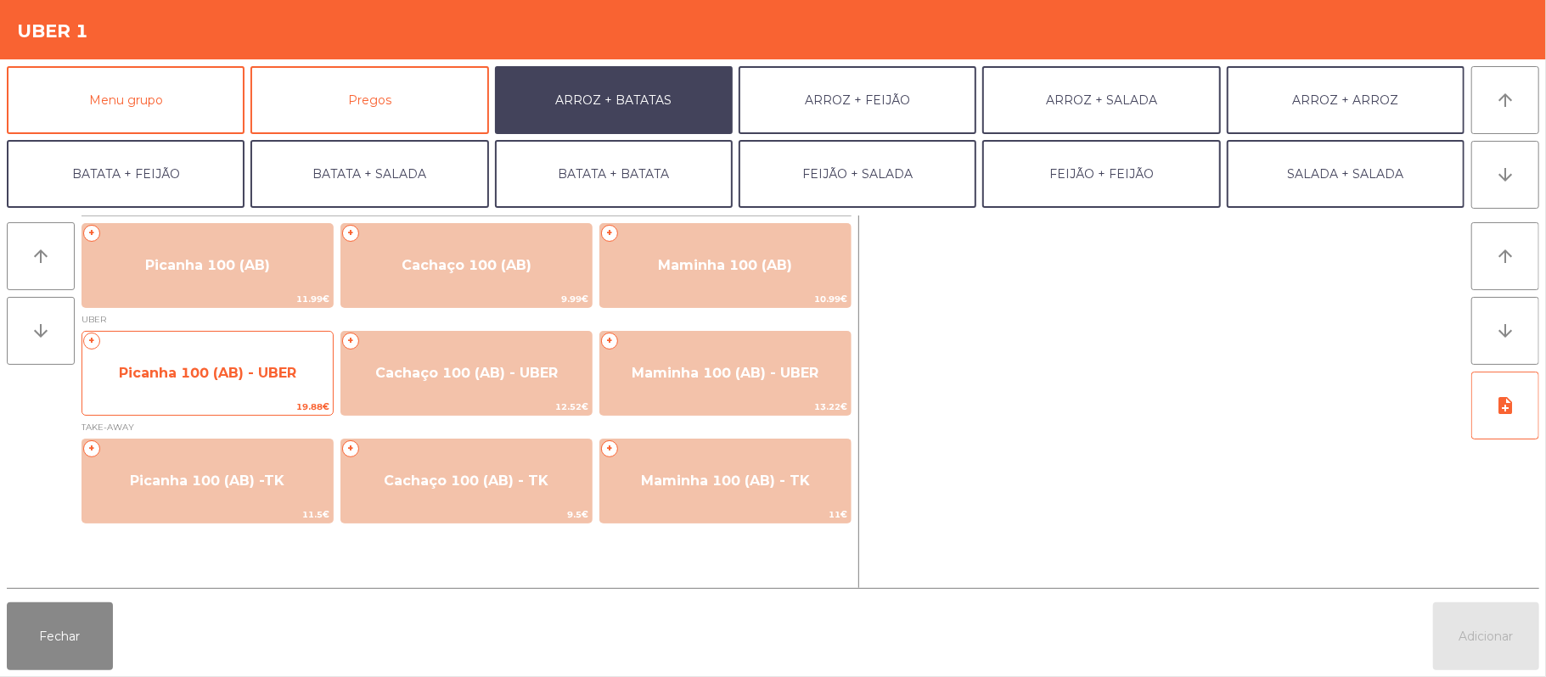
click at [272, 392] on span "Picanha 100 (AB) - UBER" at bounding box center [207, 374] width 250 height 46
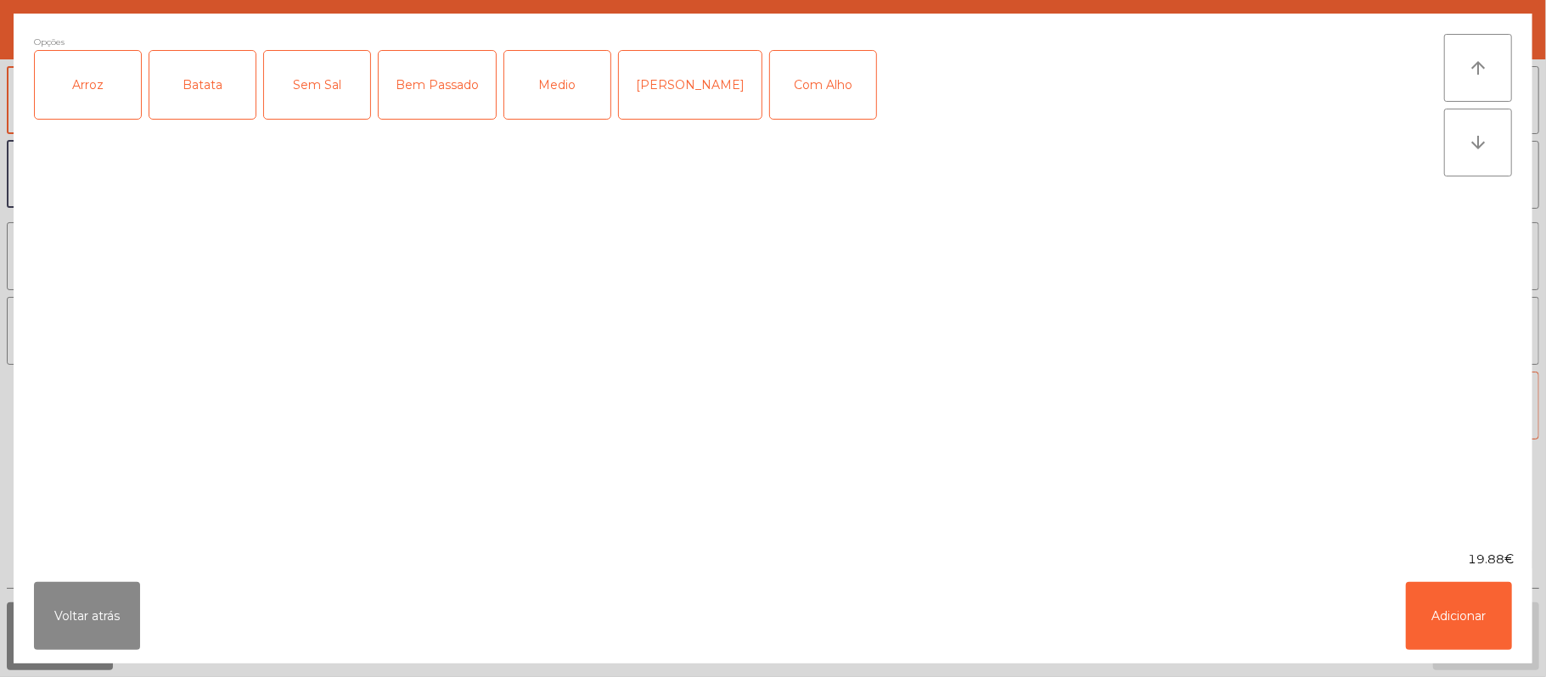
click at [95, 116] on div "Arroz" at bounding box center [88, 85] width 106 height 68
click at [199, 90] on div "Batata" at bounding box center [202, 85] width 106 height 68
click at [418, 95] on div "Bem Passado" at bounding box center [437, 85] width 117 height 68
click at [1471, 612] on button "Adicionar" at bounding box center [1458, 616] width 106 height 68
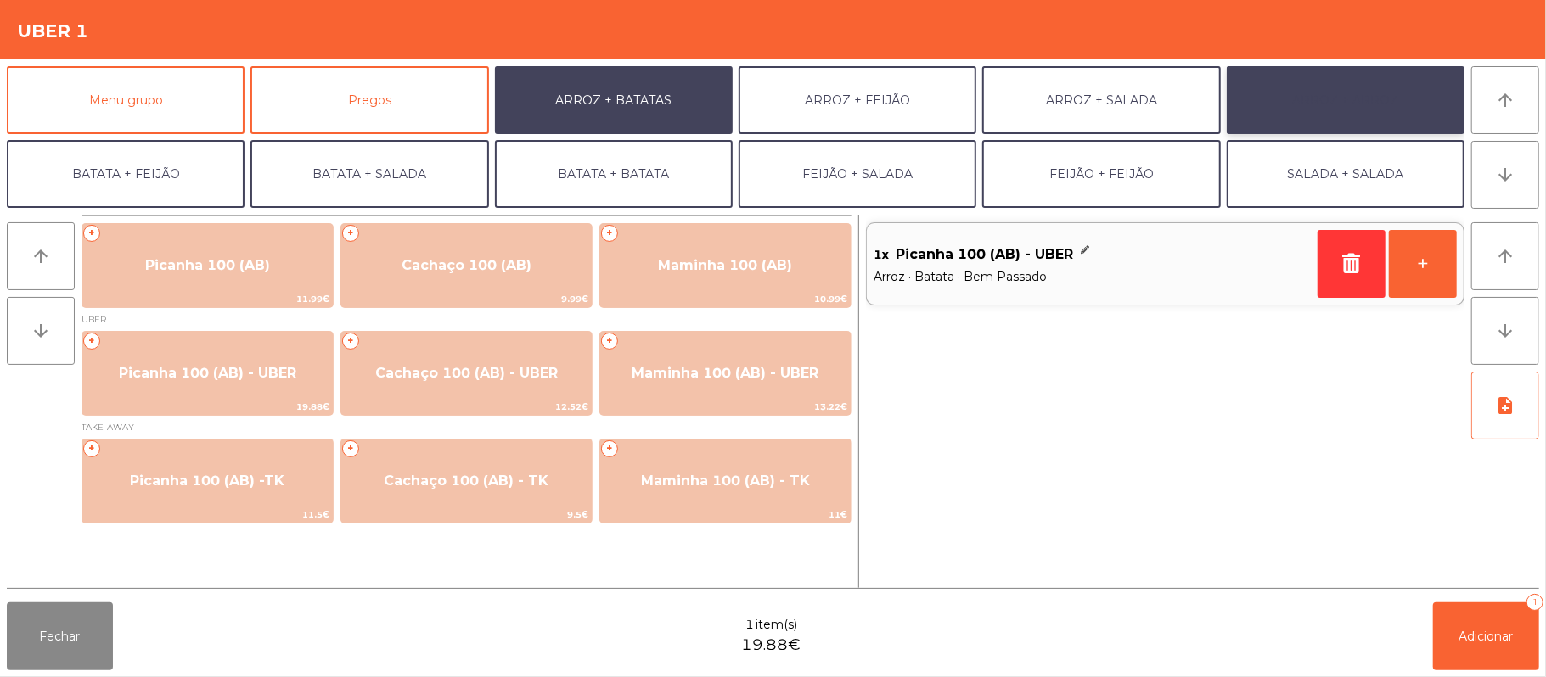
click at [1246, 78] on button "ARROZ + ARROZ" at bounding box center [1345, 100] width 238 height 68
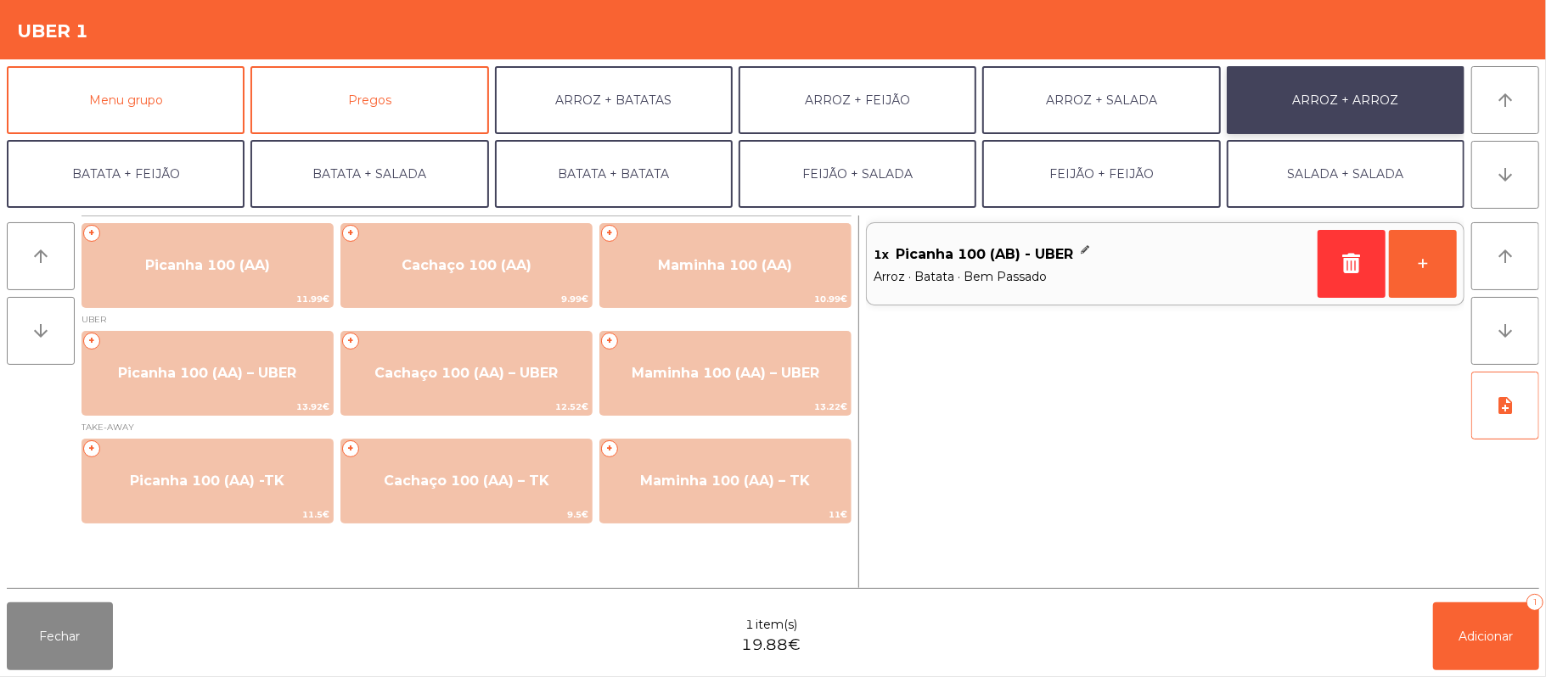
scroll to position [73, 0]
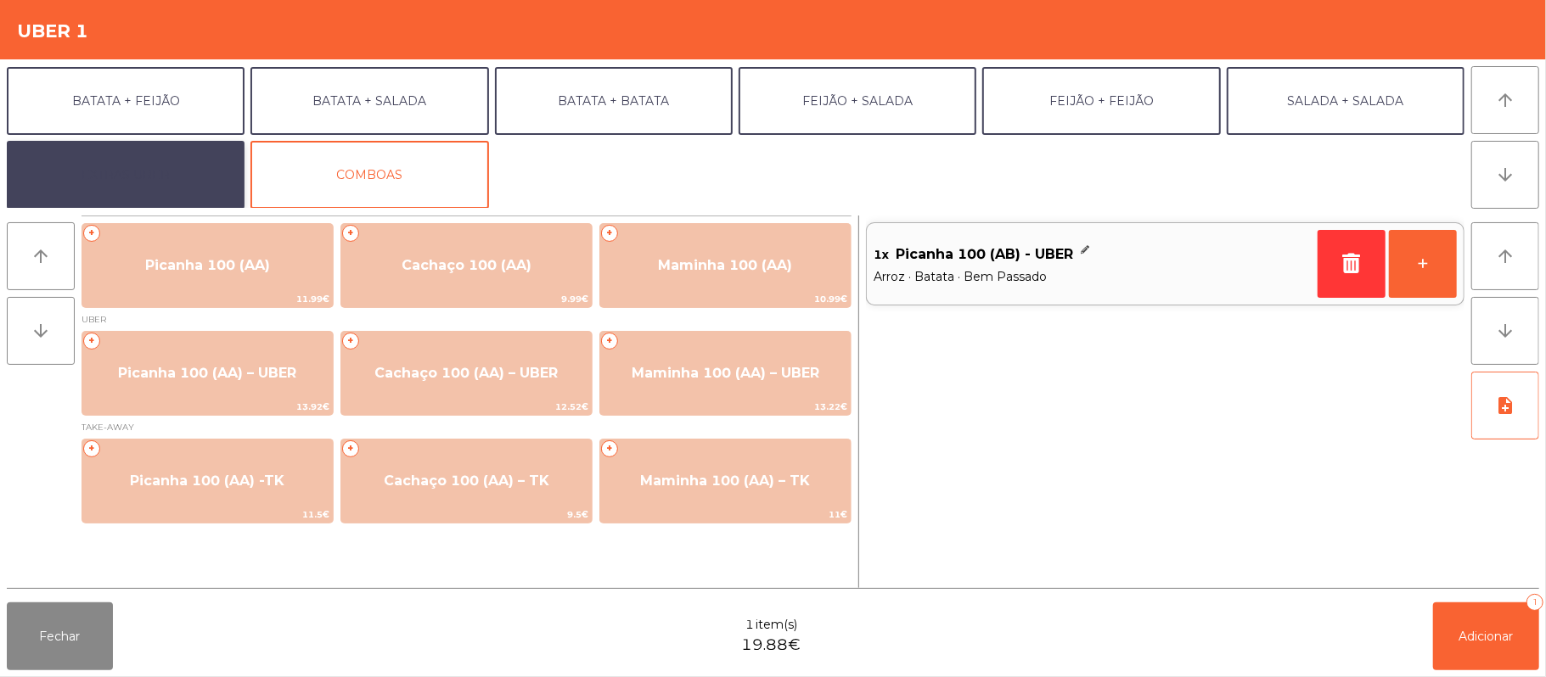
click at [133, 183] on button "EXTRAS UBER" at bounding box center [126, 175] width 238 height 68
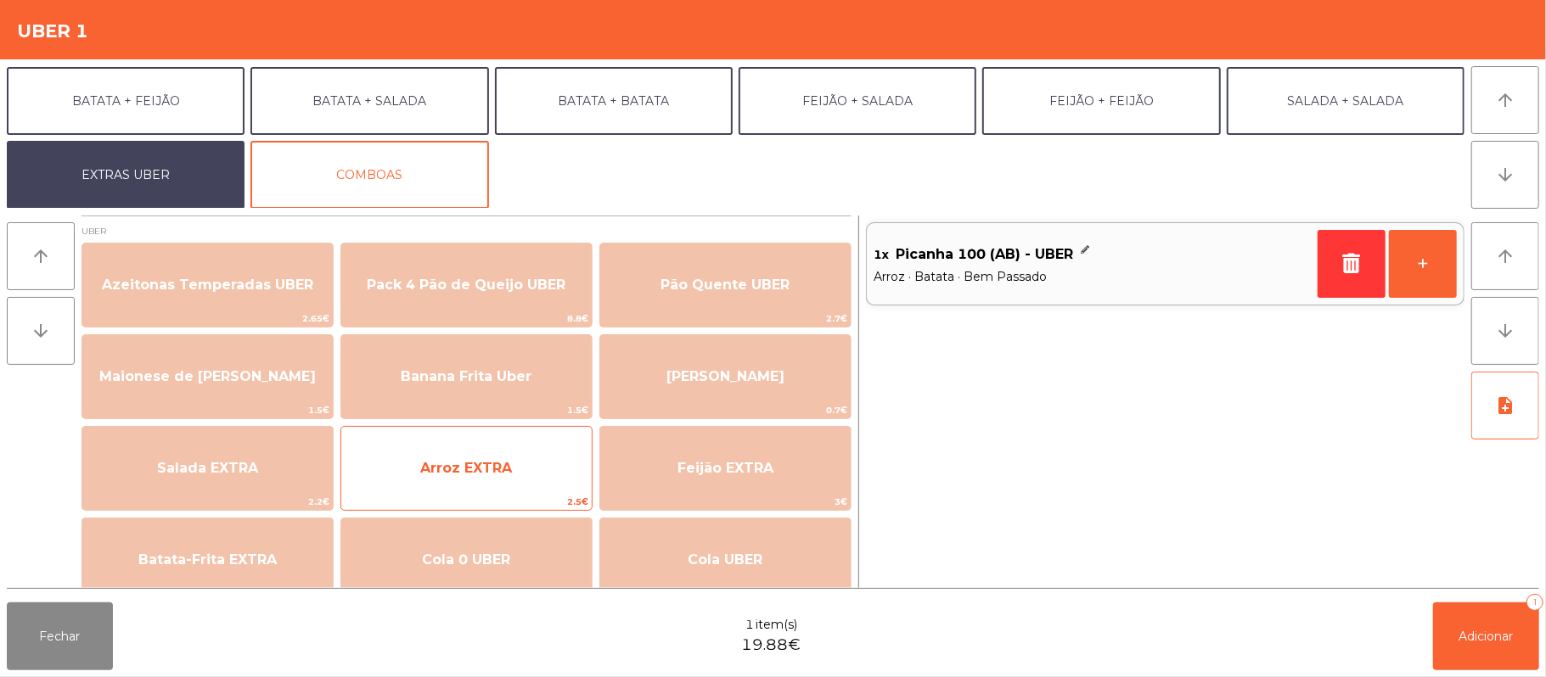
click at [484, 491] on span "Arroz EXTRA" at bounding box center [466, 469] width 250 height 46
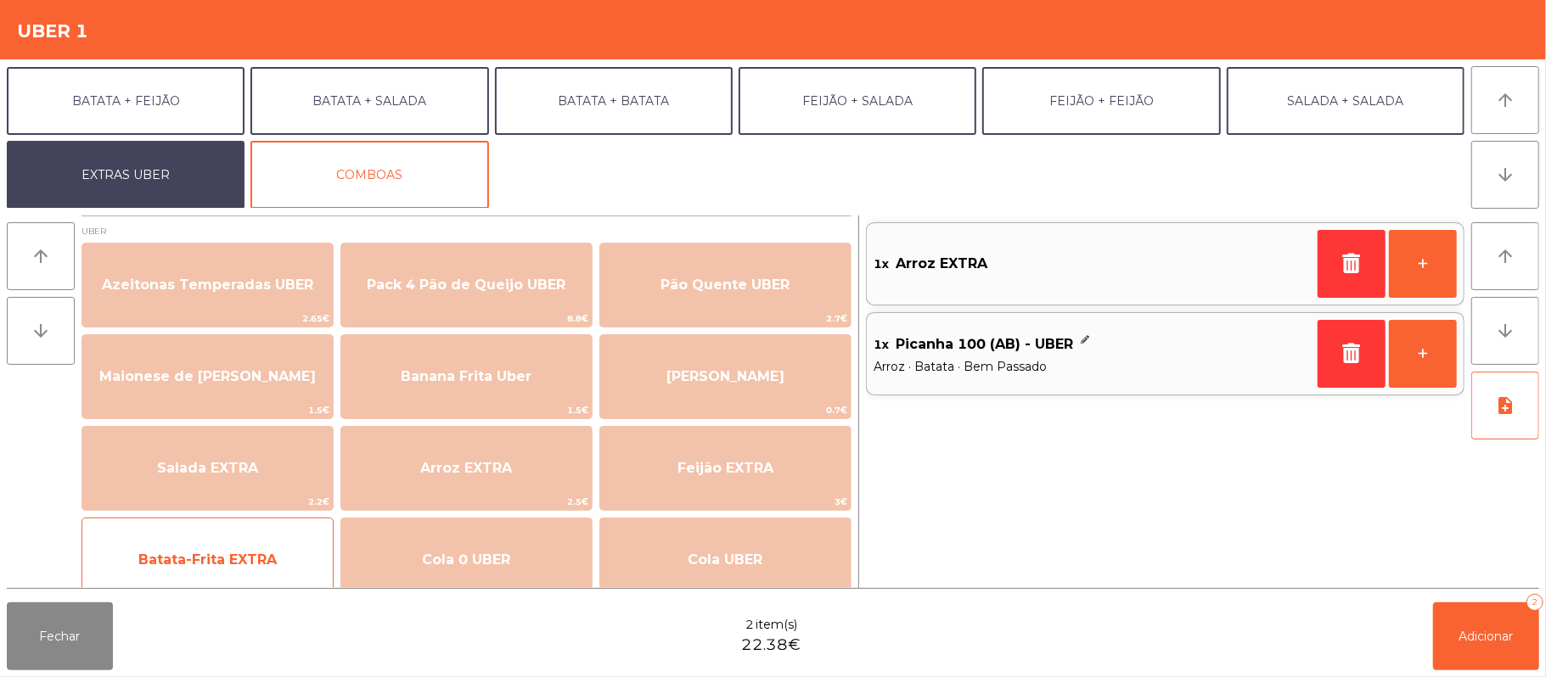
click at [270, 572] on span "Batata-Frita EXTRA" at bounding box center [207, 560] width 250 height 46
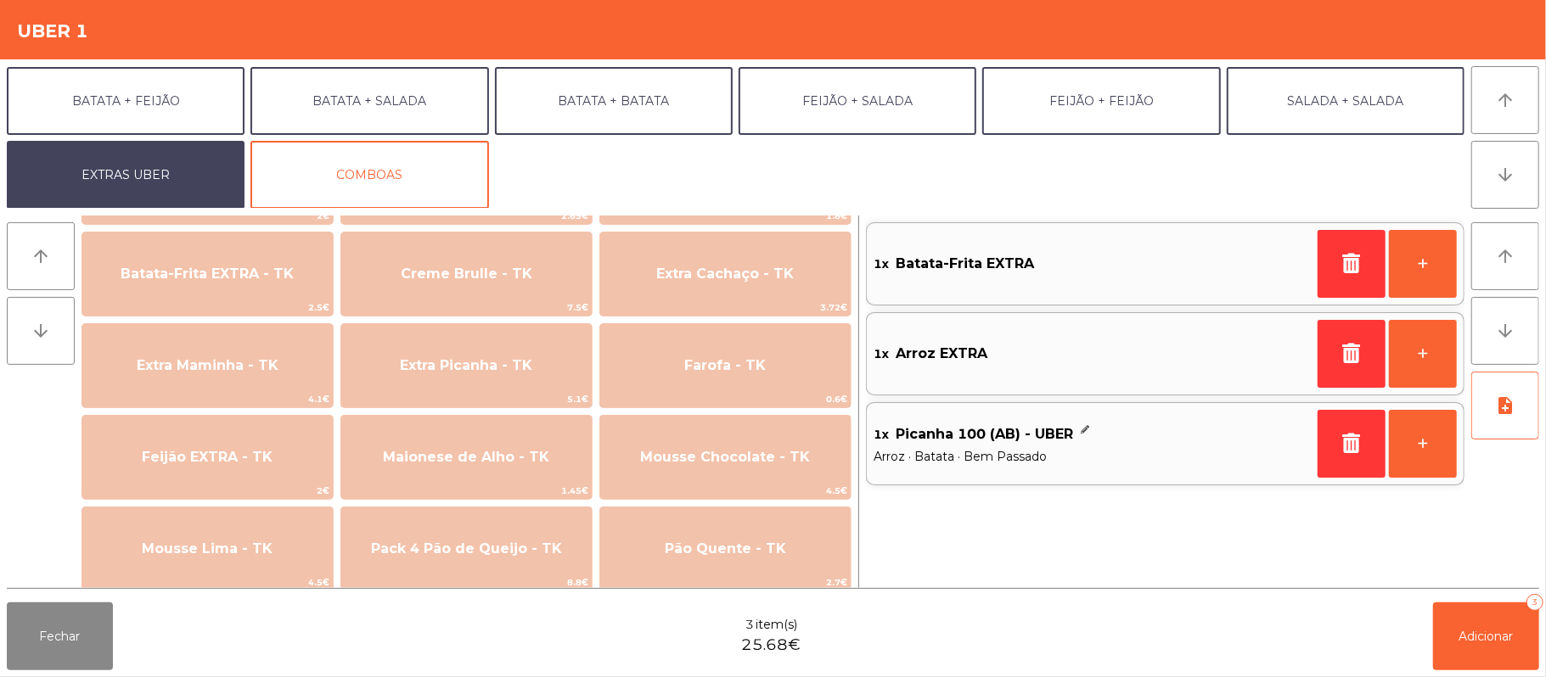
scroll to position [762, 0]
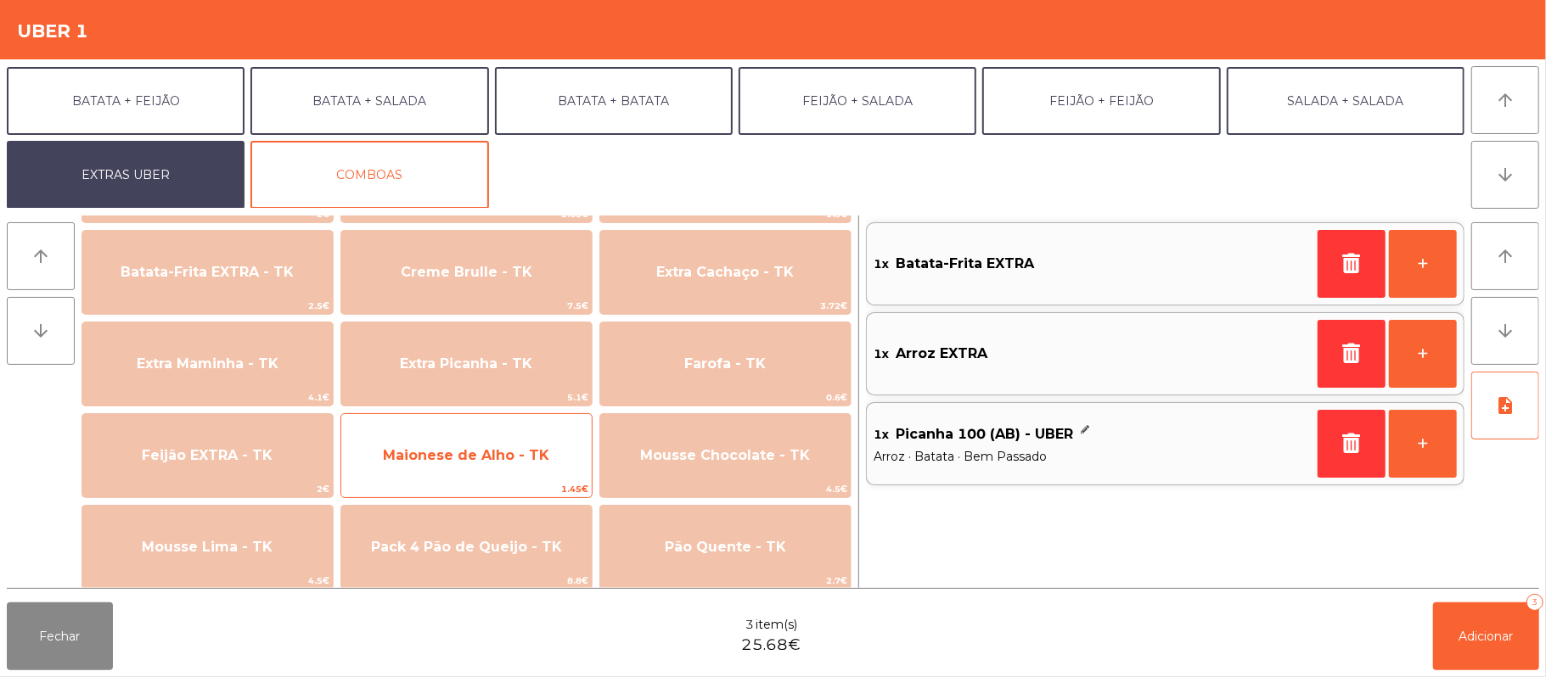
click at [504, 467] on span "Maionese de Alho - TK" at bounding box center [466, 456] width 250 height 46
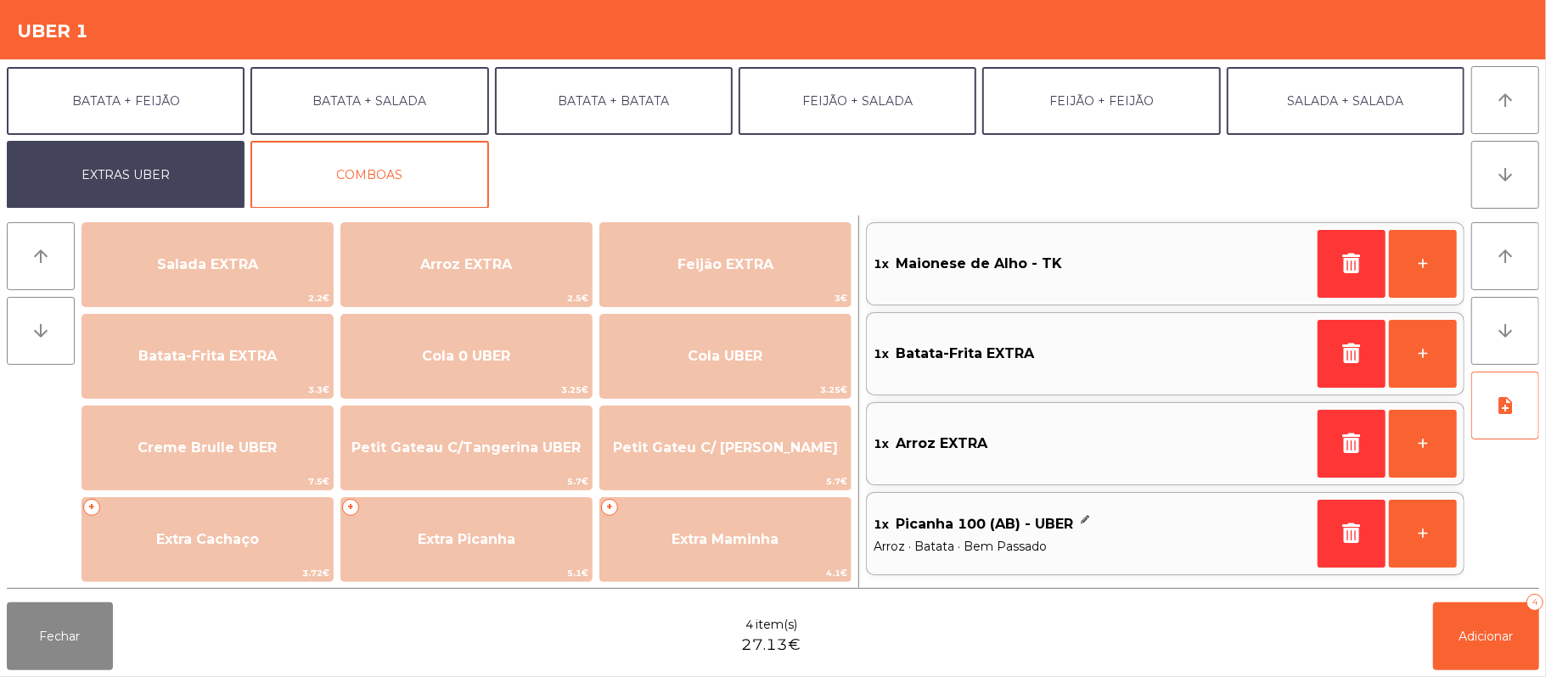
scroll to position [207, 0]
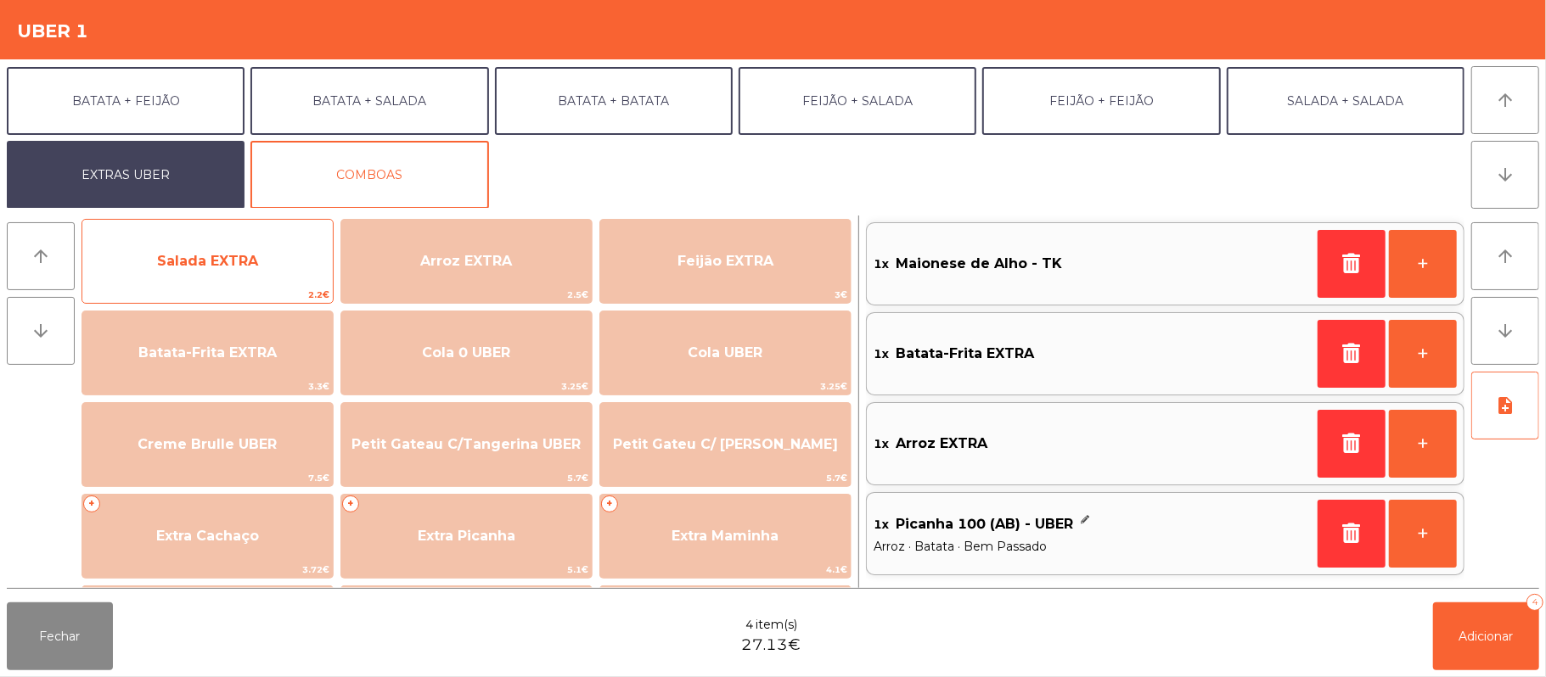
click at [256, 275] on span "Salada EXTRA" at bounding box center [207, 261] width 250 height 46
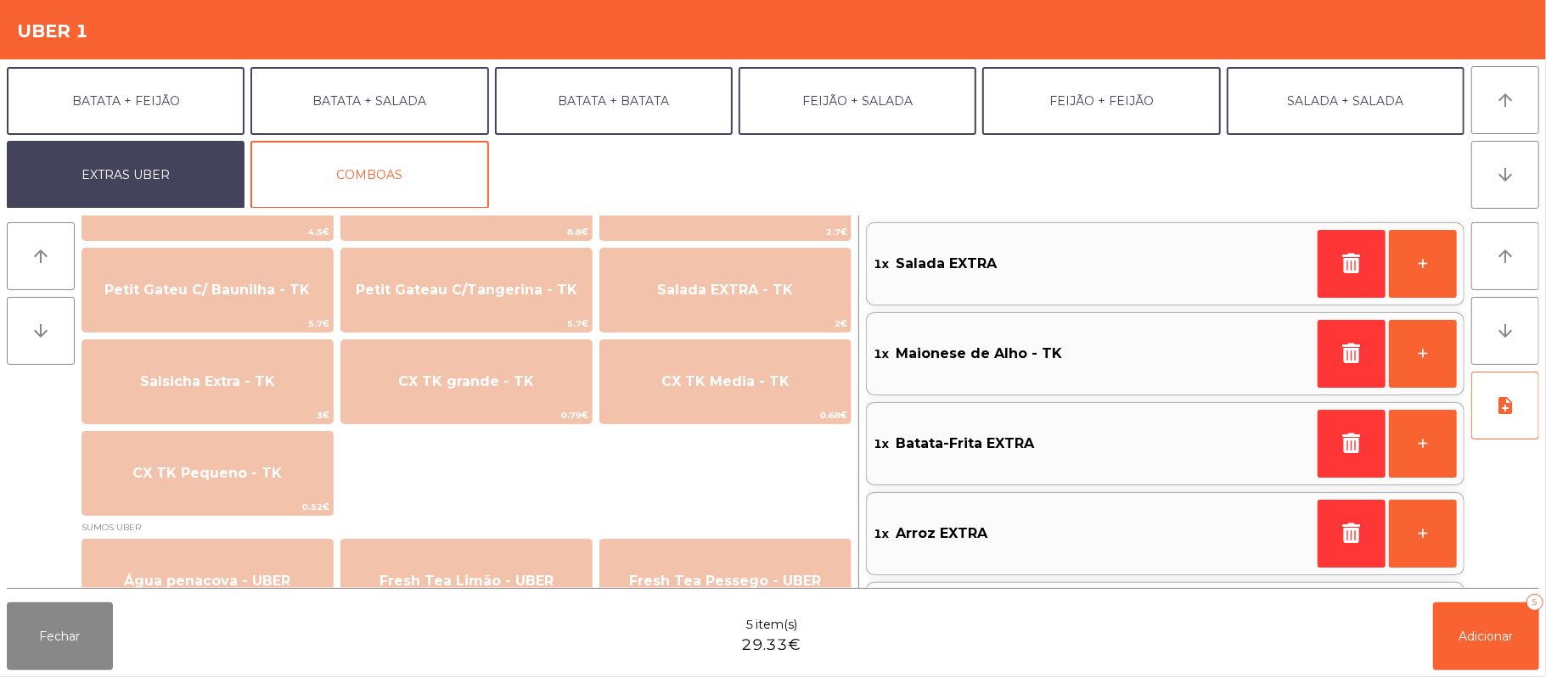
scroll to position [1114, 0]
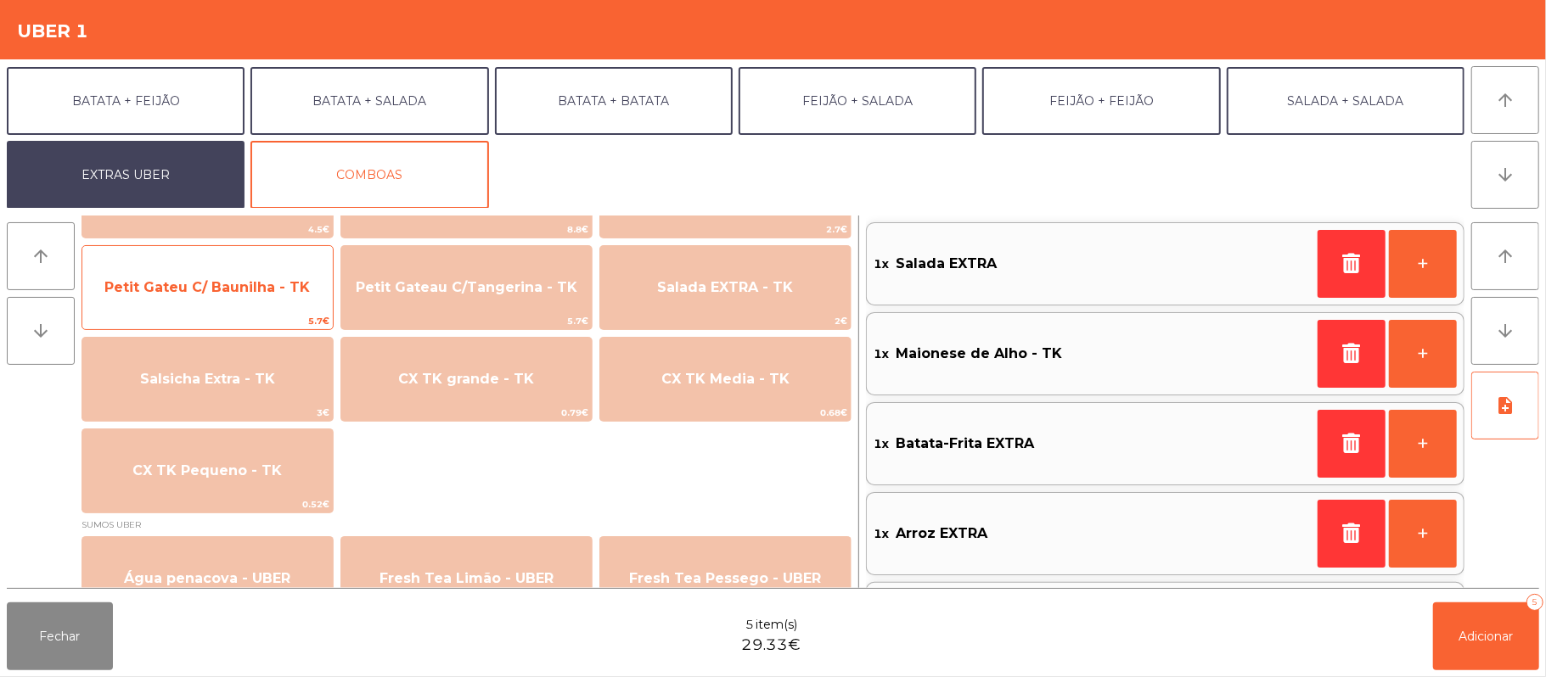
click at [283, 306] on span "Petit Gateu C/ Baunilha - TK" at bounding box center [207, 288] width 250 height 46
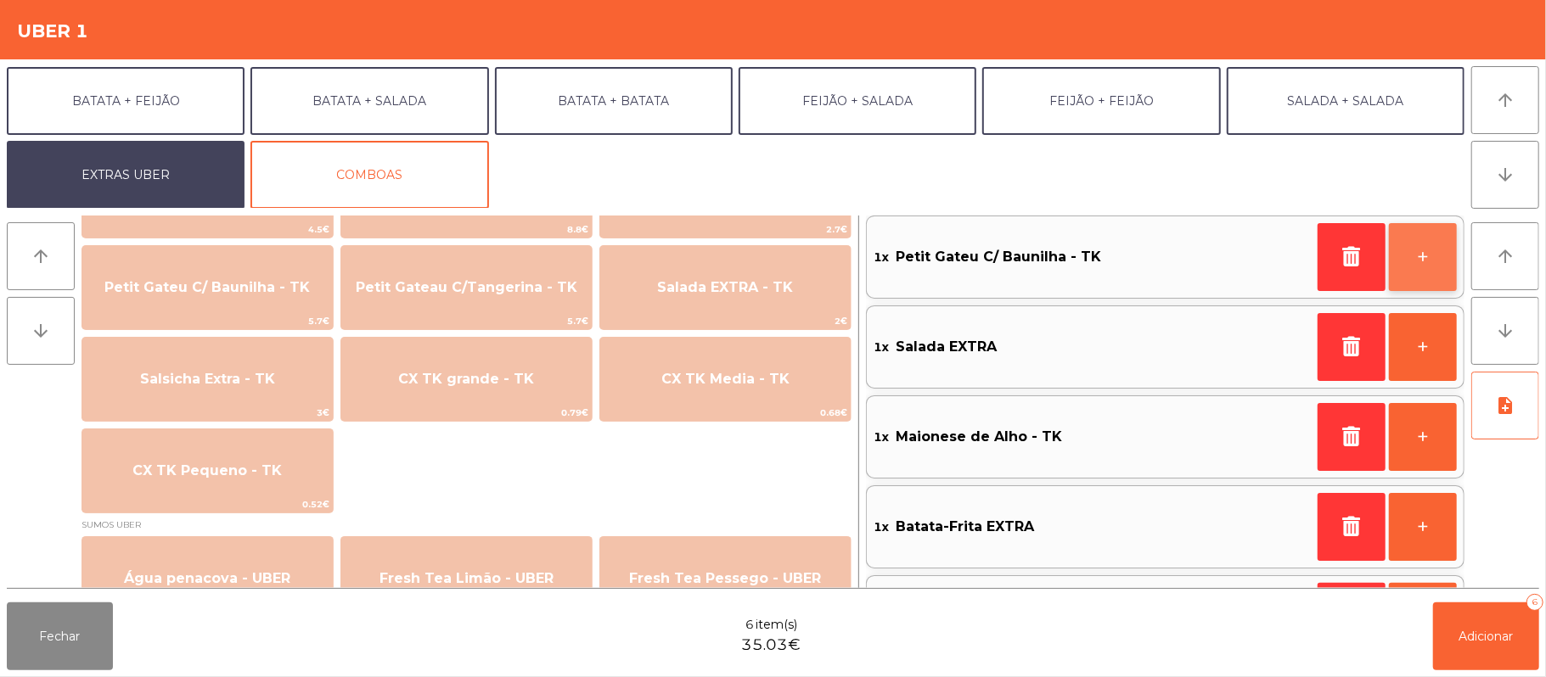
click at [1423, 251] on button "+" at bounding box center [1423, 257] width 68 height 68
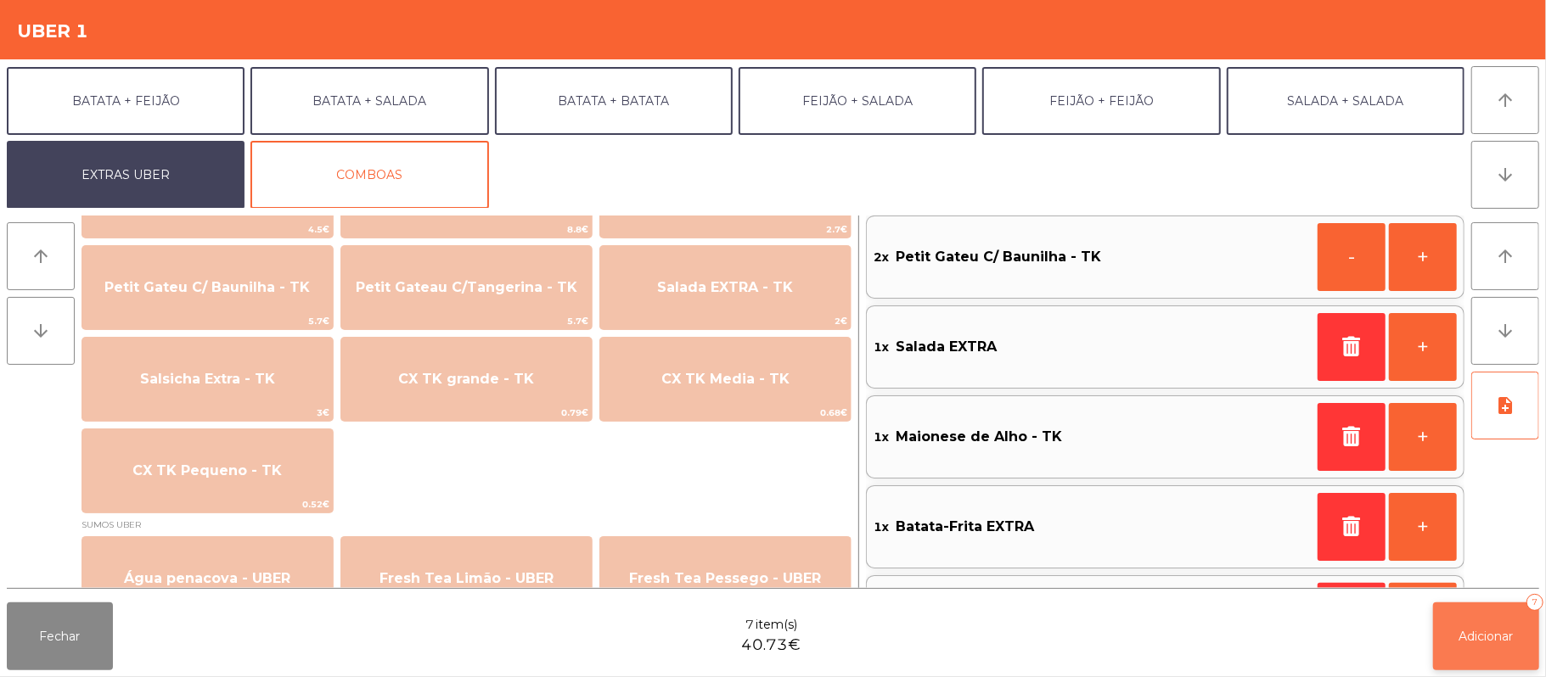
click at [1490, 626] on button "Adicionar 7" at bounding box center [1486, 637] width 106 height 68
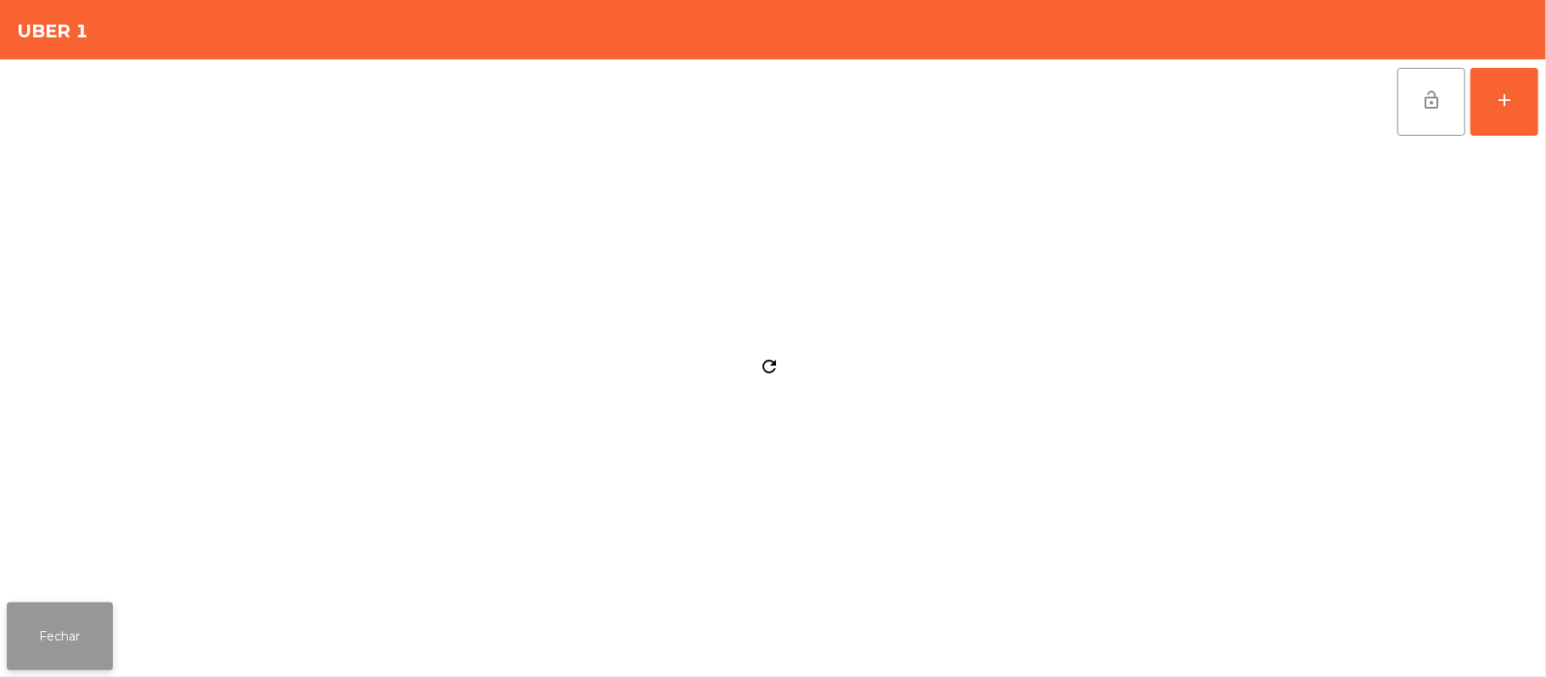
click at [93, 636] on button "Fechar" at bounding box center [60, 637] width 106 height 68
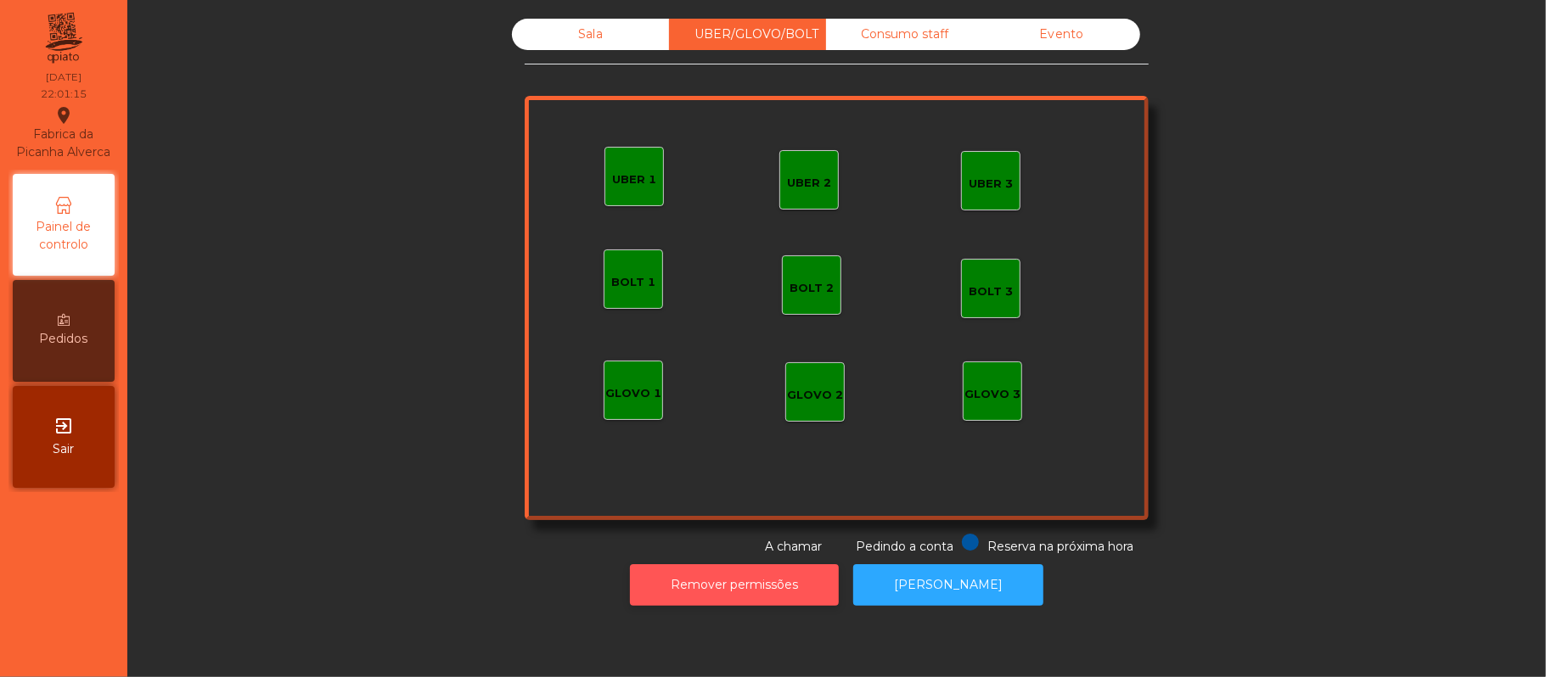
click at [752, 592] on button "Remover permissões" at bounding box center [734, 585] width 209 height 42
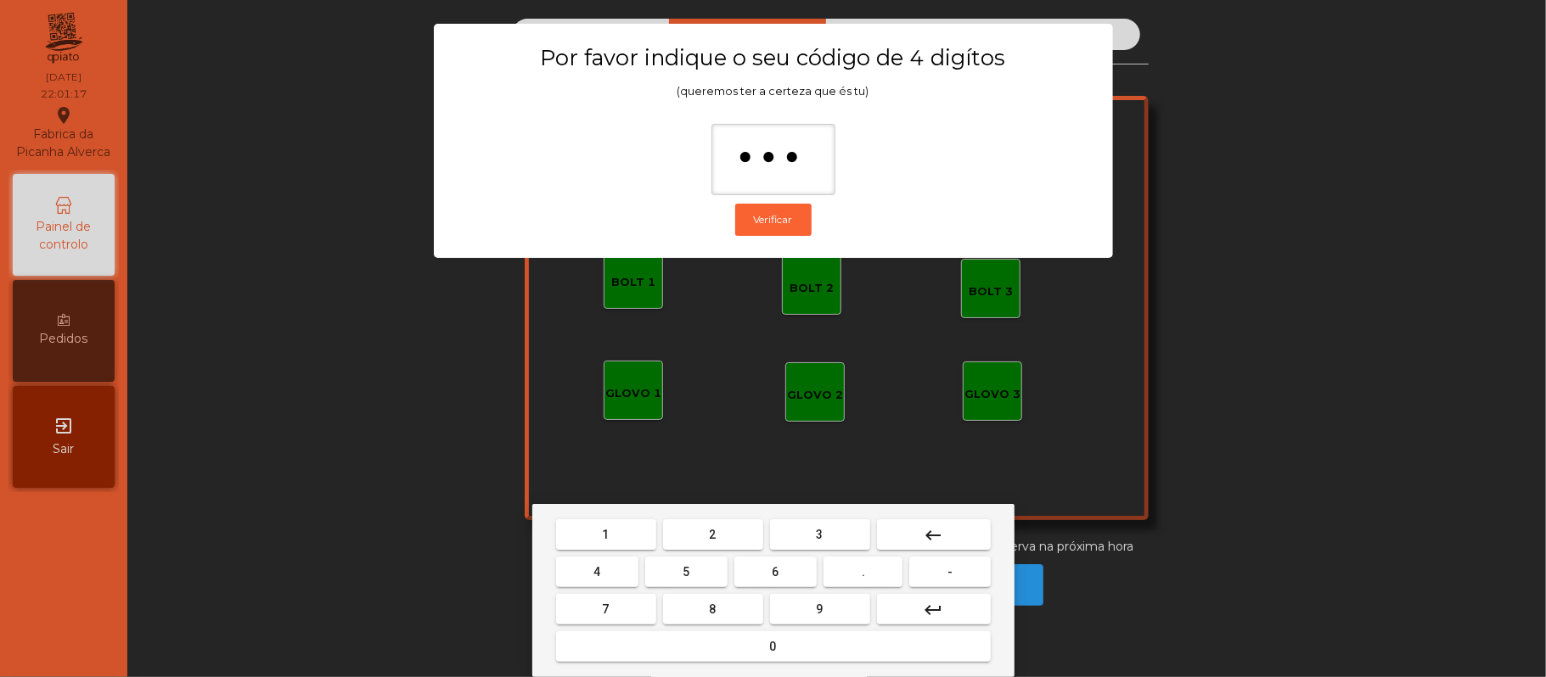
type input "****"
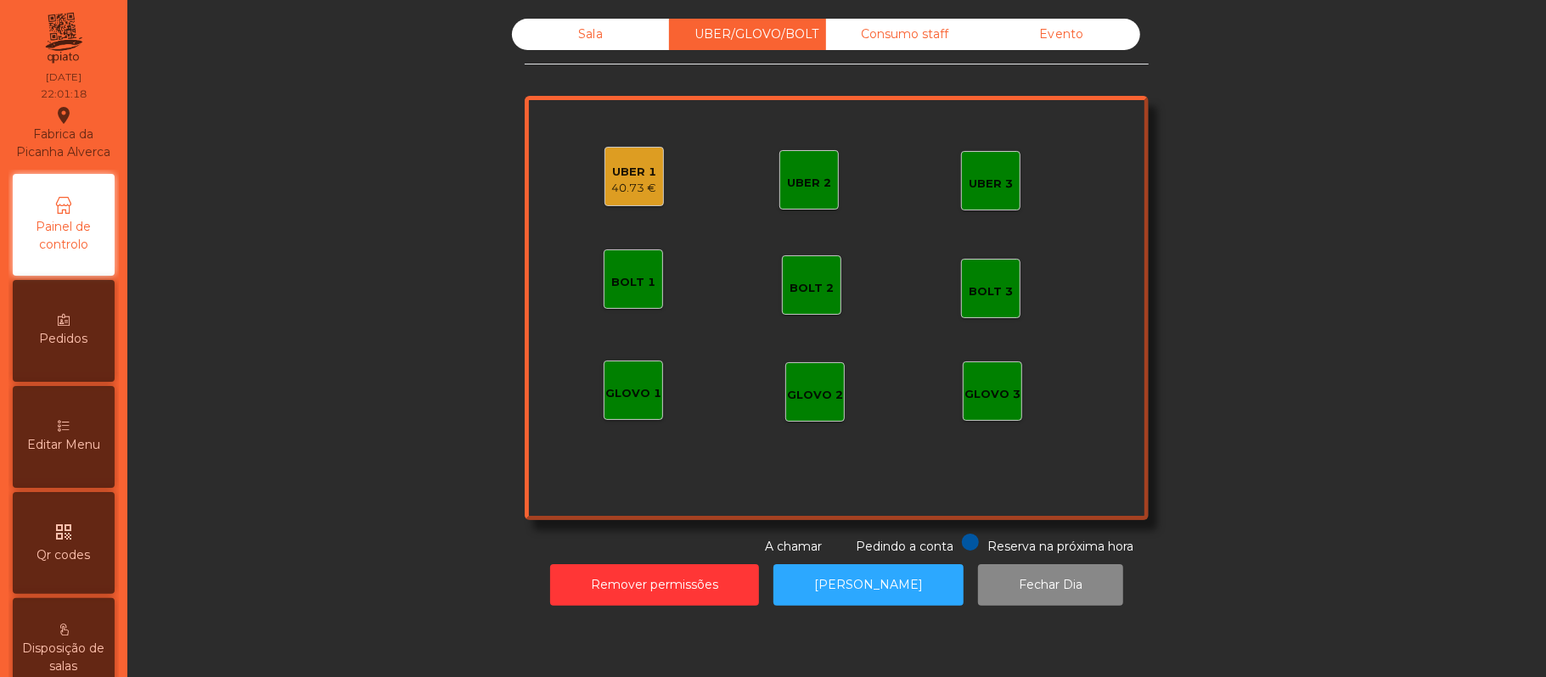
click at [639, 153] on div "UBER 1 40.73 €" at bounding box center [633, 176] width 59 height 59
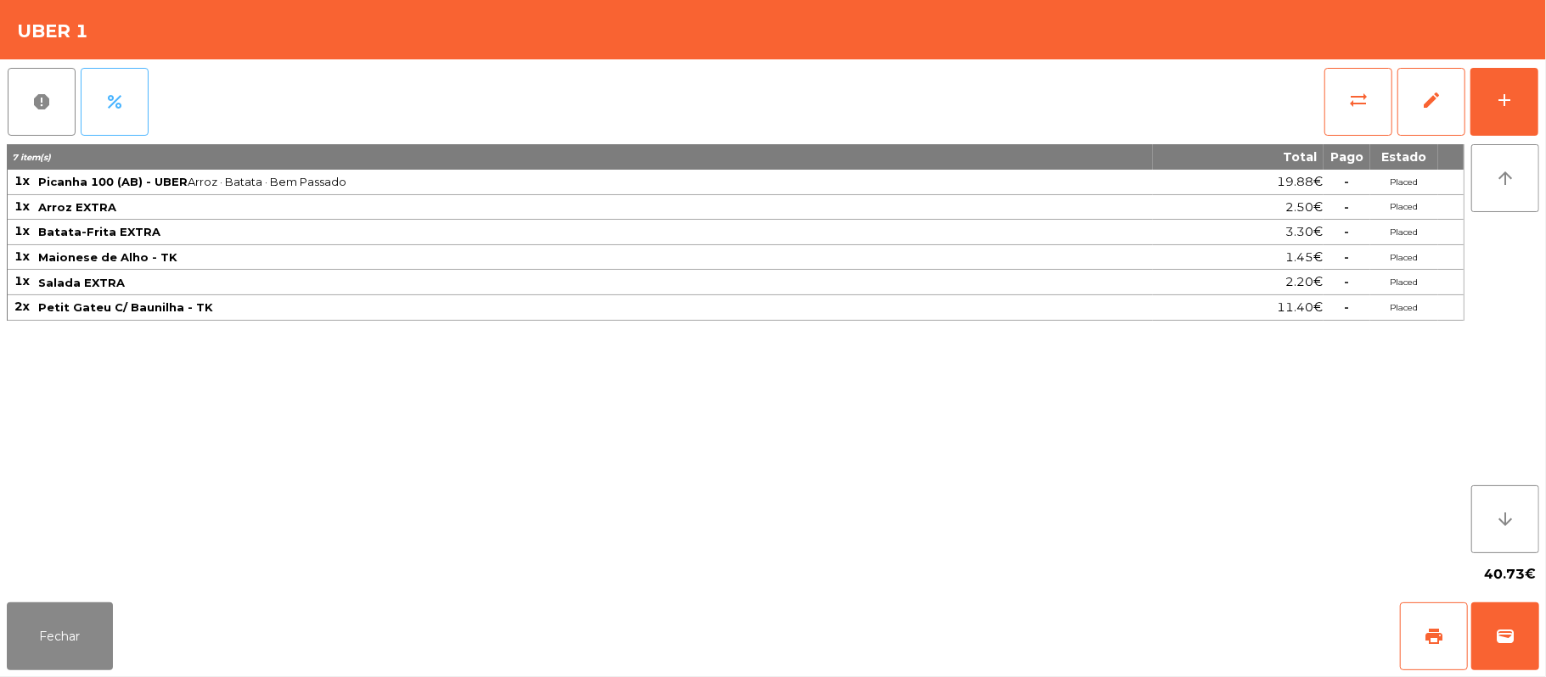
click at [122, 122] on button "percent" at bounding box center [115, 102] width 68 height 68
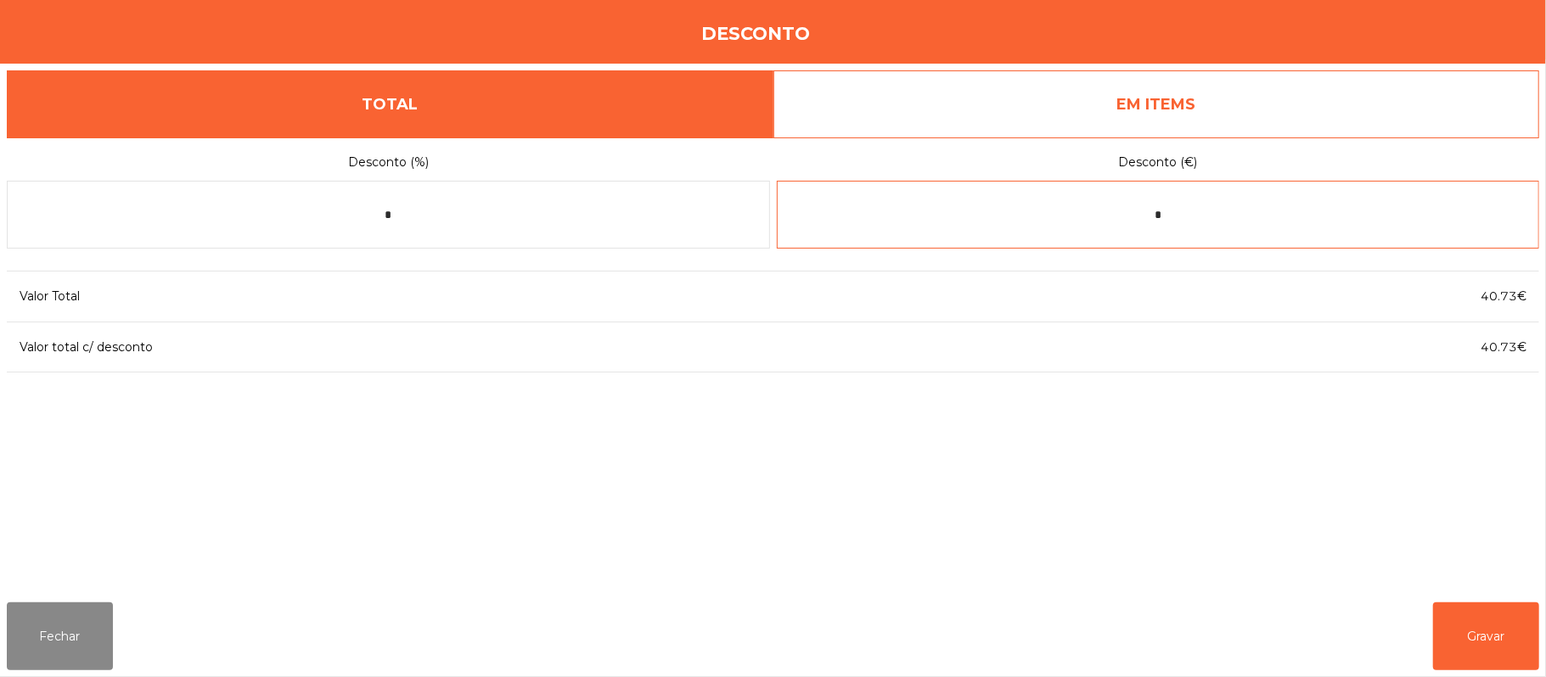
click at [1190, 217] on input "*" at bounding box center [1158, 215] width 763 height 68
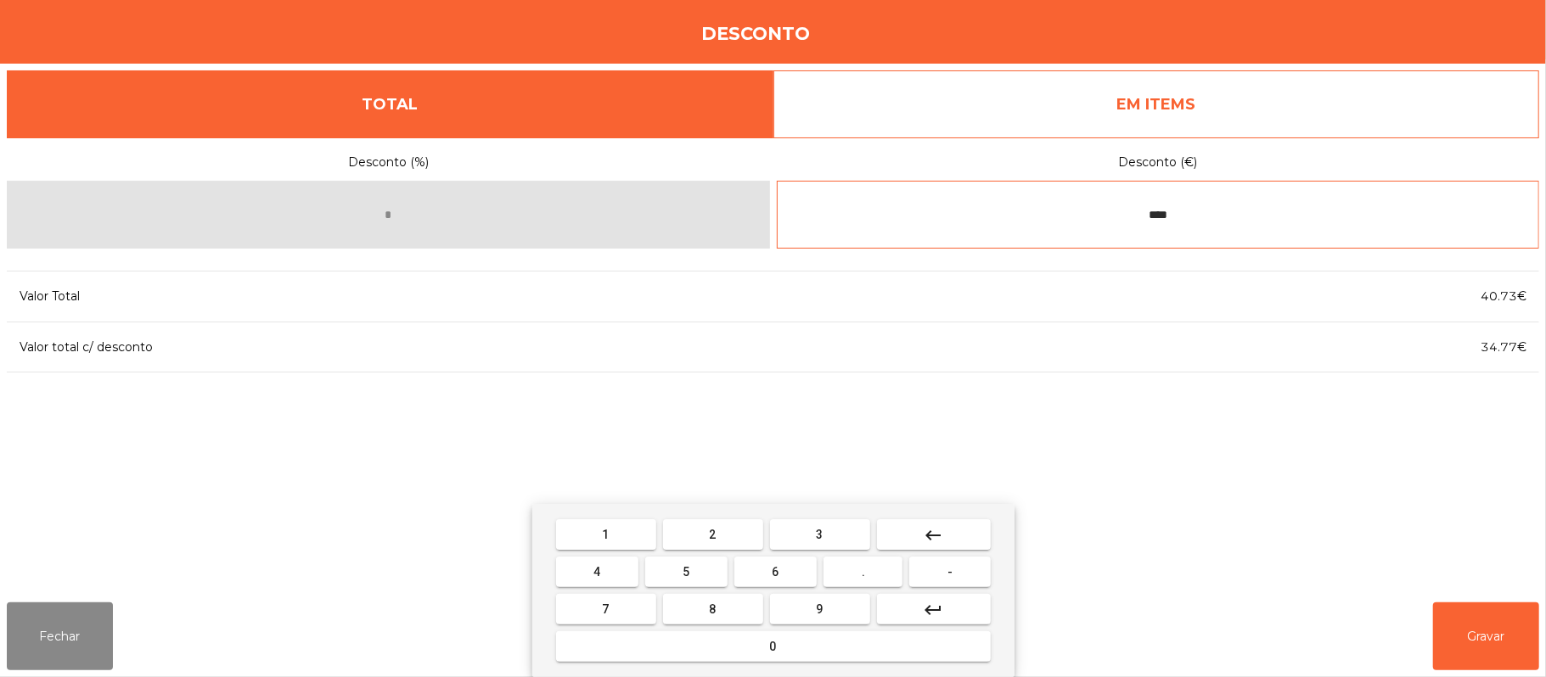
type input "****"
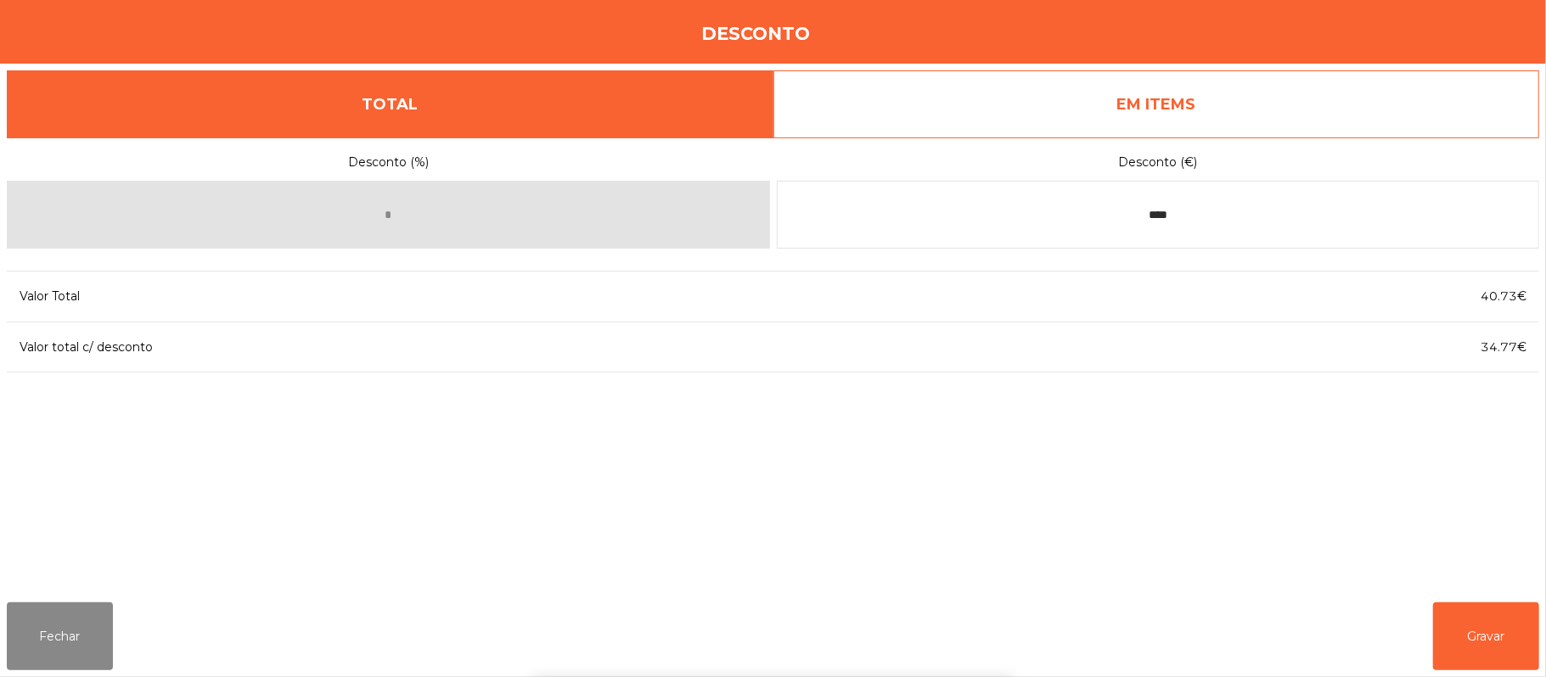
click at [1540, 655] on div "1 2 3 keyboard_backspace 4 5 6 . - 7 8 9 keyboard_return 0" at bounding box center [773, 590] width 1546 height 173
click at [1533, 626] on button "Gravar" at bounding box center [1486, 637] width 106 height 68
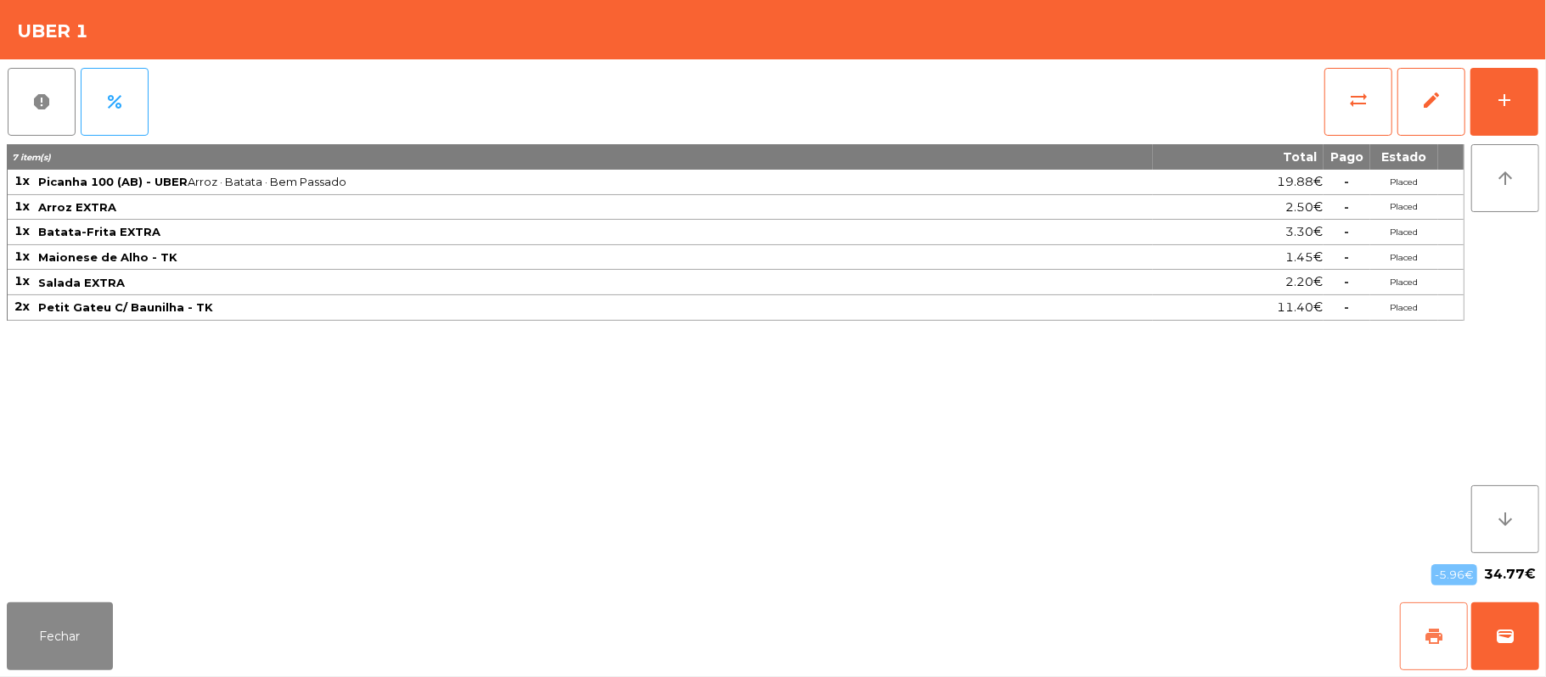
click at [1447, 629] on button "print" at bounding box center [1434, 637] width 68 height 68
click at [1529, 653] on button "wallet" at bounding box center [1505, 637] width 68 height 68
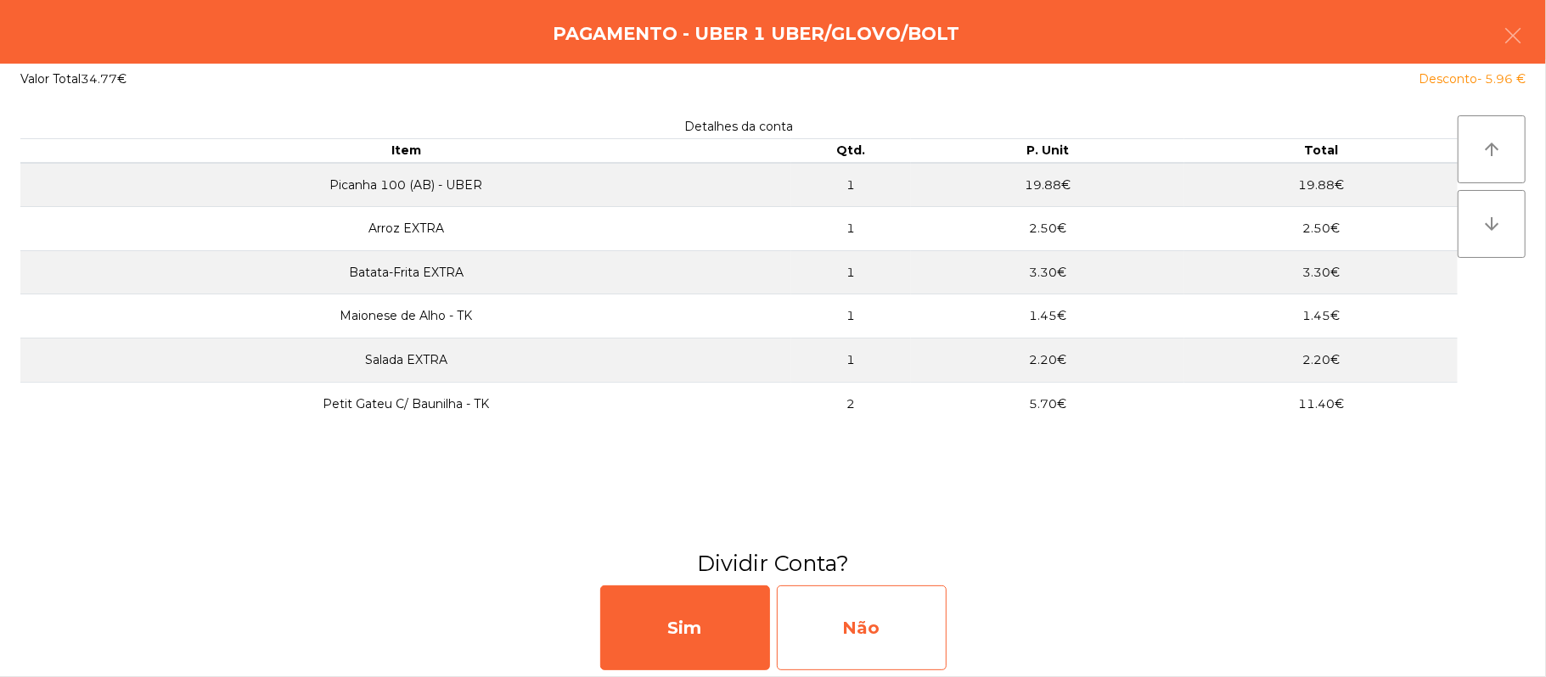
click at [894, 629] on div "Não" at bounding box center [862, 628] width 170 height 85
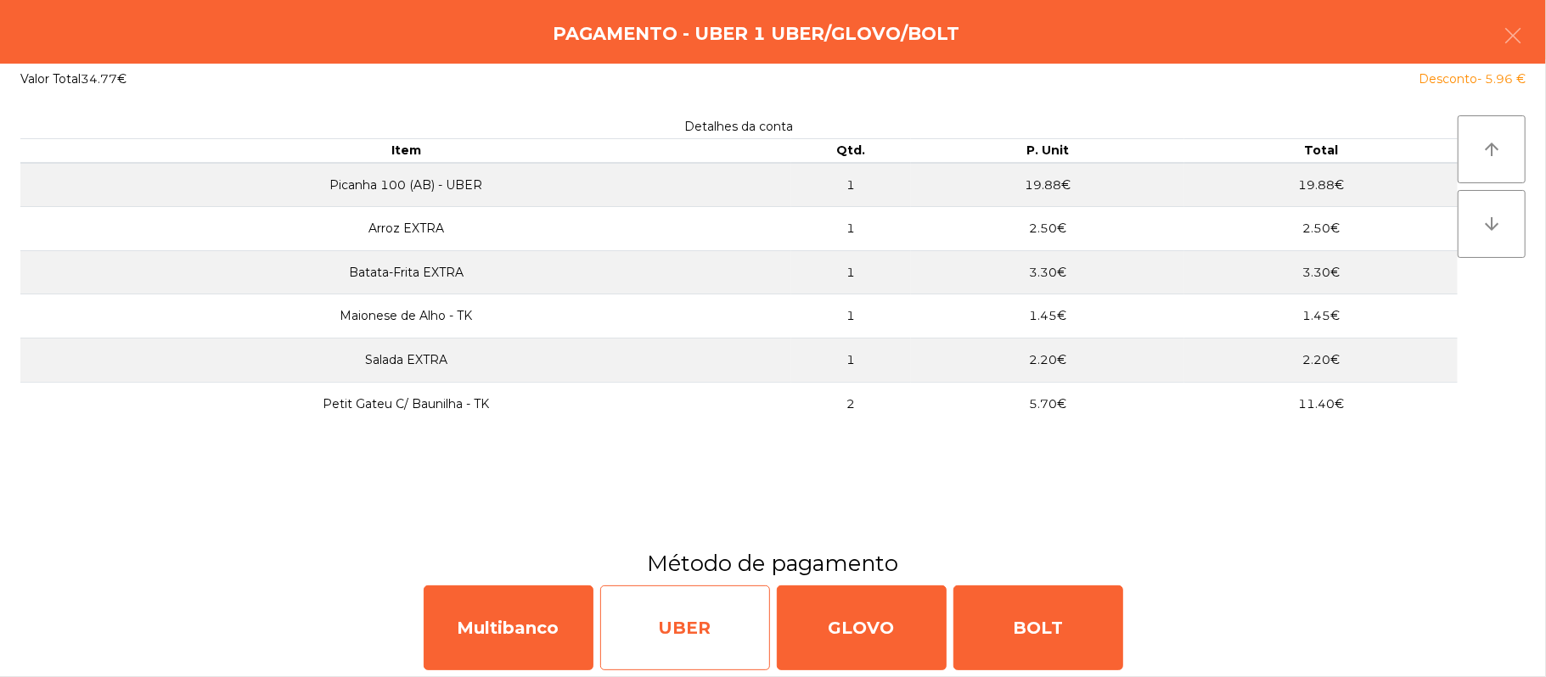
click at [699, 636] on div "UBER" at bounding box center [685, 628] width 170 height 85
select select "**"
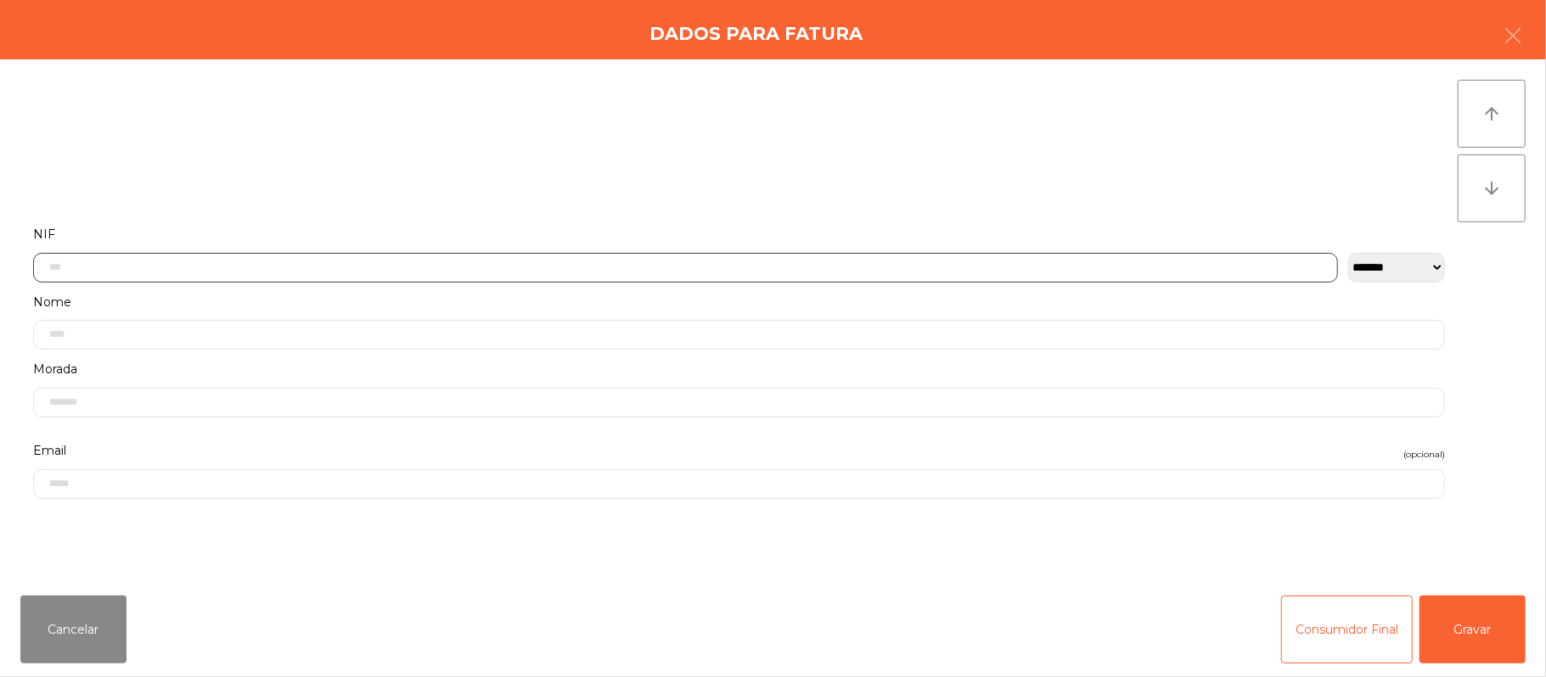
click at [560, 265] on input "text" at bounding box center [685, 268] width 1304 height 30
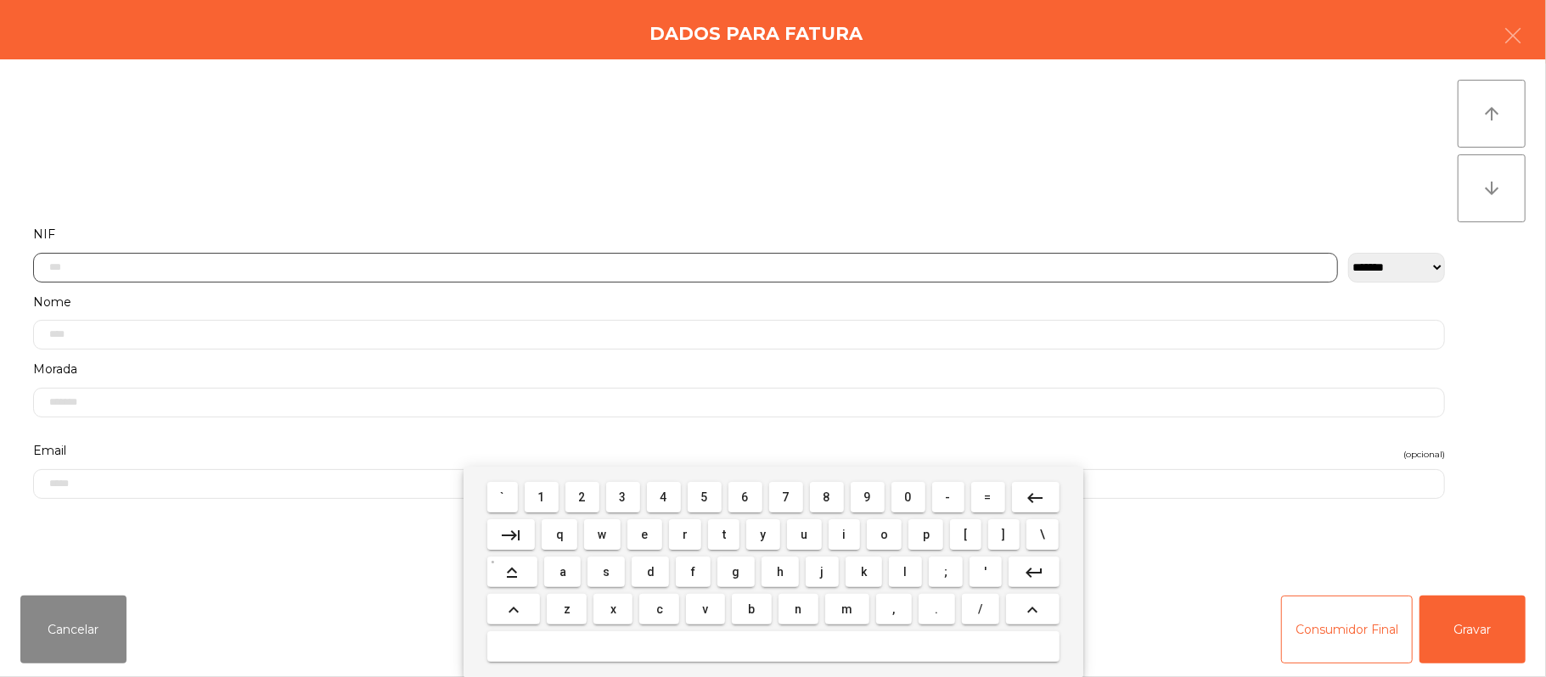
scroll to position [143, 0]
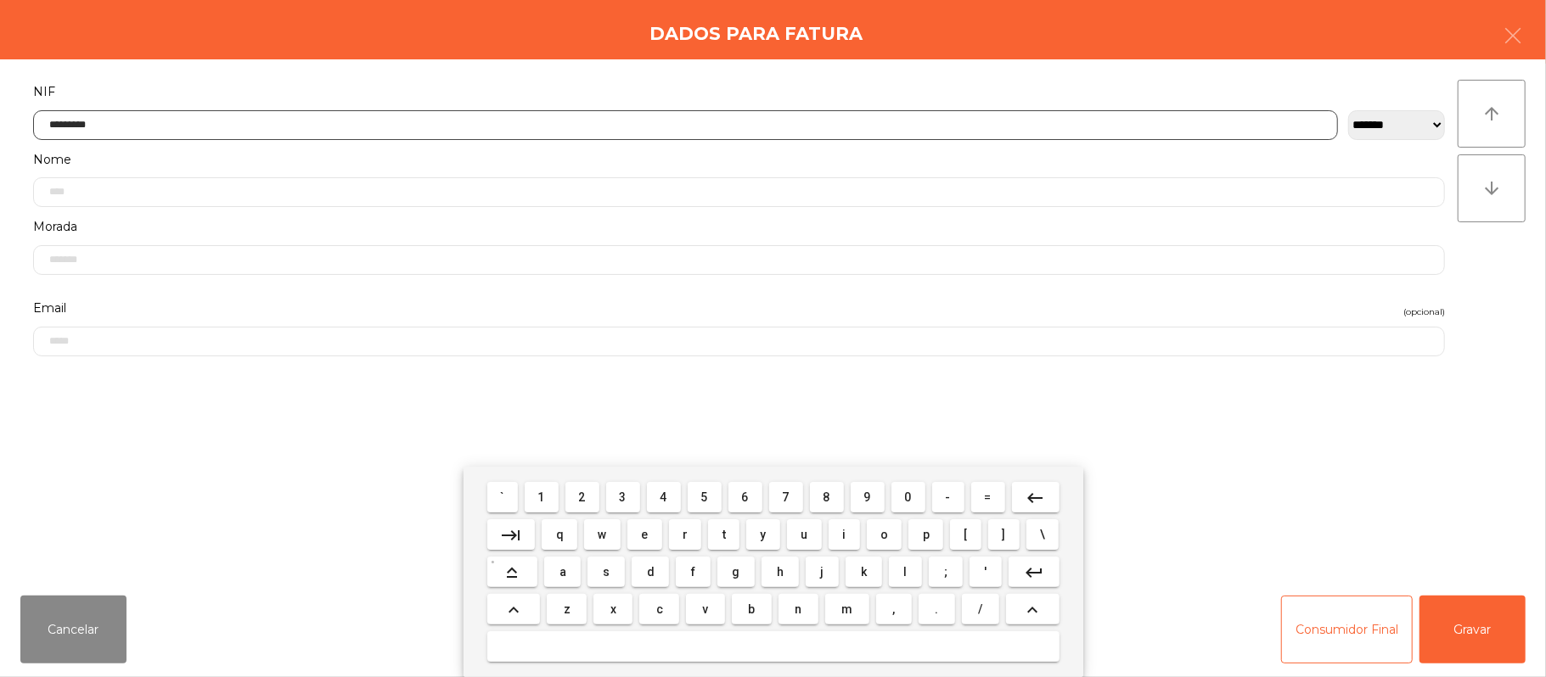
type input "*********"
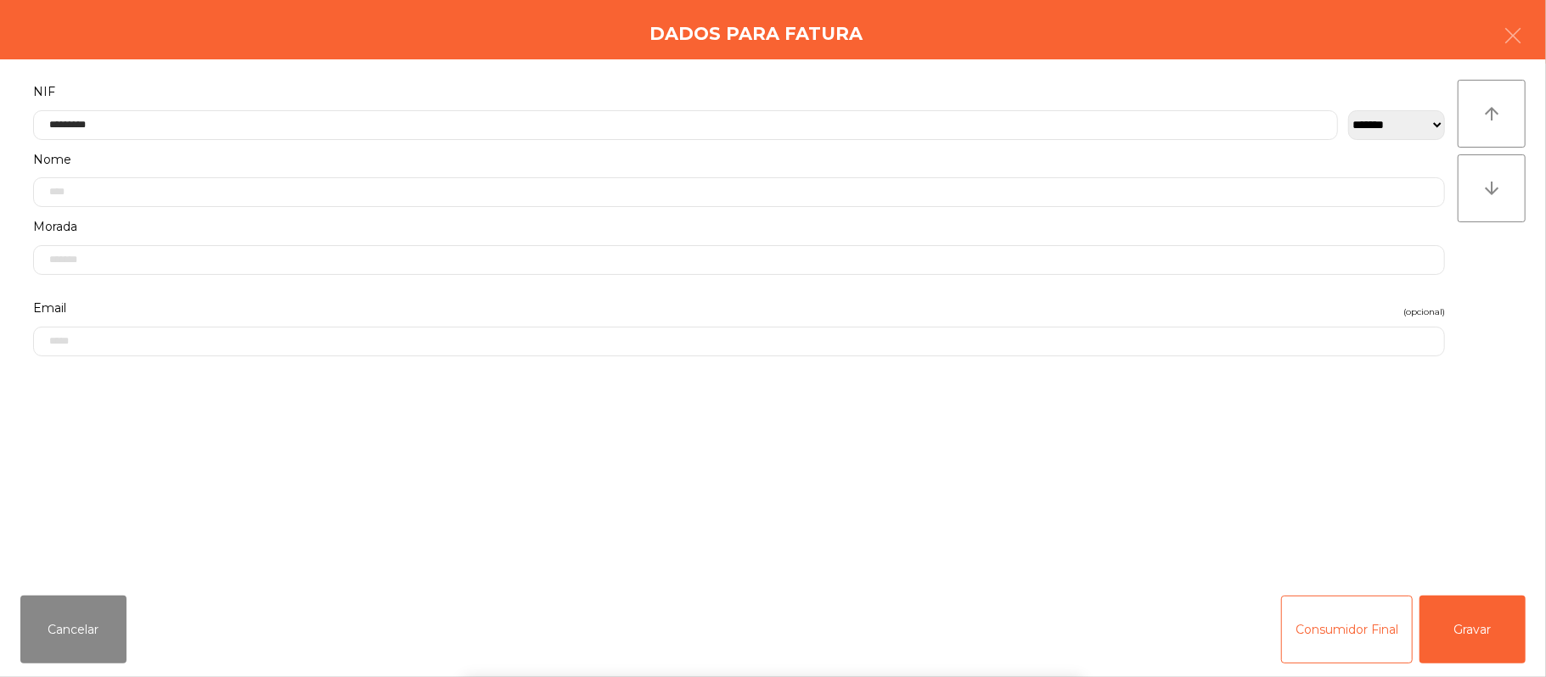
click at [1485, 614] on div "` 1 2 3 4 5 6 7 8 9 0 - = keyboard_backspace keyboard_tab q w e r t y u i o p […" at bounding box center [773, 572] width 1546 height 210
click at [1499, 637] on button "Gravar" at bounding box center [1472, 630] width 106 height 68
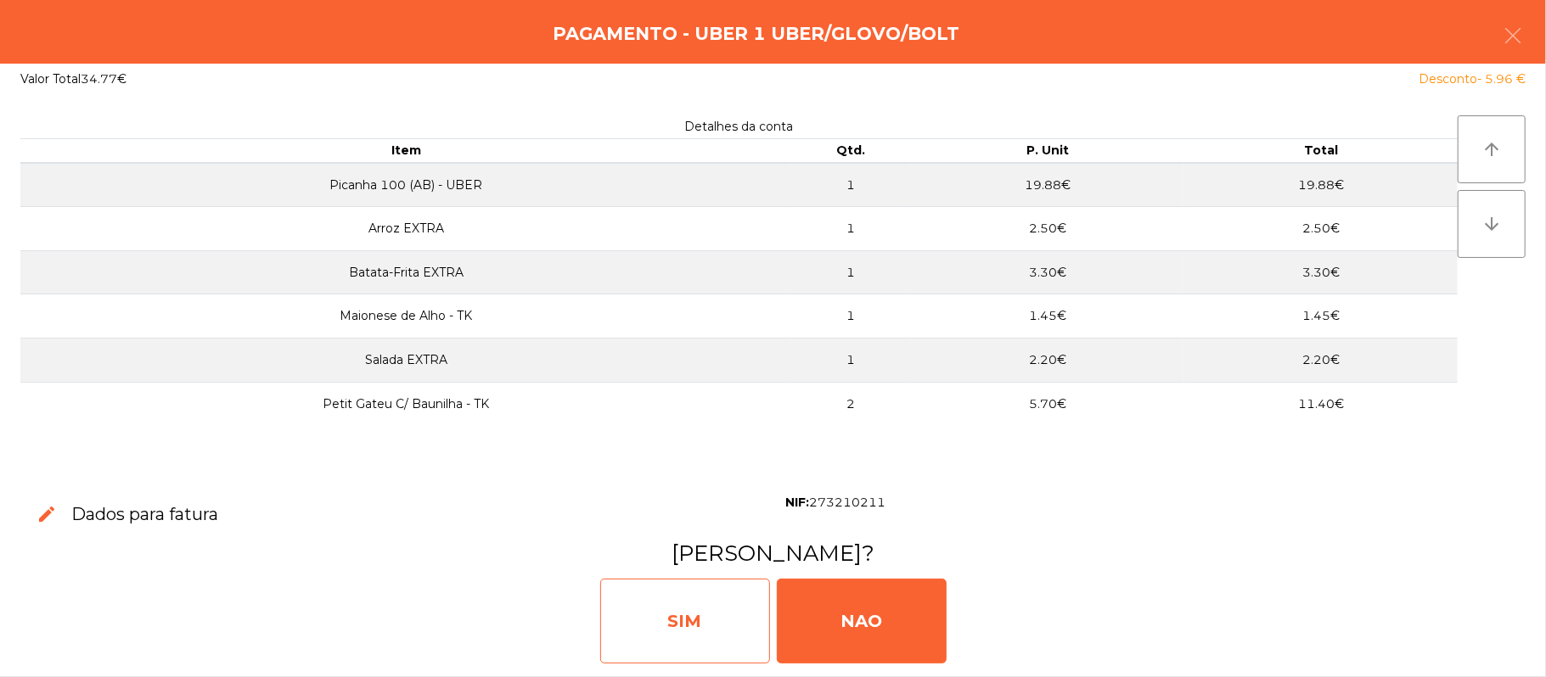
click at [711, 630] on div "SIM" at bounding box center [685, 621] width 170 height 85
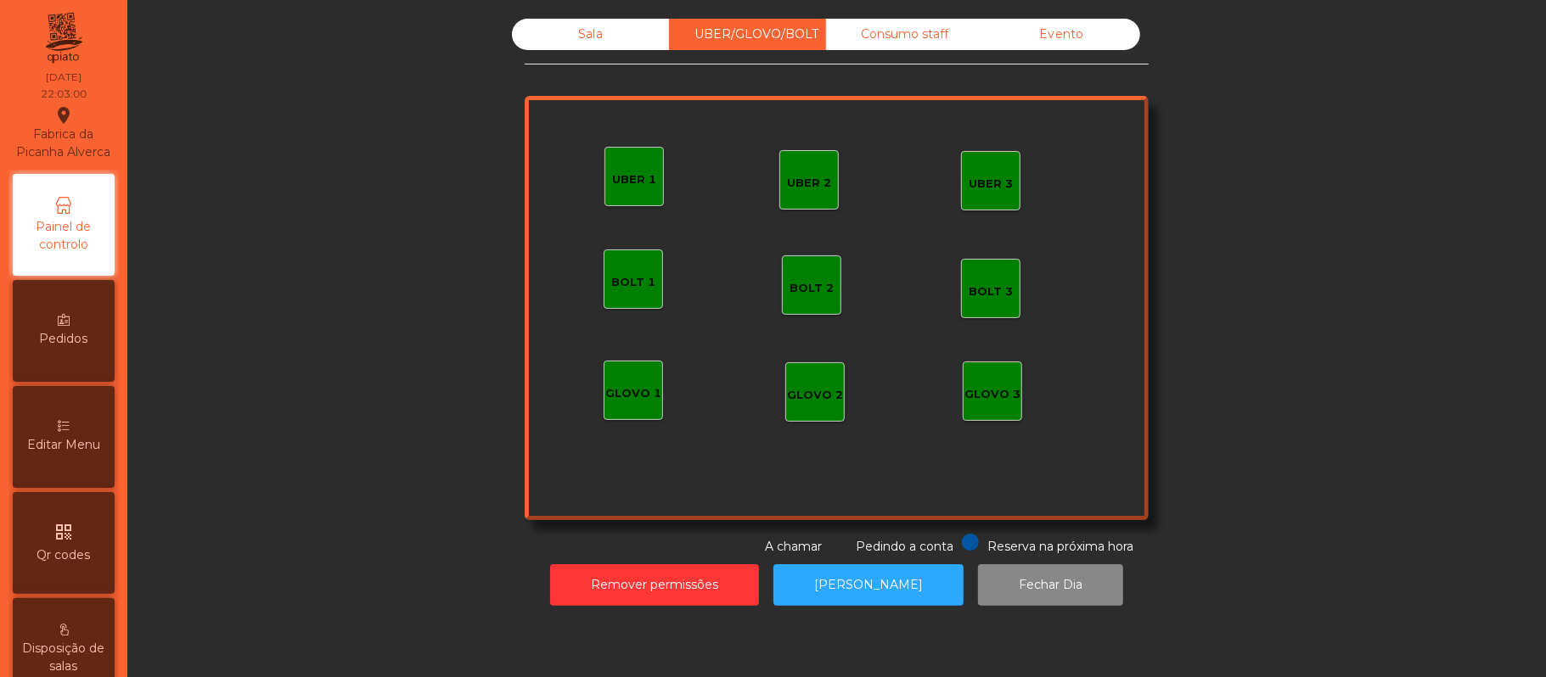
click at [572, 39] on div "Sala" at bounding box center [590, 34] width 157 height 31
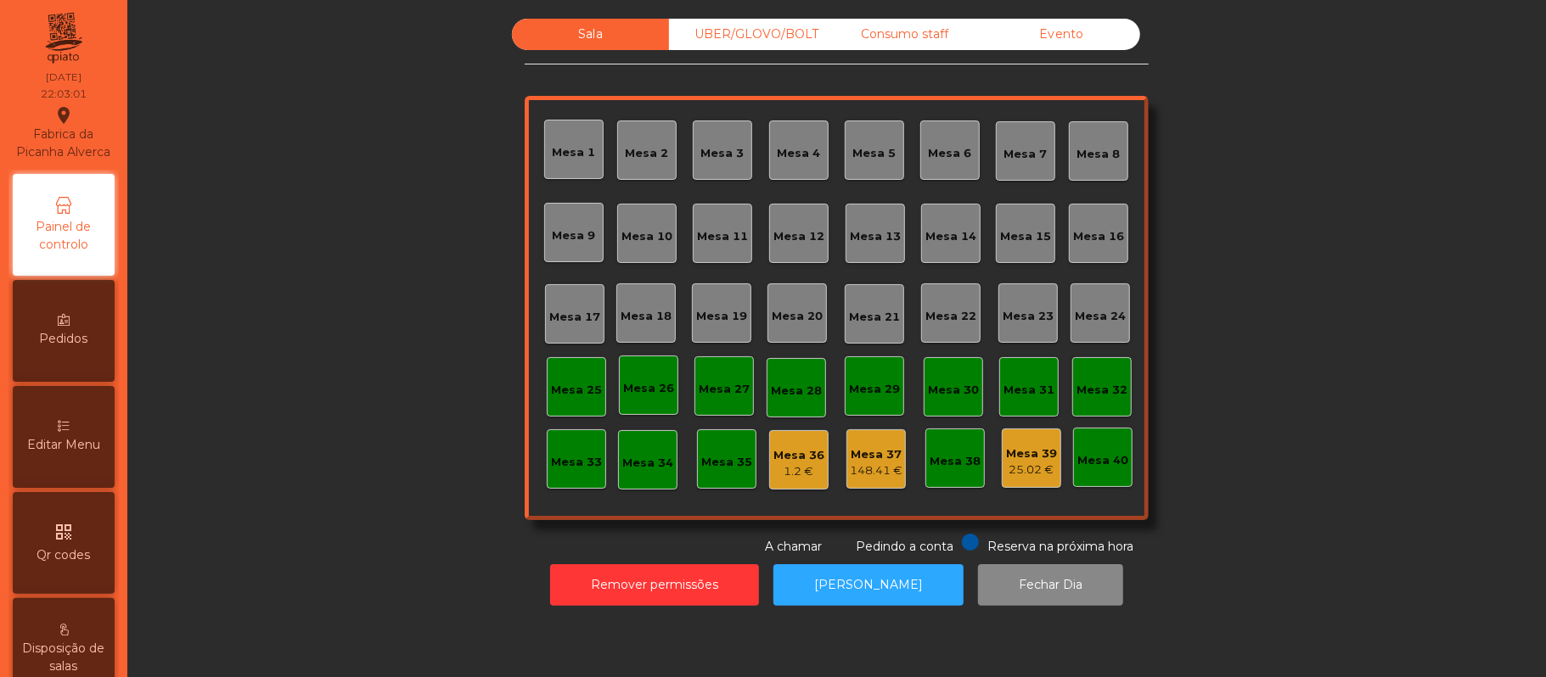
click at [779, 474] on div "1.2 €" at bounding box center [798, 471] width 51 height 17
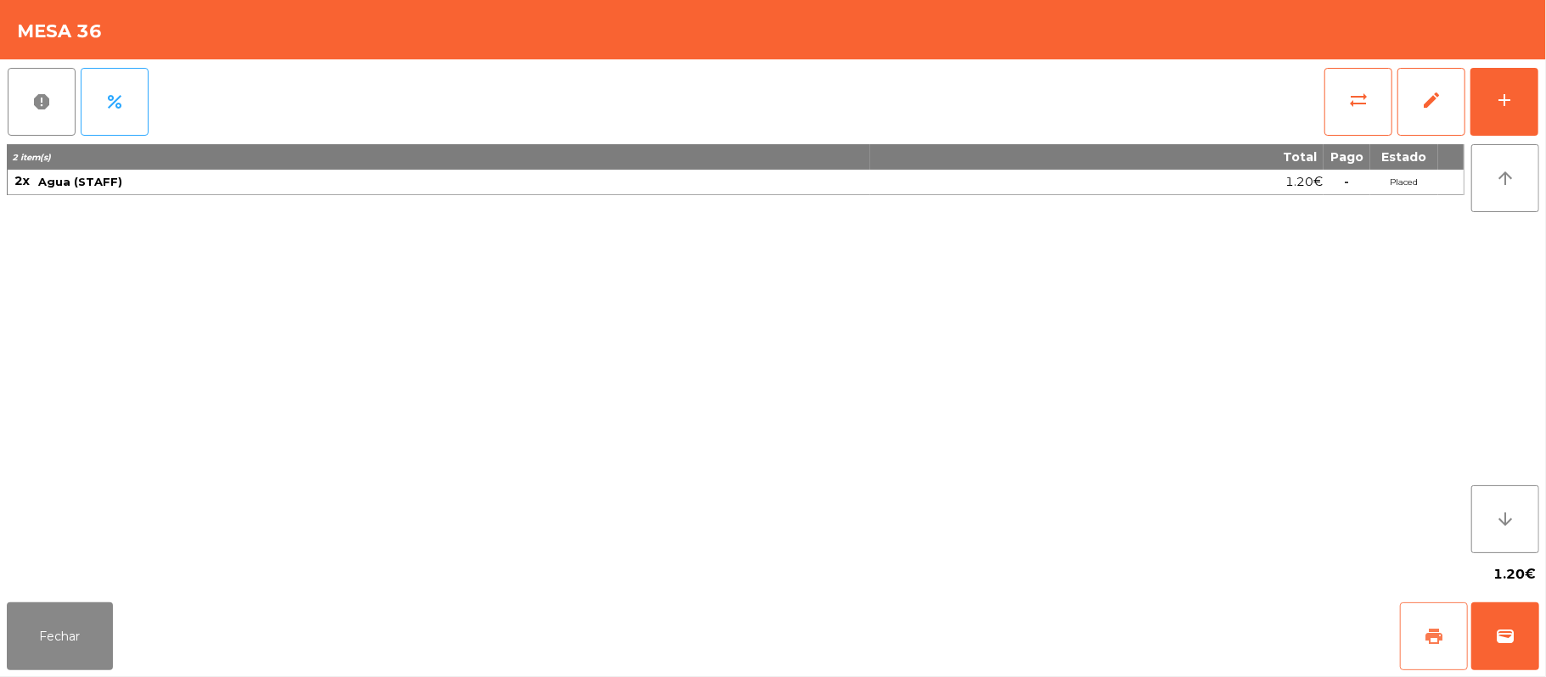
click at [1437, 630] on span "print" at bounding box center [1433, 636] width 20 height 20
click at [1453, 604] on button "print" at bounding box center [1434, 637] width 68 height 68
click at [1349, 112] on button "sync_alt" at bounding box center [1358, 102] width 68 height 68
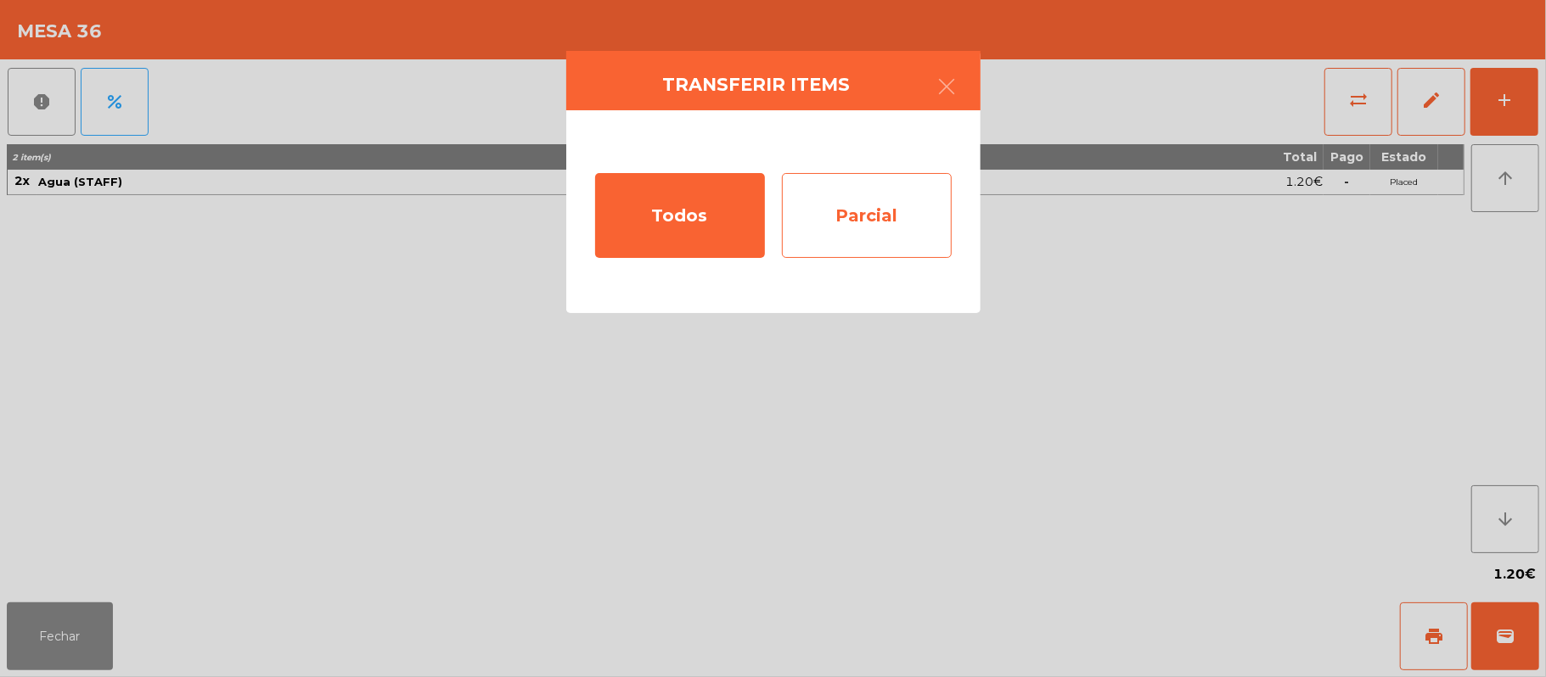
click at [870, 227] on div "Parcial" at bounding box center [867, 215] width 170 height 85
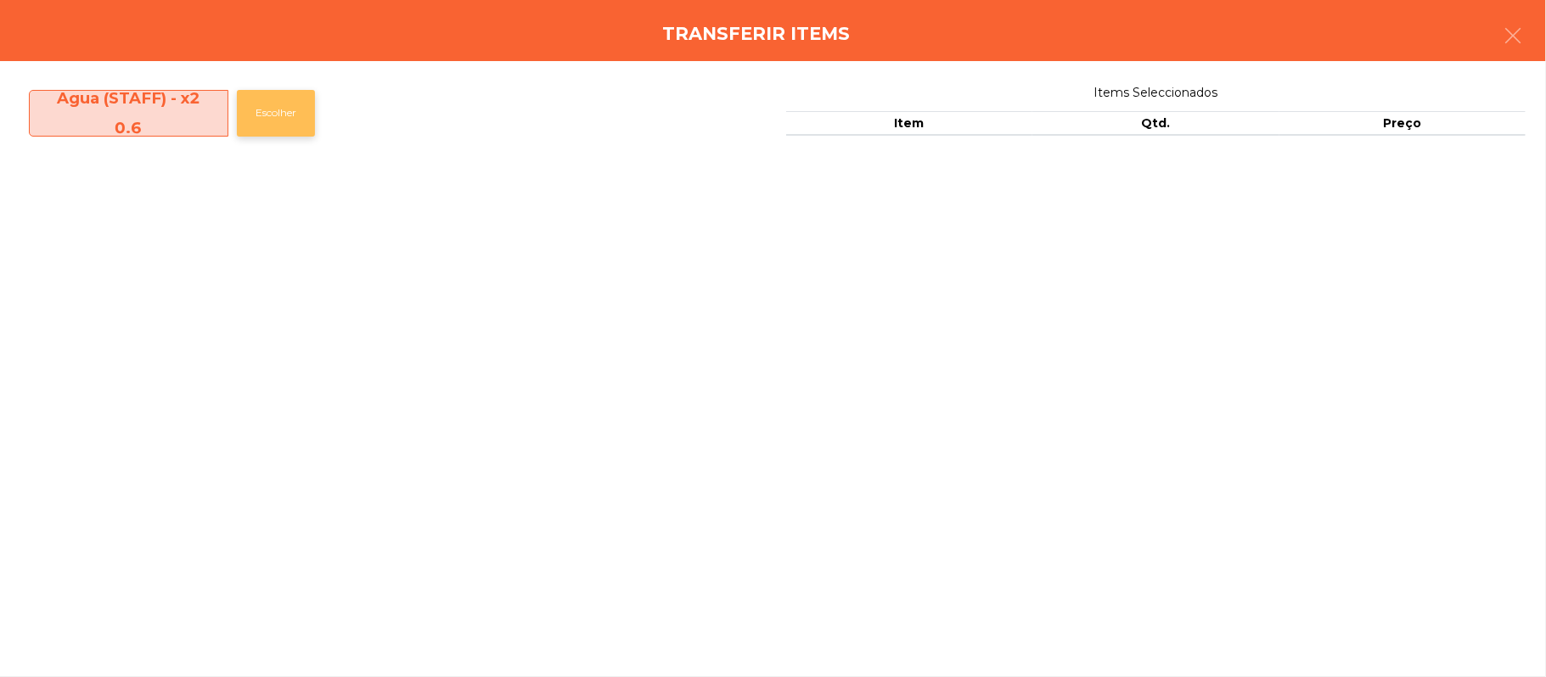
click at [273, 113] on button "Escolher" at bounding box center [276, 113] width 78 height 47
click at [278, 107] on button "Escolher" at bounding box center [276, 113] width 78 height 47
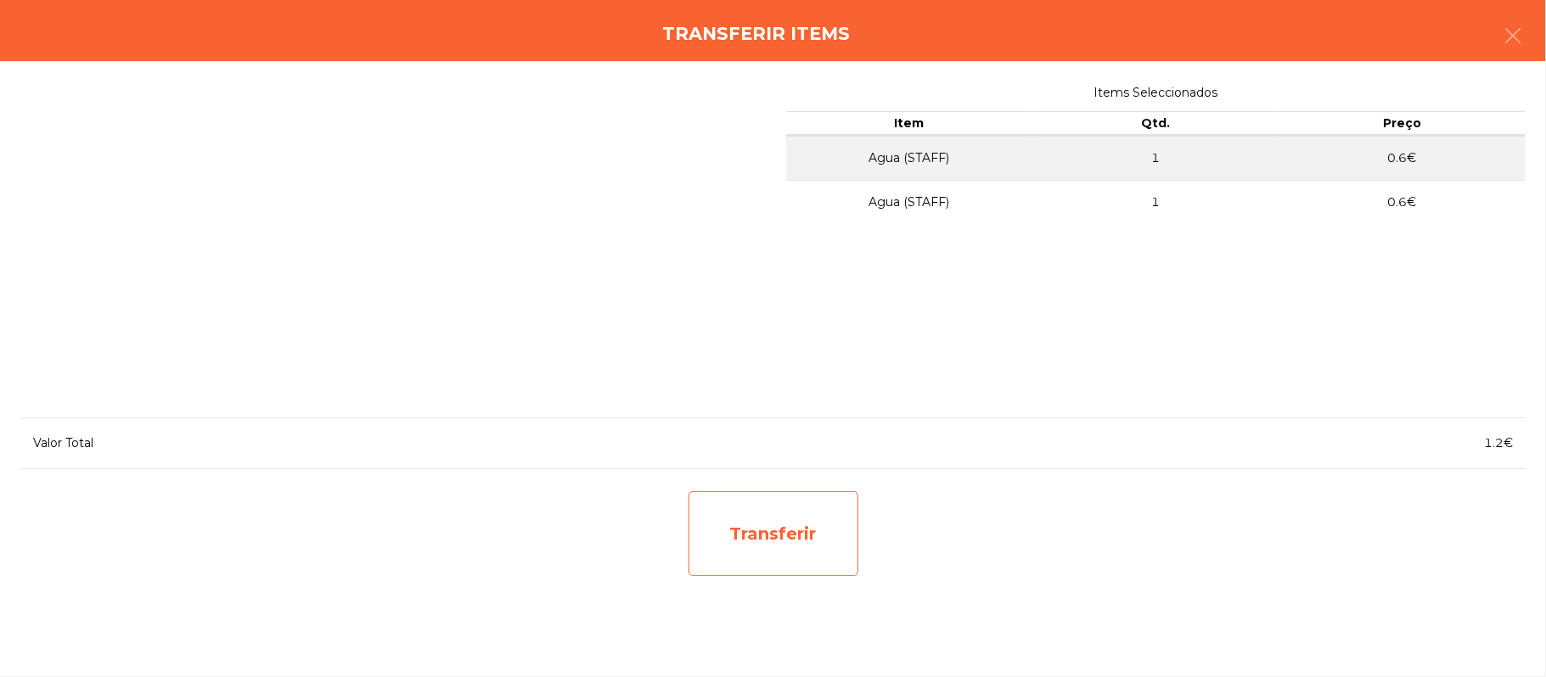
click at [805, 531] on div "Transferir" at bounding box center [773, 533] width 170 height 85
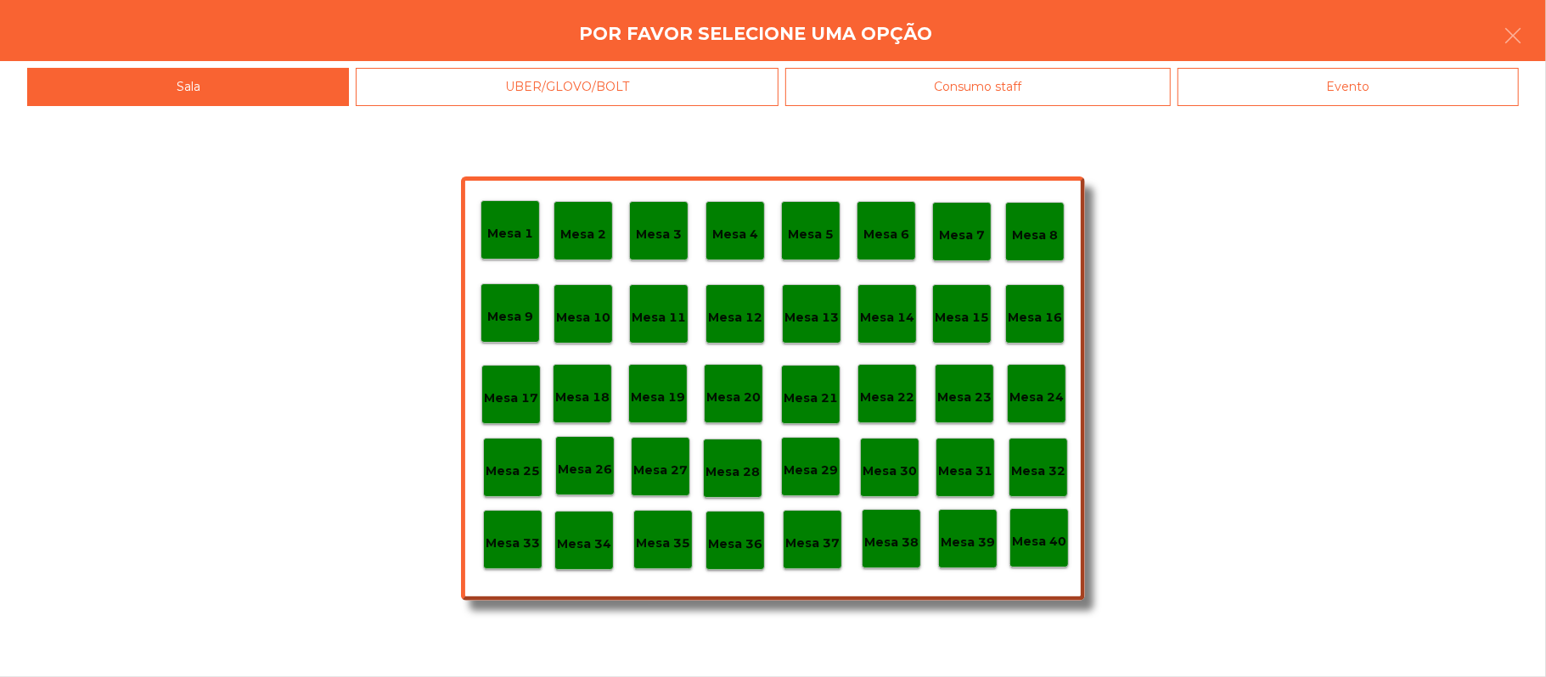
click at [1042, 544] on p "Mesa 40" at bounding box center [1039, 542] width 54 height 20
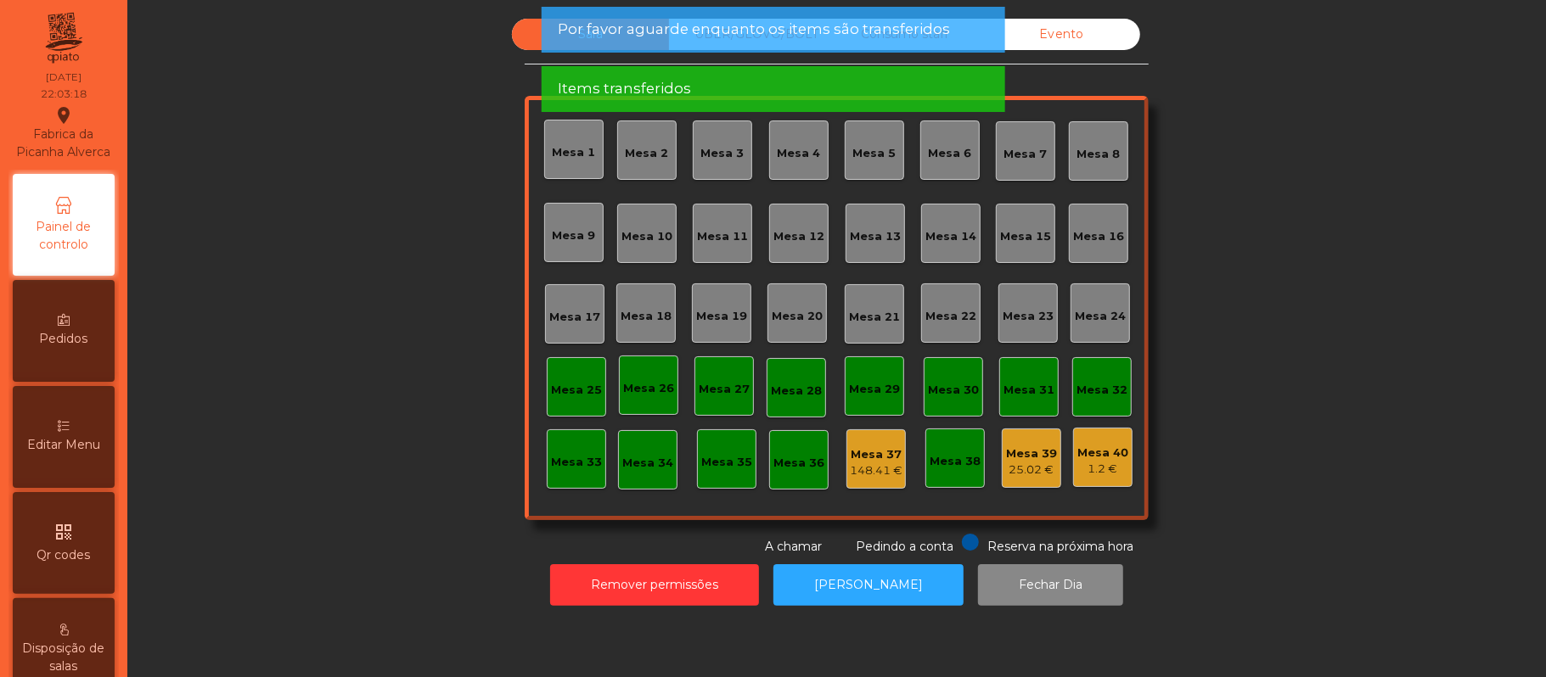
click at [1095, 452] on div "Mesa 40" at bounding box center [1102, 453] width 51 height 17
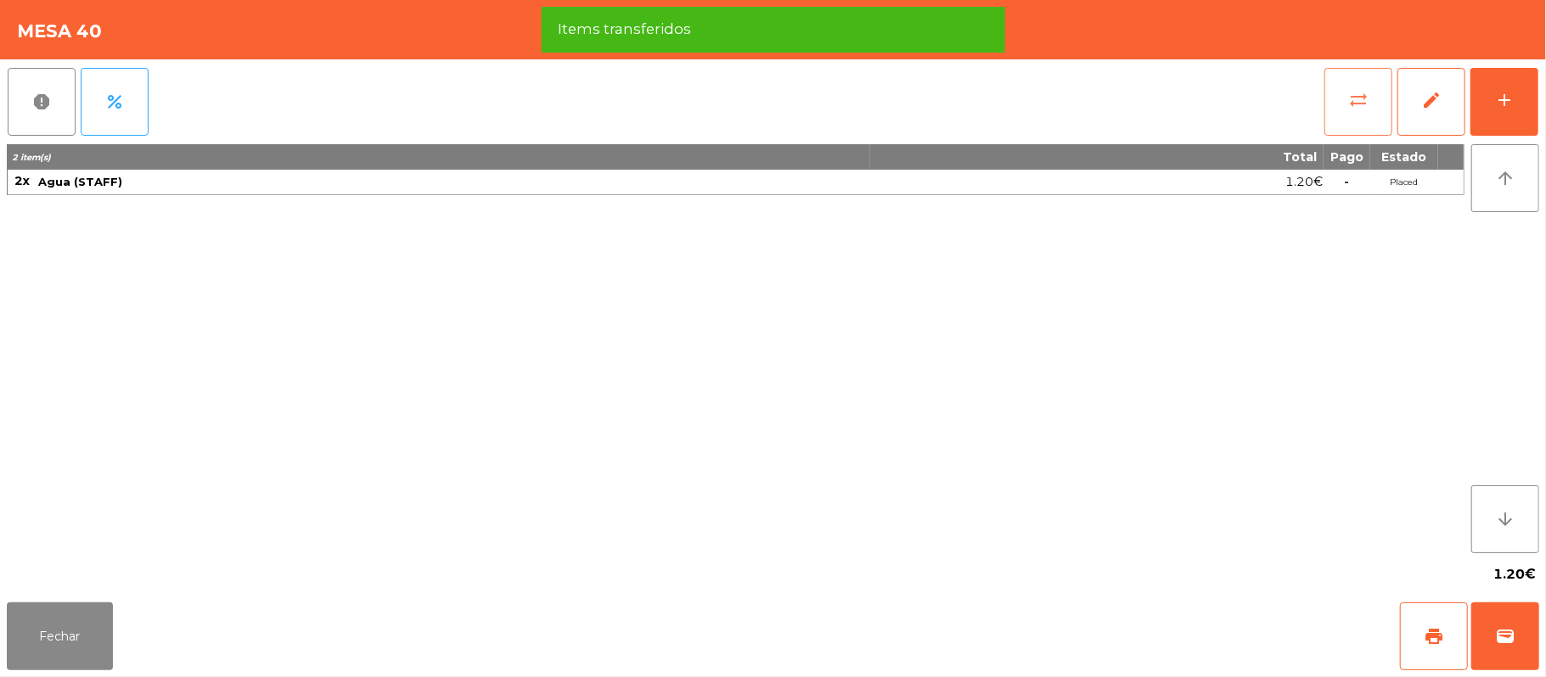
click at [1349, 80] on button "sync_alt" at bounding box center [1358, 102] width 68 height 68
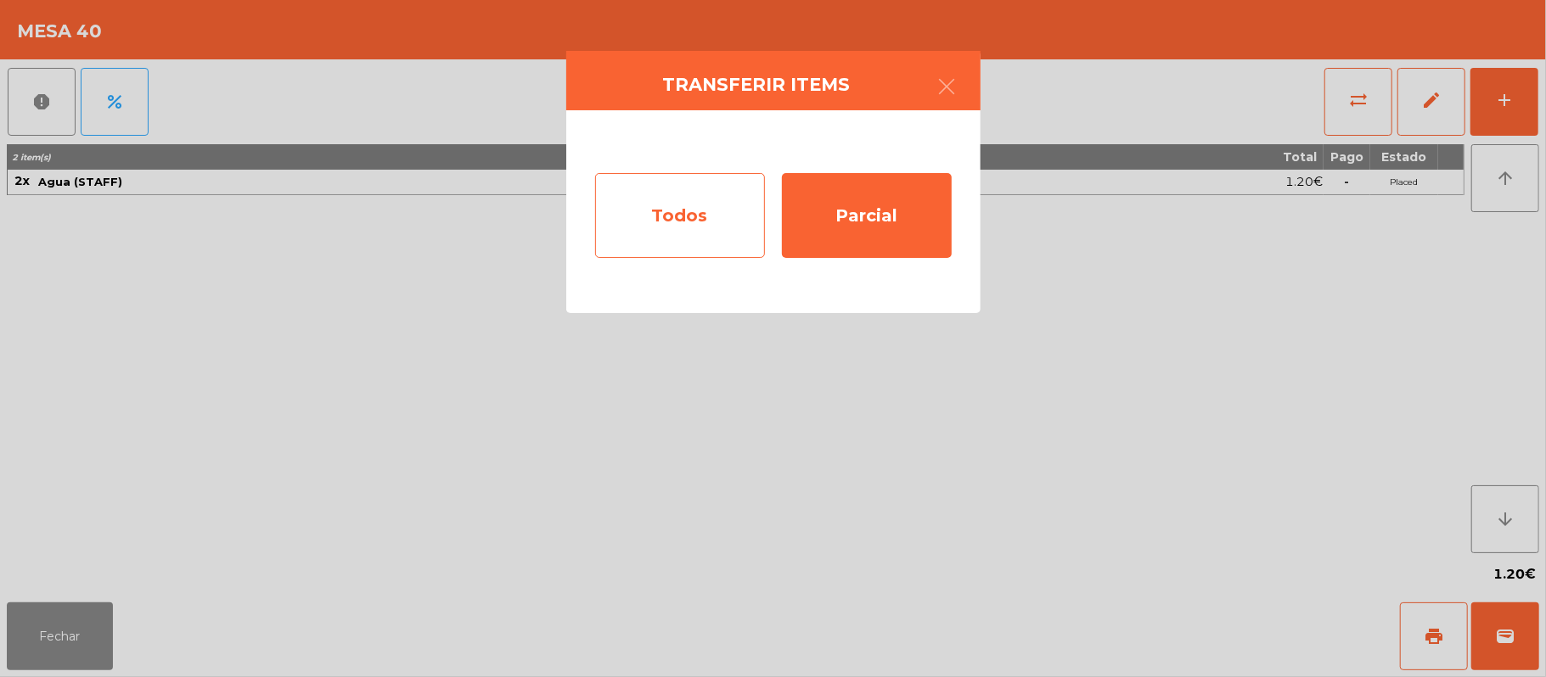
click at [670, 197] on div "Todos" at bounding box center [680, 215] width 170 height 85
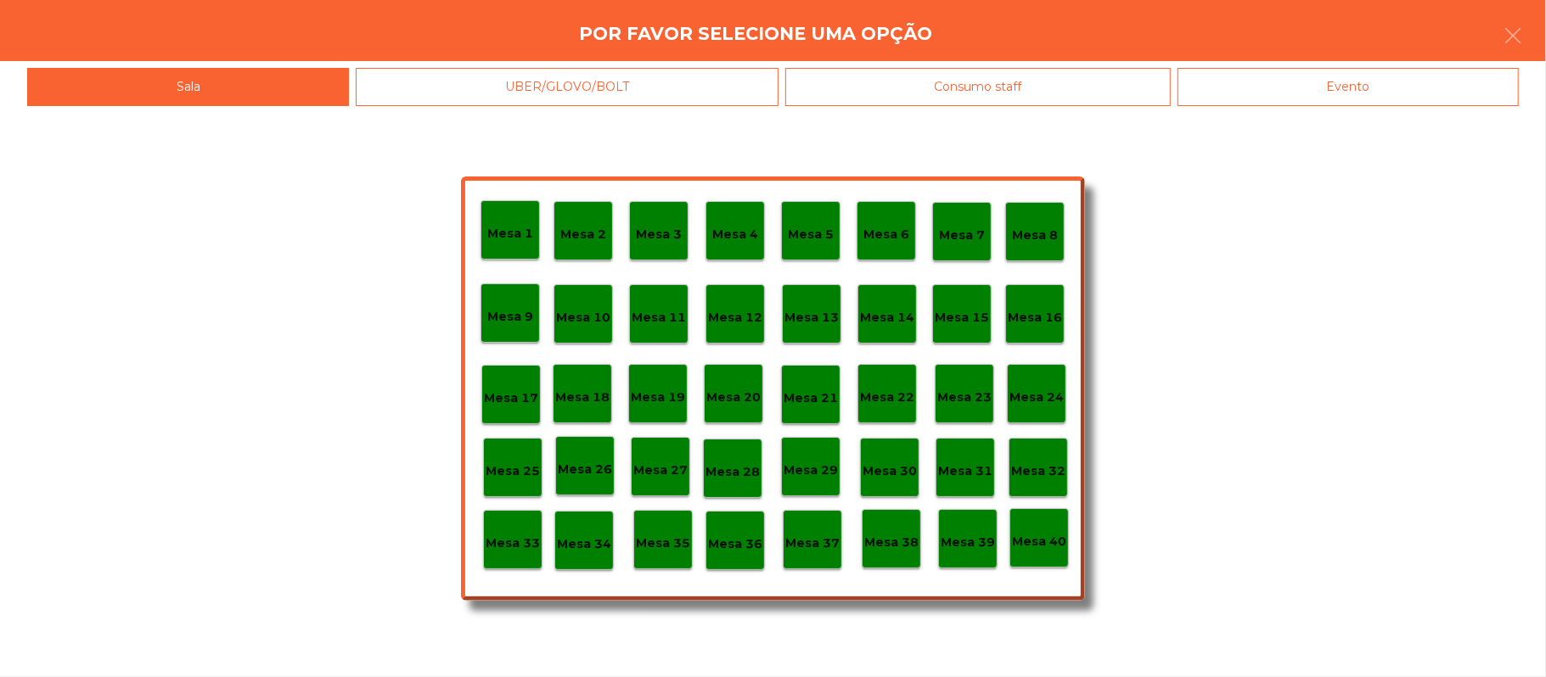
click at [962, 533] on p "Mesa 39" at bounding box center [967, 543] width 54 height 20
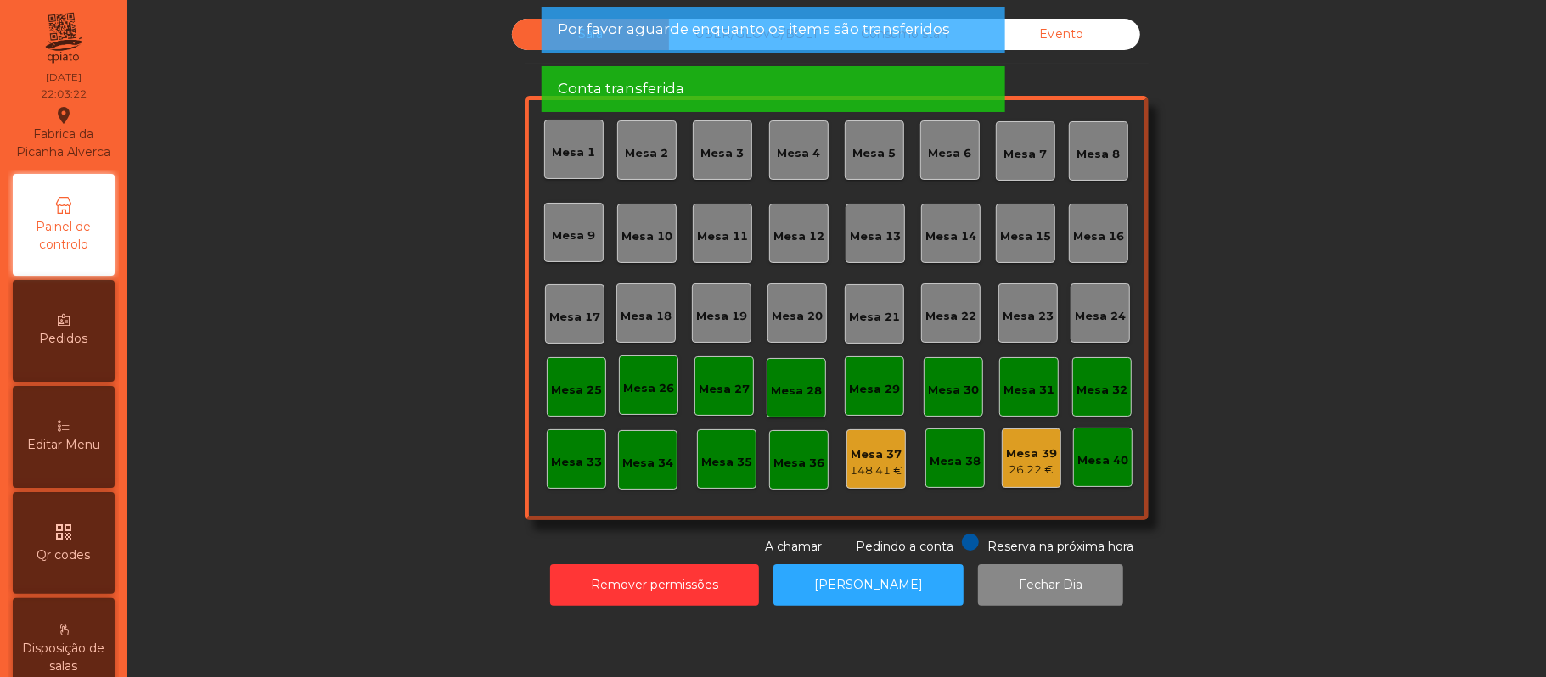
click at [1305, 313] on div "Sala UBER/GLOVO/BOLT Consumo staff Evento [GEOGRAPHIC_DATA] 2 [GEOGRAPHIC_DATA]…" at bounding box center [836, 287] width 1372 height 537
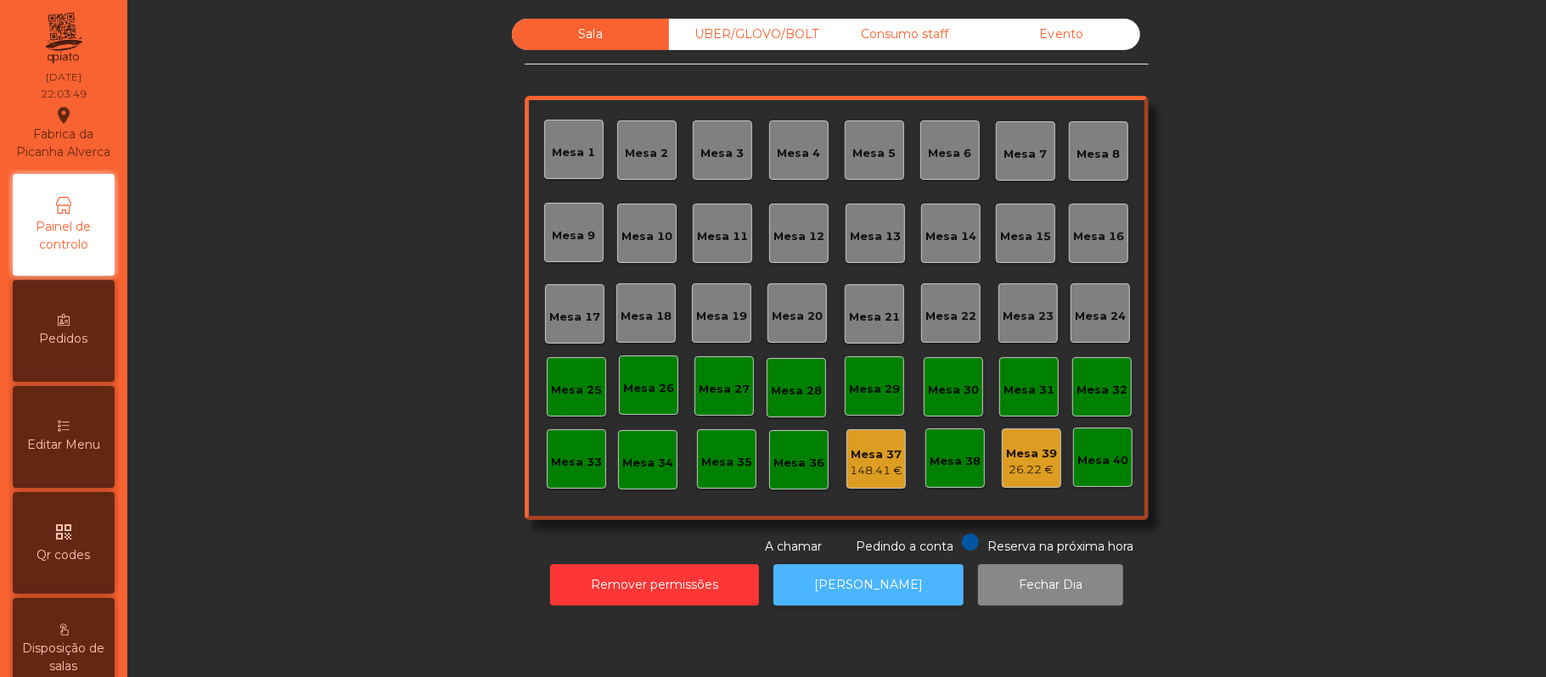
click at [896, 604] on button "[PERSON_NAME]" at bounding box center [868, 585] width 190 height 42
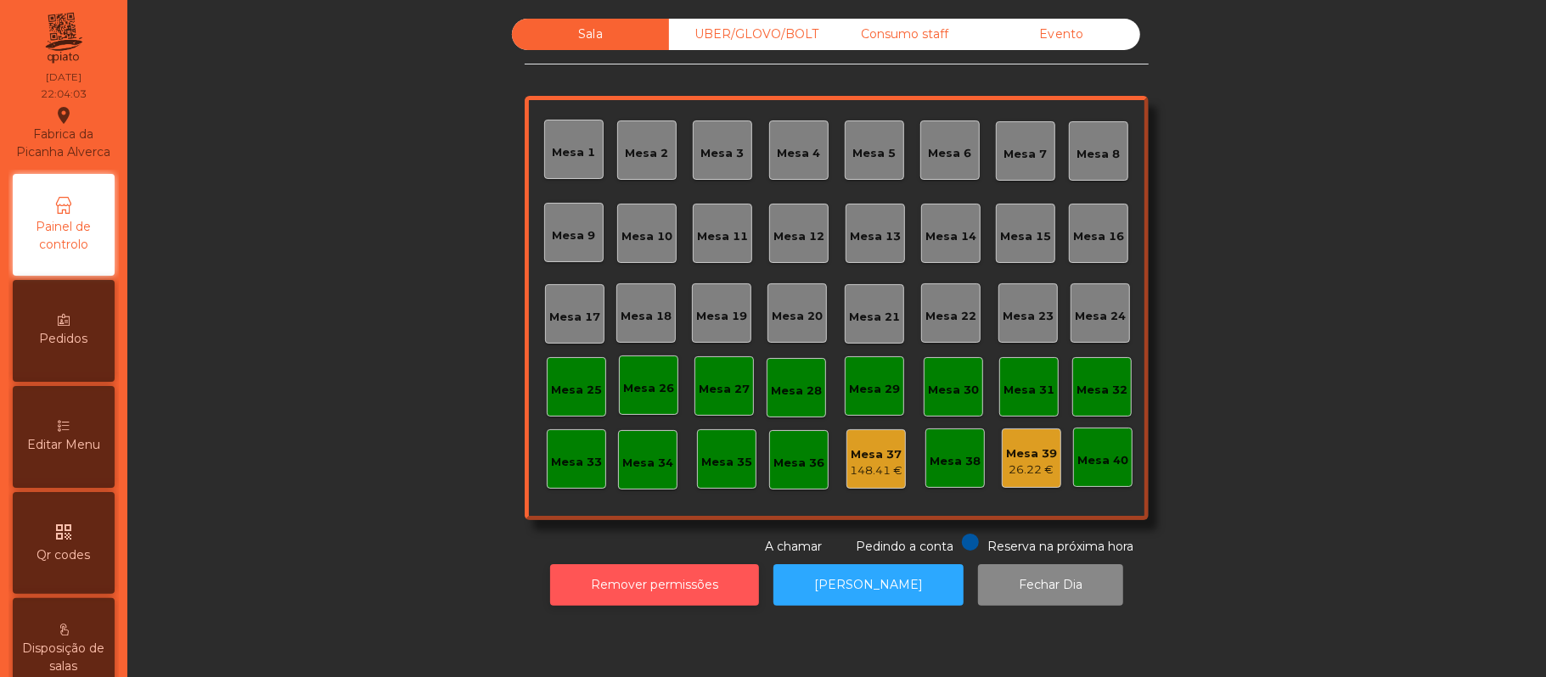
click at [660, 584] on button "Remover permissões" at bounding box center [654, 585] width 209 height 42
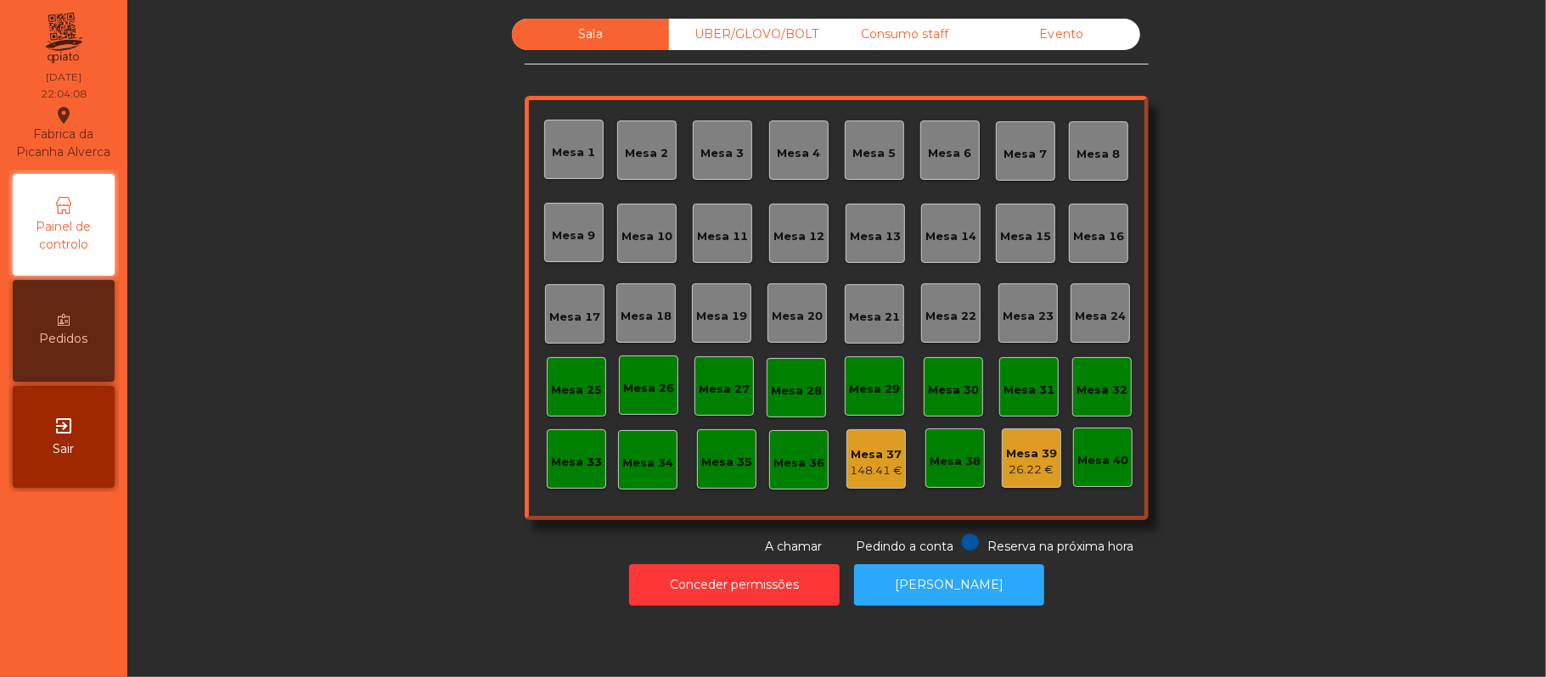
click at [739, 545] on span at bounding box center [747, 542] width 17 height 17
click at [704, 582] on button "Conceder permissões" at bounding box center [734, 585] width 210 height 42
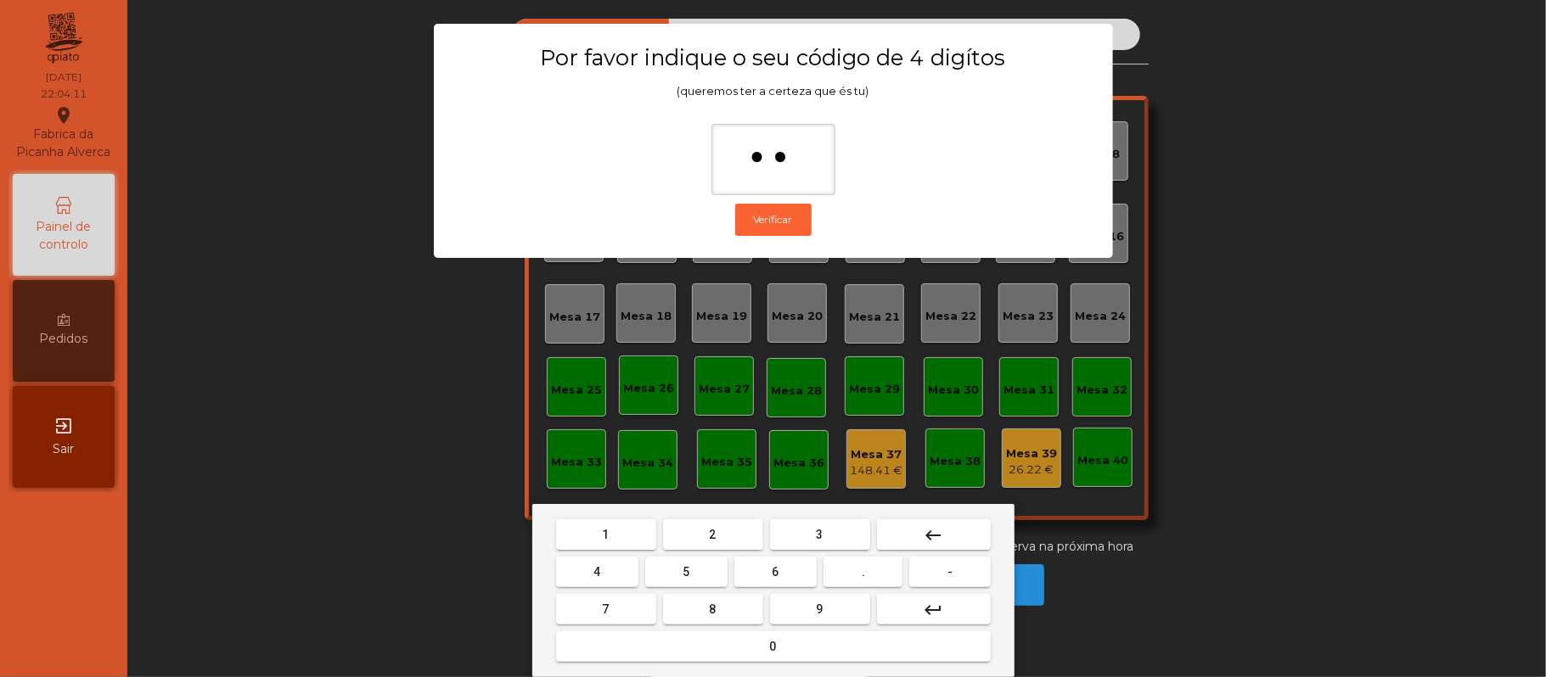
type input "***"
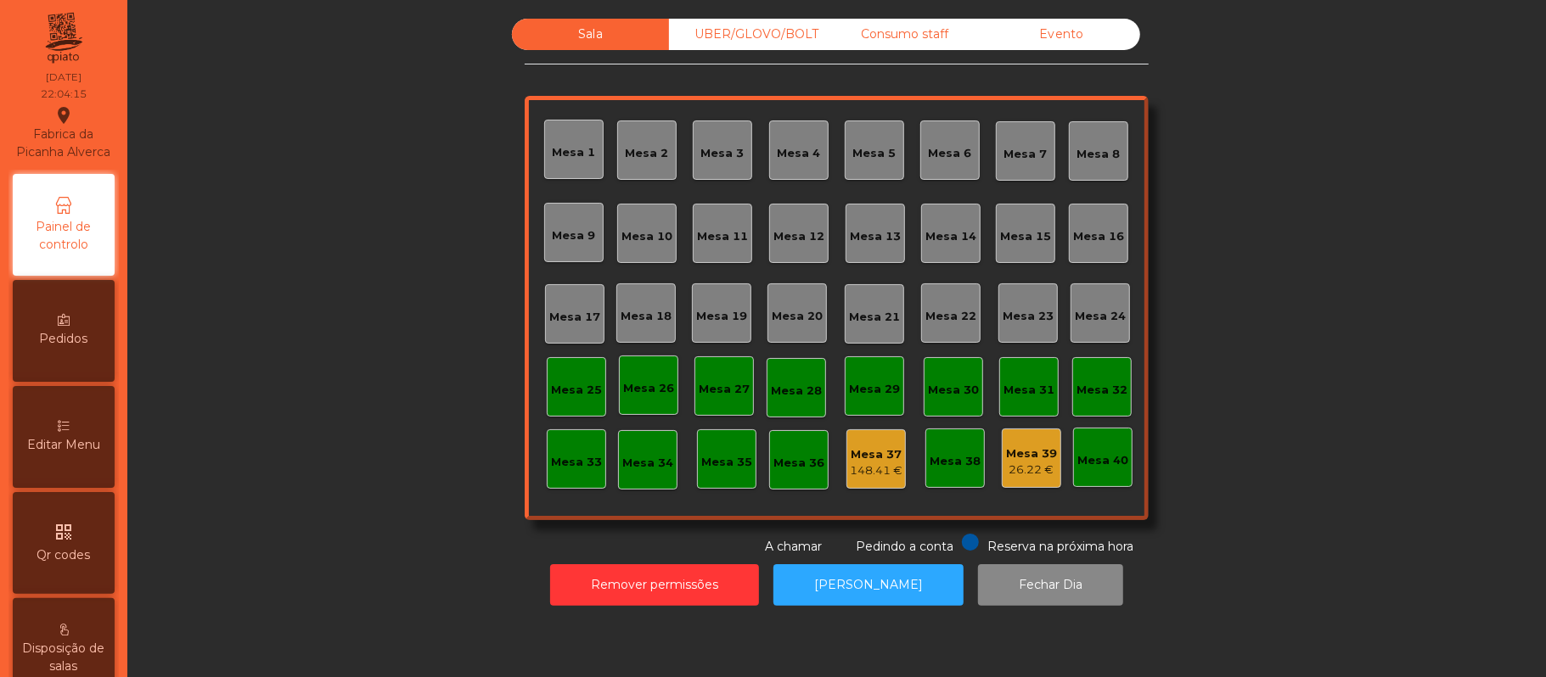
click at [1344, 177] on div "Sala UBER/GLOVO/BOLT Consumo staff Evento [GEOGRAPHIC_DATA] 2 [GEOGRAPHIC_DATA]…" at bounding box center [836, 287] width 1372 height 537
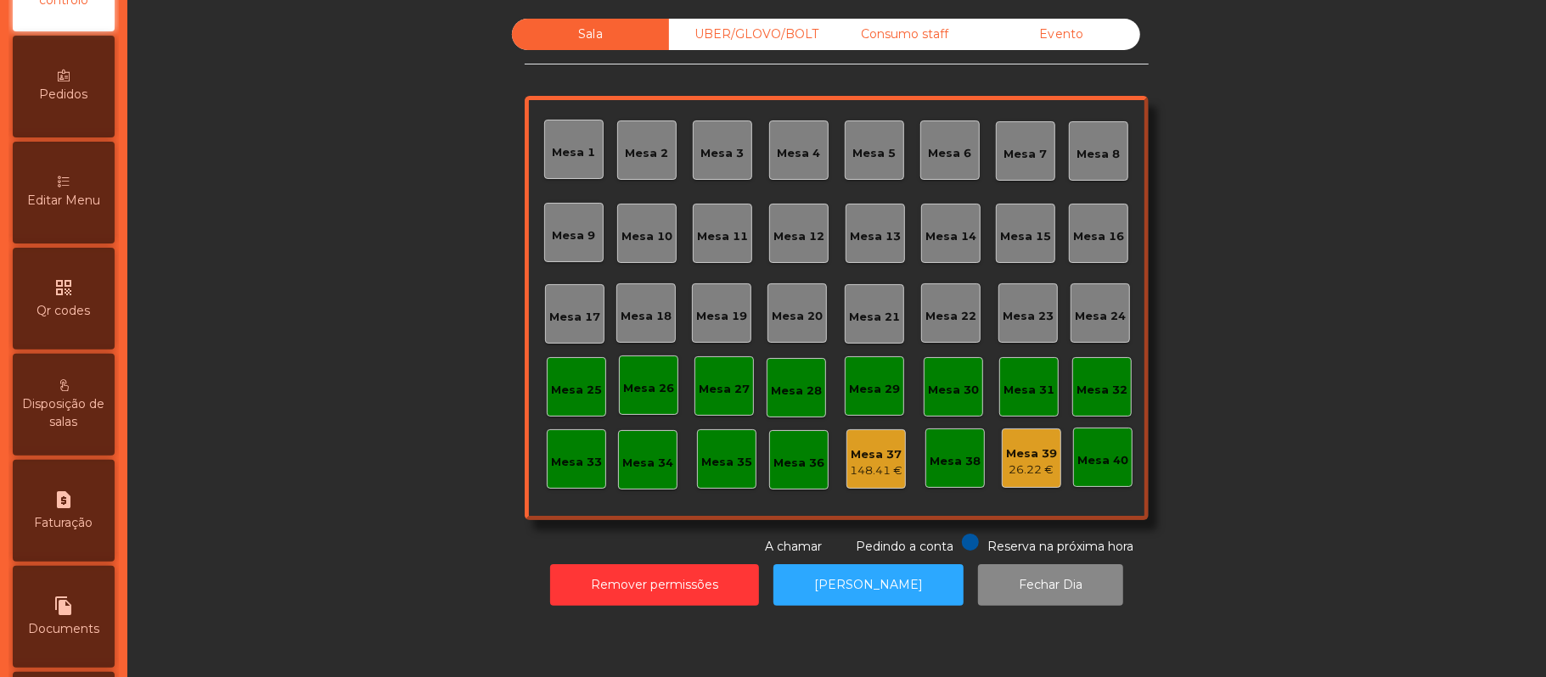
click at [89, 532] on span "Faturação" at bounding box center [64, 523] width 59 height 18
select select "*"
select select "****"
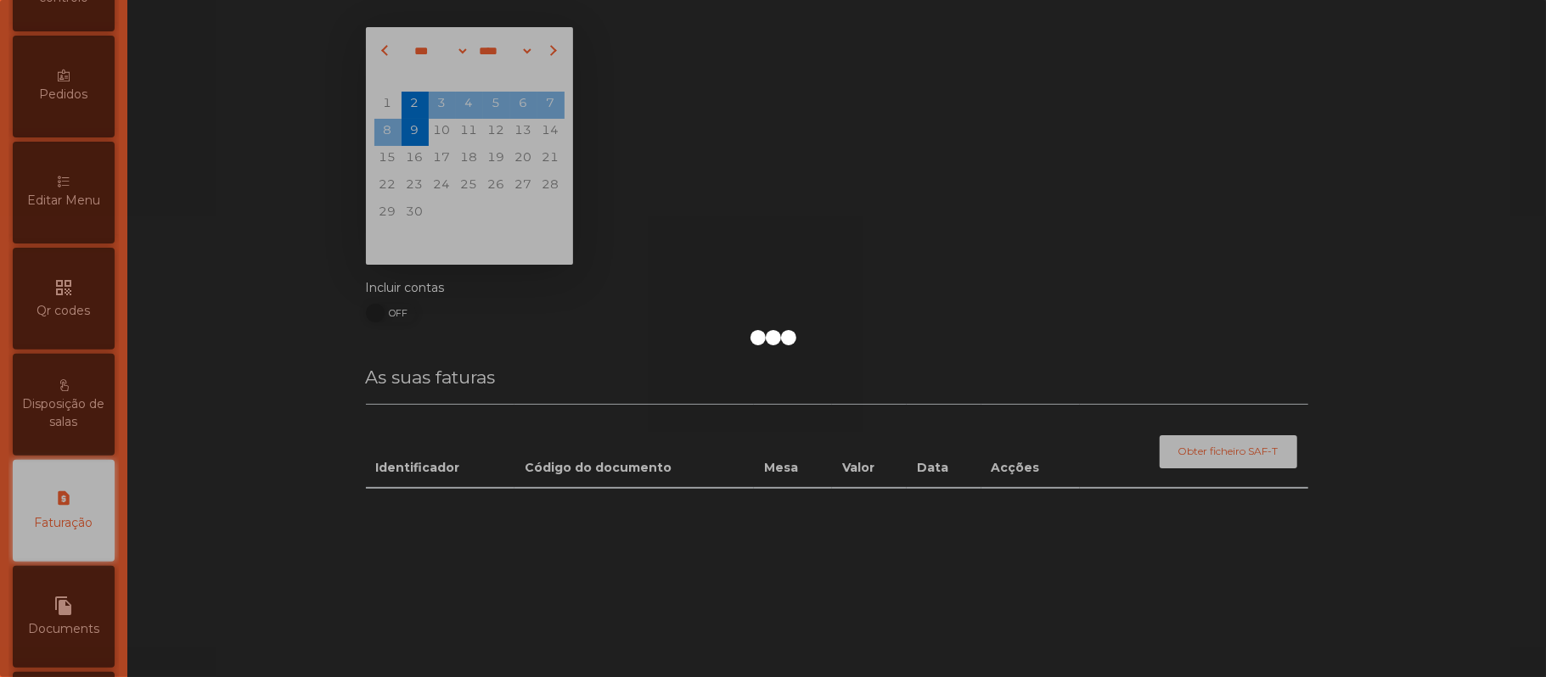
scroll to position [435, 0]
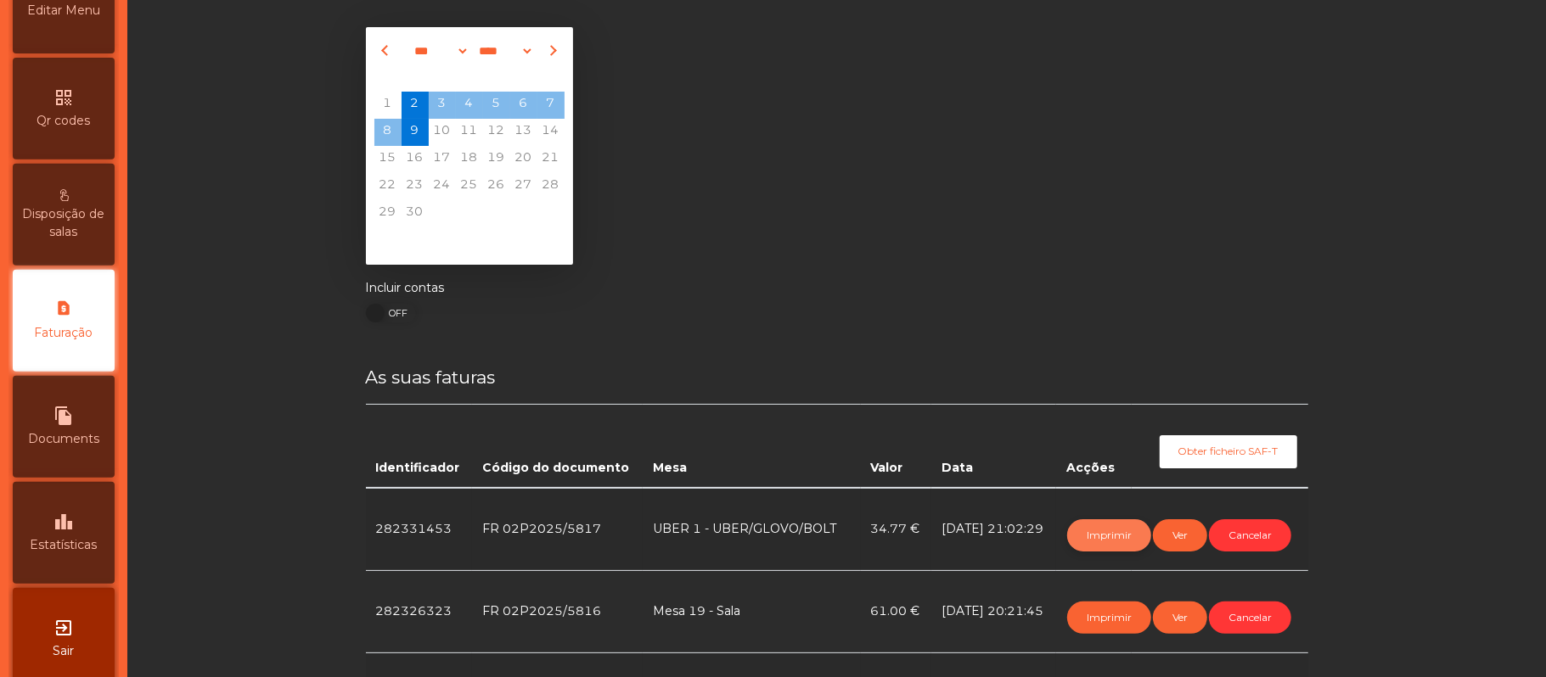
click at [1112, 530] on button "Imprimir" at bounding box center [1109, 535] width 84 height 32
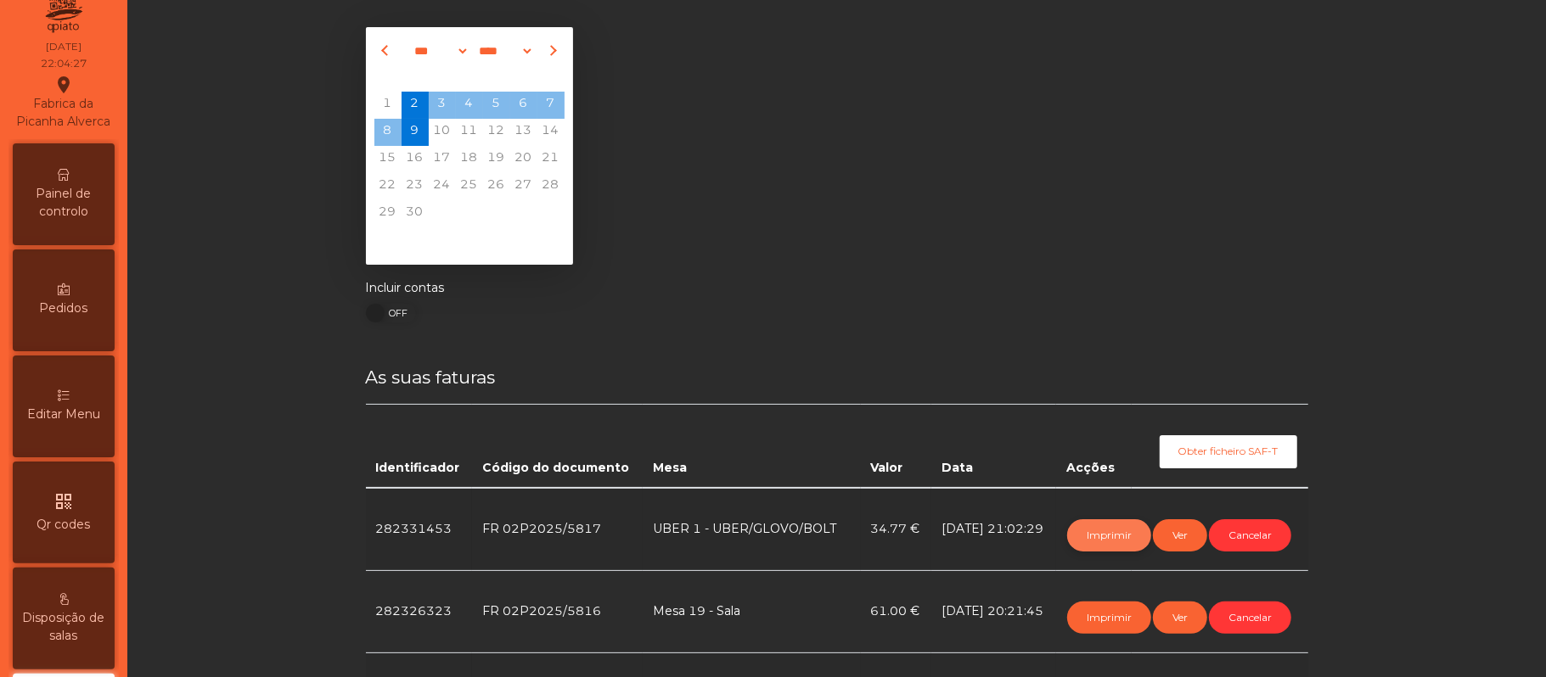
scroll to position [0, 0]
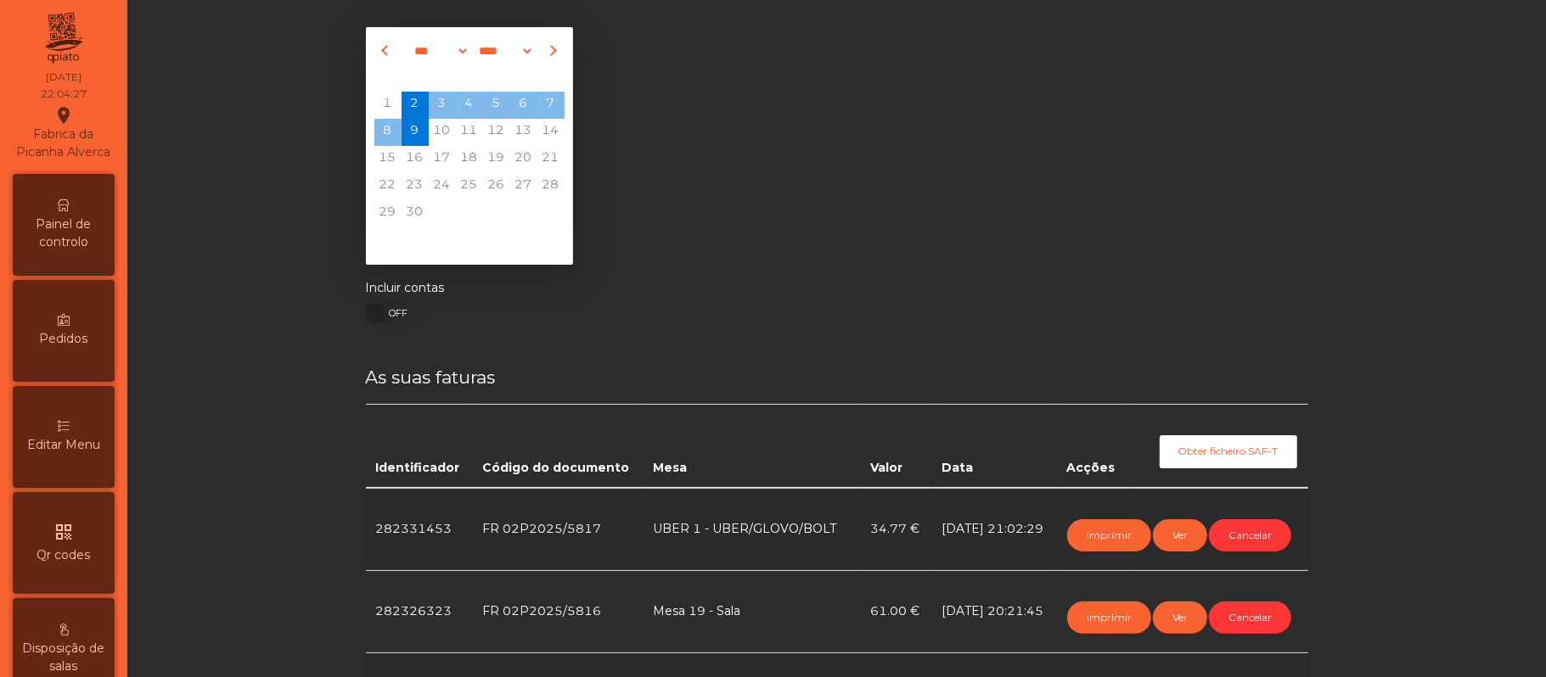
click at [86, 211] on div "Painel de controlo" at bounding box center [64, 225] width 102 height 102
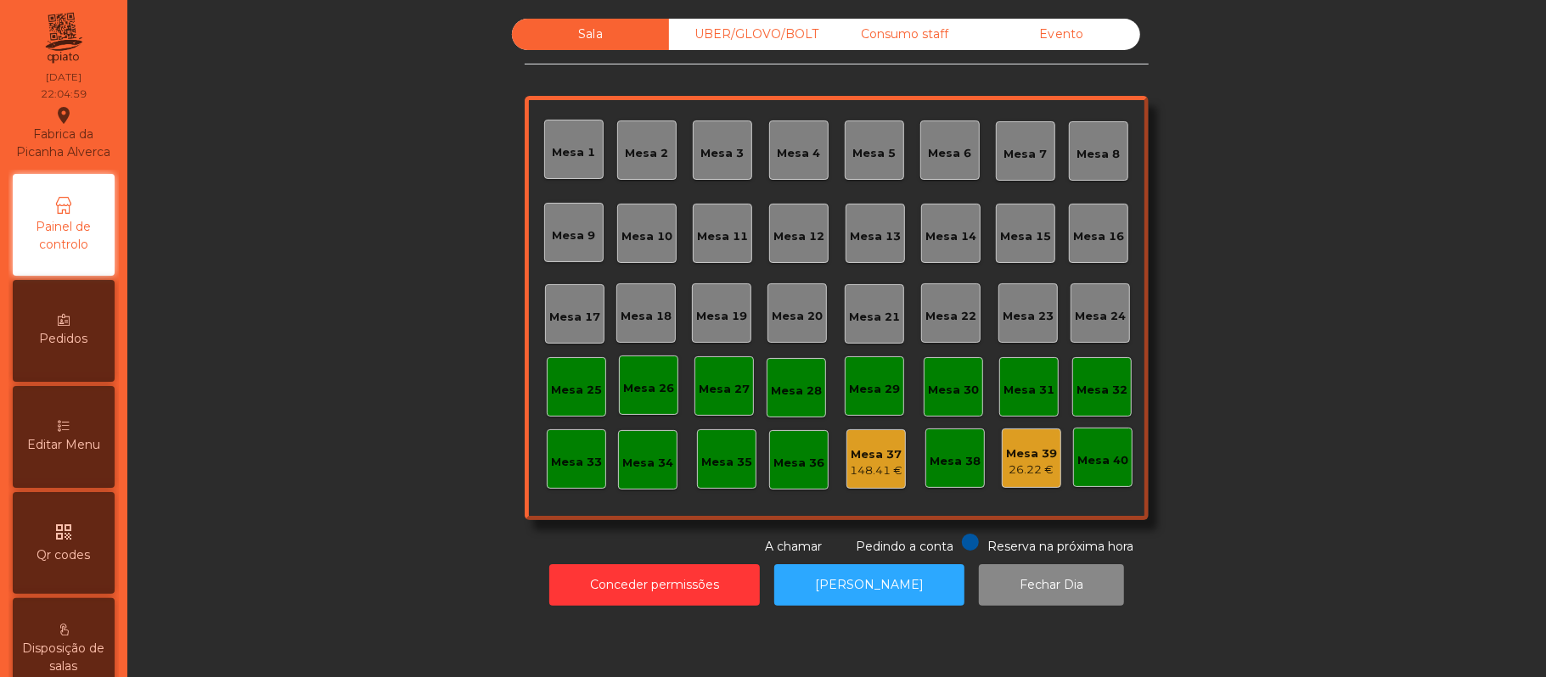
click at [1035, 474] on div "26.22 €" at bounding box center [1031, 470] width 51 height 17
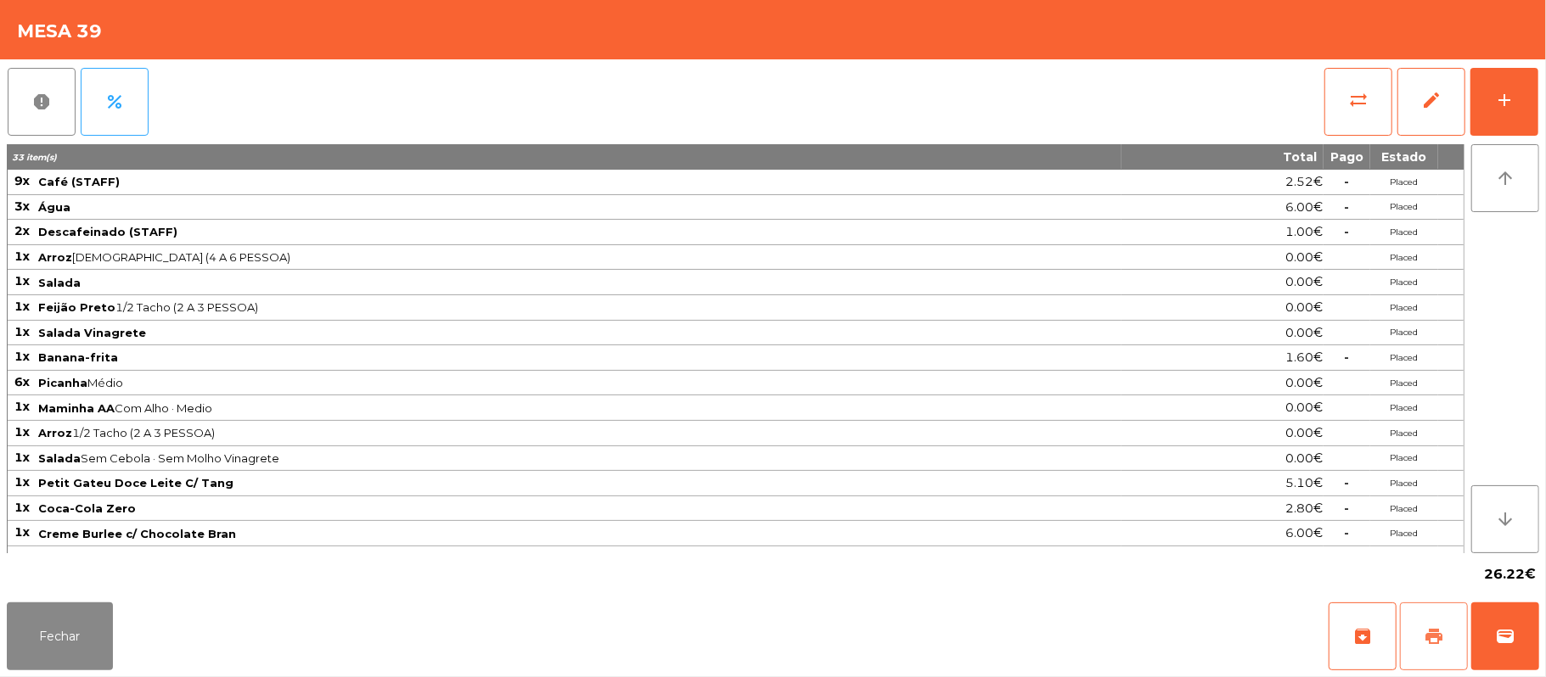
click at [1433, 626] on button "print" at bounding box center [1434, 637] width 68 height 68
click at [51, 653] on button "Fechar" at bounding box center [60, 637] width 106 height 68
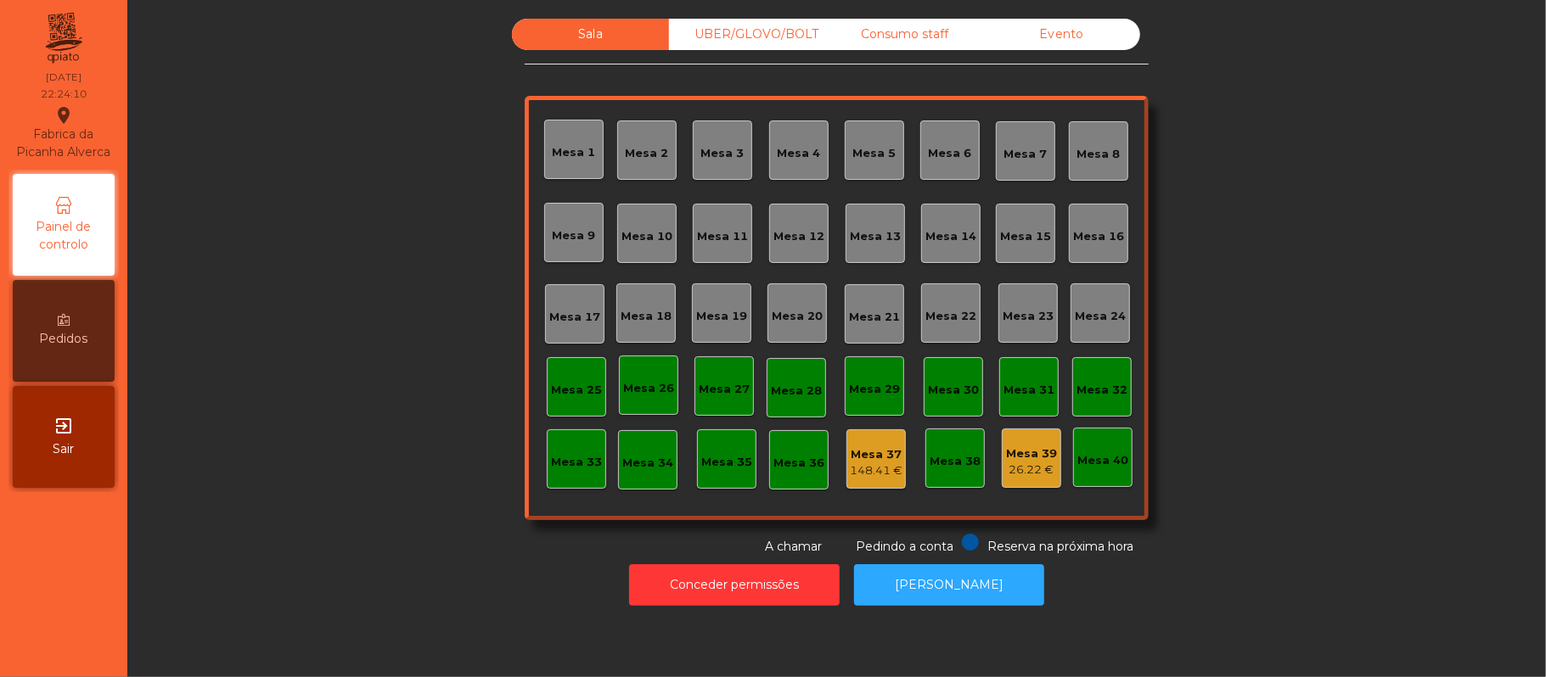
click at [742, 42] on div "UBER/GLOVO/BOLT" at bounding box center [747, 34] width 157 height 31
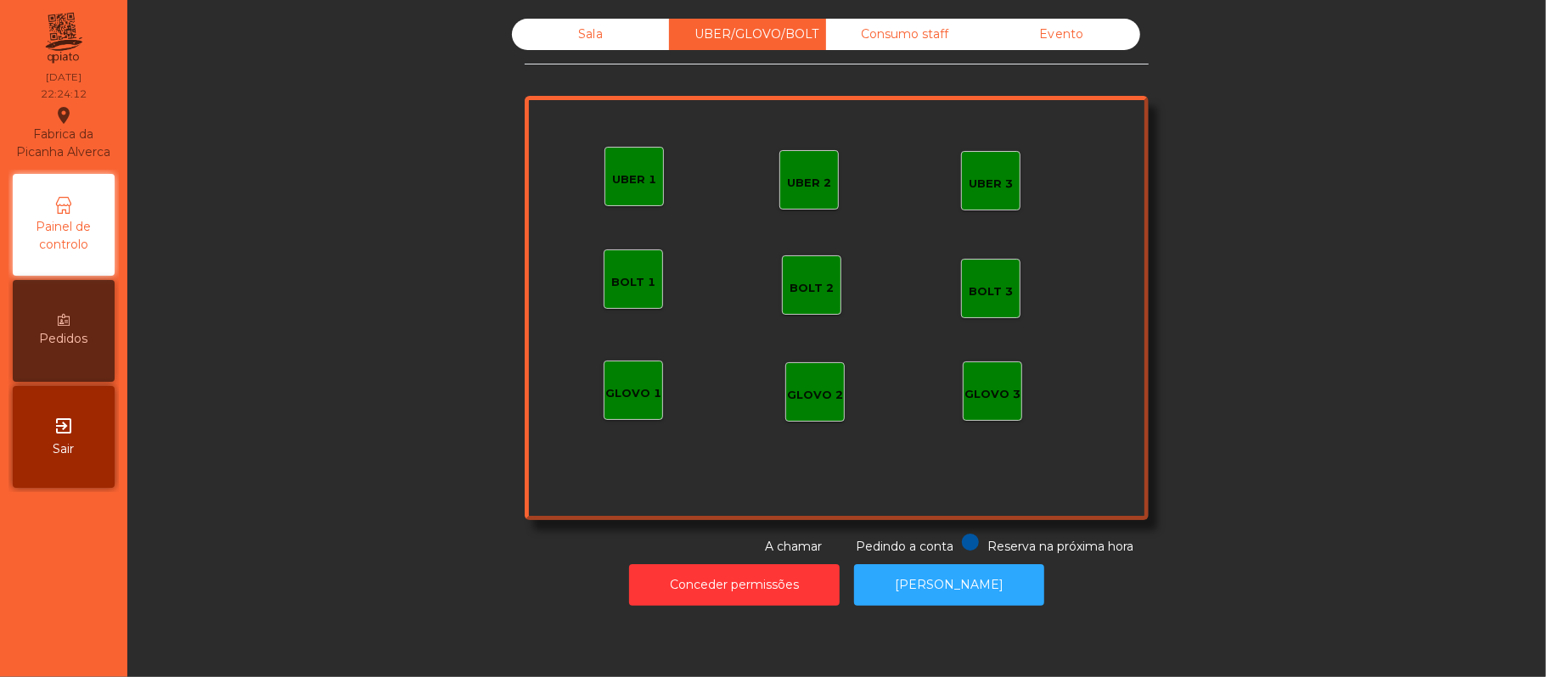
click at [614, 194] on div "UBER 1" at bounding box center [633, 176] width 59 height 59
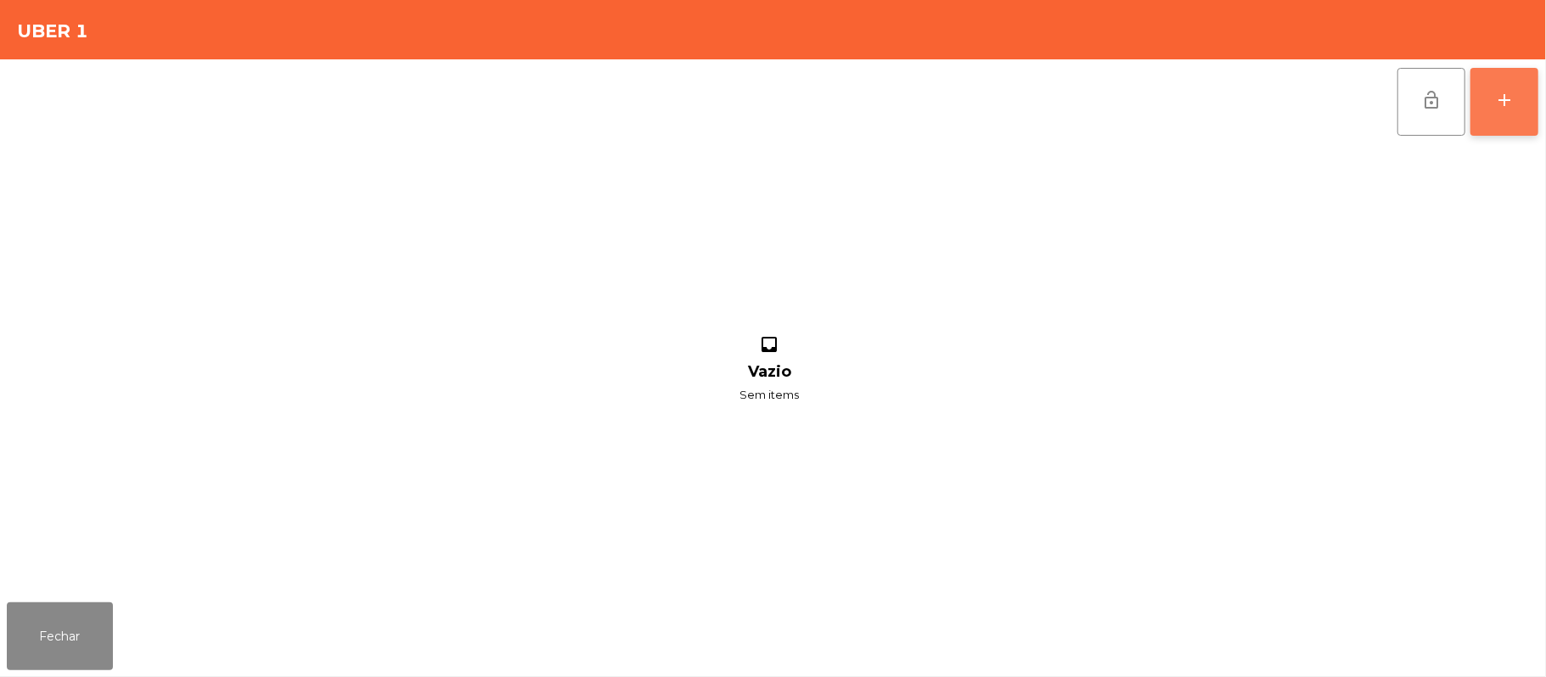
click at [1516, 102] on button "add" at bounding box center [1504, 102] width 68 height 68
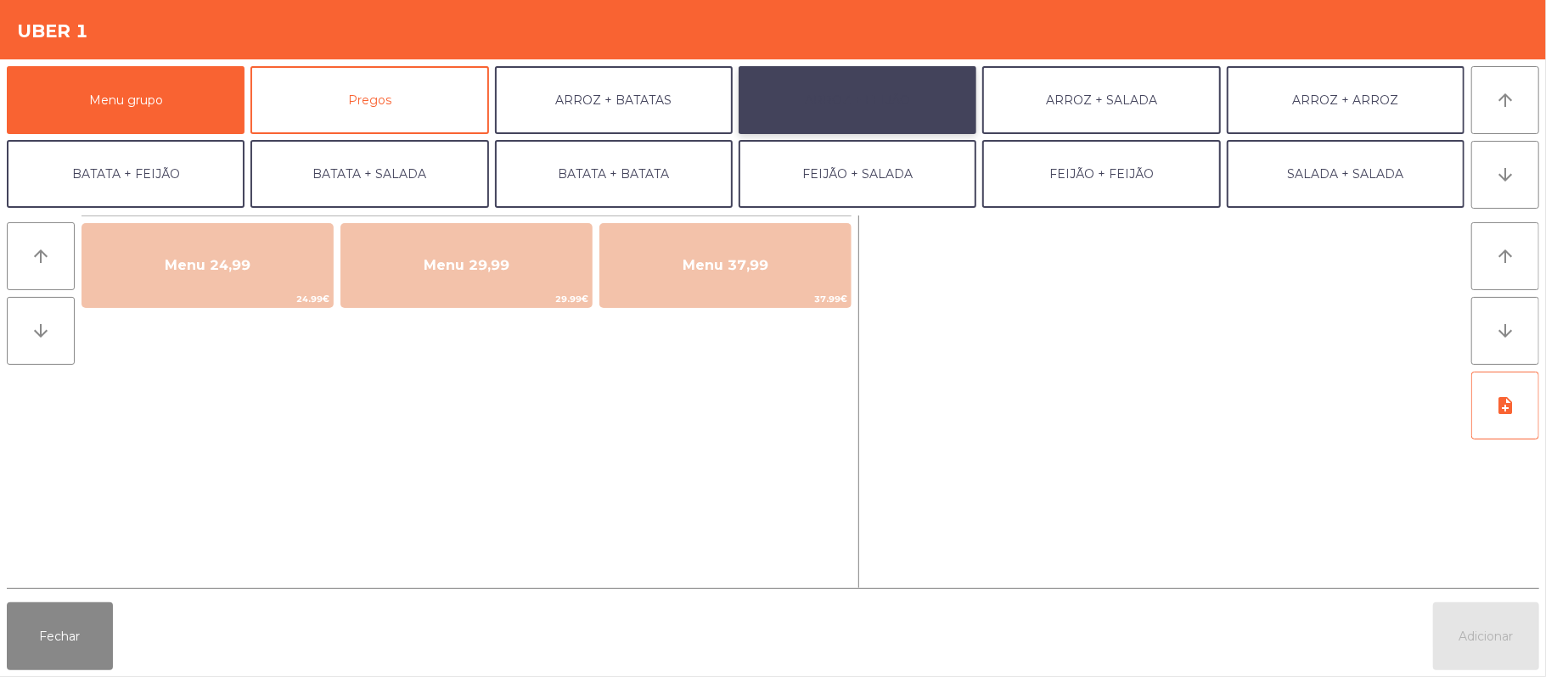
click at [886, 98] on button "ARROZ + FEIJÃO" at bounding box center [857, 100] width 238 height 68
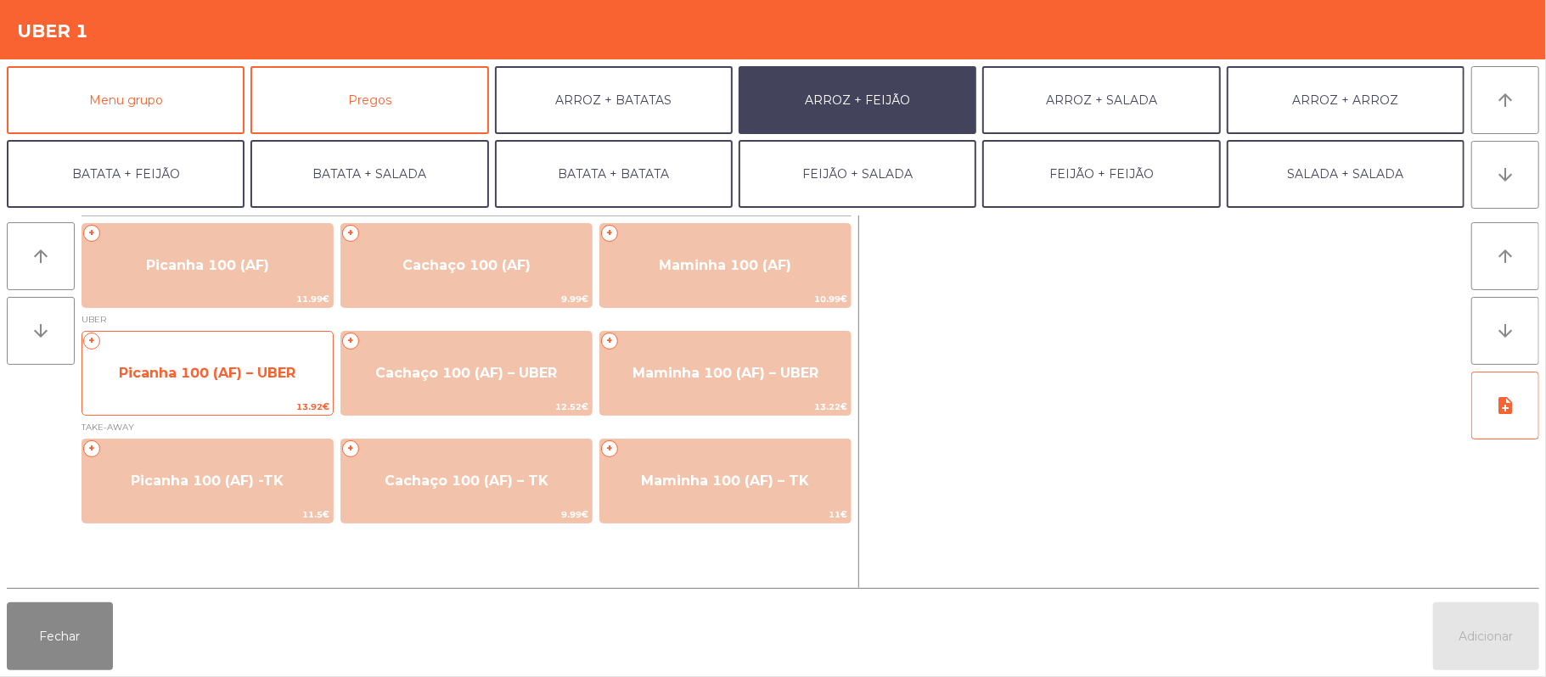
click at [209, 372] on span "Picanha 100 (AF) – UBER" at bounding box center [207, 373] width 177 height 16
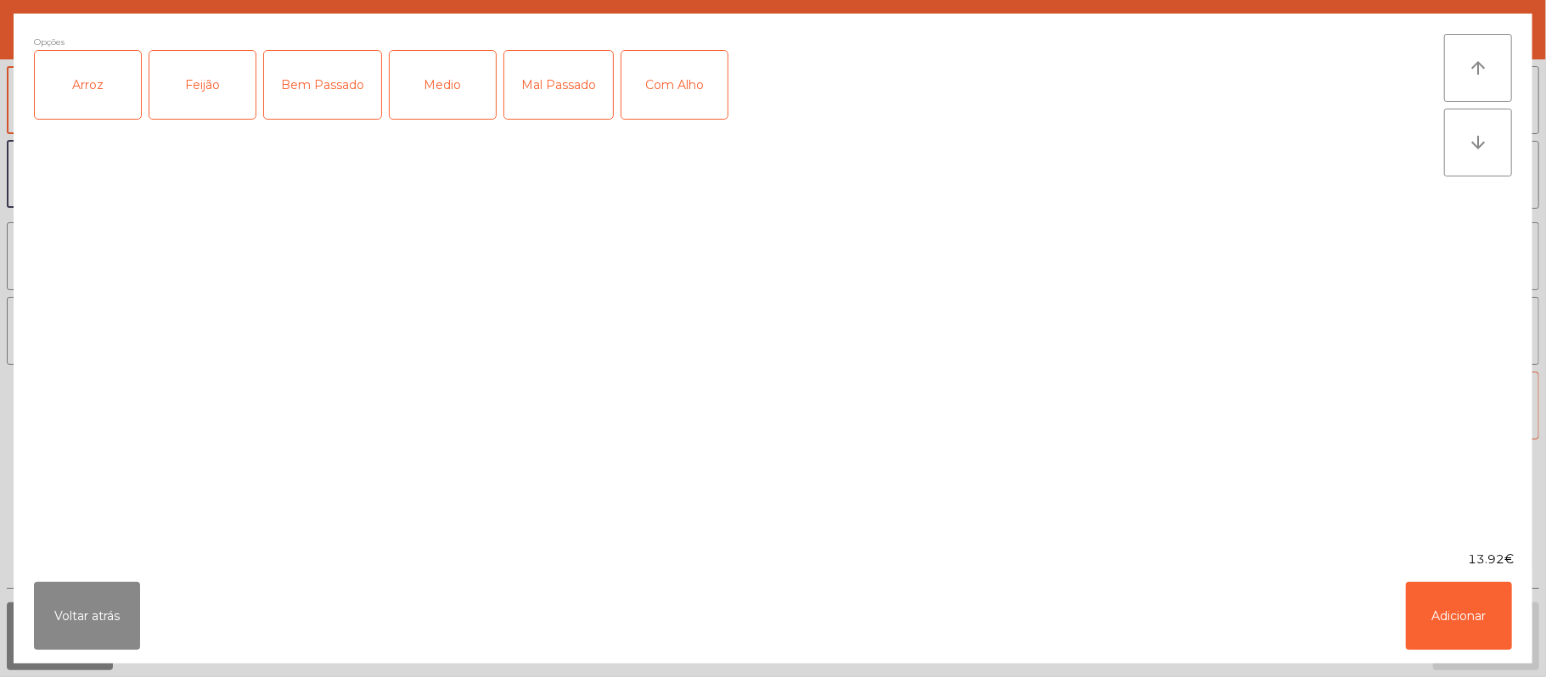
click at [105, 87] on div "Arroz" at bounding box center [88, 85] width 106 height 68
click at [210, 76] on div "Feijão" at bounding box center [202, 85] width 106 height 68
click at [431, 92] on div "Medio" at bounding box center [443, 85] width 106 height 68
click at [727, 105] on div "Com Alho" at bounding box center [674, 85] width 106 height 68
click at [1421, 596] on button "Adicionar" at bounding box center [1458, 616] width 106 height 68
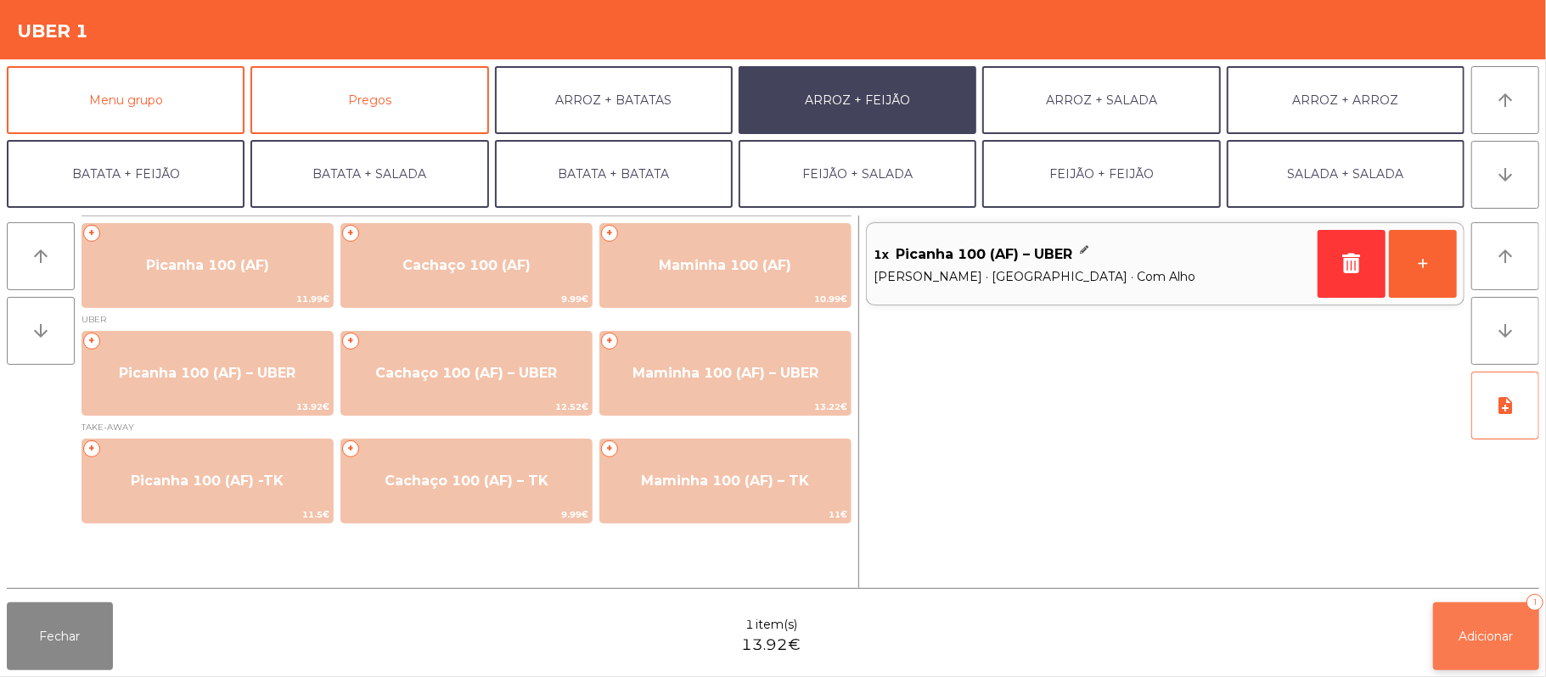
click at [1482, 642] on span "Adicionar" at bounding box center [1486, 636] width 54 height 15
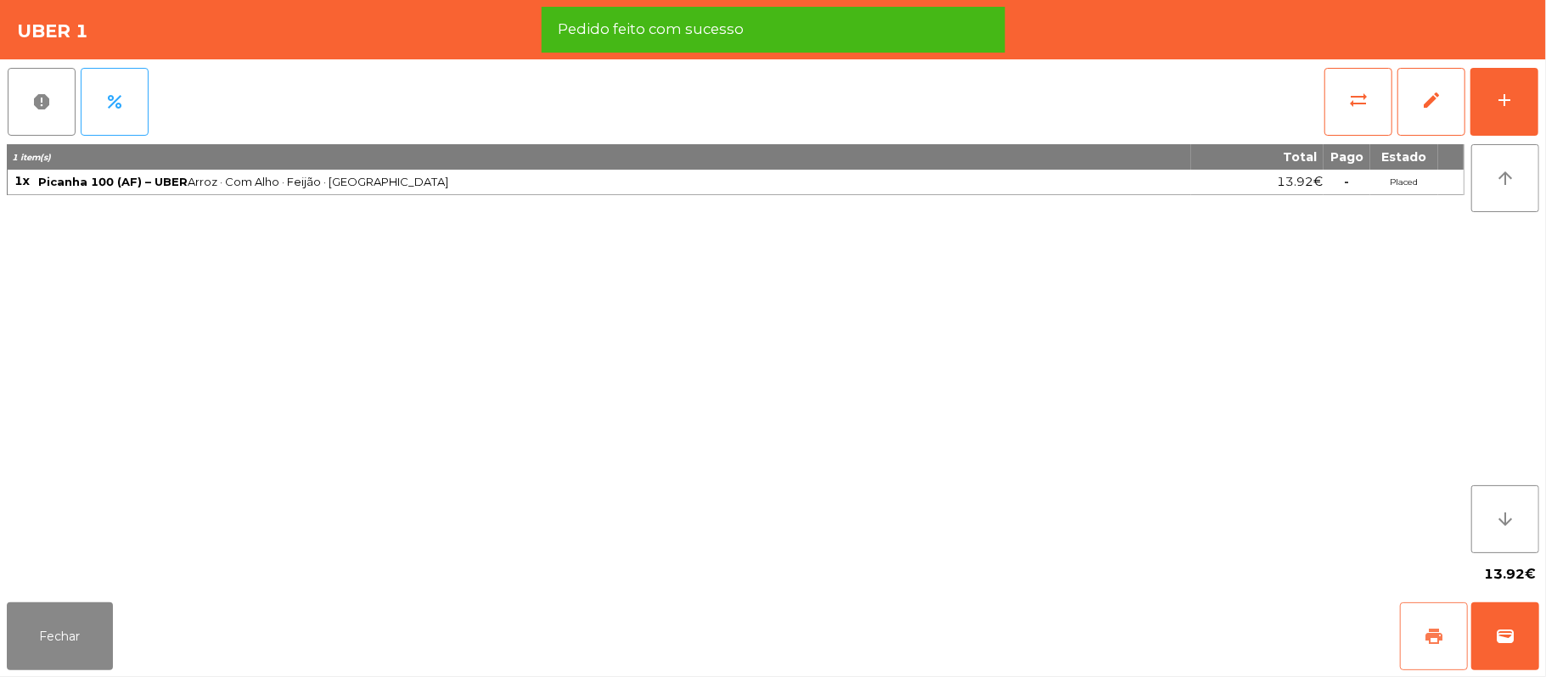
click at [1417, 635] on button "print" at bounding box center [1434, 637] width 68 height 68
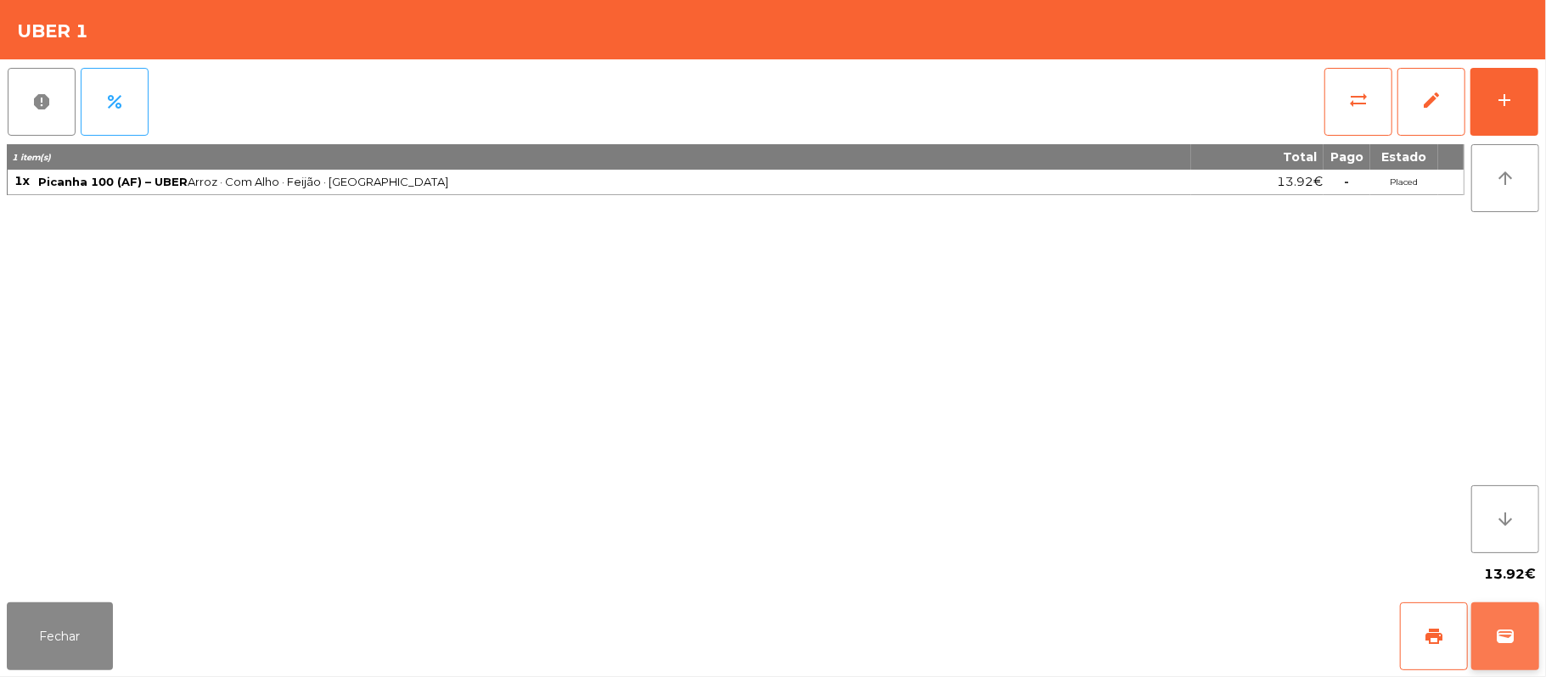
click at [1502, 619] on button "wallet" at bounding box center [1505, 637] width 68 height 68
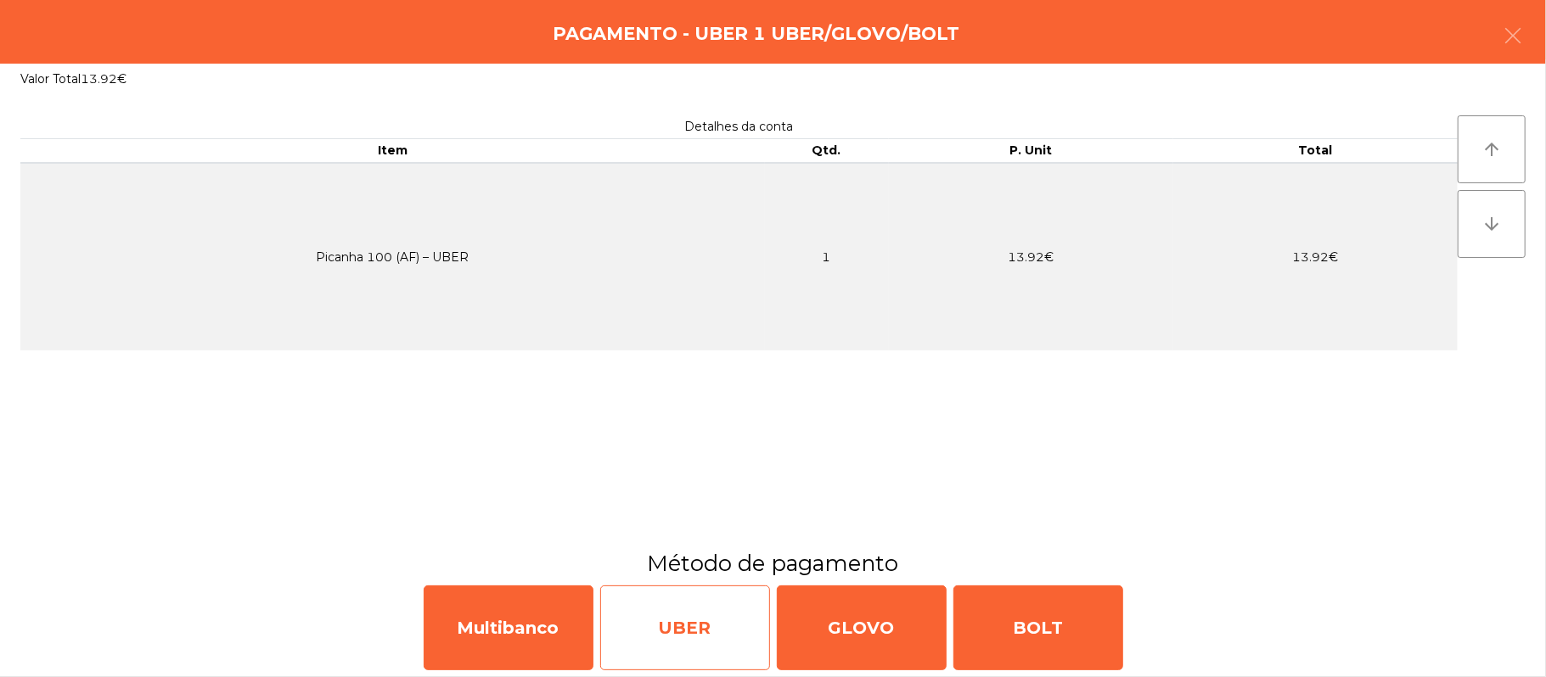
click at [723, 630] on div "UBER" at bounding box center [685, 628] width 170 height 85
select select "**"
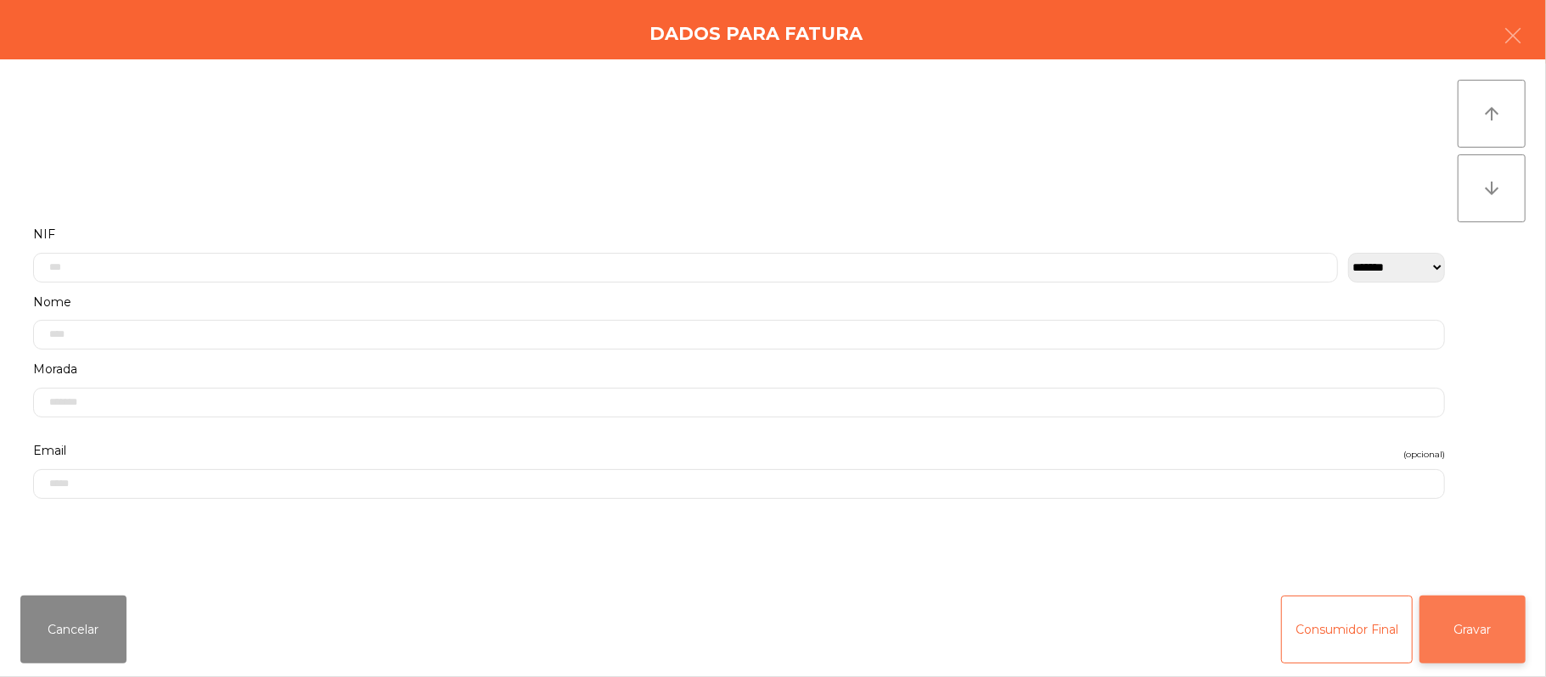
click at [1478, 616] on button "Gravar" at bounding box center [1472, 630] width 106 height 68
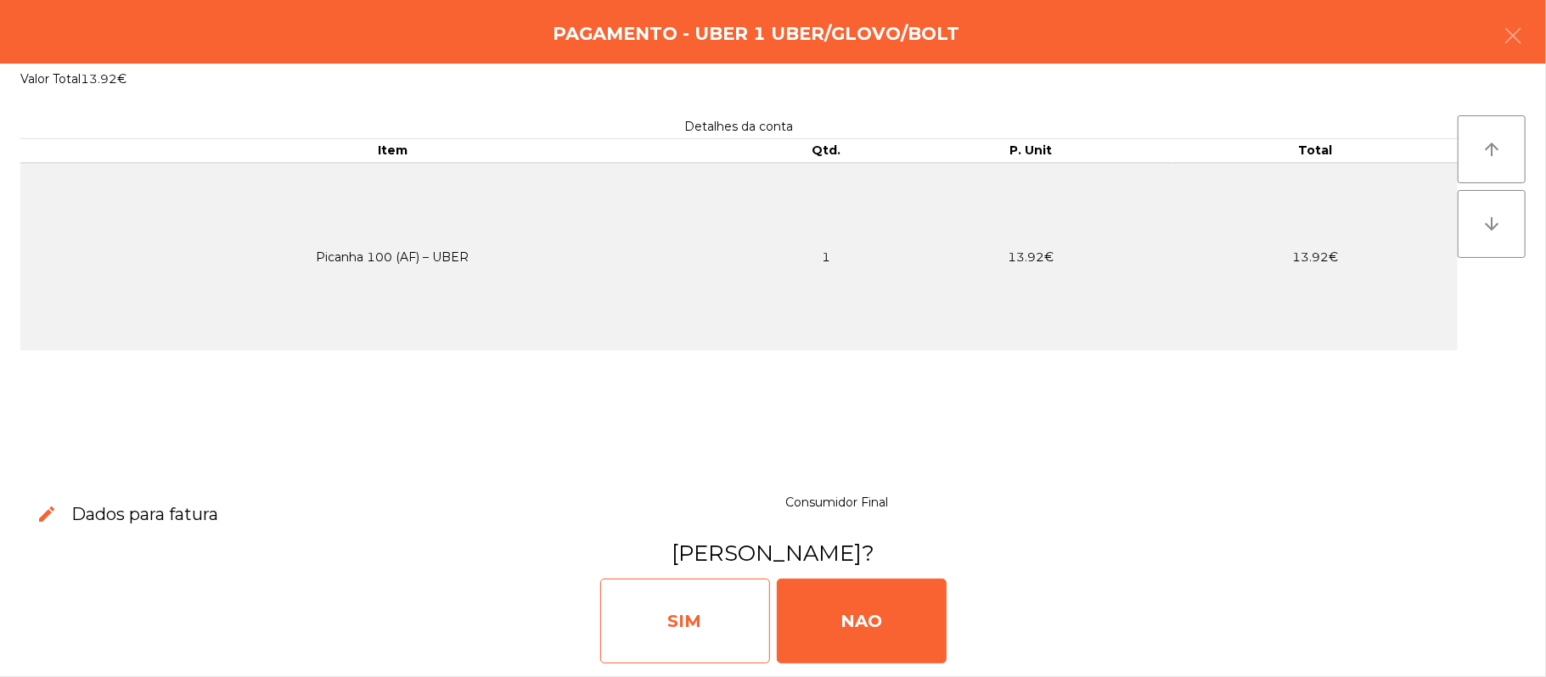
click at [674, 631] on div "SIM" at bounding box center [685, 621] width 170 height 85
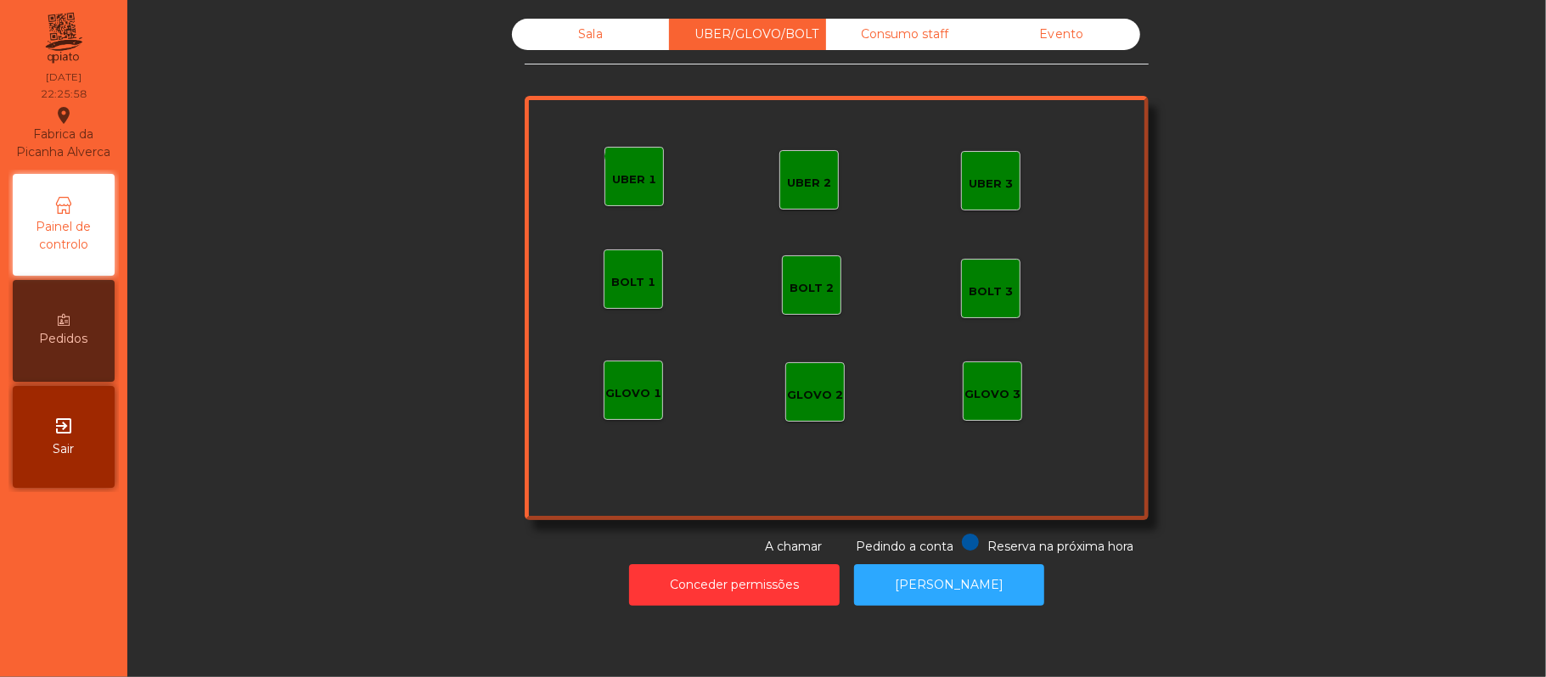
click at [879, 32] on div "Consumo staff" at bounding box center [904, 34] width 157 height 31
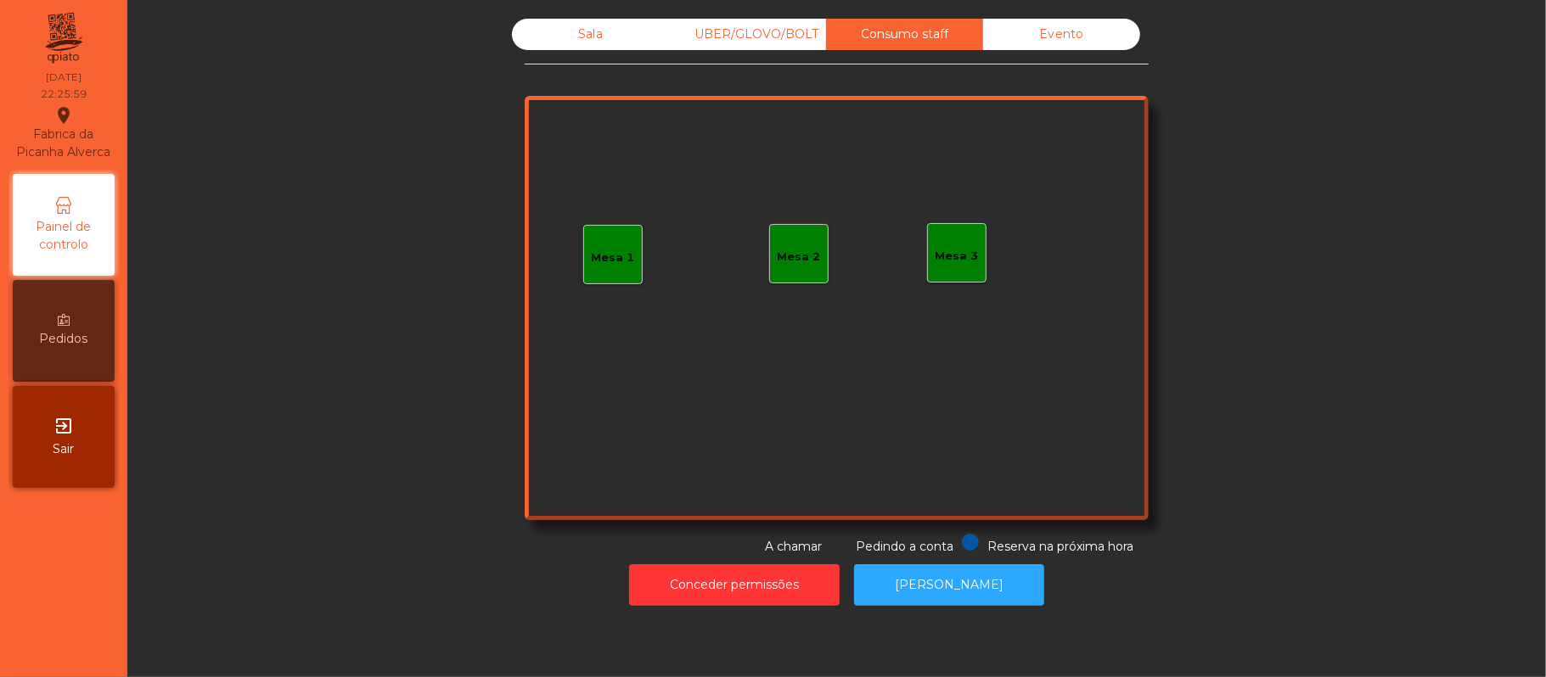
click at [1071, 39] on div "Evento" at bounding box center [1061, 34] width 157 height 31
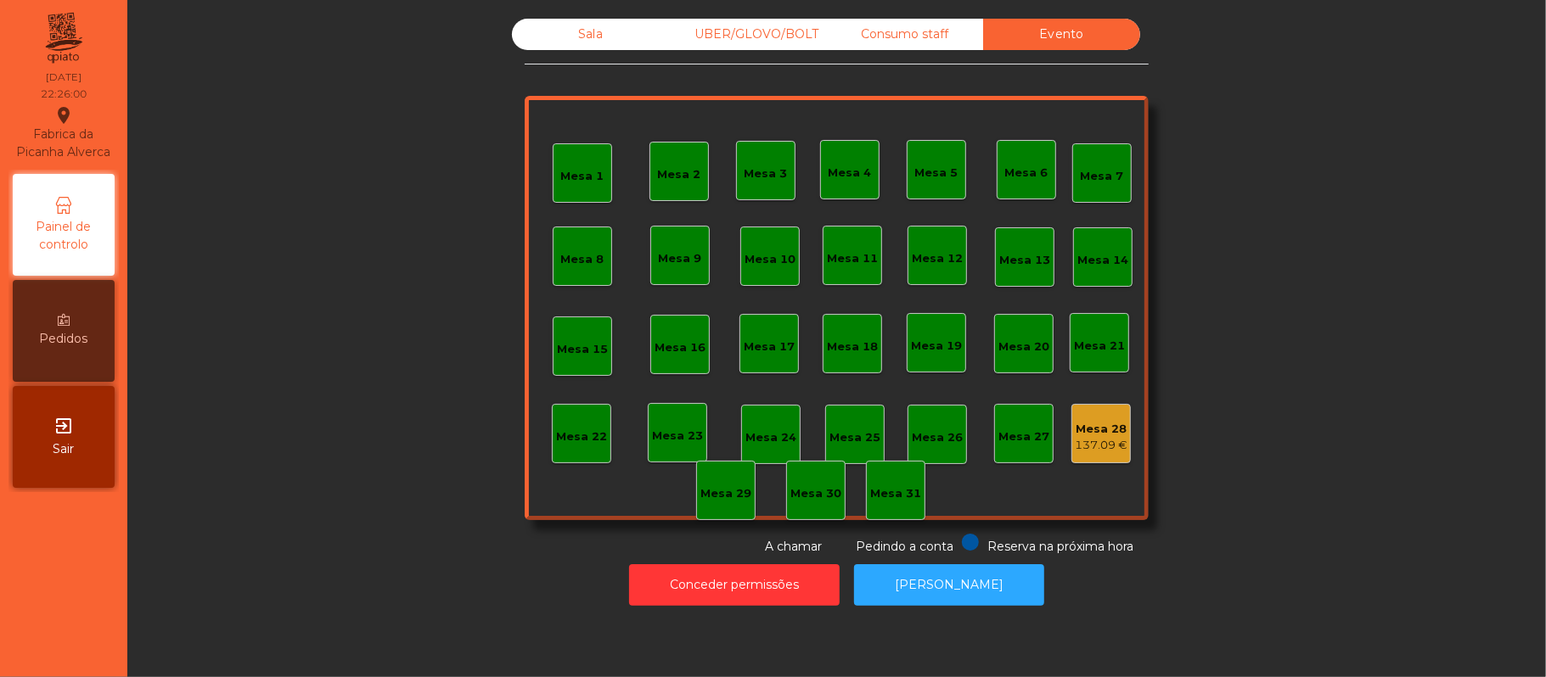
click at [577, 36] on div "Sala" at bounding box center [590, 34] width 157 height 31
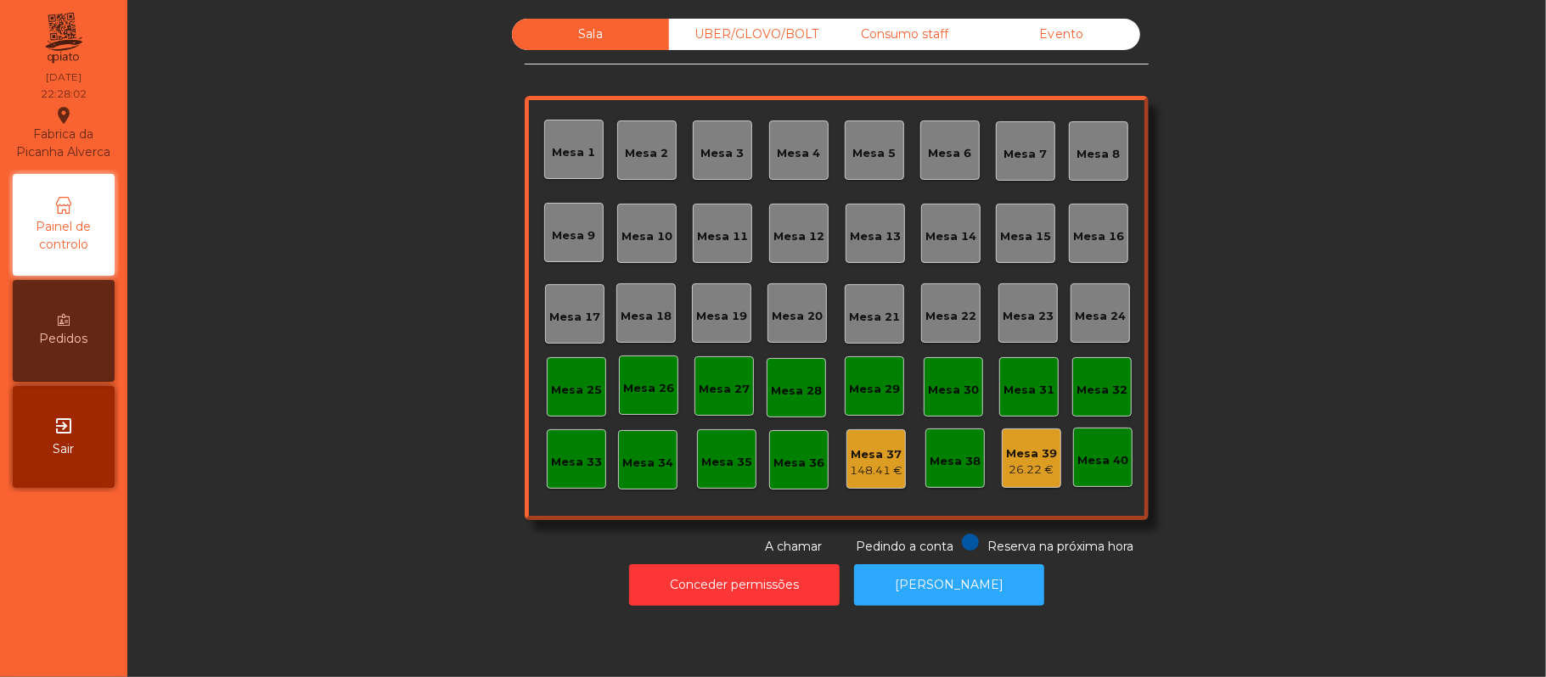
click at [738, 34] on div "UBER/GLOVO/BOLT" at bounding box center [747, 34] width 157 height 31
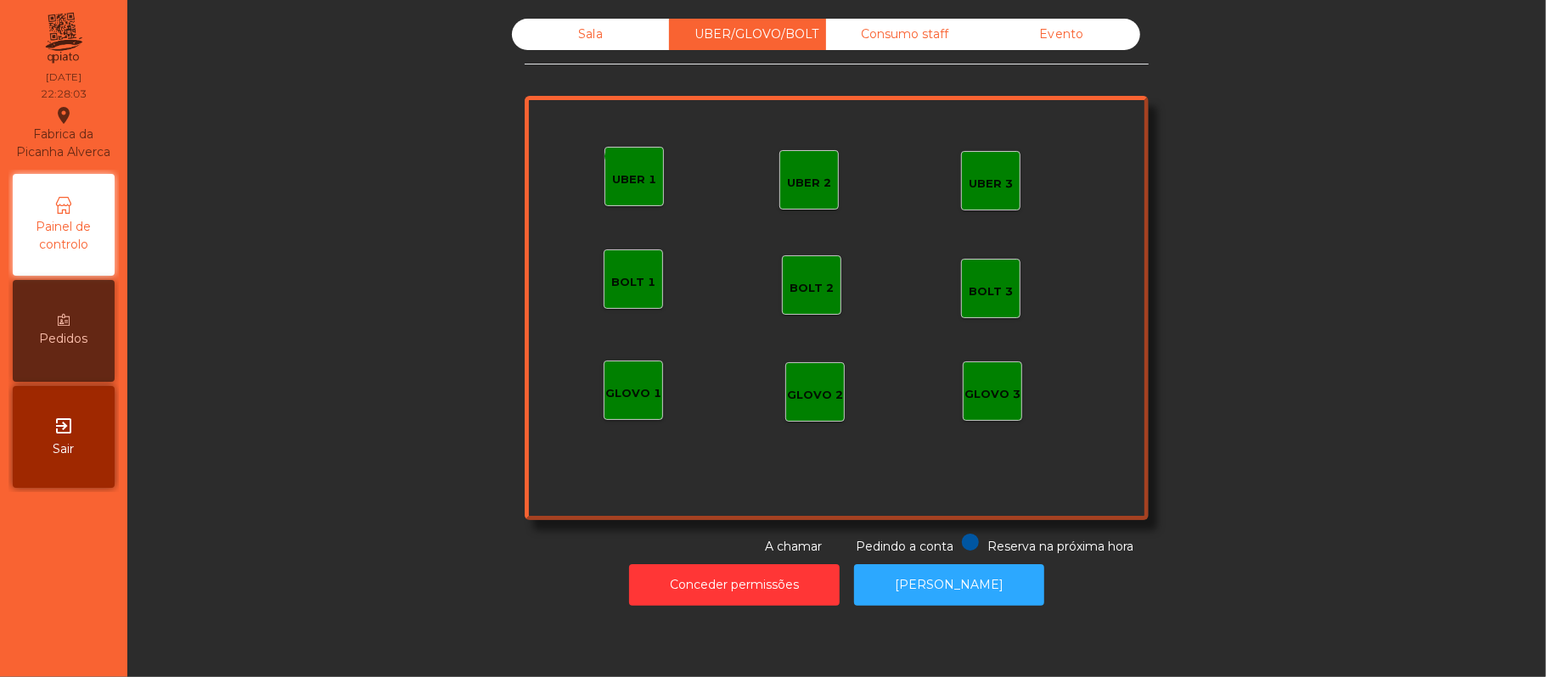
click at [603, 402] on div "GLOVO 1" at bounding box center [632, 390] width 59 height 59
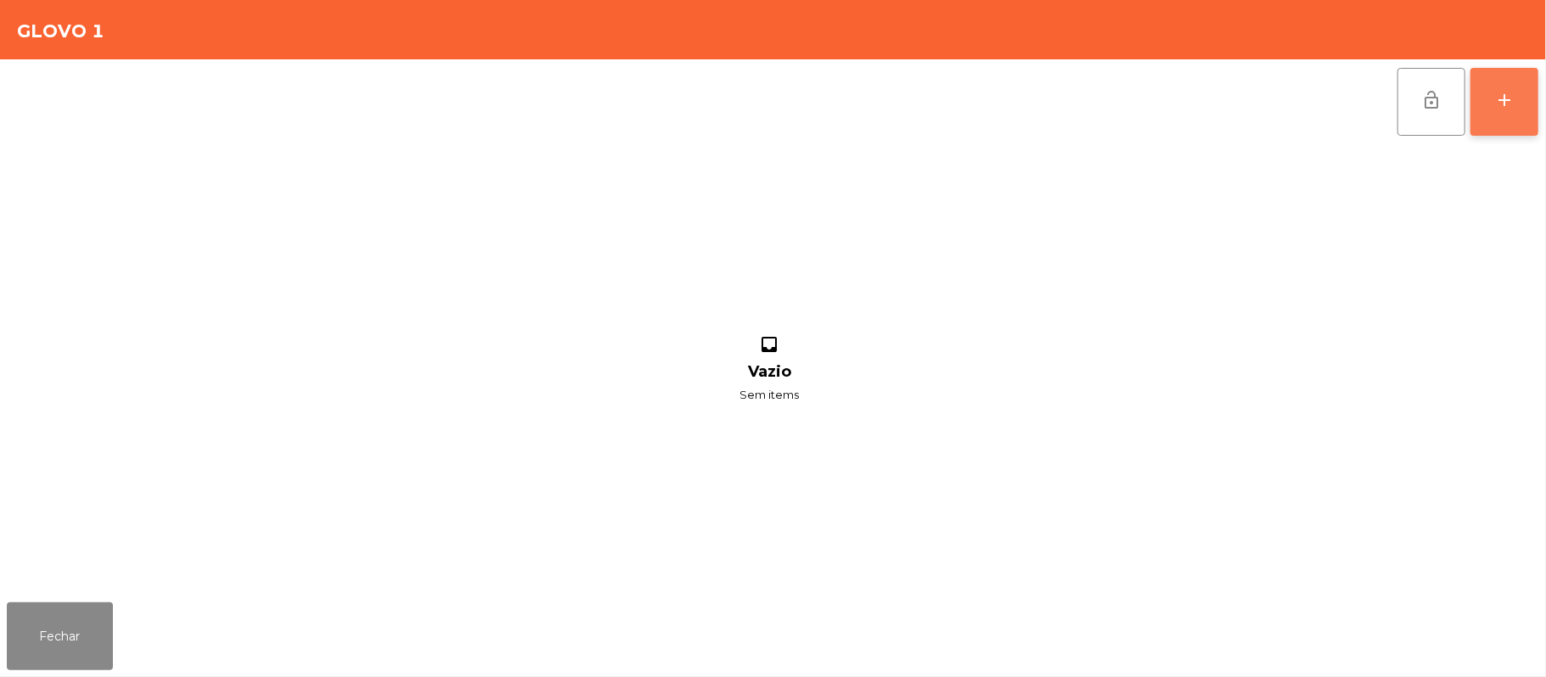
click at [1506, 106] on div "add" at bounding box center [1504, 100] width 20 height 20
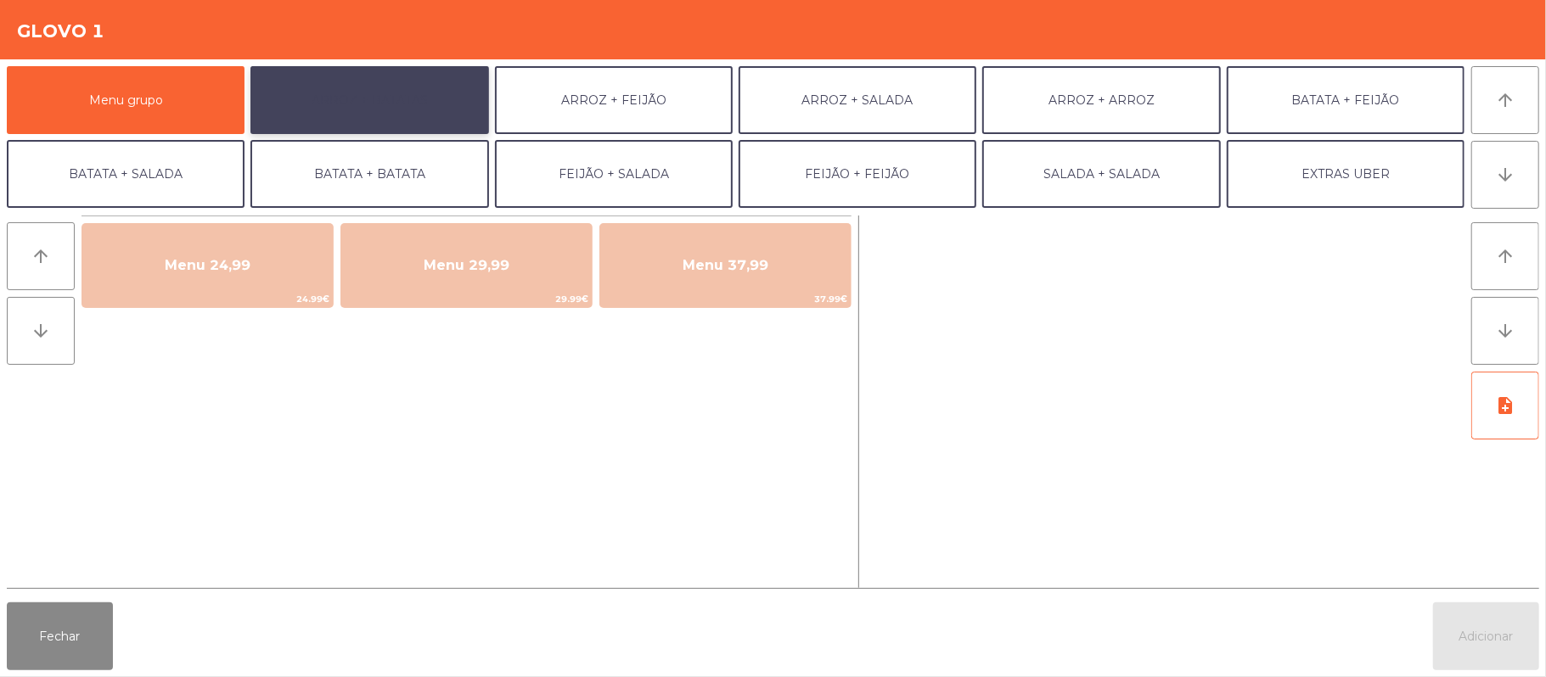
click at [396, 113] on button "ARROZ + BATATAS" at bounding box center [369, 100] width 238 height 68
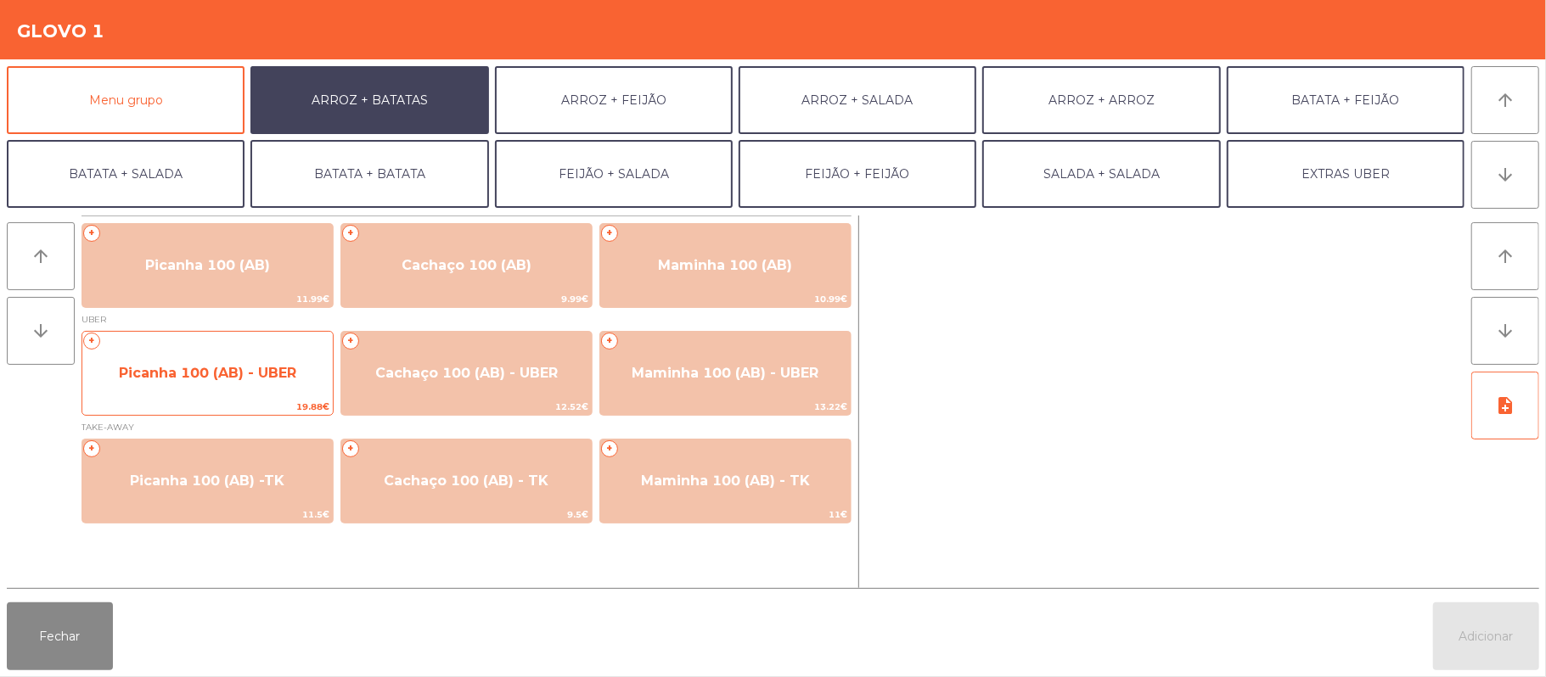
click at [249, 372] on span "Picanha 100 (AB) - UBER" at bounding box center [207, 373] width 177 height 16
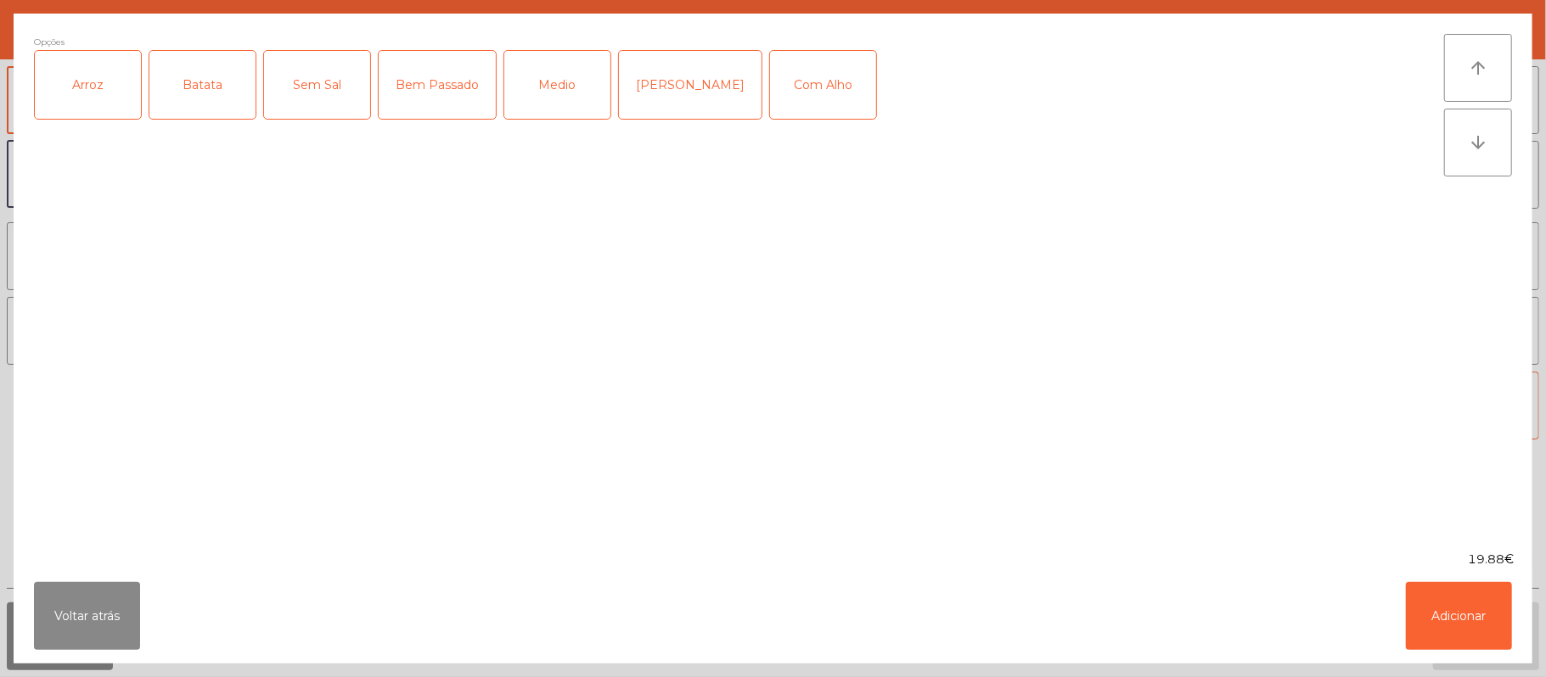
click at [75, 78] on div "Arroz" at bounding box center [88, 85] width 106 height 68
click at [205, 86] on div "Batata" at bounding box center [202, 85] width 106 height 68
click at [565, 78] on div "Medio" at bounding box center [557, 85] width 106 height 68
click at [1451, 621] on button "Adicionar" at bounding box center [1458, 616] width 106 height 68
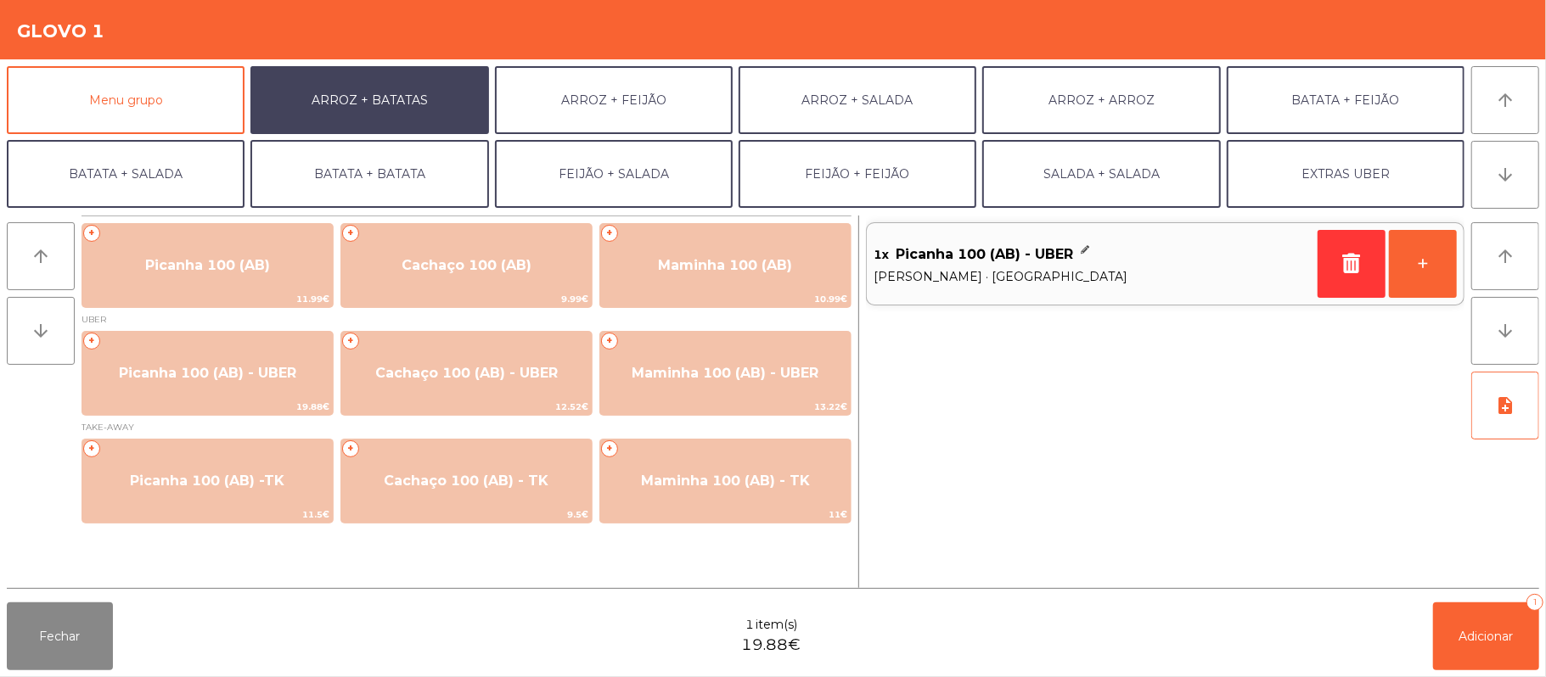
scroll to position [73, 0]
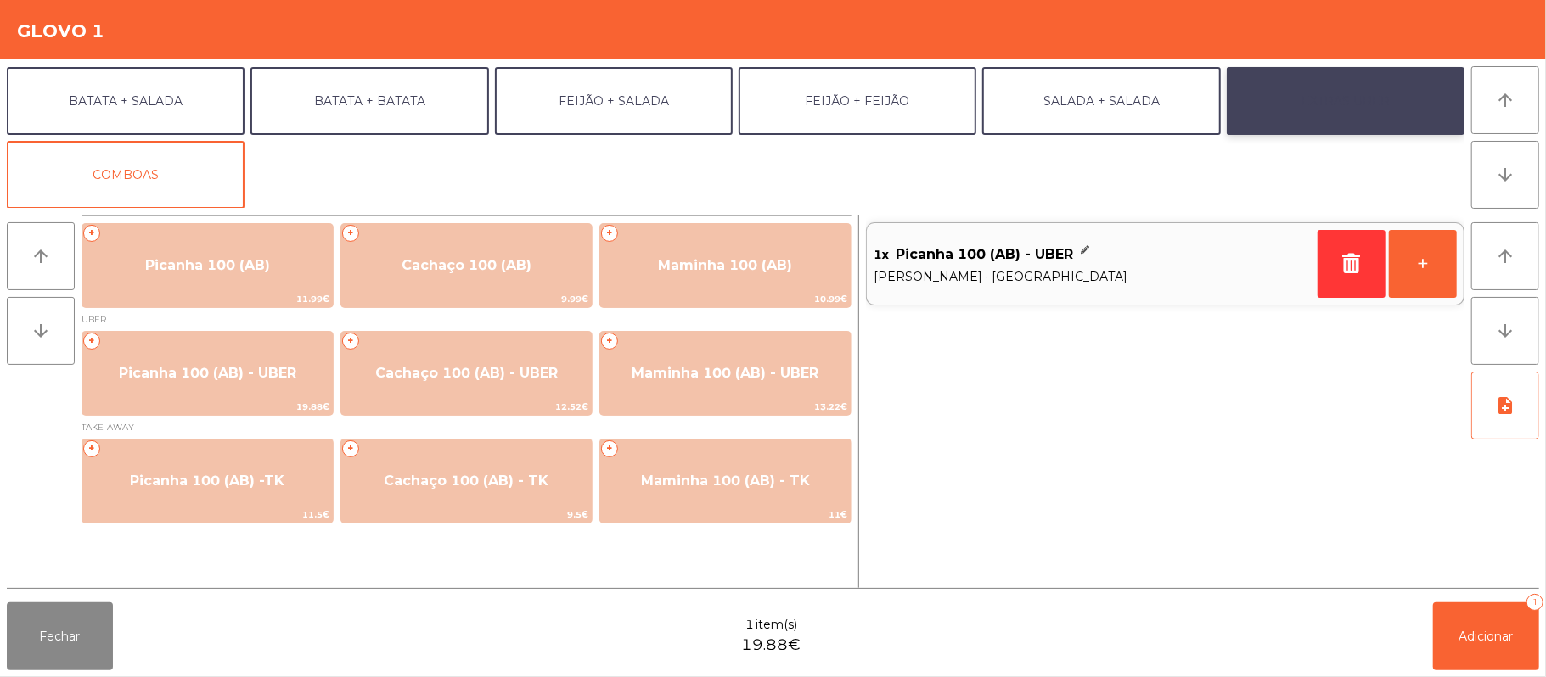
click at [1343, 106] on button "EXTRAS UBER" at bounding box center [1345, 101] width 238 height 68
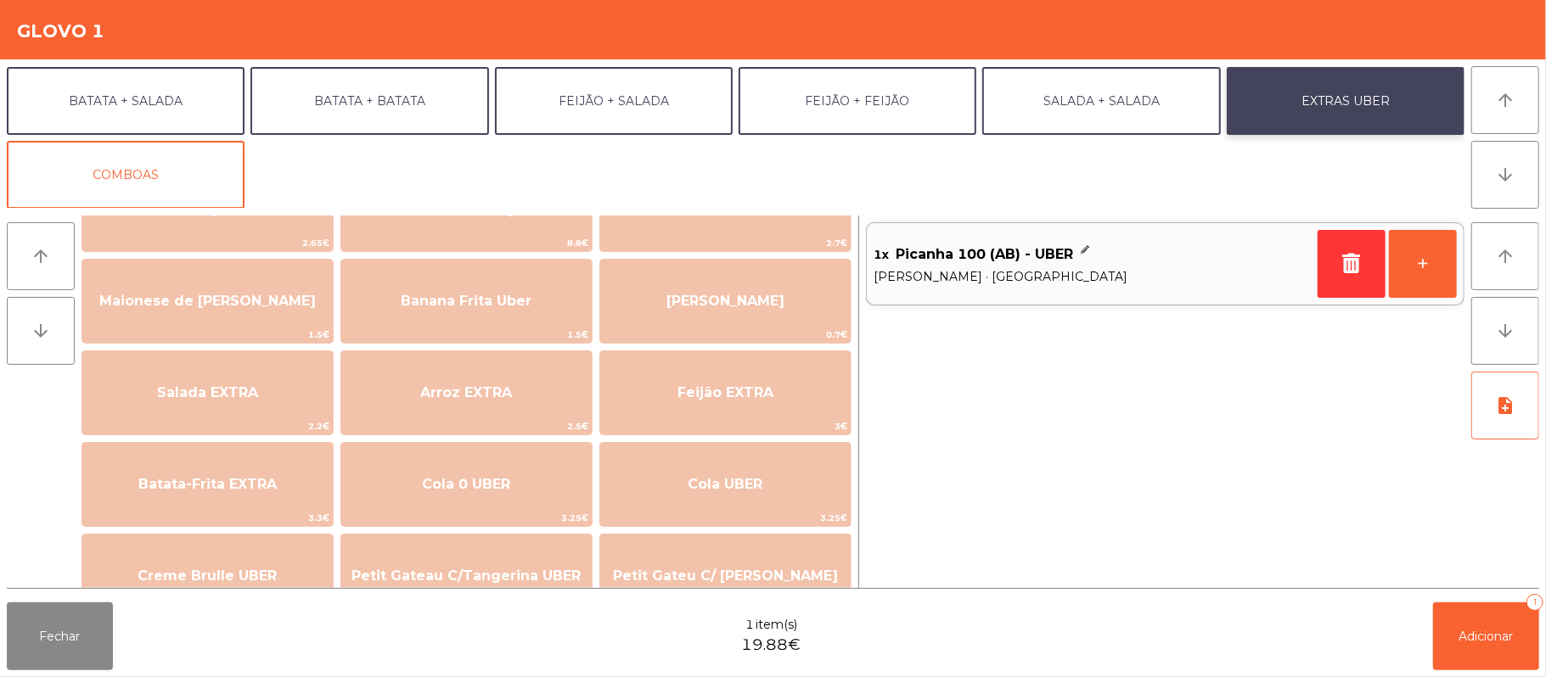
scroll to position [134, 0]
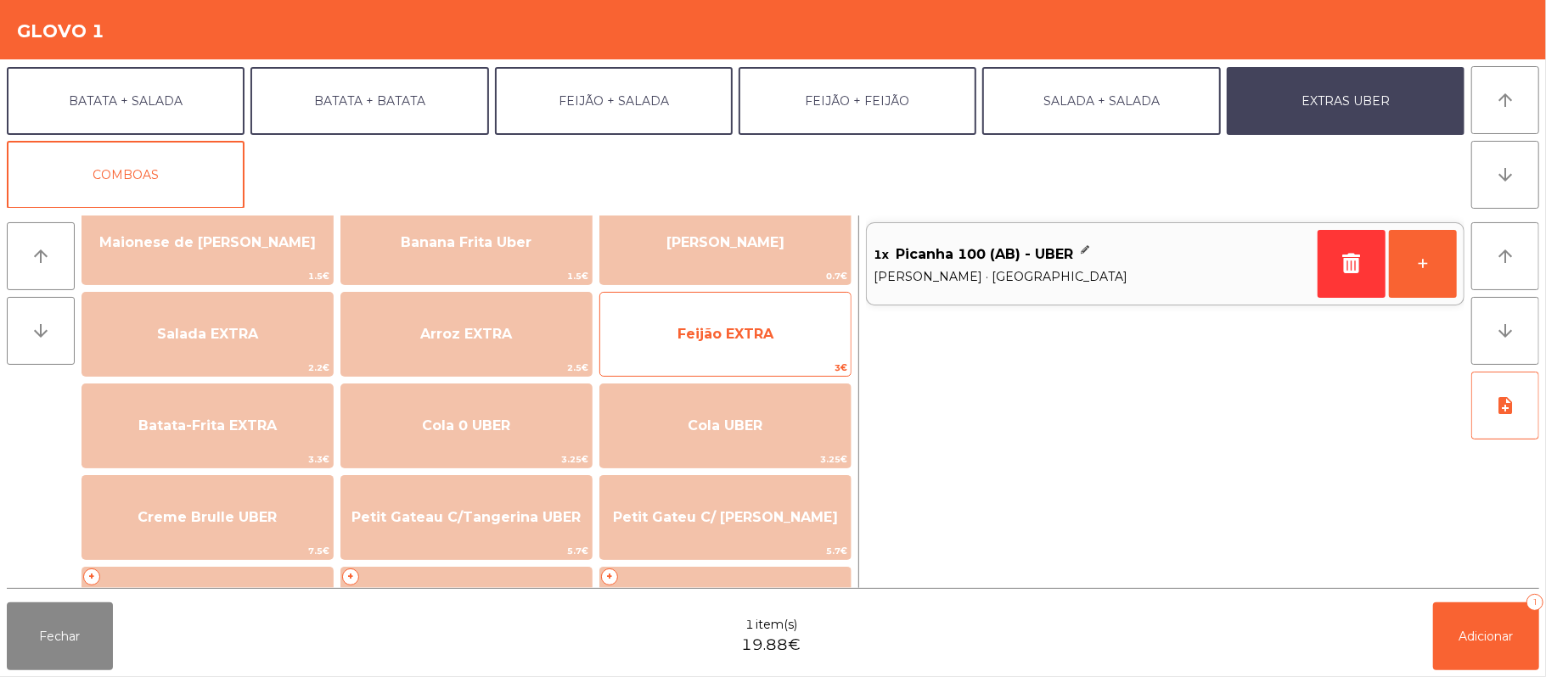
click at [738, 344] on span "Feijão EXTRA" at bounding box center [725, 334] width 250 height 46
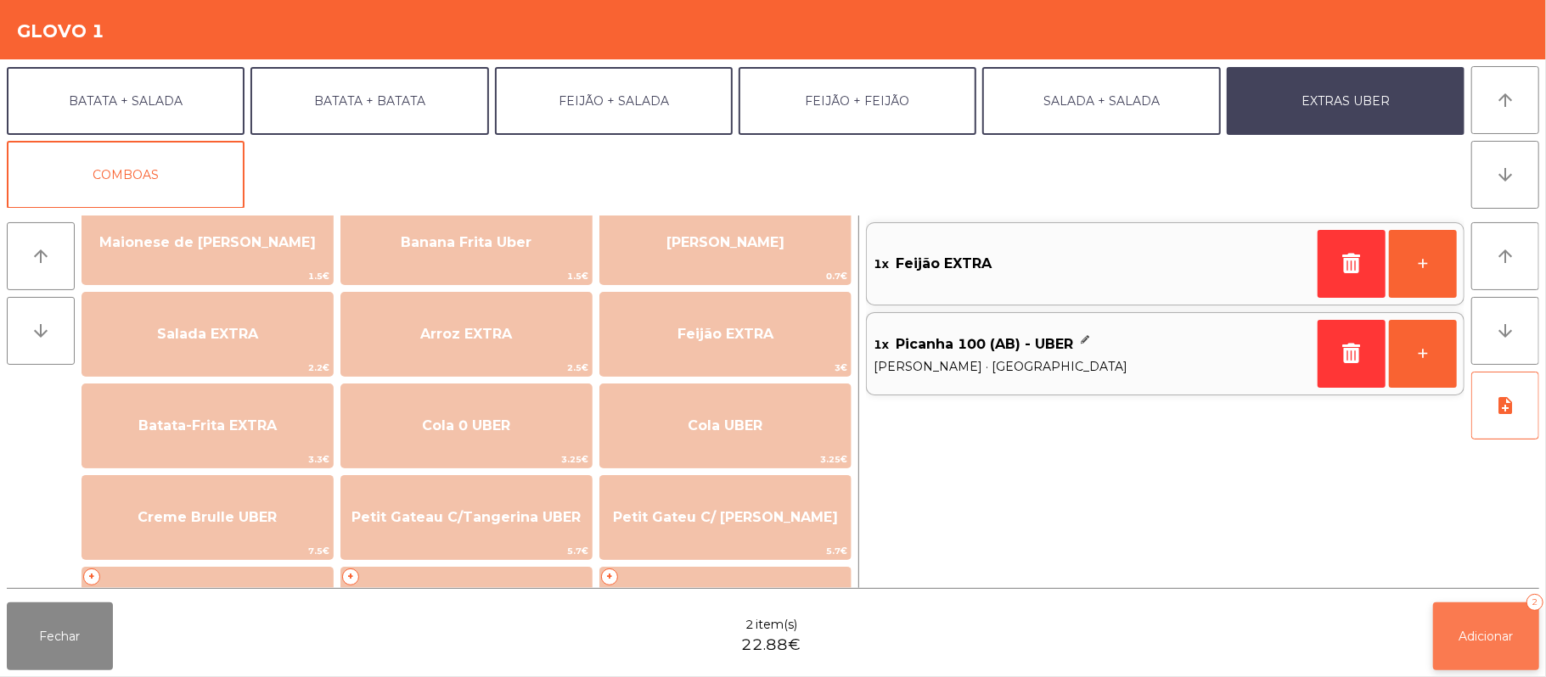
click at [1491, 639] on span "Adicionar" at bounding box center [1486, 636] width 54 height 15
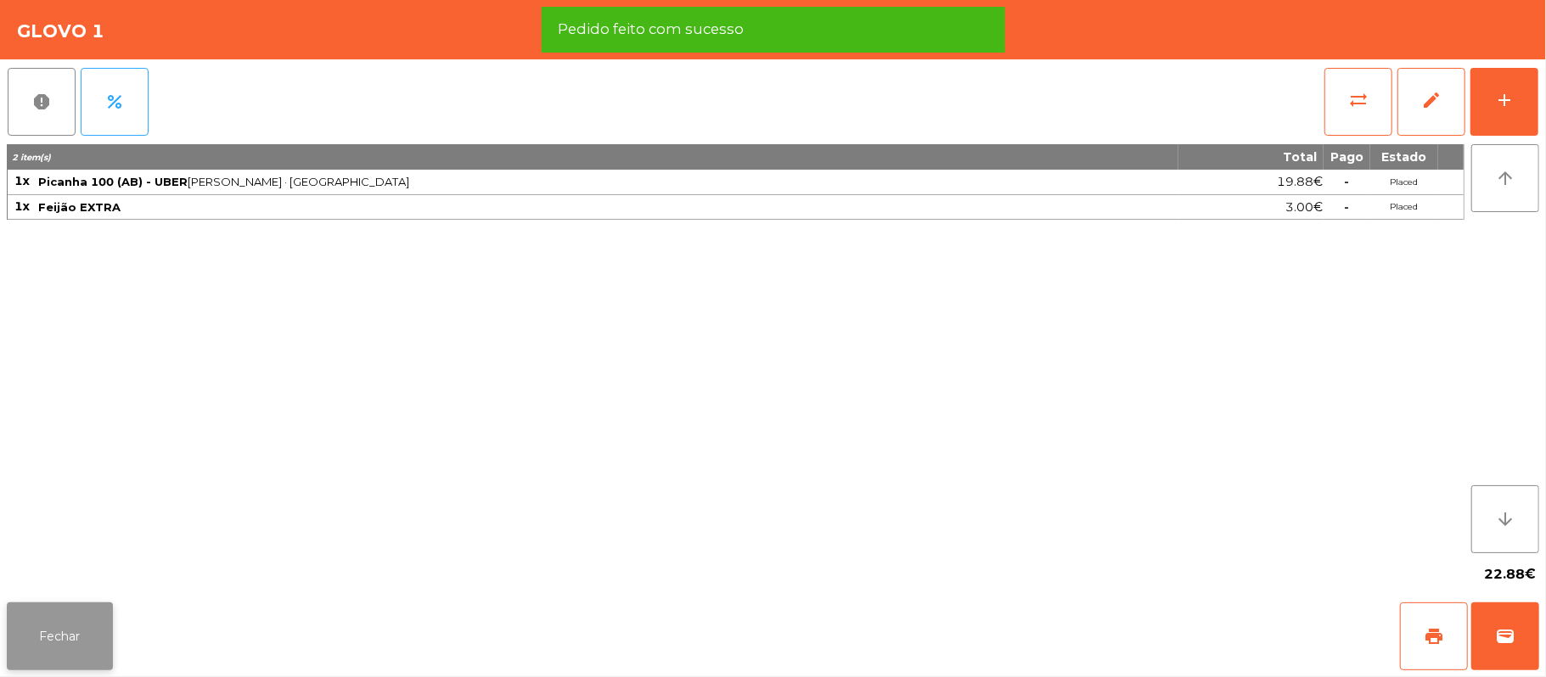
click at [70, 649] on button "Fechar" at bounding box center [60, 637] width 106 height 68
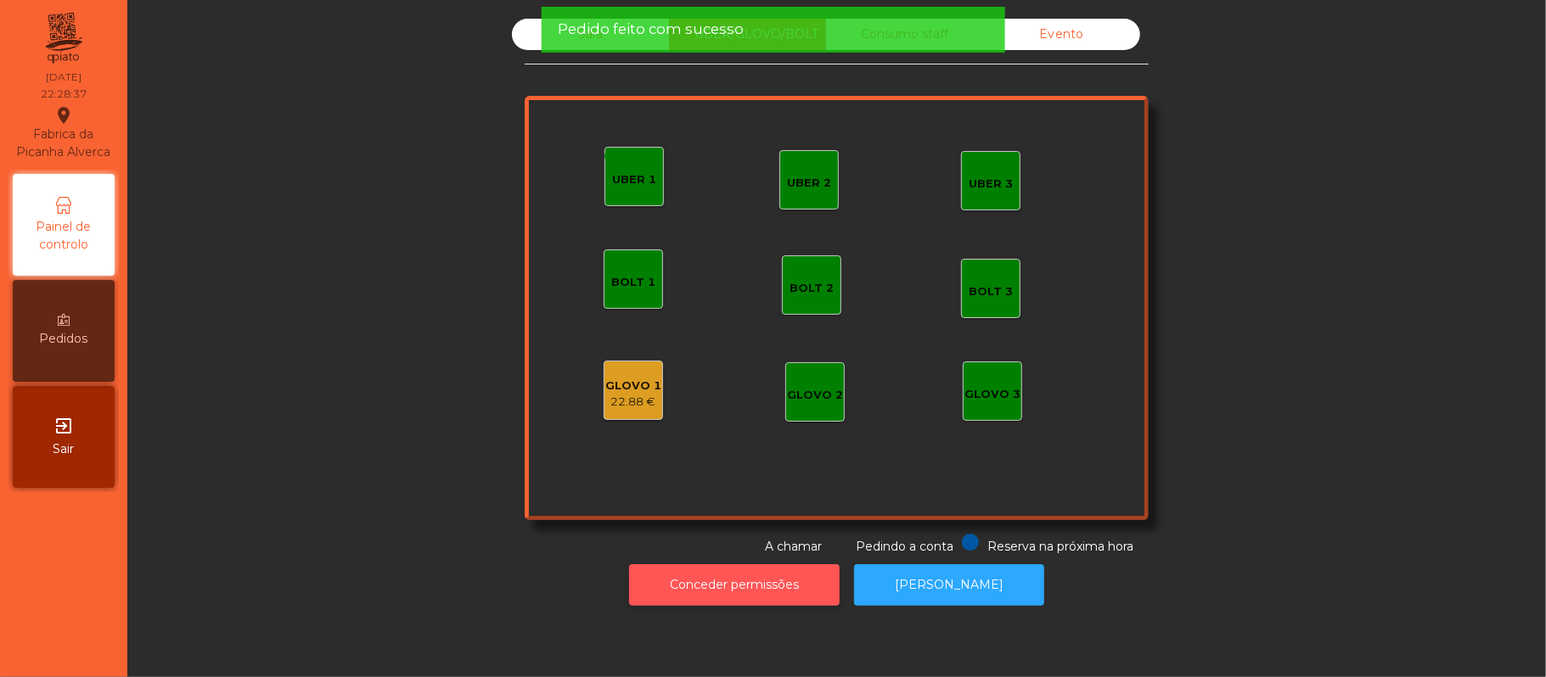
click at [788, 592] on button "Conceder permissões" at bounding box center [734, 585] width 210 height 42
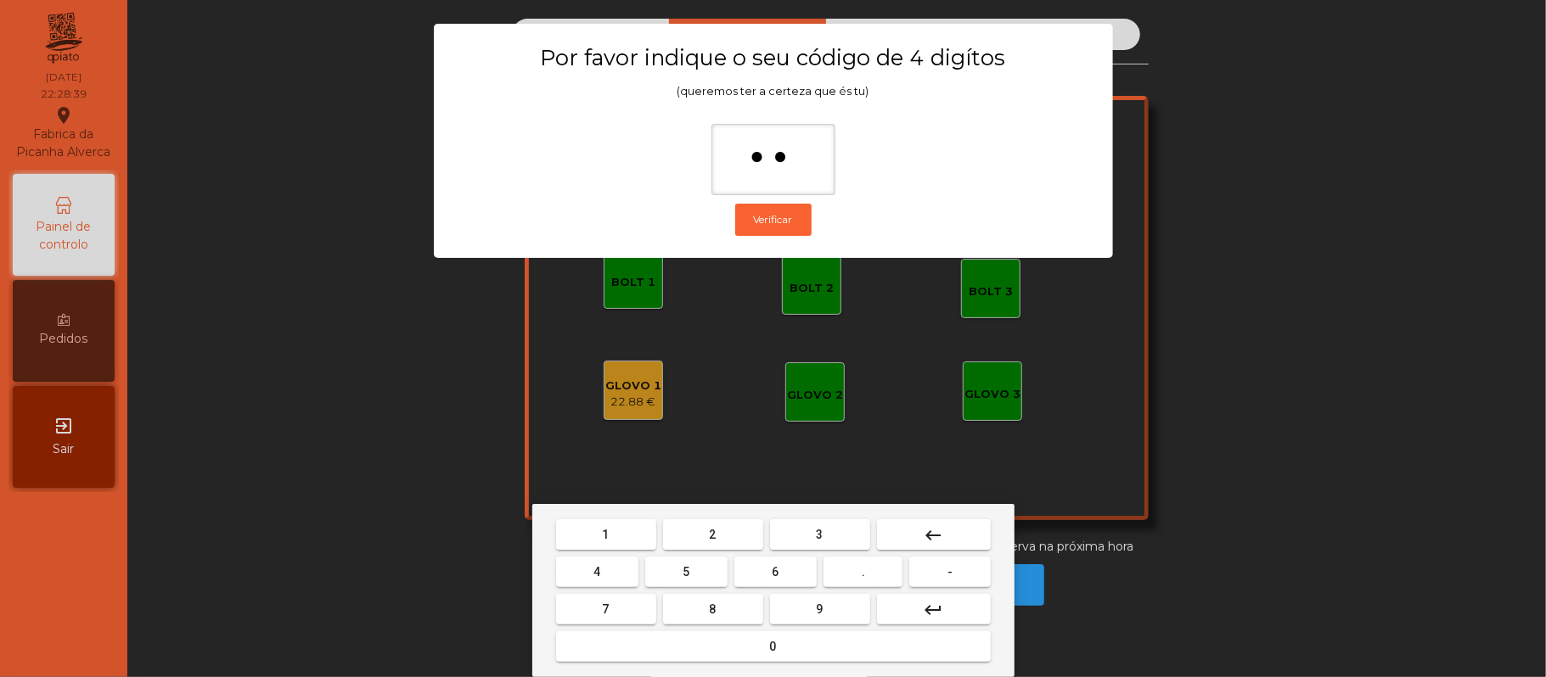
type input "***"
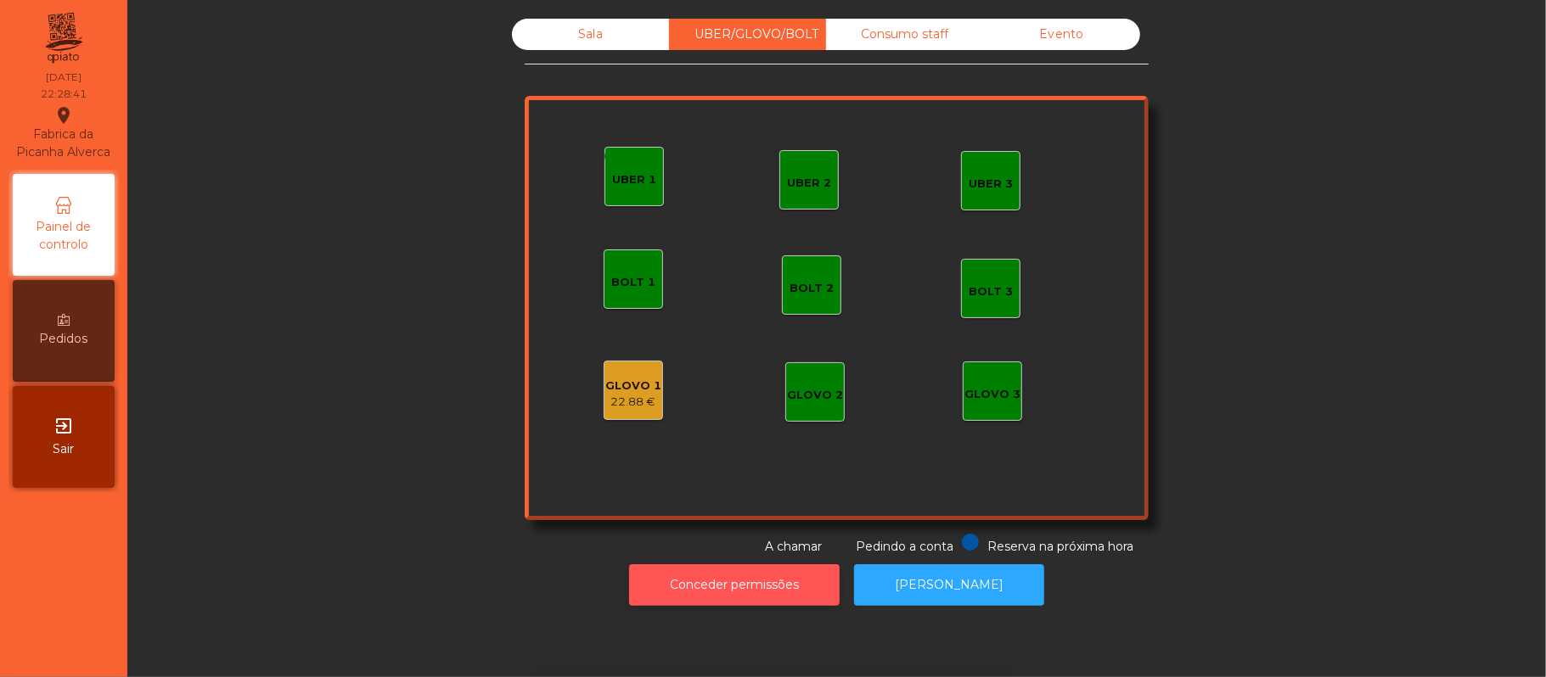
click at [629, 564] on button "Conceder permissões" at bounding box center [734, 585] width 210 height 42
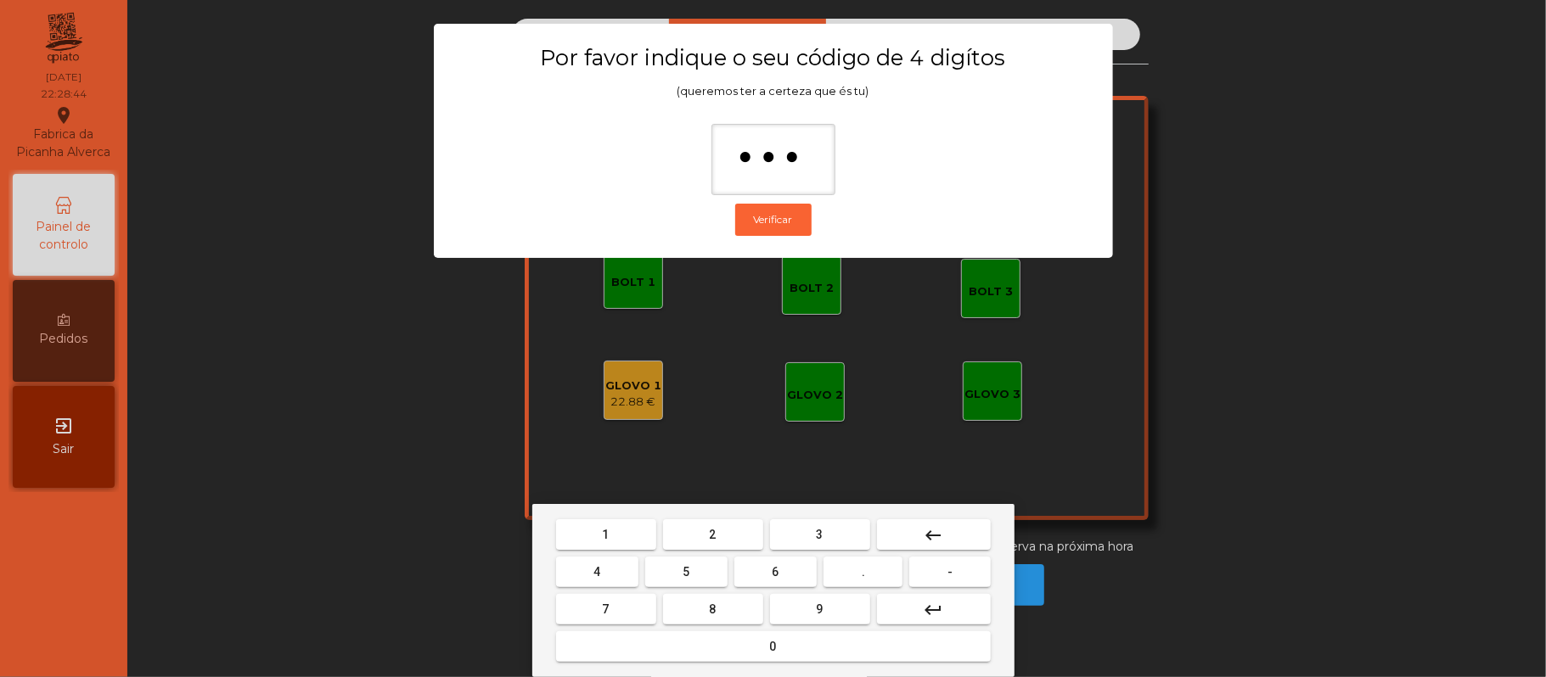
type input "****"
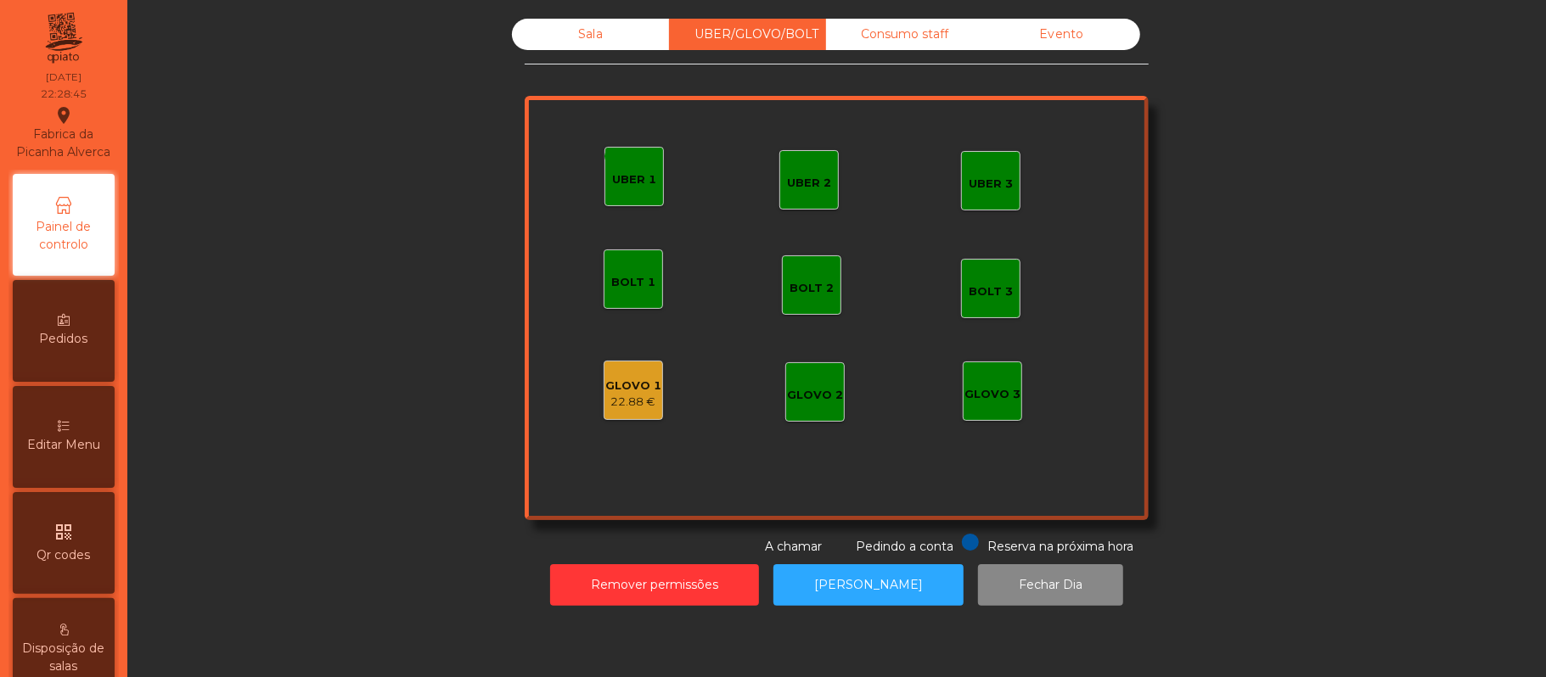
click at [625, 412] on div "GLOVO 1 22.88 €" at bounding box center [632, 390] width 59 height 59
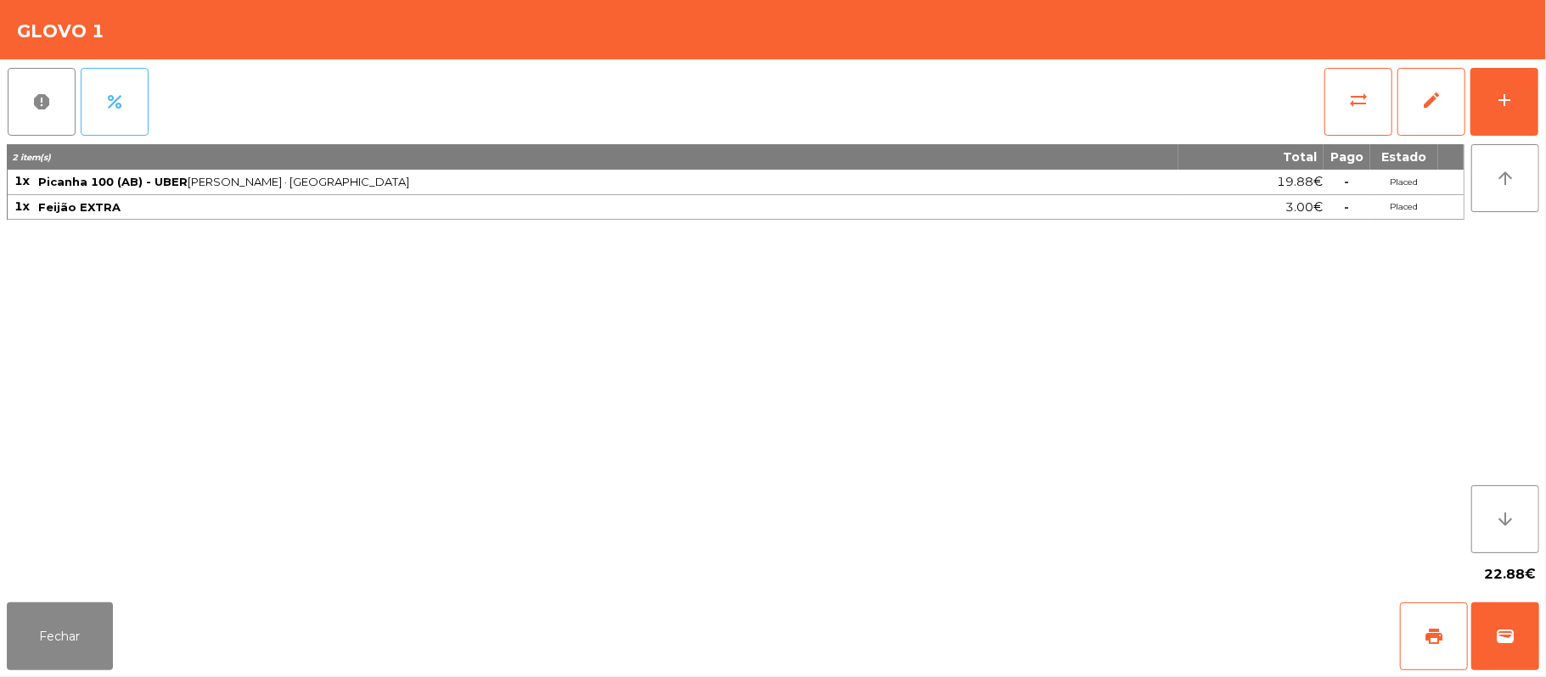
click at [120, 109] on span "percent" at bounding box center [114, 102] width 20 height 20
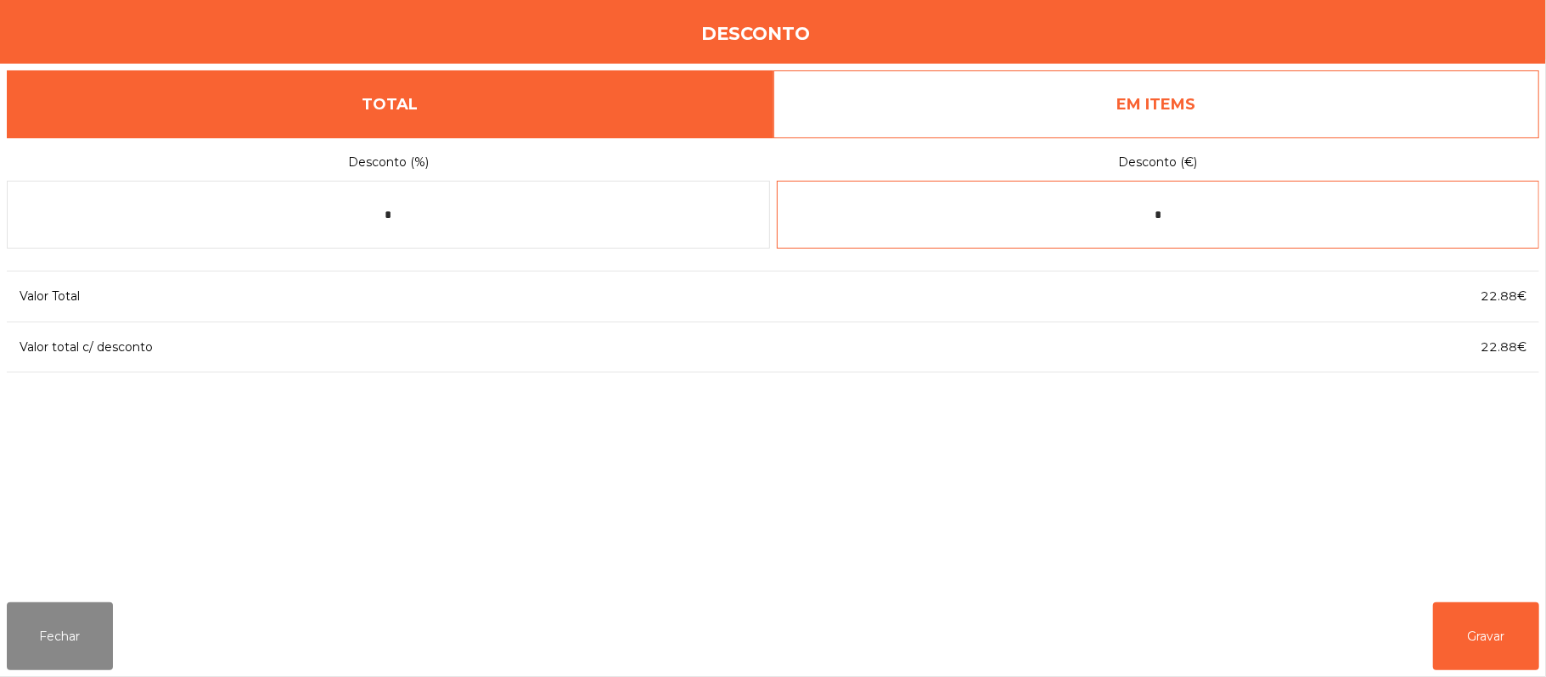
click at [1250, 209] on input "*" at bounding box center [1158, 215] width 763 height 68
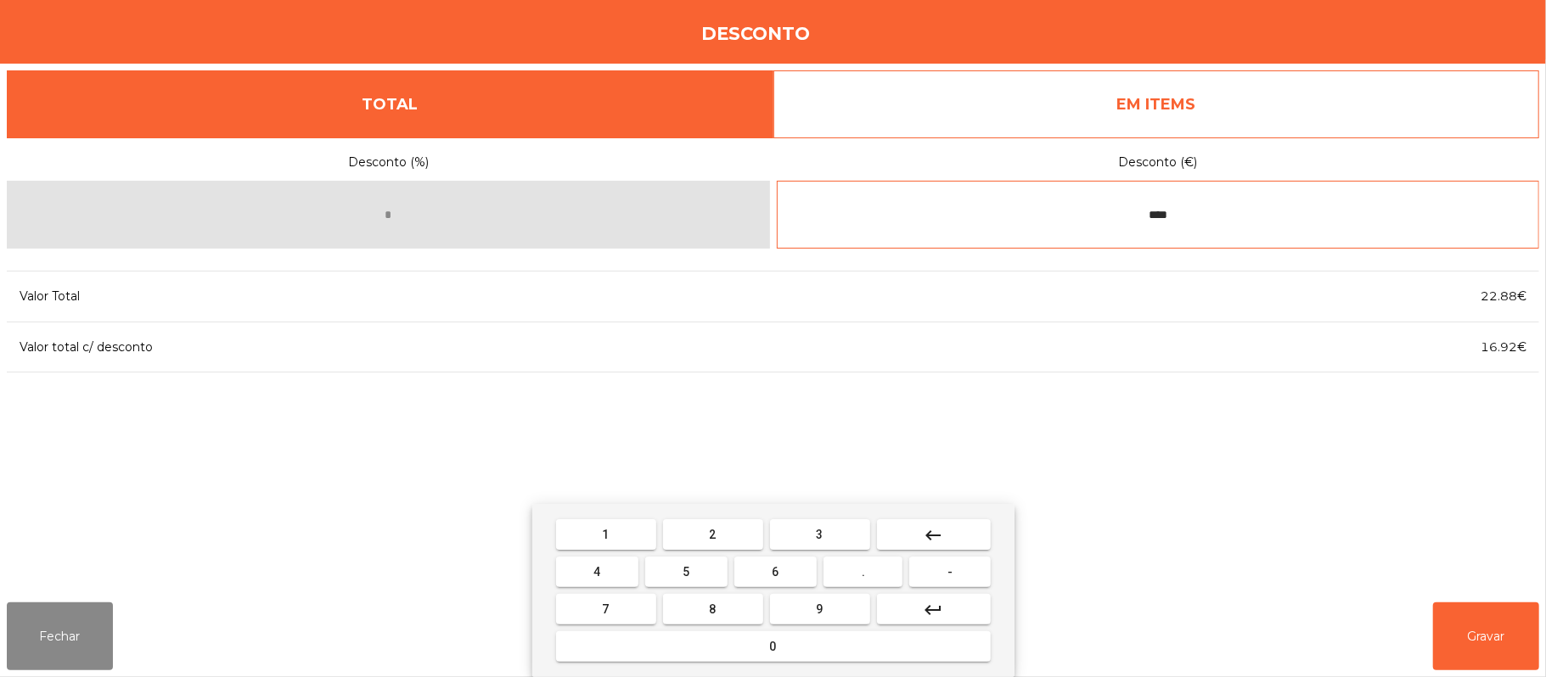
type input "****"
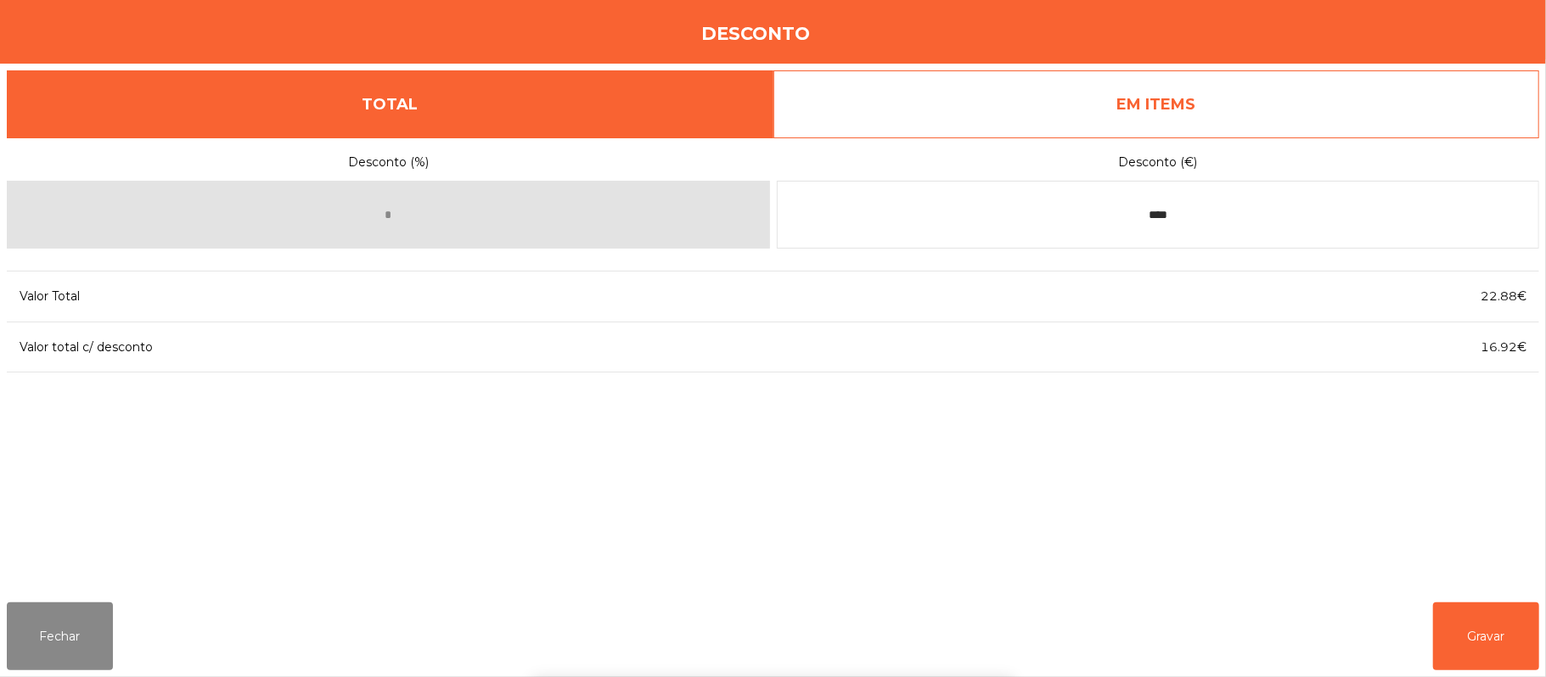
click at [1532, 613] on div "1 2 3 keyboard_backspace 4 5 6 . - 7 8 9 keyboard_return 0" at bounding box center [773, 590] width 1546 height 173
click at [1501, 640] on button "Gravar" at bounding box center [1486, 637] width 106 height 68
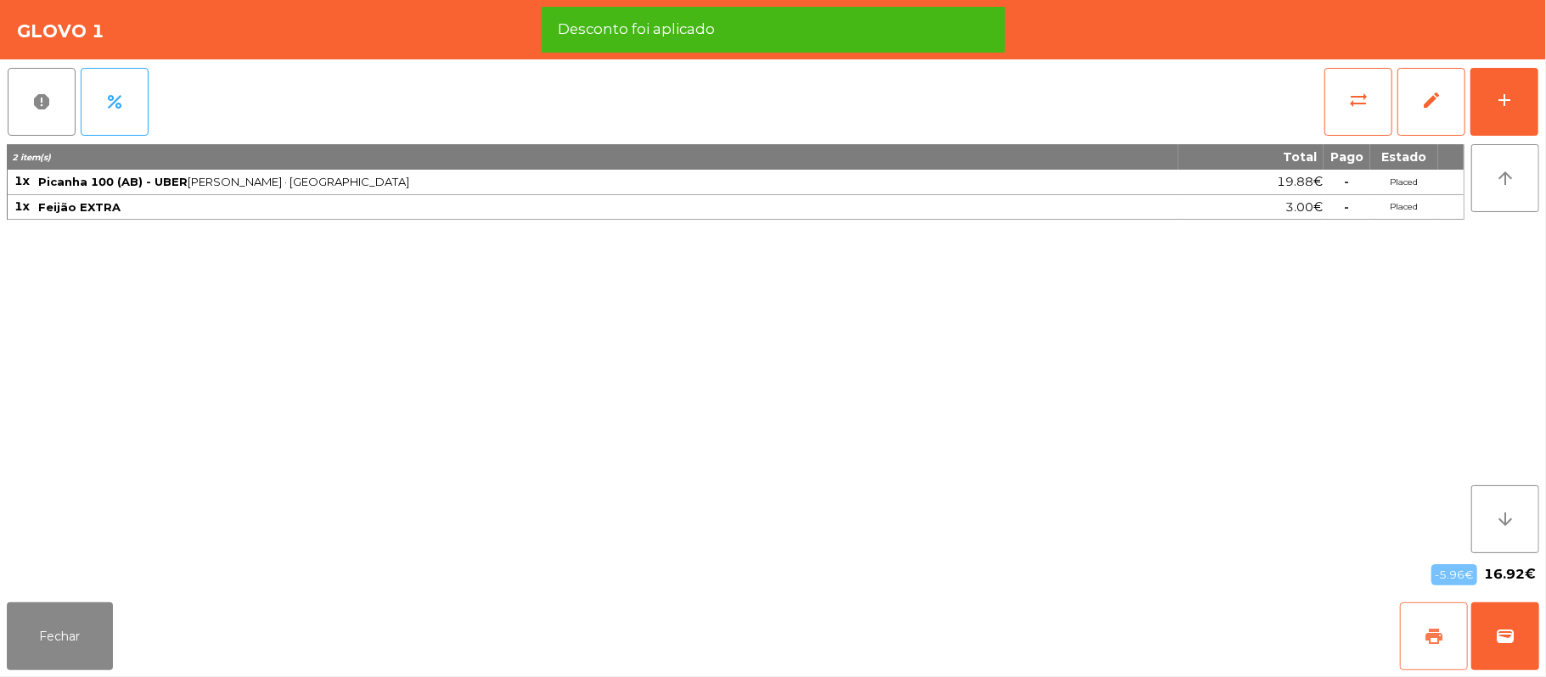
click at [1448, 640] on button "print" at bounding box center [1434, 637] width 68 height 68
click at [1434, 630] on span "print" at bounding box center [1433, 636] width 20 height 20
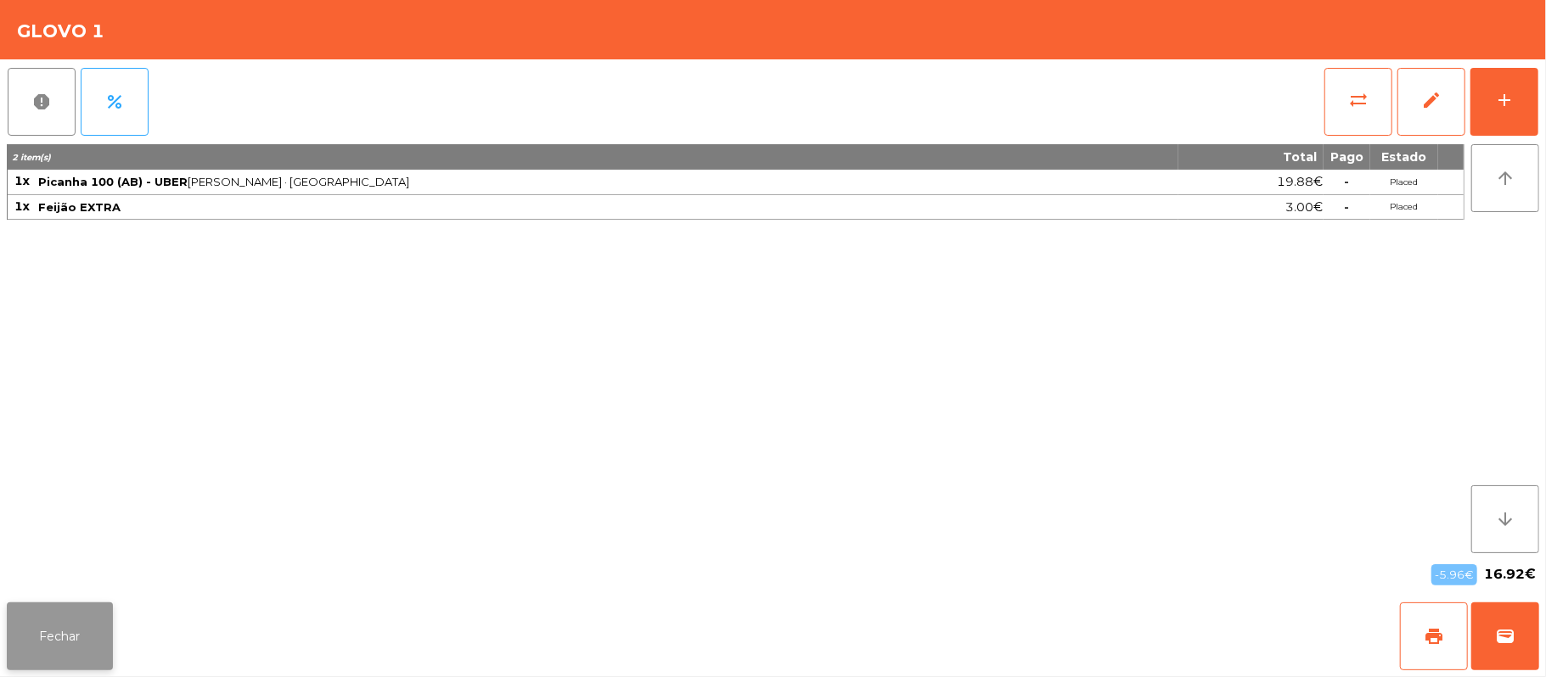
click at [78, 625] on button "Fechar" at bounding box center [60, 637] width 106 height 68
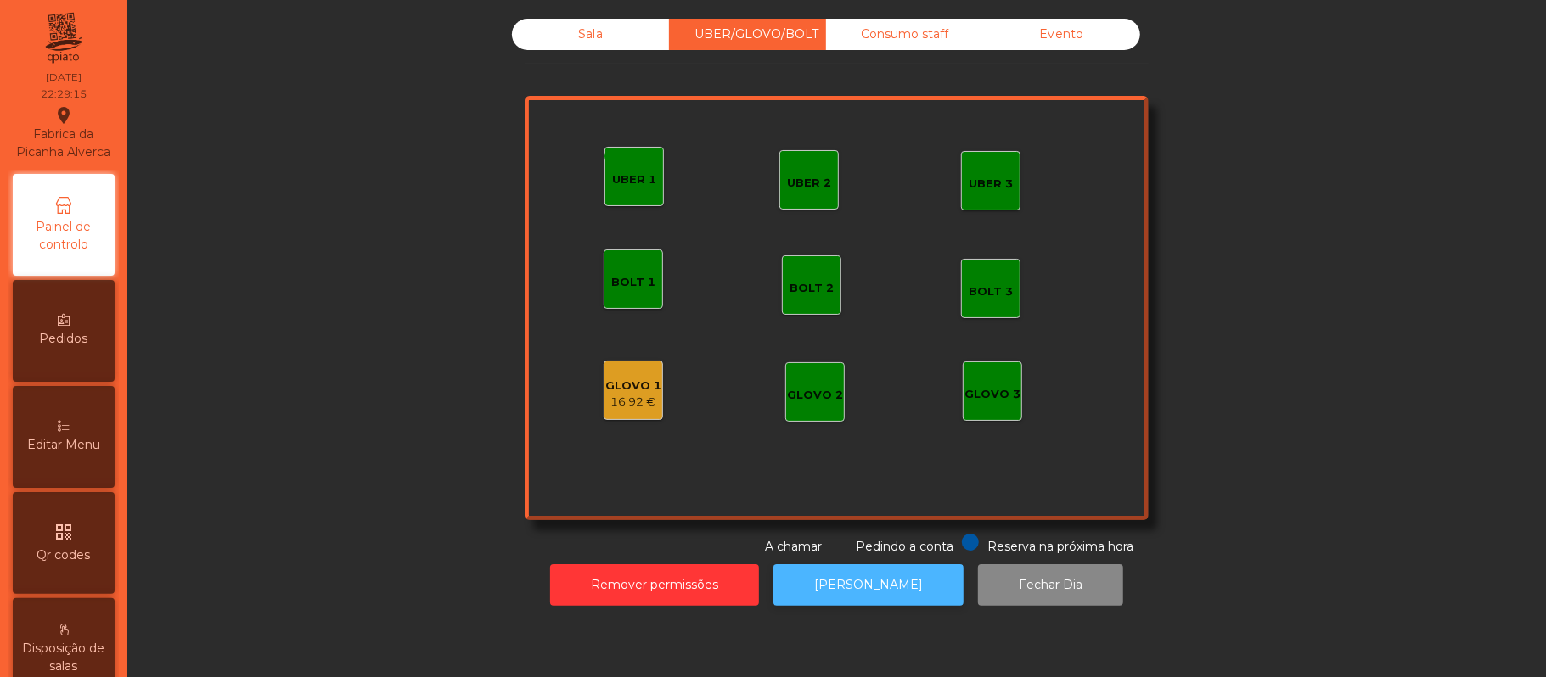
click at [886, 592] on button "[PERSON_NAME]" at bounding box center [868, 585] width 190 height 42
click at [614, 401] on div "16.92 €" at bounding box center [633, 402] width 56 height 17
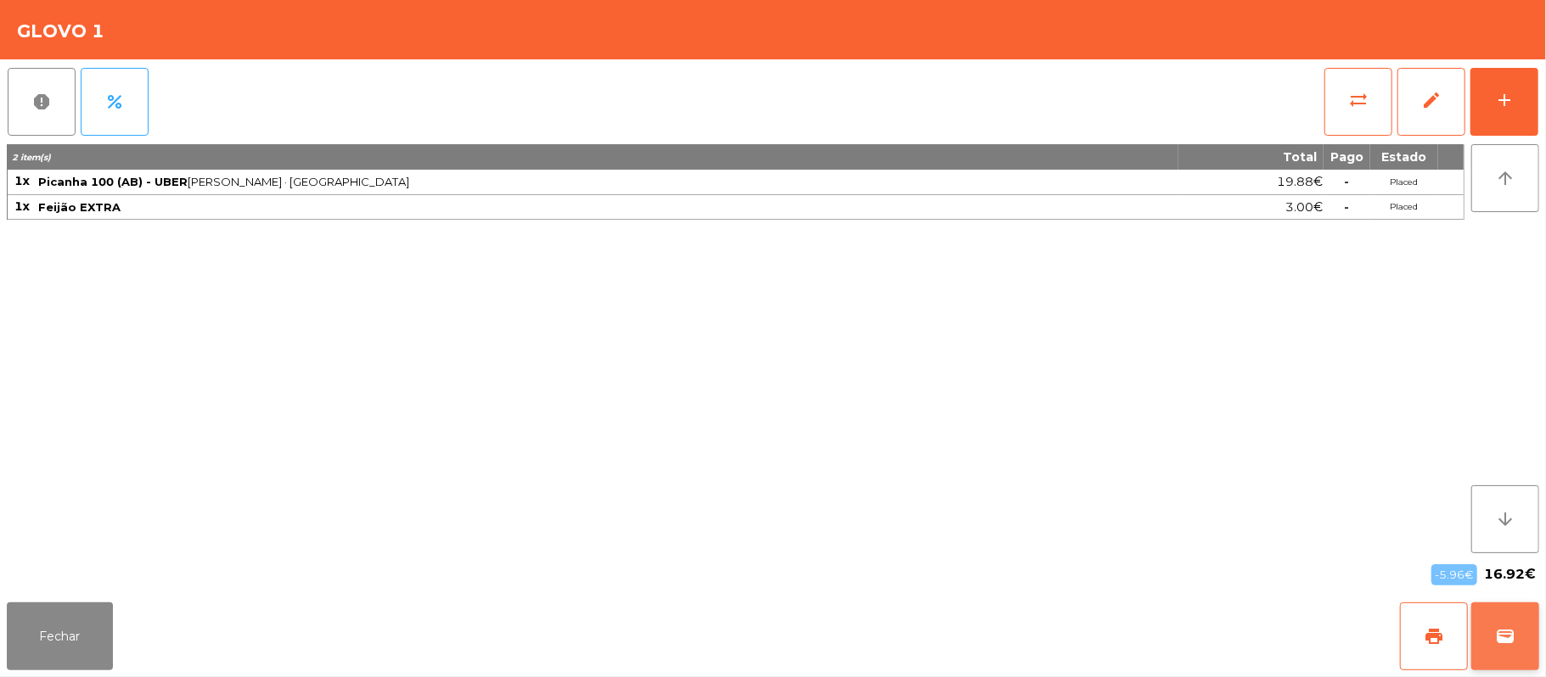
click at [1509, 642] on span "wallet" at bounding box center [1505, 636] width 20 height 20
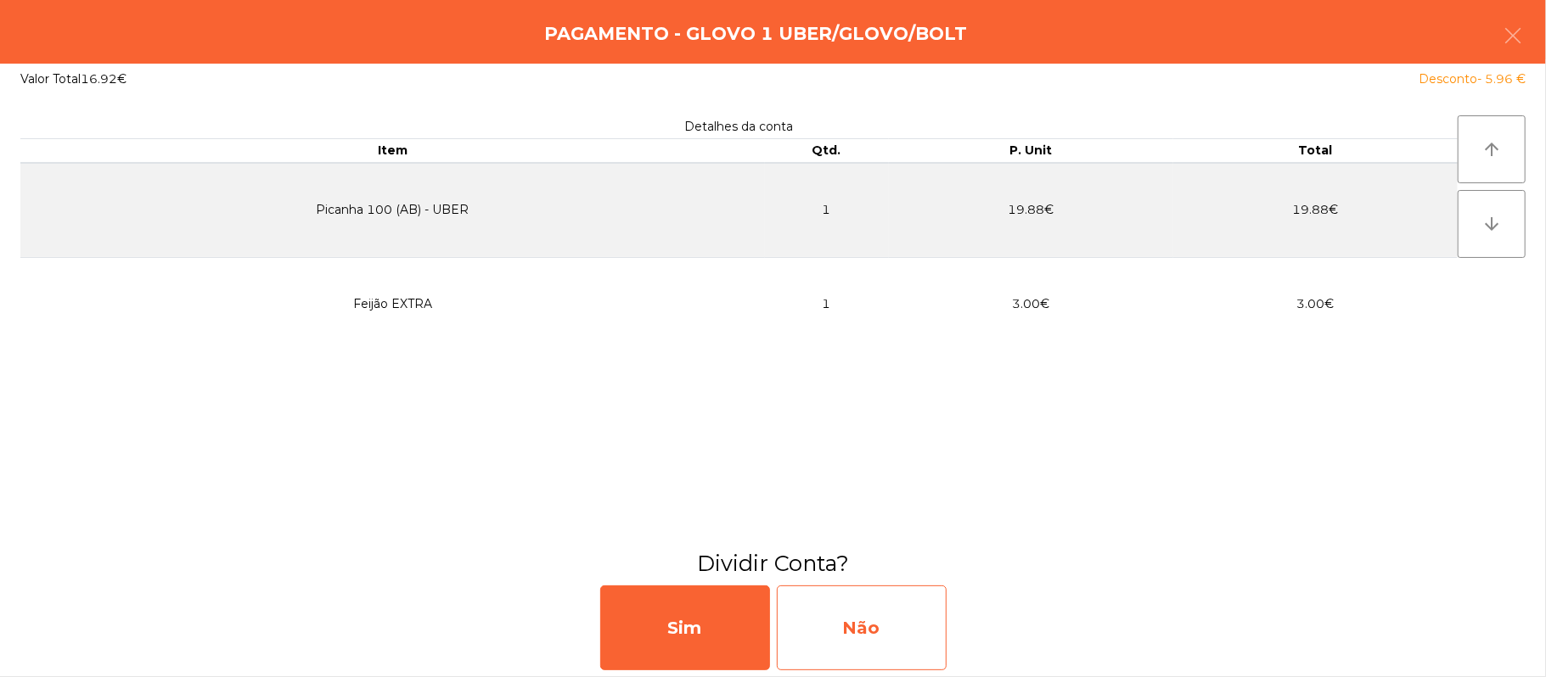
click at [918, 628] on div "Não" at bounding box center [862, 628] width 170 height 85
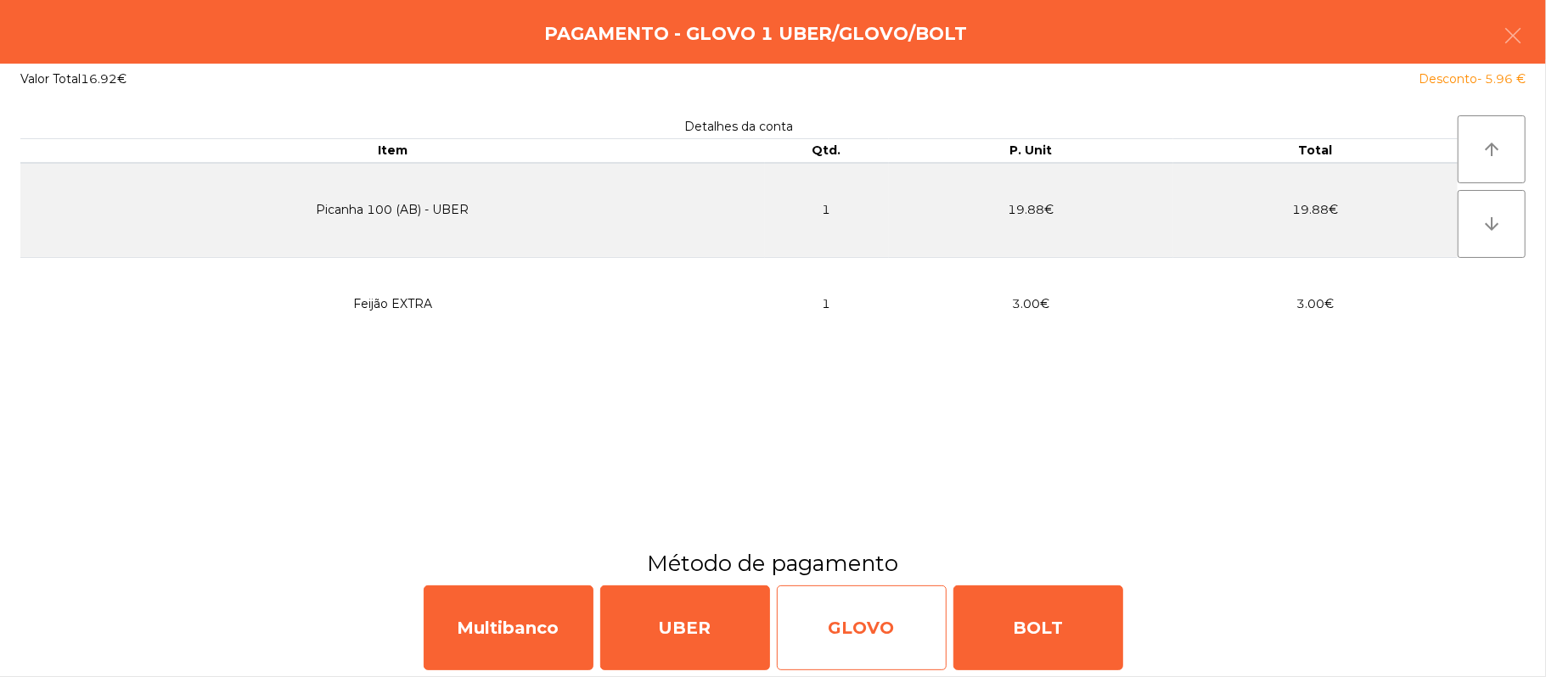
click at [852, 637] on div "GLOVO" at bounding box center [862, 628] width 170 height 85
select select "**"
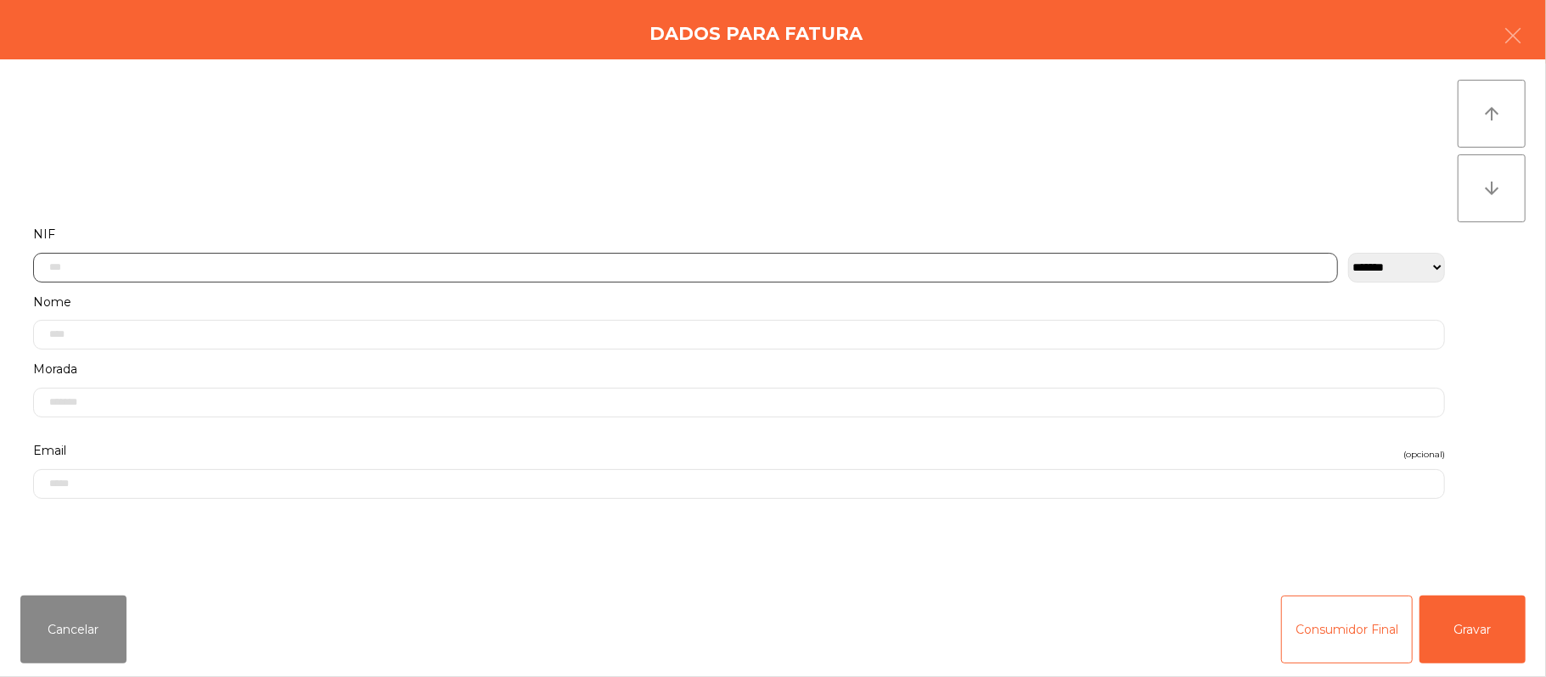
click at [317, 268] on input "text" at bounding box center [685, 268] width 1304 height 30
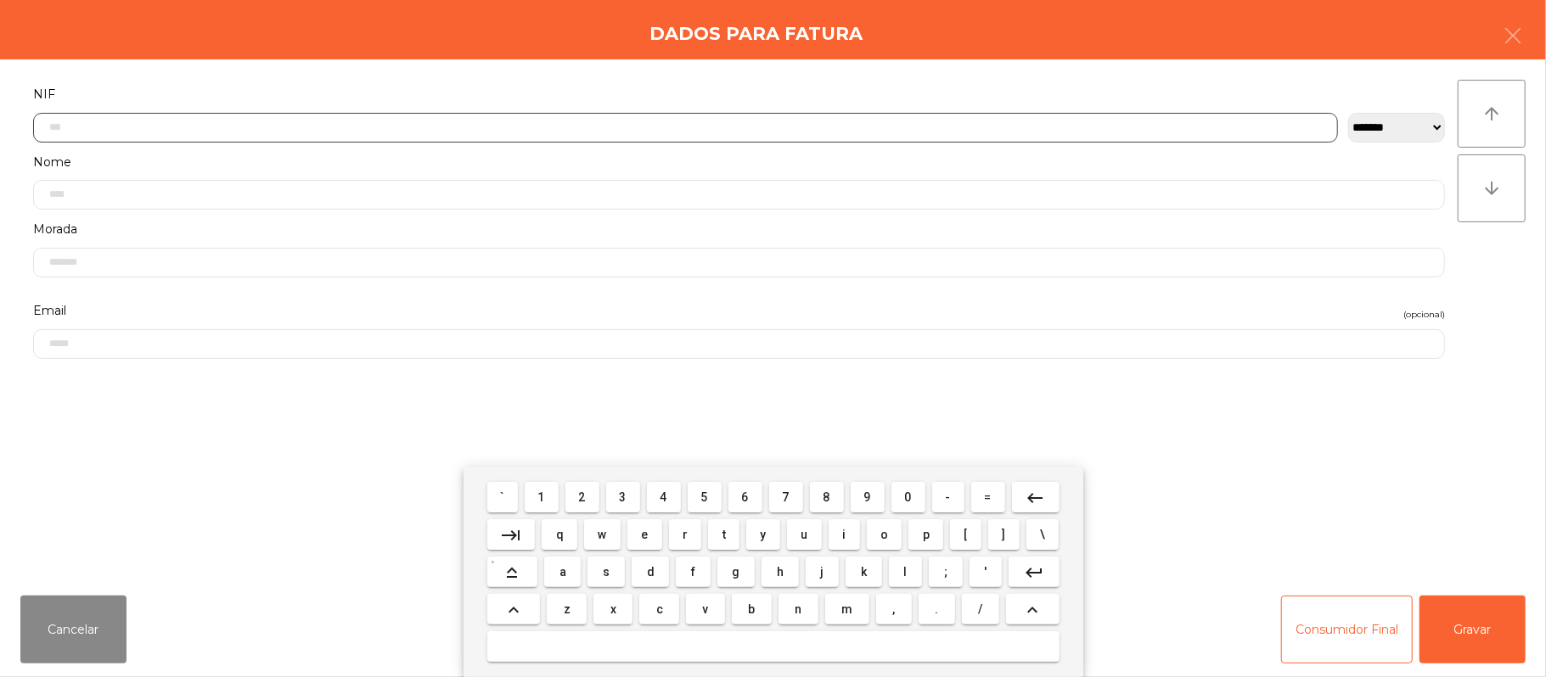
scroll to position [143, 0]
type input "*********"
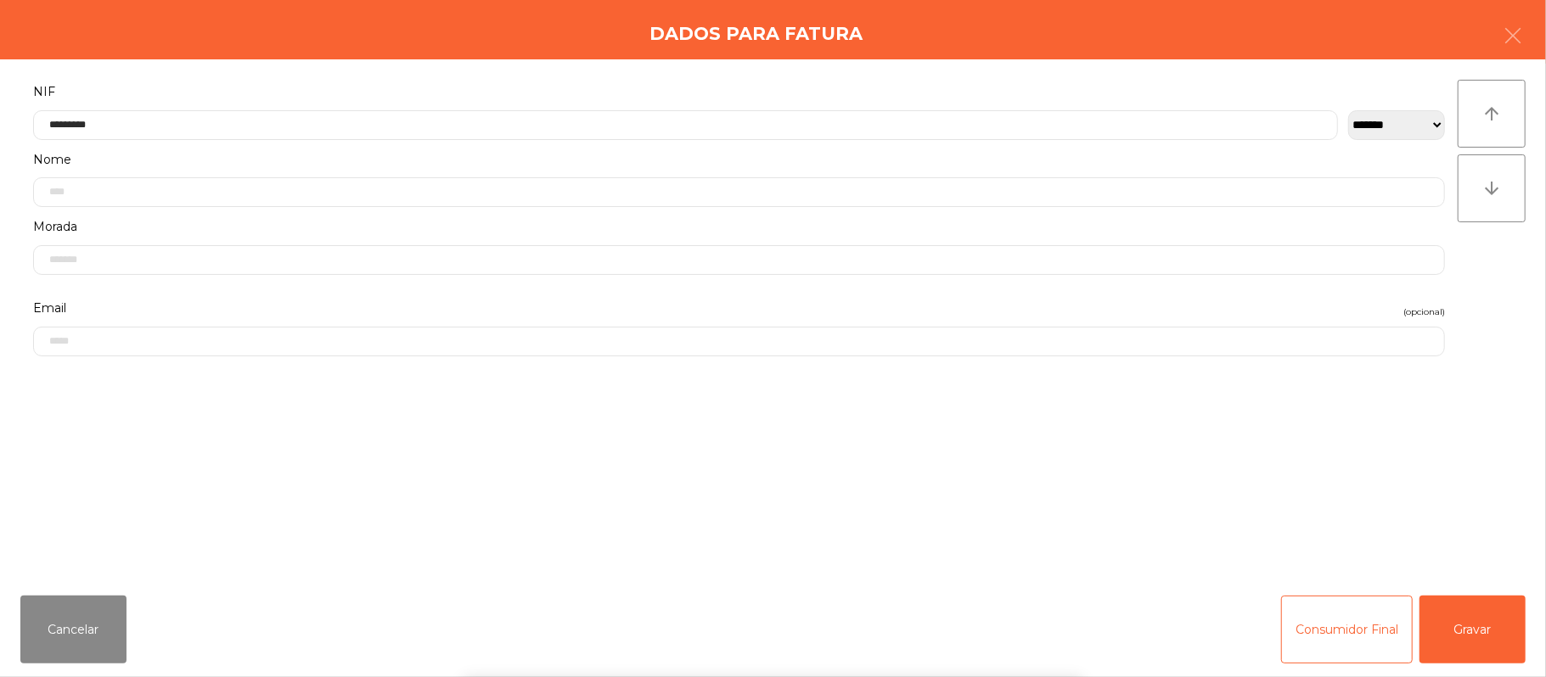
click at [1491, 626] on div "` 1 2 3 4 5 6 7 8 9 0 - = keyboard_backspace keyboard_tab q w e r t y u i o p […" at bounding box center [773, 572] width 1546 height 210
click at [1481, 626] on button "Gravar" at bounding box center [1472, 630] width 106 height 68
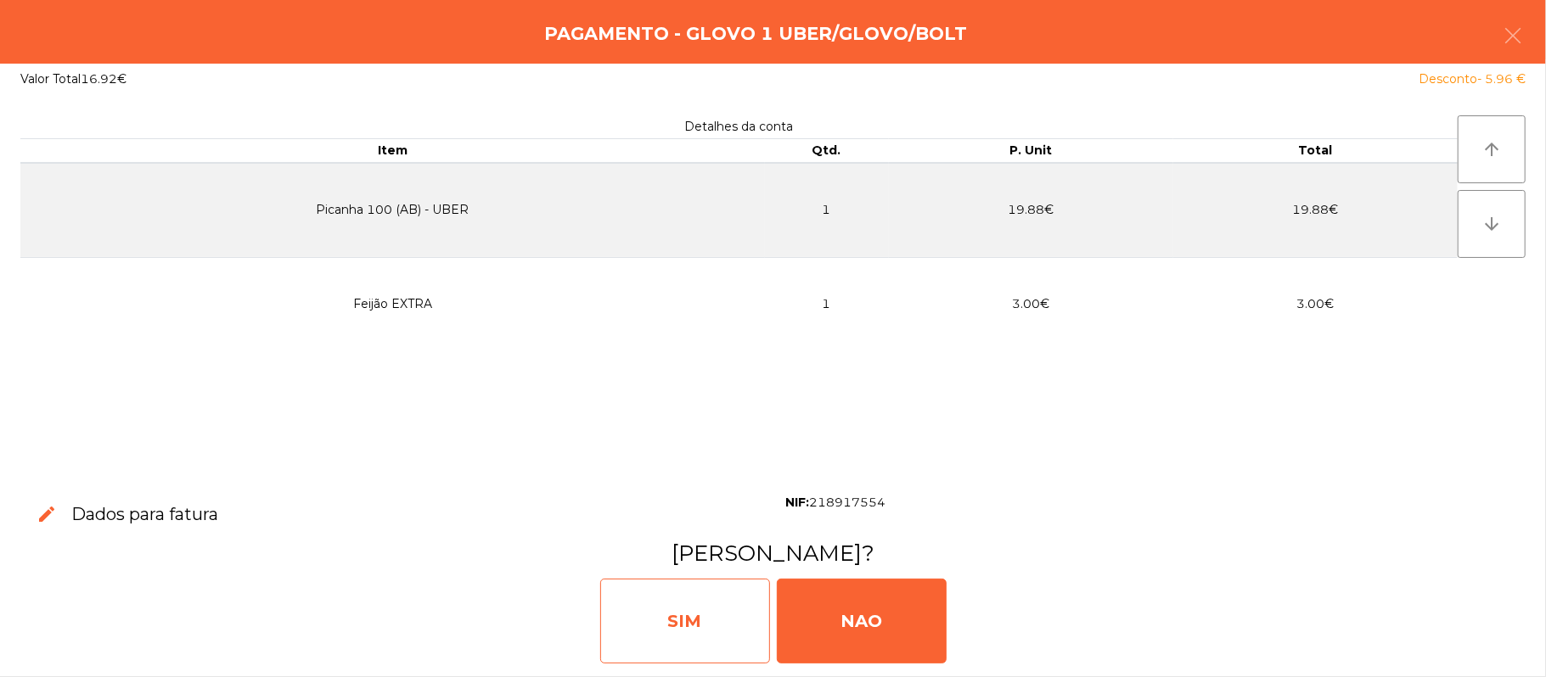
click at [691, 620] on div "SIM" at bounding box center [685, 621] width 170 height 85
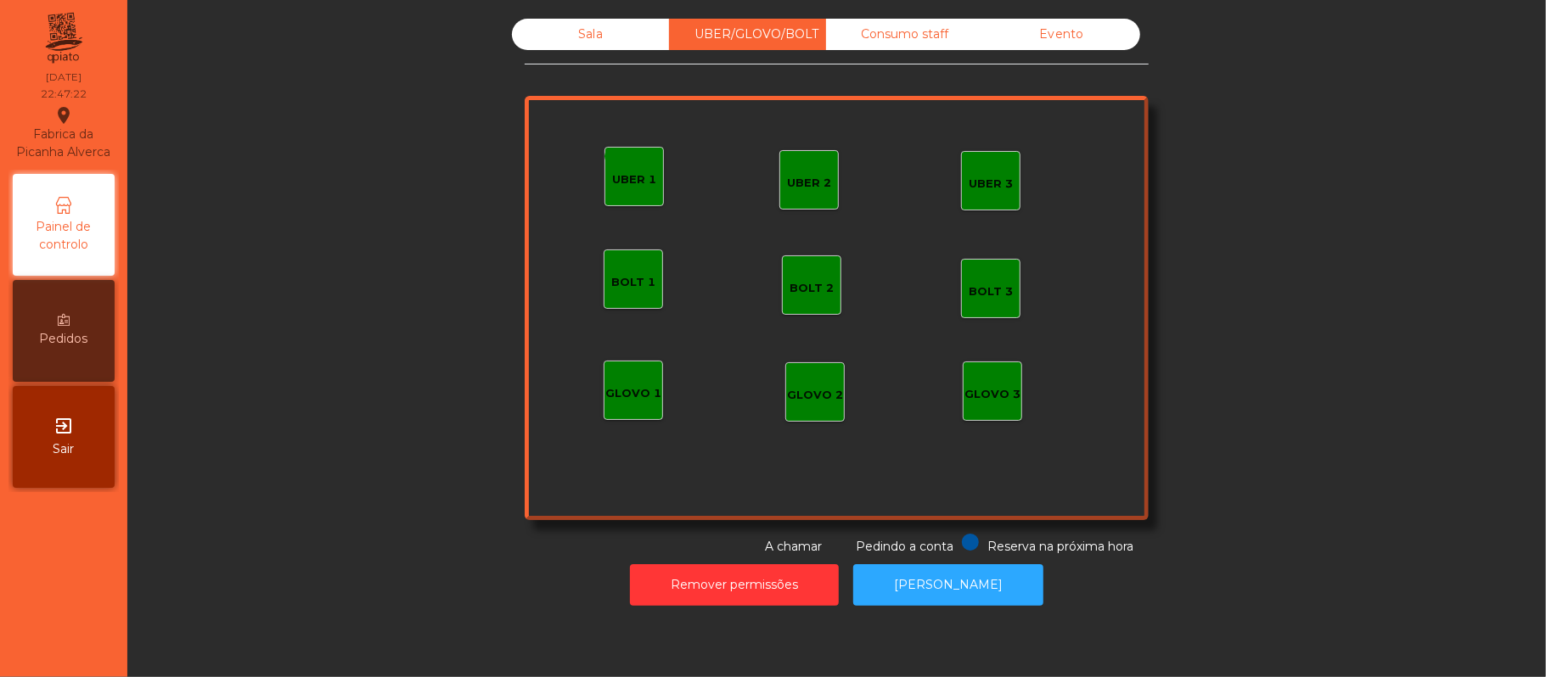
click at [672, 391] on div "UBER 2 UBER 3 BOLT 1 BOLT 2 BOLT 3 GLOVO 1 GLOVO 2 GLOVO 3 monetization_on done…" at bounding box center [837, 308] width 624 height 424
click at [611, 414] on div "GLOVO 1" at bounding box center [632, 390] width 59 height 59
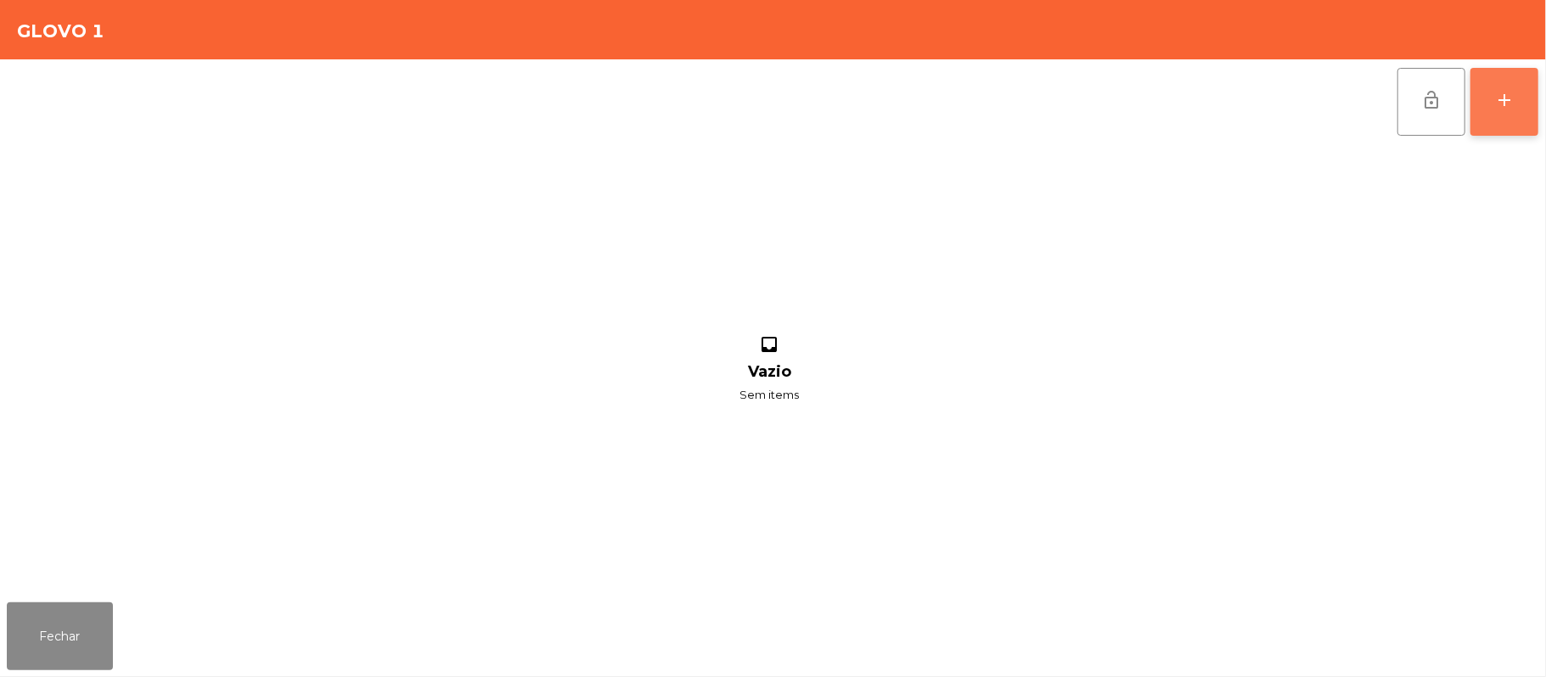
click at [1494, 112] on button "add" at bounding box center [1504, 102] width 68 height 68
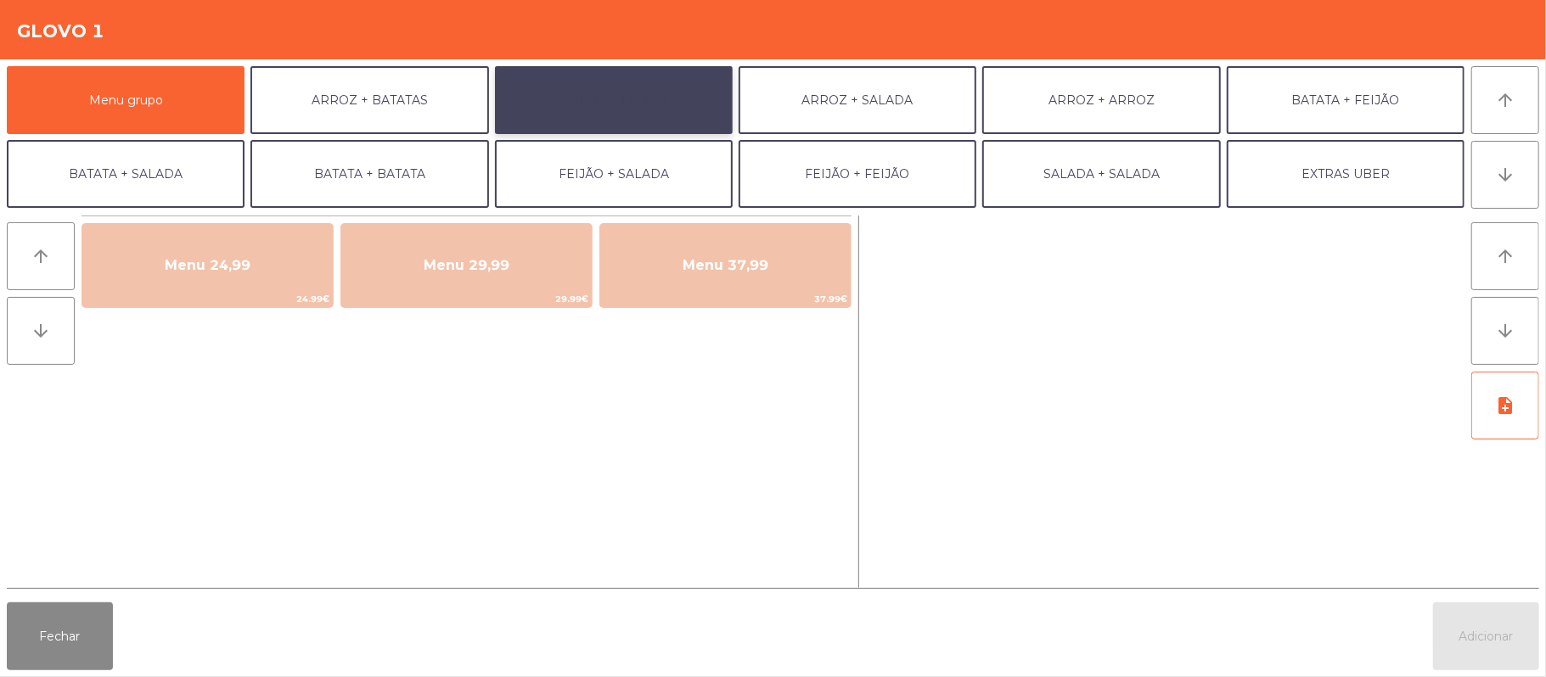
click at [655, 105] on button "ARROZ + FEIJÃO" at bounding box center [614, 100] width 238 height 68
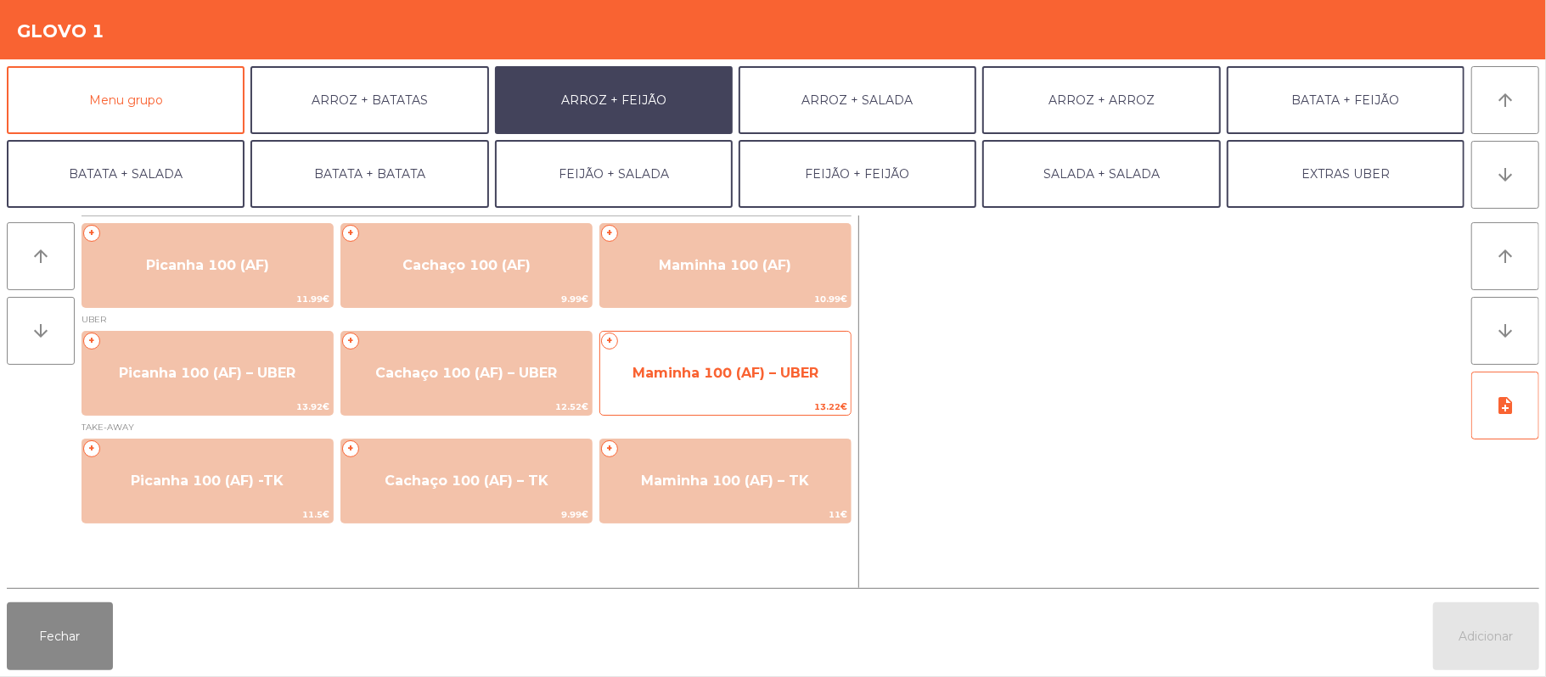
click at [676, 371] on span "Maminha 100 (AF) – UBER" at bounding box center [725, 373] width 186 height 16
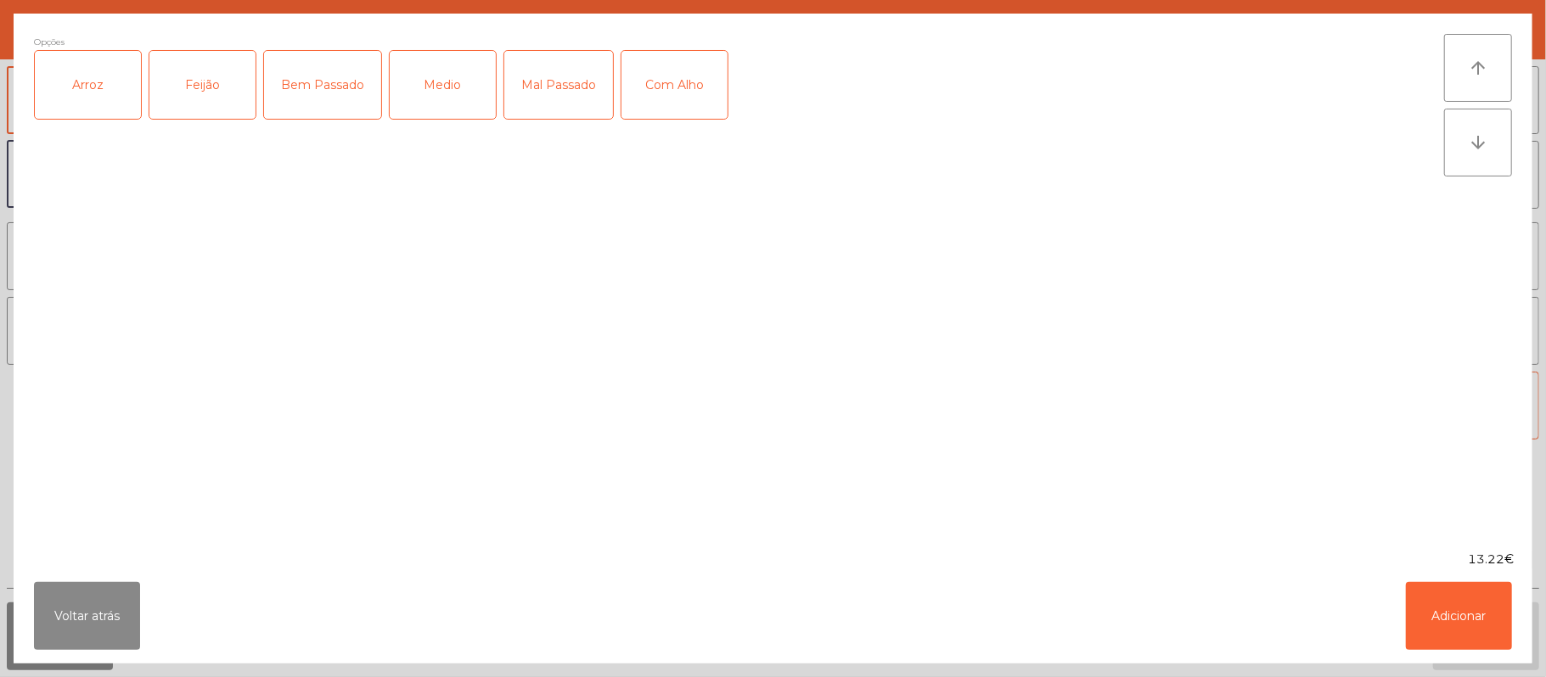
click at [59, 76] on div "Arroz" at bounding box center [88, 85] width 106 height 68
click at [204, 79] on div "Feijão" at bounding box center [202, 85] width 106 height 68
click at [456, 93] on div "Medio" at bounding box center [443, 85] width 106 height 68
click at [659, 78] on div "Com Alho" at bounding box center [674, 85] width 106 height 68
click at [1467, 594] on button "Adicionar" at bounding box center [1458, 616] width 106 height 68
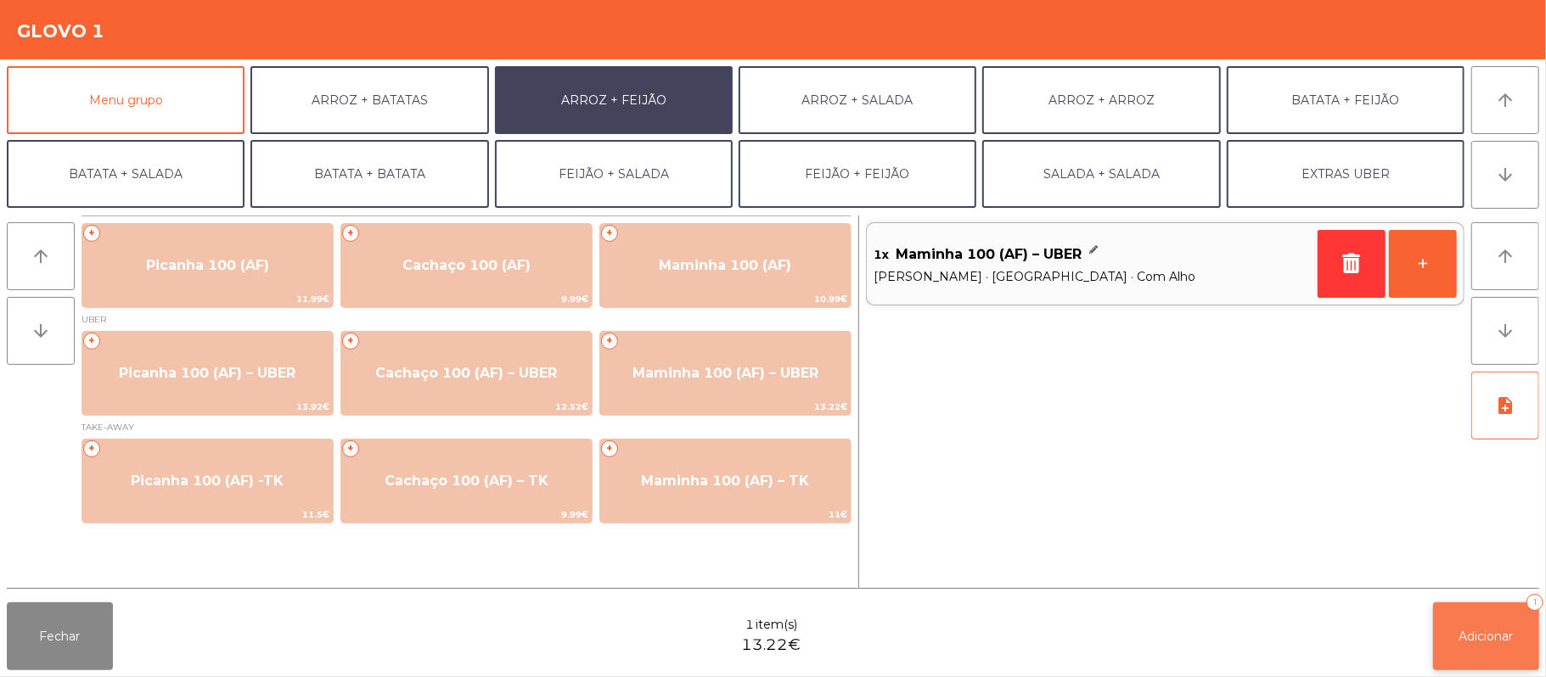
click at [1471, 630] on span "Adicionar" at bounding box center [1486, 636] width 54 height 15
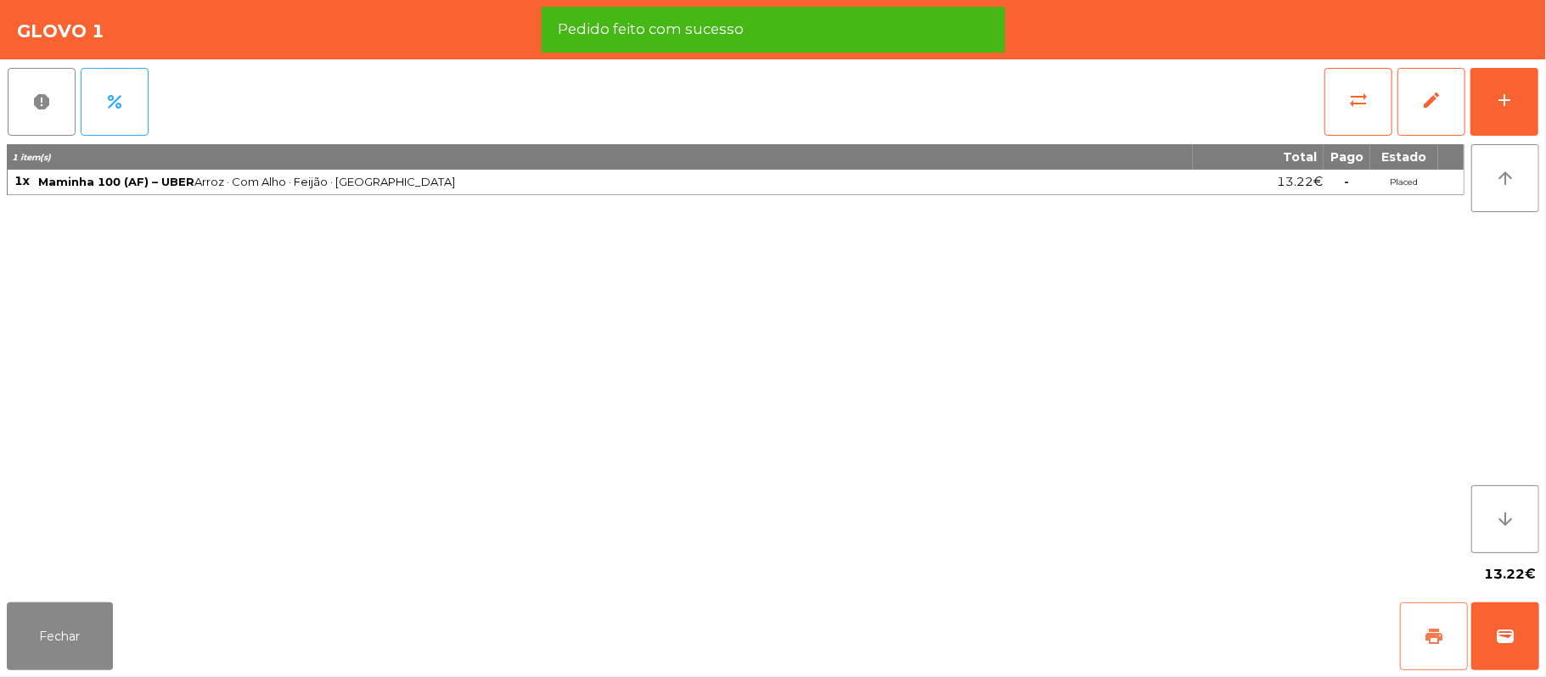
click at [1436, 648] on button "print" at bounding box center [1434, 637] width 68 height 68
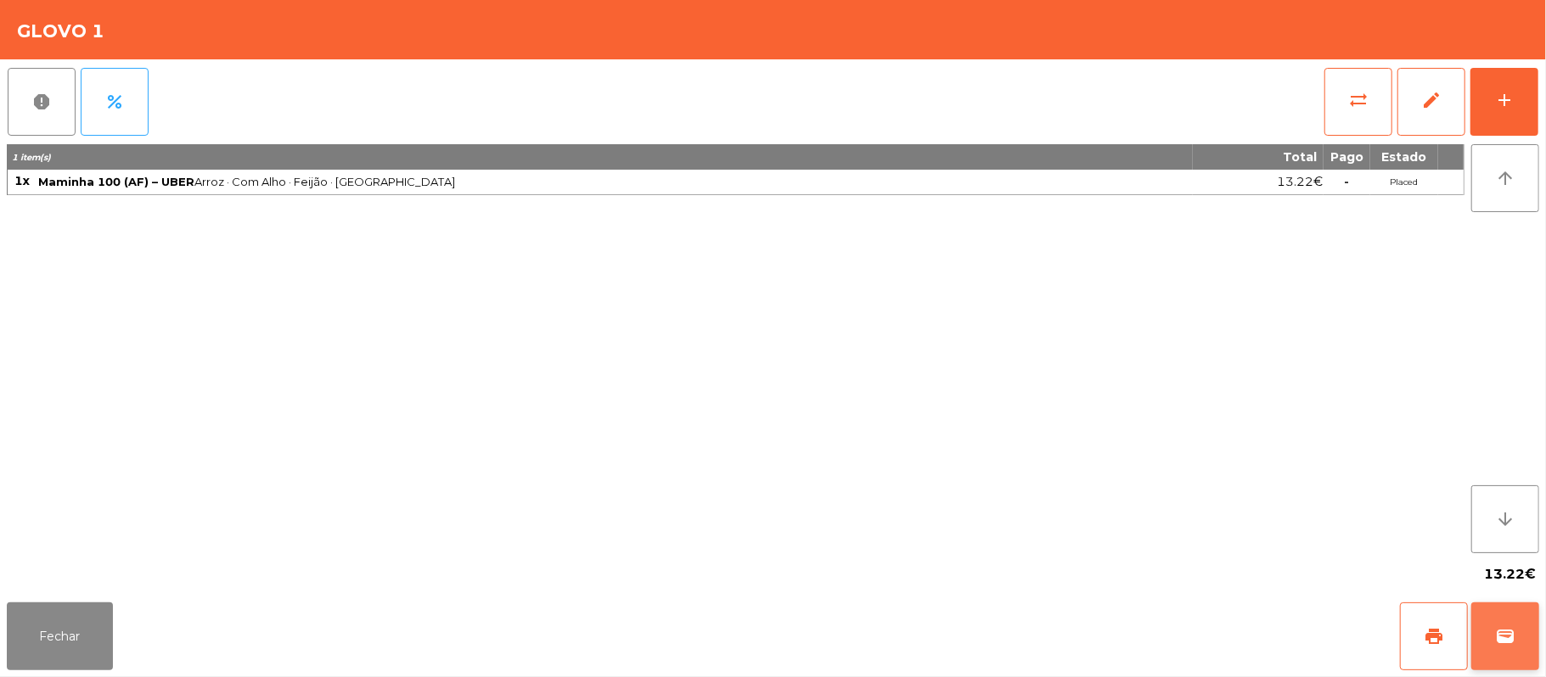
click at [1497, 625] on button "wallet" at bounding box center [1505, 637] width 68 height 68
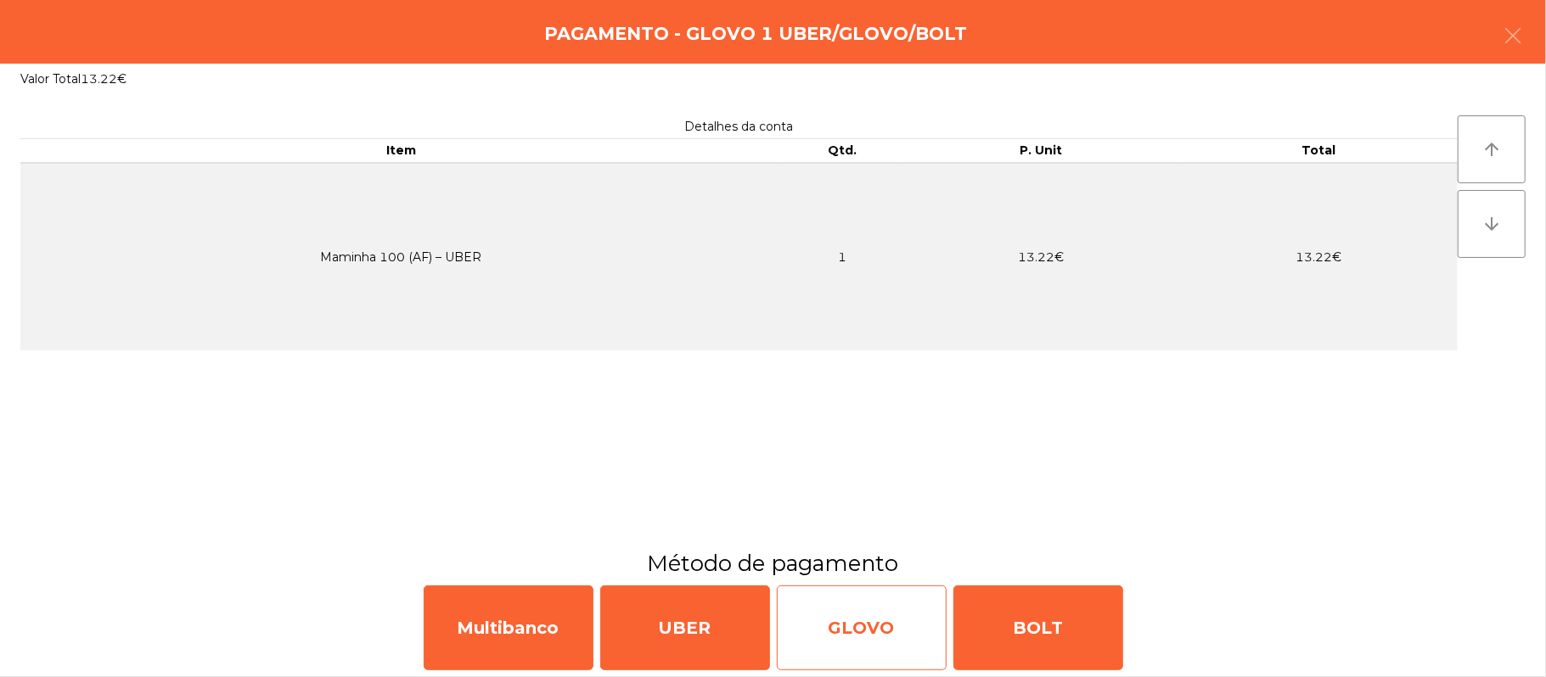
click at [881, 628] on div "GLOVO" at bounding box center [862, 628] width 170 height 85
select select "**"
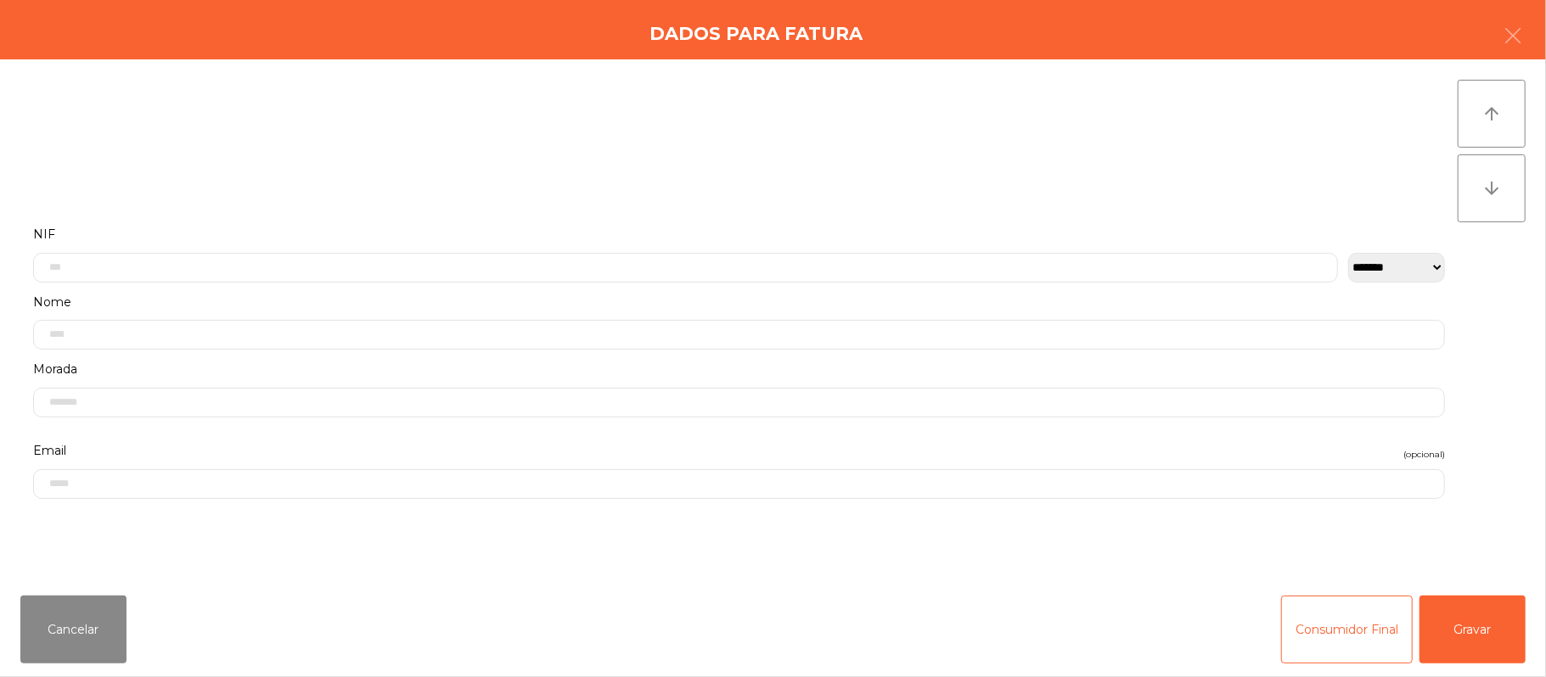
click at [1538, 623] on div "Cancelar Consumidor Final Gravar" at bounding box center [773, 629] width 1546 height 95
click at [1482, 630] on button "Gravar" at bounding box center [1472, 630] width 106 height 68
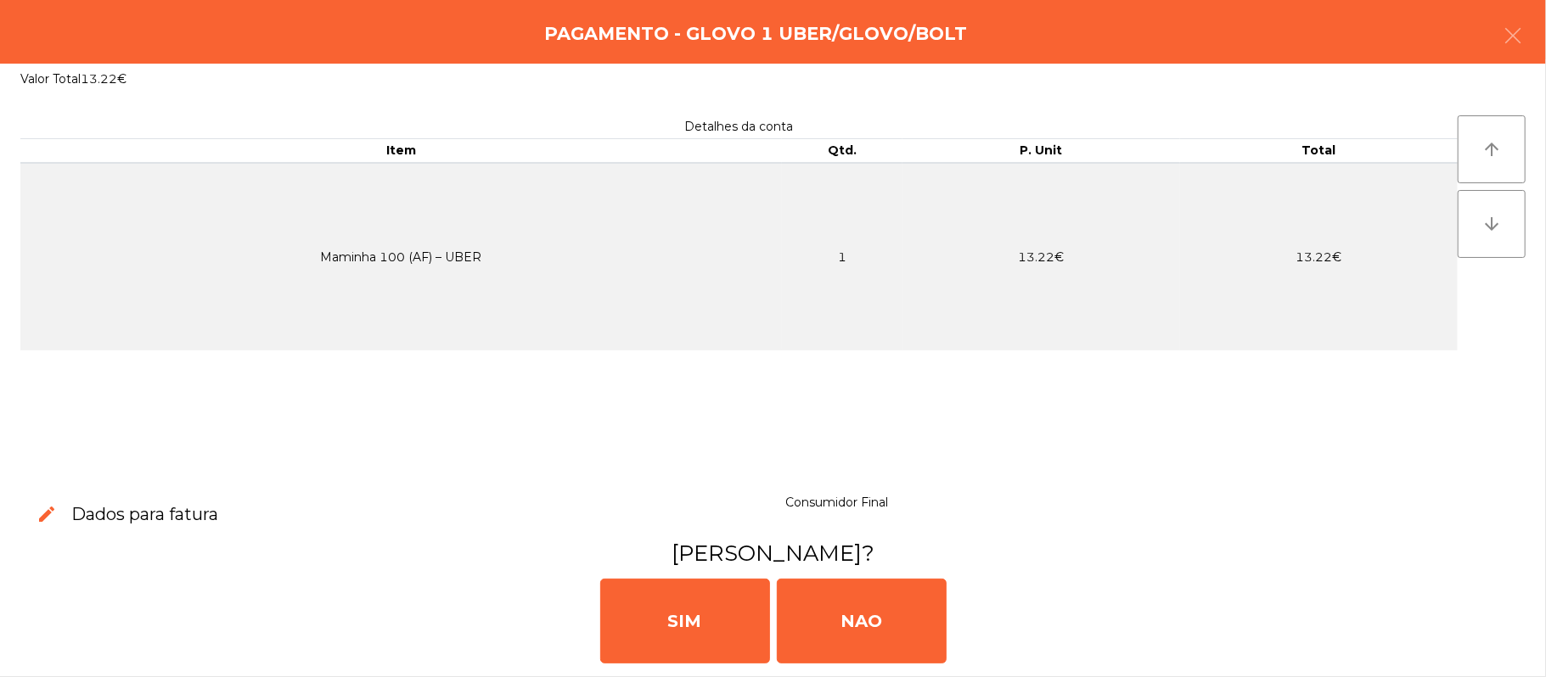
click at [344, 489] on div "edit Dados para fatura Consumidor Final Imprimir Fatura? SIM NAO" at bounding box center [773, 581] width 1546 height 194
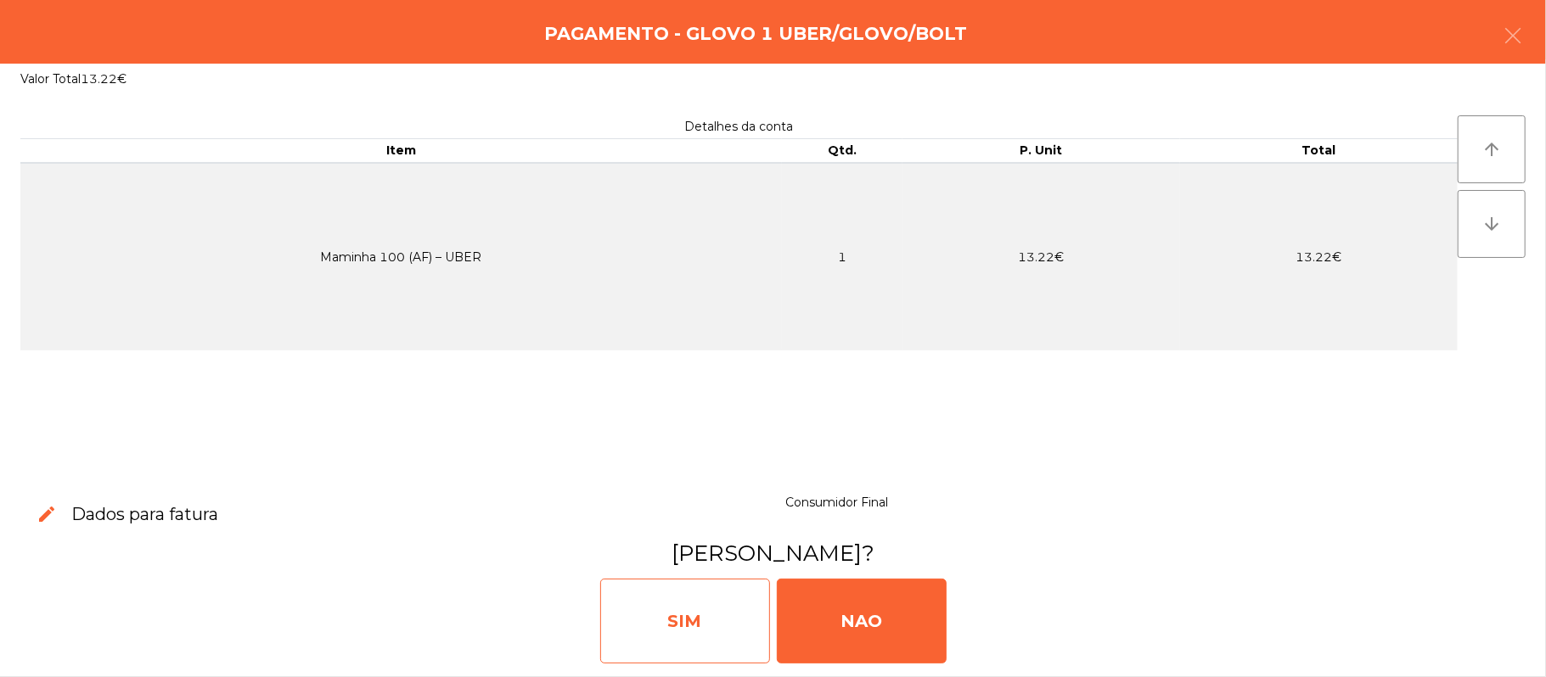
click at [676, 630] on div "SIM" at bounding box center [685, 621] width 170 height 85
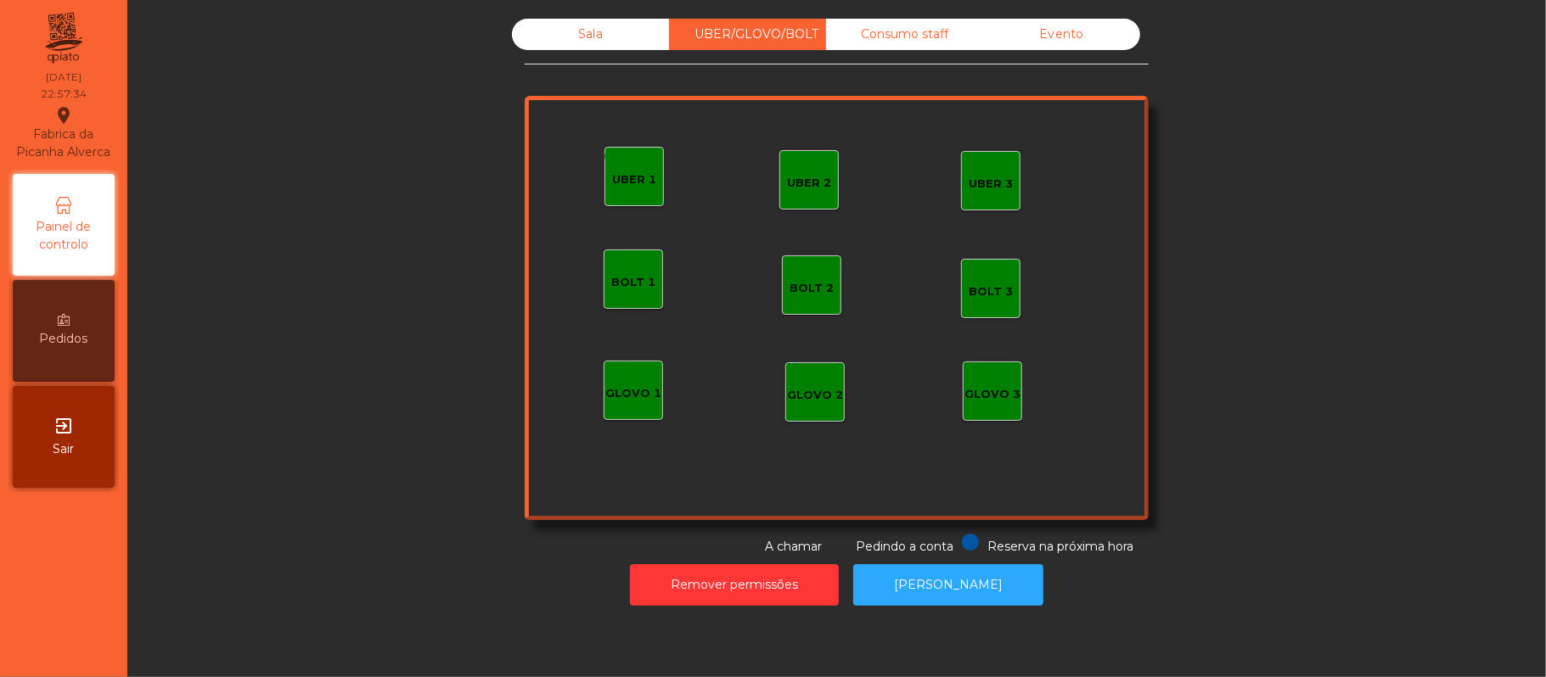
click at [613, 44] on div "Sala" at bounding box center [590, 34] width 157 height 31
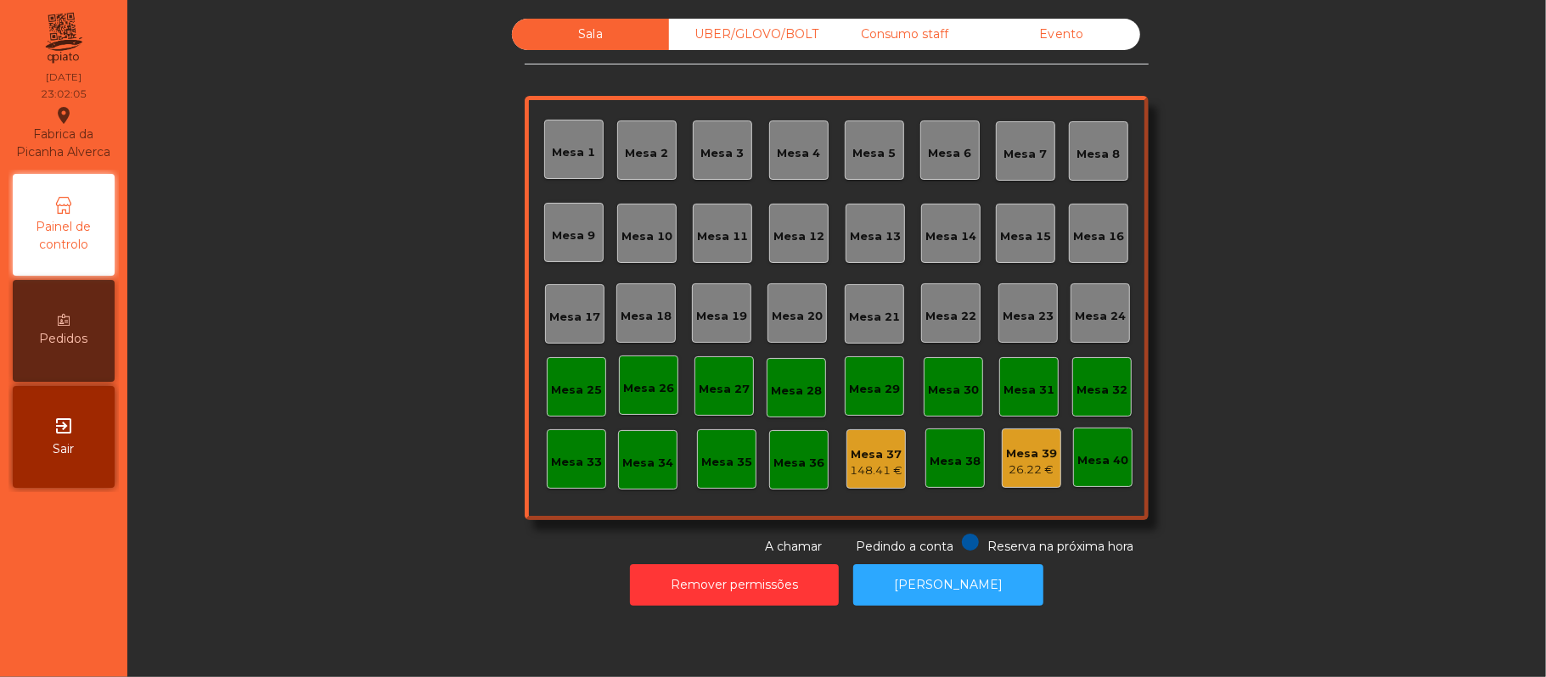
click at [1188, 303] on div "Sala UBER/GLOVO/BOLT Consumo staff Evento [GEOGRAPHIC_DATA] 2 [GEOGRAPHIC_DATA]…" at bounding box center [836, 287] width 1372 height 537
click at [927, 585] on button "[PERSON_NAME]" at bounding box center [948, 585] width 190 height 42
click at [1278, 312] on div "Sala UBER/GLOVO/BOLT Consumo staff Evento [GEOGRAPHIC_DATA] 2 [GEOGRAPHIC_DATA]…" at bounding box center [836, 287] width 1372 height 537
click at [955, 585] on button "[PERSON_NAME]" at bounding box center [948, 585] width 190 height 42
click at [697, 579] on button "Remover permissões" at bounding box center [734, 585] width 209 height 42
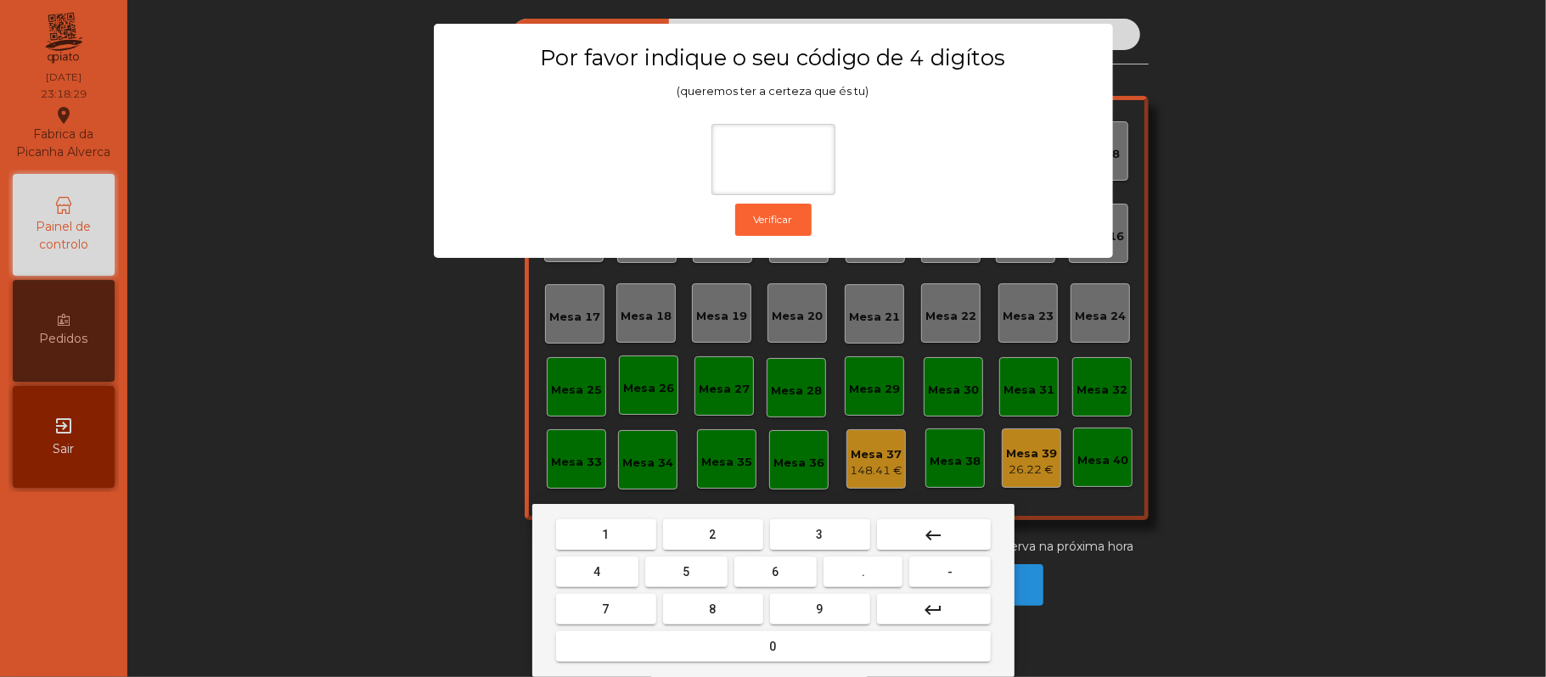
click at [730, 536] on button "2" at bounding box center [713, 534] width 100 height 31
click at [775, 571] on span "6" at bounding box center [775, 572] width 7 height 14
click at [605, 535] on span "1" at bounding box center [606, 535] width 7 height 14
click at [686, 572] on span "5" at bounding box center [685, 572] width 7 height 14
type input "****"
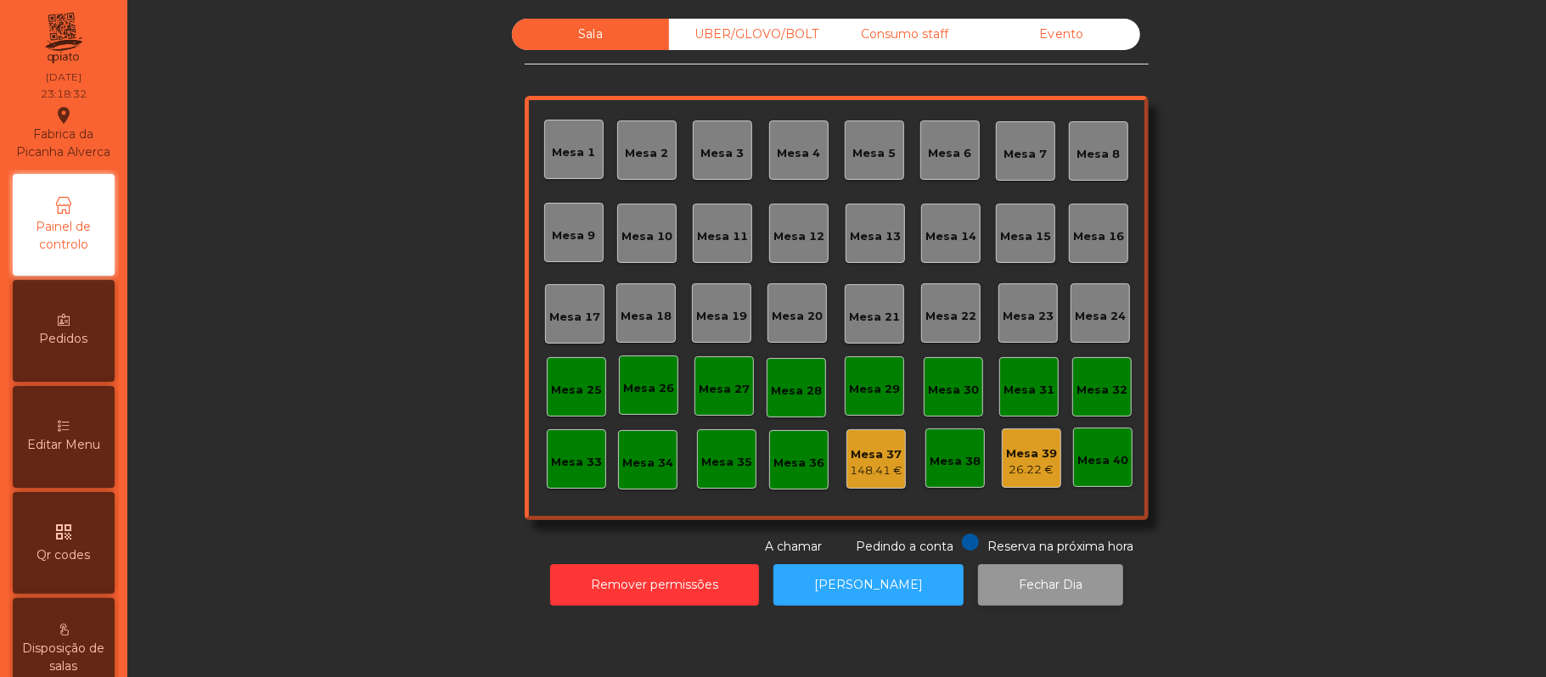
click at [1027, 591] on button "Fechar Dia" at bounding box center [1050, 585] width 145 height 42
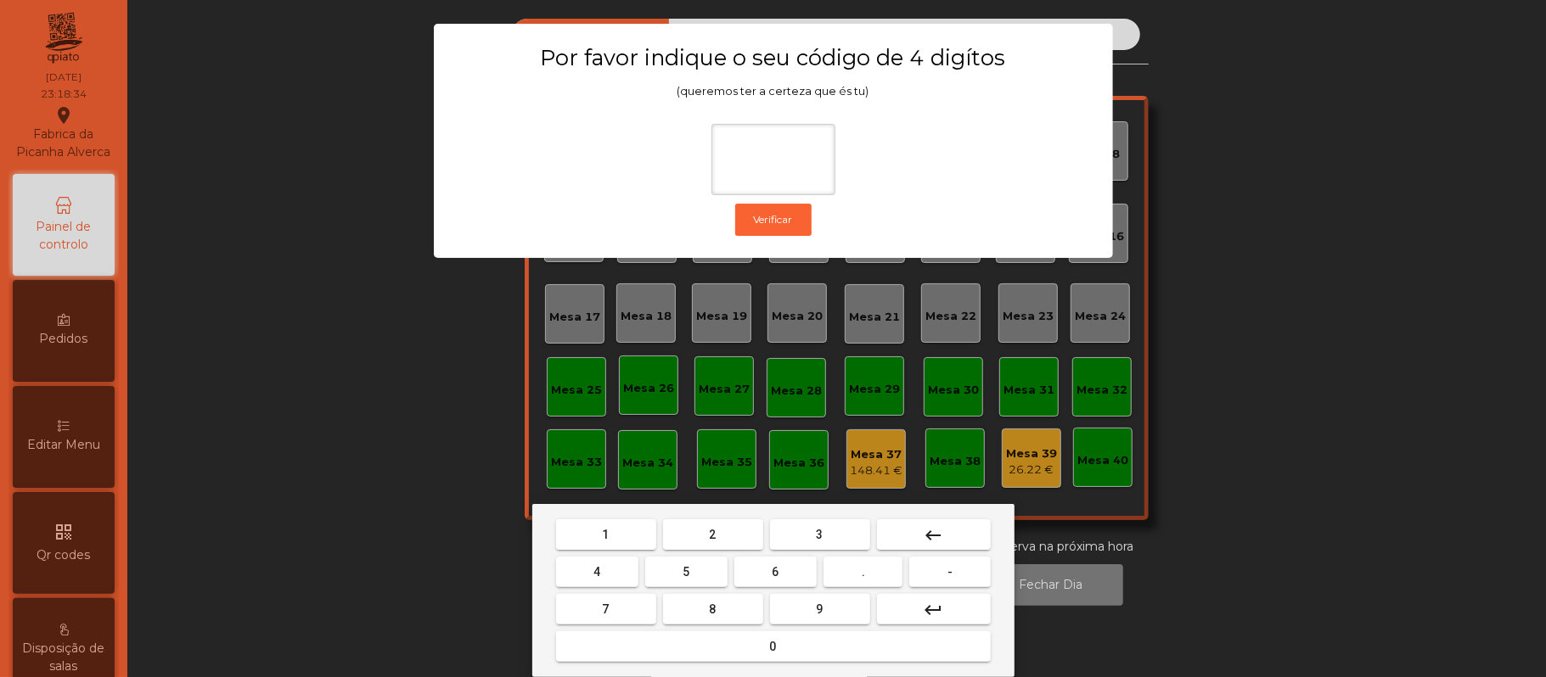
click at [734, 534] on button "2" at bounding box center [713, 534] width 100 height 31
click at [776, 570] on span "6" at bounding box center [775, 572] width 7 height 14
click at [592, 530] on button "1" at bounding box center [606, 534] width 100 height 31
click at [693, 575] on button "5" at bounding box center [686, 572] width 82 height 31
type input "****"
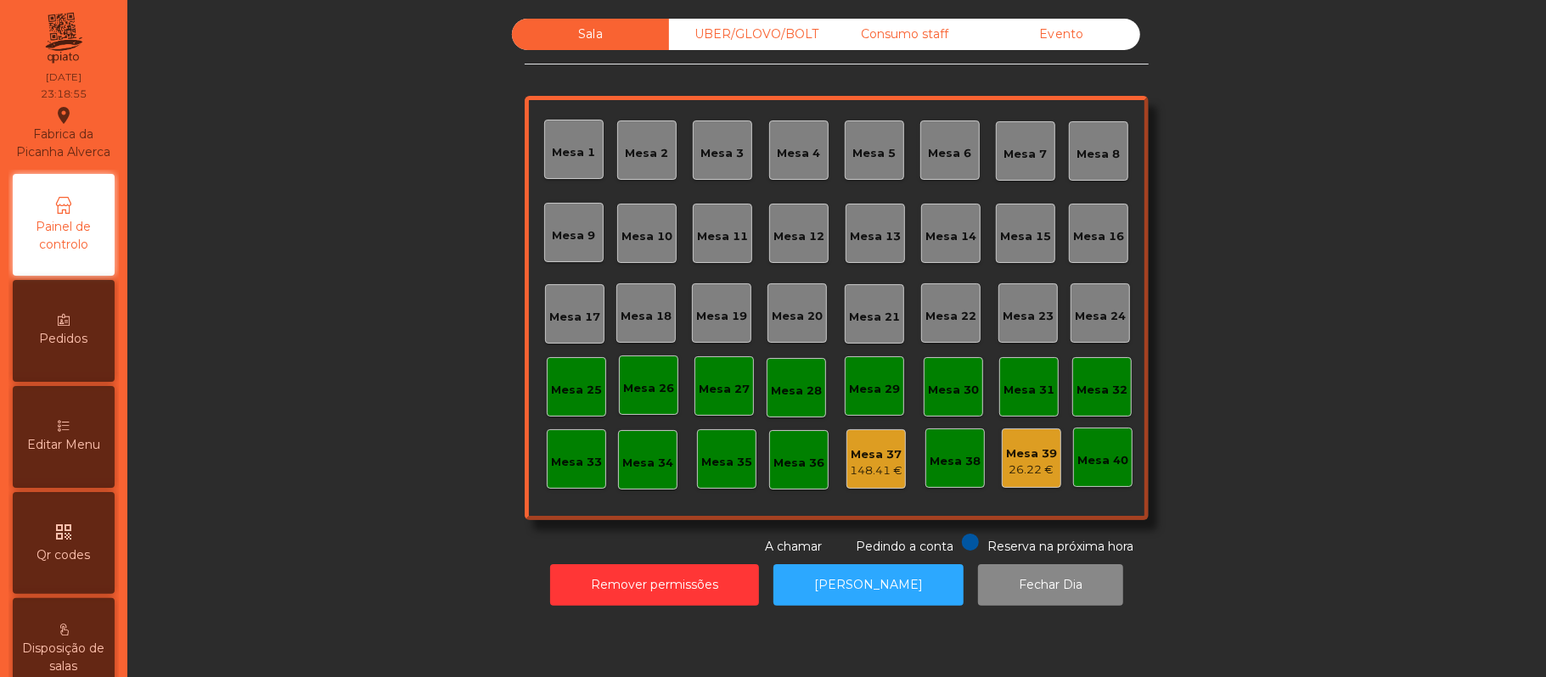
click at [771, 34] on div "UBER/GLOVO/BOLT" at bounding box center [747, 34] width 157 height 31
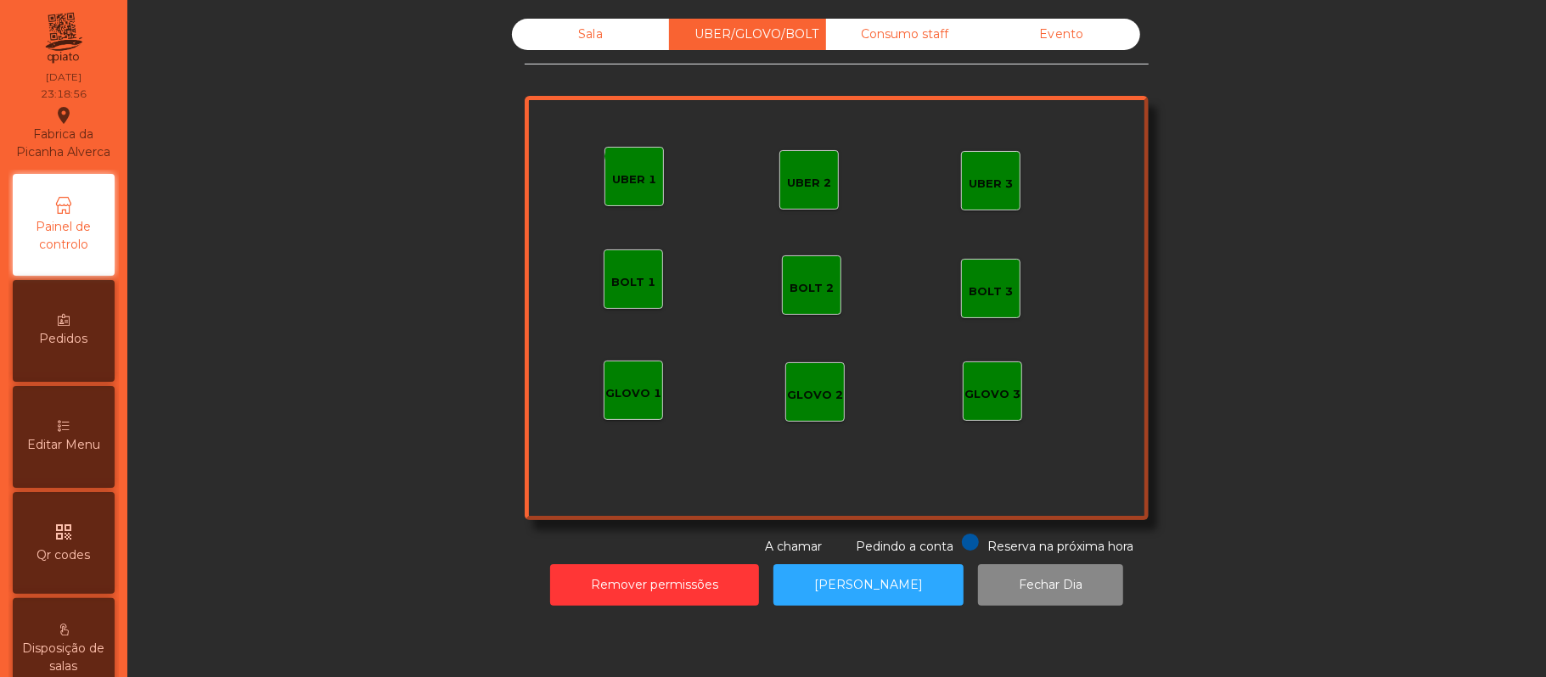
click at [920, 29] on div "Consumo staff" at bounding box center [904, 34] width 157 height 31
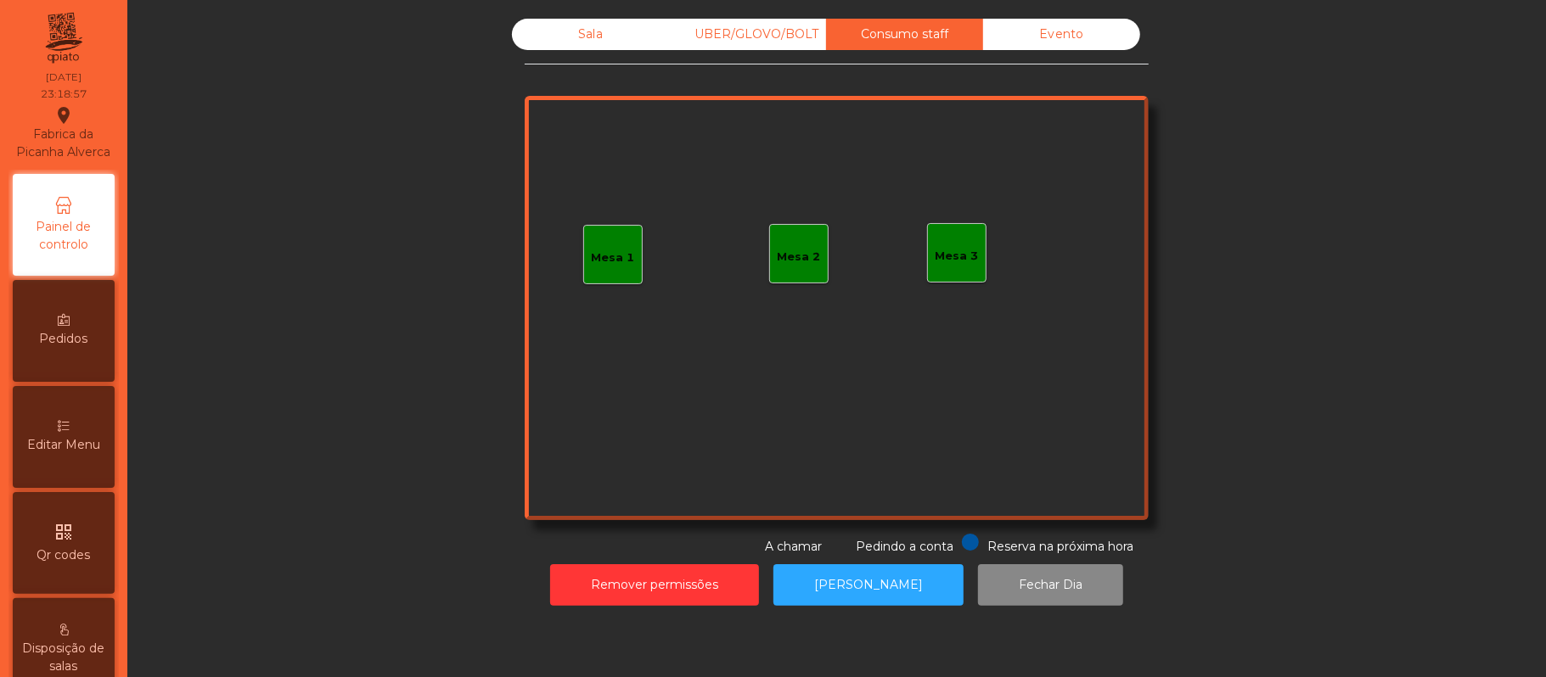
click at [1064, 28] on div "Evento" at bounding box center [1061, 34] width 157 height 31
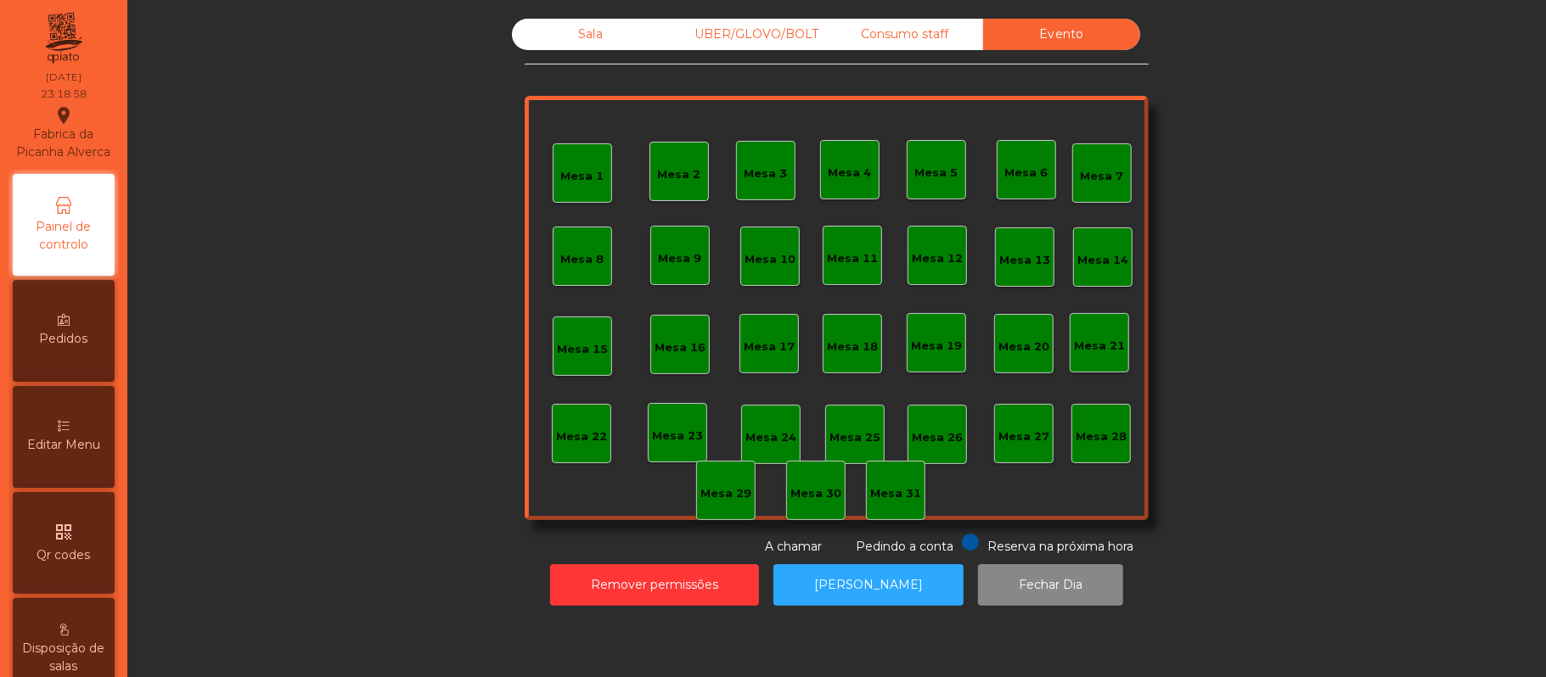
click at [1298, 140] on div "Sala UBER/GLOVO/BOLT Consumo staff Evento Mesa 1 Mesa 2 Mesa 3 Mesa 4 Mesa 5 Me…" at bounding box center [836, 287] width 1372 height 537
click at [584, 31] on div "Sala" at bounding box center [590, 34] width 157 height 31
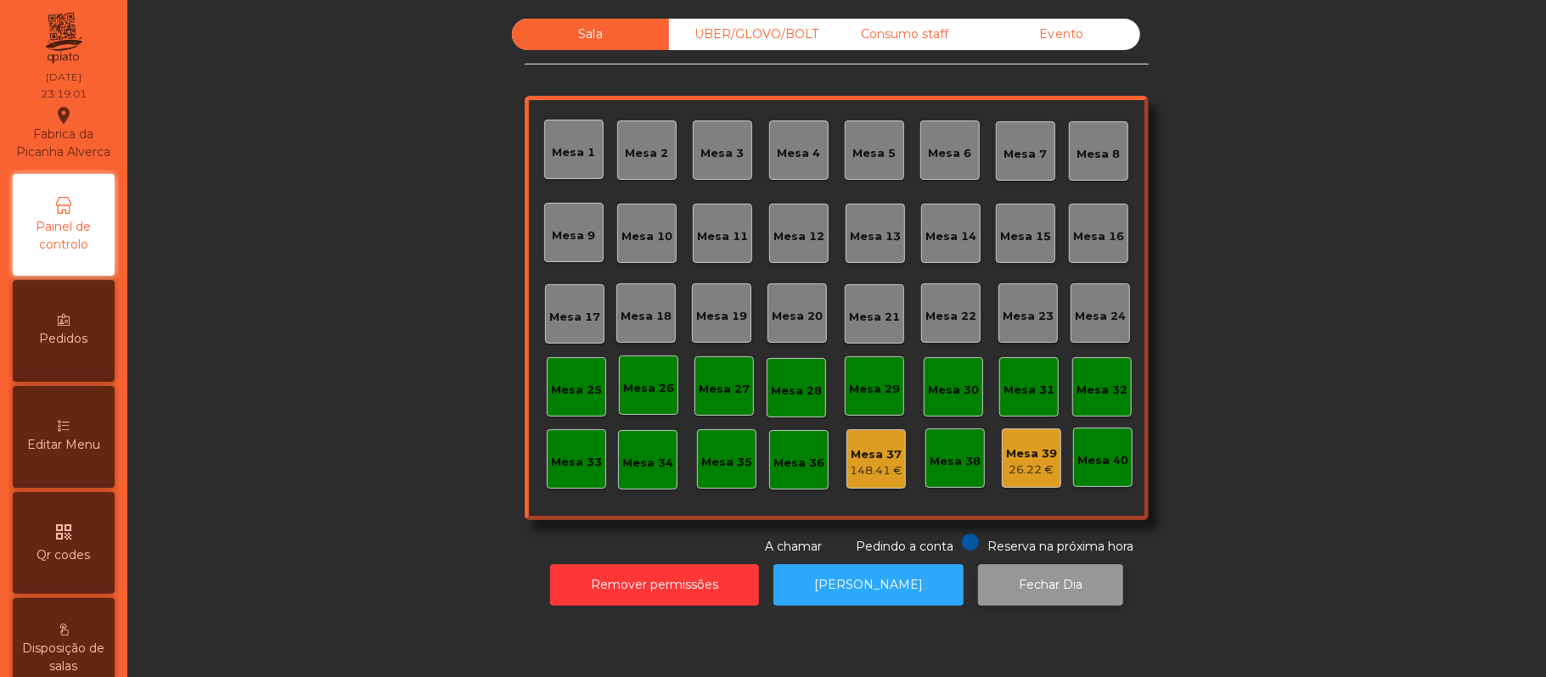
click at [1037, 589] on button "Fechar Dia" at bounding box center [1050, 585] width 145 height 42
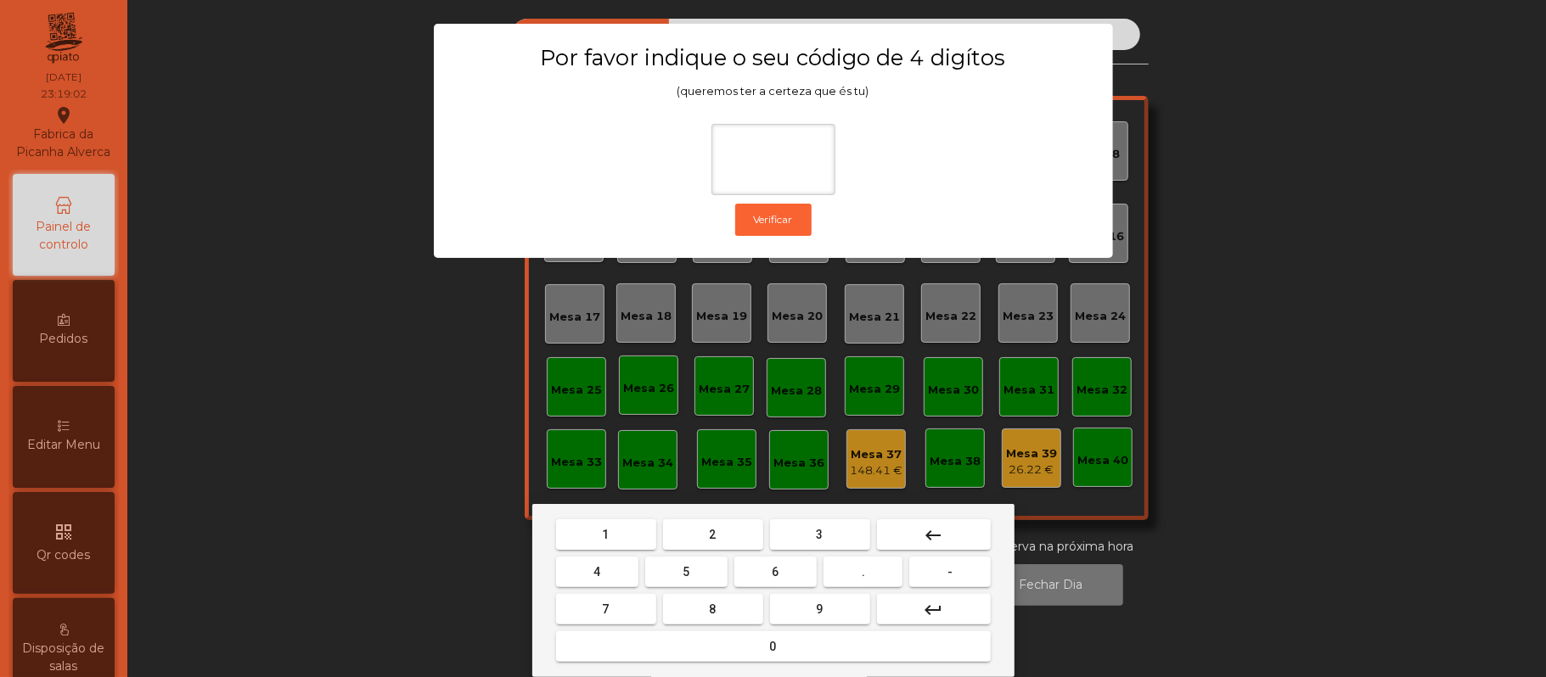
click at [711, 534] on span "2" at bounding box center [713, 535] width 7 height 14
click at [778, 570] on span "6" at bounding box center [775, 572] width 7 height 14
click at [605, 535] on span "1" at bounding box center [606, 535] width 7 height 14
click at [682, 570] on span "5" at bounding box center [685, 572] width 7 height 14
type input "****"
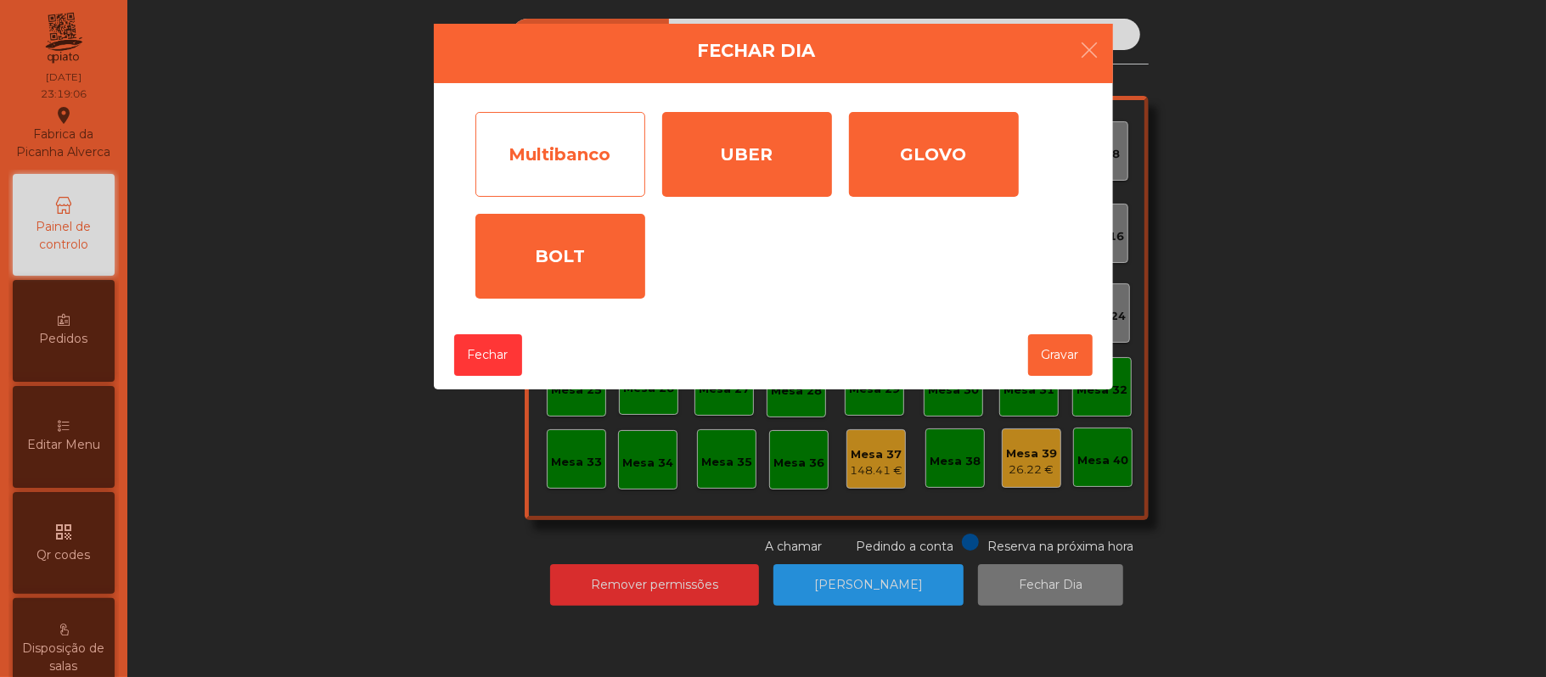
click at [555, 154] on div "Multibanco" at bounding box center [560, 154] width 170 height 85
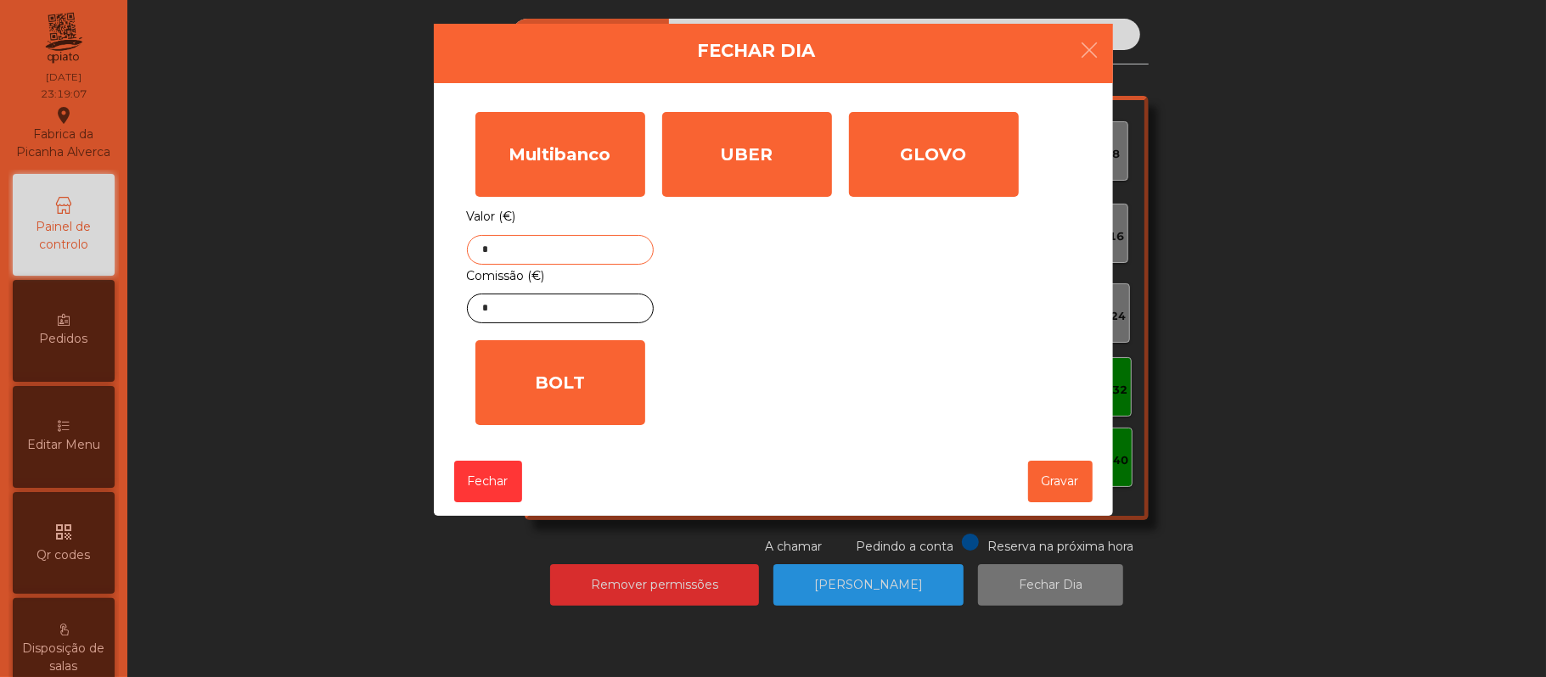
click at [550, 246] on input "*" at bounding box center [560, 250] width 187 height 30
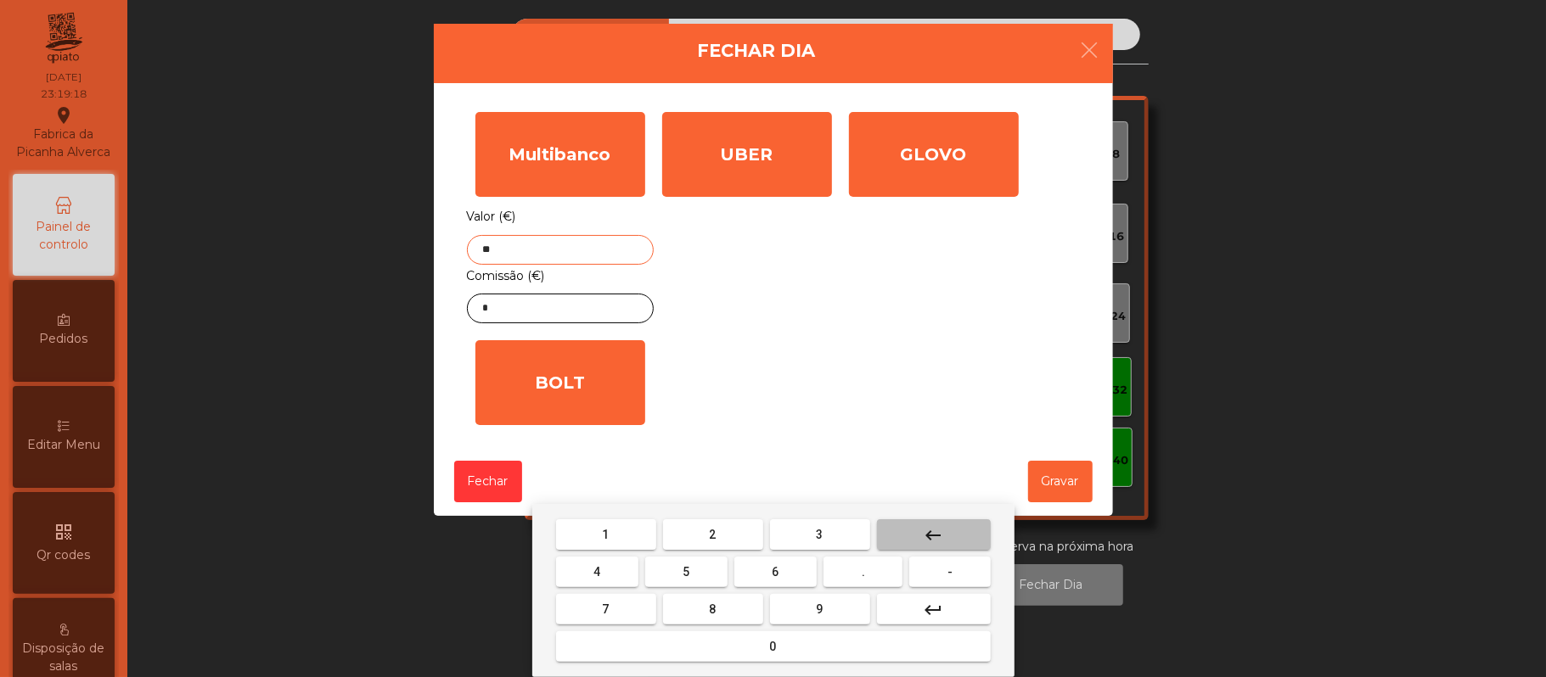
type input "*"
type input "******"
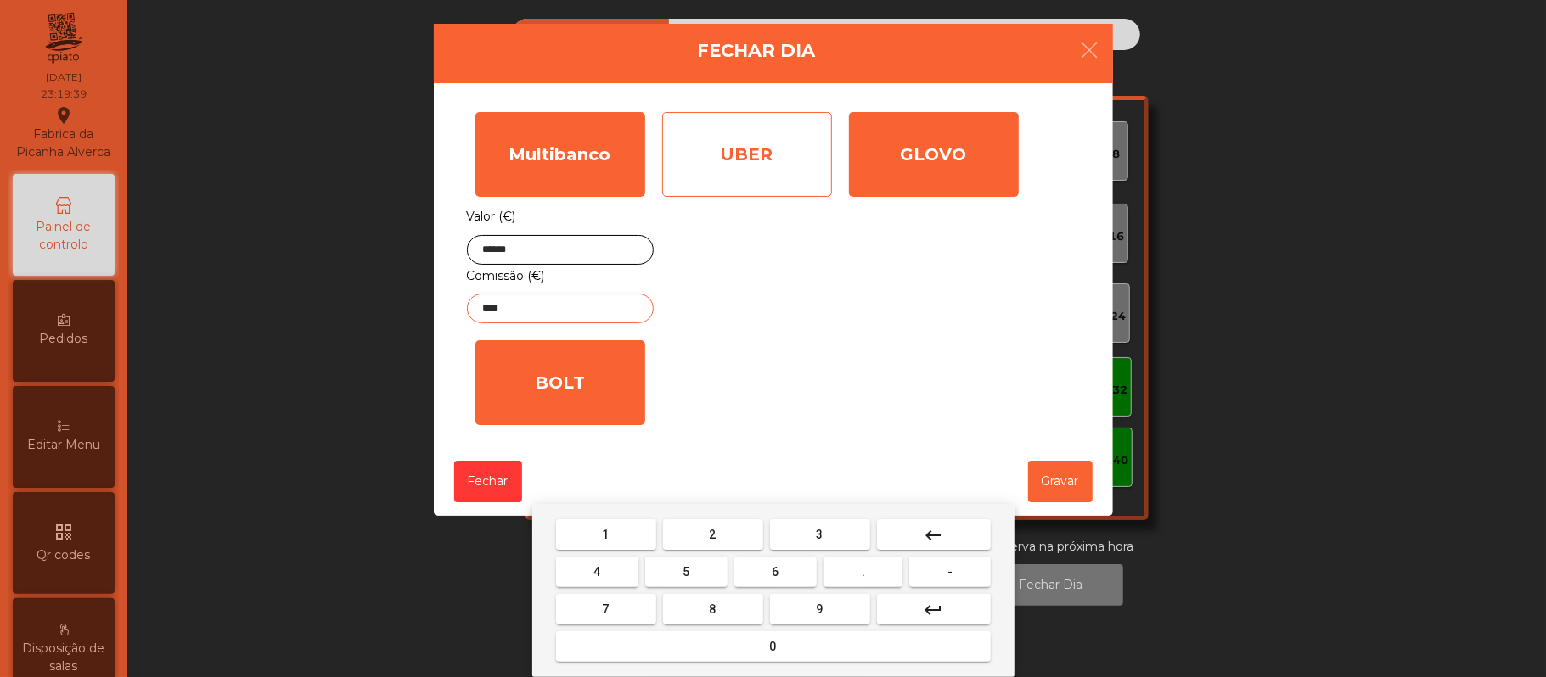
type input "****"
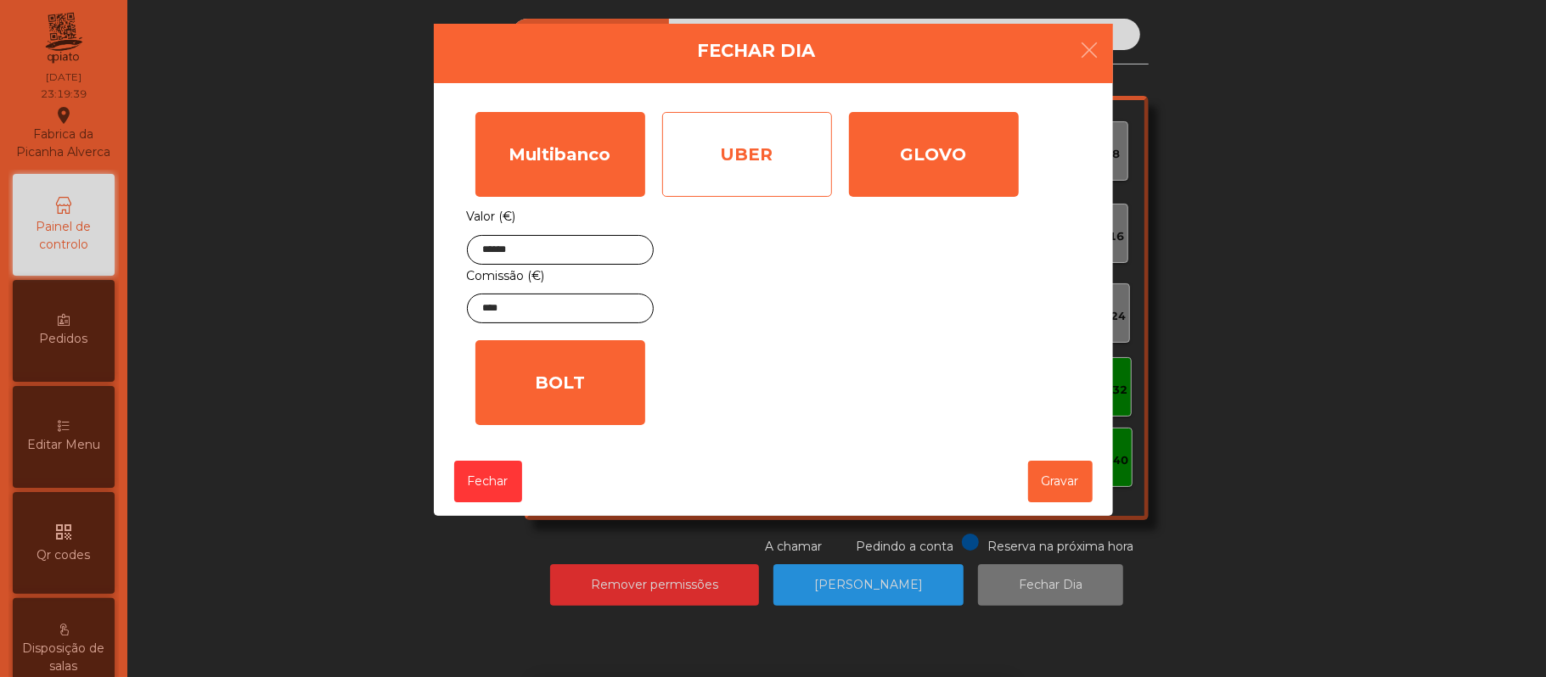
click at [771, 158] on div "UBER" at bounding box center [747, 154] width 170 height 85
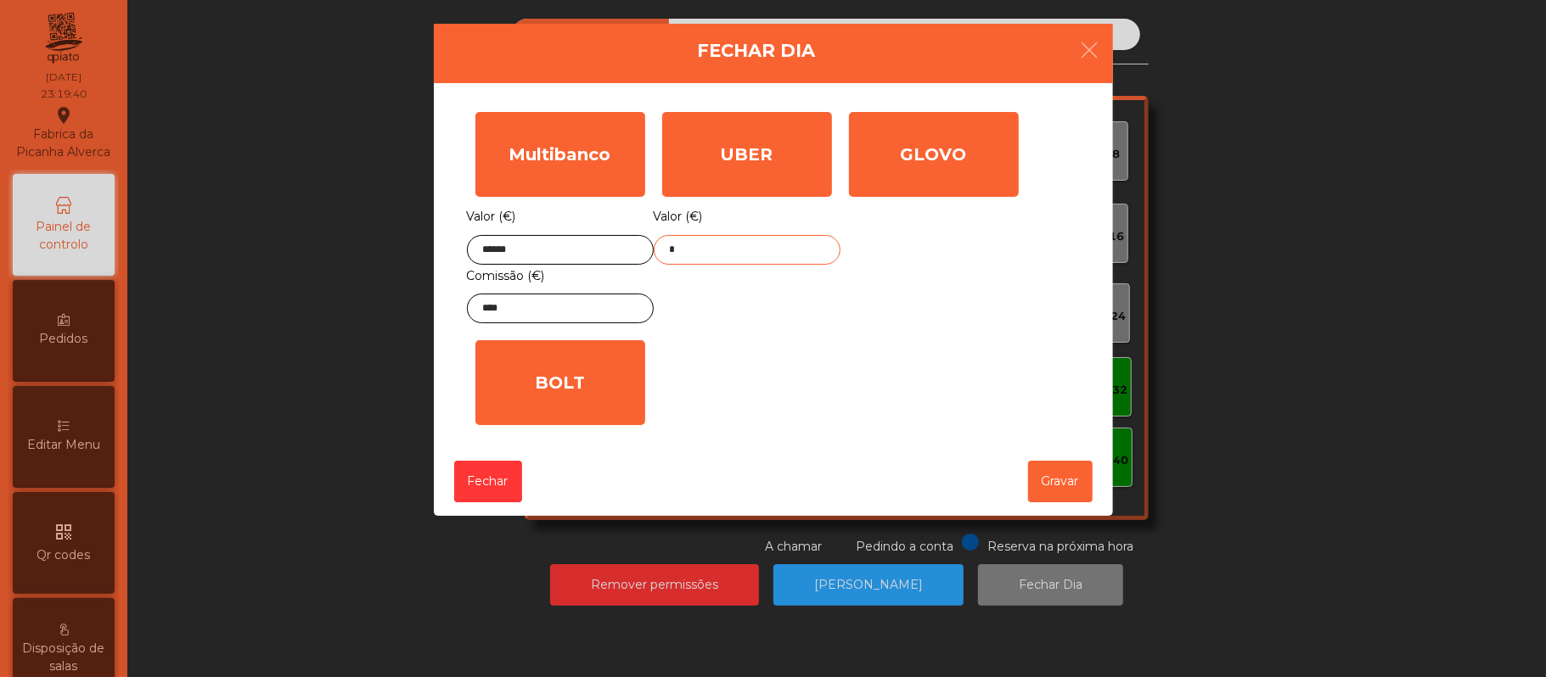
click at [737, 245] on input "*" at bounding box center [747, 250] width 187 height 30
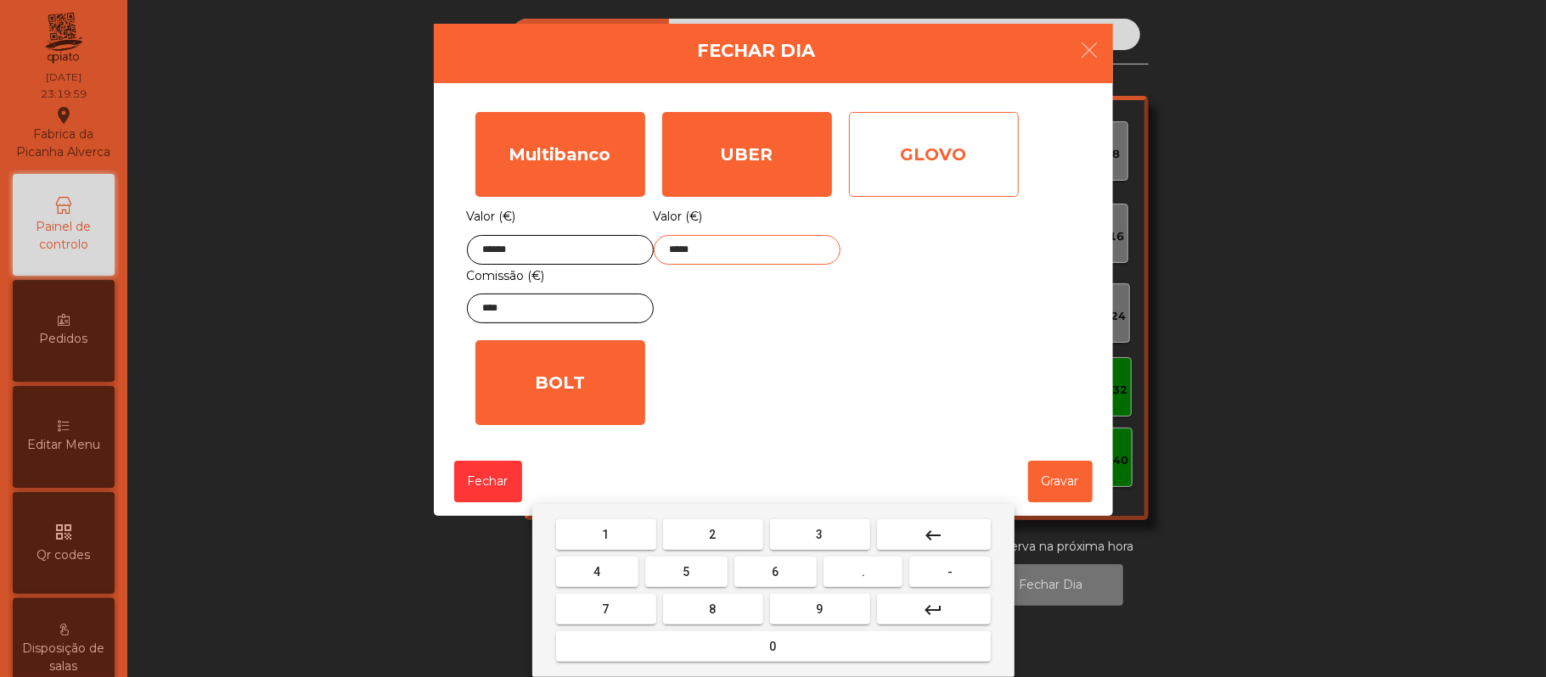
type input "*****"
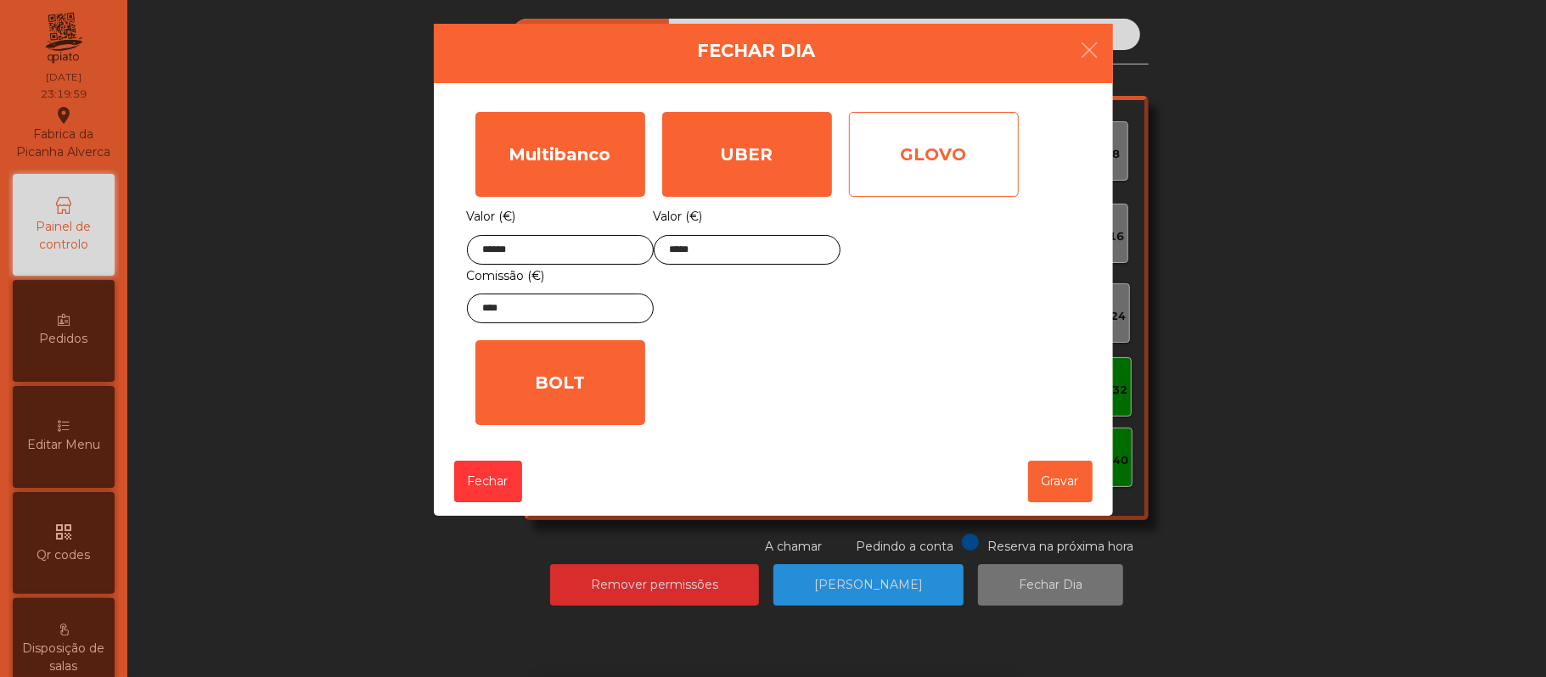
click at [928, 151] on div "GLOVO" at bounding box center [934, 154] width 170 height 85
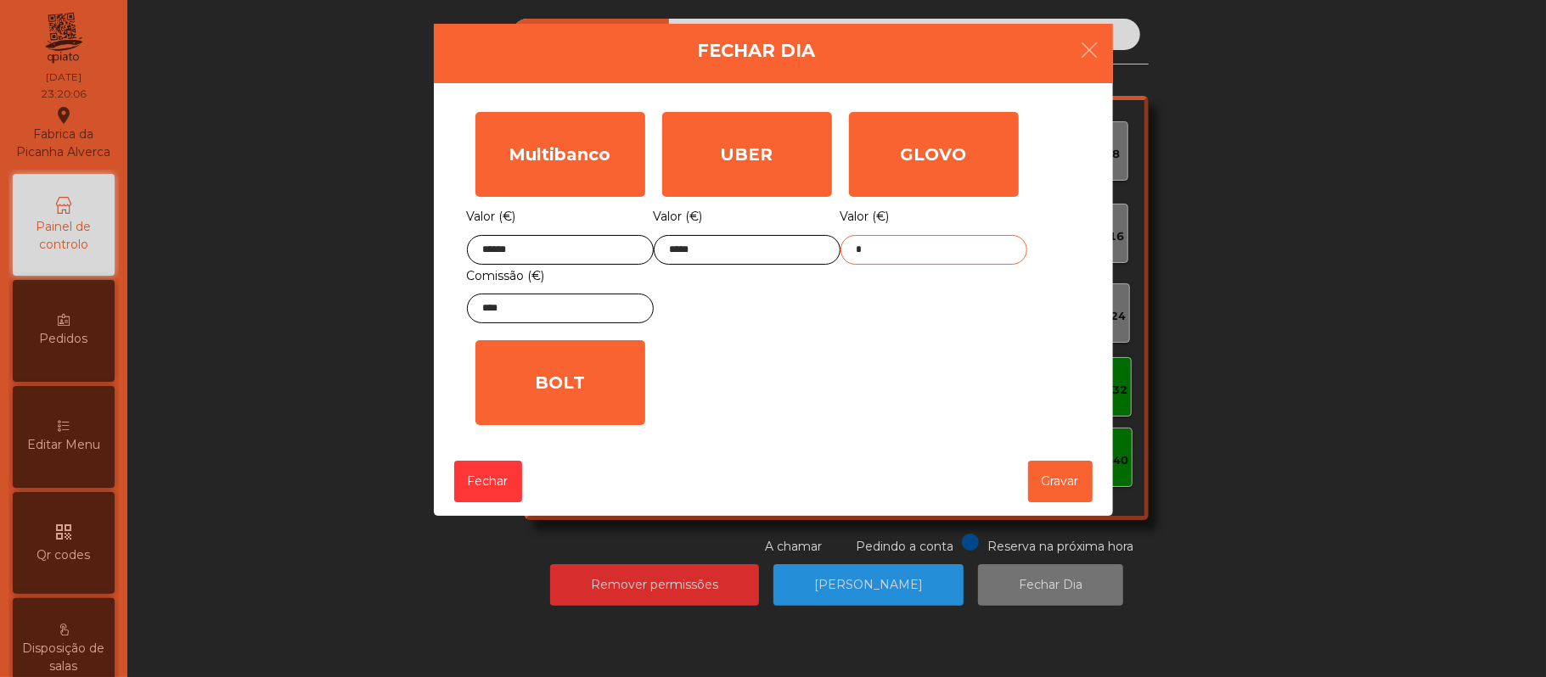
click at [915, 243] on input "*" at bounding box center [933, 250] width 187 height 30
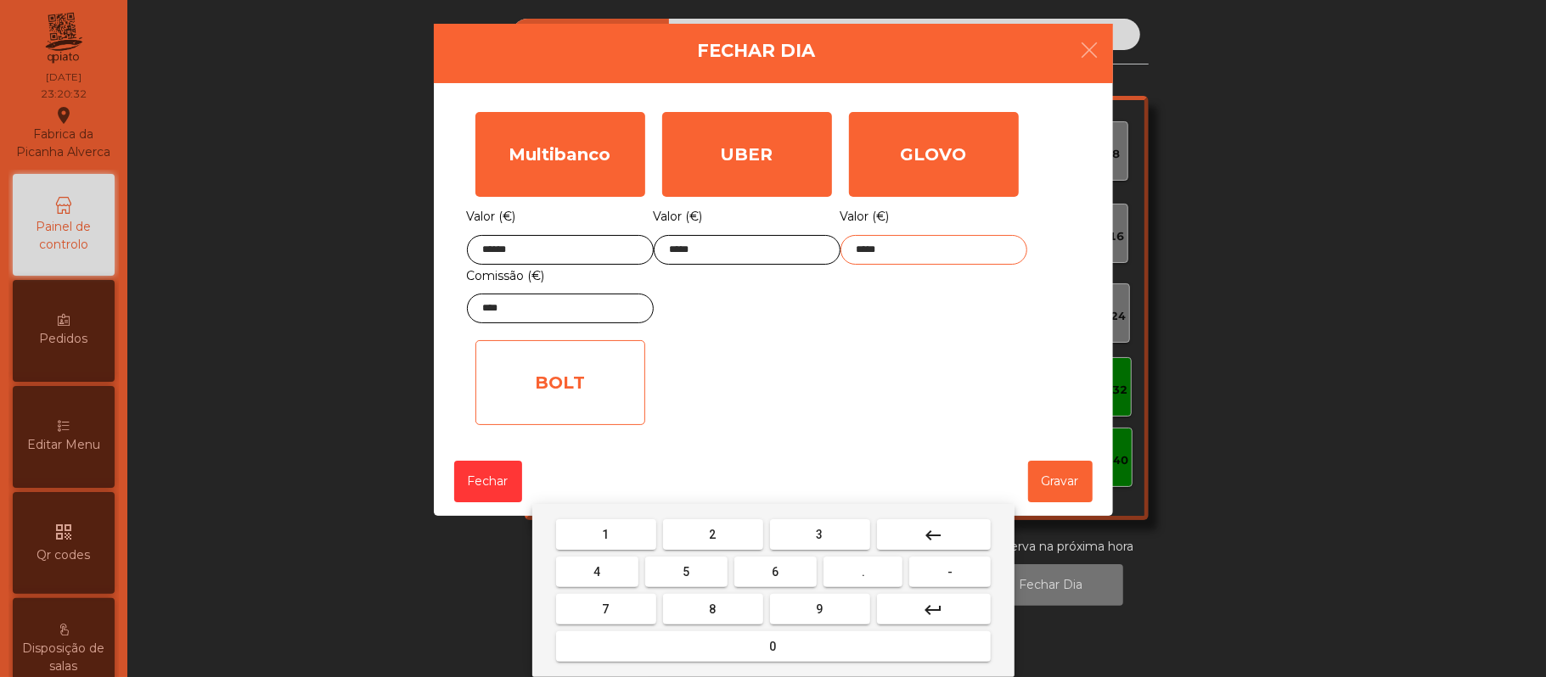
type input "*****"
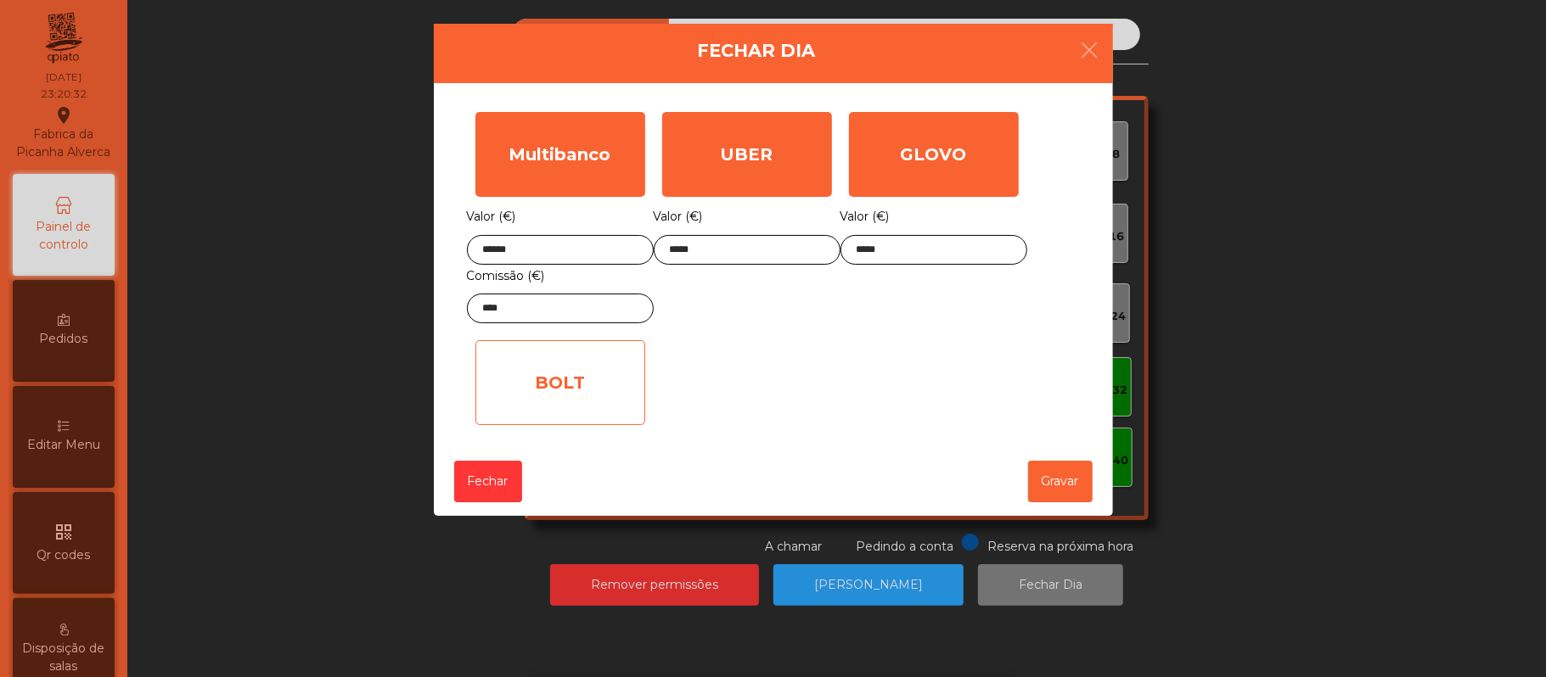
click at [586, 395] on div "BOLT" at bounding box center [560, 382] width 170 height 85
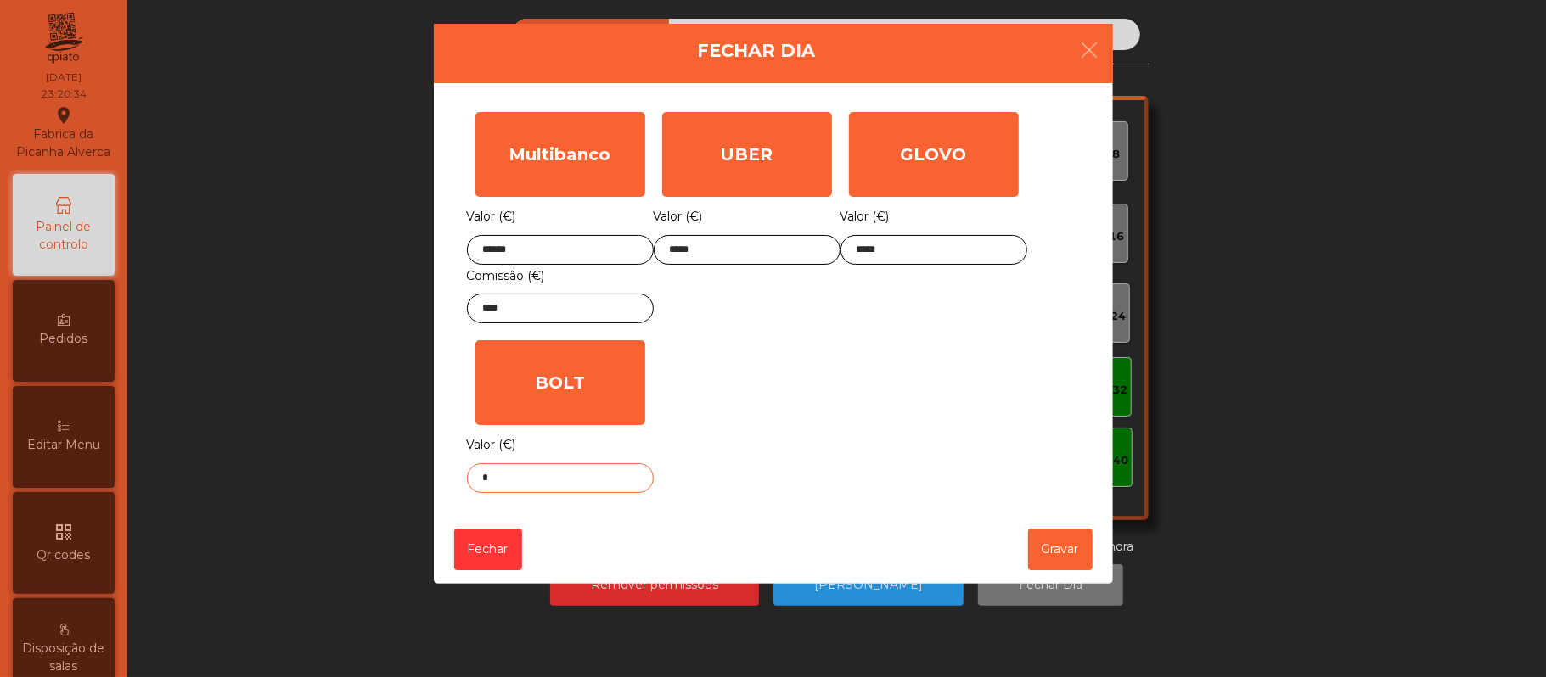
click at [558, 483] on input "*" at bounding box center [560, 478] width 187 height 30
click at [1276, 399] on ngb-modal-window "Fechar Dia Multibanco Valor (€) ****** Comissão (€) **** UBER Valor (€) ***** G…" at bounding box center [773, 338] width 1468 height 677
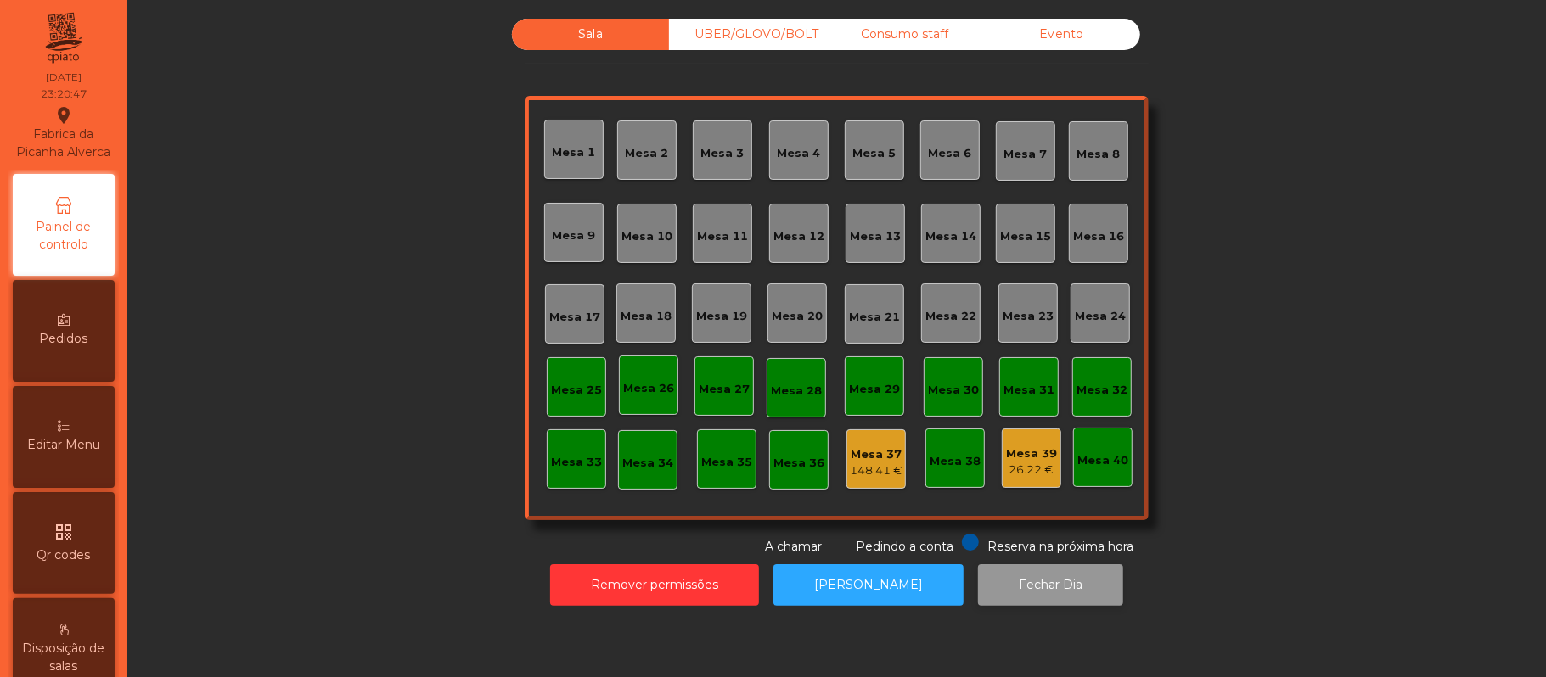
click at [1034, 585] on button "Fechar Dia" at bounding box center [1050, 585] width 145 height 42
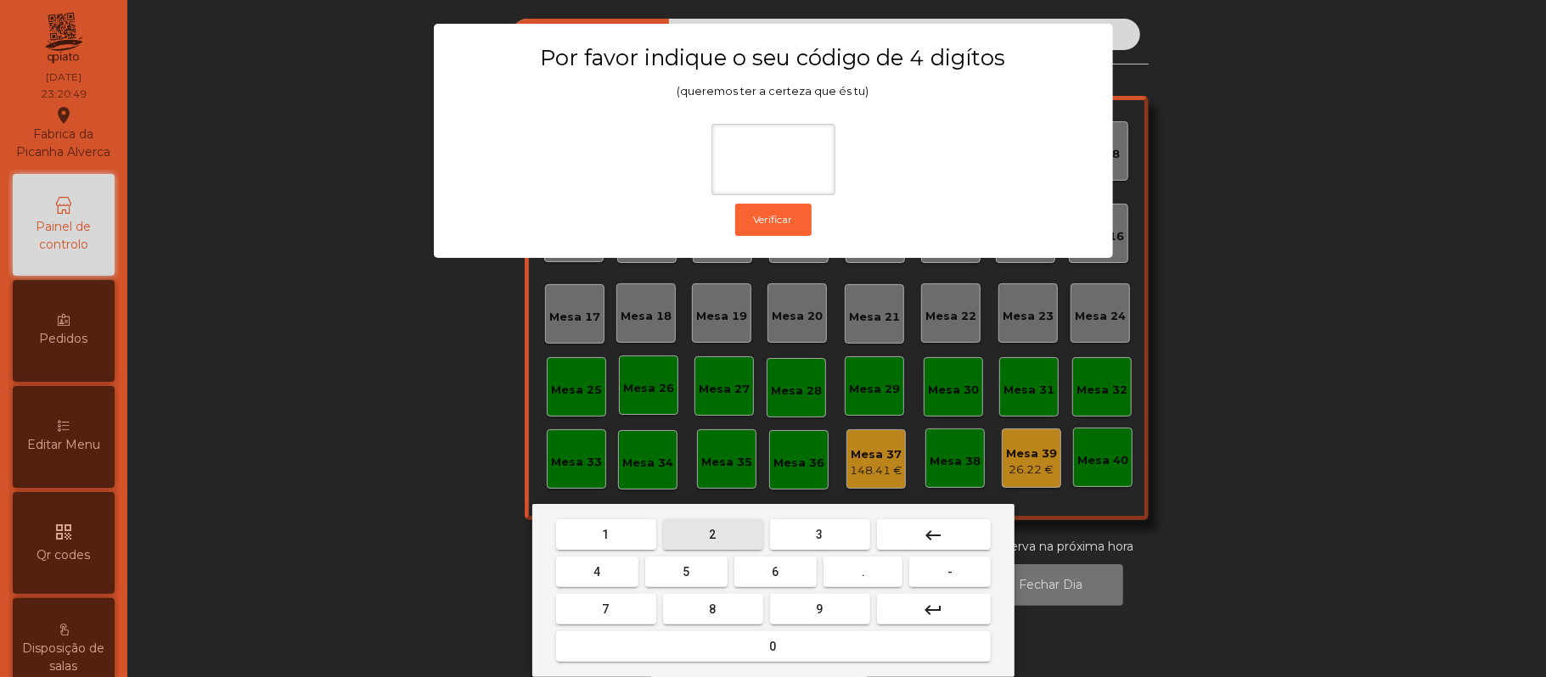
click at [711, 535] on span "2" at bounding box center [713, 535] width 7 height 14
click at [775, 572] on span "6" at bounding box center [775, 572] width 7 height 14
click at [819, 609] on span "9" at bounding box center [819, 610] width 7 height 14
click at [923, 535] on mat-icon "keyboard_backspace" at bounding box center [933, 535] width 20 height 20
click at [605, 535] on span "1" at bounding box center [606, 535] width 7 height 14
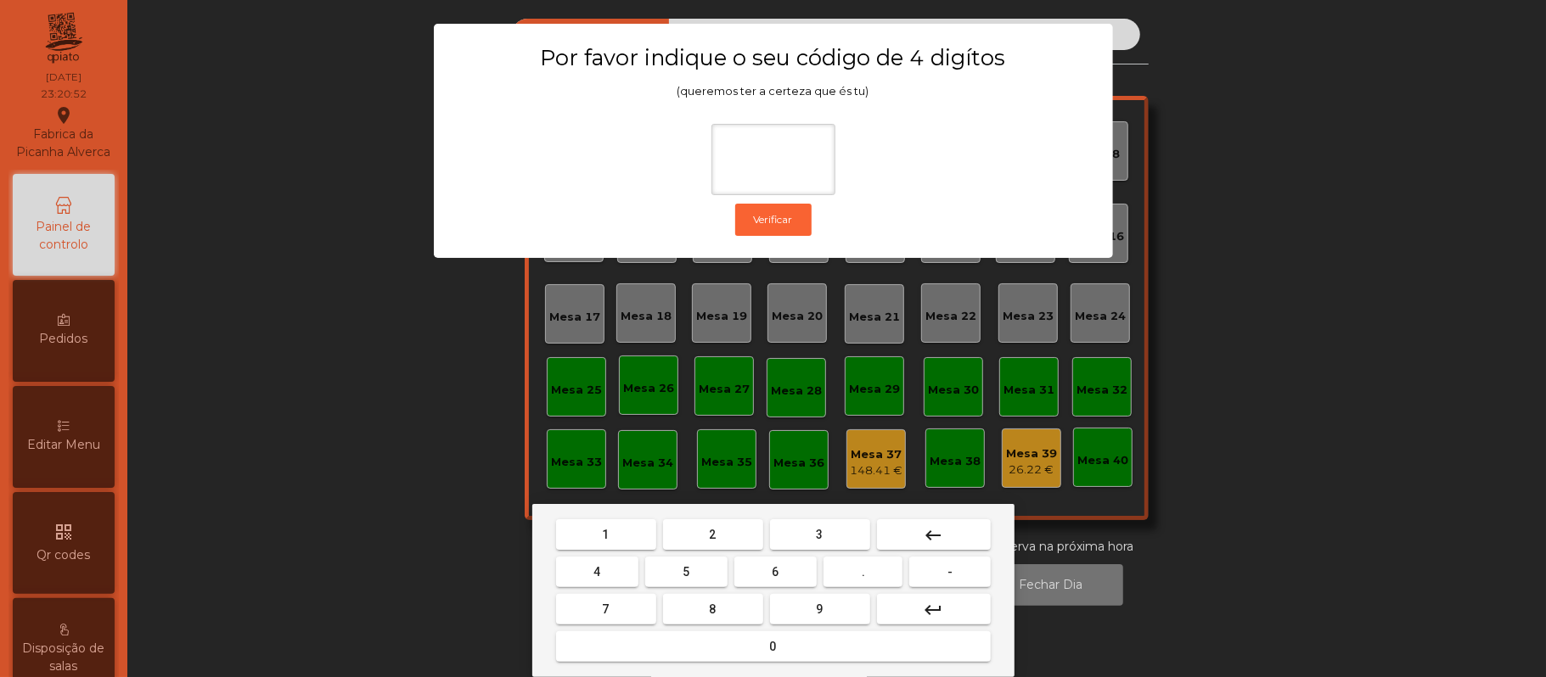
click at [686, 574] on span "5" at bounding box center [685, 572] width 7 height 14
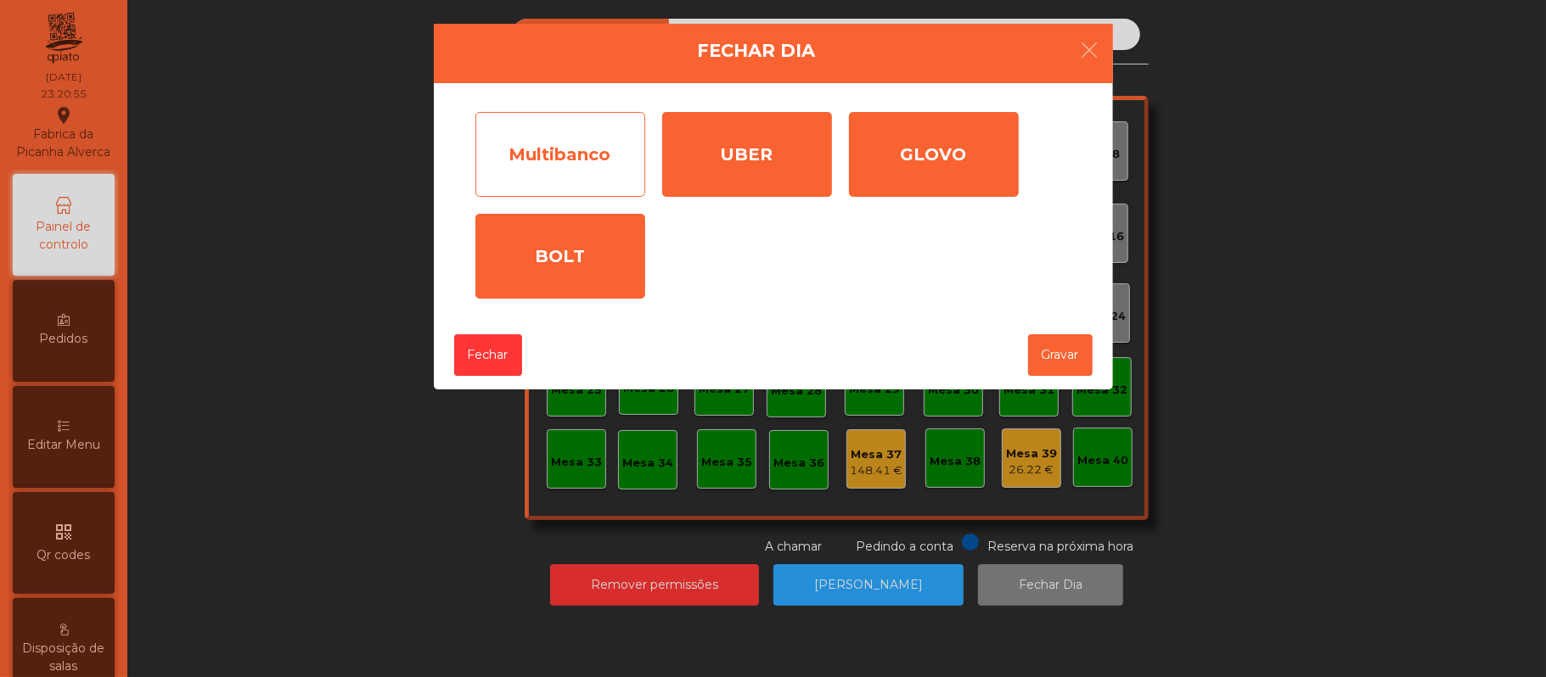
click at [554, 143] on div "Multibanco" at bounding box center [560, 154] width 170 height 85
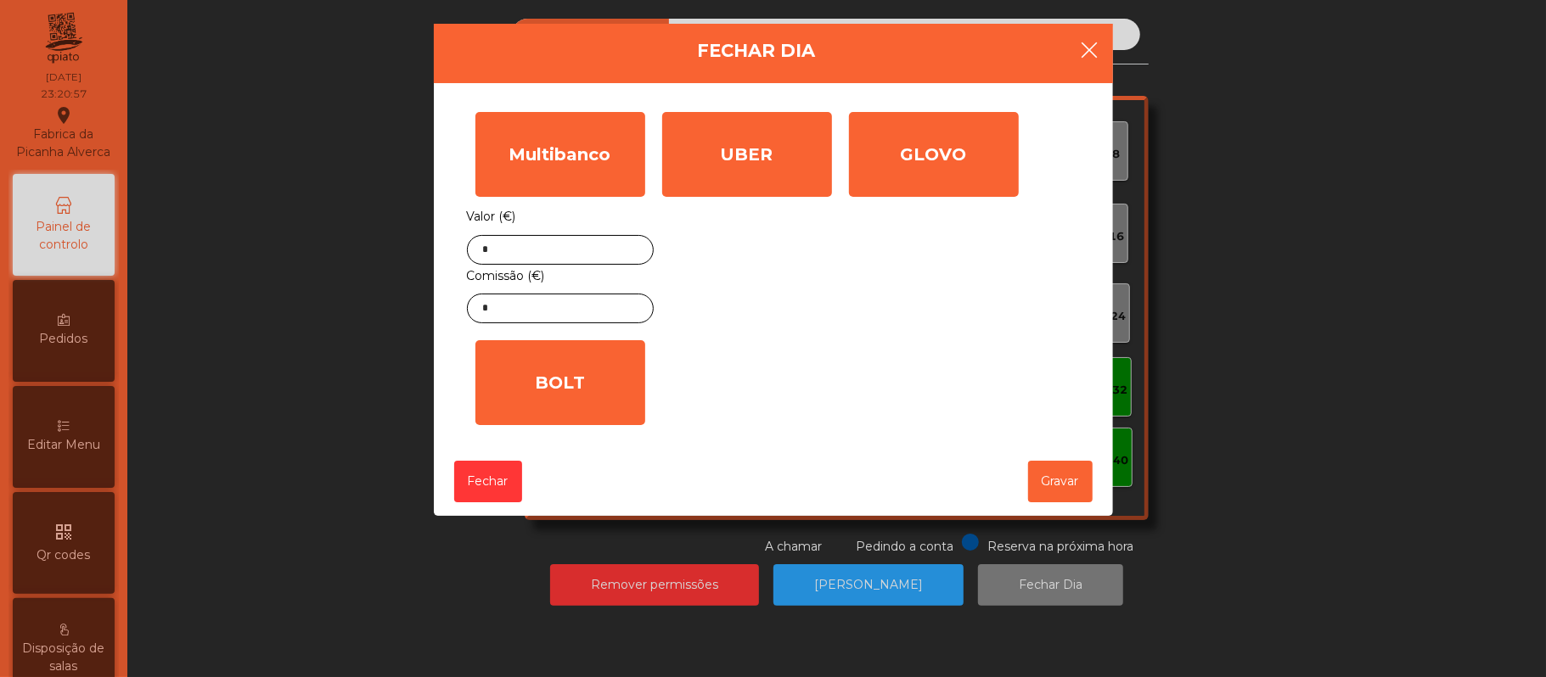
click at [1091, 58] on icon "button" at bounding box center [1090, 50] width 20 height 20
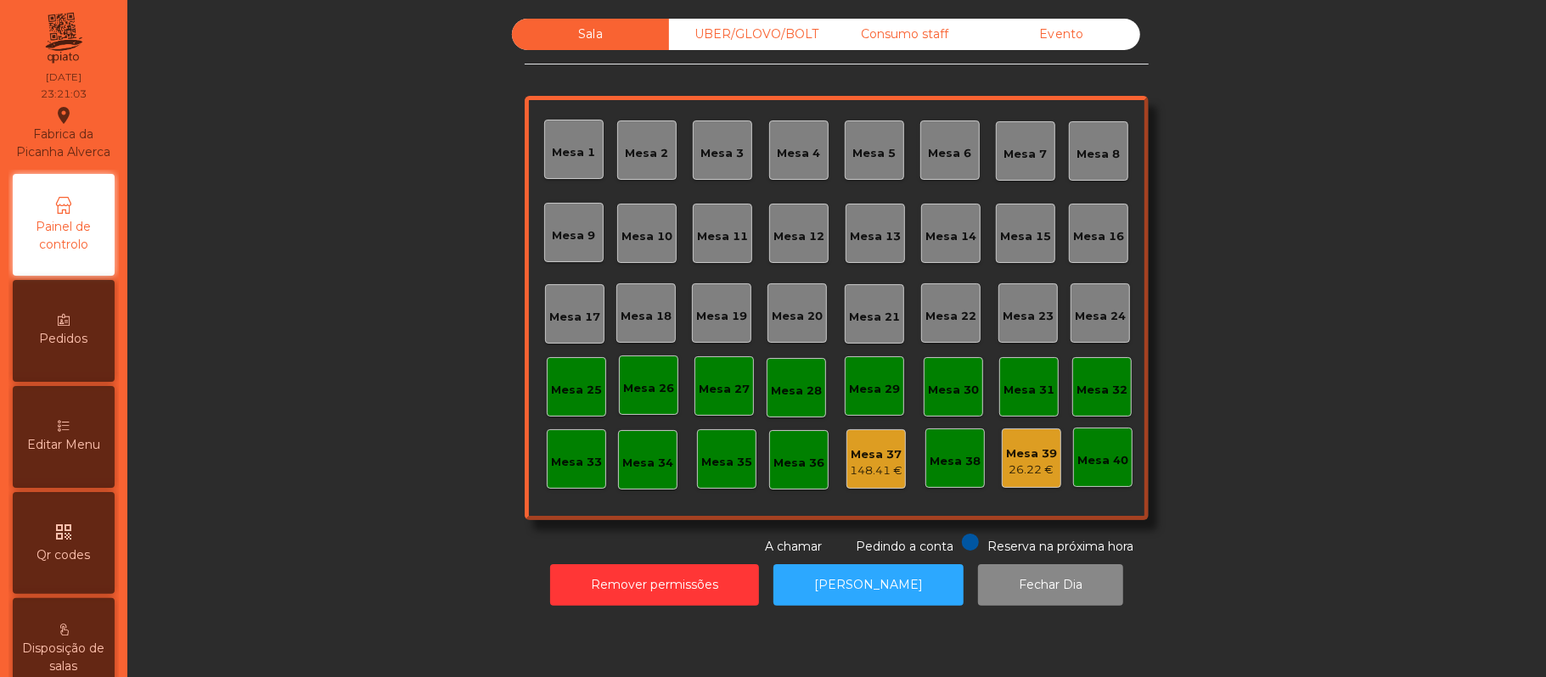
click at [879, 480] on div "Mesa 37 148.41 €" at bounding box center [875, 458] width 59 height 59
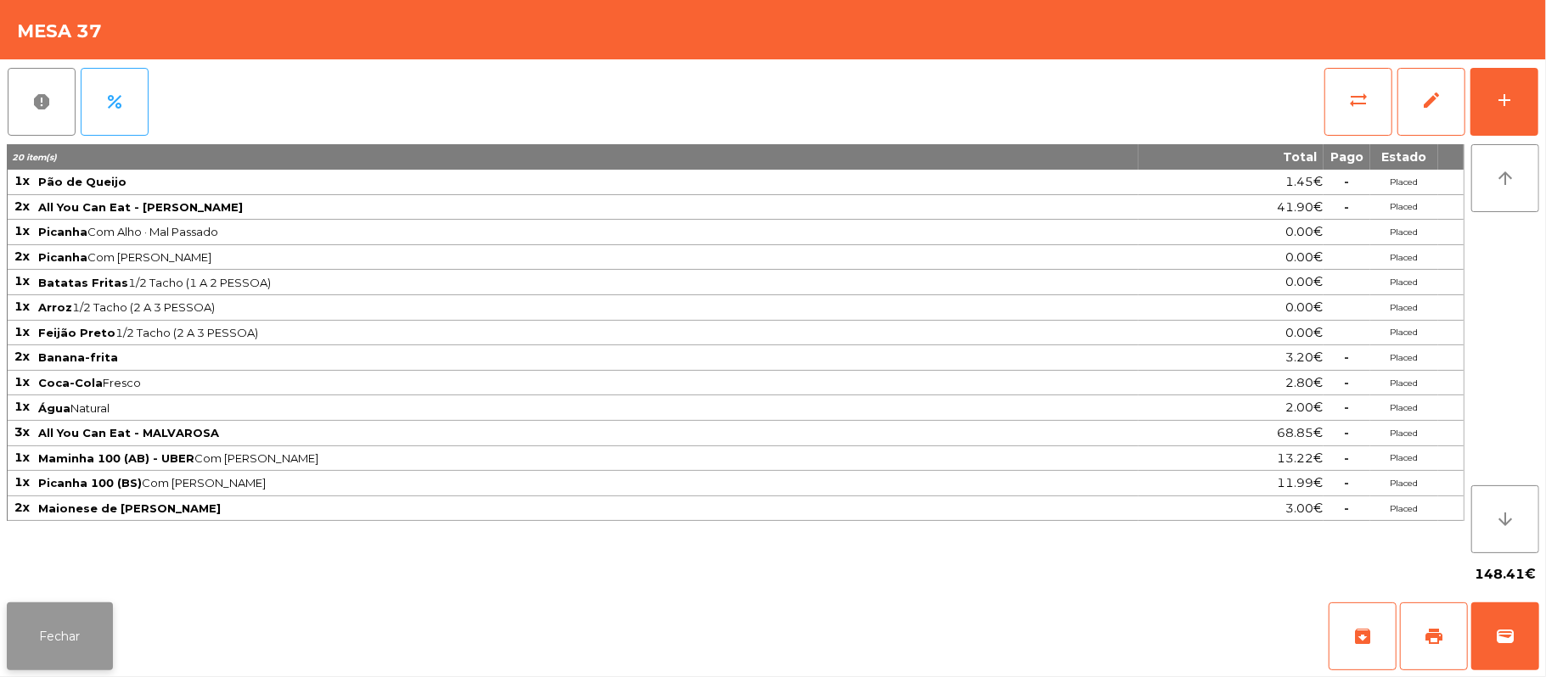
click at [66, 647] on button "Fechar" at bounding box center [60, 637] width 106 height 68
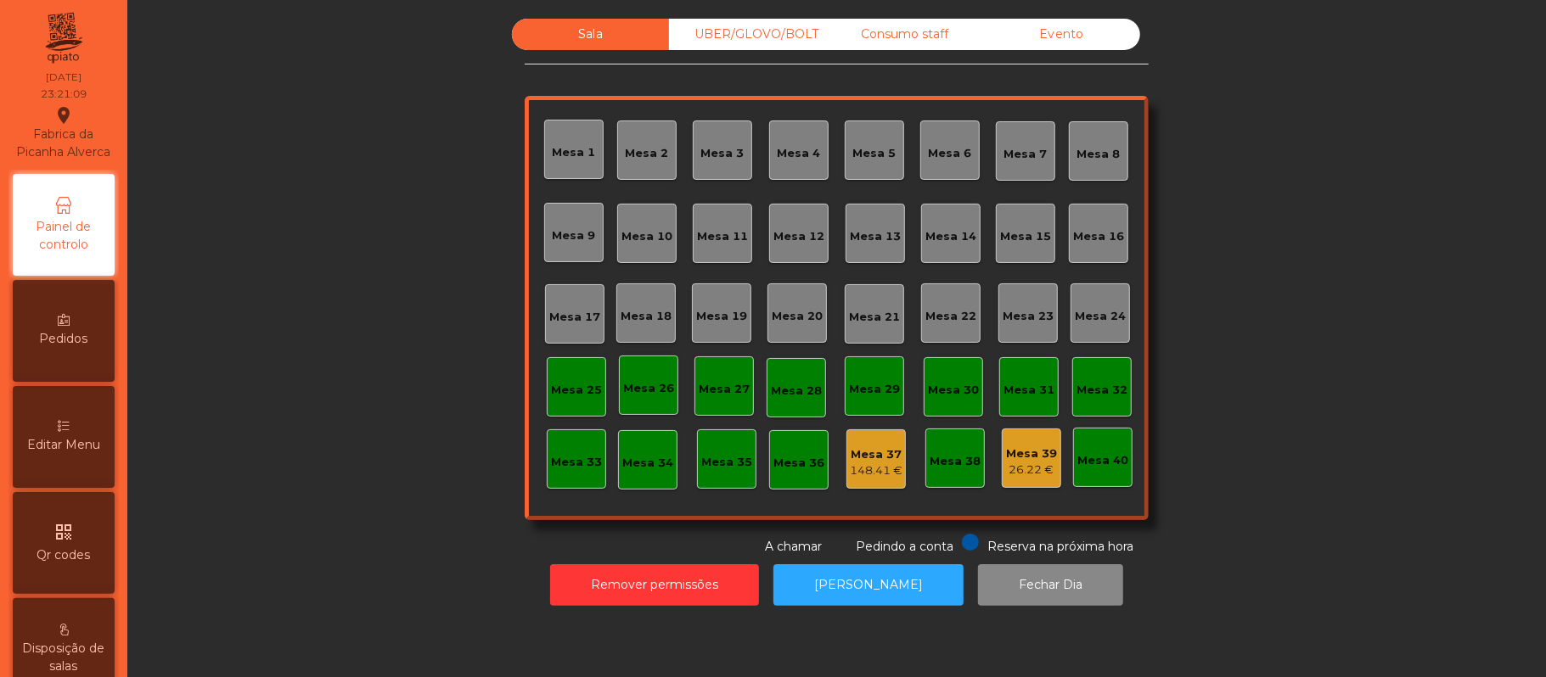
click at [886, 457] on div "Mesa 37" at bounding box center [876, 454] width 53 height 17
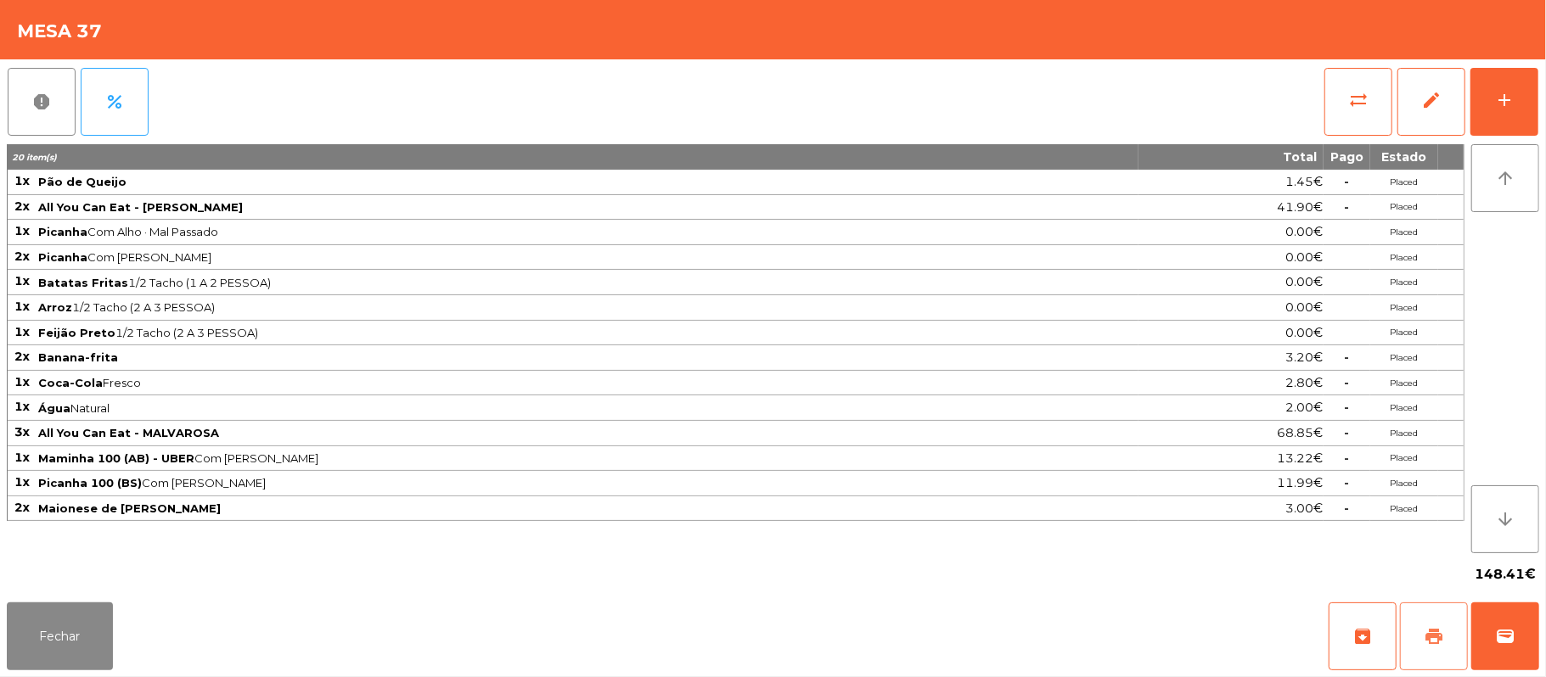
click at [1427, 637] on span "print" at bounding box center [1433, 636] width 20 height 20
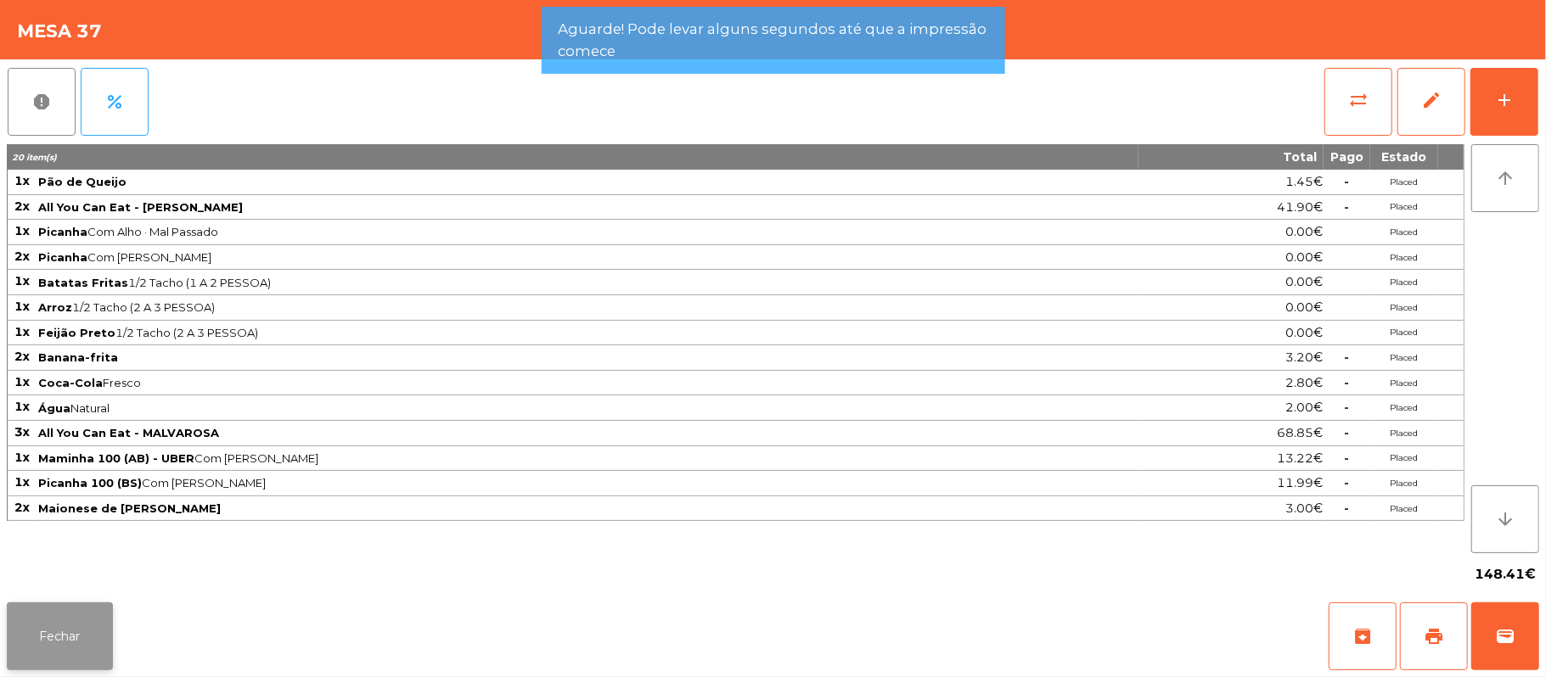
click at [62, 633] on button "Fechar" at bounding box center [60, 637] width 106 height 68
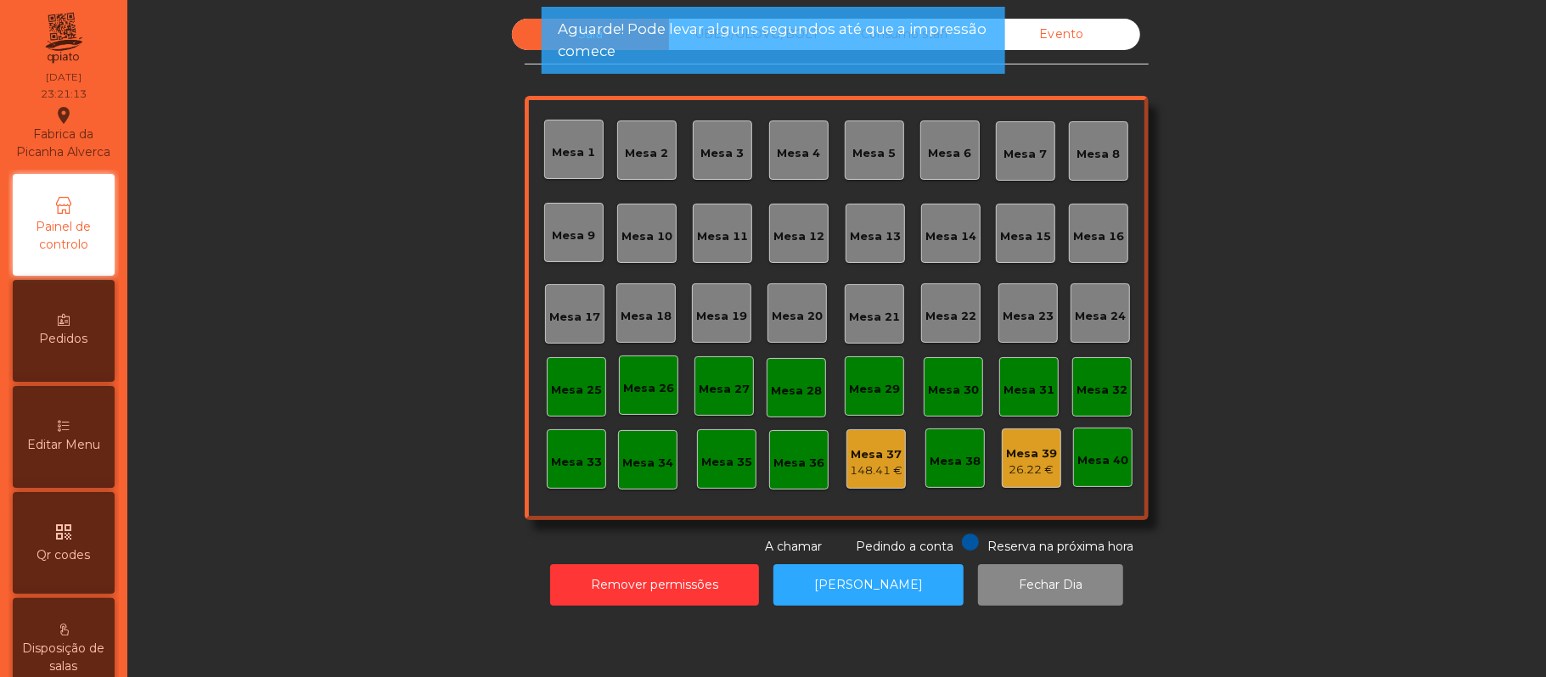
click at [1013, 472] on div "26.22 €" at bounding box center [1031, 470] width 51 height 17
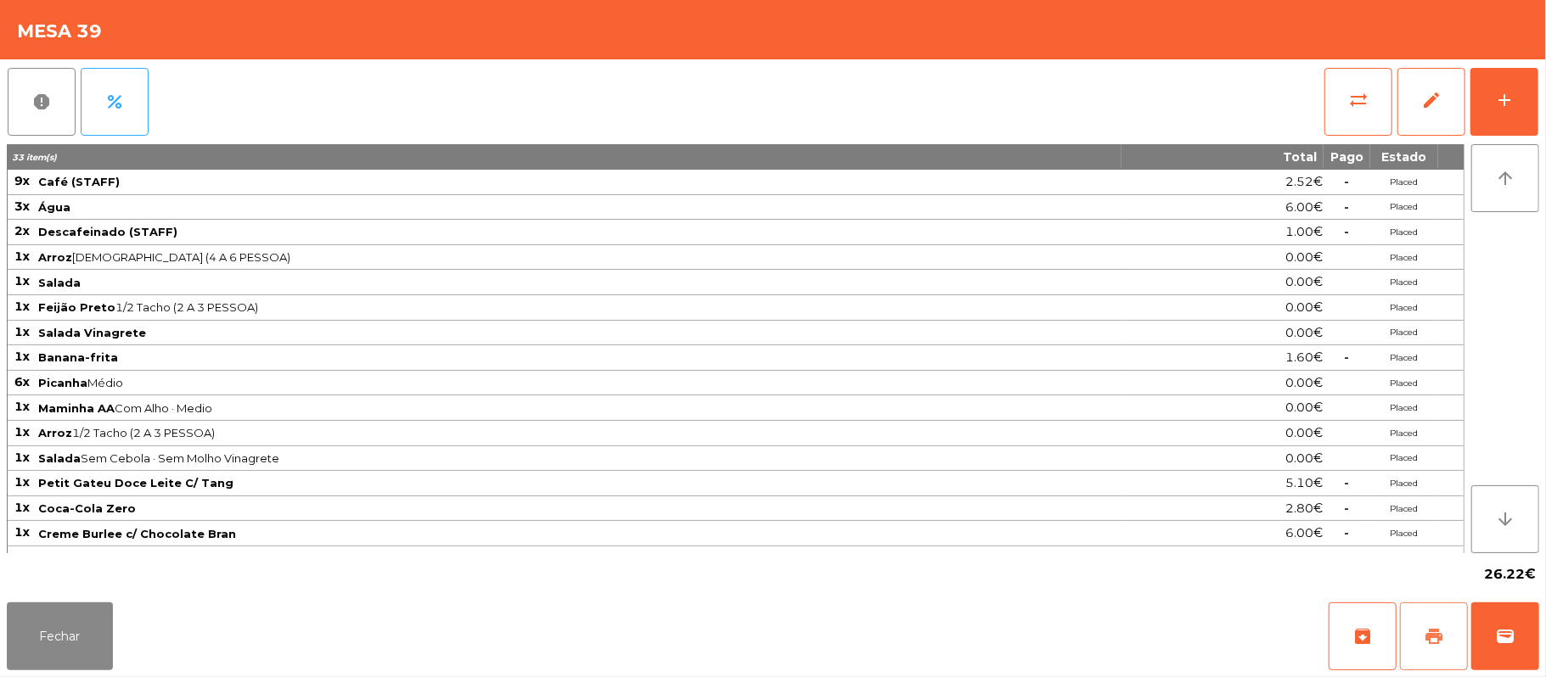
click at [1423, 637] on span "print" at bounding box center [1433, 636] width 20 height 20
click at [61, 633] on button "Fechar" at bounding box center [60, 637] width 106 height 68
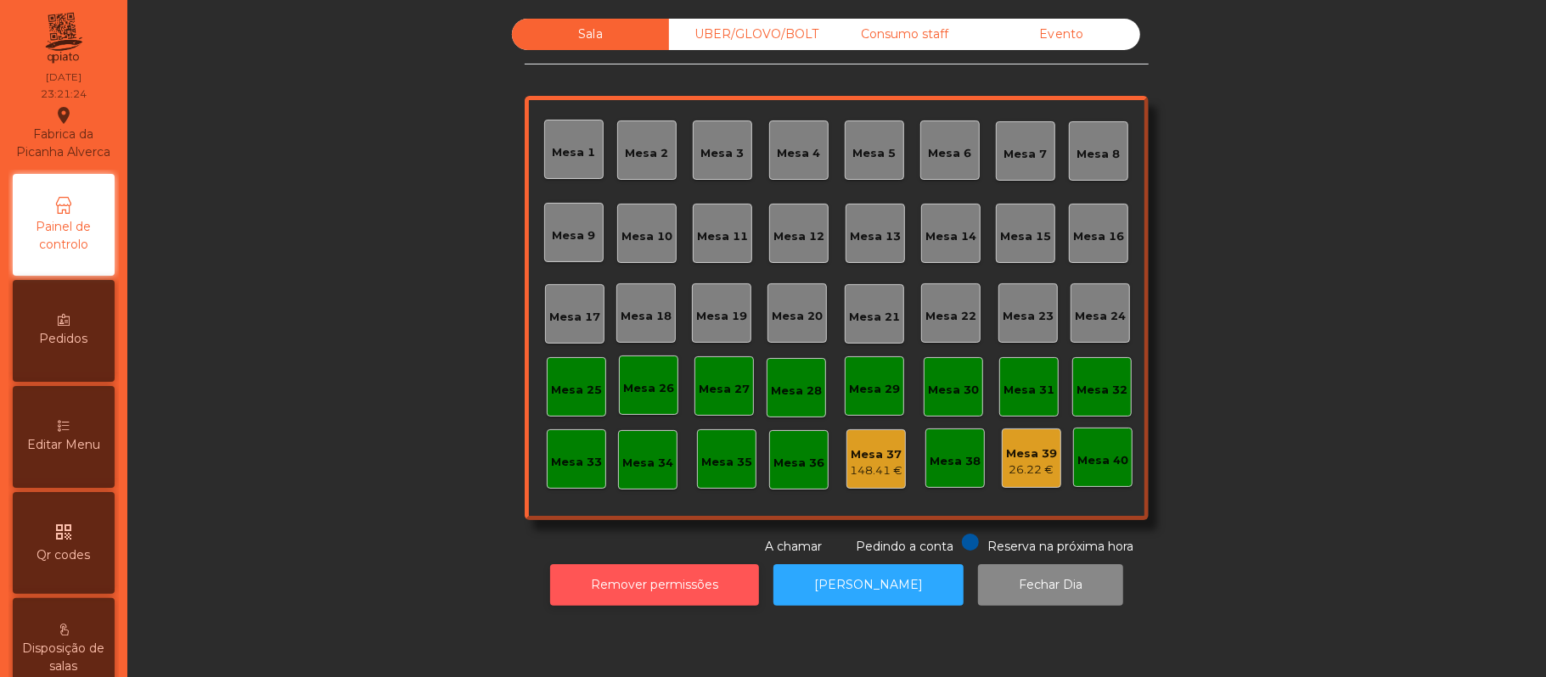
click at [622, 587] on button "Remover permissões" at bounding box center [654, 585] width 209 height 42
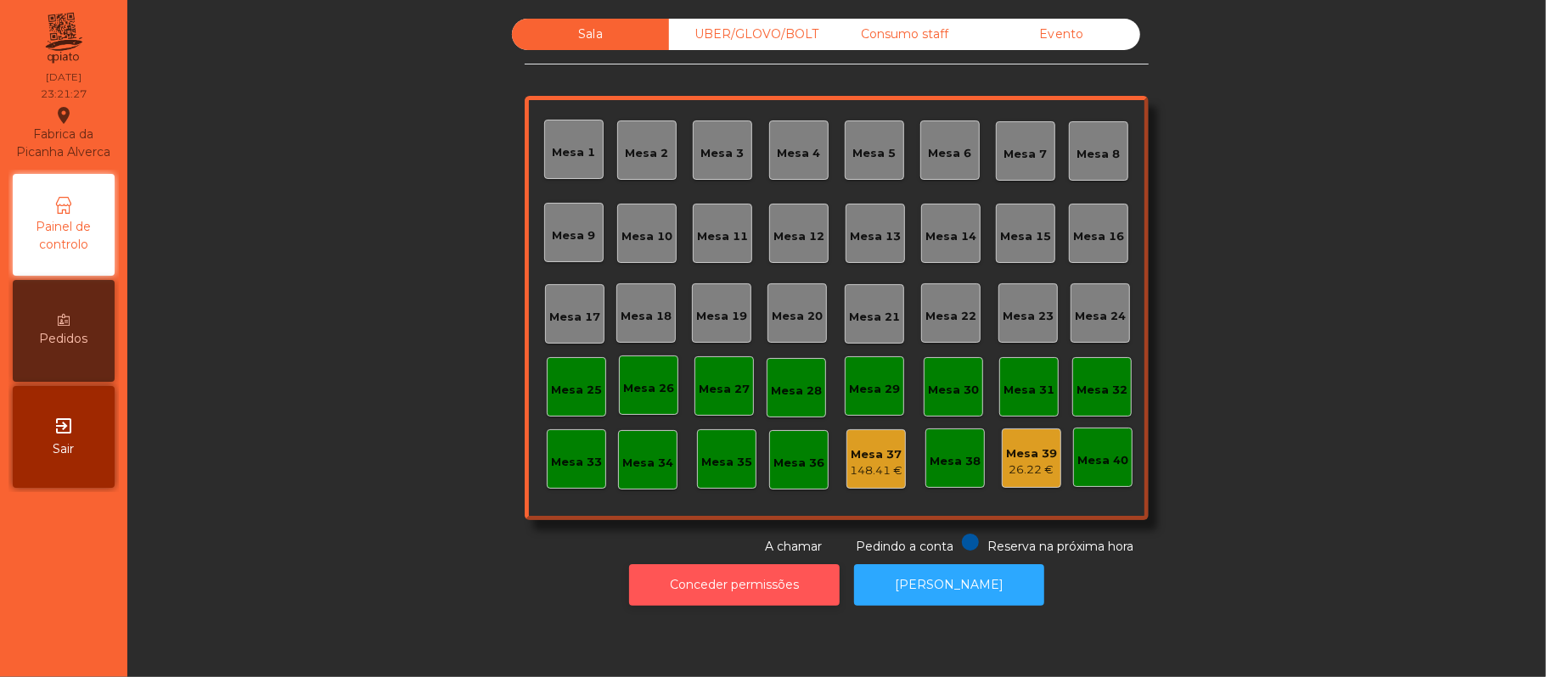
click at [733, 586] on button "Conceder permissões" at bounding box center [734, 585] width 210 height 42
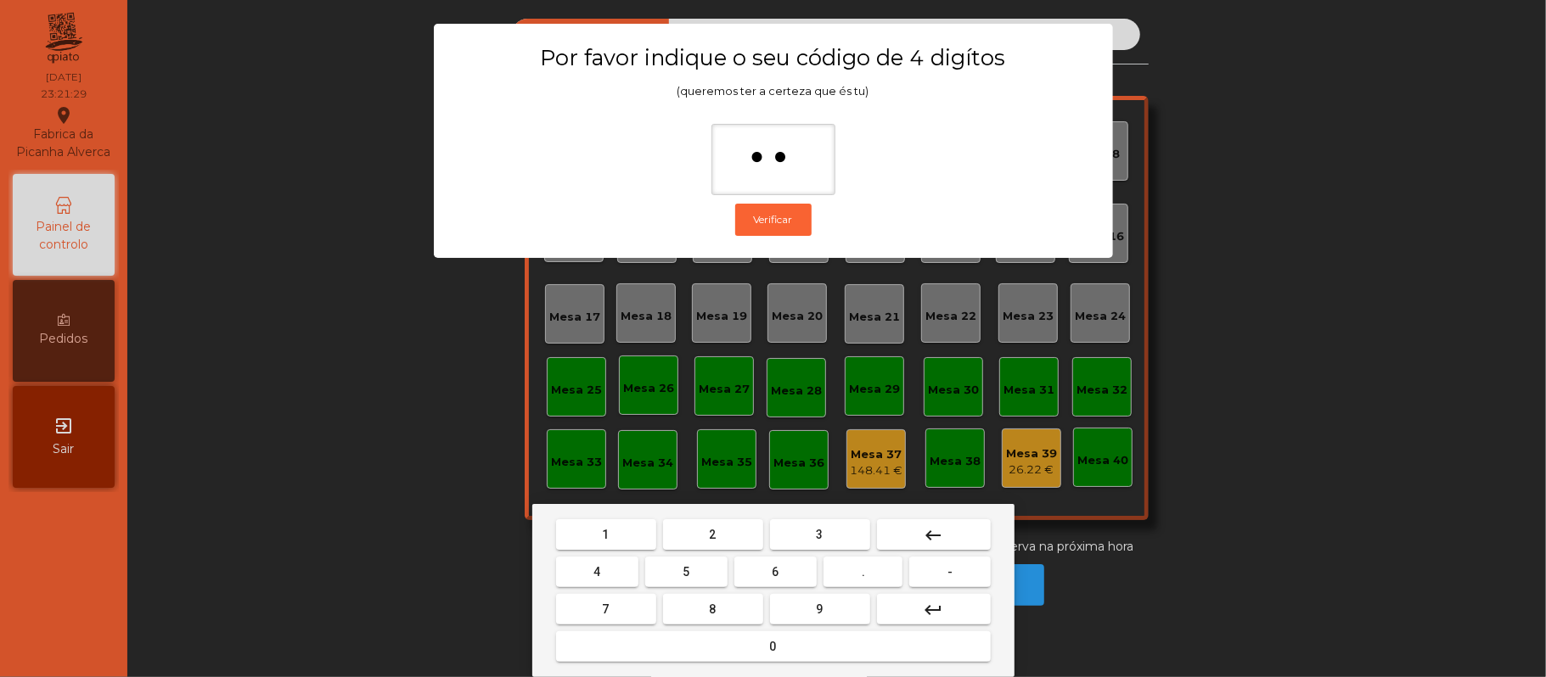
type input "***"
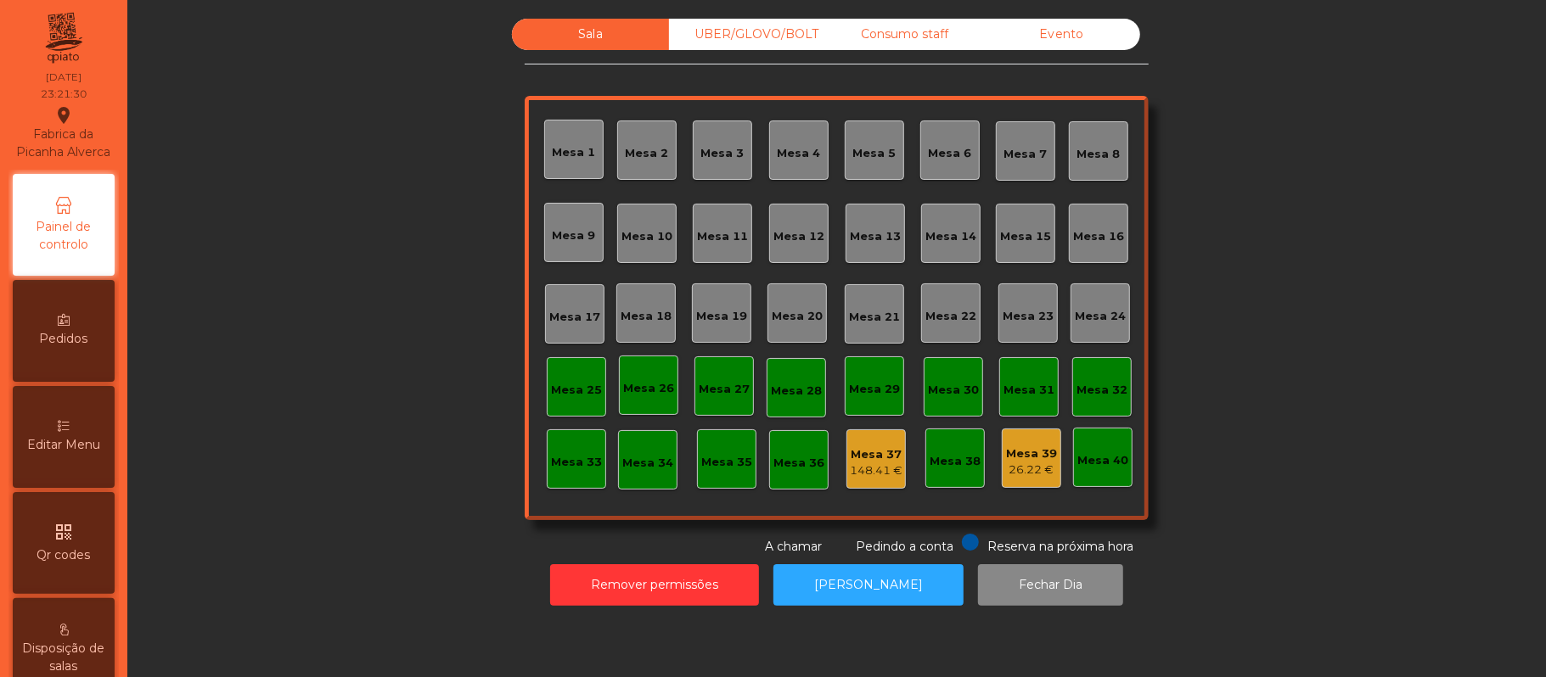
click at [878, 443] on div "Mesa 37 148.41 €" at bounding box center [876, 460] width 53 height 40
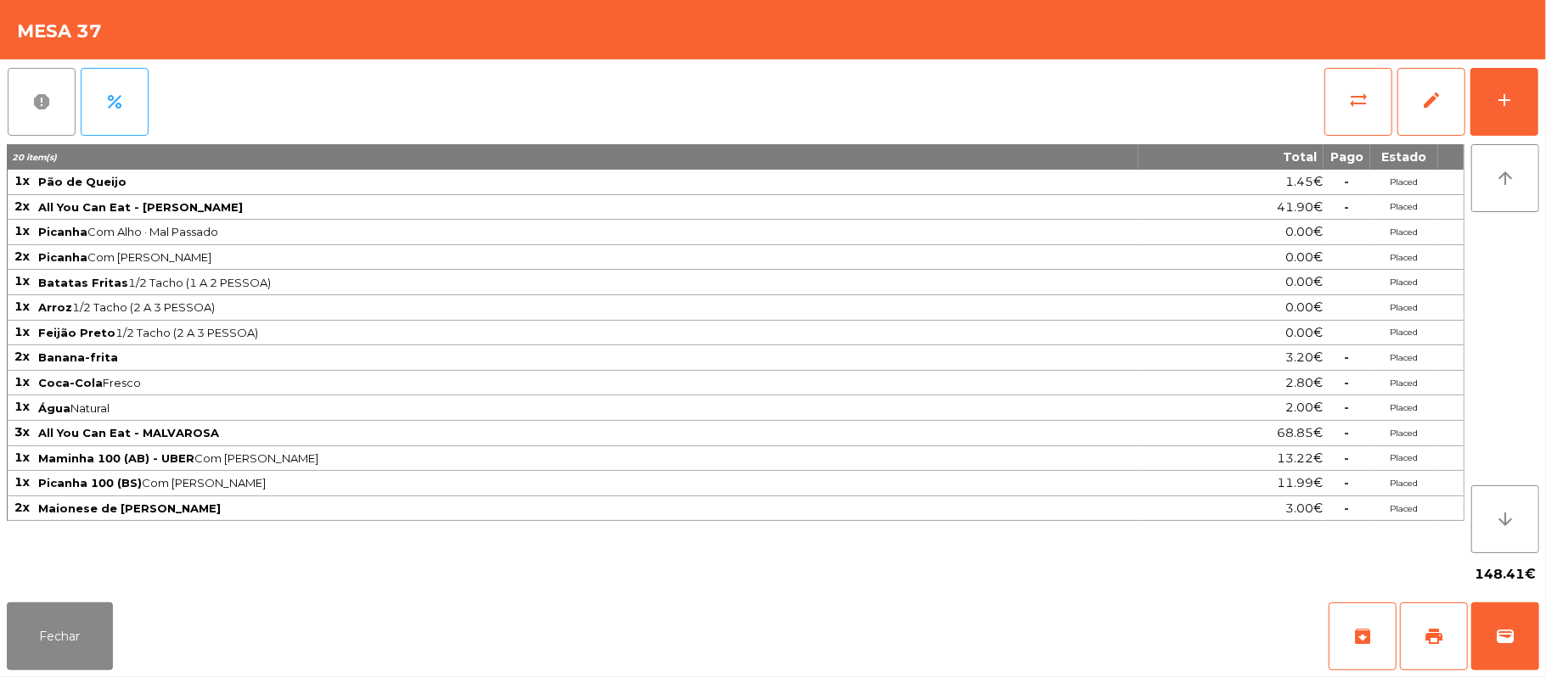
click at [38, 109] on span "report" at bounding box center [41, 102] width 20 height 20
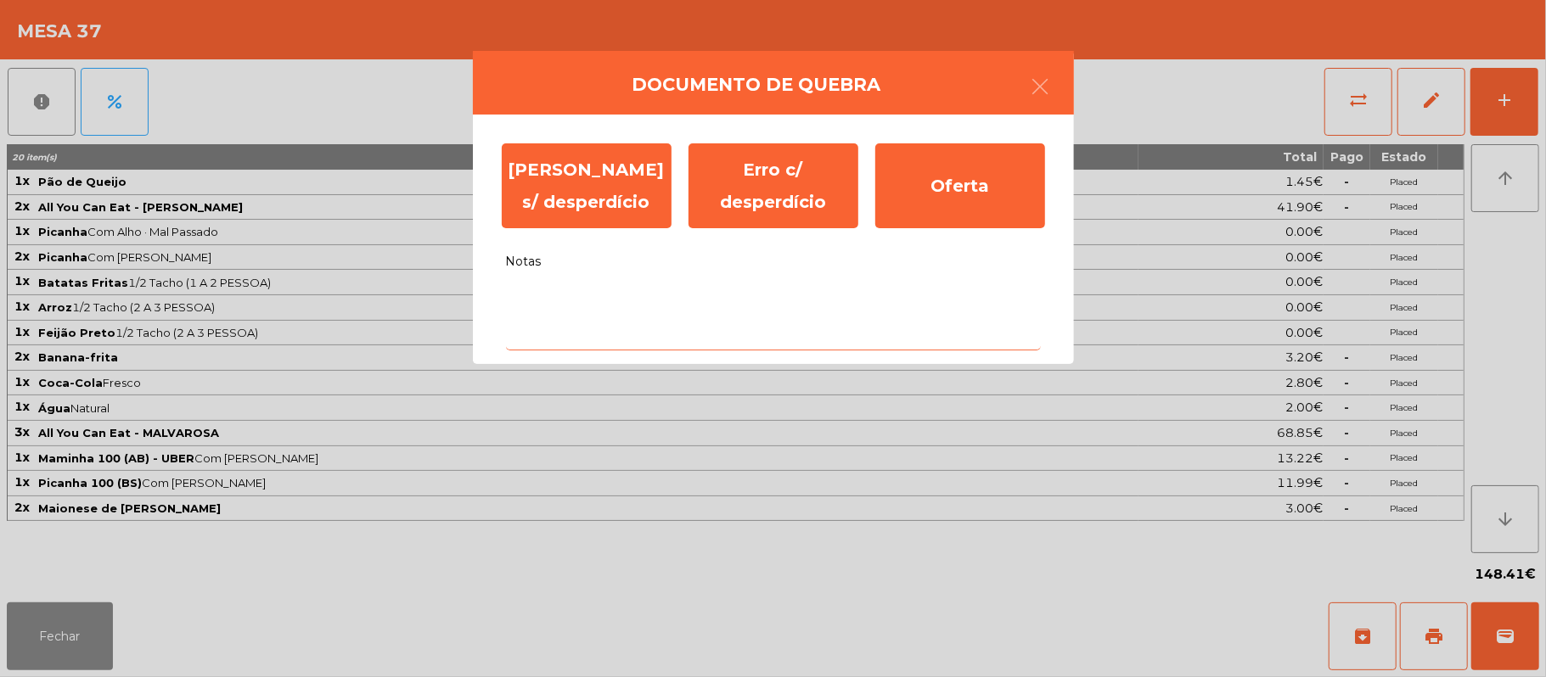
click at [564, 302] on textarea "Notas" at bounding box center [773, 315] width 535 height 70
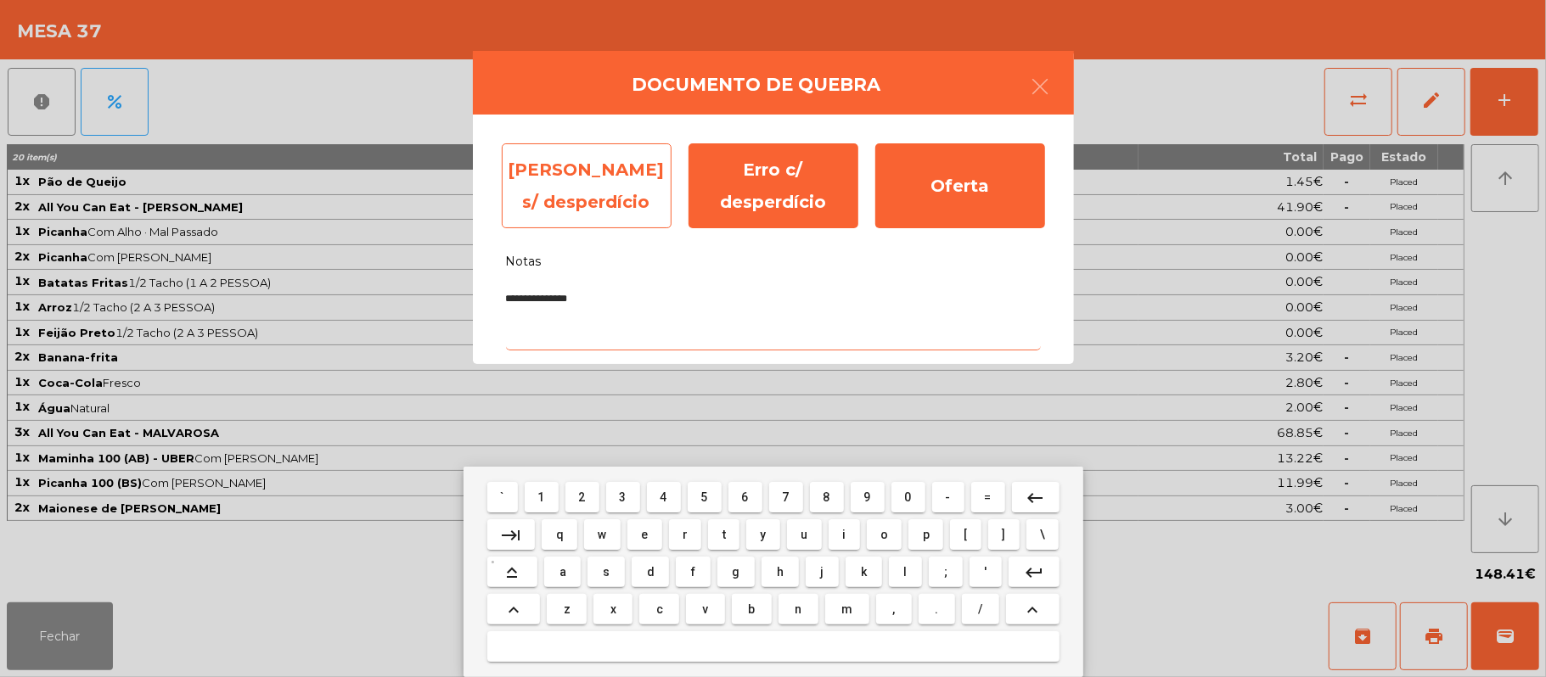
type textarea "**********"
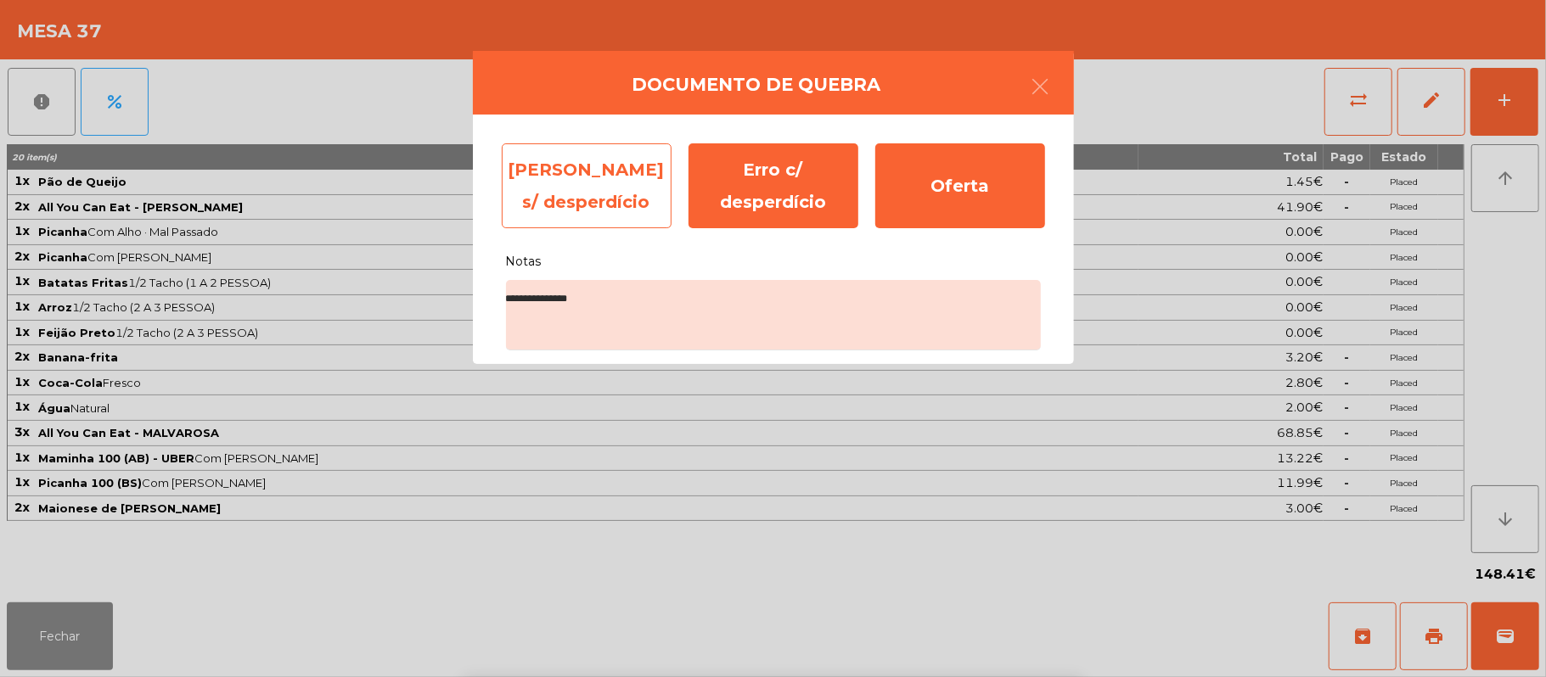
click at [592, 187] on div "Erro s/ desperdício" at bounding box center [587, 185] width 170 height 85
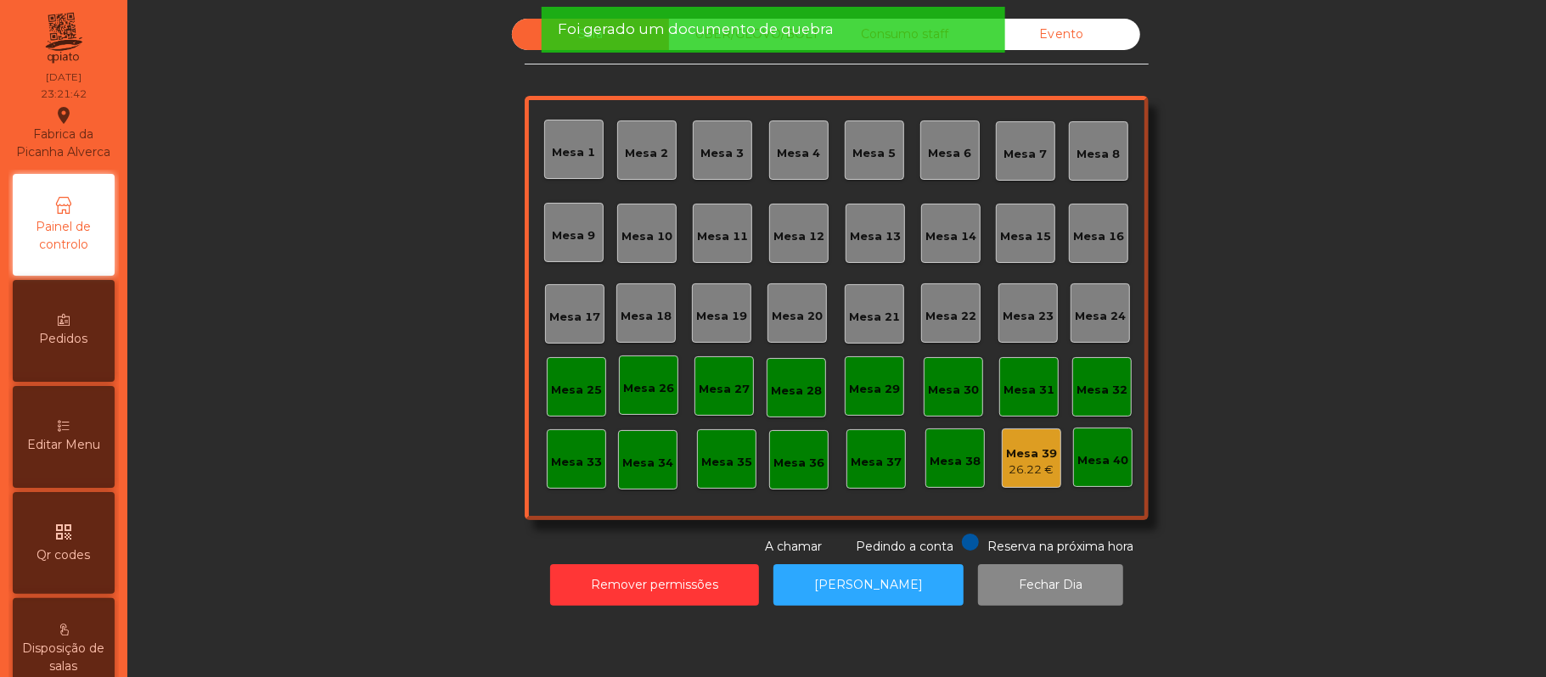
click at [1029, 452] on div "Mesa 39" at bounding box center [1031, 454] width 51 height 17
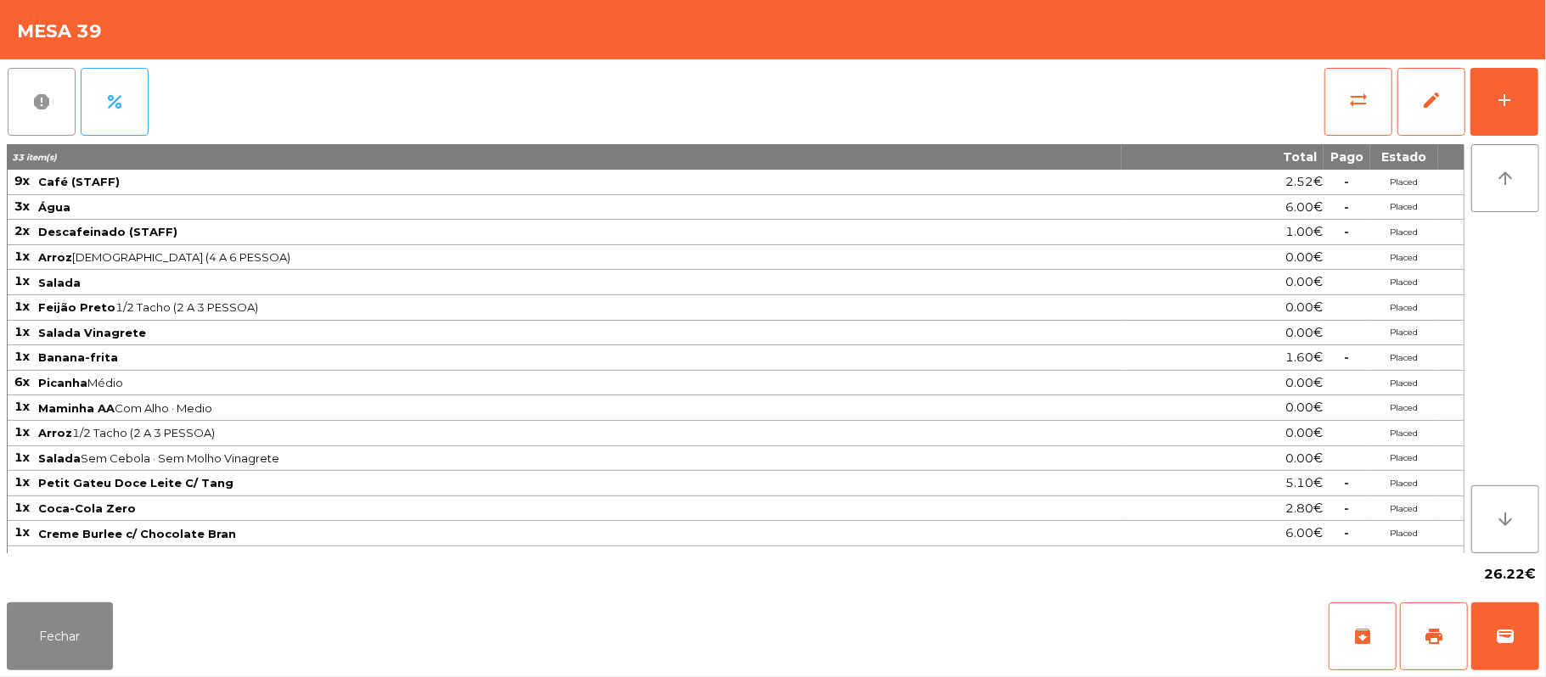
click at [63, 93] on button "report" at bounding box center [42, 102] width 68 height 68
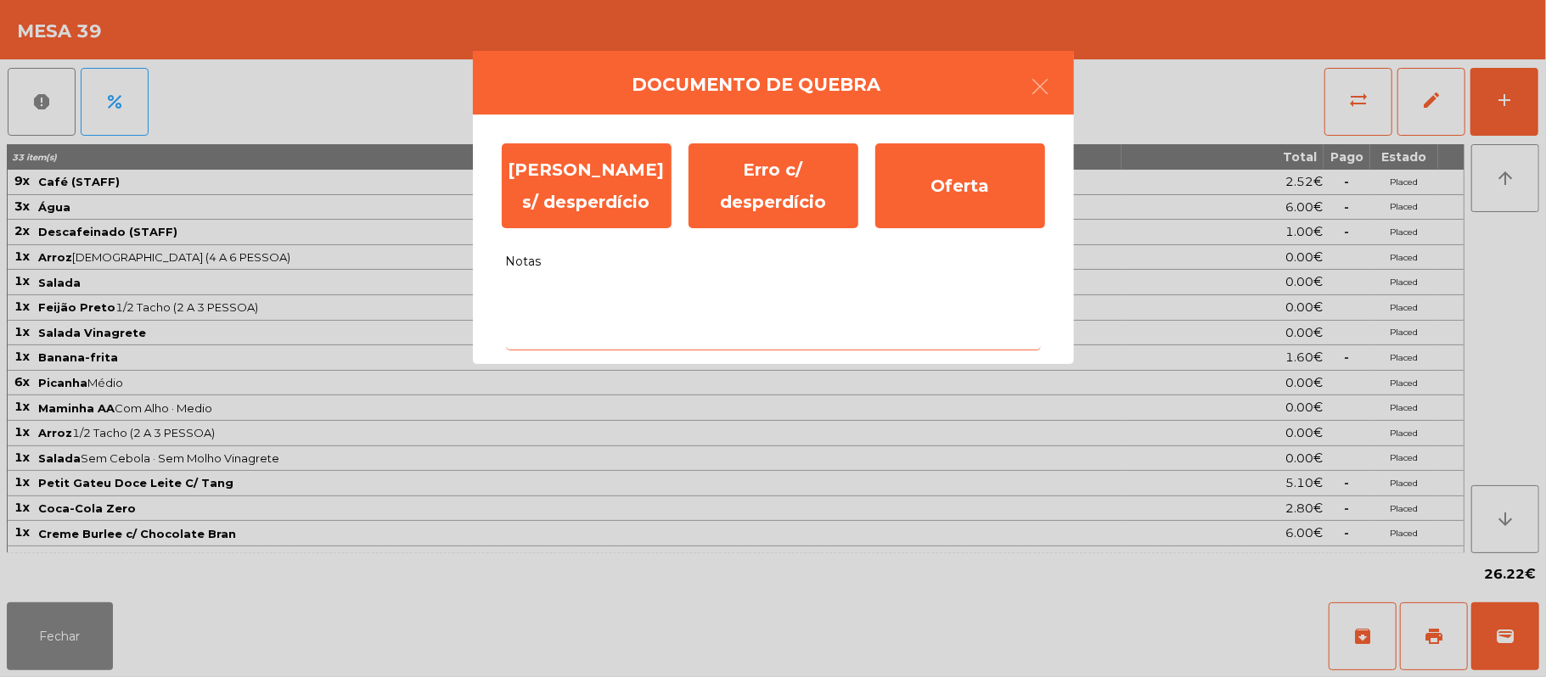
click at [646, 307] on textarea "Notas" at bounding box center [773, 315] width 535 height 70
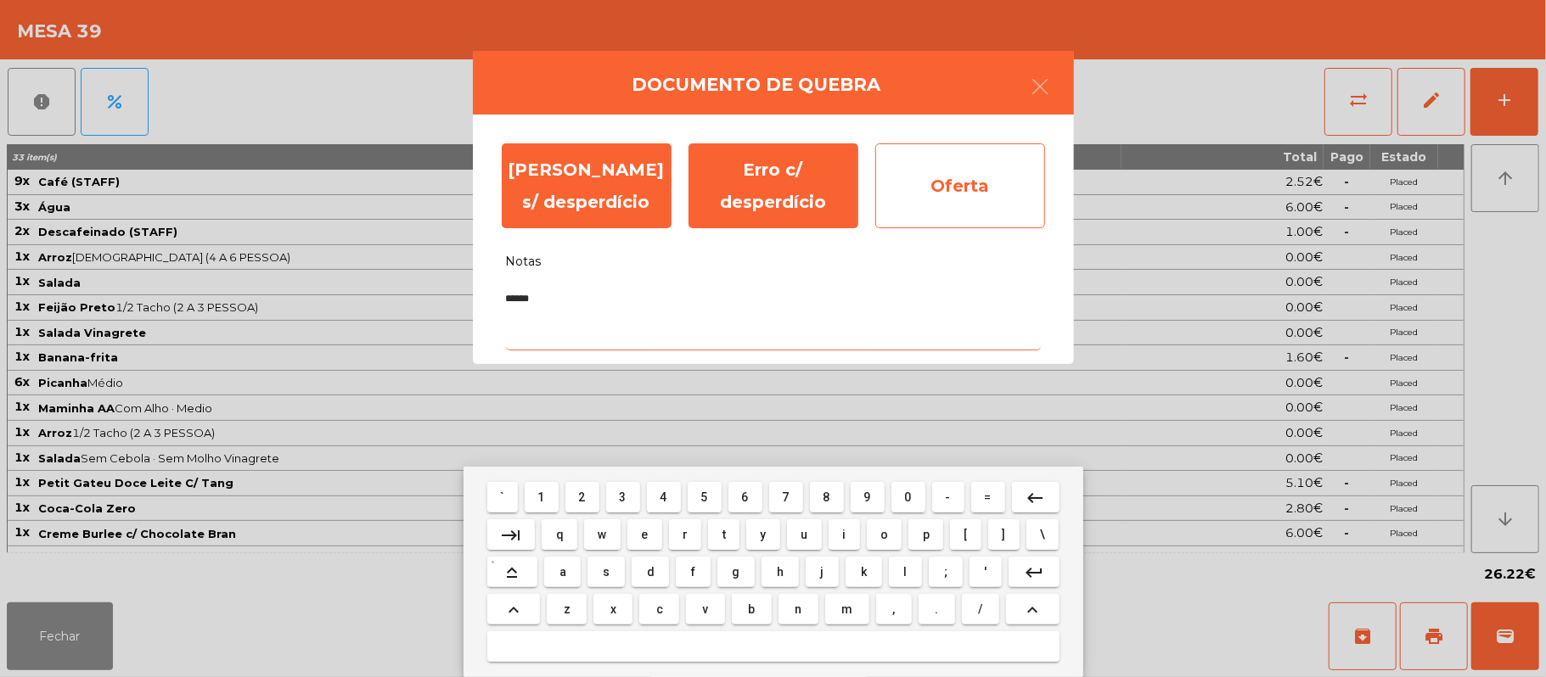
type textarea "******"
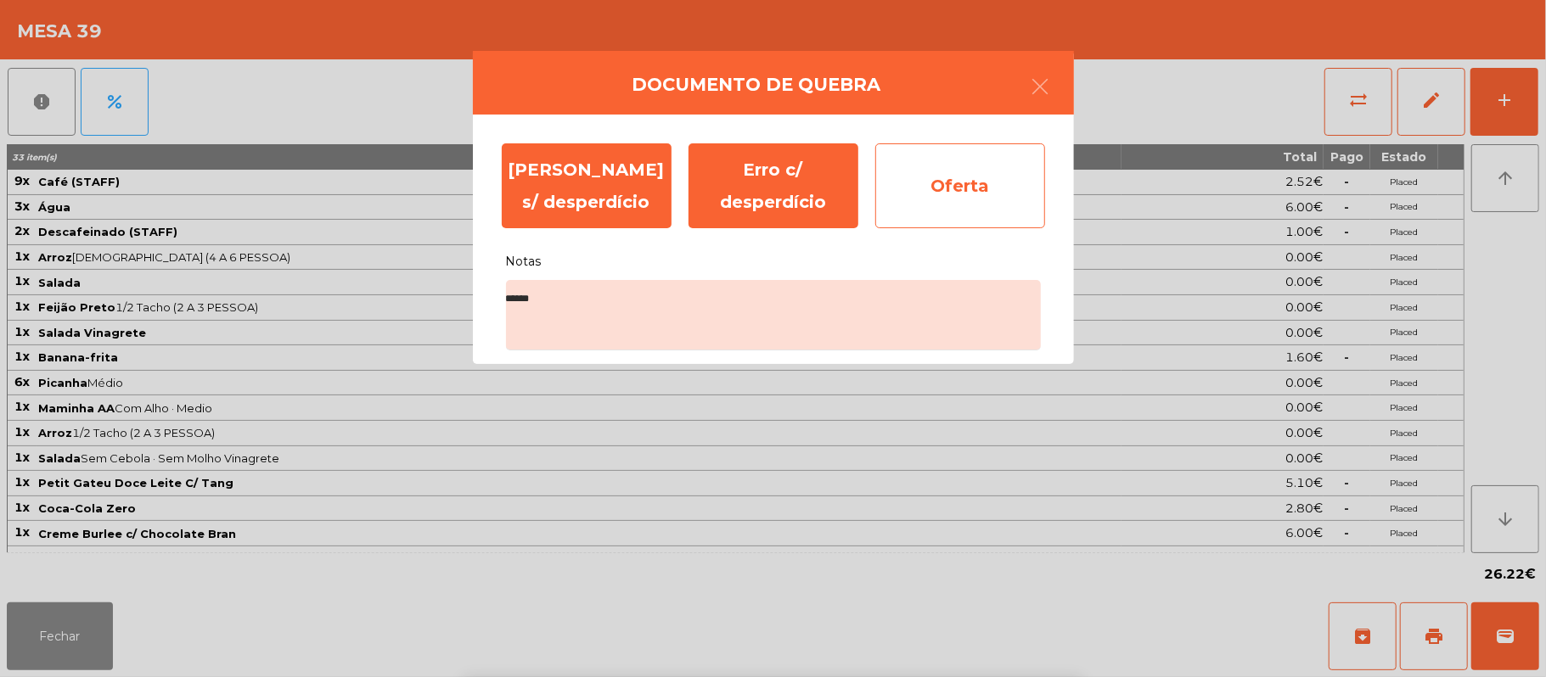
click at [955, 188] on div "Oferta" at bounding box center [960, 185] width 170 height 85
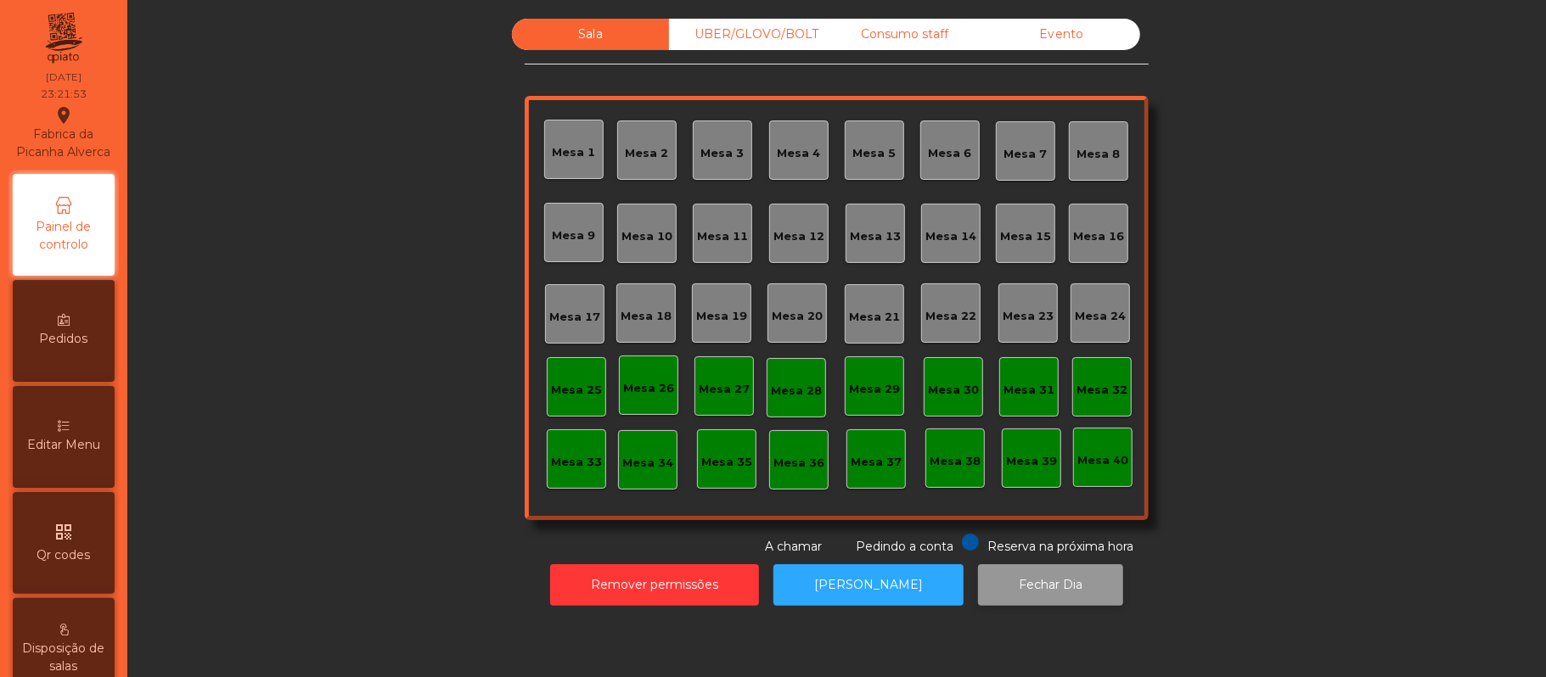
click at [1010, 581] on button "Fechar Dia" at bounding box center [1050, 585] width 145 height 42
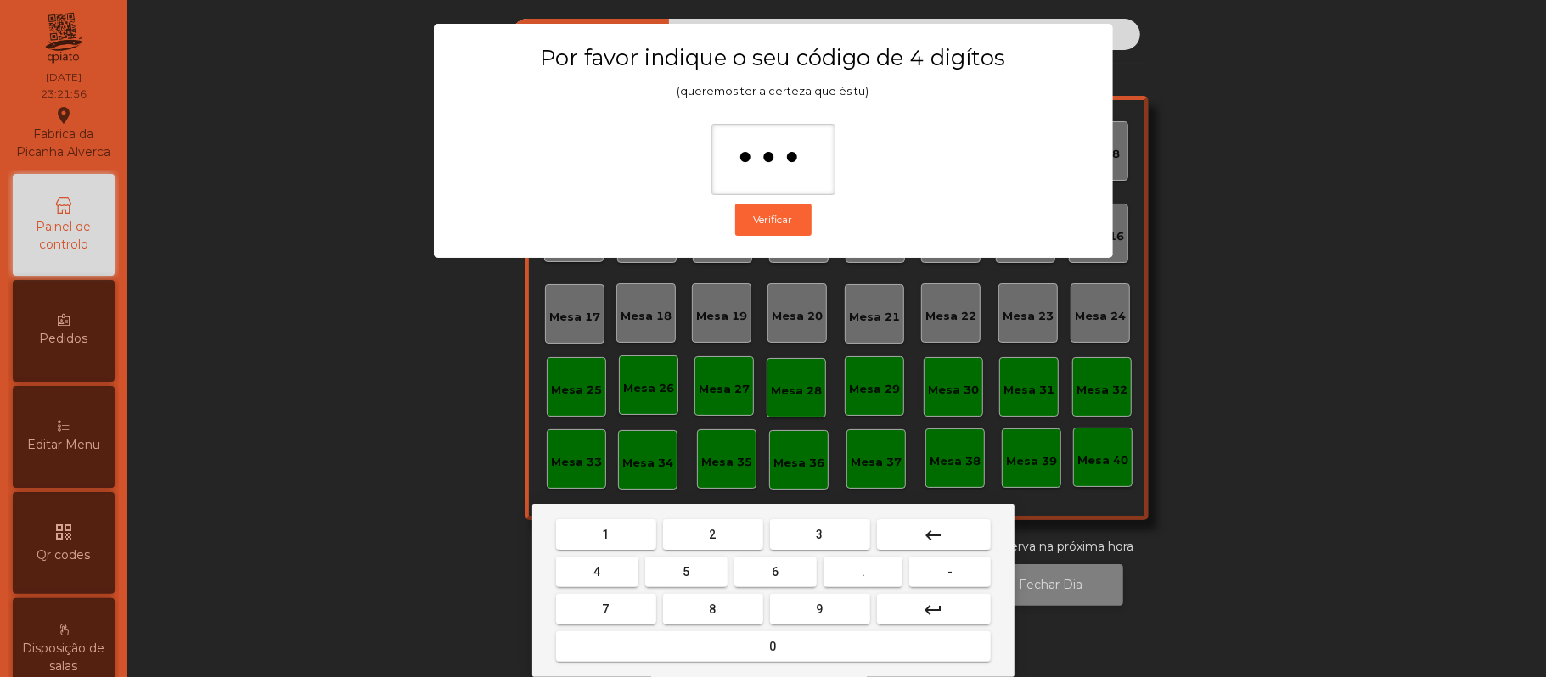
type input "****"
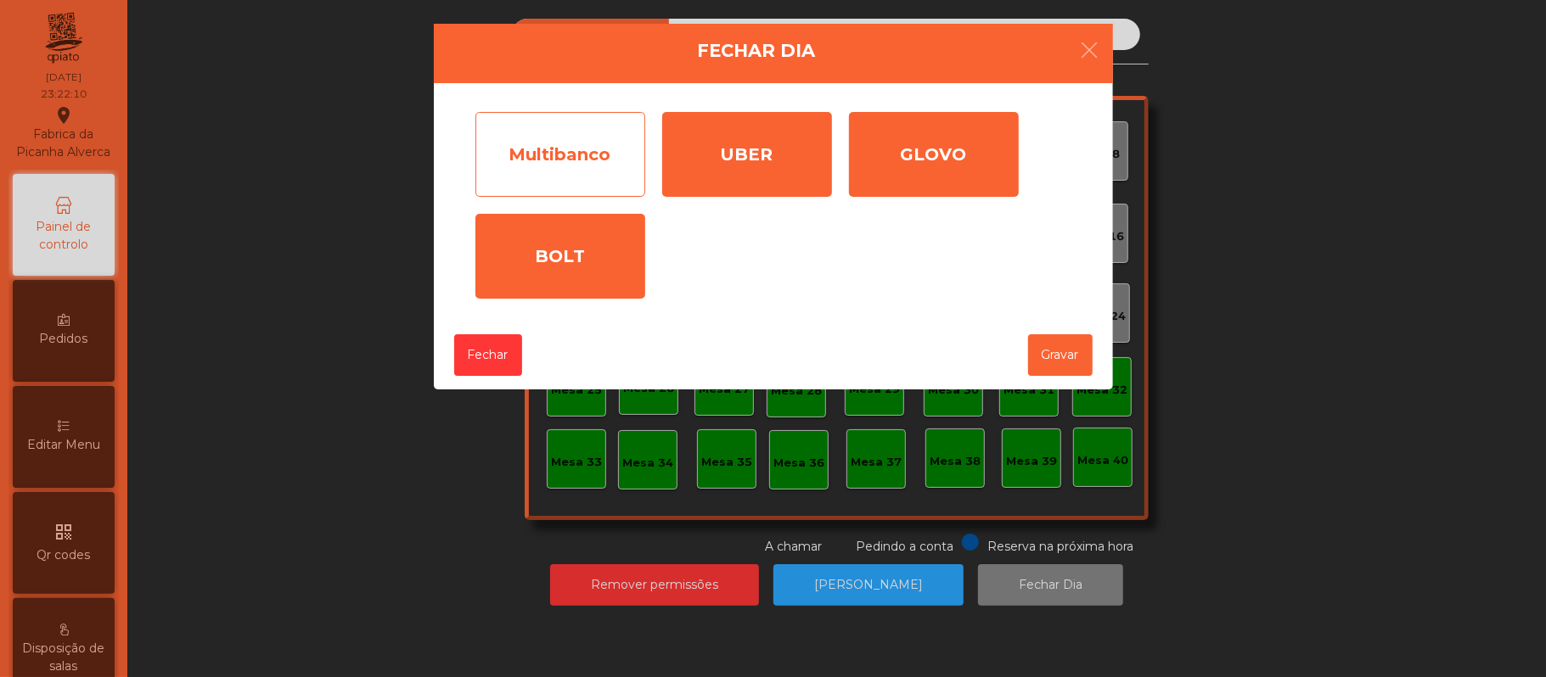
click at [578, 160] on div "Multibanco" at bounding box center [560, 154] width 170 height 85
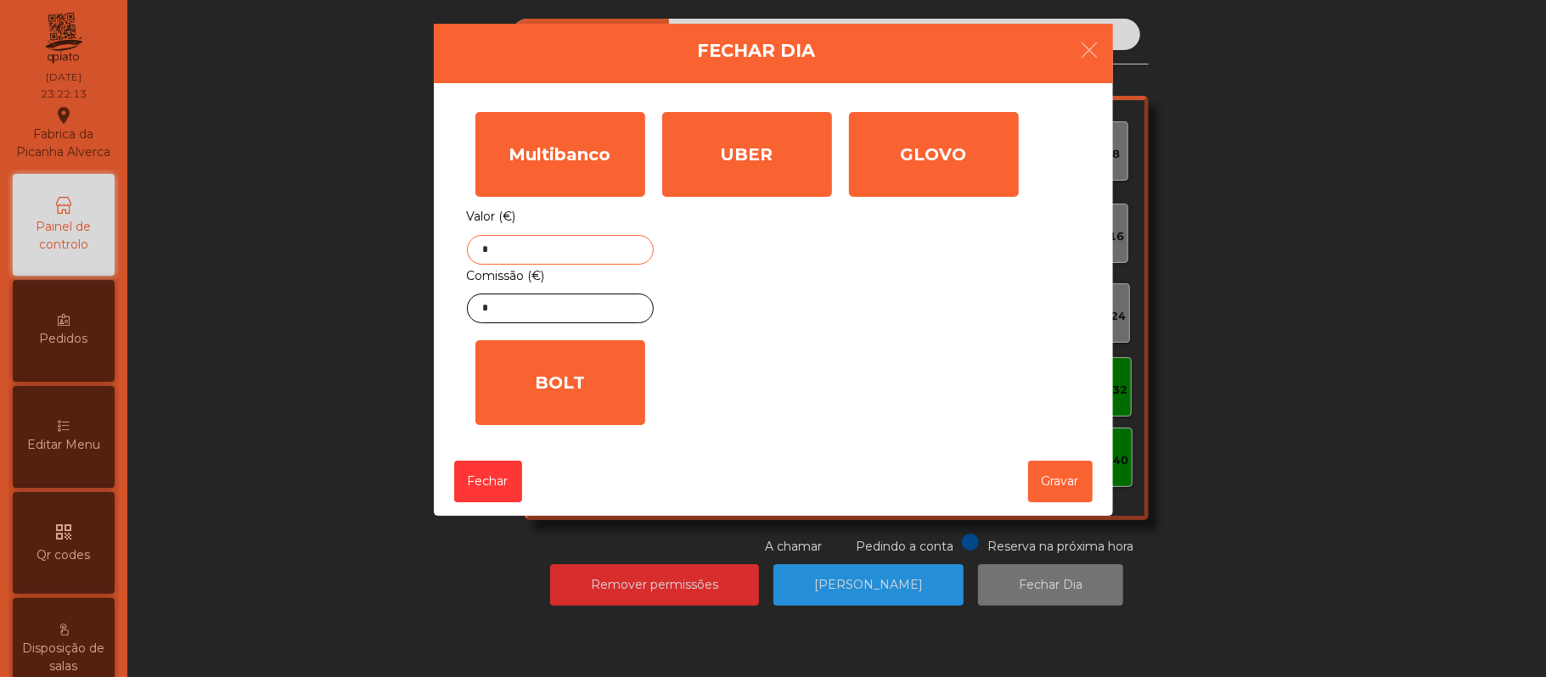
click at [551, 250] on input "*" at bounding box center [560, 250] width 187 height 30
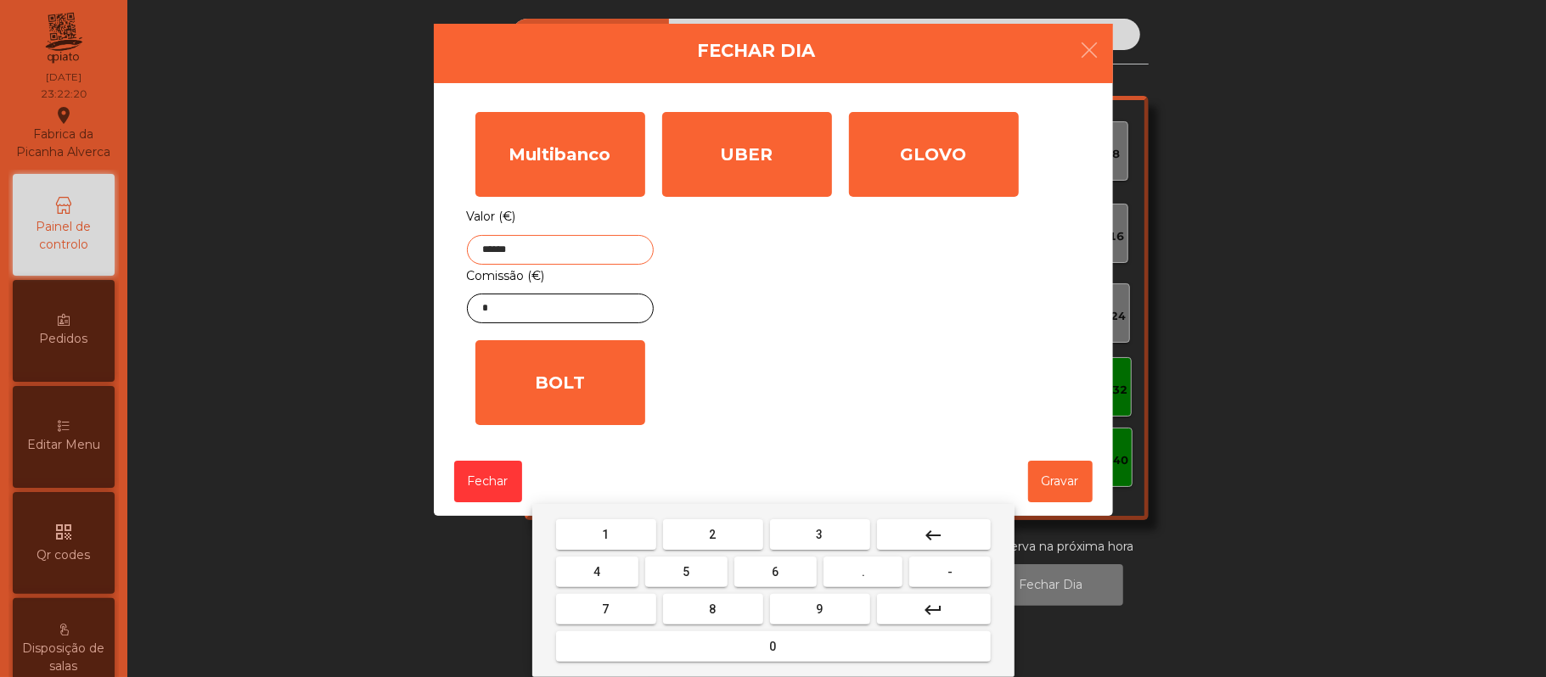
type input "******"
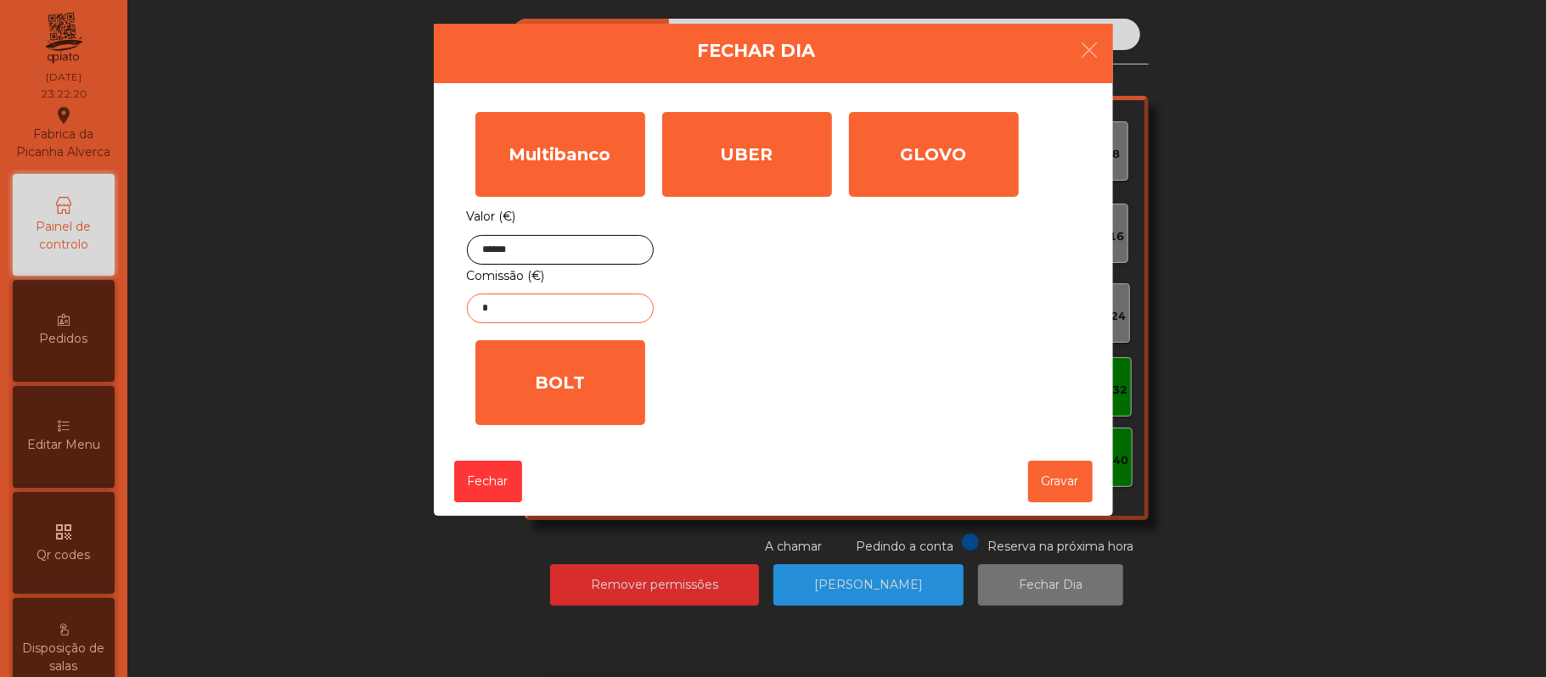
click at [543, 309] on input "*" at bounding box center [560, 309] width 187 height 30
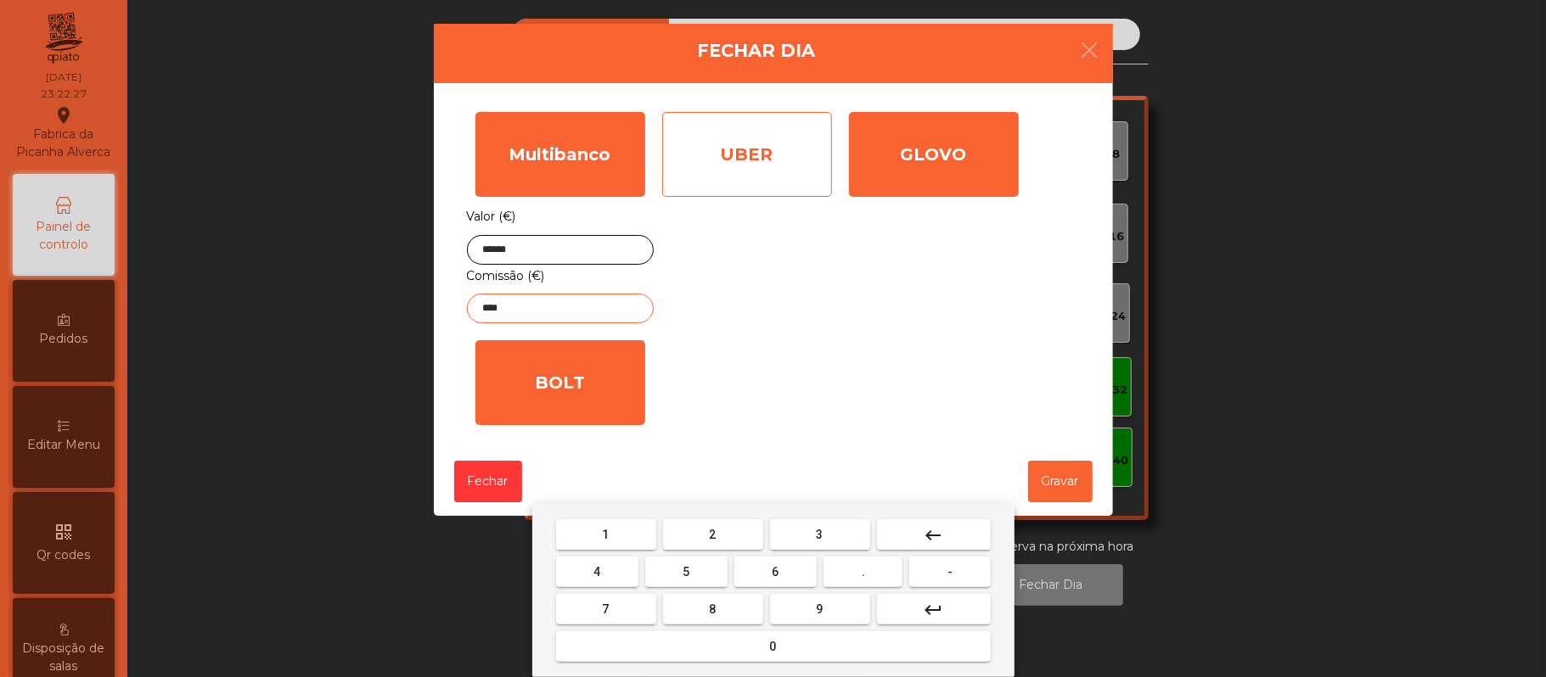
type input "****"
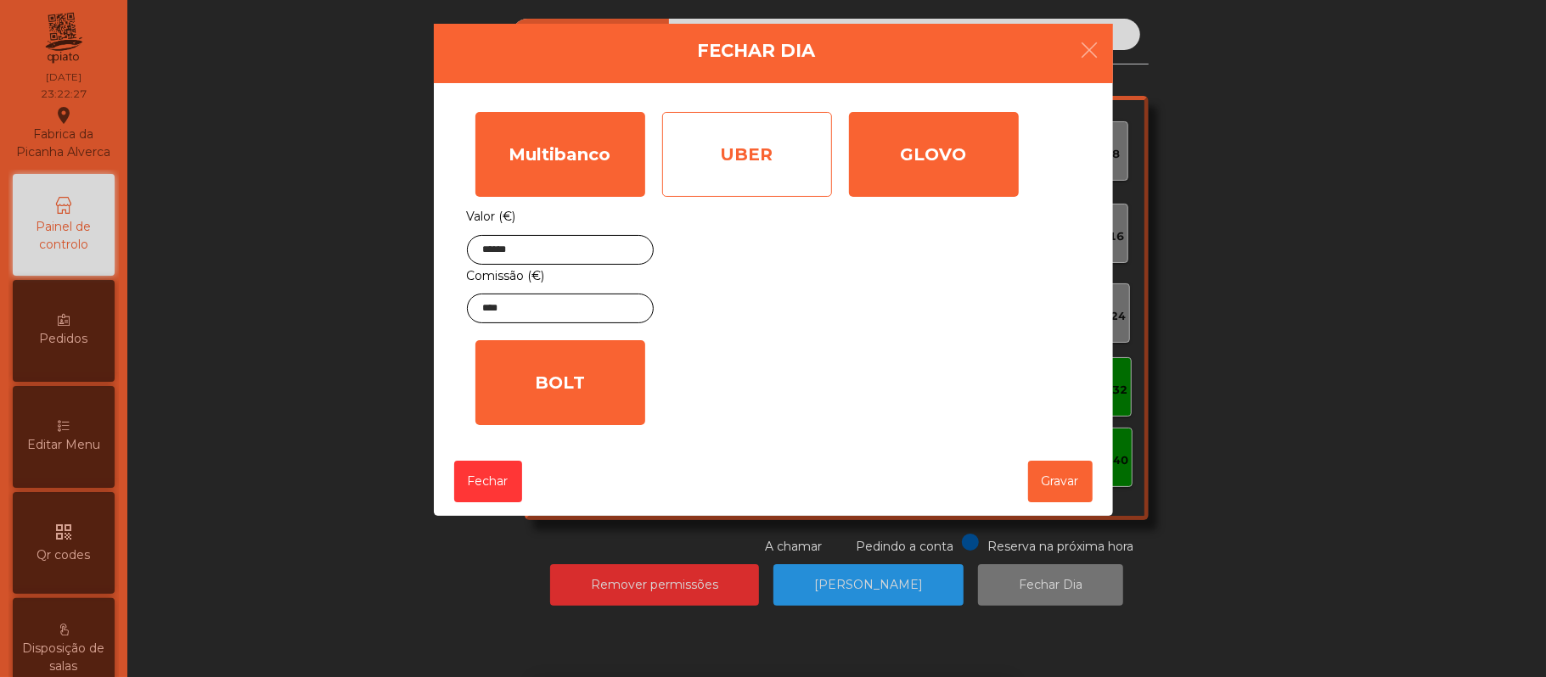
click at [808, 151] on div "UBER" at bounding box center [747, 154] width 170 height 85
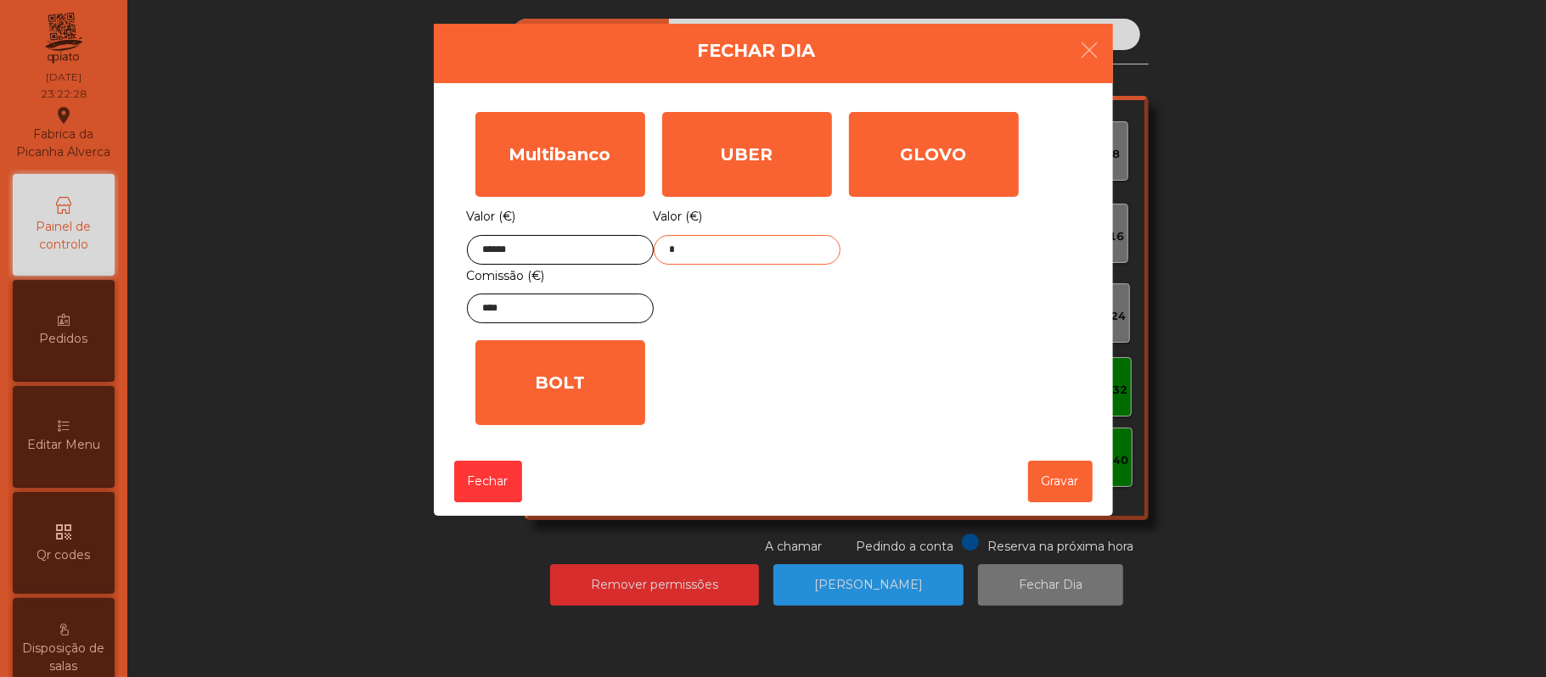
click at [738, 246] on input "*" at bounding box center [747, 250] width 187 height 30
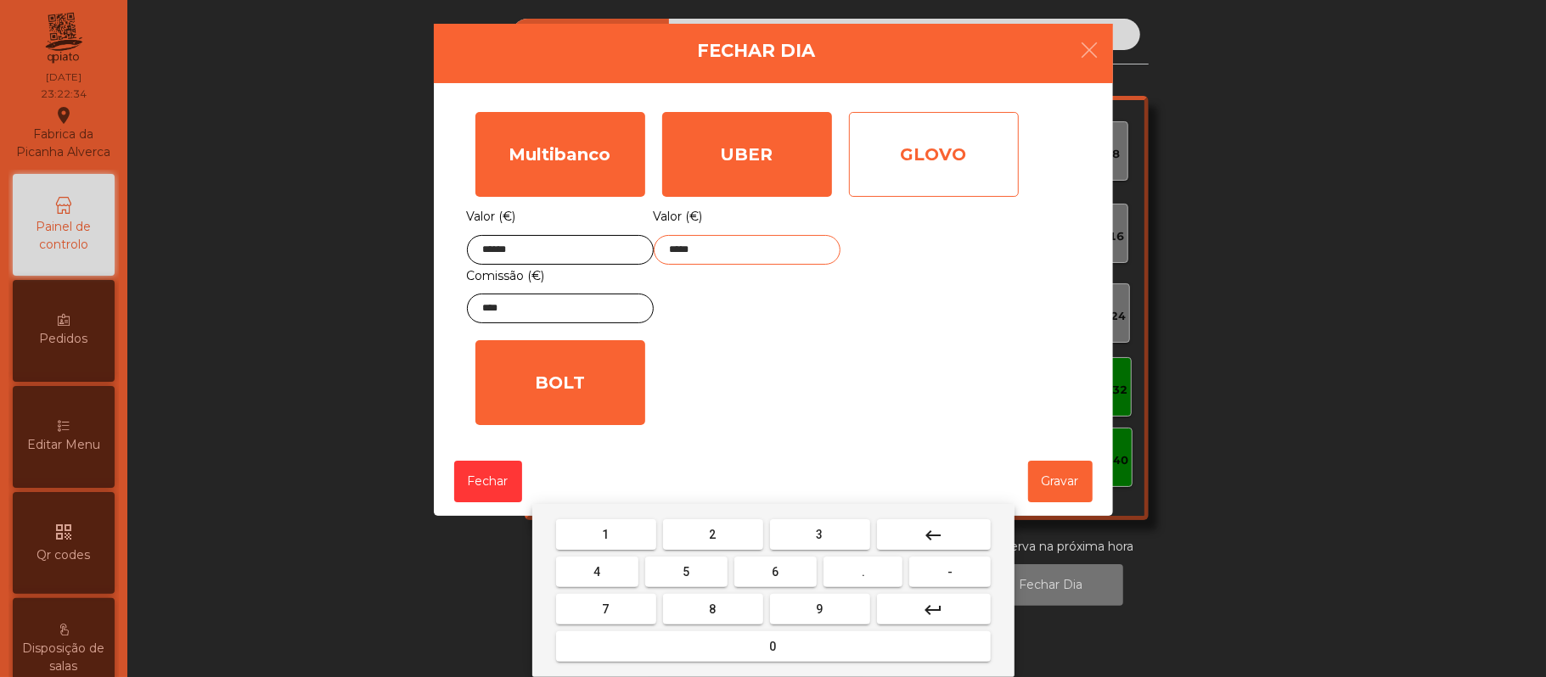
type input "*****"
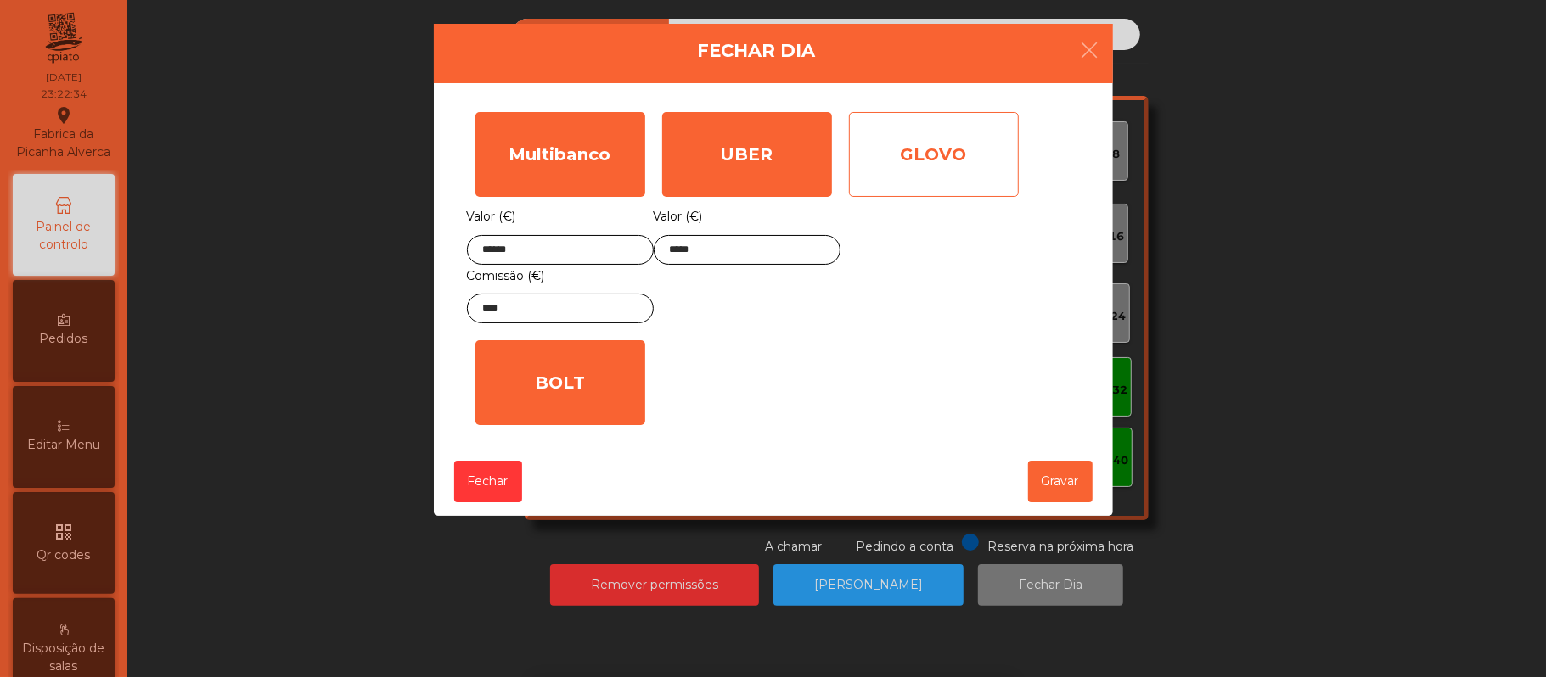
click at [947, 168] on div "GLOVO" at bounding box center [934, 154] width 170 height 85
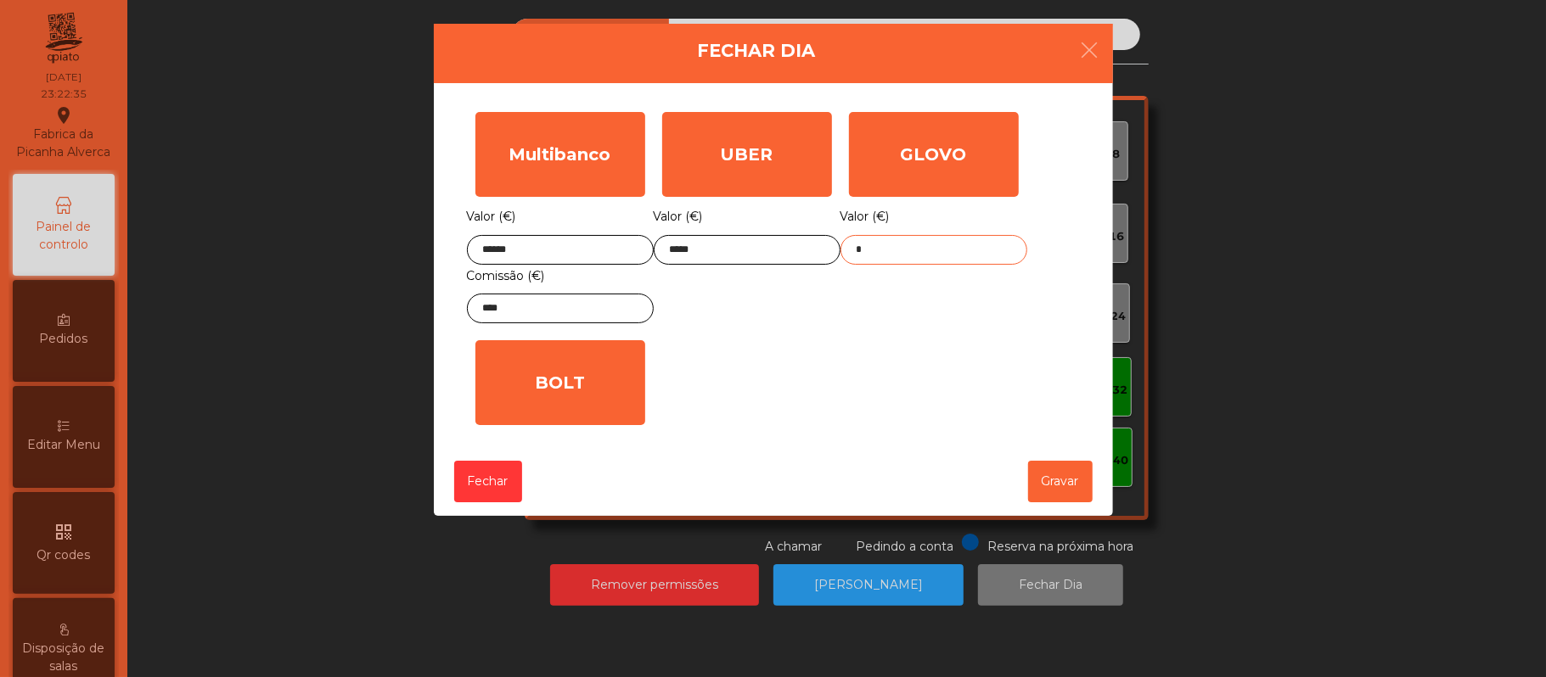
click at [910, 250] on input "*" at bounding box center [933, 250] width 187 height 30
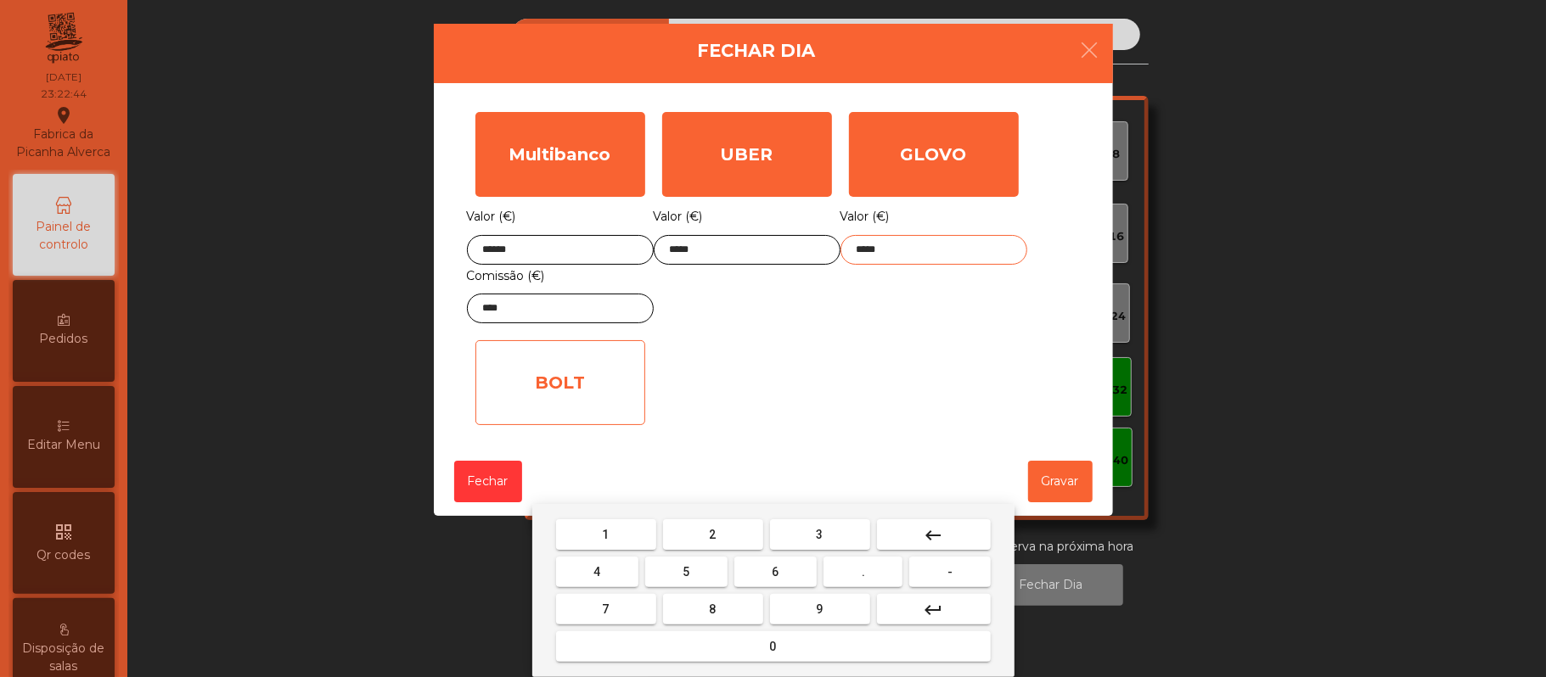
type input "*****"
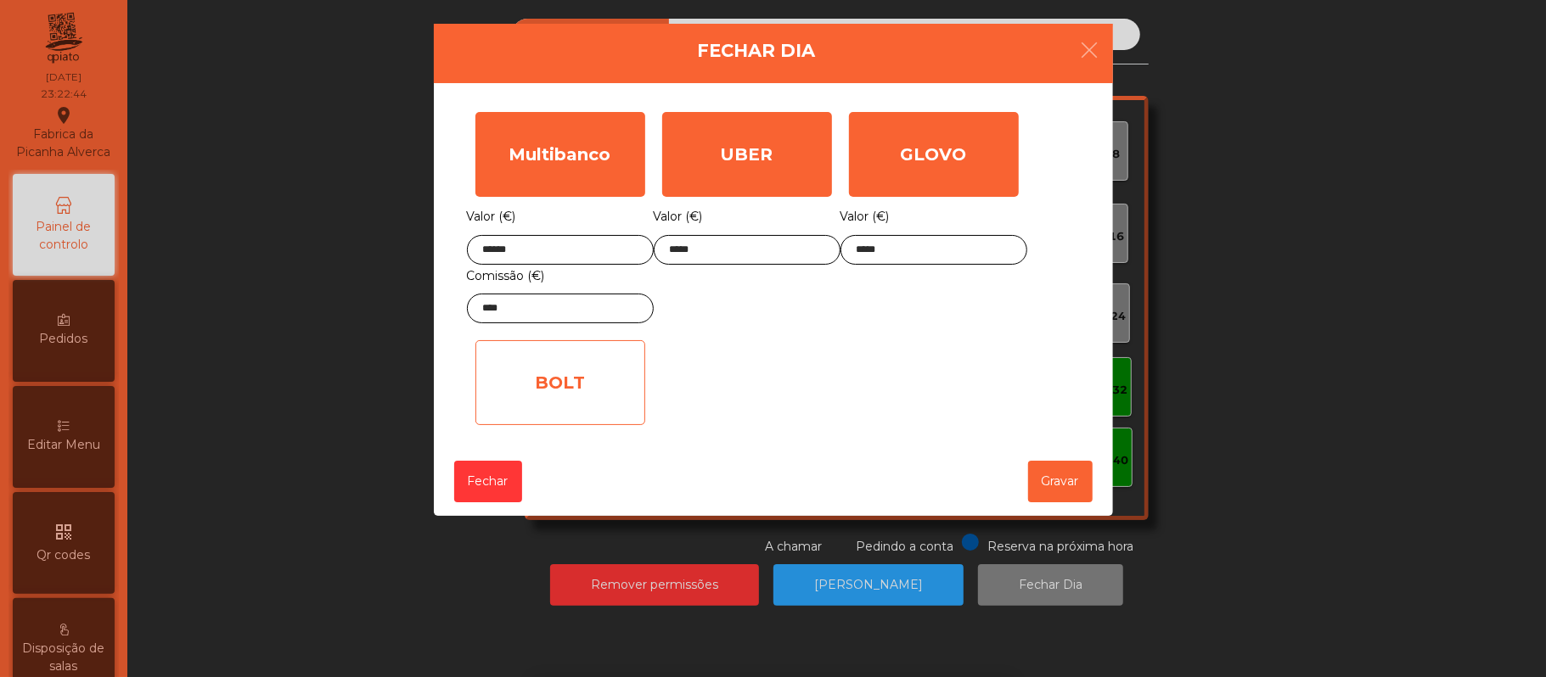
click at [582, 394] on div "BOLT" at bounding box center [560, 382] width 170 height 85
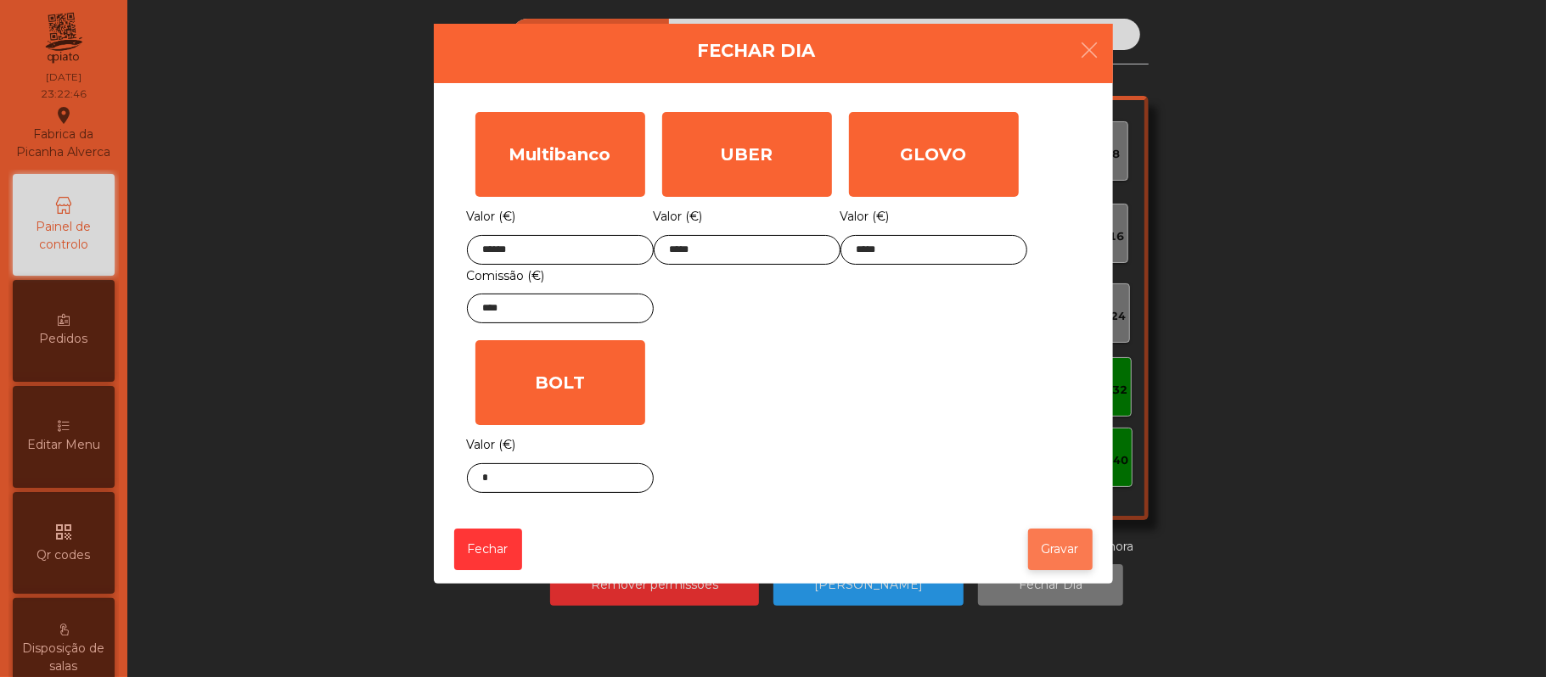
click at [1063, 554] on button "Gravar" at bounding box center [1060, 550] width 65 height 42
